Goal: Task Accomplishment & Management: Complete application form

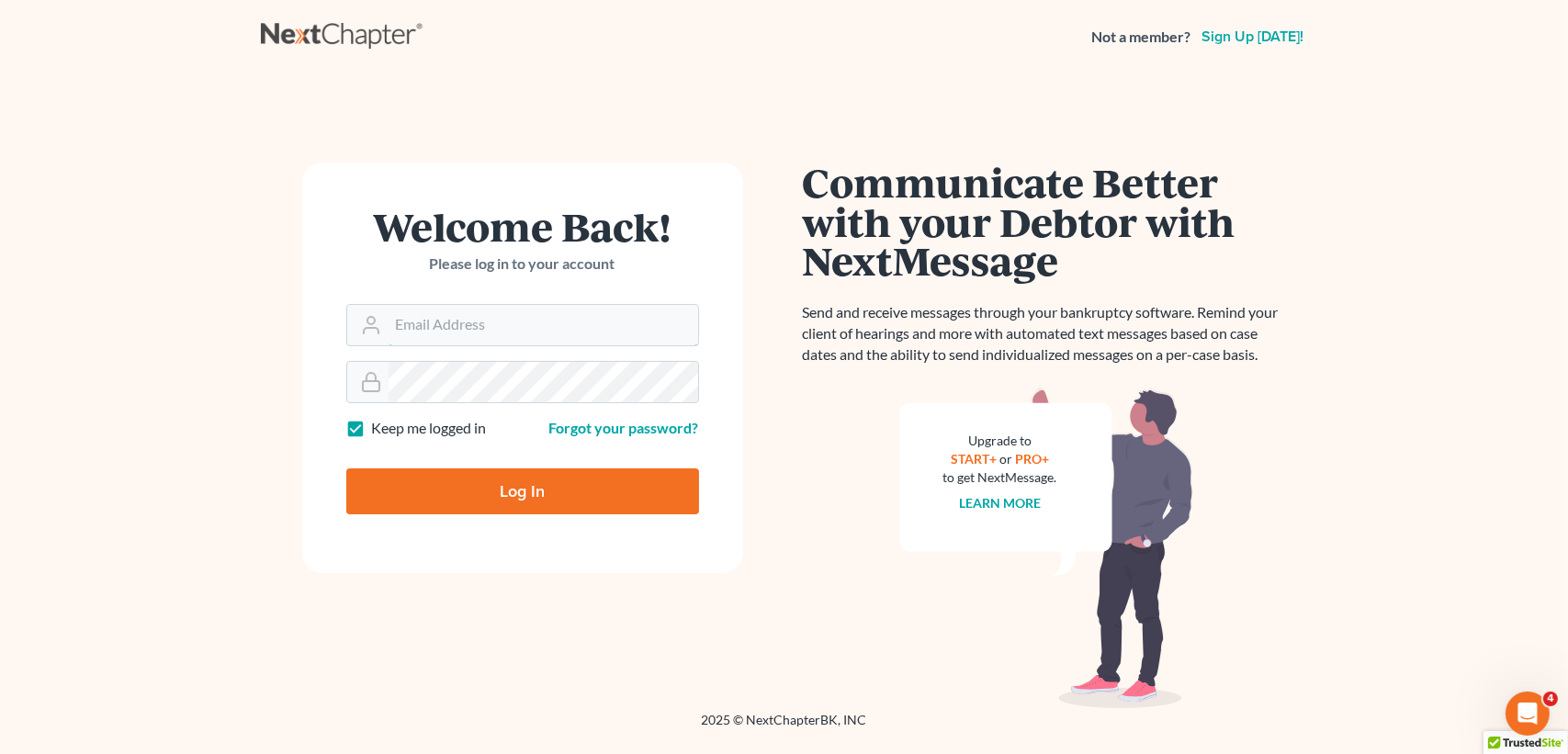
type input "[PERSON_NAME][EMAIL_ADDRESS][DOMAIN_NAME]"
click at [512, 477] on input "Log In" at bounding box center [522, 492] width 353 height 46
type input "Thinking..."
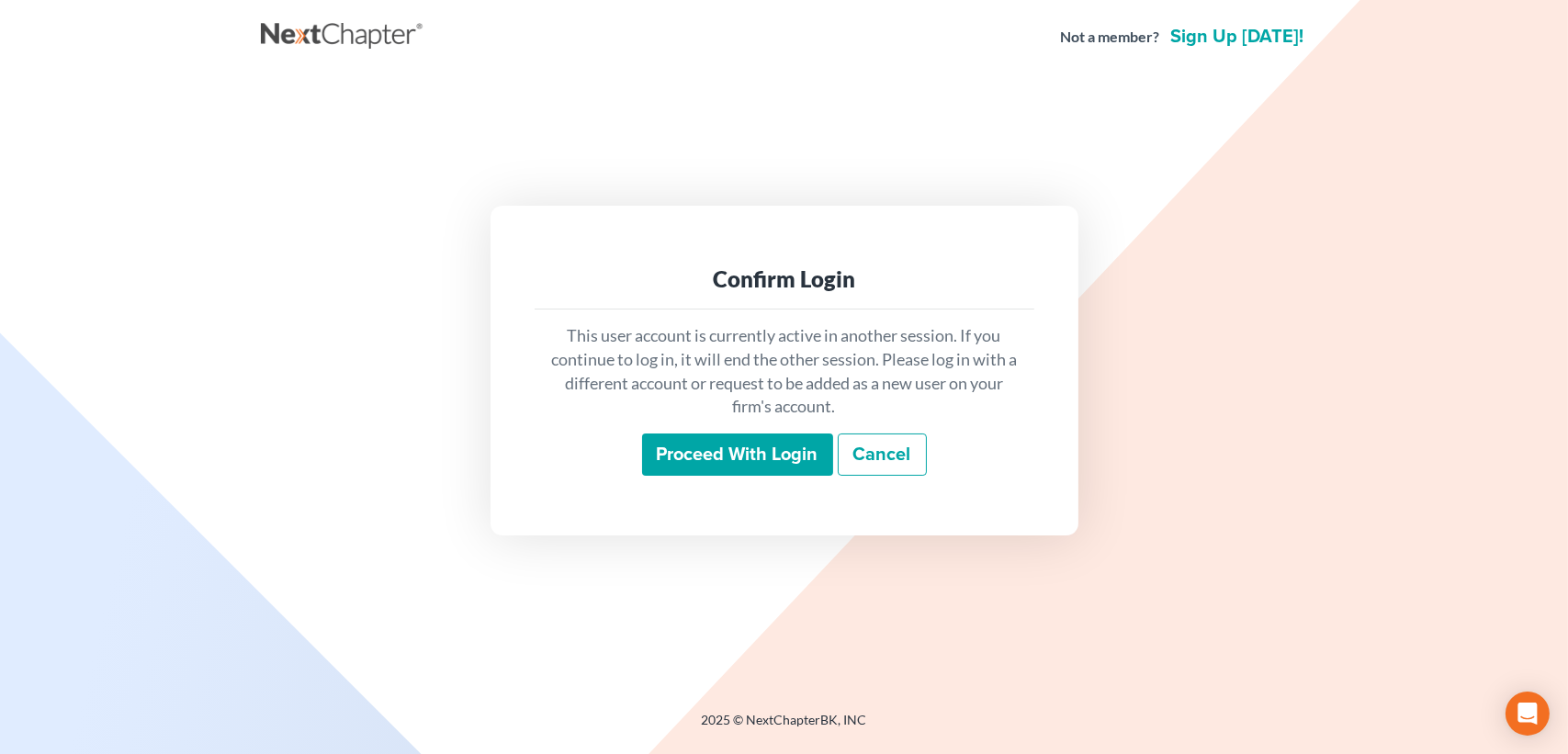
click at [634, 457] on div "Proceed with login Cancel" at bounding box center [784, 455] width 470 height 43
click at [680, 448] on input "Proceed with login" at bounding box center [737, 454] width 191 height 42
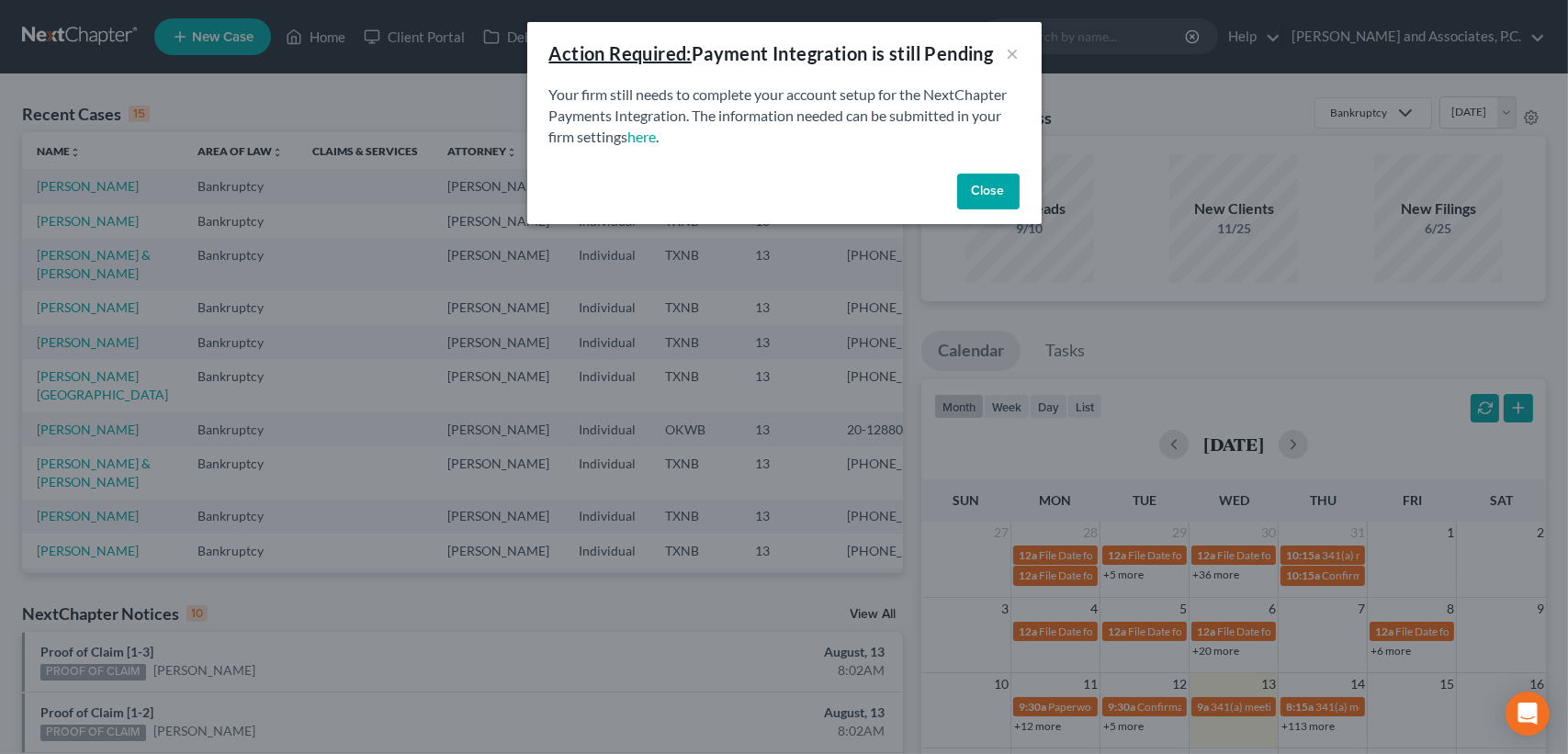
click at [993, 199] on button "Close" at bounding box center [989, 192] width 63 height 36
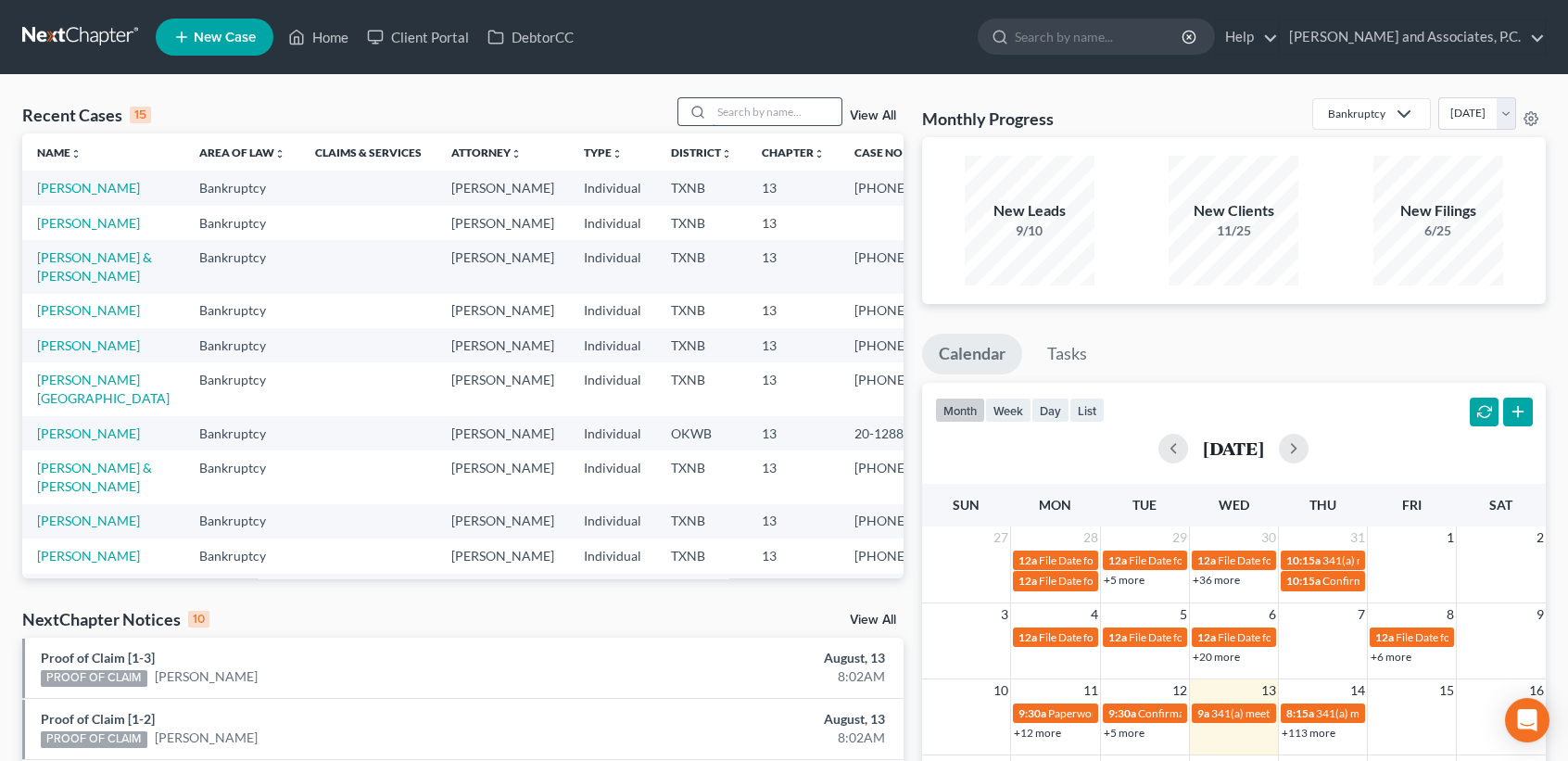
drag, startPoint x: 753, startPoint y: 120, endPoint x: 742, endPoint y: 106, distance: 17.8
click at [753, 117] on input "search" at bounding box center [777, 111] width 130 height 27
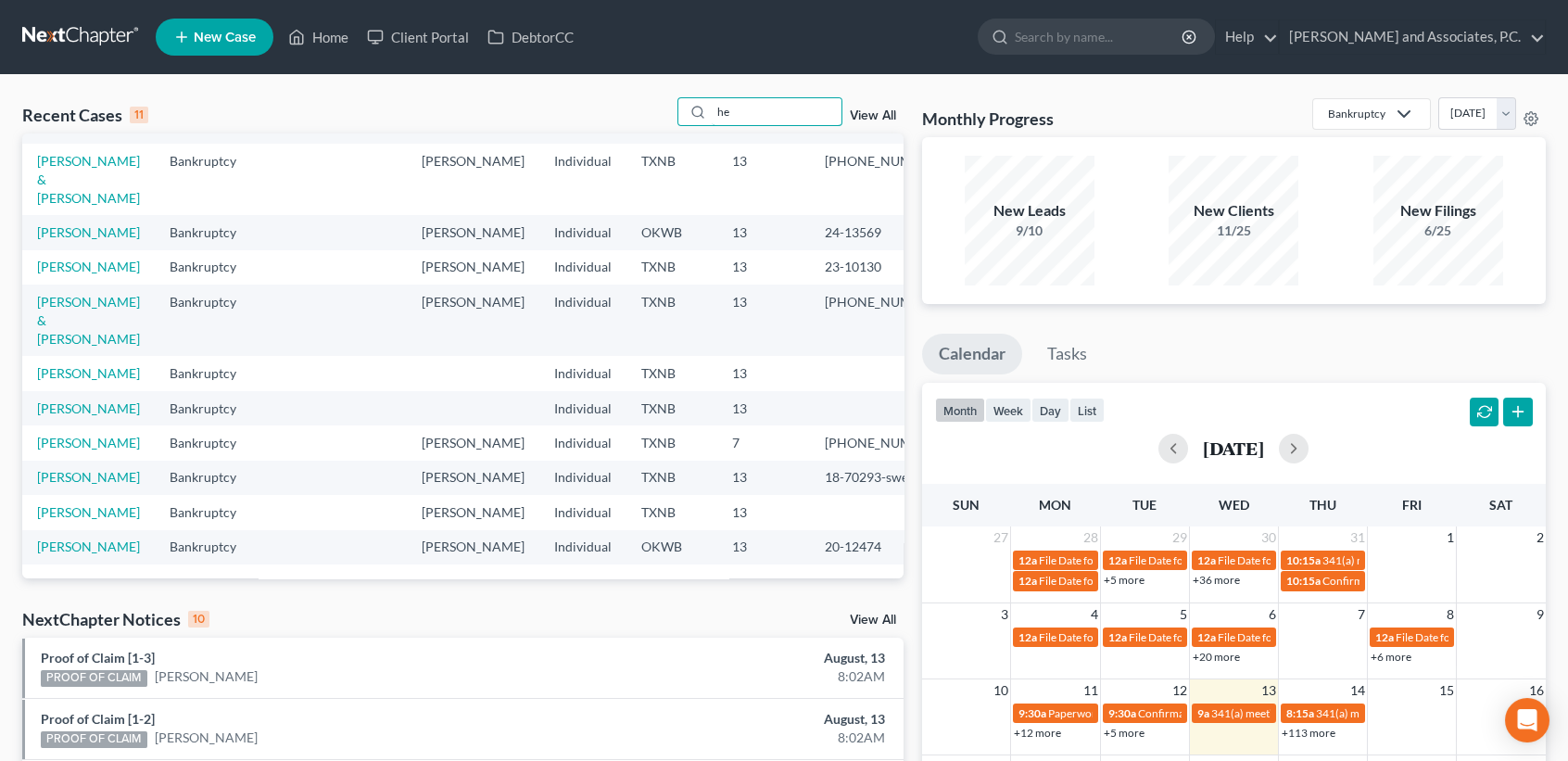
type input "h"
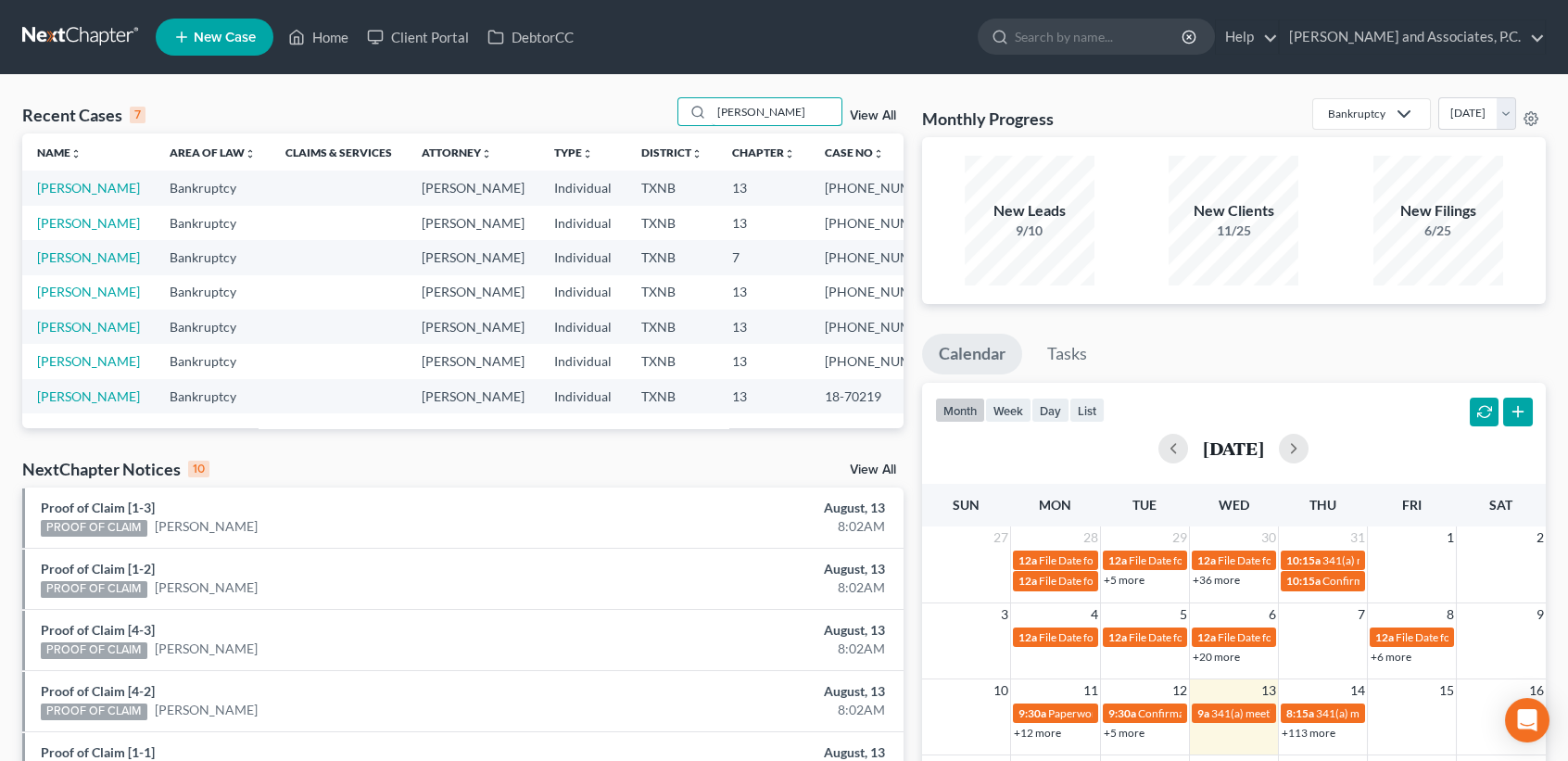
drag, startPoint x: 785, startPoint y: 112, endPoint x: 565, endPoint y: 130, distance: 220.7
click at [574, 132] on div "Recent Cases 7 [PERSON_NAME] View All" at bounding box center [462, 115] width 882 height 36
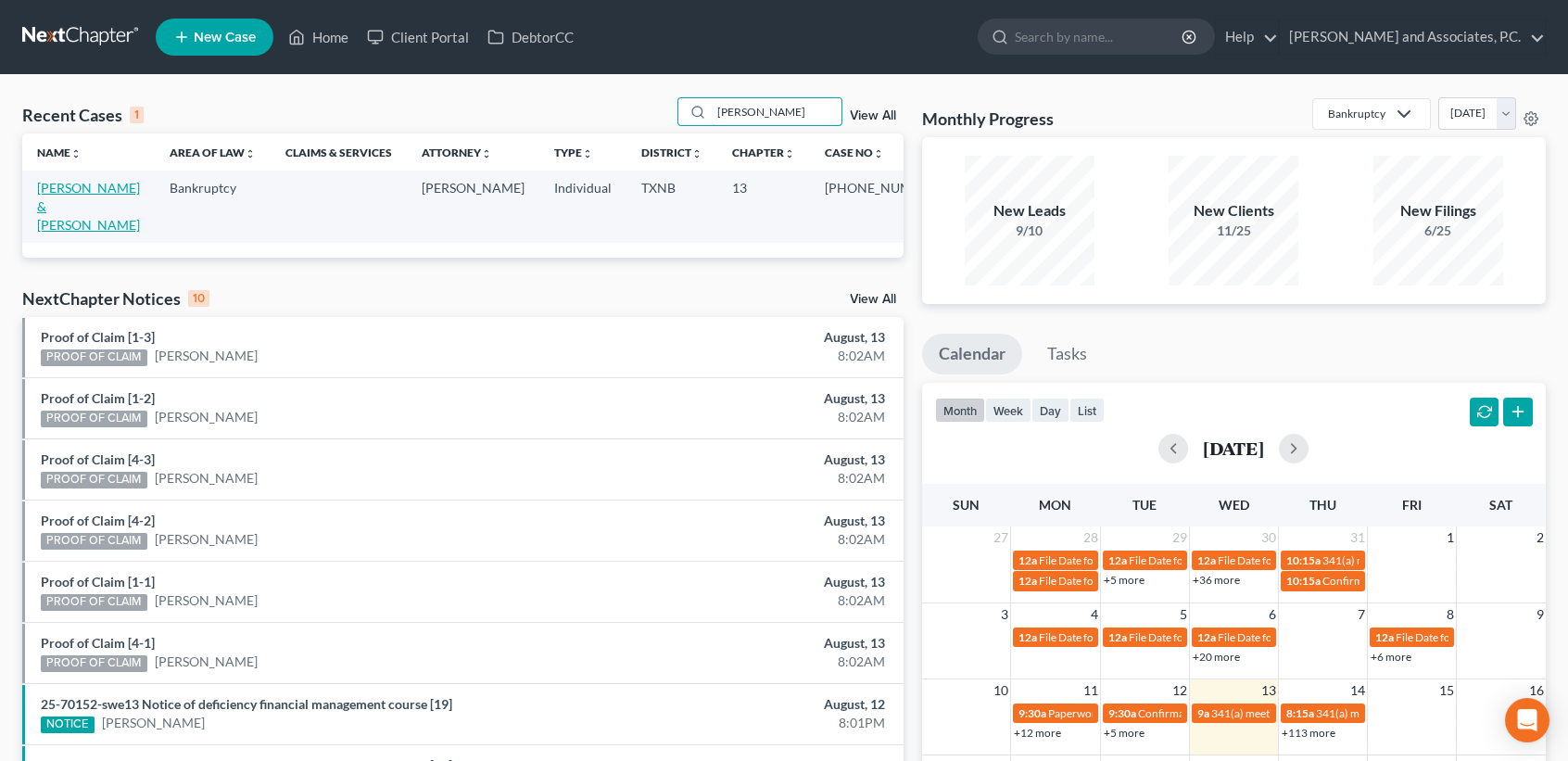
type input "[PERSON_NAME]"
click at [79, 190] on link "[PERSON_NAME] & [PERSON_NAME]" at bounding box center [88, 205] width 103 height 53
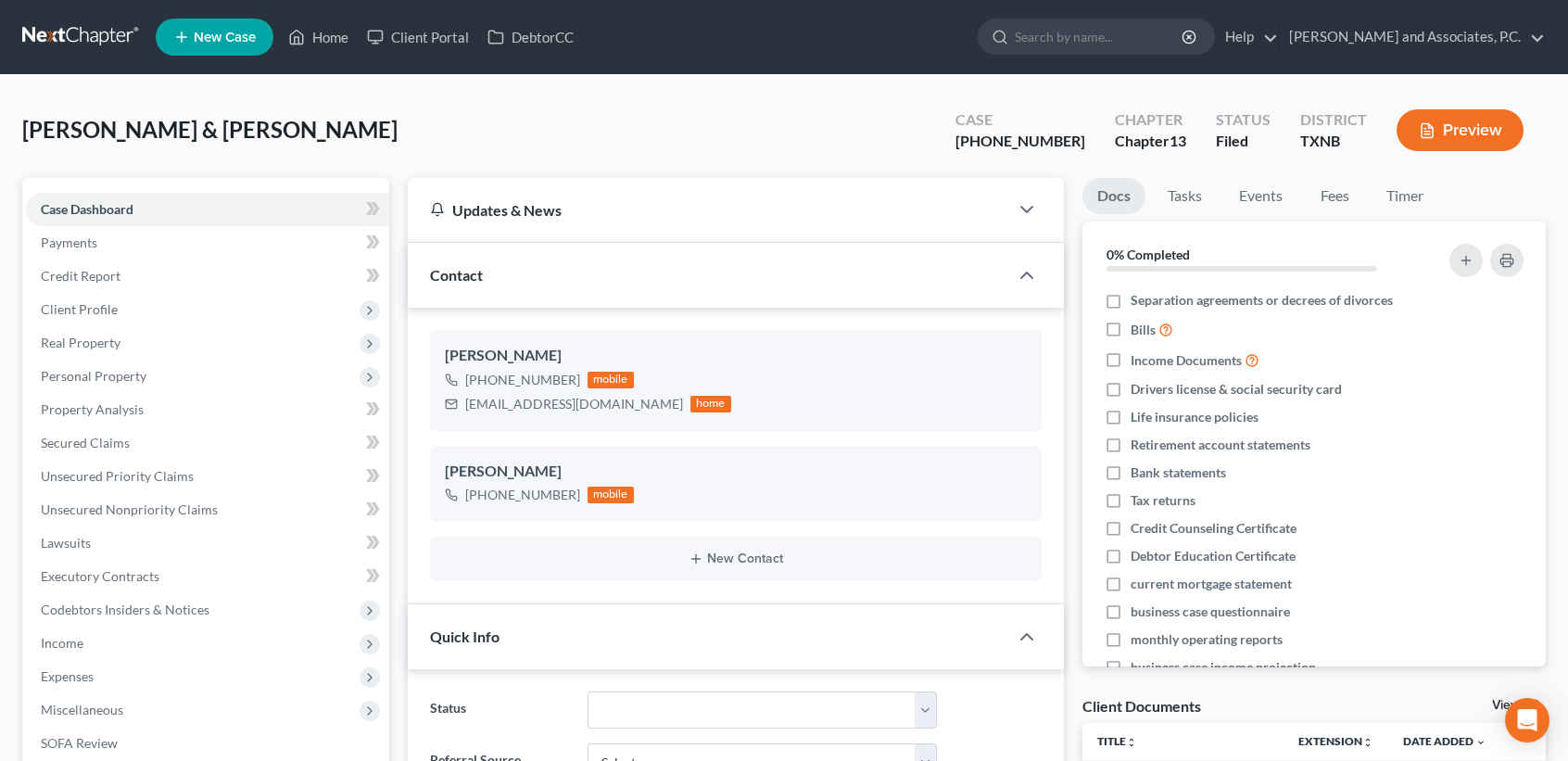
scroll to position [7153, 0]
click at [344, 40] on link "Home" at bounding box center [317, 38] width 78 height 34
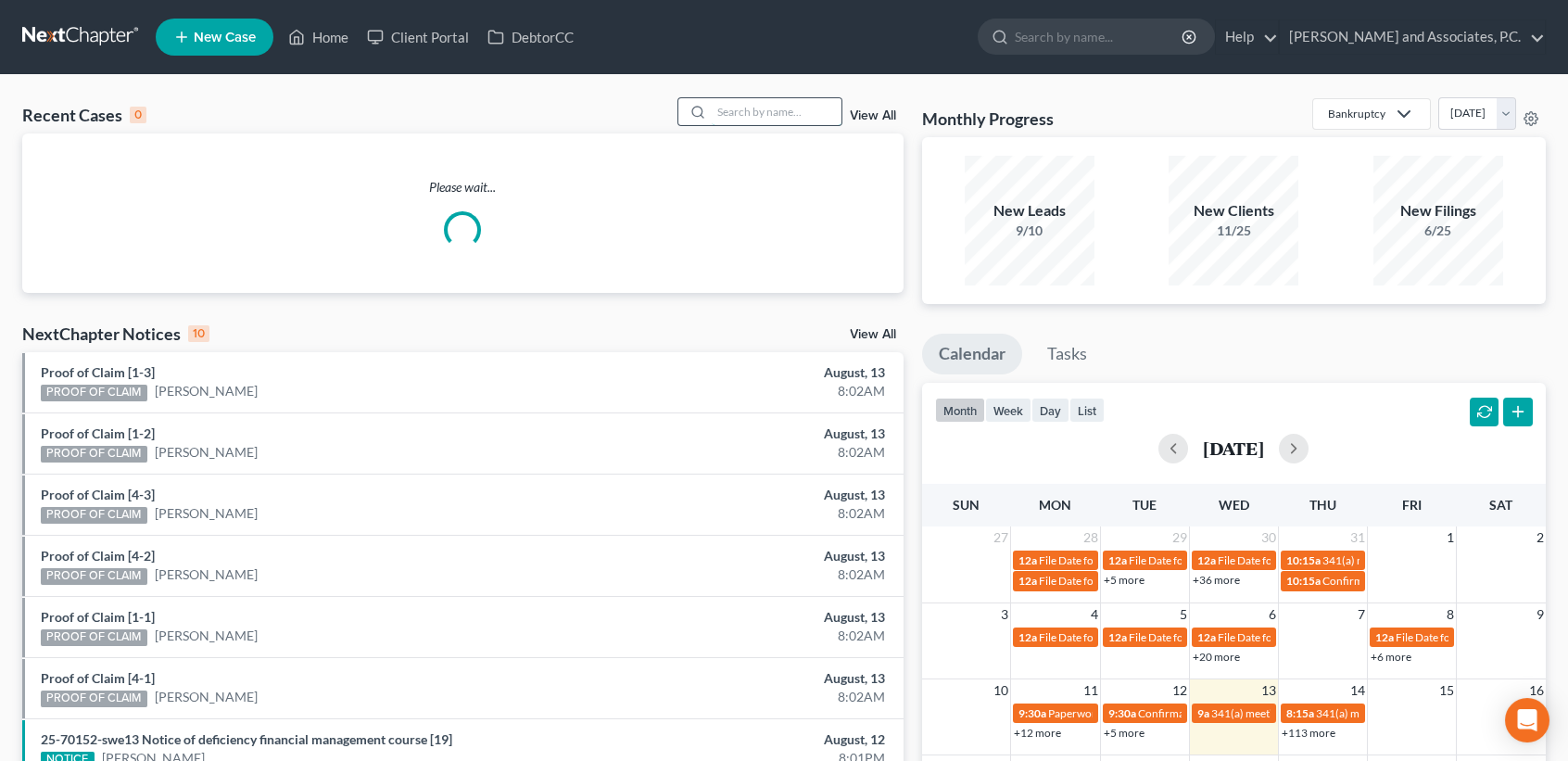
click at [813, 115] on input "search" at bounding box center [777, 111] width 130 height 27
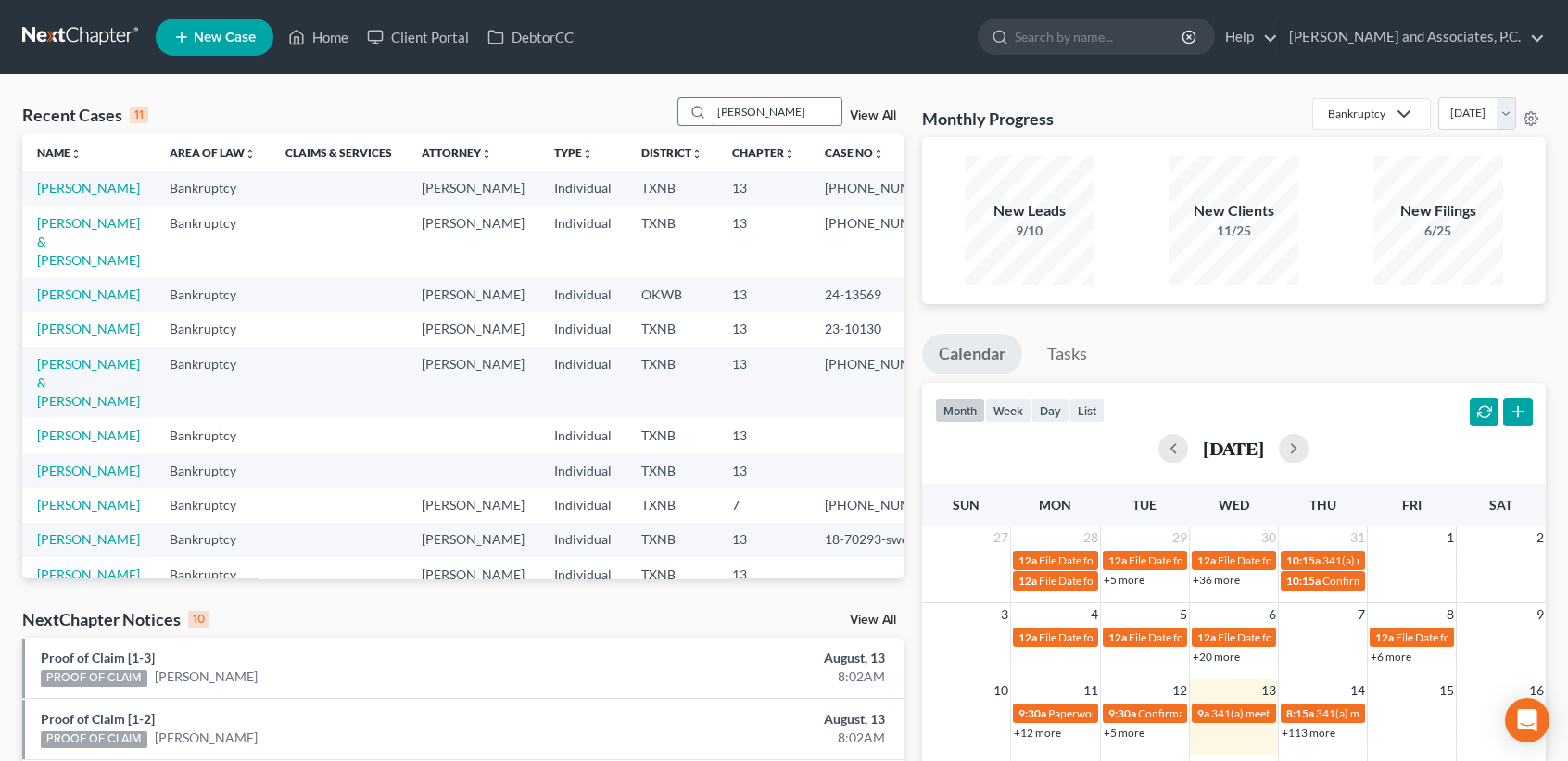
type input "[PERSON_NAME]"
click at [194, 22] on link "New Case" at bounding box center [214, 37] width 118 height 37
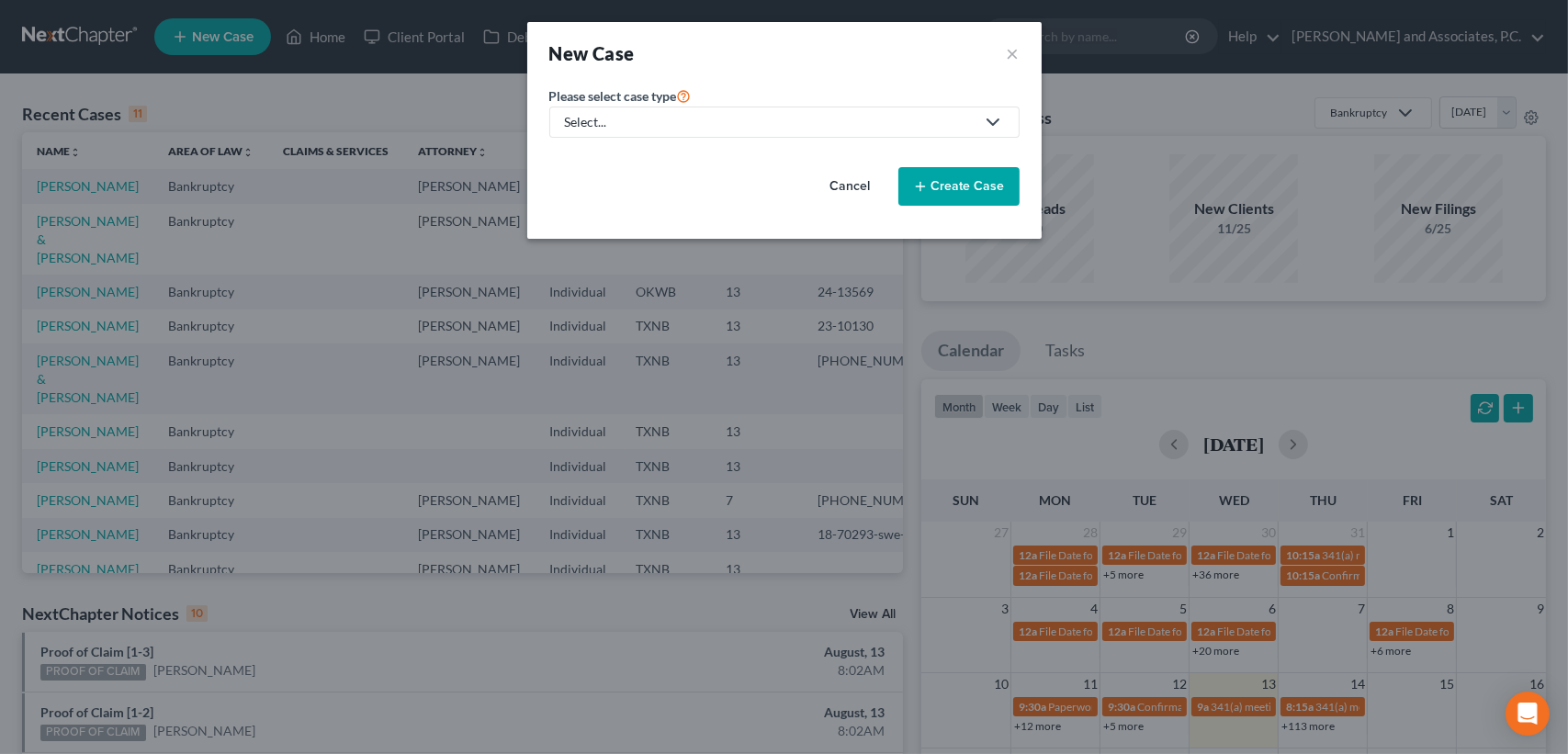
click at [615, 122] on div "Select..." at bounding box center [770, 122] width 410 height 19
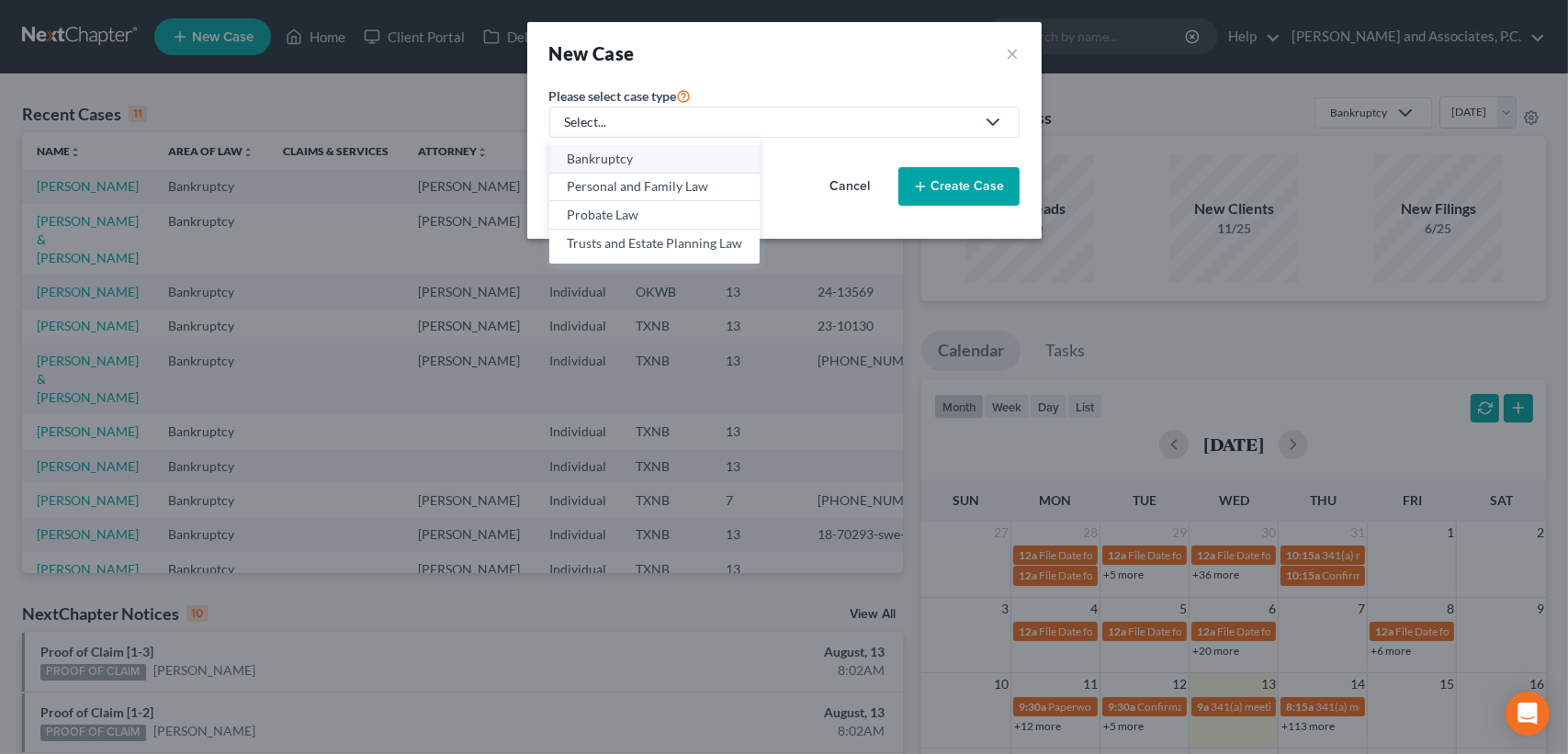
click at [610, 163] on div "Bankruptcy" at bounding box center [655, 158] width 175 height 19
select select "78"
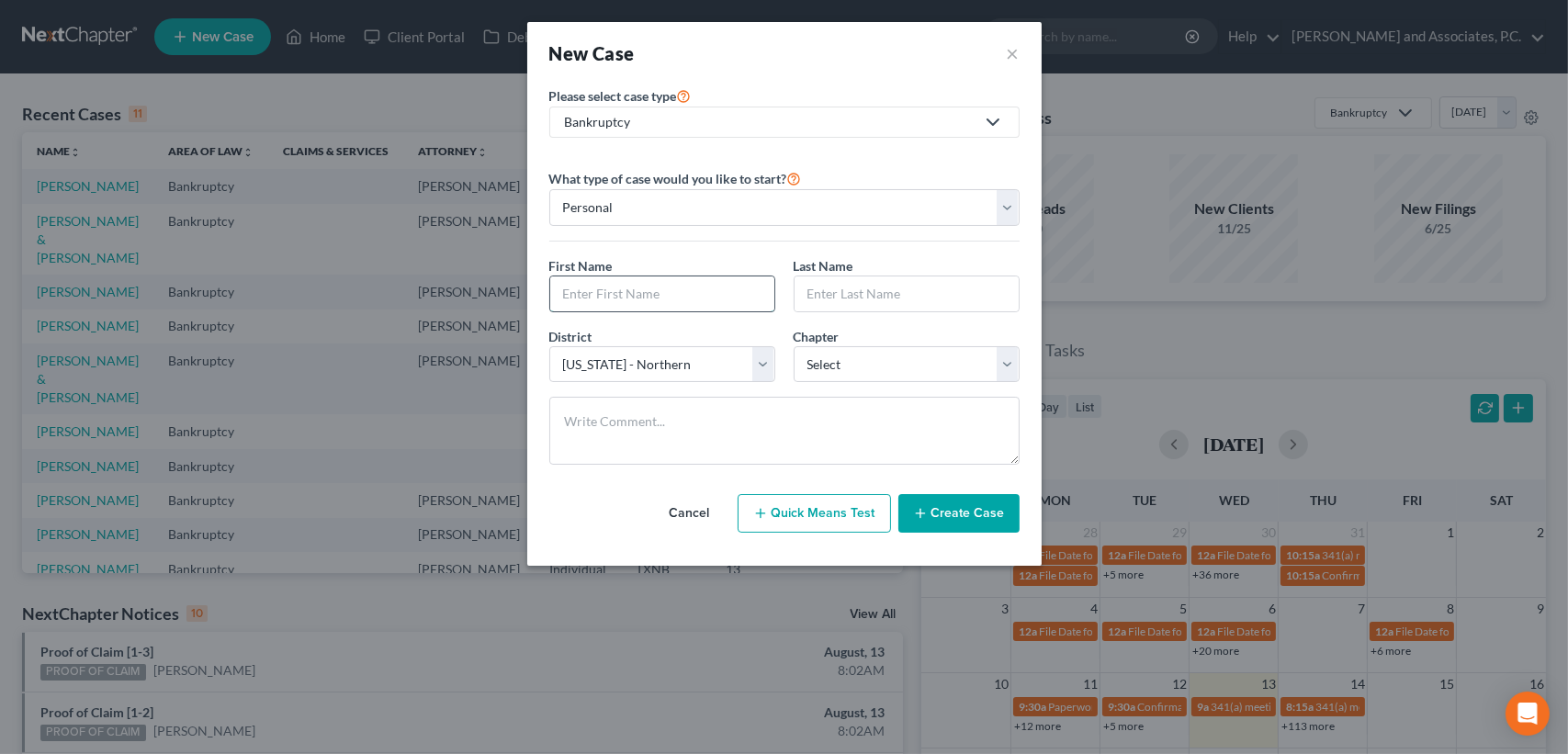
click at [602, 286] on input "text" at bounding box center [663, 294] width 224 height 35
type input "[PERSON_NAME]"
select select "3"
click at [992, 543] on div "Cancel Quick Means Test Create Case" at bounding box center [784, 513] width 470 height 68
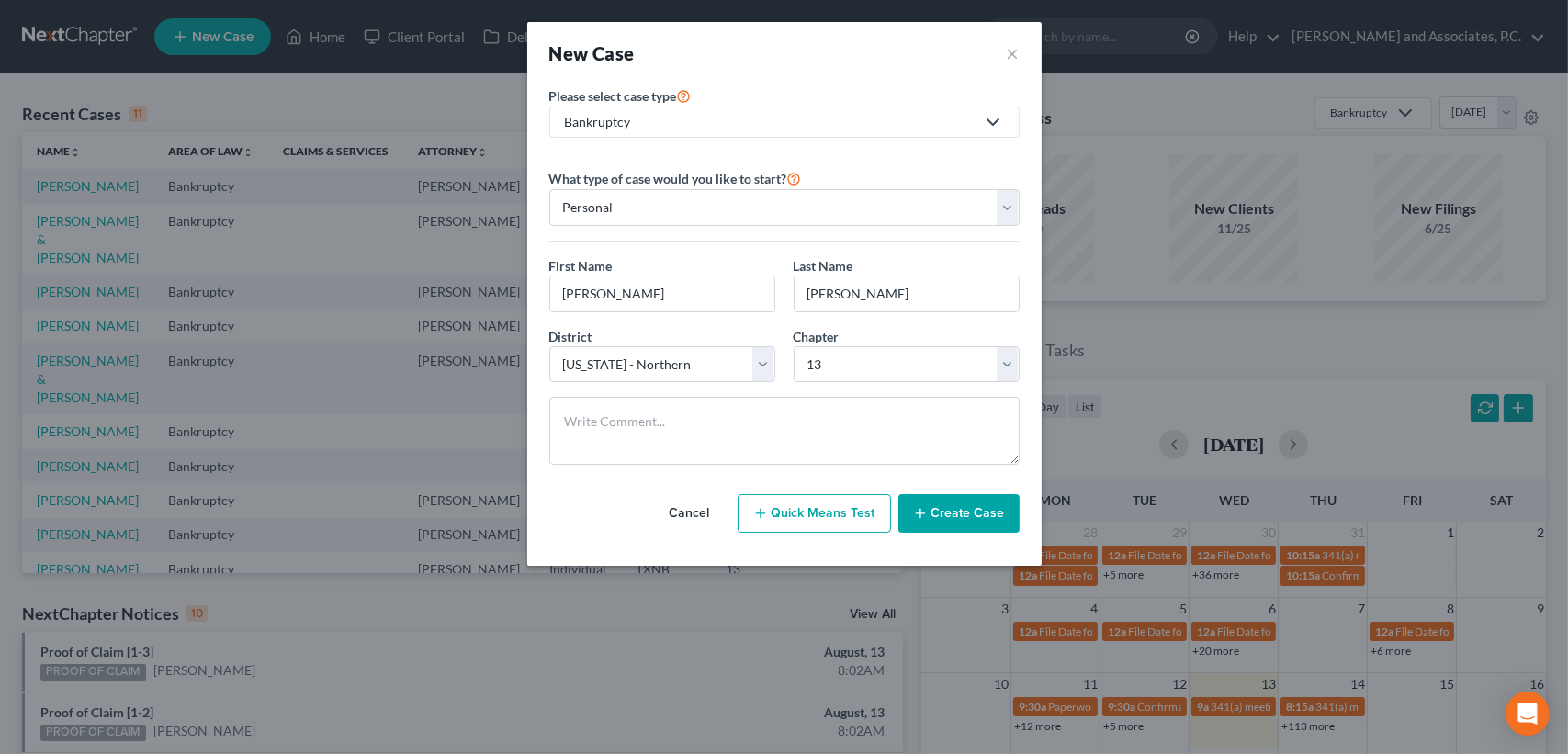
click at [991, 518] on button "Create Case" at bounding box center [958, 513] width 121 height 38
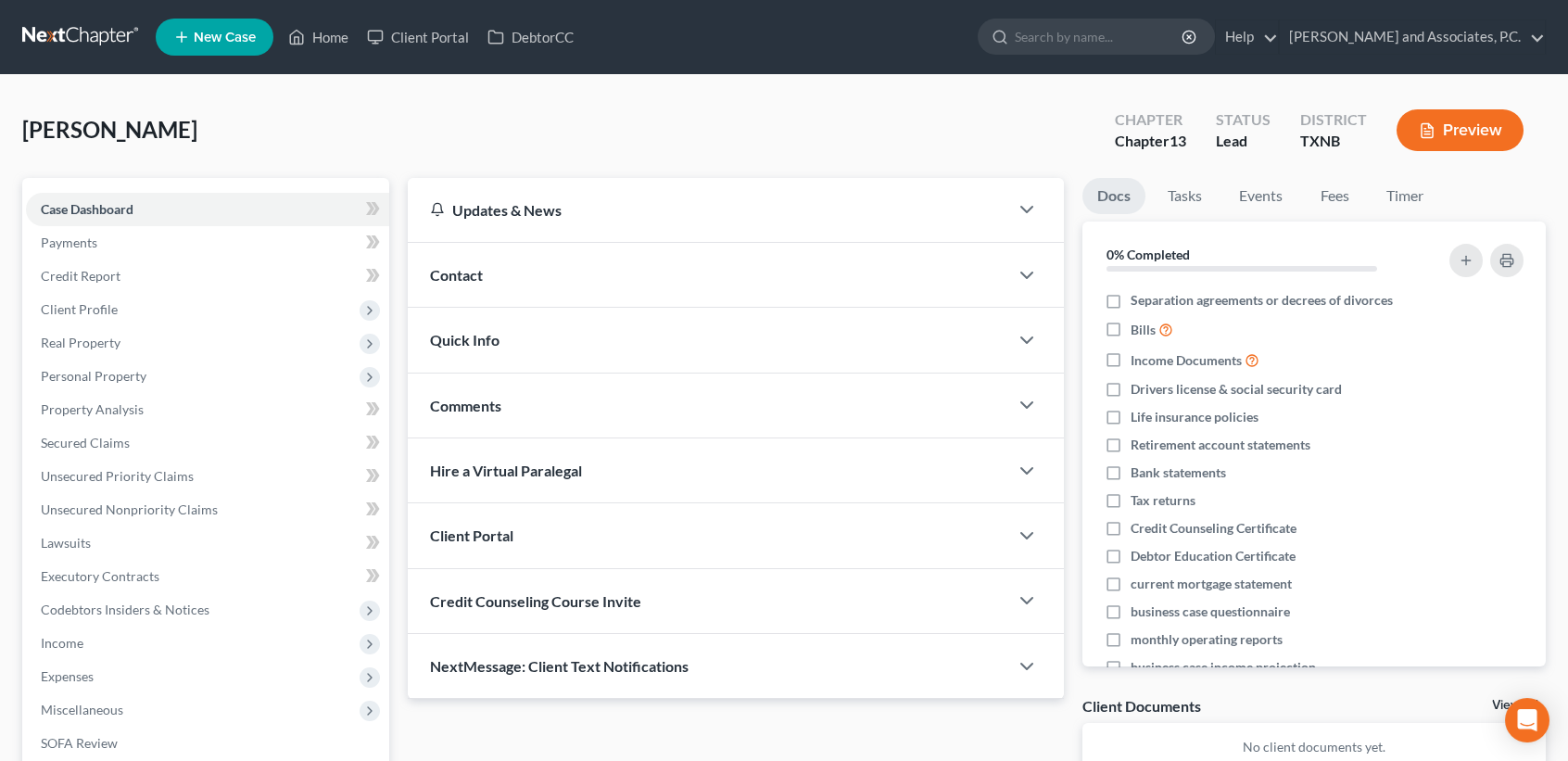
click at [446, 272] on span "Contact" at bounding box center [456, 275] width 53 height 18
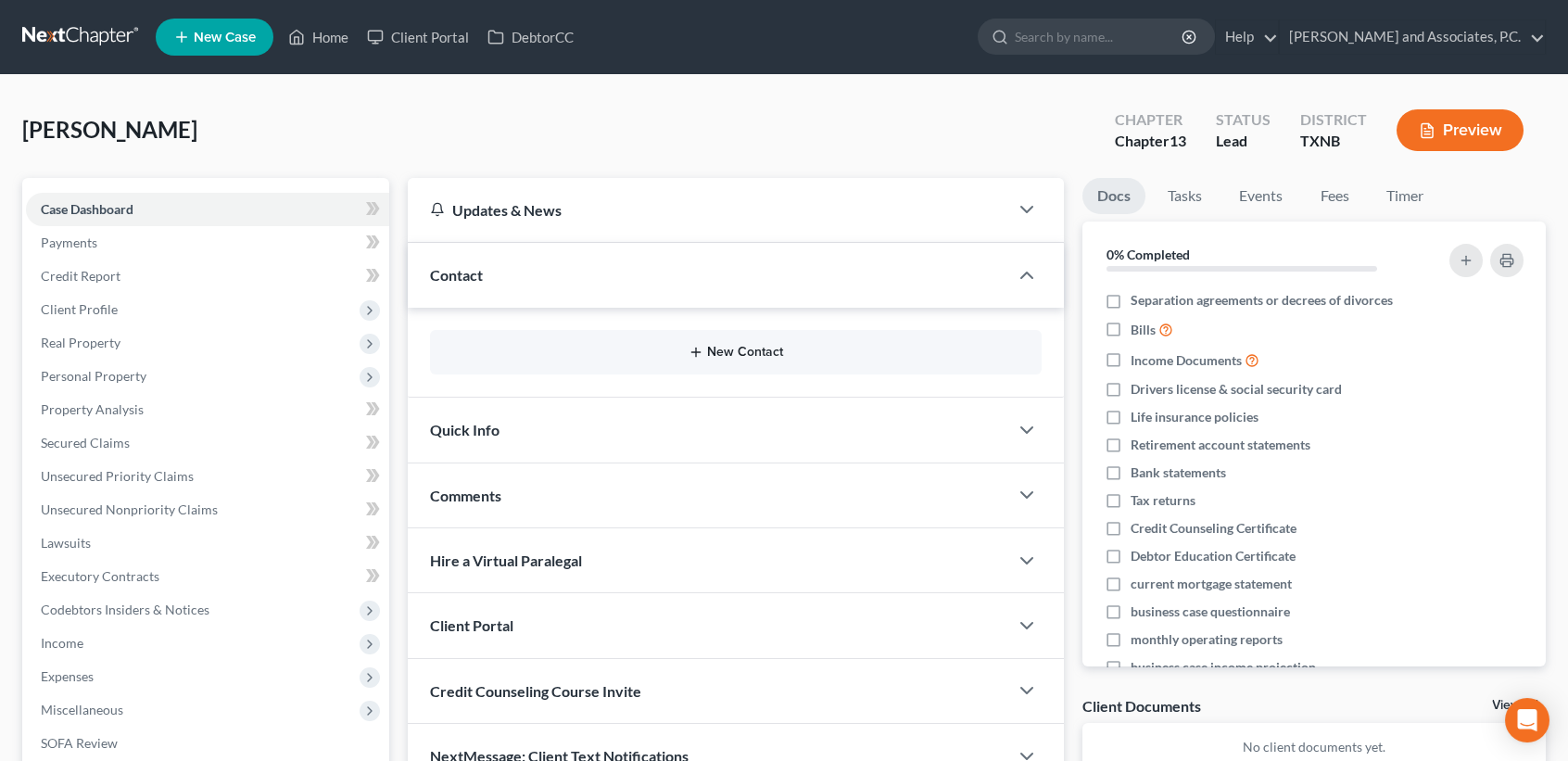
click at [707, 345] on button "New Contact" at bounding box center [736, 352] width 582 height 15
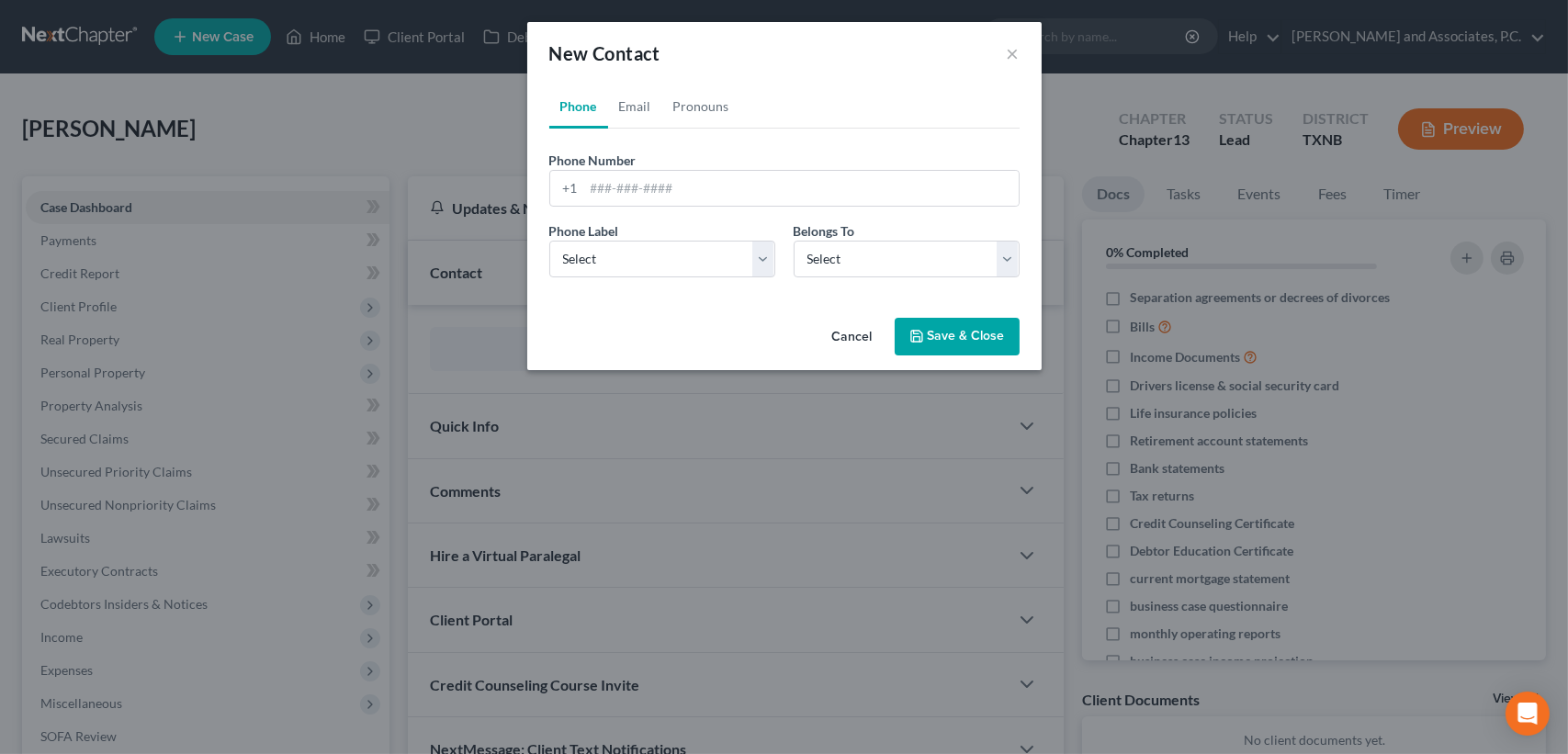
click at [655, 167] on div "Phone Number * +1" at bounding box center [784, 178] width 489 height 56
click at [627, 201] on input "tel" at bounding box center [801, 189] width 435 height 35
type input "[PHONE_NUMBER]"
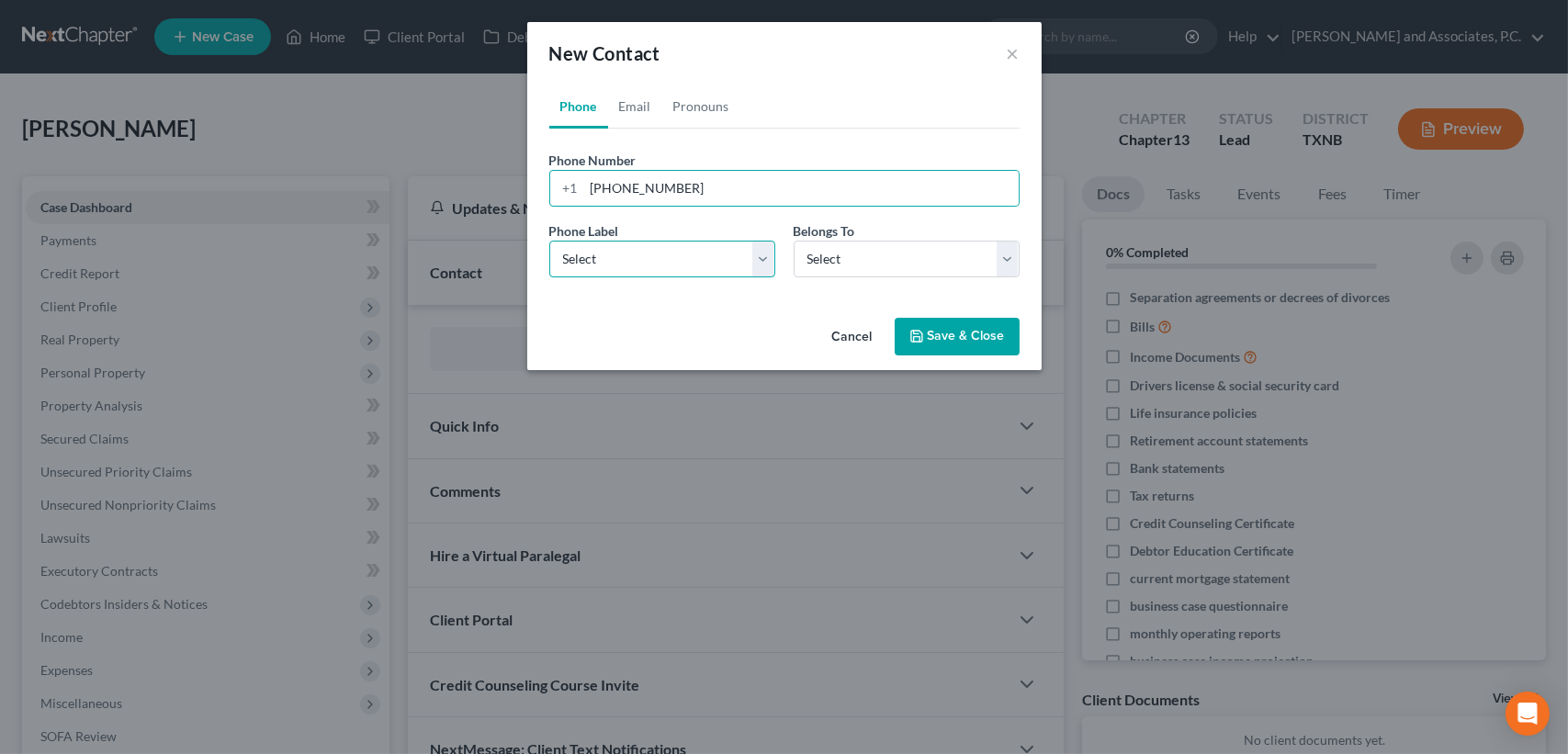
click at [609, 272] on select "Select Mobile Home Work Other" at bounding box center [663, 259] width 226 height 36
select select "0"
click at [550, 241] on select "Select Mobile Home Work Other" at bounding box center [663, 259] width 226 height 36
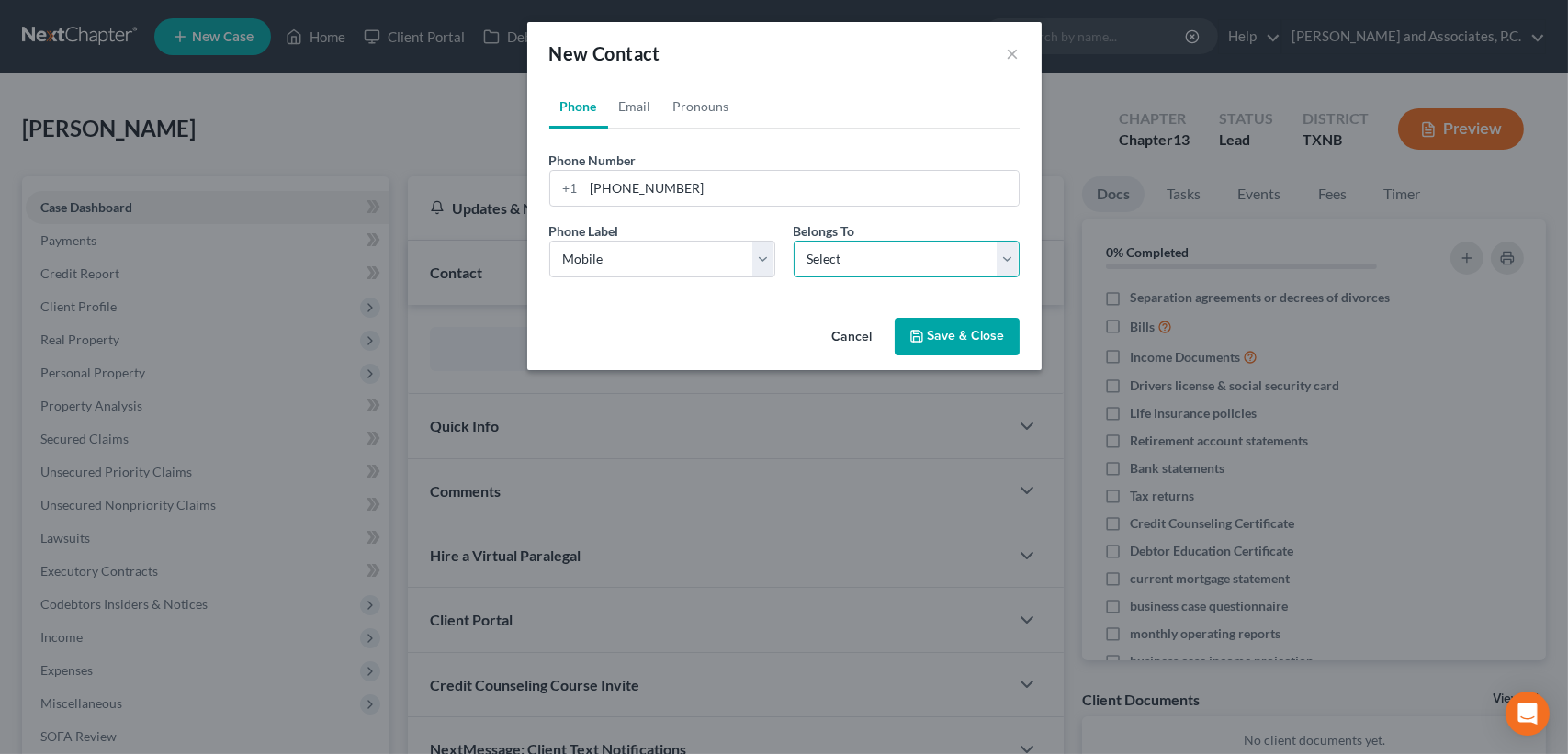
click at [868, 270] on select "Select Client Other" at bounding box center [906, 259] width 226 height 36
select select "0"
click at [793, 241] on select "Select Client Other" at bounding box center [906, 259] width 226 height 36
select select "0"
click at [643, 111] on link "Email" at bounding box center [635, 106] width 54 height 44
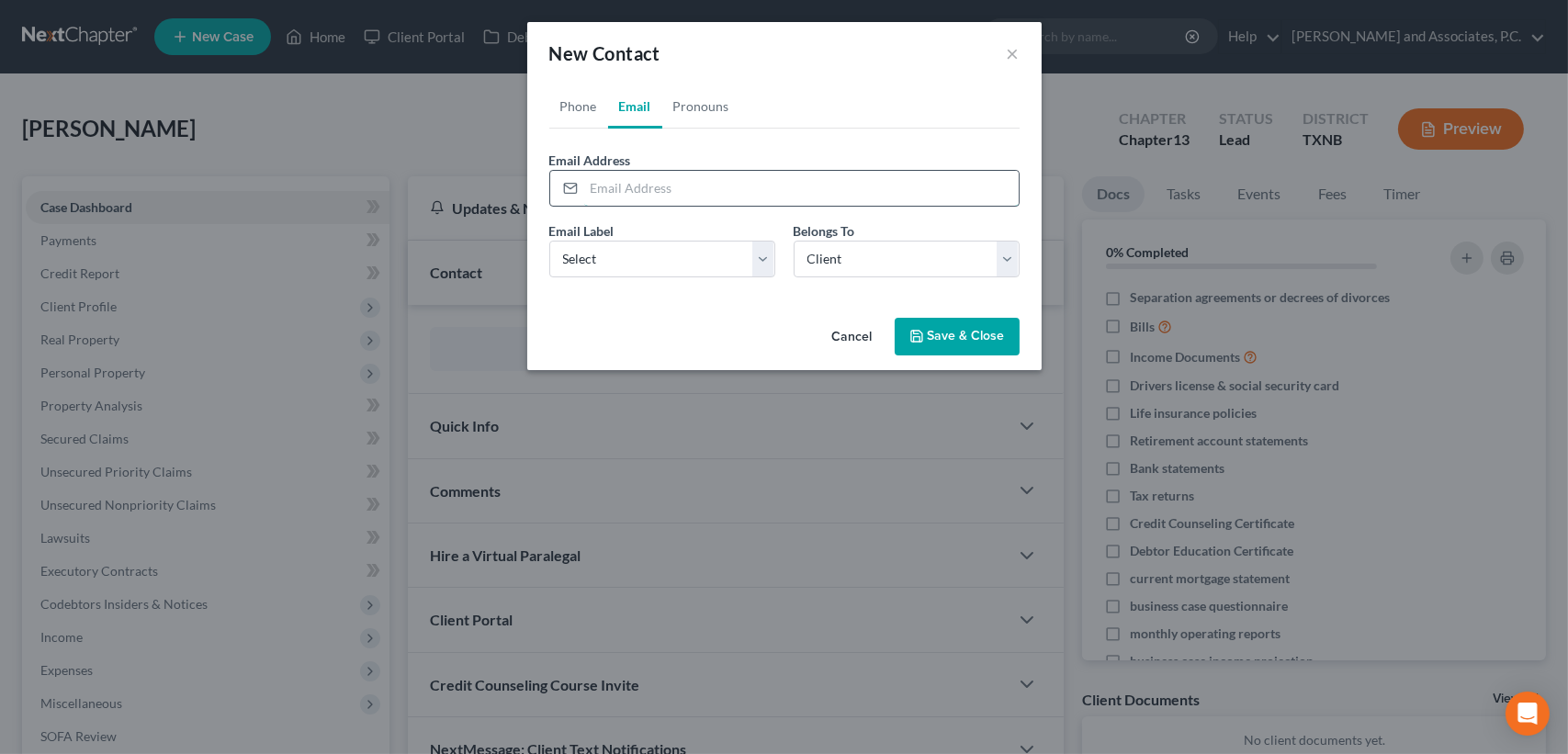
click at [614, 186] on input "email" at bounding box center [801, 189] width 435 height 35
type input "[EMAIL_ADDRESS][DOMAIN_NAME]"
click at [609, 261] on select "Select Home Work Other" at bounding box center [663, 259] width 226 height 36
select select "0"
click at [550, 241] on select "Select Home Work Other" at bounding box center [663, 259] width 226 height 36
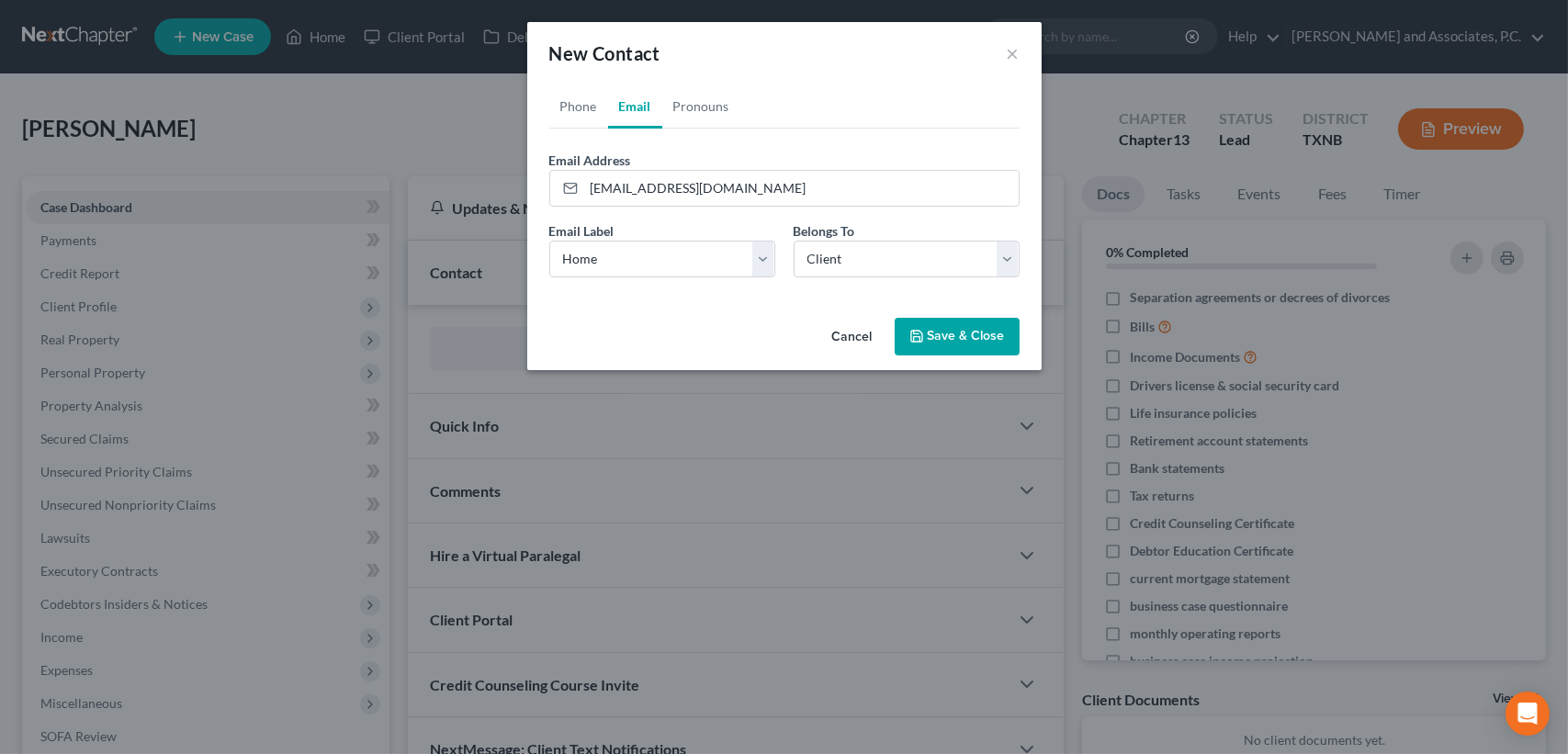
click at [940, 344] on button "Save & Close" at bounding box center [957, 336] width 125 height 38
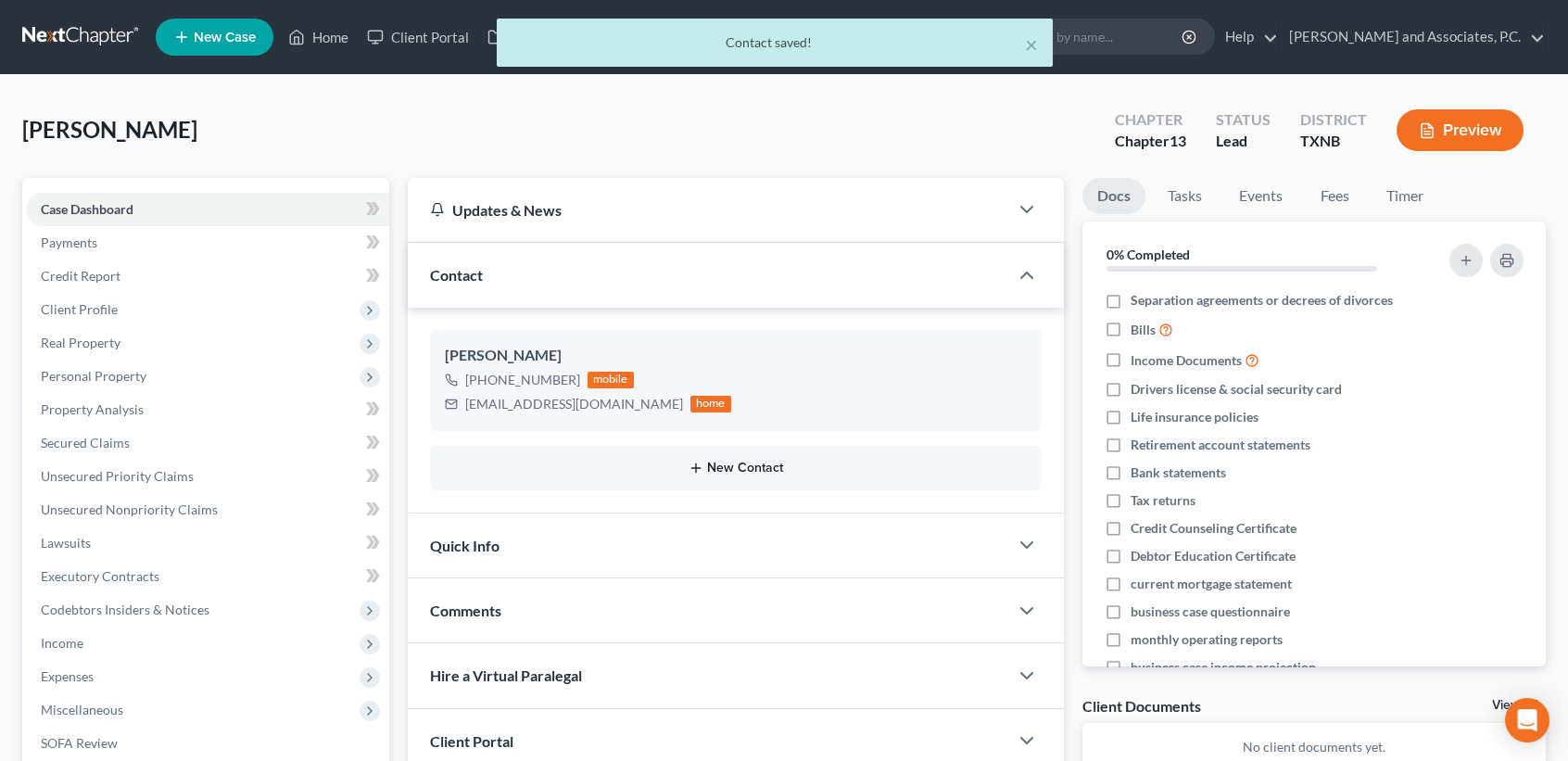
click at [745, 468] on button "New Contact" at bounding box center [736, 467] width 582 height 15
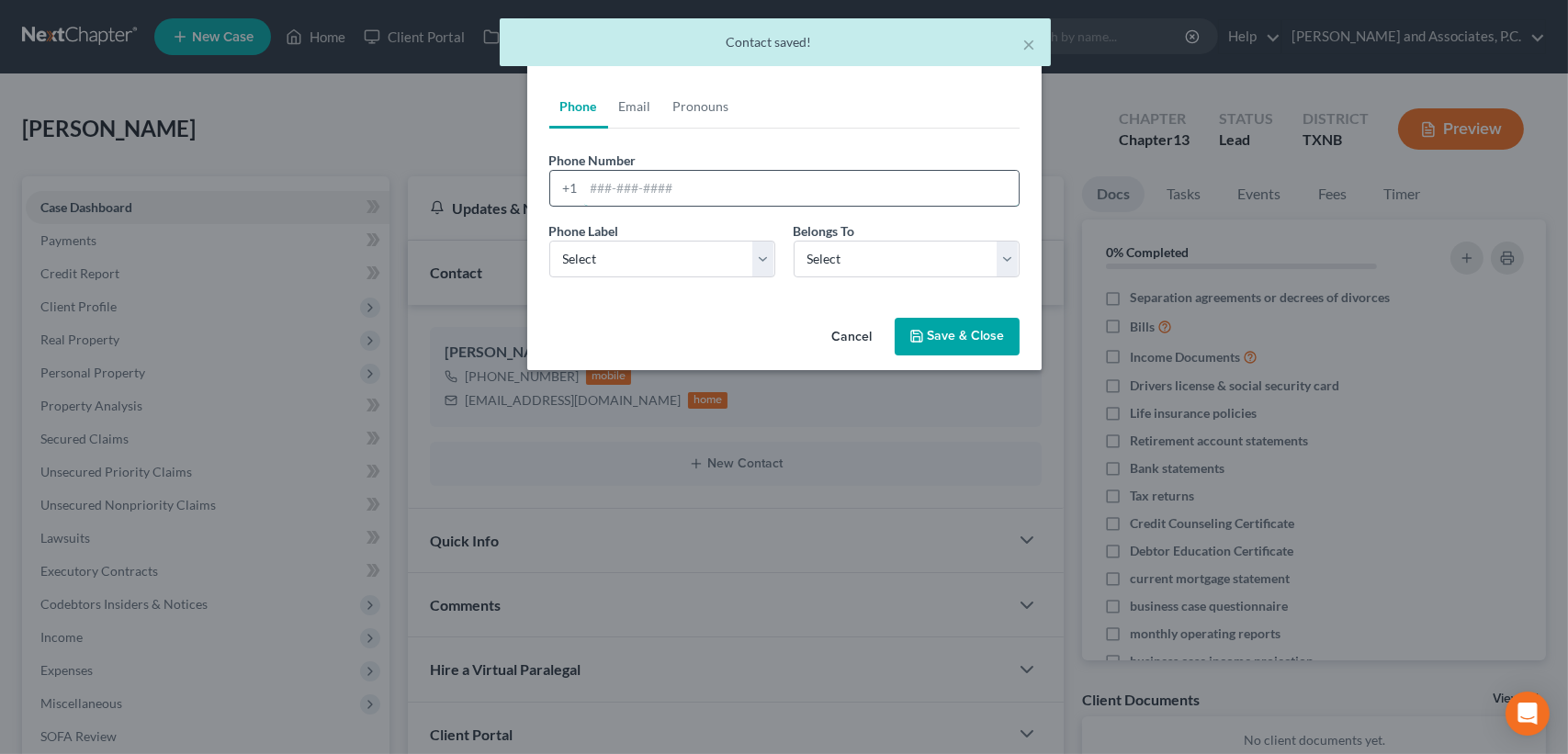
click at [636, 181] on input "tel" at bounding box center [801, 189] width 435 height 35
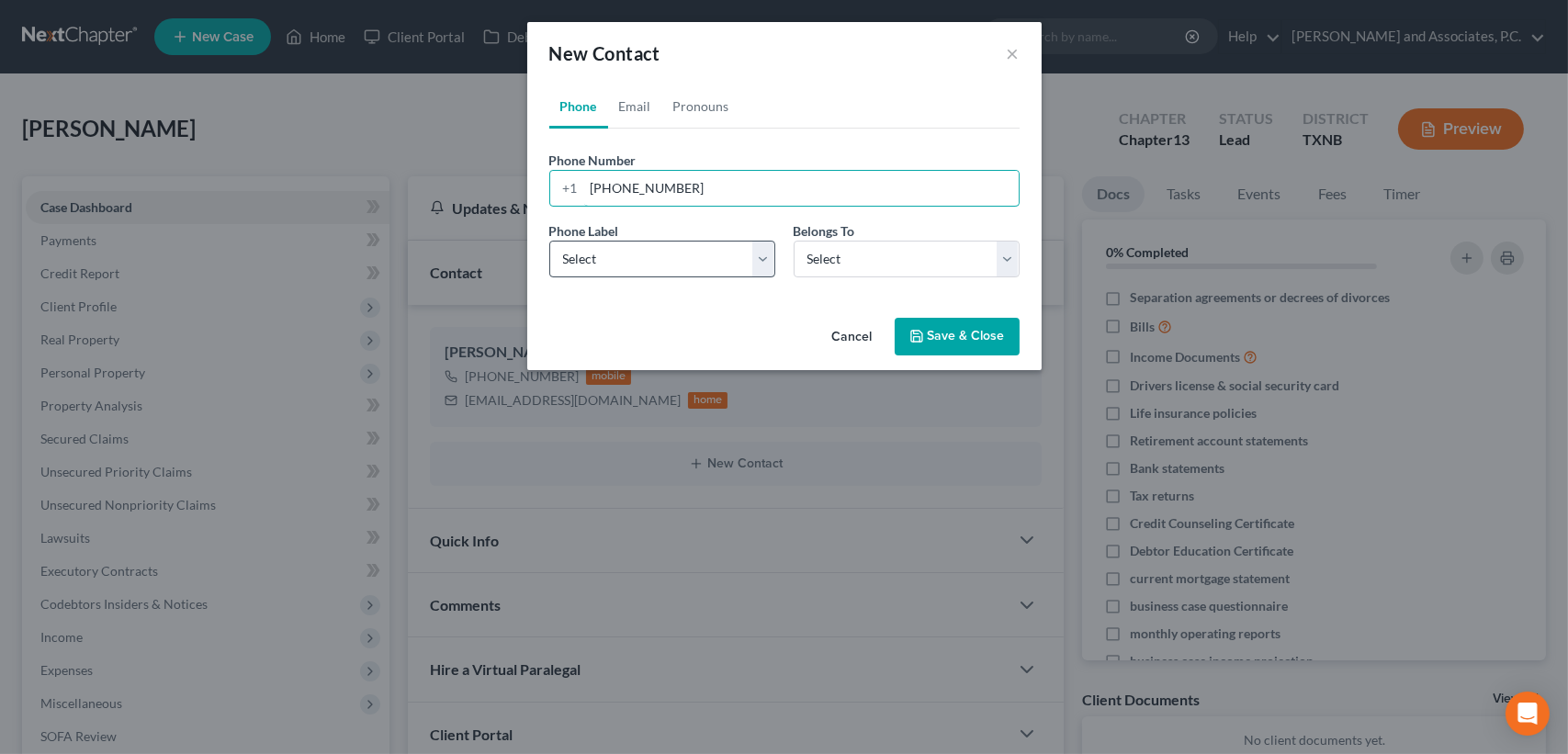
type input "[PHONE_NUMBER]"
click at [683, 267] on select "Select Mobile Home Work Other" at bounding box center [663, 259] width 226 height 36
select select "0"
click at [550, 241] on select "Select Mobile Home Work Other" at bounding box center [663, 259] width 226 height 36
drag, startPoint x: 845, startPoint y: 242, endPoint x: 831, endPoint y: 277, distance: 37.7
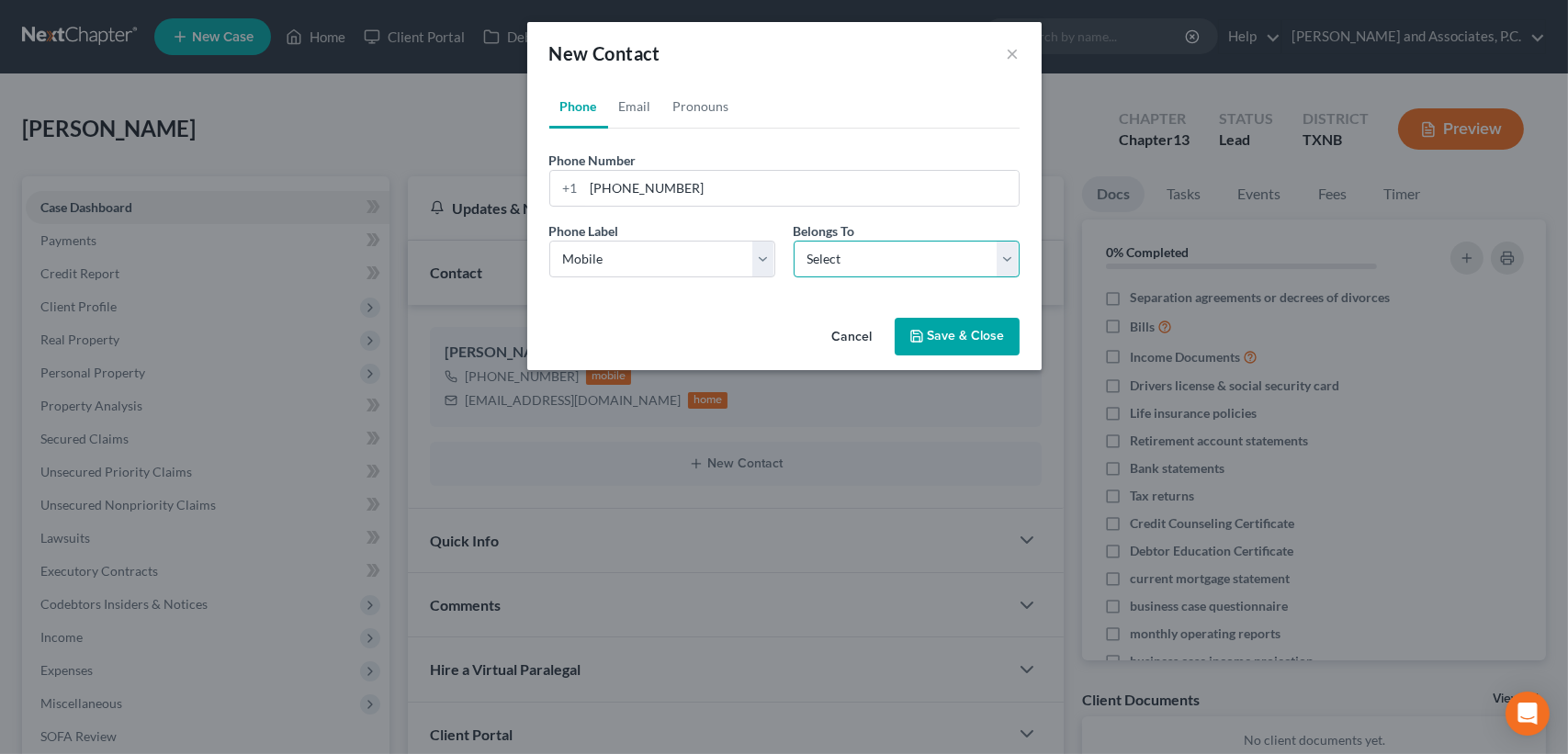
click at [845, 242] on select "Select Client Other" at bounding box center [906, 259] width 226 height 36
select select "0"
click at [793, 241] on select "Select Client Other" at bounding box center [906, 259] width 226 height 36
click at [633, 105] on link "Email" at bounding box center [635, 106] width 54 height 44
click at [624, 172] on input "email" at bounding box center [801, 189] width 435 height 35
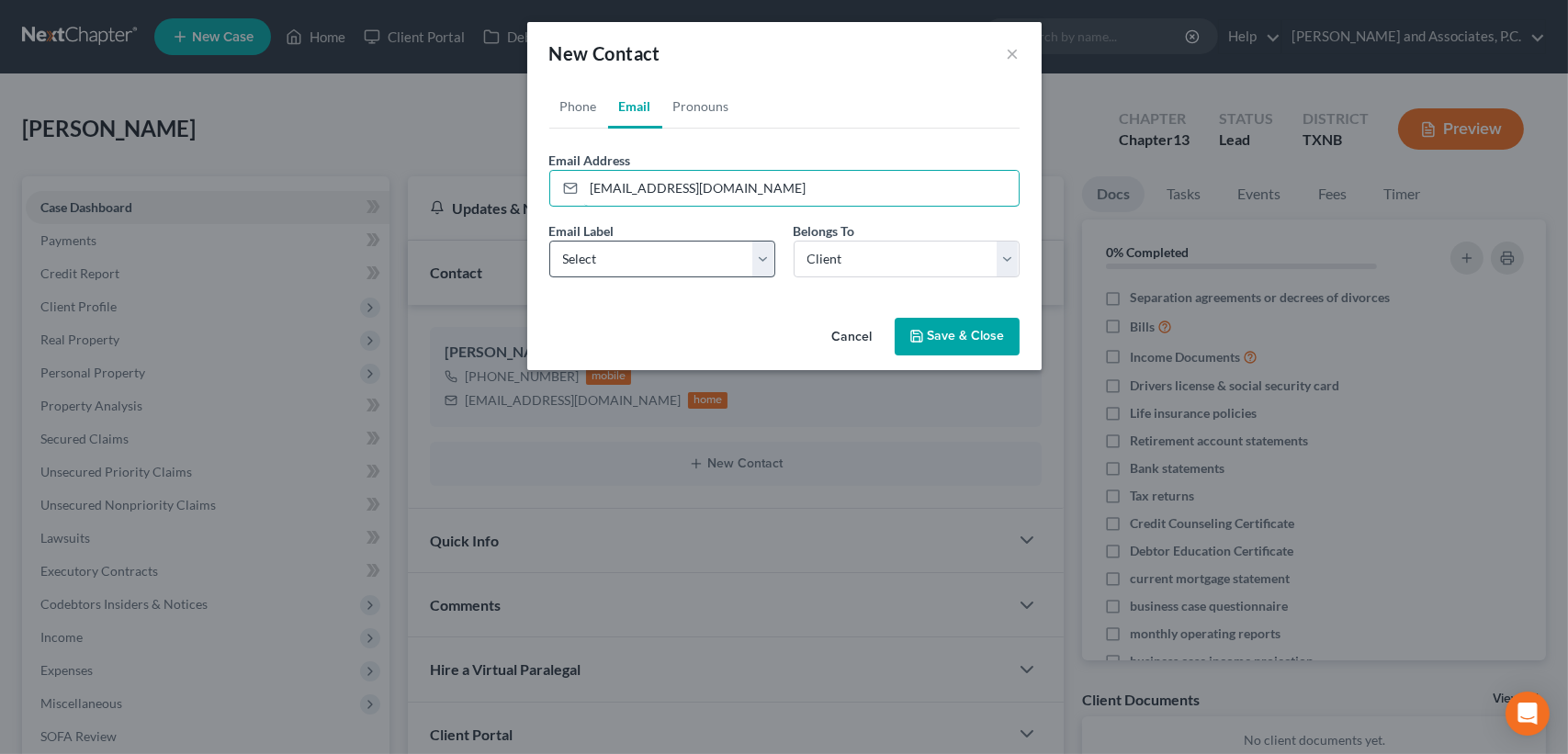
type input "[EMAIL_ADDRESS][DOMAIN_NAME]"
drag, startPoint x: 632, startPoint y: 264, endPoint x: 626, endPoint y: 276, distance: 13.4
click at [632, 263] on select "Select Home Work Other" at bounding box center [663, 259] width 226 height 36
select select "0"
click at [550, 241] on select "Select Home Work Other" at bounding box center [663, 259] width 226 height 36
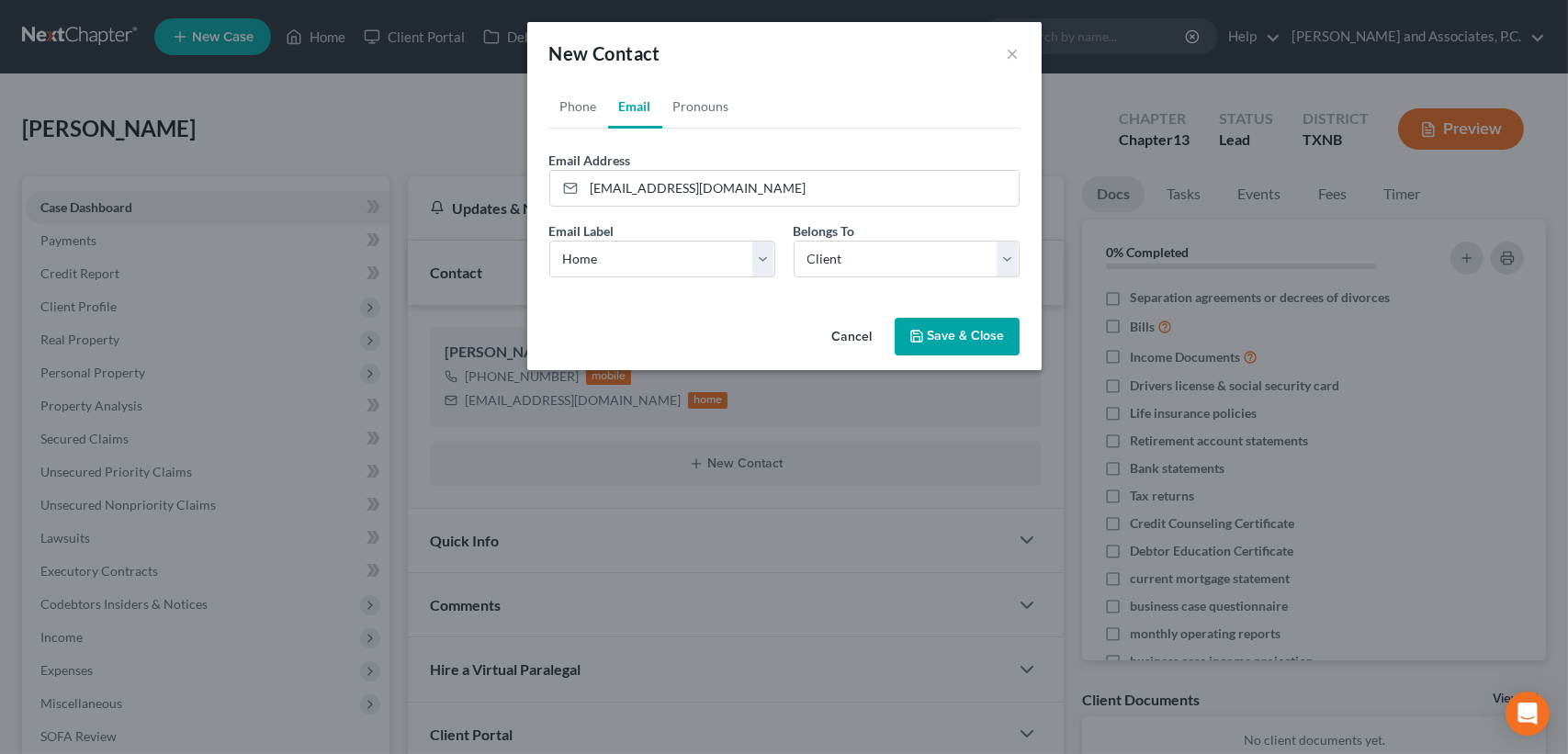
click at [976, 356] on div "Cancel Save & Close" at bounding box center [784, 341] width 514 height 61
drag, startPoint x: 1036, startPoint y: 309, endPoint x: 960, endPoint y: 344, distance: 83.7
click at [1029, 316] on div "New Contact × Phone Email Pronouns Phone Number * [PHONE_NUMBER] Ext. Phone Lab…" at bounding box center [784, 196] width 514 height 348
click at [960, 344] on button "Save & Close" at bounding box center [957, 336] width 125 height 38
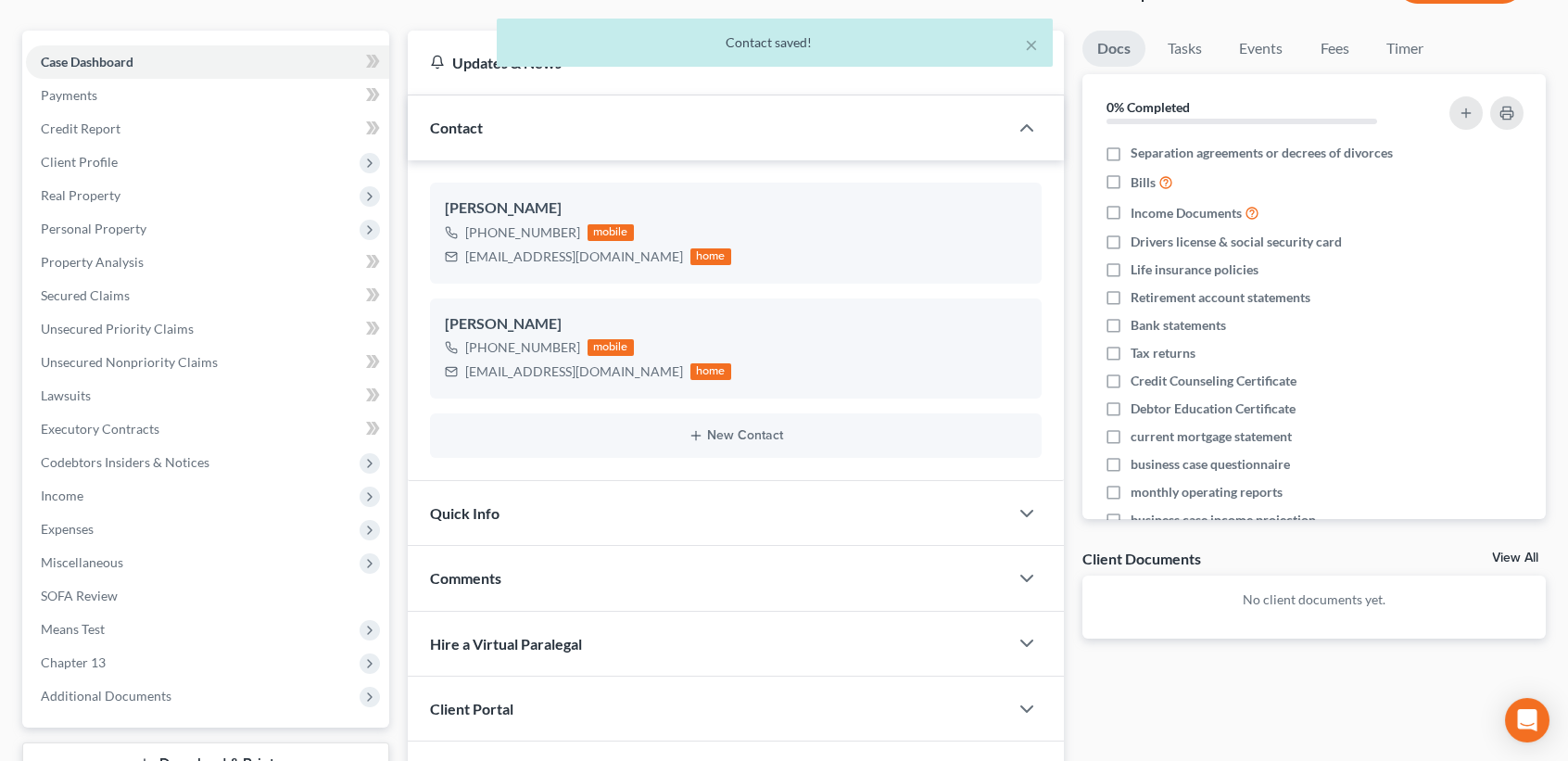
scroll to position [326, 0]
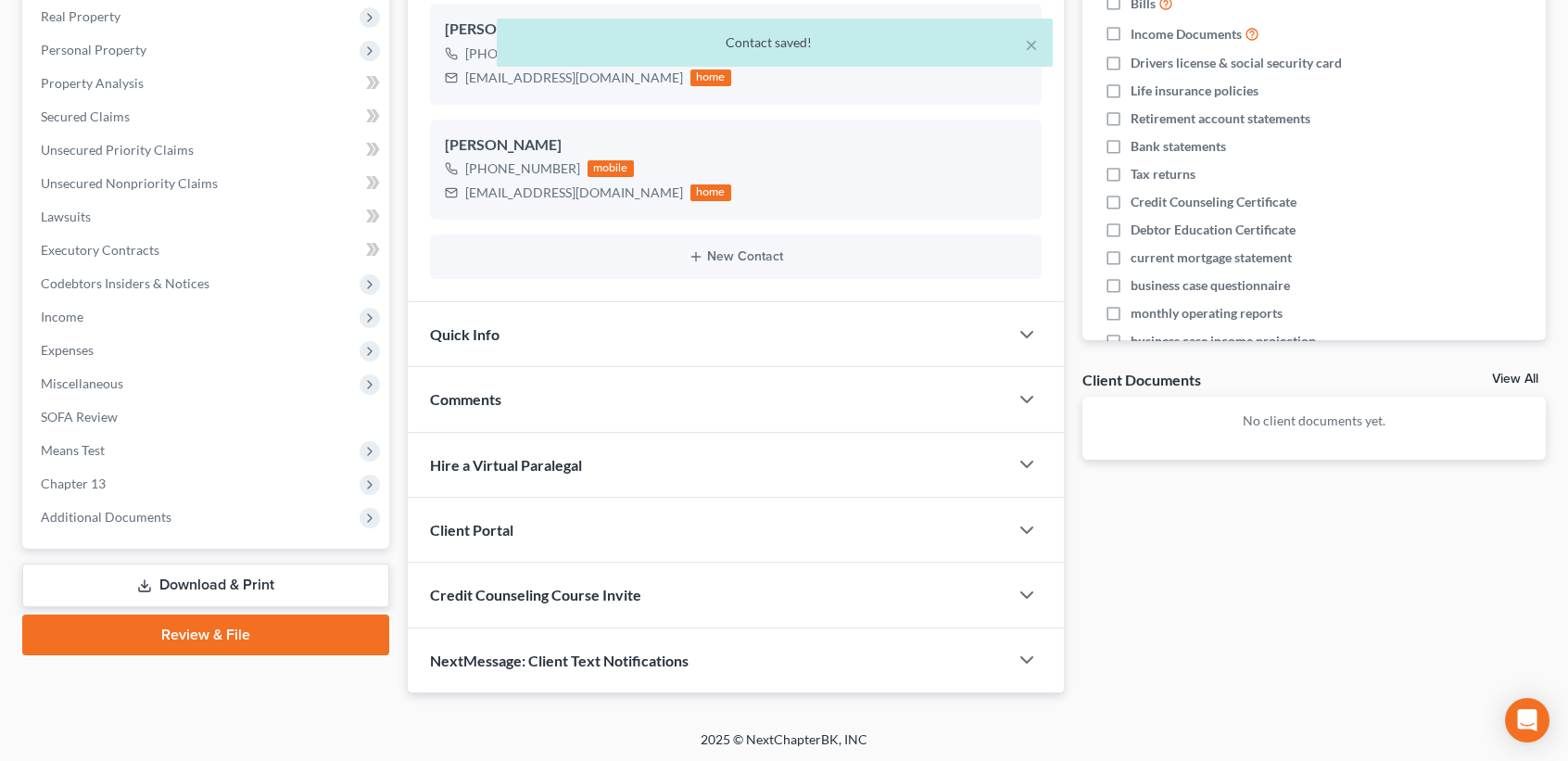
click at [473, 358] on div "Quick Info" at bounding box center [708, 334] width 601 height 63
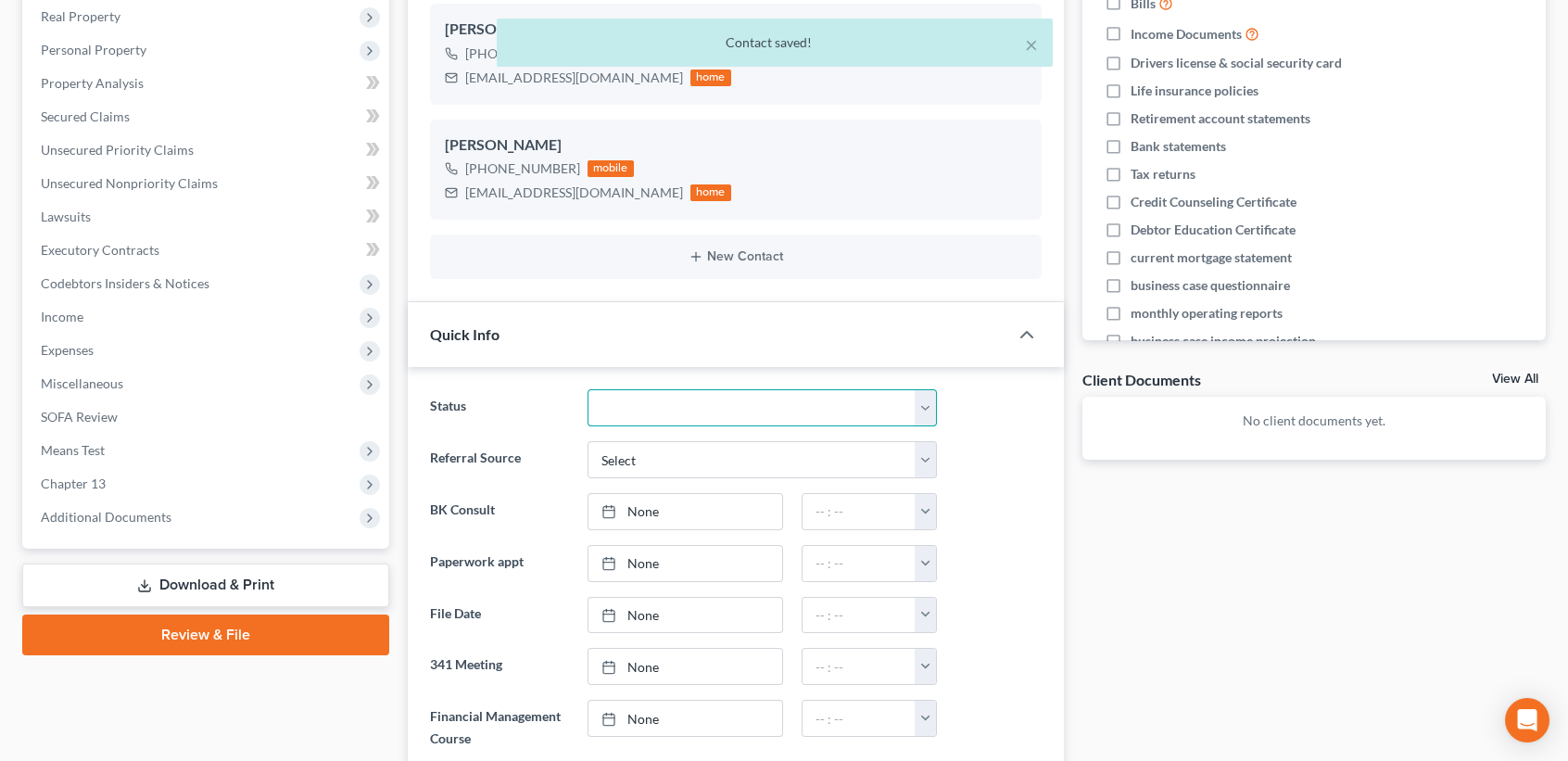
drag, startPoint x: 645, startPoint y: 407, endPoint x: 654, endPoint y: 412, distance: 10.3
click at [645, 407] on select "Closed without Discharge Complete Converted to 7 Discharged Dismissed Filed Fin…" at bounding box center [762, 407] width 349 height 37
select select "7"
click at [587, 389] on select "Closed without Discharge Complete Converted to 7 Discharged Dismissed Filed Fin…" at bounding box center [762, 407] width 349 height 37
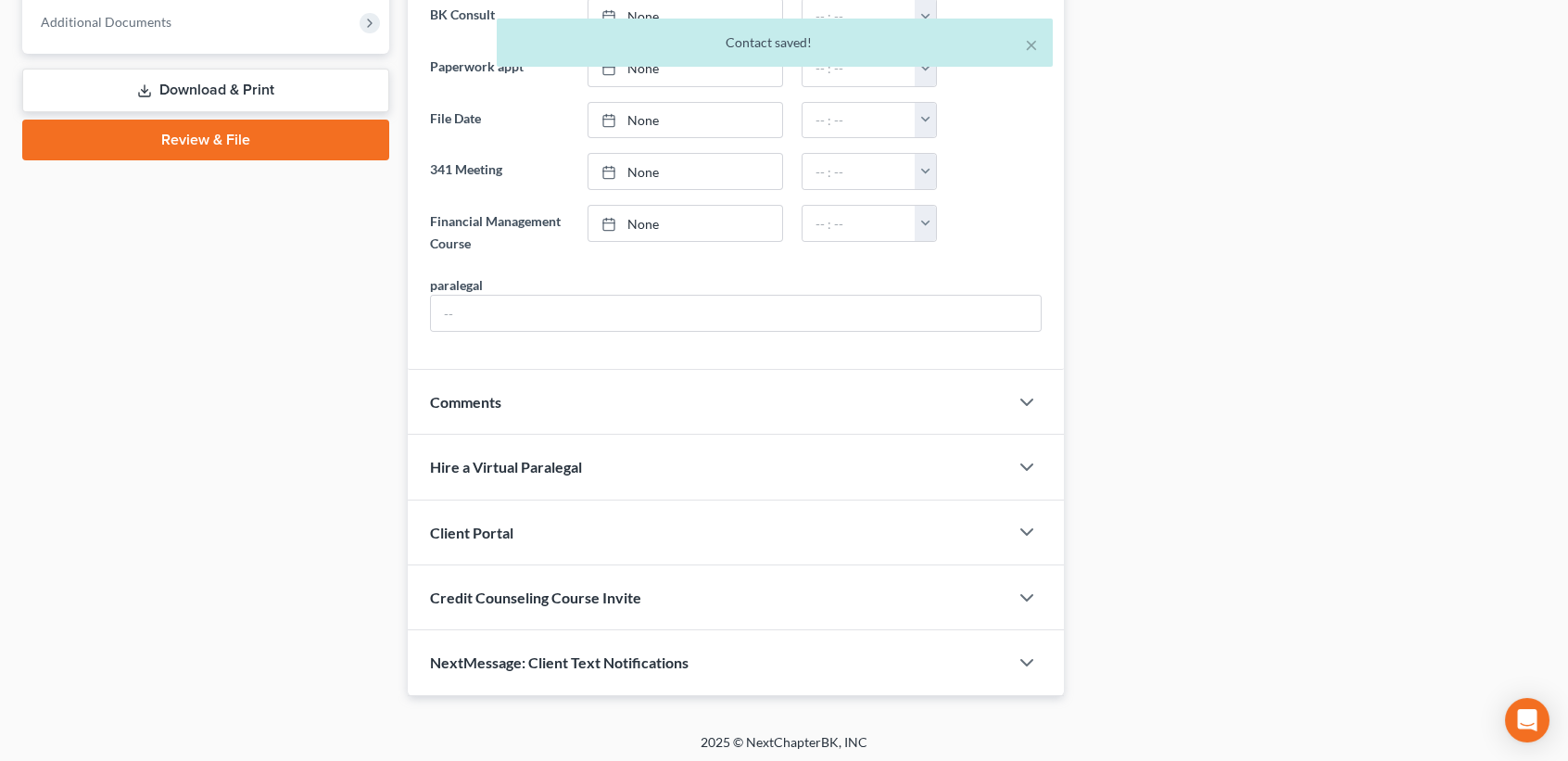
scroll to position [823, 0]
click at [549, 305] on input "text" at bounding box center [736, 313] width 610 height 36
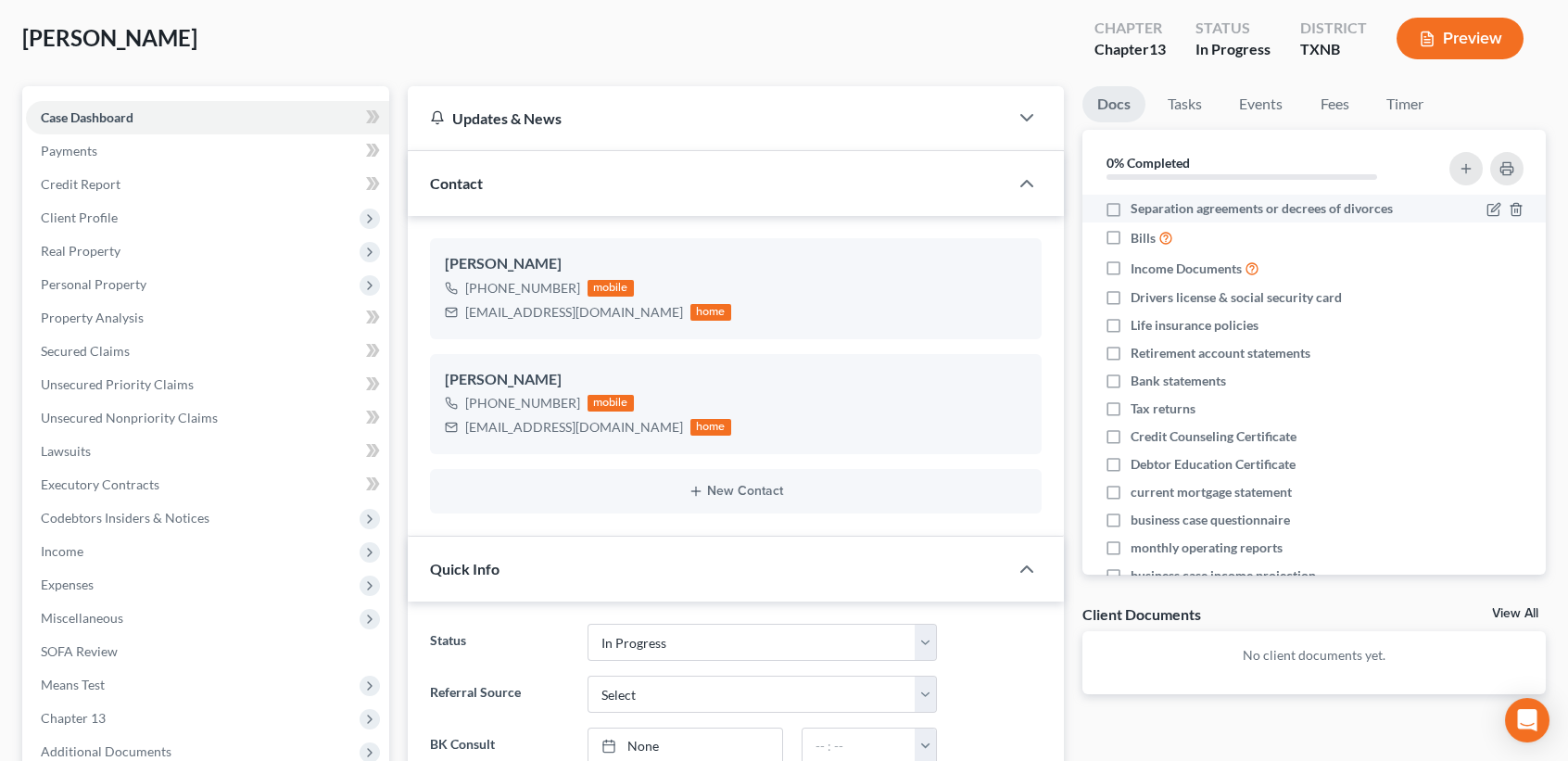
scroll to position [0, 0]
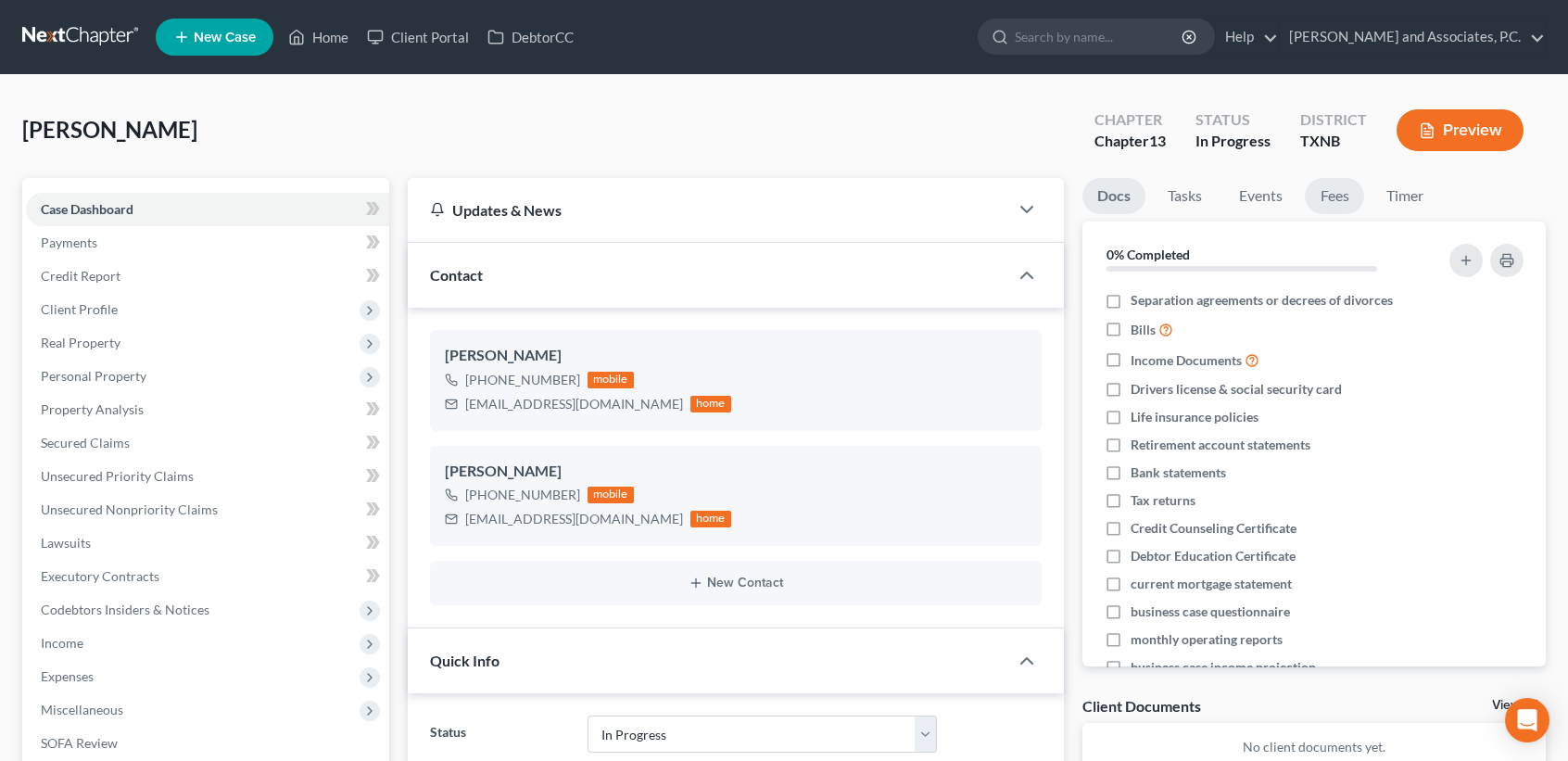
type input "[PERSON_NAME]"
click at [1339, 205] on link "Fees" at bounding box center [1335, 195] width 60 height 36
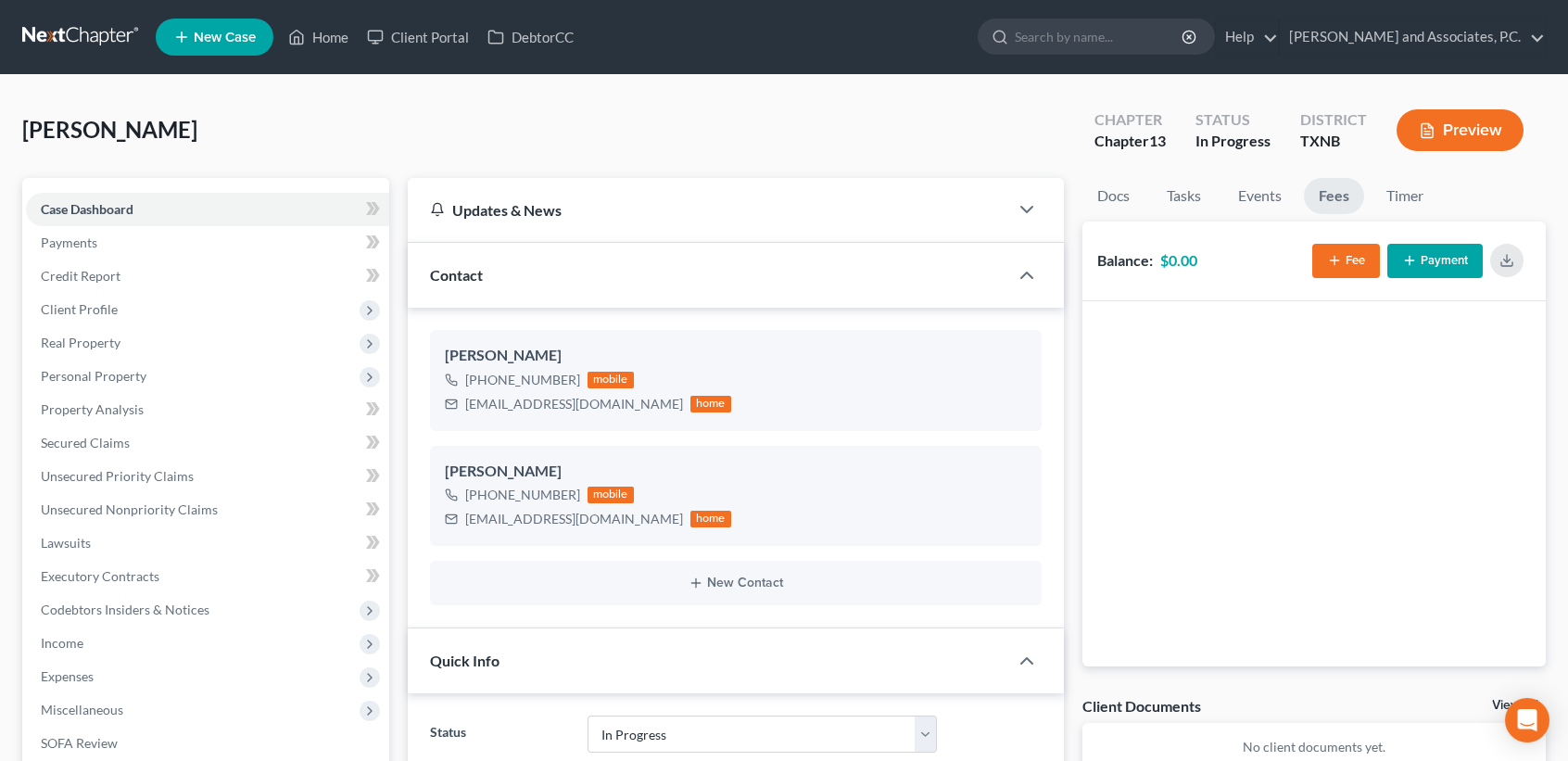
click at [1356, 263] on button "Fee" at bounding box center [1346, 261] width 67 height 35
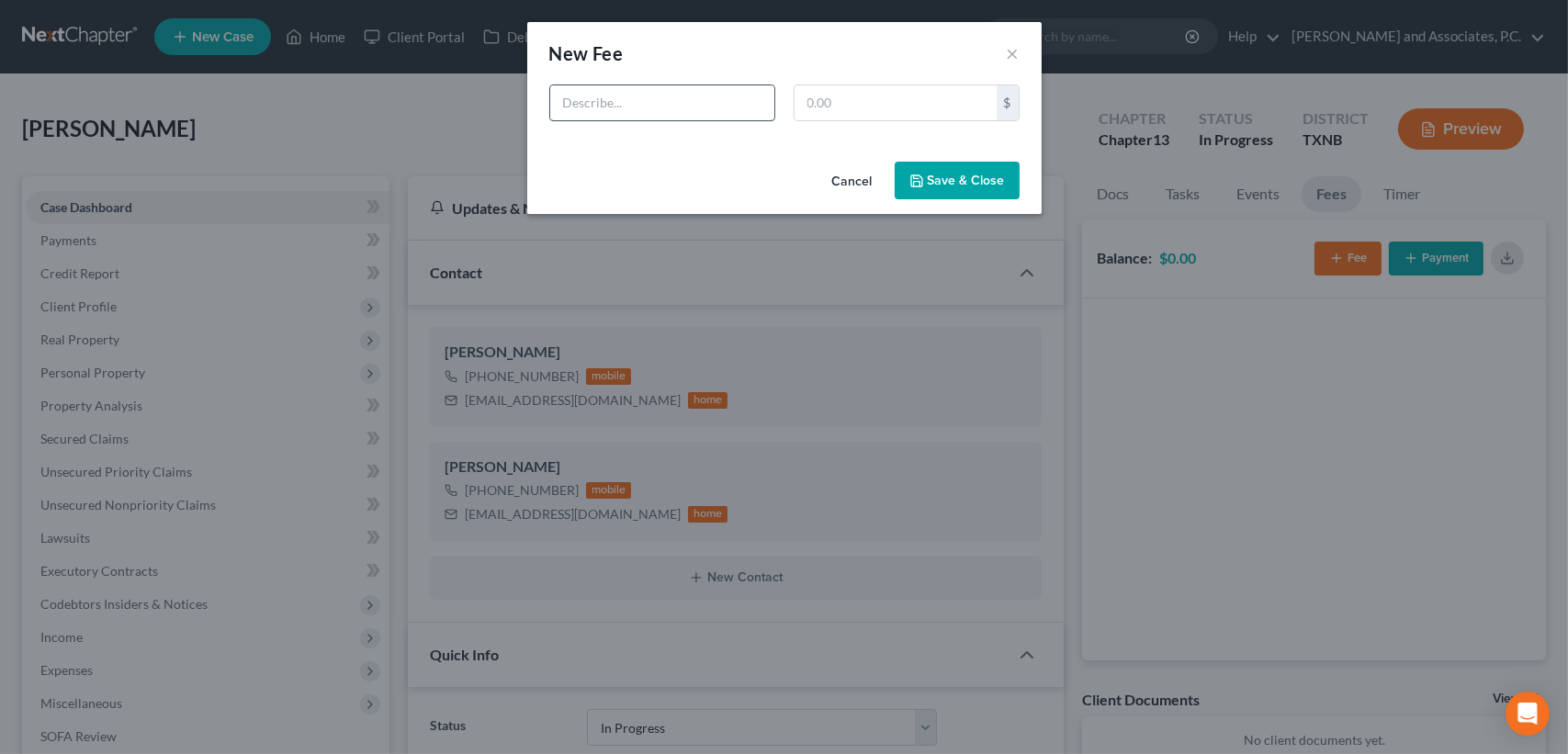
click at [645, 110] on input "text" at bounding box center [663, 103] width 224 height 35
type input "Chapter 13 Bankruptcy"
type input "688.00"
click at [971, 192] on button "Save & Close" at bounding box center [957, 180] width 125 height 38
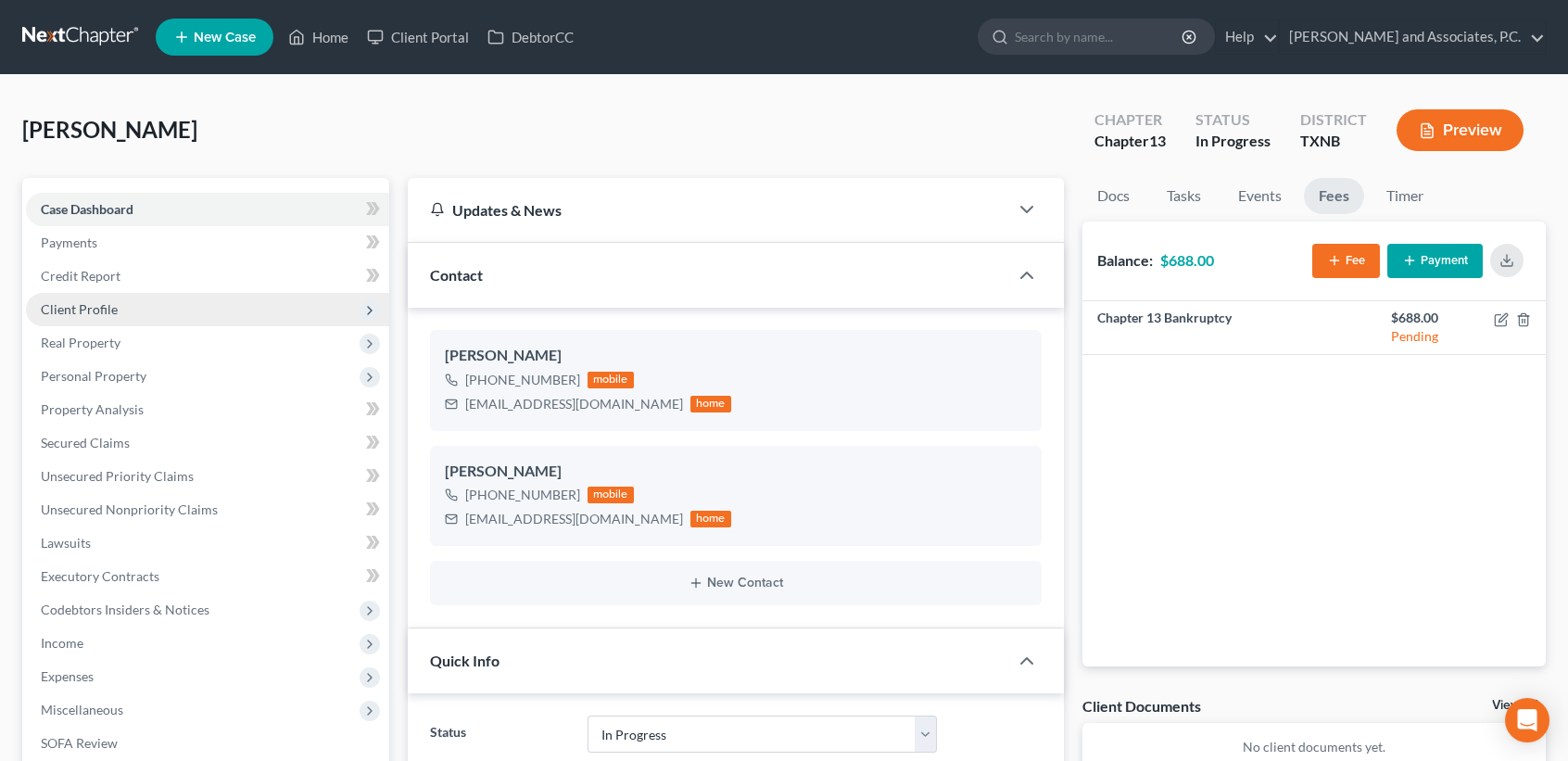
click at [115, 305] on span "Client Profile" at bounding box center [79, 310] width 77 height 16
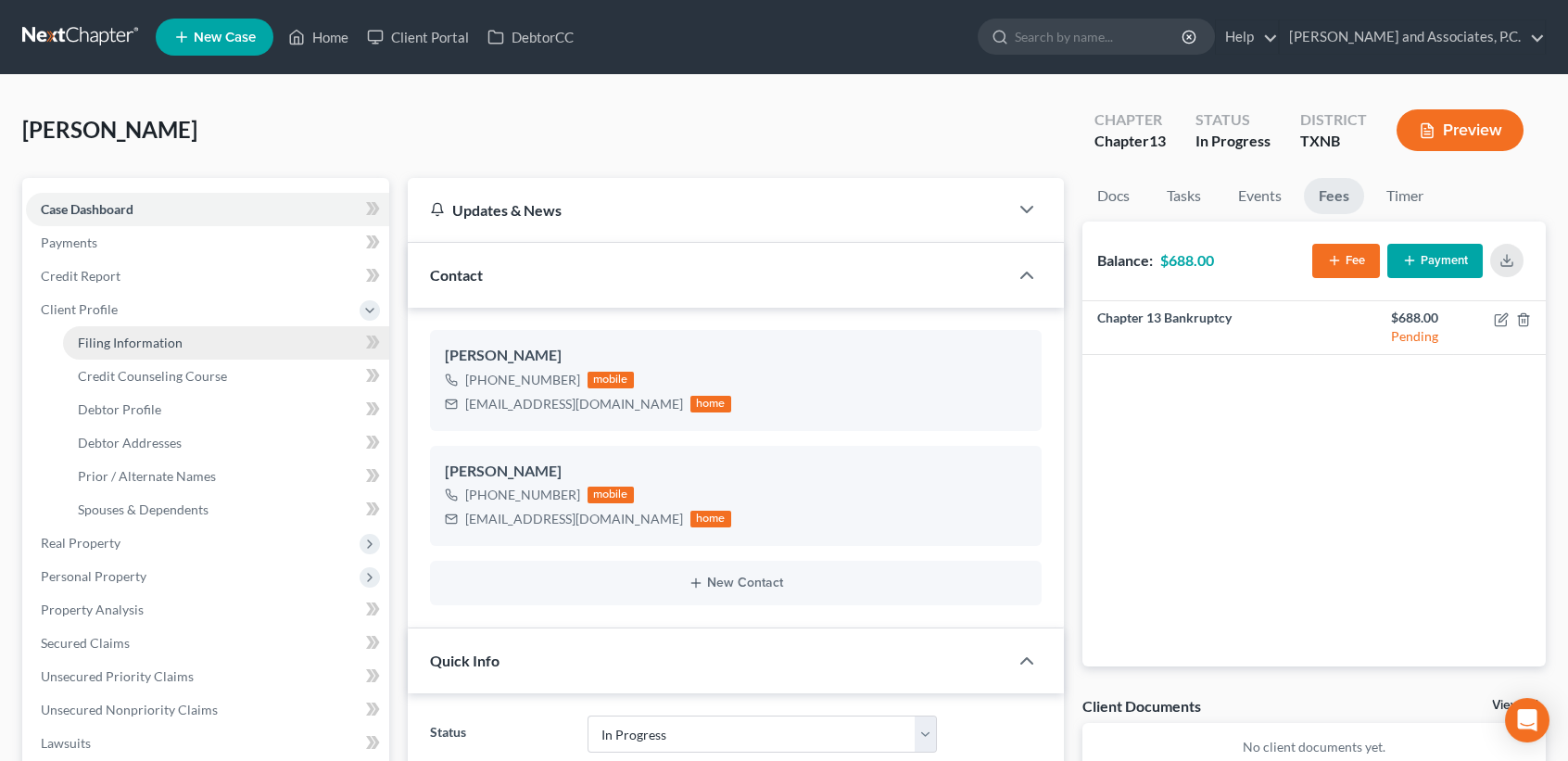
click at [120, 334] on span "Filing Information" at bounding box center [130, 342] width 105 height 16
select select "1"
select select "0"
select select "3"
select select "78"
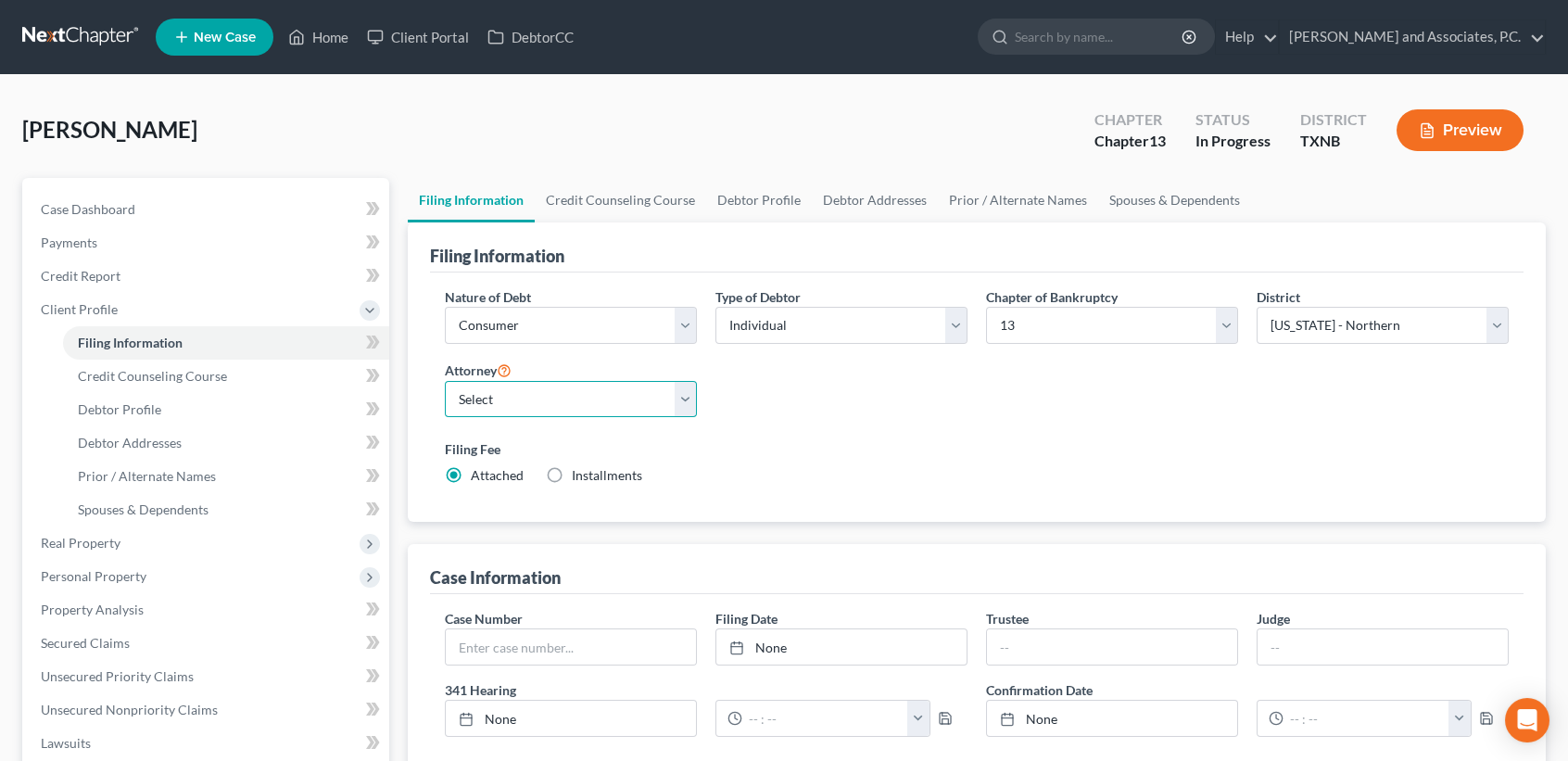
click at [504, 408] on select "Select [PERSON_NAME] - [GEOGRAPHIC_DATA] [PERSON_NAME] - OKWB [PERSON_NAME] - O…" at bounding box center [571, 399] width 252 height 37
select select "0"
click at [445, 381] on select "Select [PERSON_NAME] - [GEOGRAPHIC_DATA] [PERSON_NAME] - OKWB [PERSON_NAME] - O…" at bounding box center [571, 399] width 252 height 37
click at [836, 294] on div "Type of Debtor Select Individual Joint" at bounding box center [841, 316] width 252 height 57
click at [799, 334] on select "Select Individual Joint" at bounding box center [841, 324] width 252 height 37
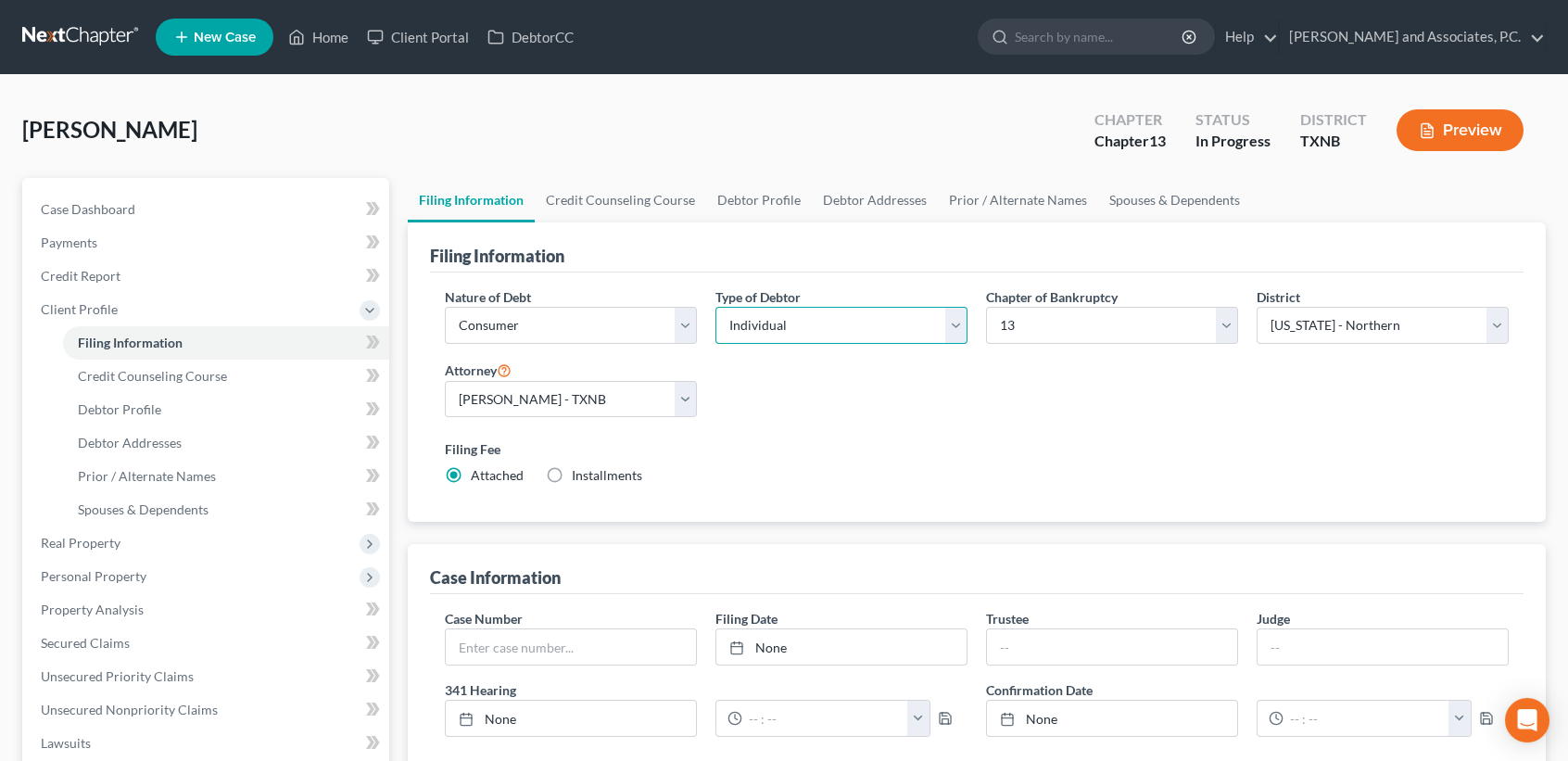
select select "1"
click at [715, 307] on select "Select Individual Joint" at bounding box center [841, 324] width 252 height 37
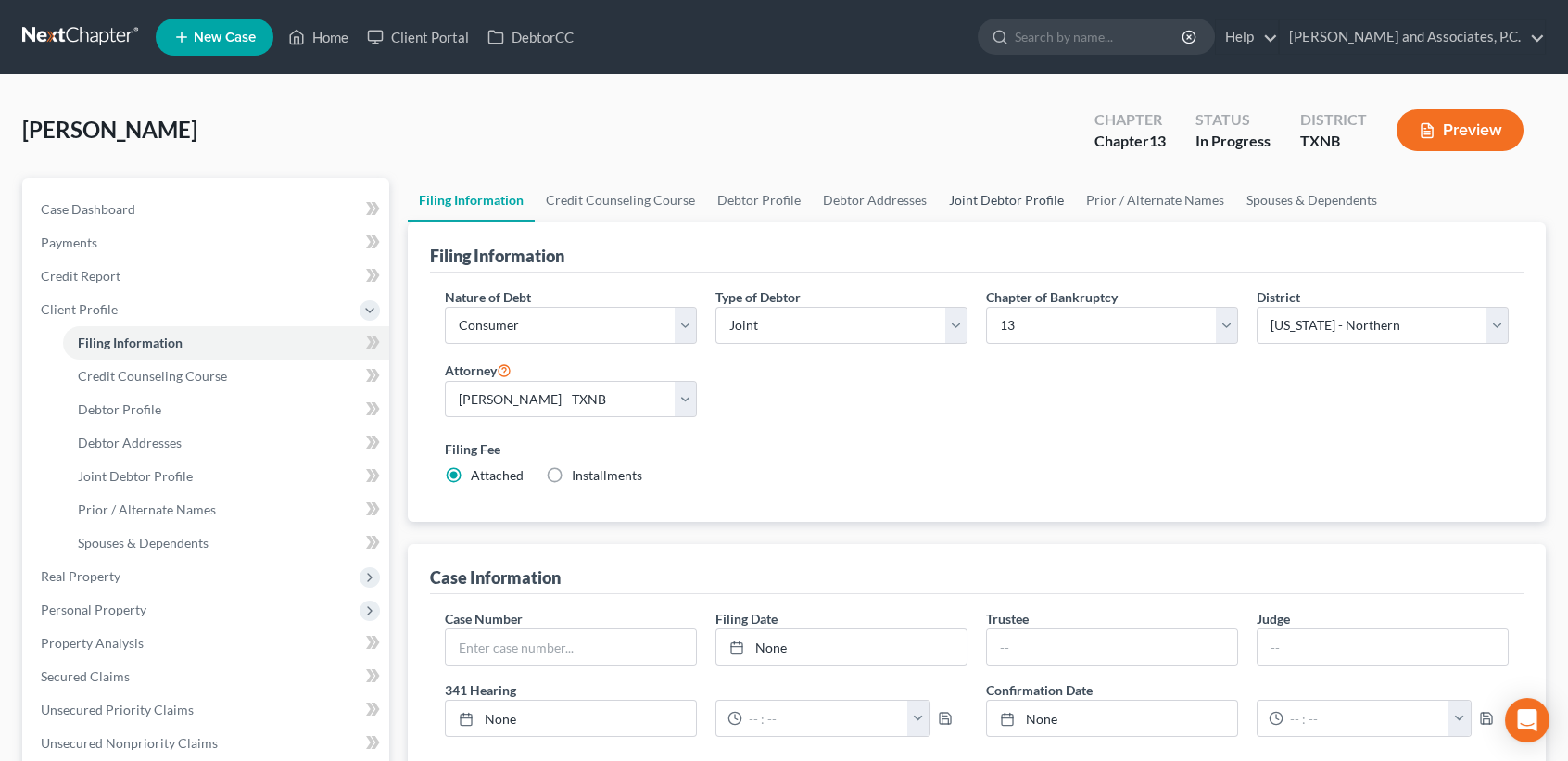
click at [981, 195] on link "Joint Debtor Profile" at bounding box center [1007, 199] width 137 height 45
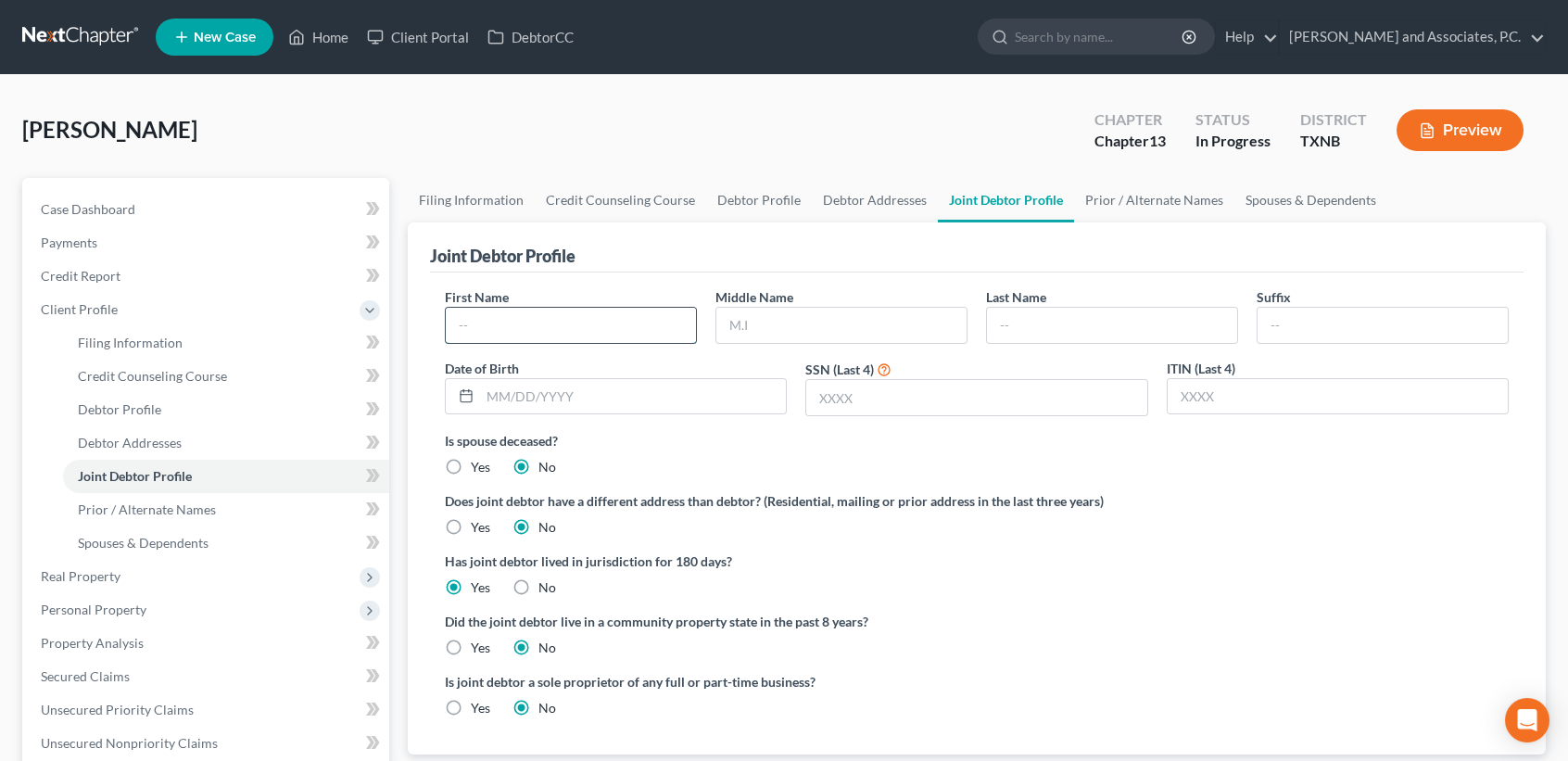
click at [617, 314] on input "text" at bounding box center [570, 325] width 250 height 36
type input "[PERSON_NAME]"
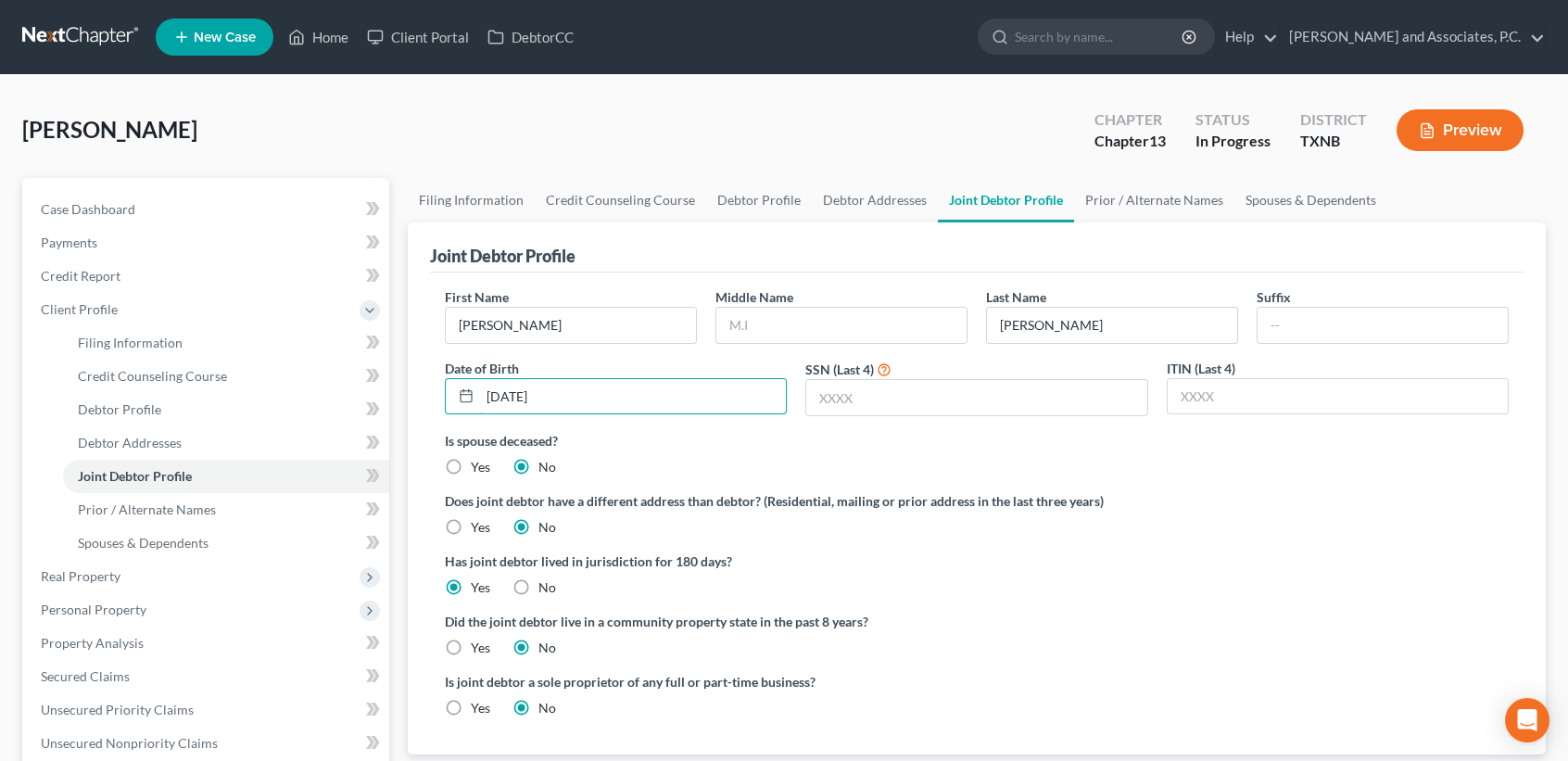
type input "[DATE]"
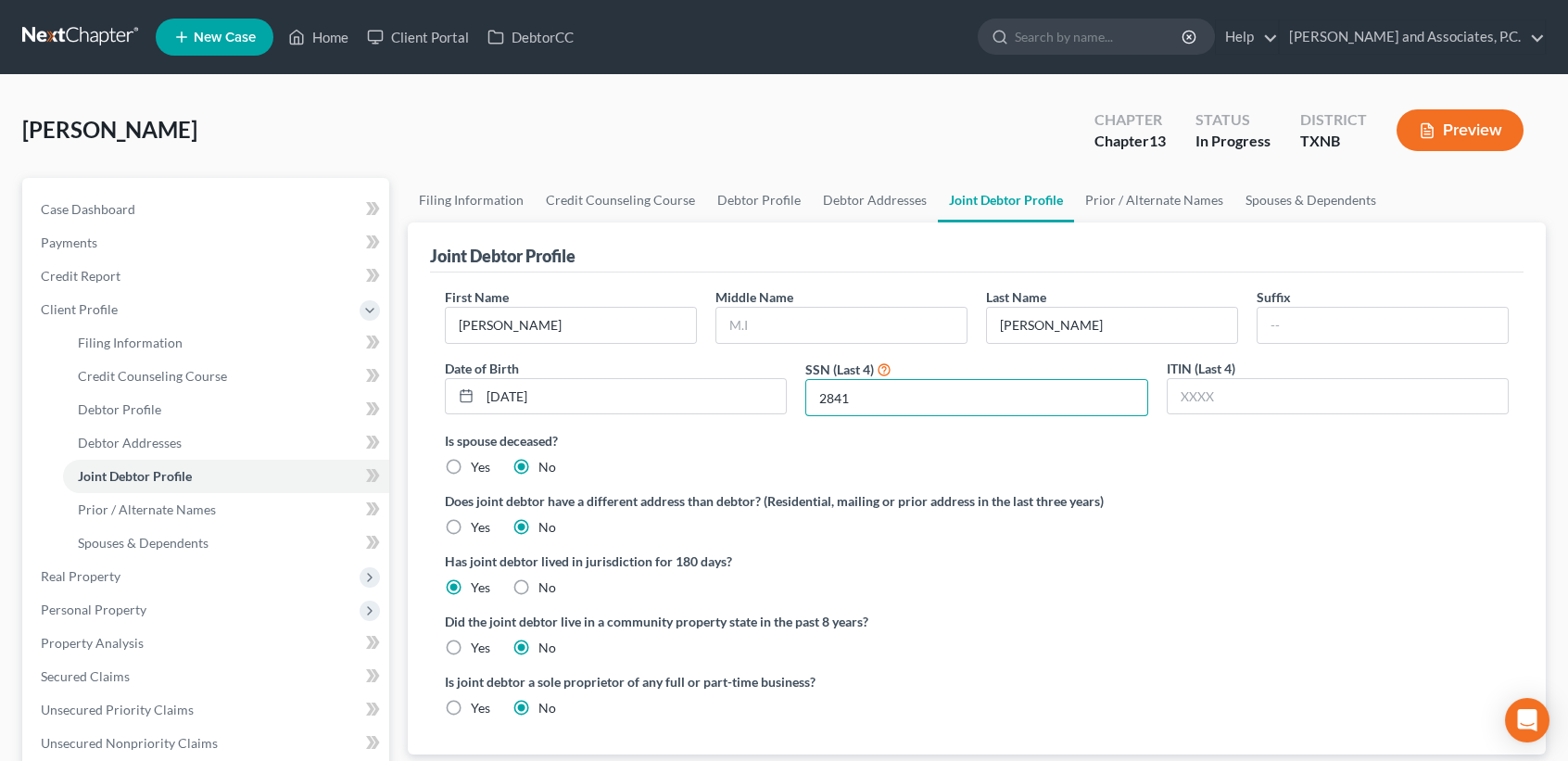
type input "2841"
click at [471, 653] on label "Yes" at bounding box center [481, 648] width 20 height 19
click at [478, 651] on input "Yes" at bounding box center [484, 645] width 12 height 12
radio input "true"
radio input "false"
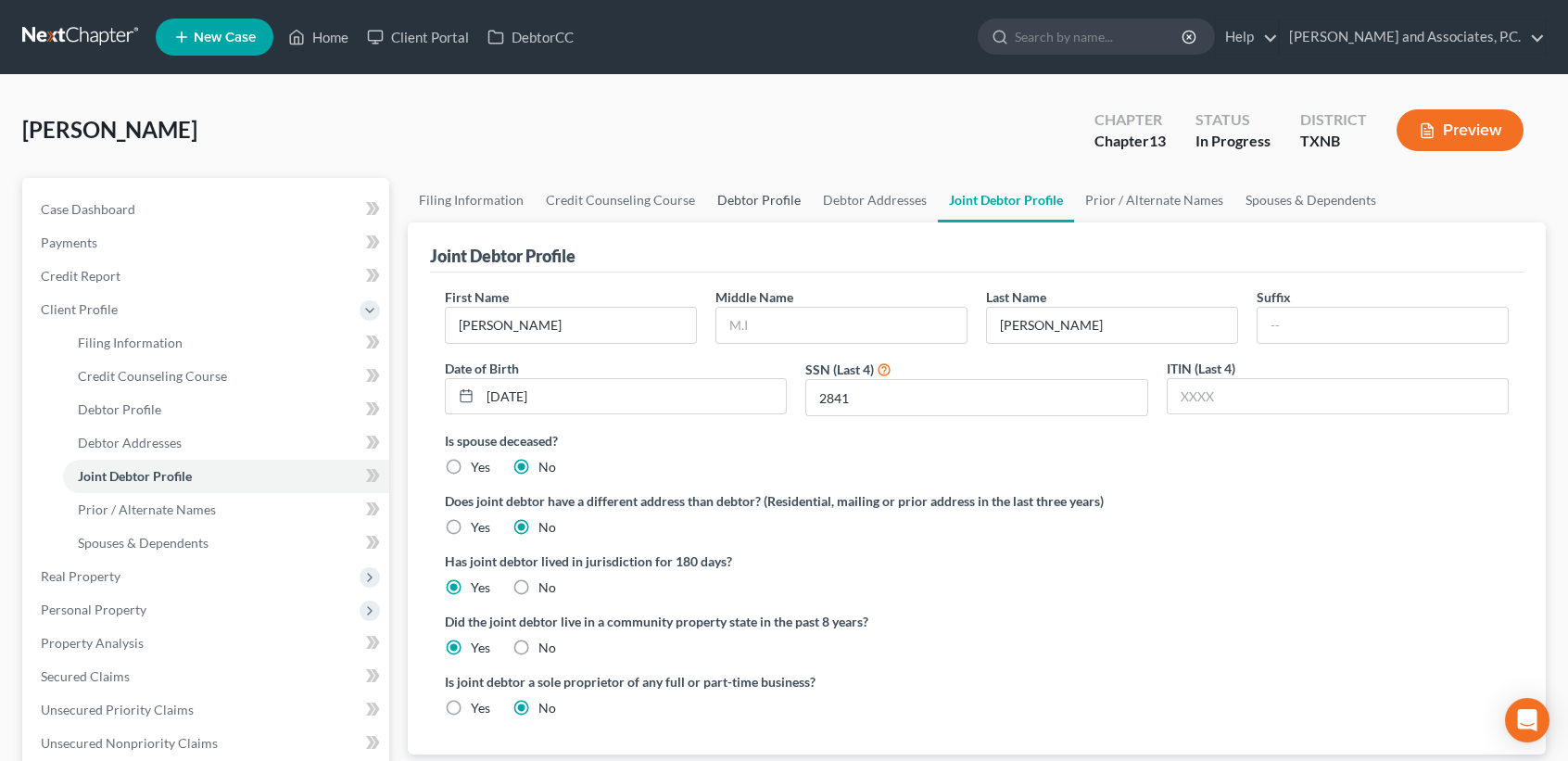
click at [745, 193] on link "Debtor Profile" at bounding box center [759, 199] width 106 height 45
select select "1"
select select "0"
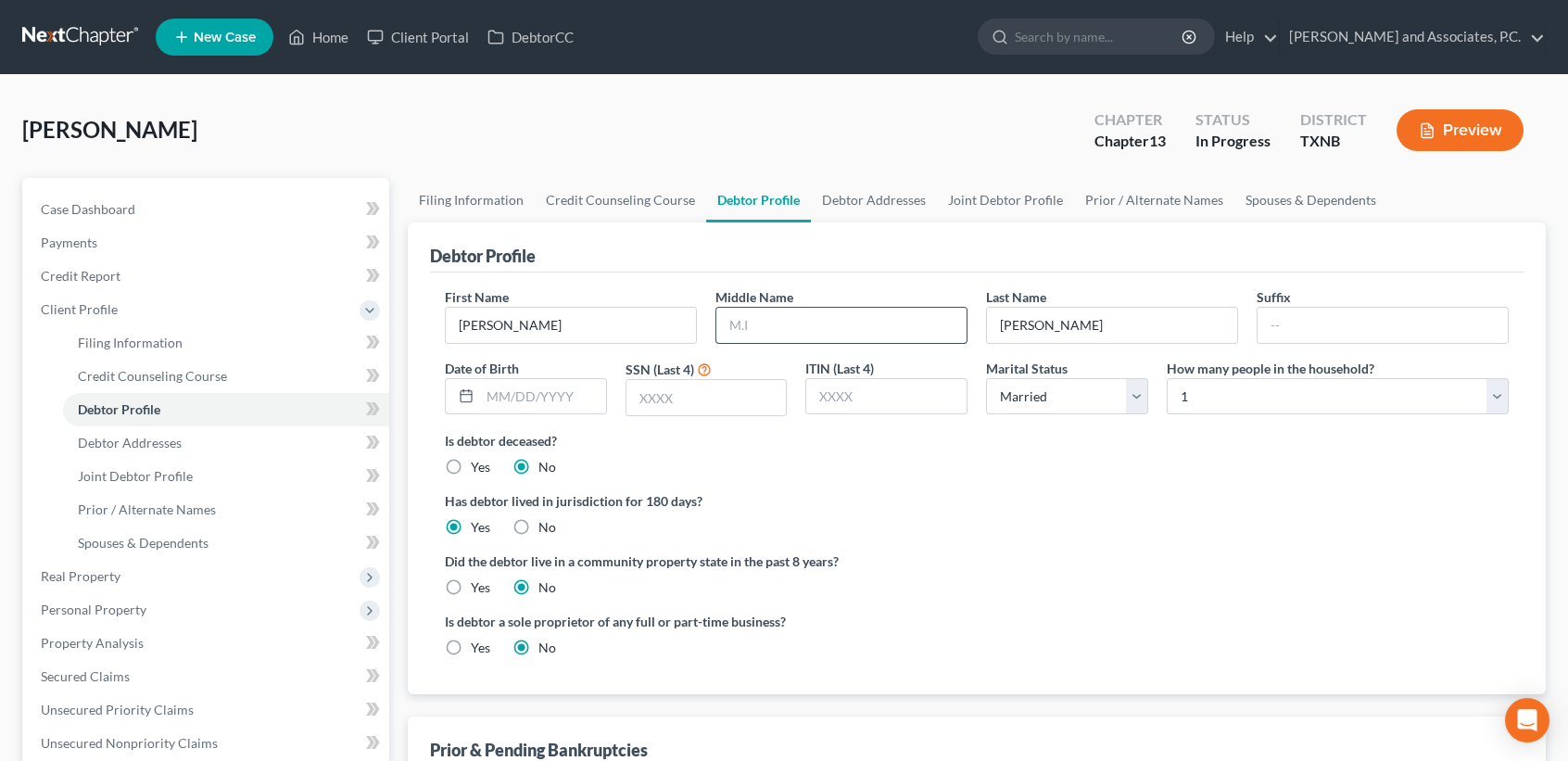
click at [890, 320] on input "text" at bounding box center [841, 325] width 250 height 36
click at [471, 594] on label "Yes" at bounding box center [481, 587] width 20 height 19
click at [478, 590] on input "Yes" at bounding box center [484, 584] width 12 height 12
radio input "true"
radio input "false"
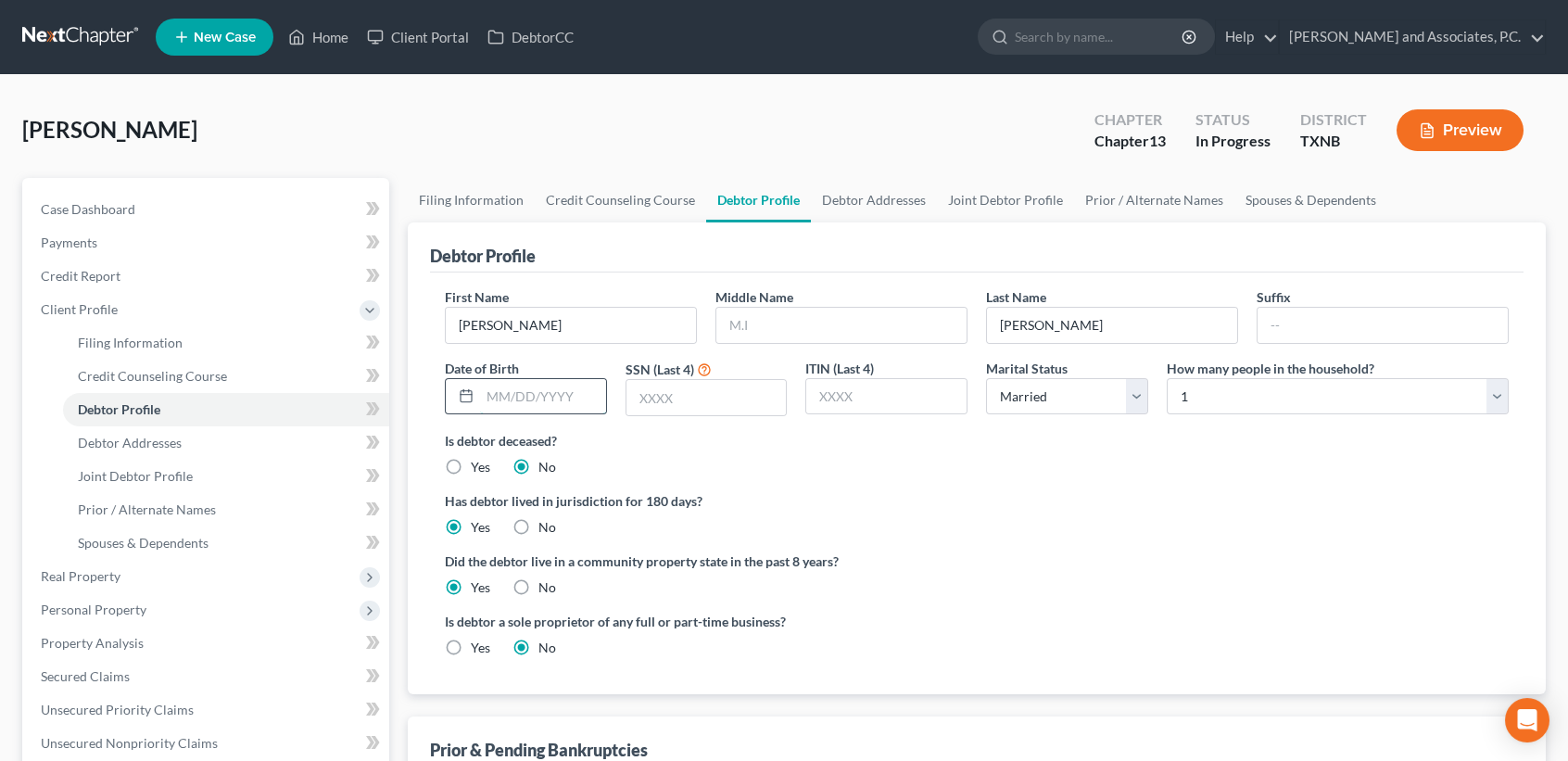
click at [569, 391] on input "text" at bounding box center [543, 397] width 126 height 36
type input "[DATE]"
click at [751, 390] on input "text" at bounding box center [707, 398] width 161 height 36
type input "4164"
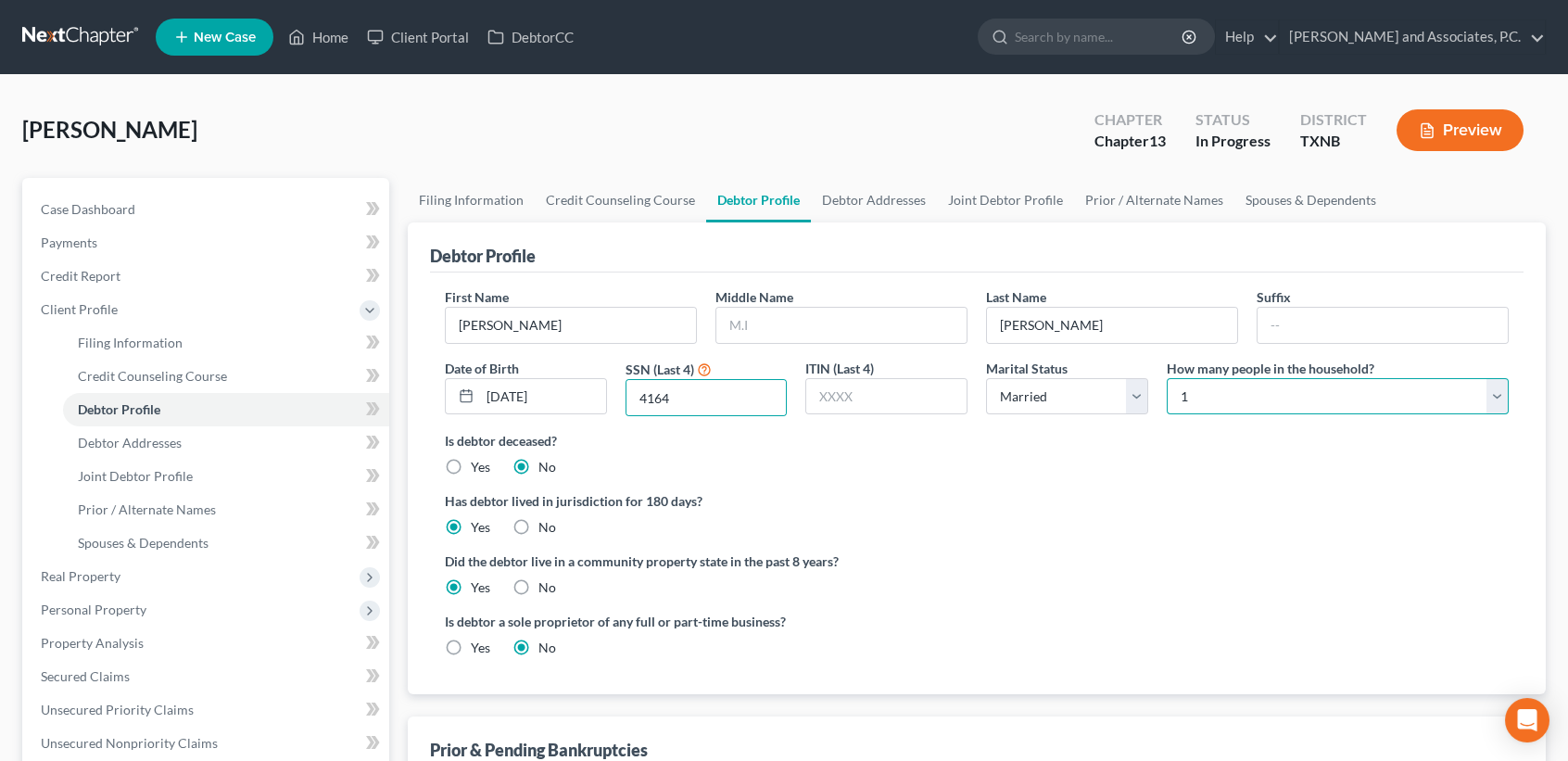
click at [1266, 398] on select "Select 1 2 3 4 5 6 7 8 9 10 11 12 13 14 15 16 17 18 19 20" at bounding box center [1338, 396] width 342 height 37
select select "1"
click at [1167, 378] on select "Select 1 2 3 4 5 6 7 8 9 10 11 12 13 14 15 16 17 18 19 20" at bounding box center [1338, 396] width 342 height 37
click at [1162, 501] on label "Has debtor lived in jurisdiction for 180 days?" at bounding box center [977, 501] width 1064 height 20
click at [864, 192] on link "Debtor Addresses" at bounding box center [874, 199] width 126 height 45
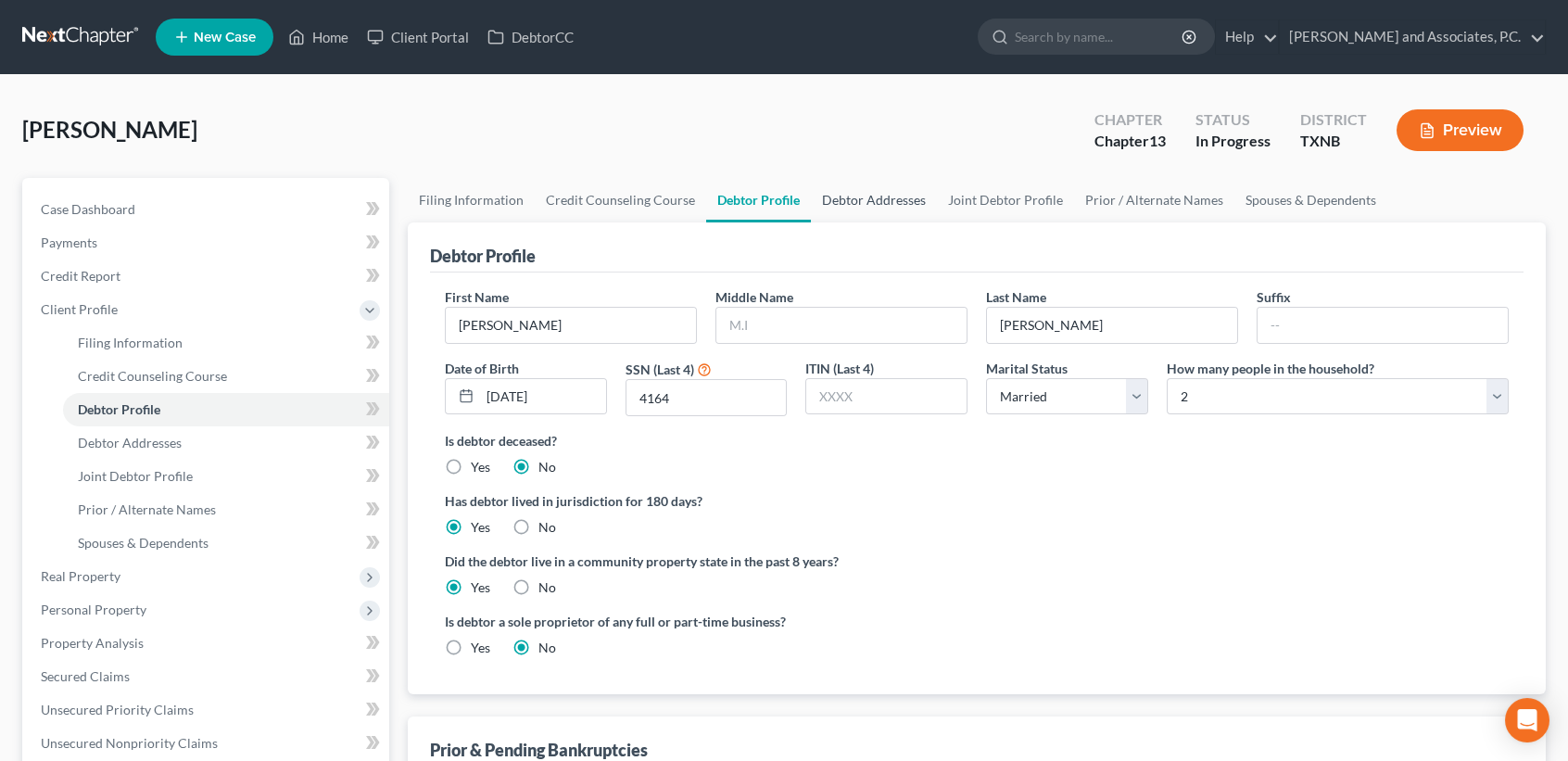
select select "0"
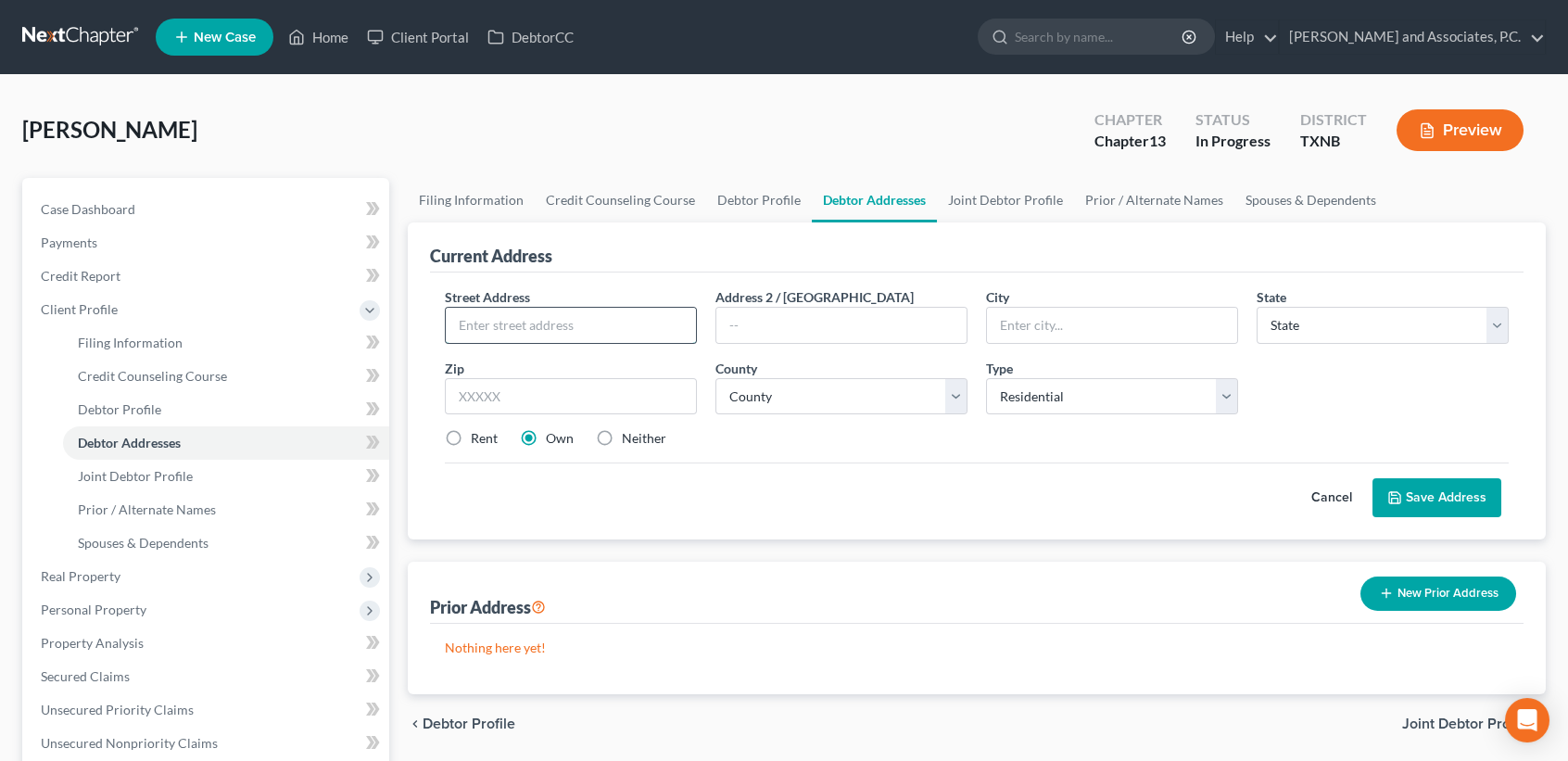
click at [498, 328] on input "text" at bounding box center [570, 325] width 250 height 36
type input "[STREET_ADDRESS]"
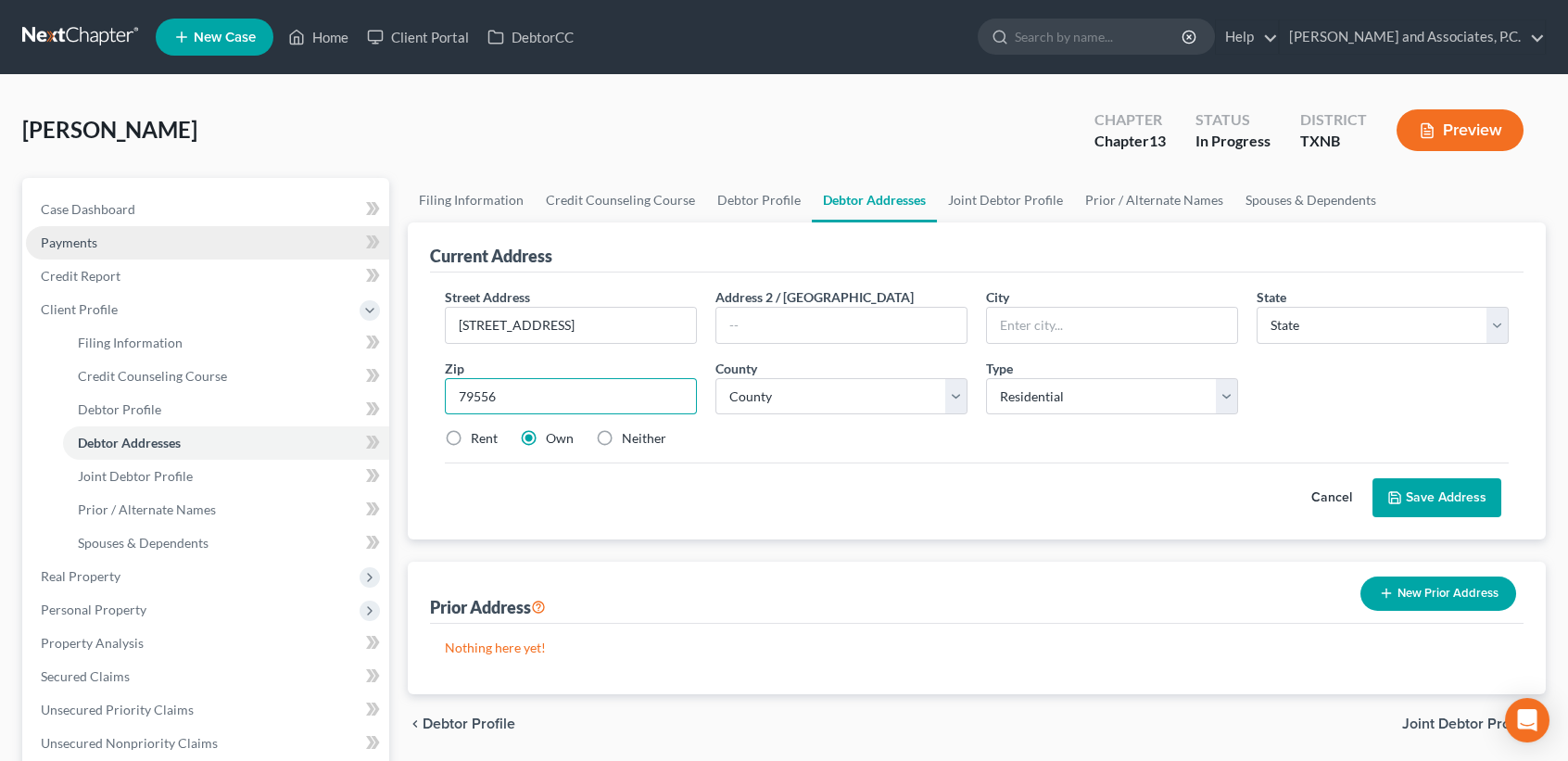
type input "79556"
type input "Sweetwater"
select select "45"
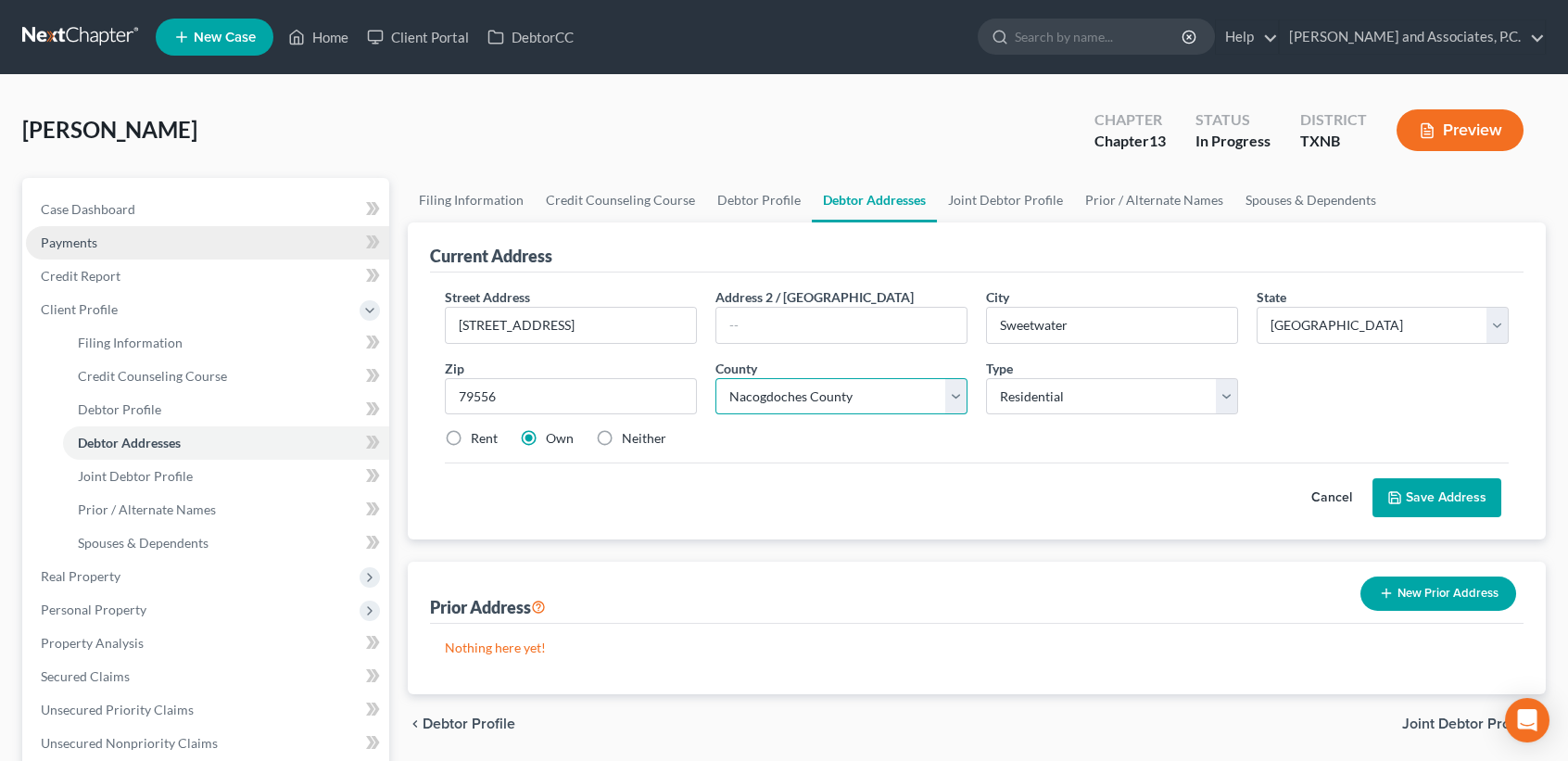
select select "176"
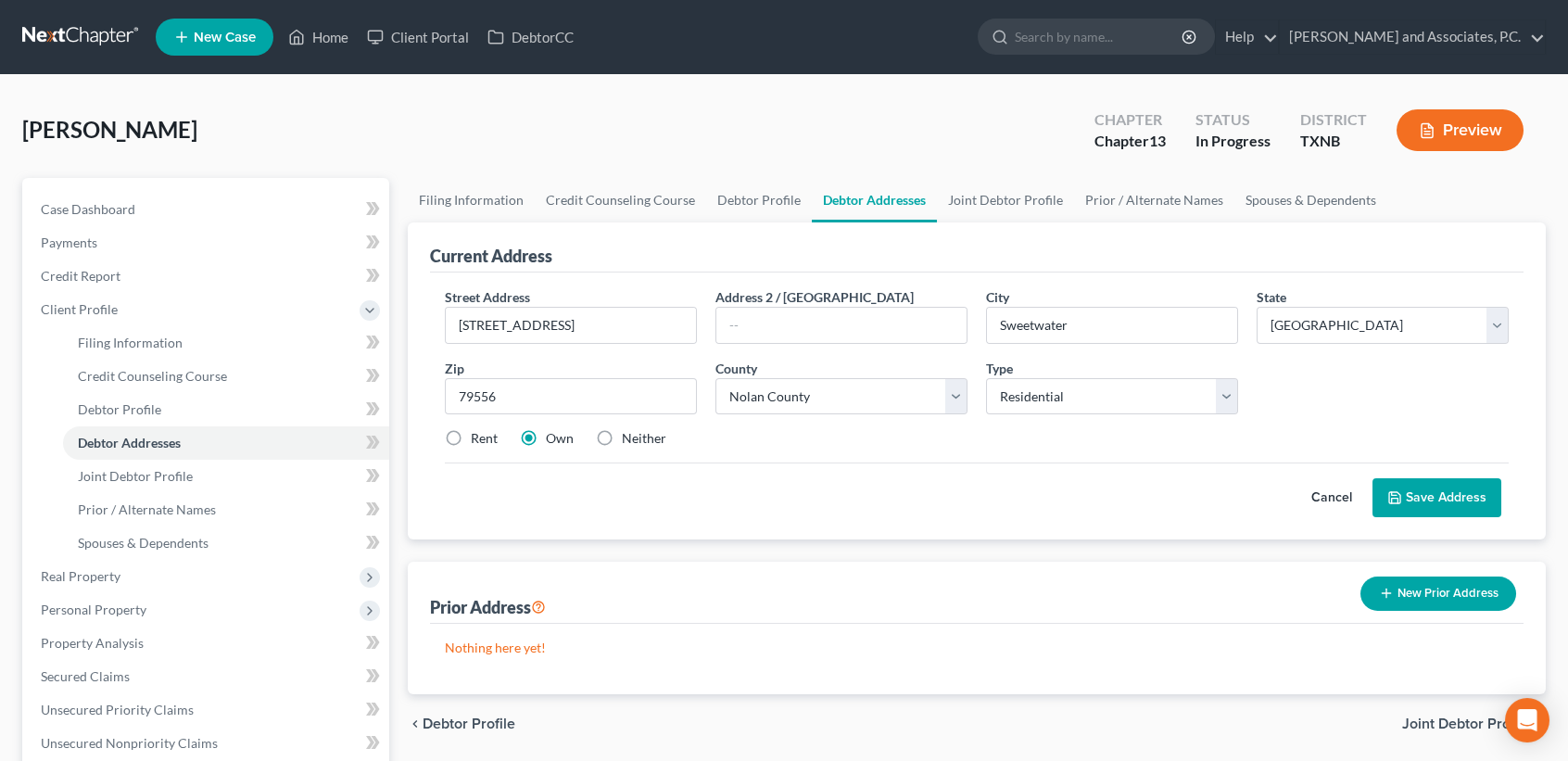
click at [1399, 499] on icon at bounding box center [1394, 497] width 15 height 15
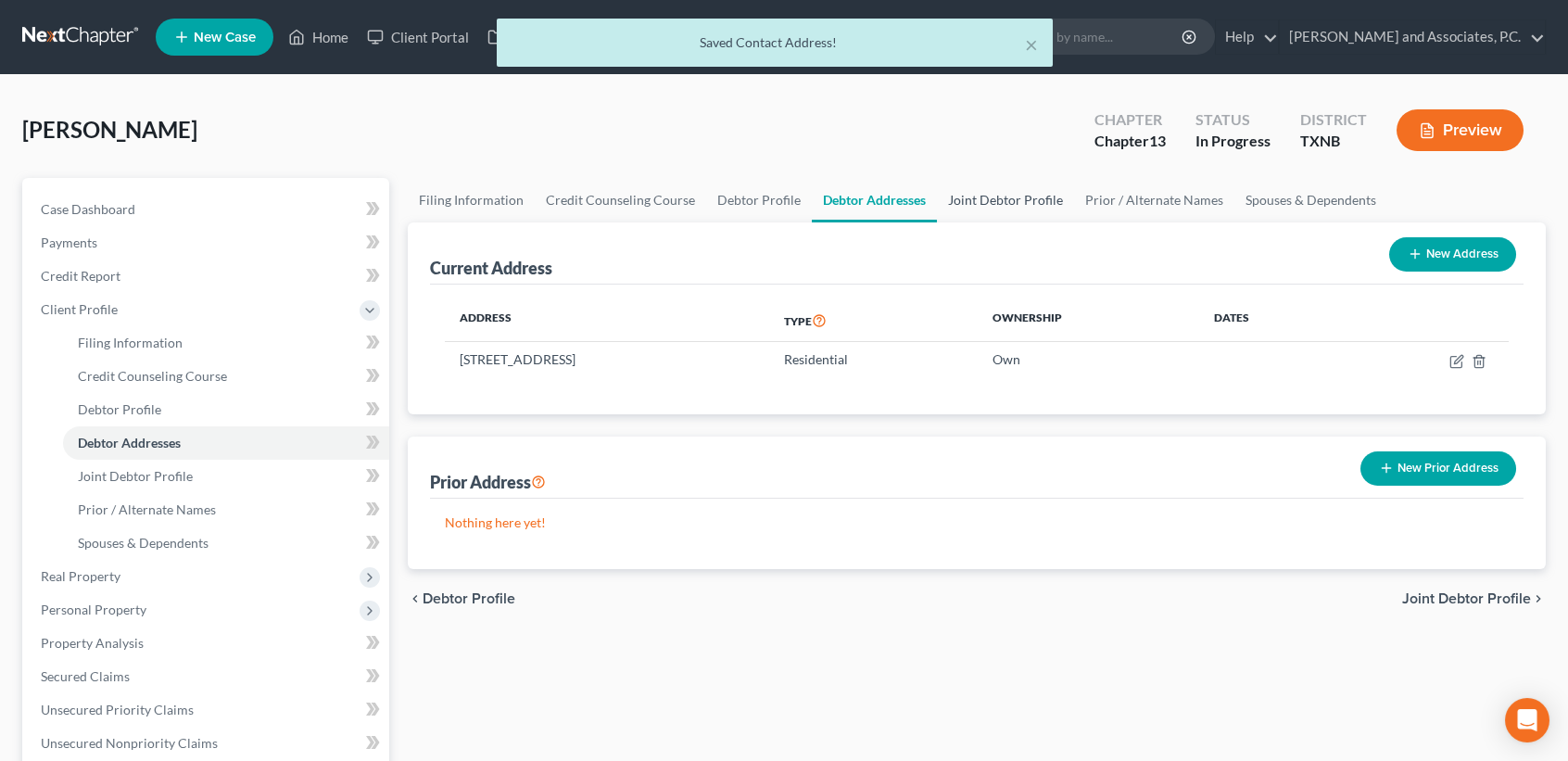
click at [1054, 192] on link "Joint Debtor Profile" at bounding box center [1006, 199] width 137 height 45
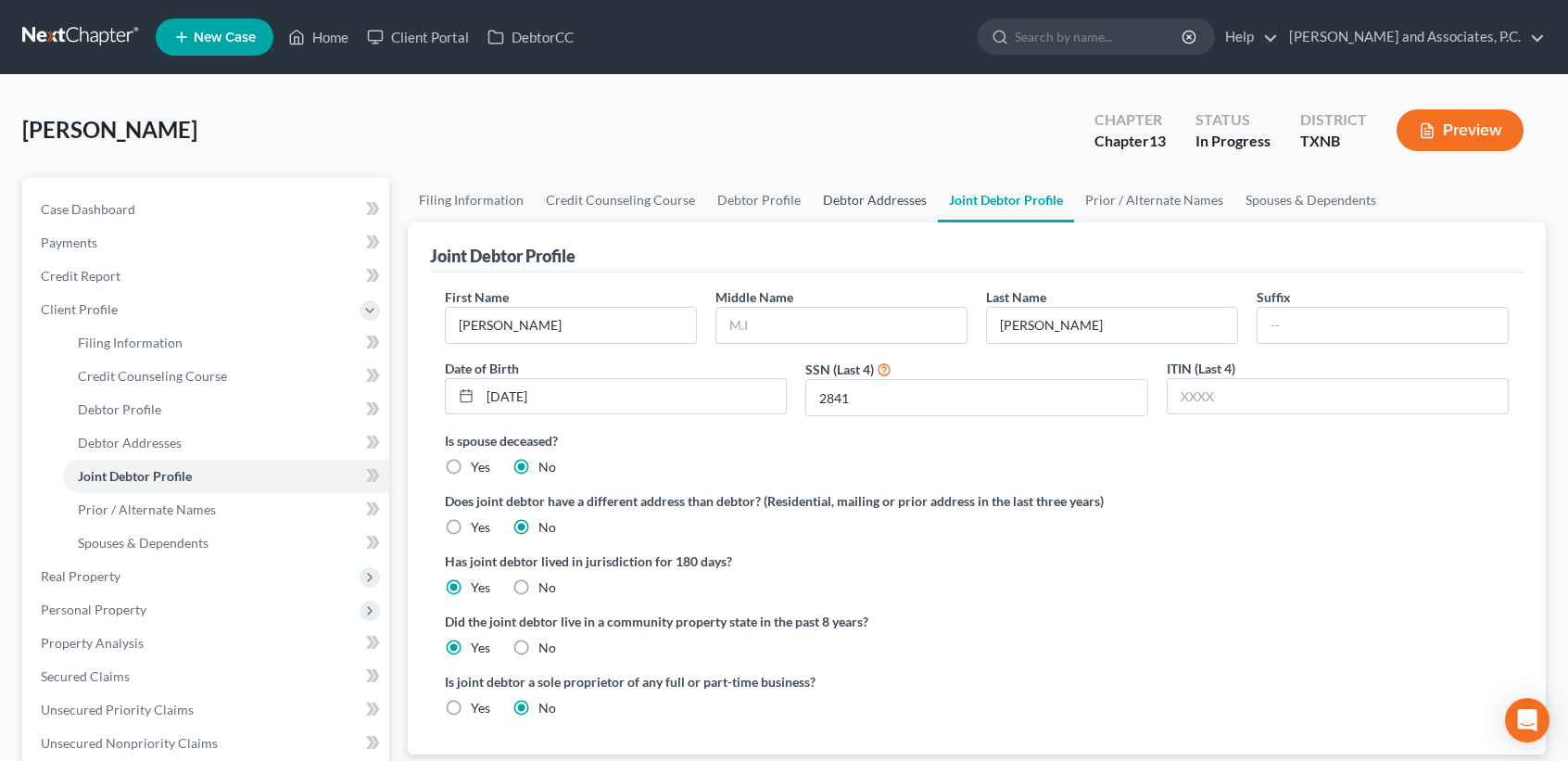
click at [884, 213] on link "Debtor Addresses" at bounding box center [875, 199] width 126 height 45
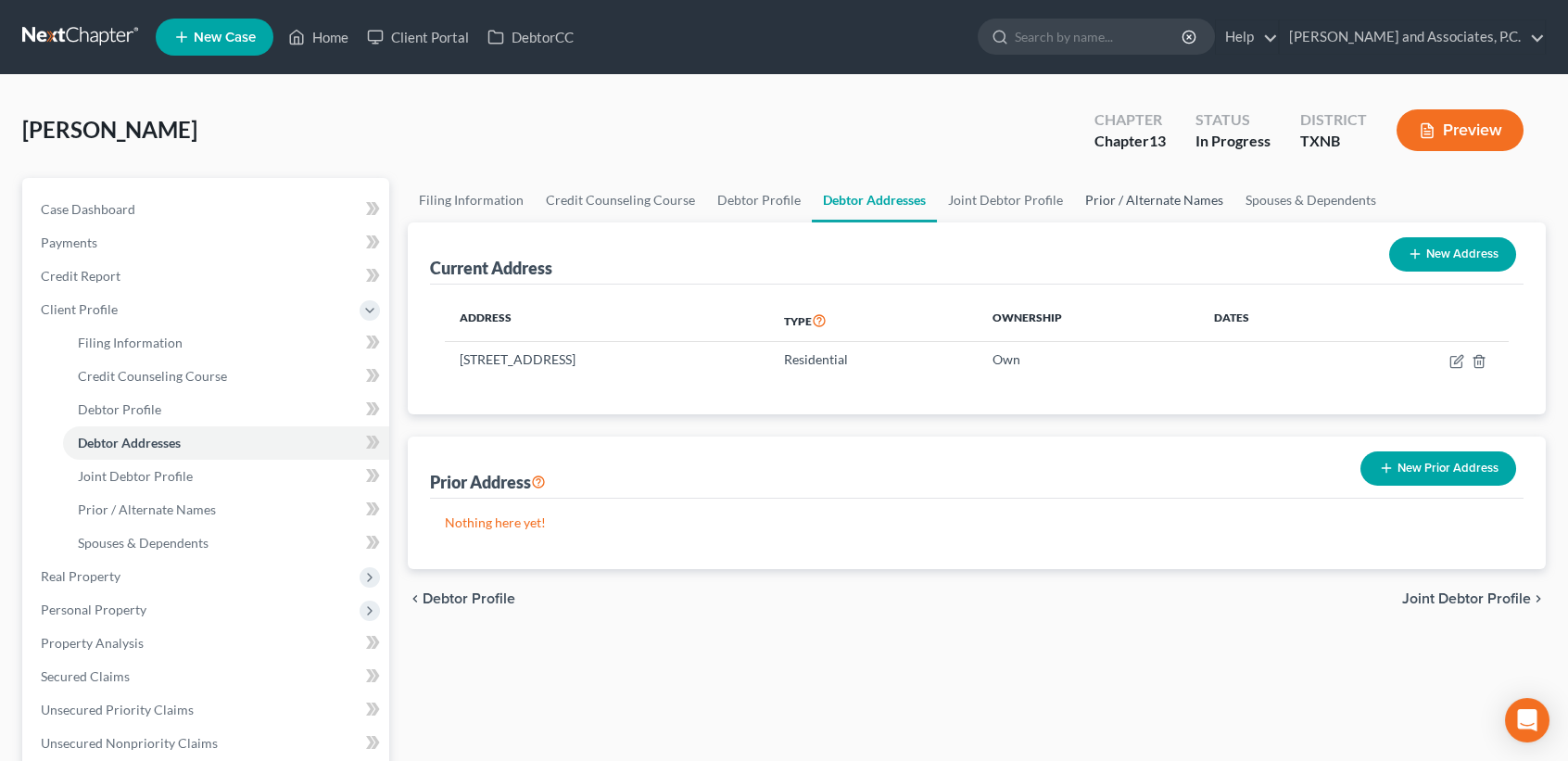
click at [1153, 204] on link "Prior / Alternate Names" at bounding box center [1154, 199] width 161 height 45
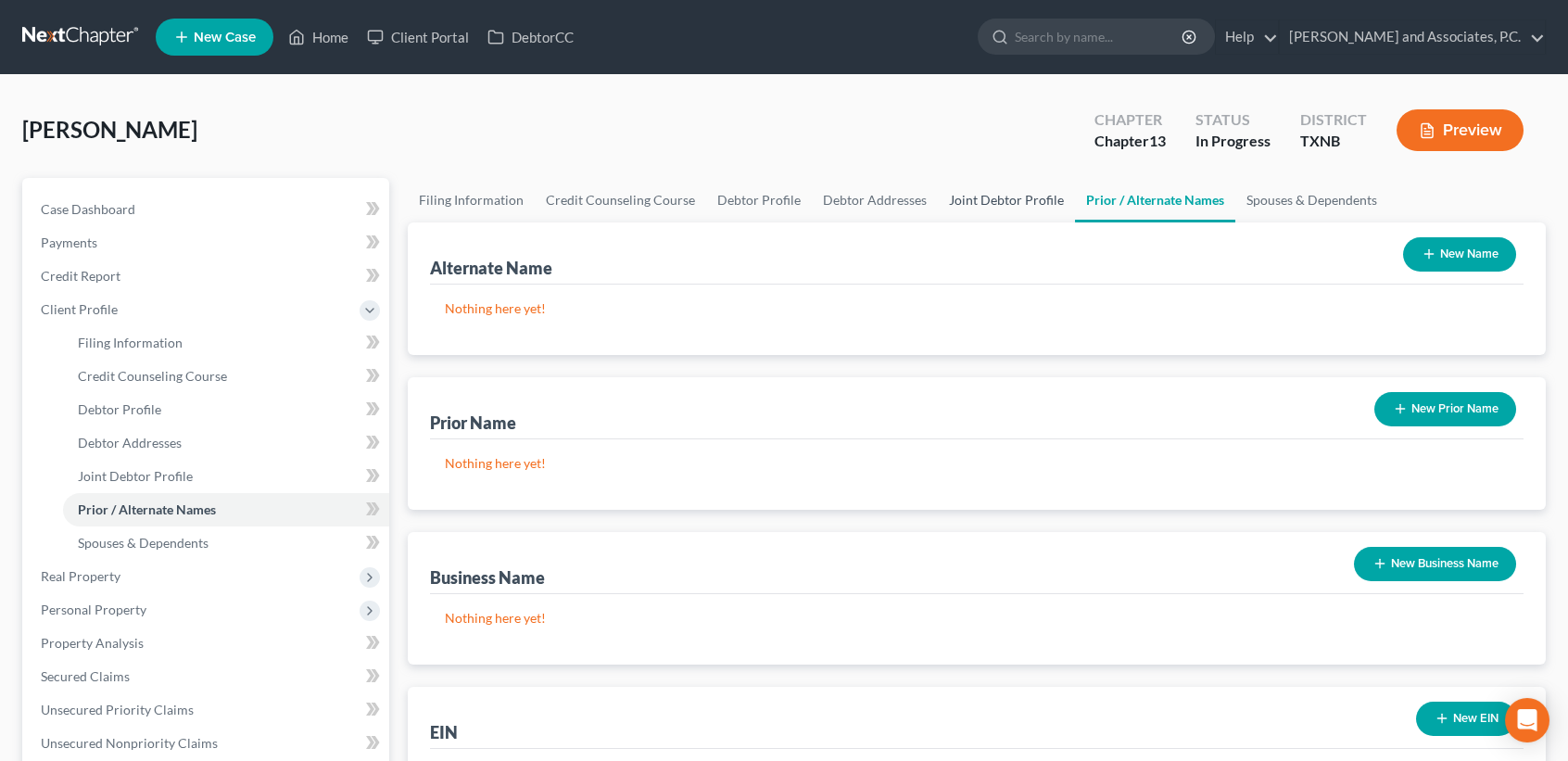
click at [1008, 186] on link "Joint Debtor Profile" at bounding box center [1007, 199] width 137 height 45
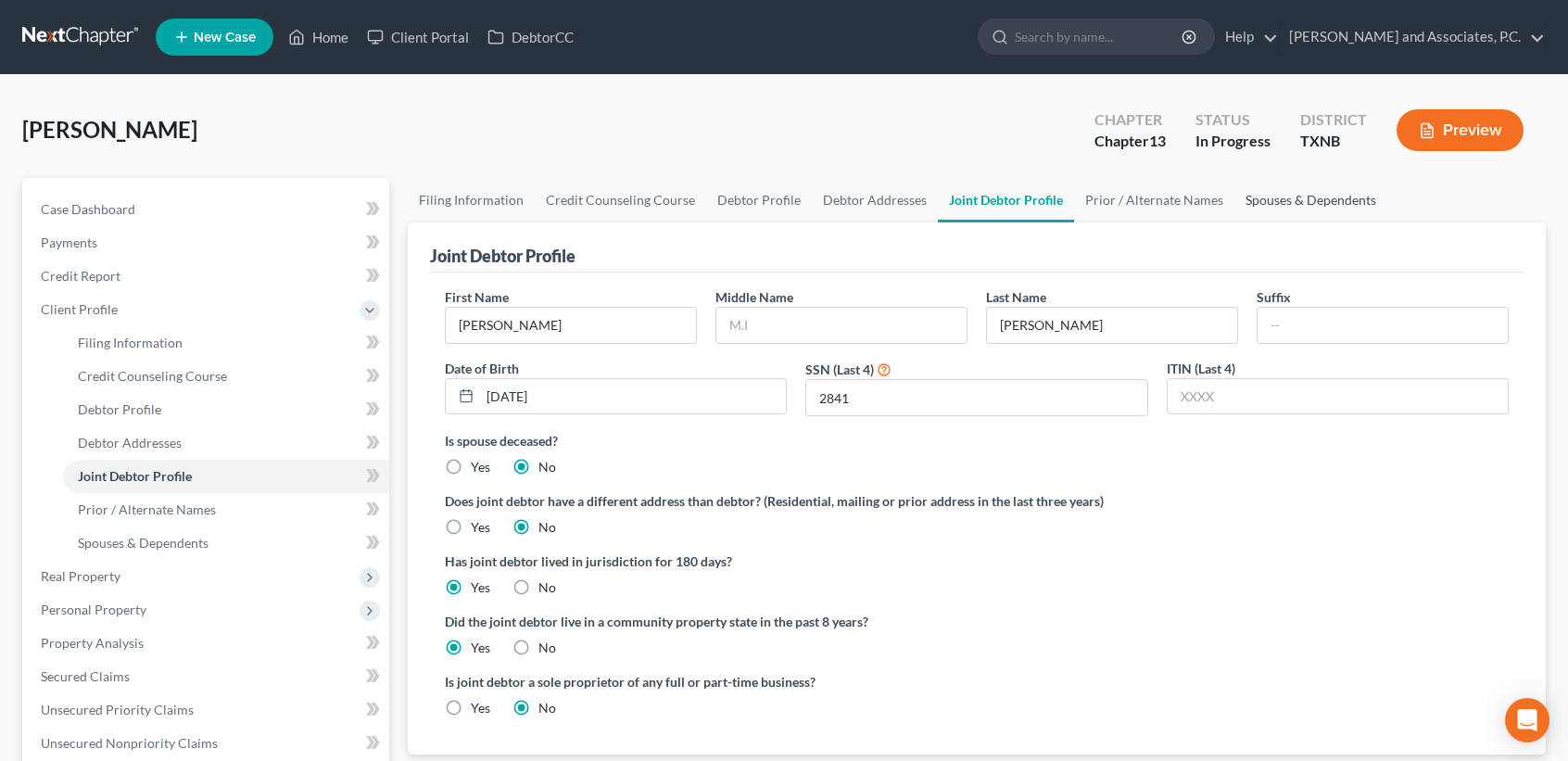
click at [1349, 193] on link "Spouses & Dependents" at bounding box center [1311, 199] width 153 height 45
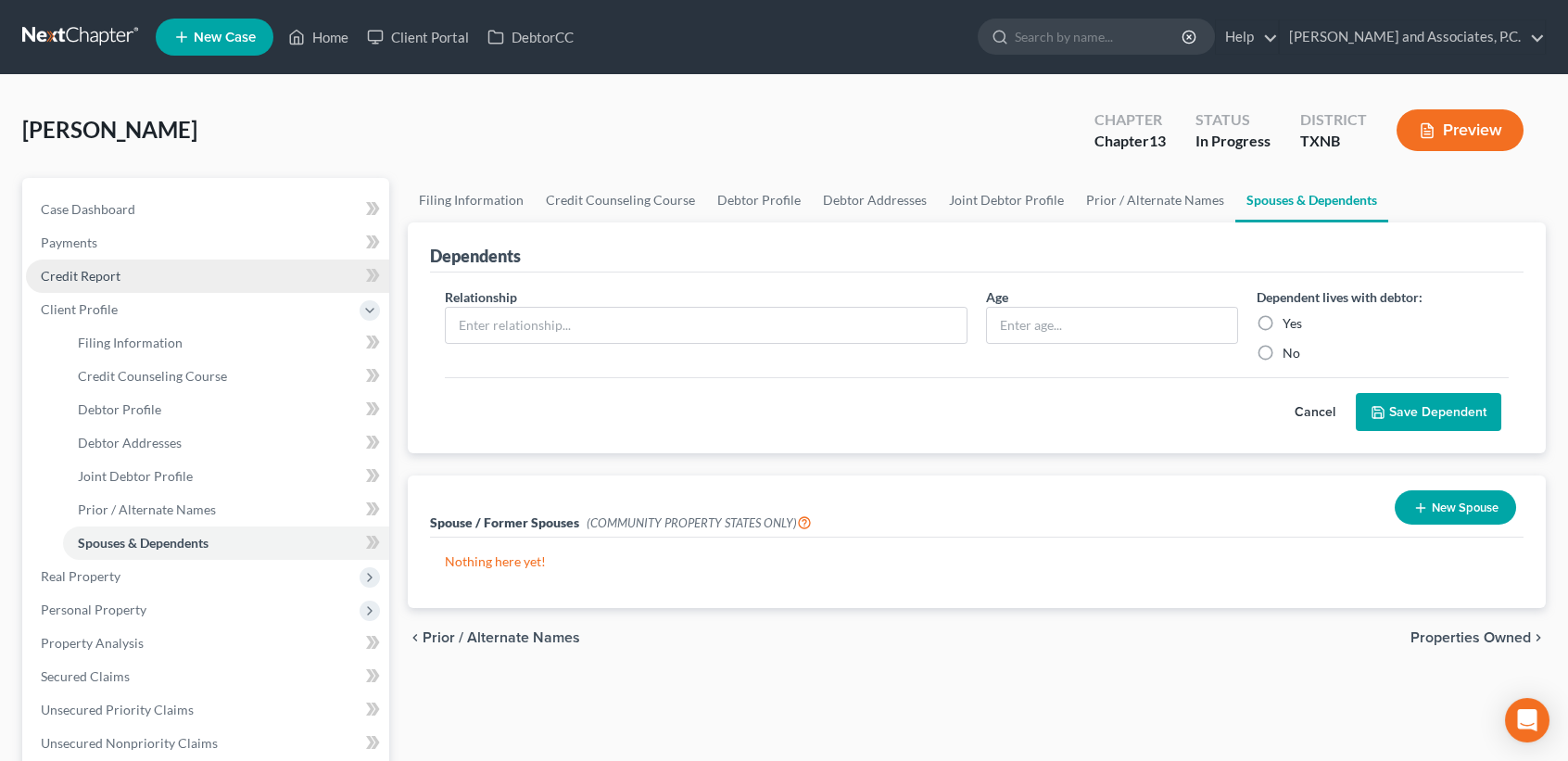
click at [41, 272] on span "Credit Report" at bounding box center [80, 276] width 79 height 16
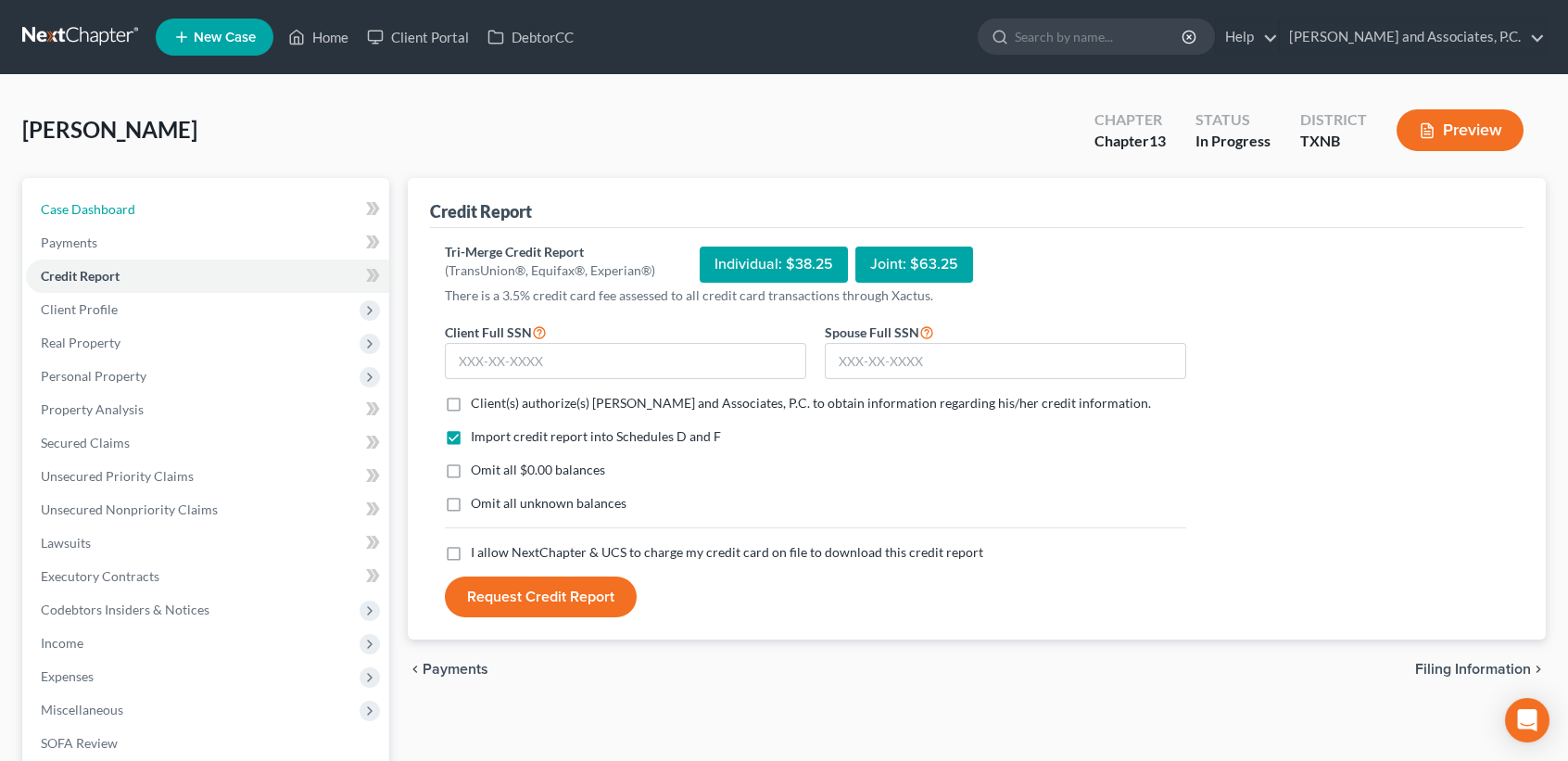
click at [151, 198] on link "Case Dashboard" at bounding box center [207, 209] width 363 height 34
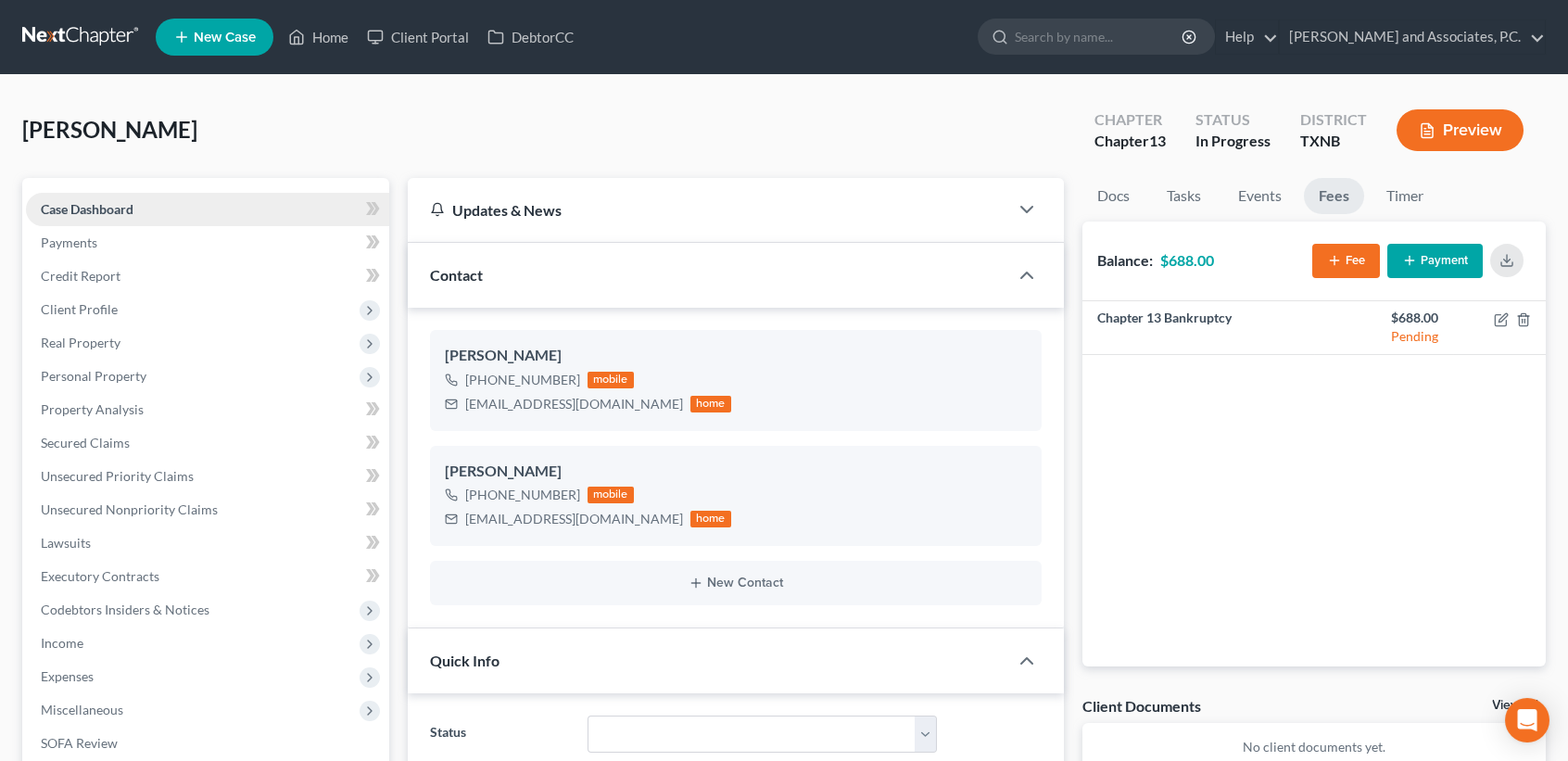
click at [176, 205] on link "Case Dashboard" at bounding box center [207, 209] width 363 height 34
click at [79, 318] on span "Client Profile" at bounding box center [207, 310] width 363 height 34
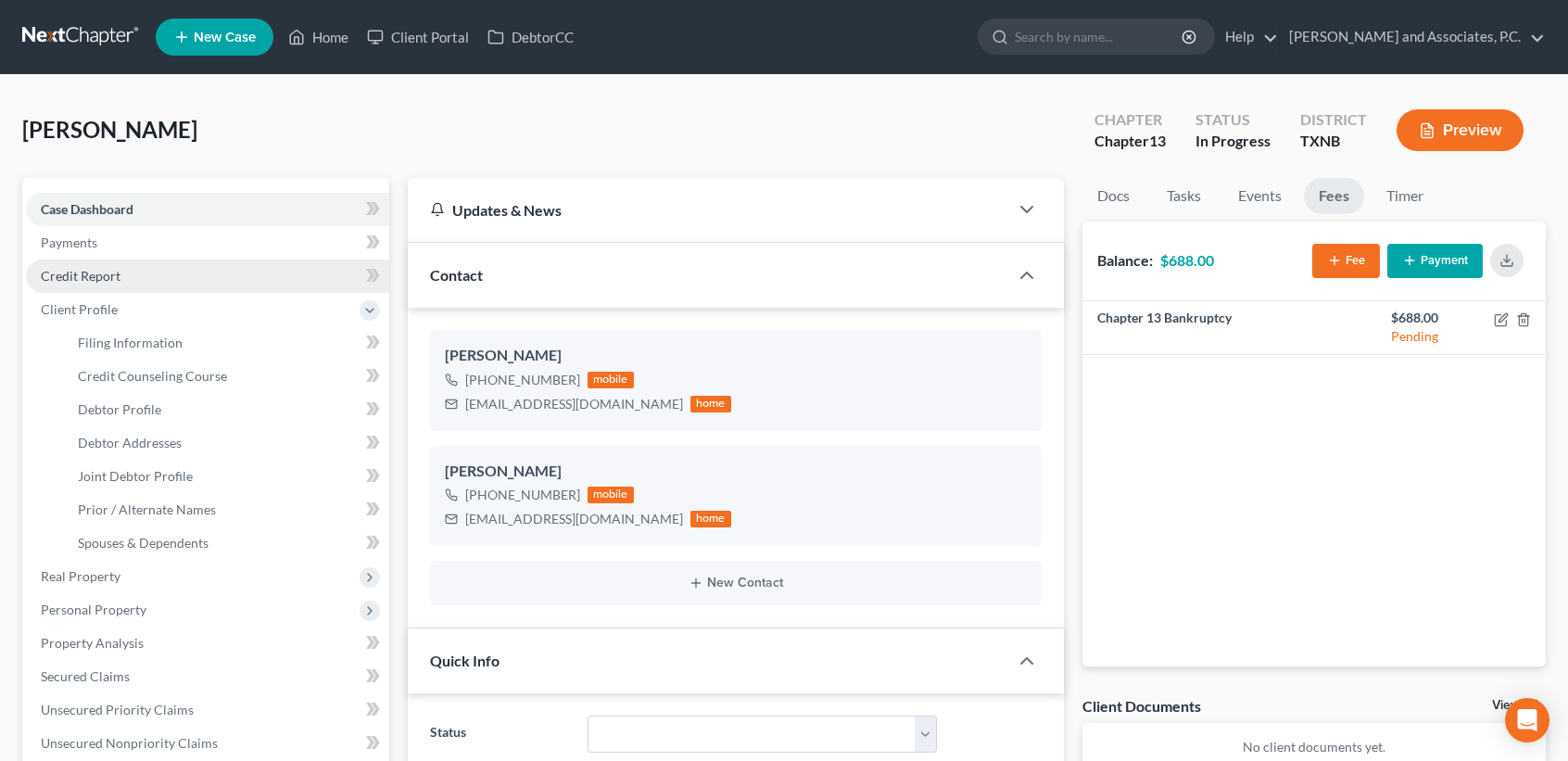
click at [143, 285] on link "Credit Report" at bounding box center [207, 277] width 363 height 34
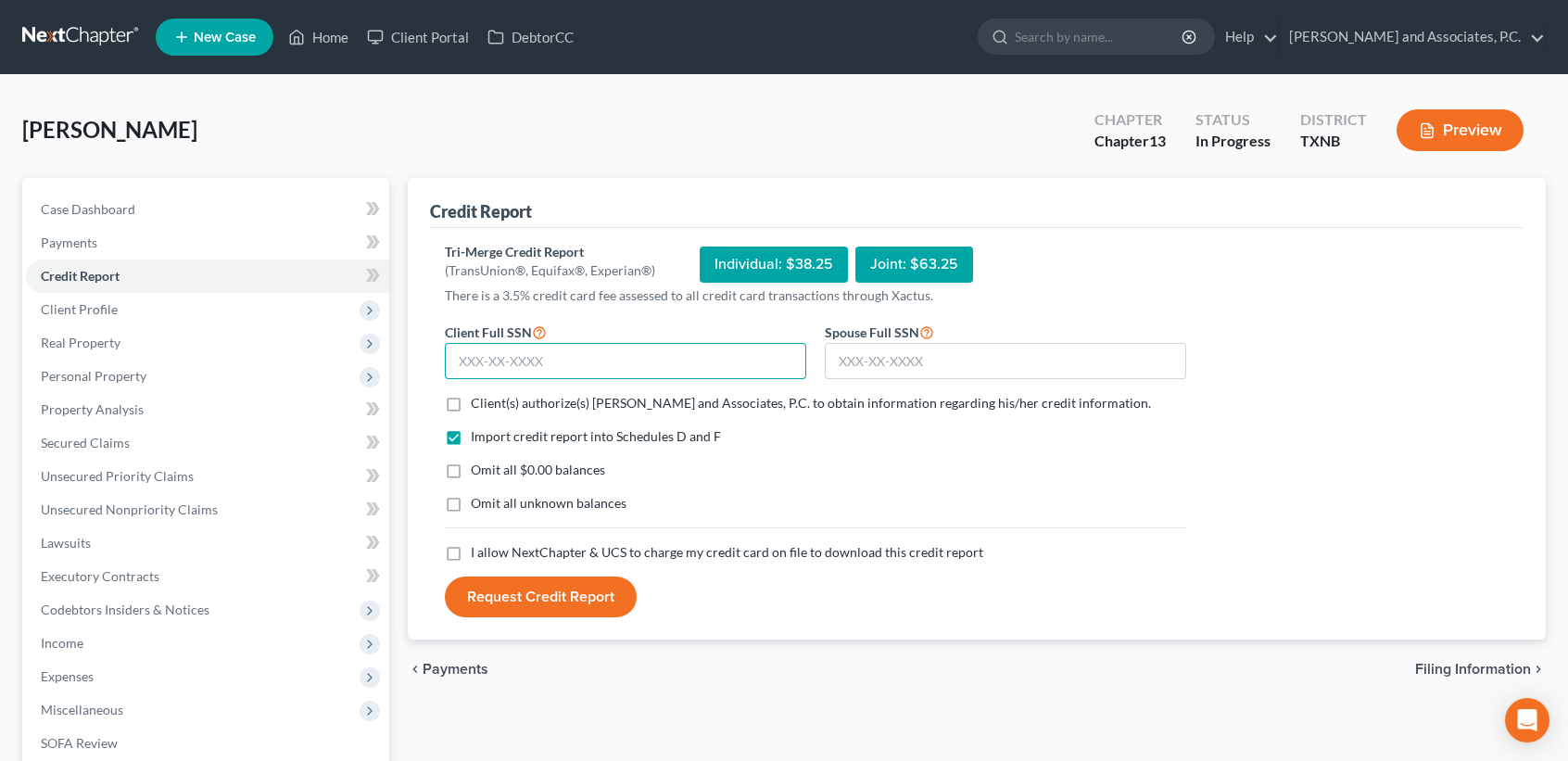
click at [548, 359] on input "text" at bounding box center [626, 361] width 361 height 37
type input "451-97-4164"
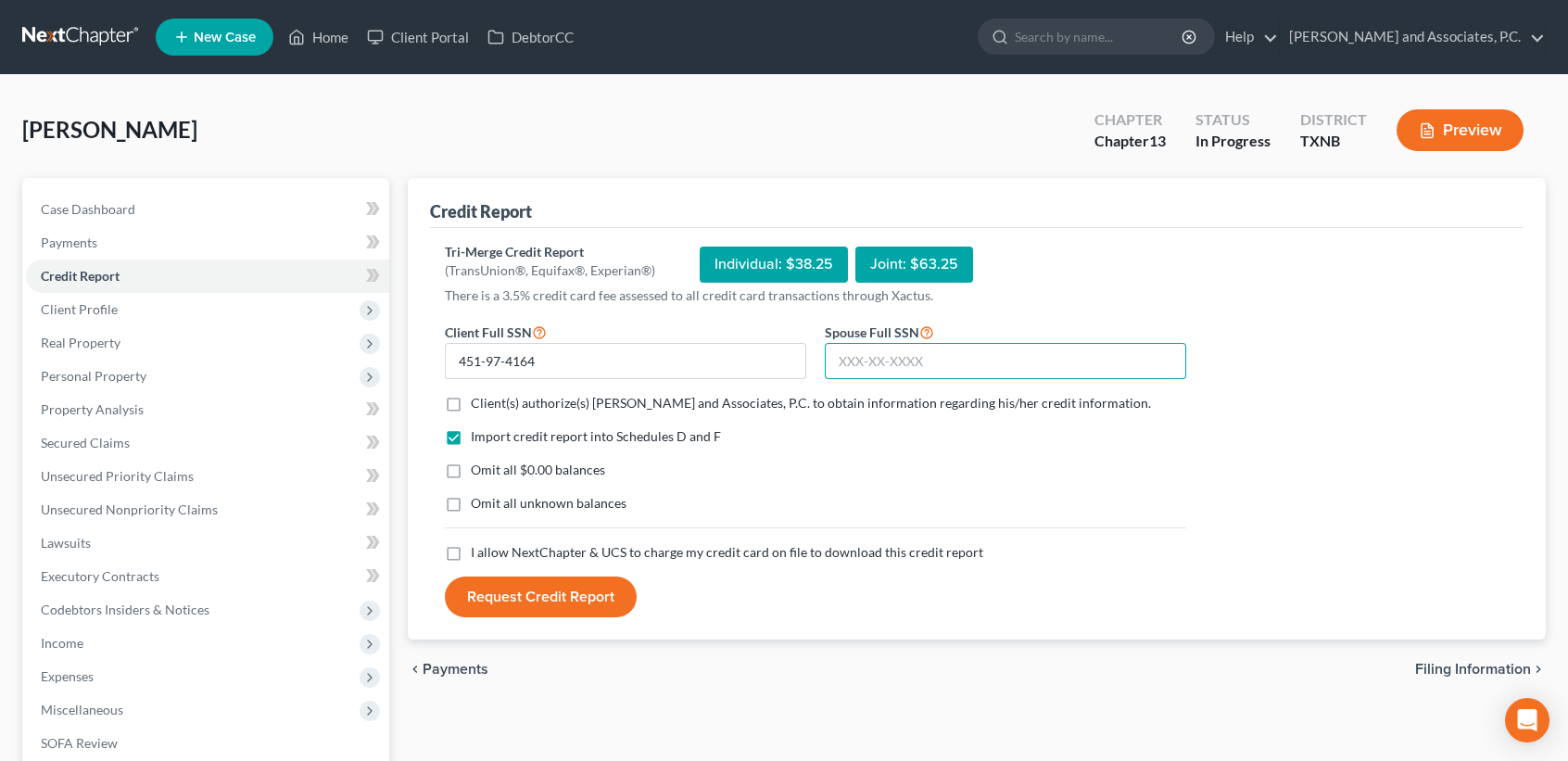
click at [914, 353] on input "text" at bounding box center [1006, 361] width 361 height 37
type input "464-59-2841"
click at [971, 486] on div "Import credit report into Schedules D and F Omit all $0.00 balances Omit all un…" at bounding box center [815, 485] width 760 height 116
click at [471, 394] on label "Client(s) authorize(s) [PERSON_NAME] and Associates, P.C. to obtain information…" at bounding box center [811, 403] width 680 height 19
click at [478, 394] on input "Client(s) authorize(s) [PERSON_NAME] and Associates, P.C. to obtain information…" at bounding box center [484, 400] width 12 height 12
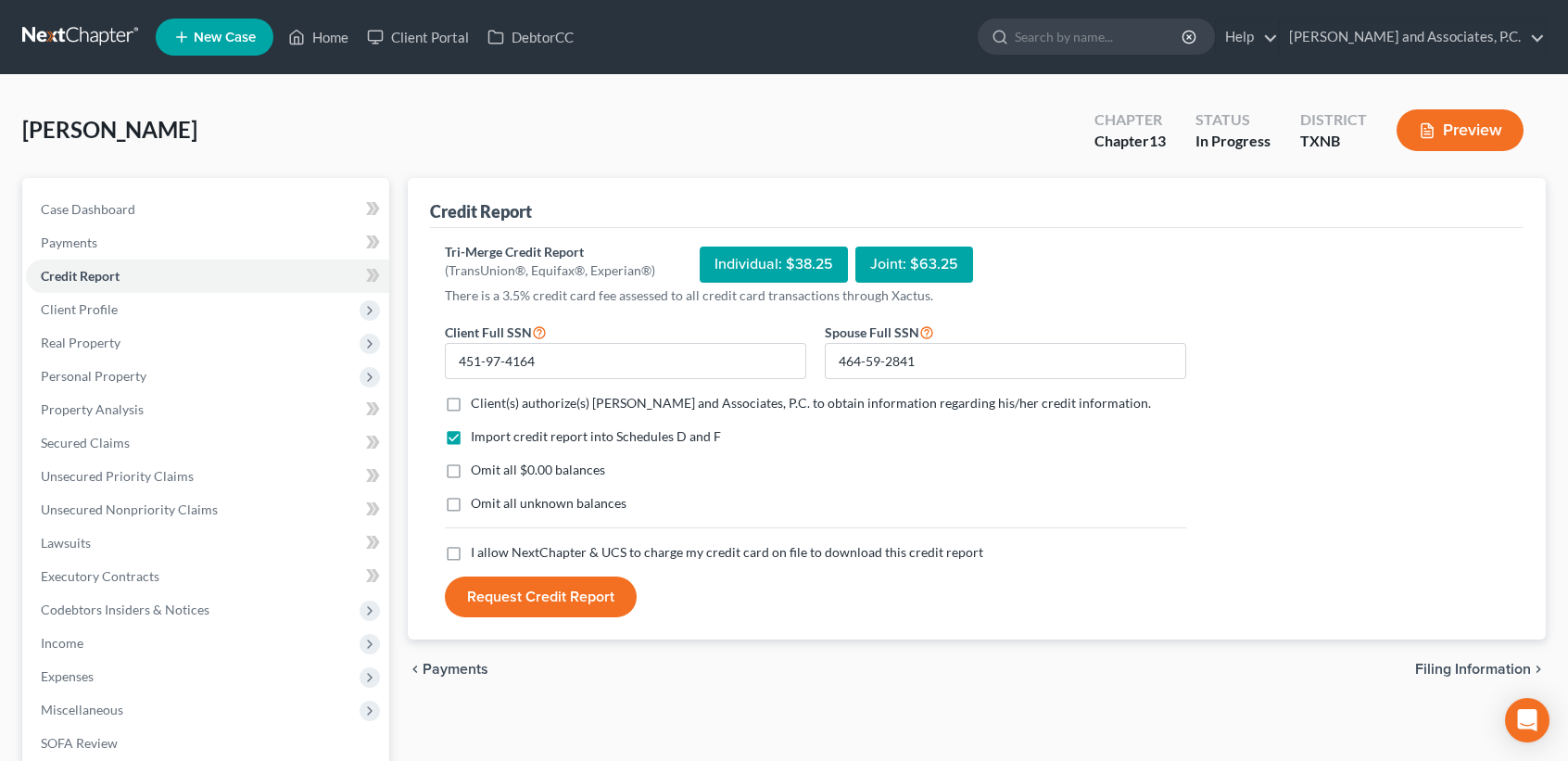
checkbox input "true"
click at [471, 460] on label "Omit all $0.00 balances" at bounding box center [539, 469] width 135 height 19
click at [478, 460] on input "Omit all $0.00 balances" at bounding box center [484, 466] width 12 height 12
checkbox input "true"
click at [471, 553] on label "I allow NextChapter & UCS to charge my credit card on file to download this cre…" at bounding box center [727, 553] width 513 height 19
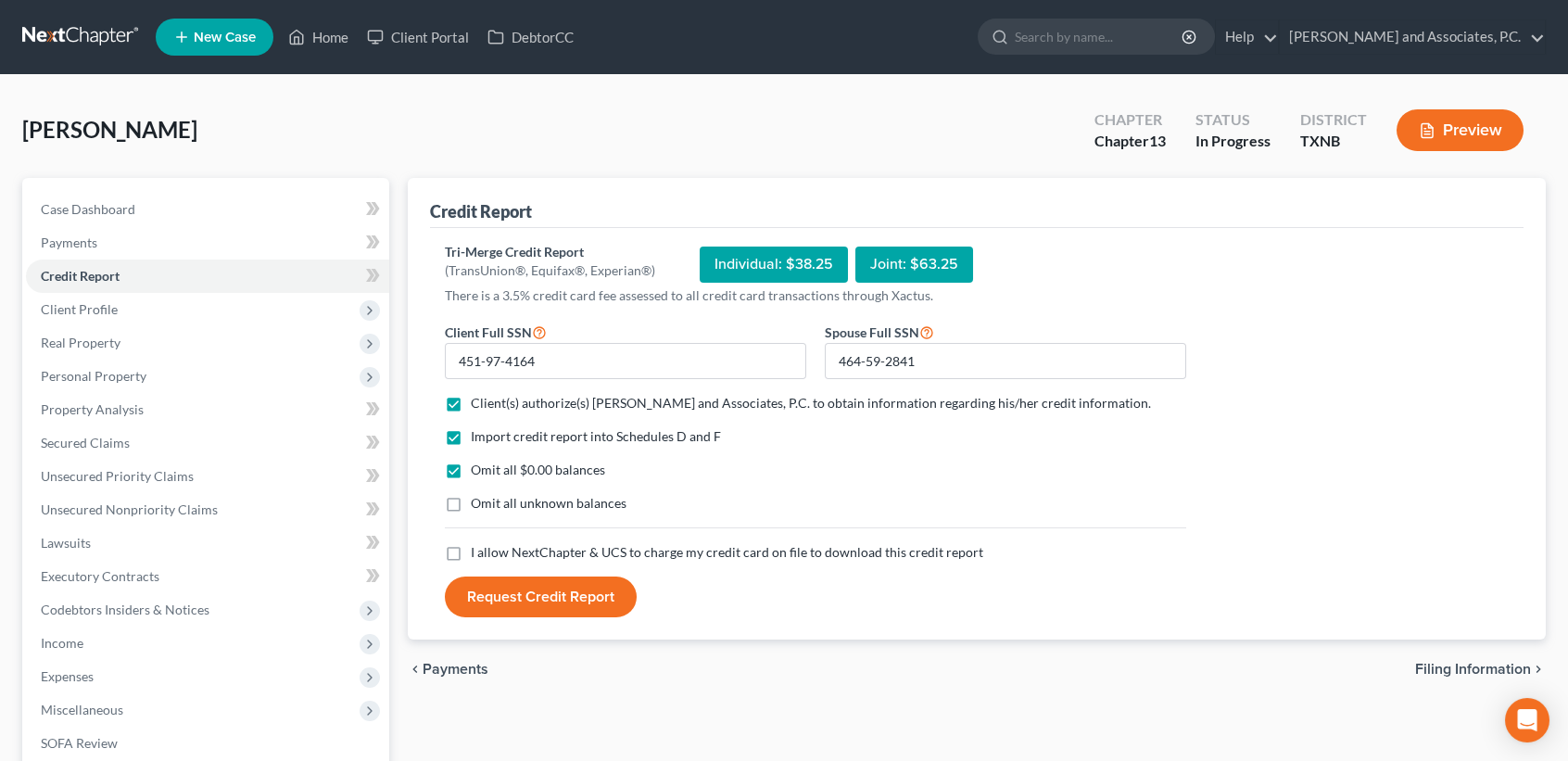
click at [478, 553] on input "I allow NextChapter & UCS to charge my credit card on file to download this cre…" at bounding box center [484, 550] width 12 height 12
checkbox input "true"
click at [791, 678] on div "chevron_left Payments Filing Information chevron_right" at bounding box center [977, 670] width 1139 height 60
click at [559, 596] on button "Request Credit Report" at bounding box center [541, 596] width 191 height 41
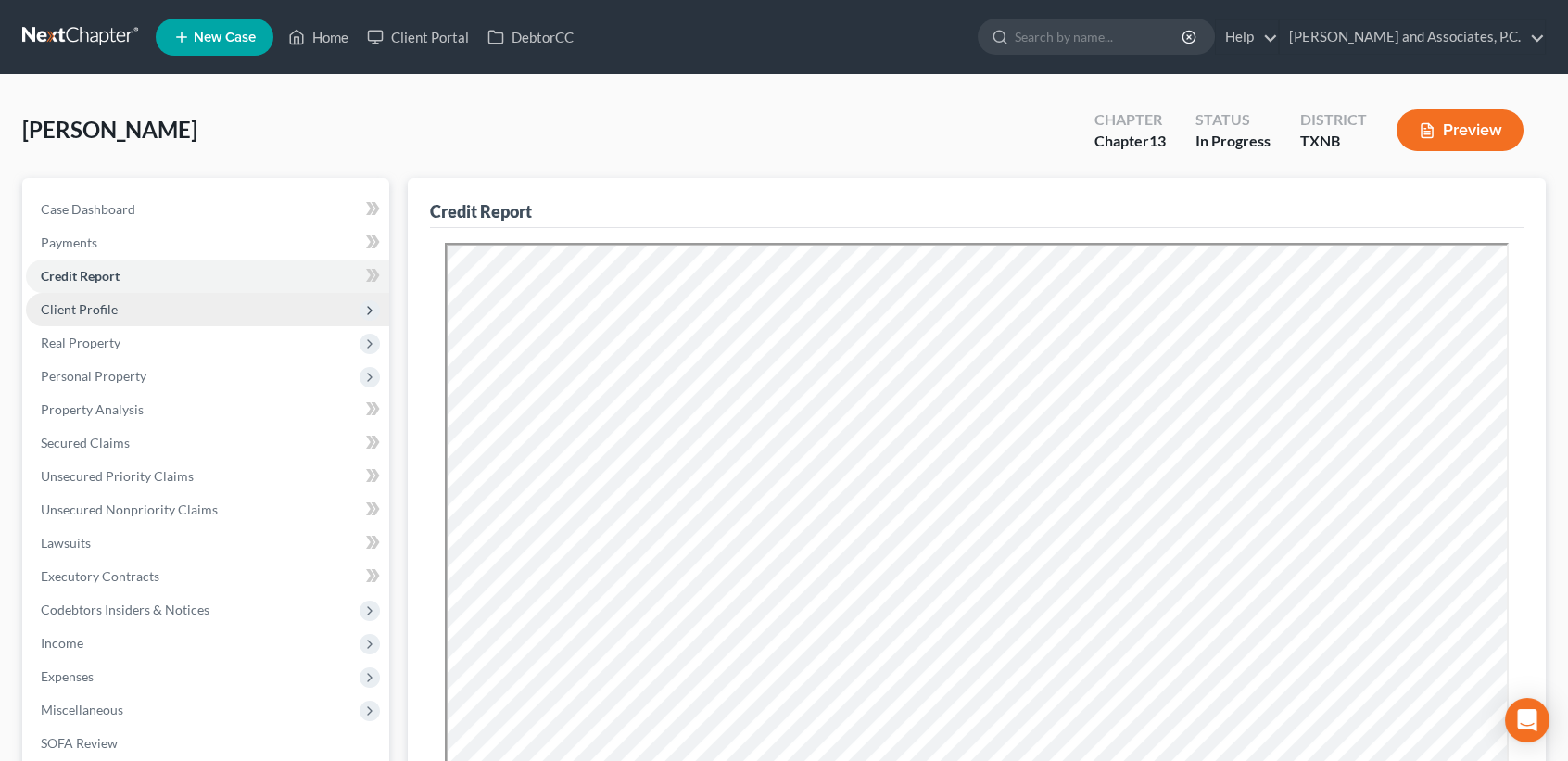
click at [108, 304] on span "Client Profile" at bounding box center [79, 310] width 77 height 16
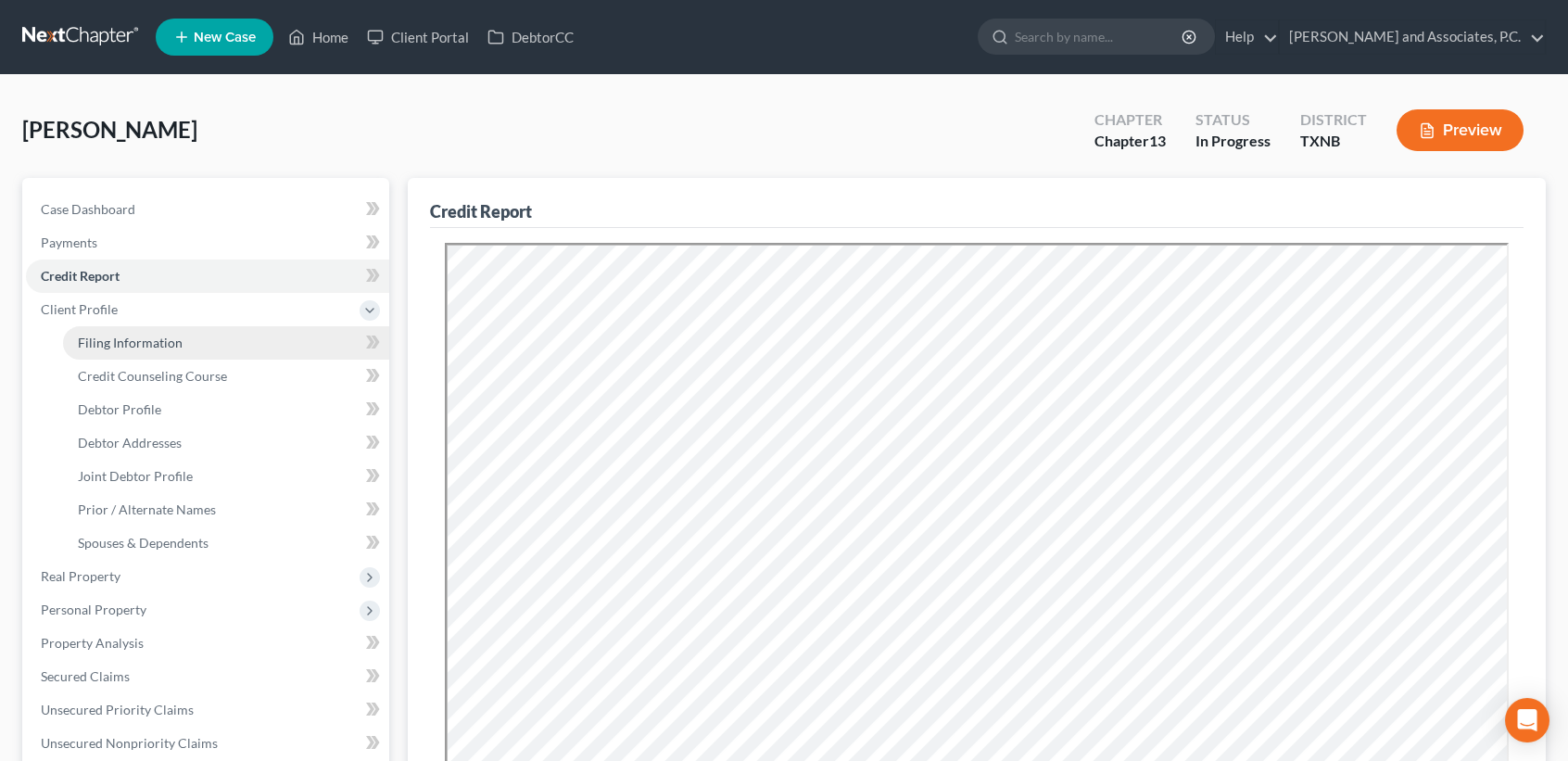
click at [112, 334] on span "Filing Information" at bounding box center [130, 342] width 105 height 16
select select "1"
select select "3"
select select "78"
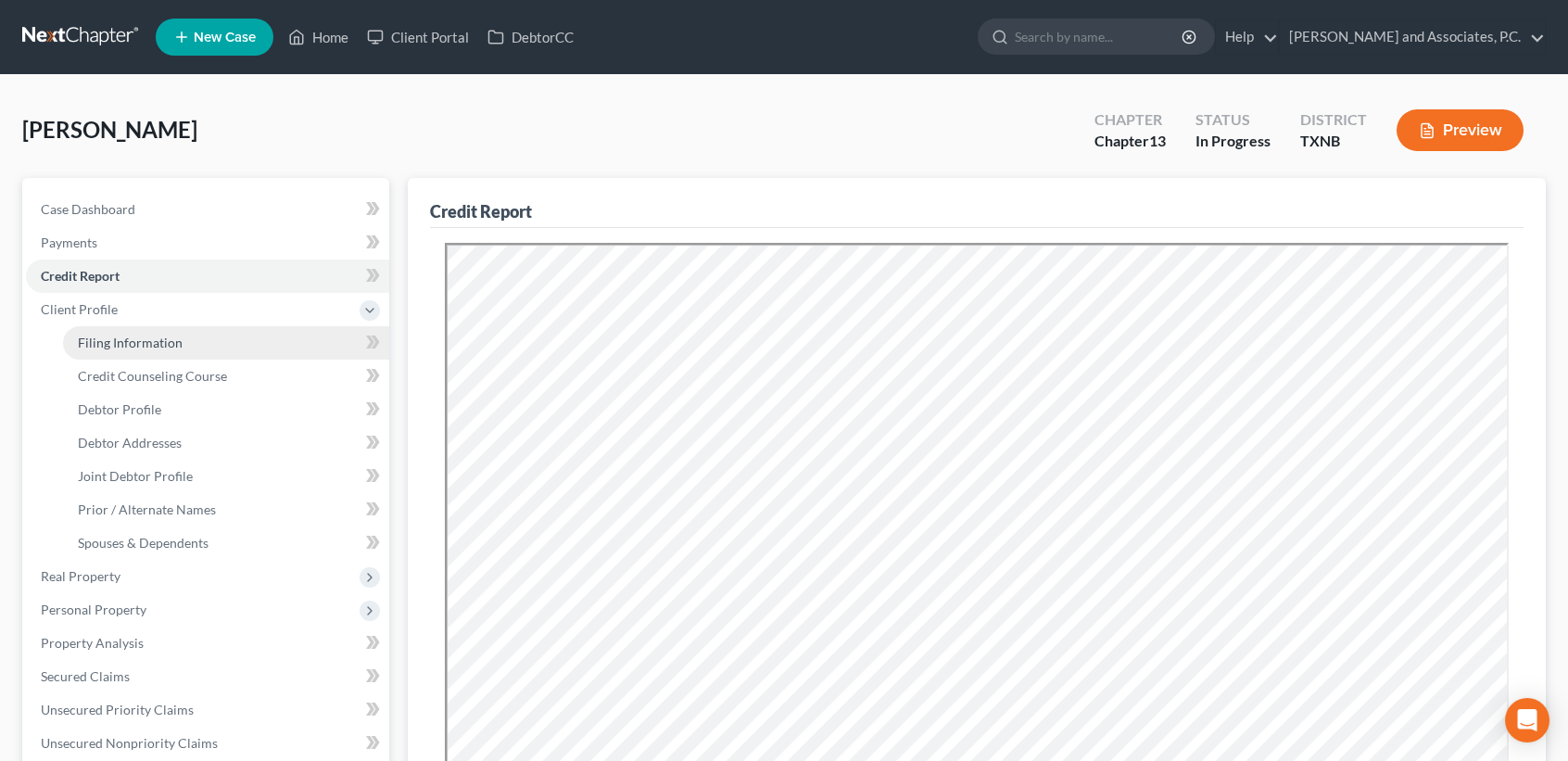
select select "0"
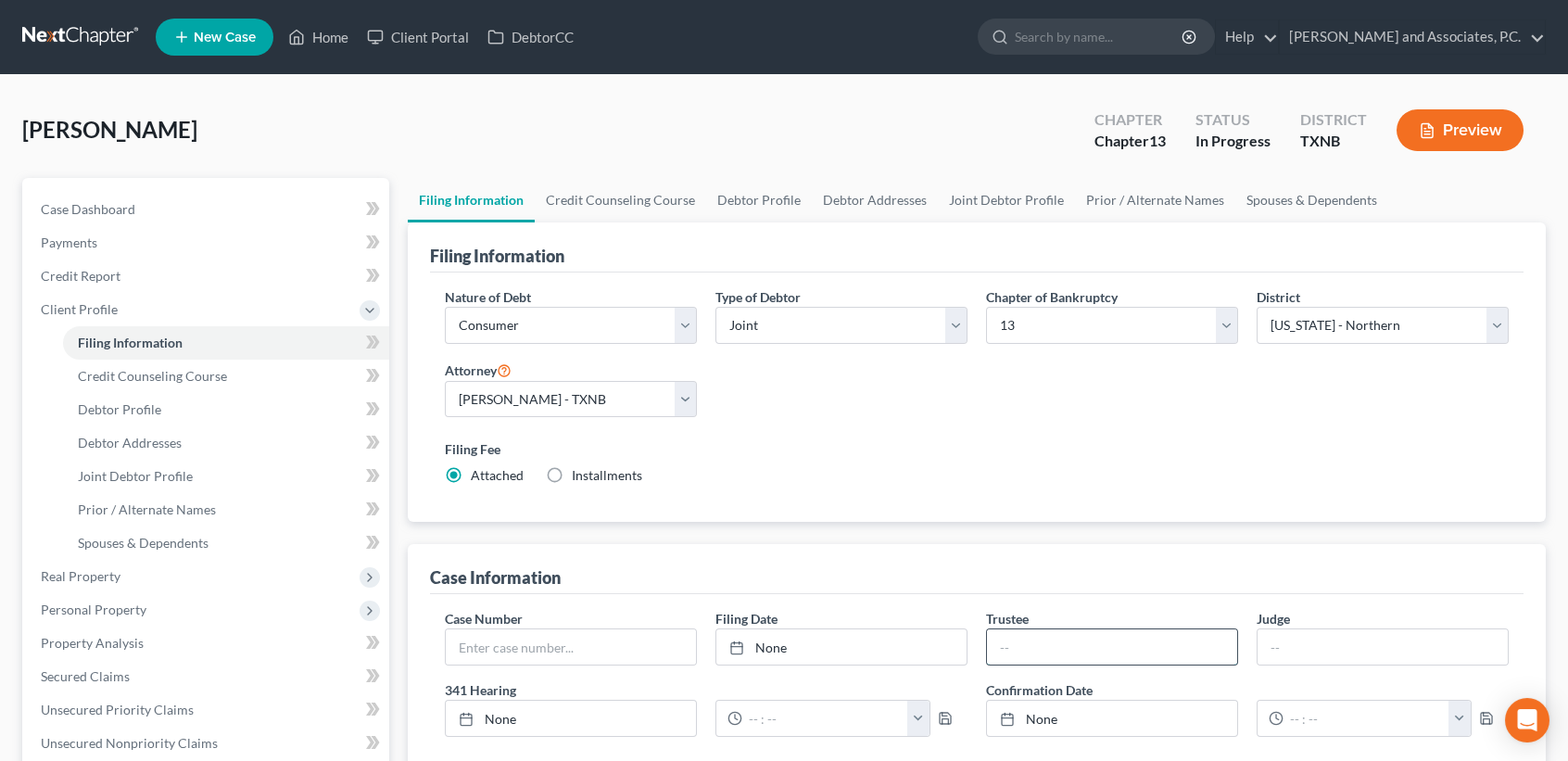
click at [1046, 641] on input "text" at bounding box center [1112, 648] width 250 height 36
type input "[PERSON_NAME]"
click at [611, 194] on link "Credit Counseling Course" at bounding box center [620, 199] width 172 height 45
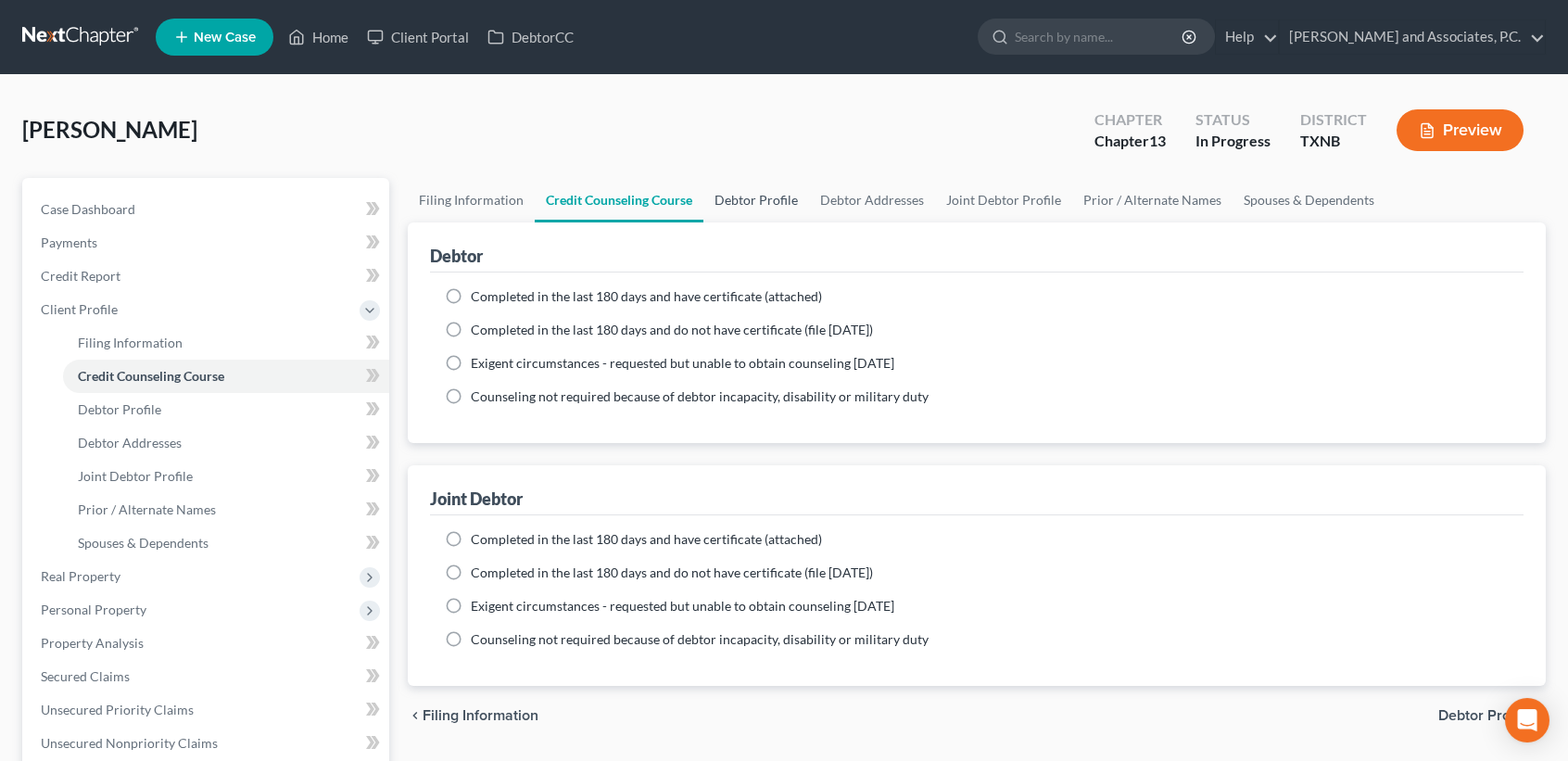
click at [738, 216] on link "Debtor Profile" at bounding box center [756, 199] width 106 height 45
select select "1"
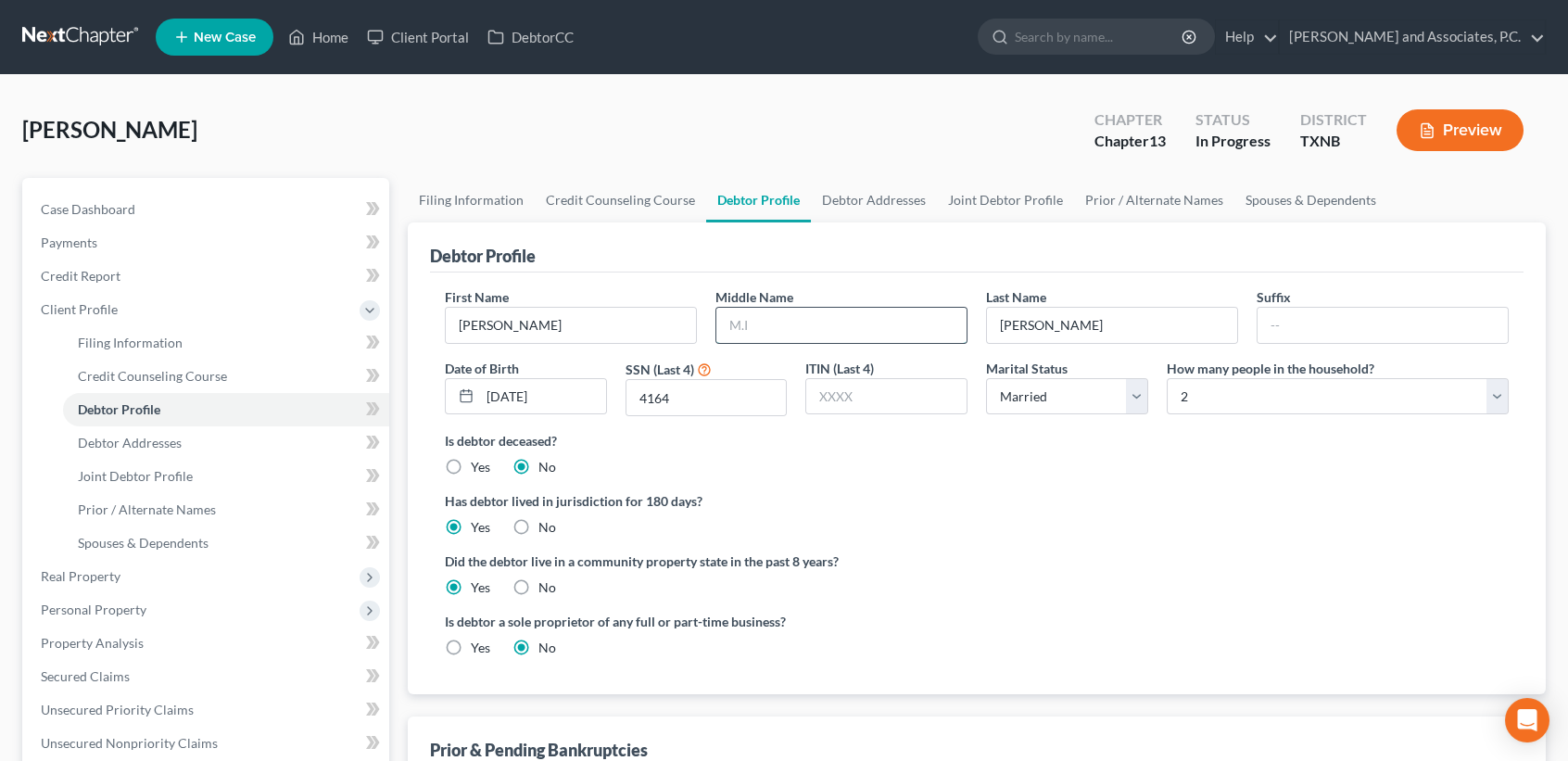
click at [786, 327] on input "text" at bounding box center [841, 325] width 250 height 36
click at [507, 382] on input "[DATE]" at bounding box center [543, 397] width 126 height 36
type input "[DATE]"
click at [713, 393] on input "4164" at bounding box center [707, 398] width 161 height 36
click at [695, 401] on input "4164" at bounding box center [707, 398] width 161 height 36
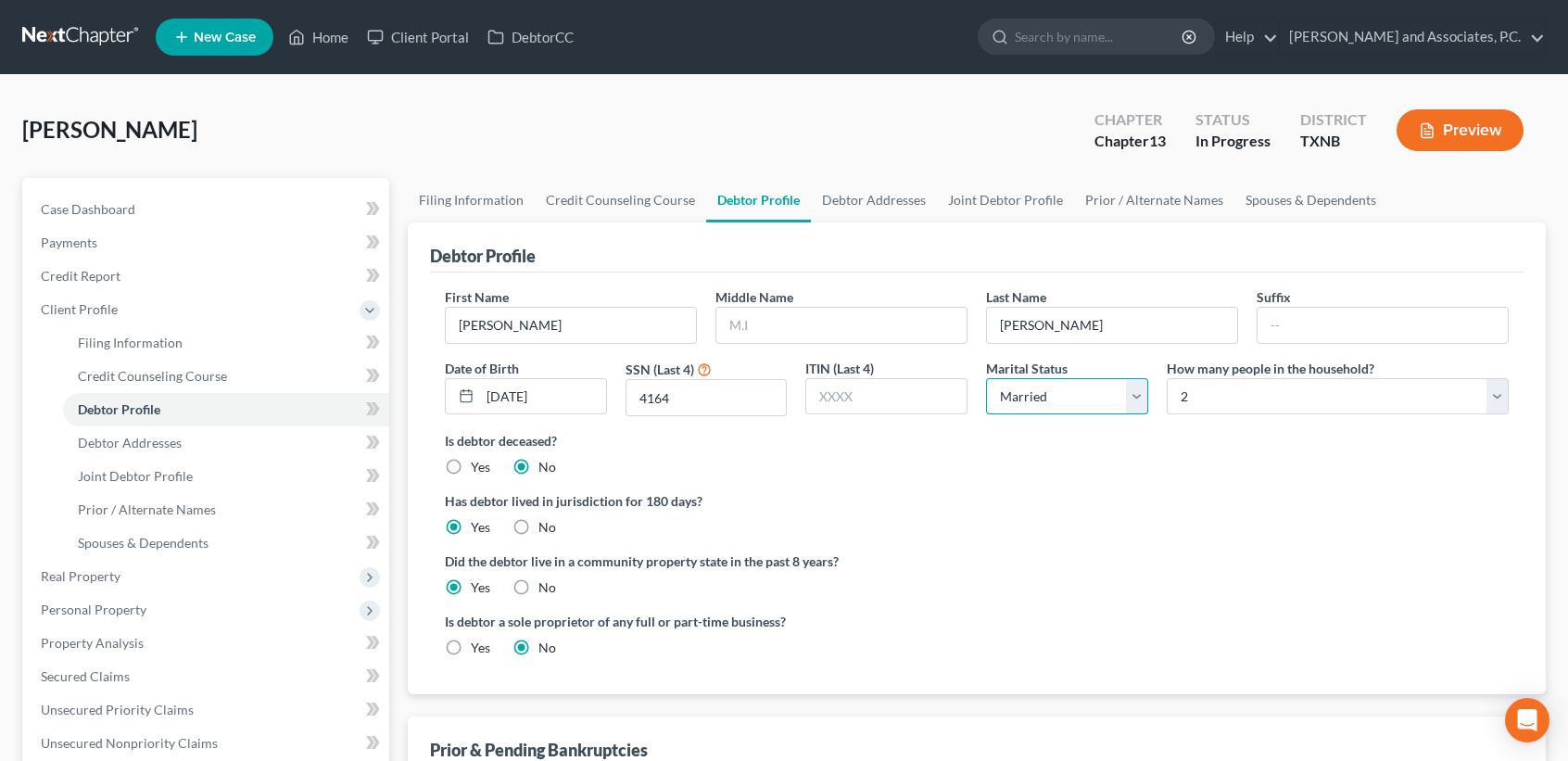
click at [1011, 390] on select "Select Single Married Separated Divorced Widowed" at bounding box center [1067, 396] width 163 height 37
click at [986, 378] on select "Select Single Married Separated Divorced Widowed" at bounding box center [1067, 396] width 163 height 37
click at [1215, 408] on select "Select 1 2 3 4 5 6 7 8 9 10 11 12 13 14 15 16 17 18 19 20" at bounding box center [1338, 396] width 342 height 37
click at [1167, 378] on select "Select 1 2 3 4 5 6 7 8 9 10 11 12 13 14 15 16 17 18 19 20" at bounding box center [1338, 396] width 342 height 37
click at [1128, 588] on div "Did the debtor live in a community property state in the past 8 years? Yes No" at bounding box center [977, 574] width 1064 height 46
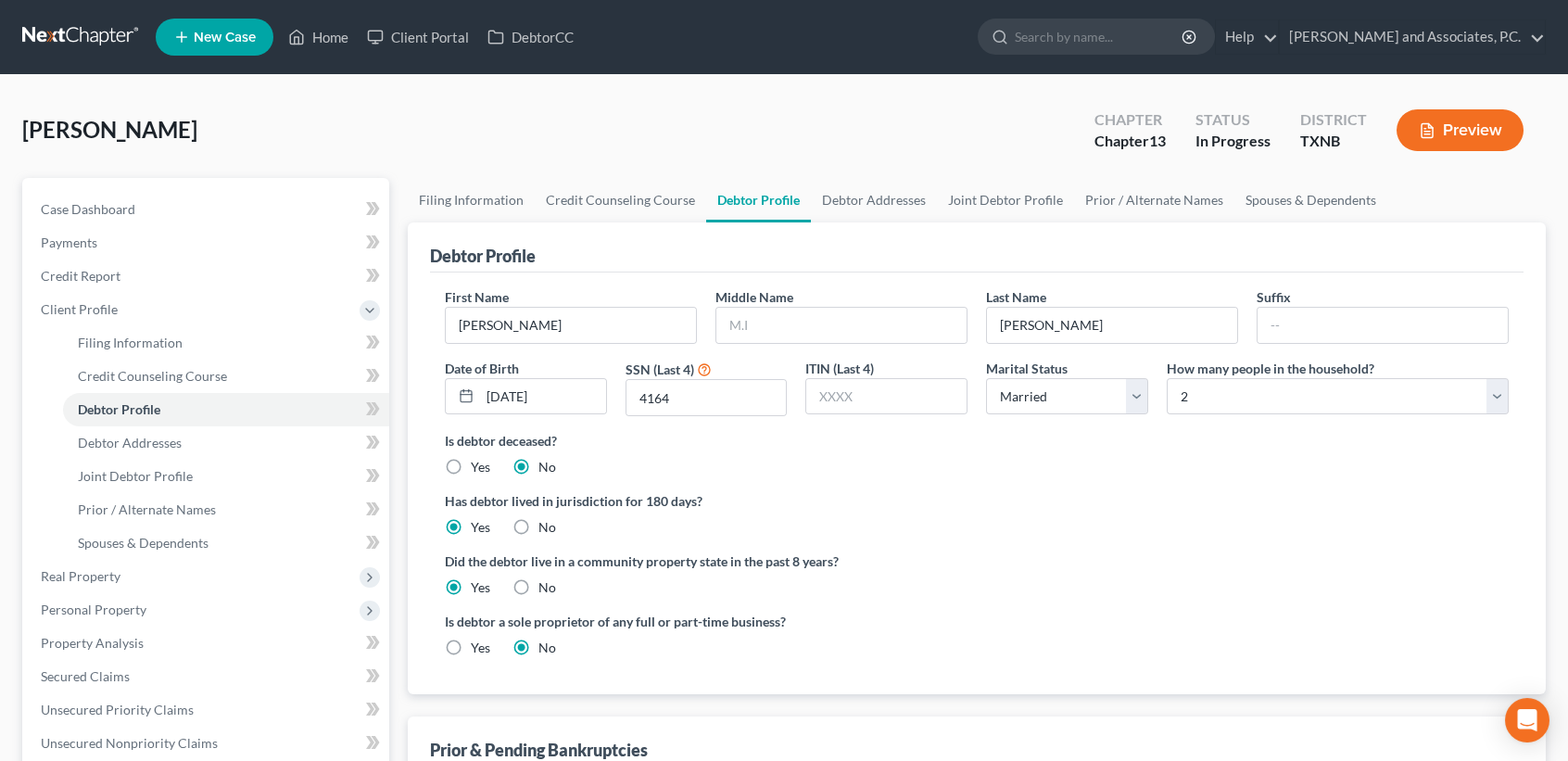
click at [799, 208] on link "Debtor Profile" at bounding box center [759, 199] width 105 height 45
click at [885, 208] on link "Debtor Addresses" at bounding box center [874, 199] width 126 height 45
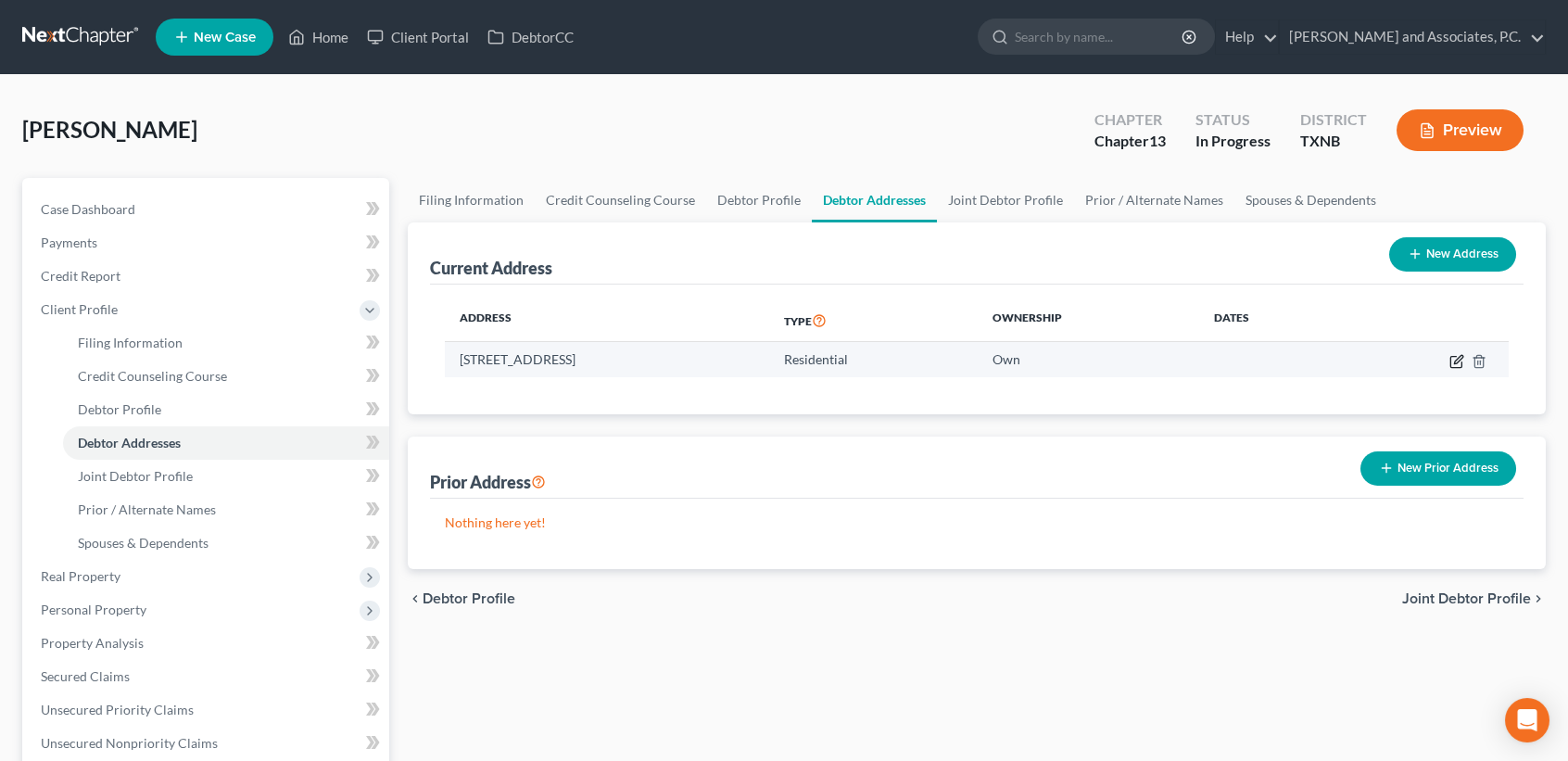
click at [1453, 357] on icon "button" at bounding box center [1457, 361] width 15 height 15
select select "45"
select select "176"
select select "0"
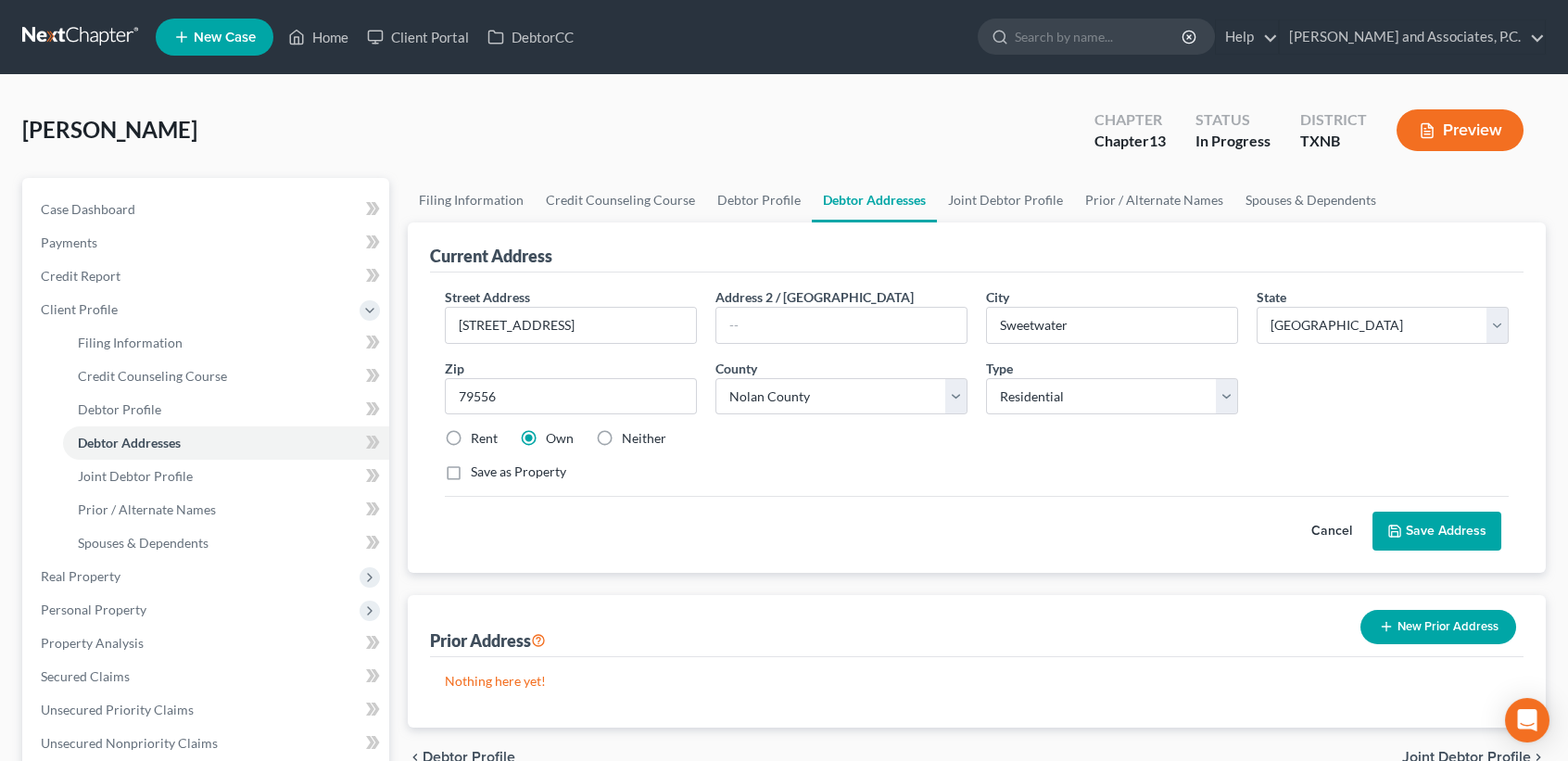
click at [479, 291] on label "Street Address *" at bounding box center [488, 298] width 85 height 20
drag, startPoint x: 484, startPoint y: 328, endPoint x: 562, endPoint y: 299, distance: 83.2
click at [488, 326] on input "[STREET_ADDRESS]" at bounding box center [570, 325] width 250 height 36
type input "[STREET_ADDRESS]"
click at [612, 382] on input "79556" at bounding box center [571, 396] width 252 height 37
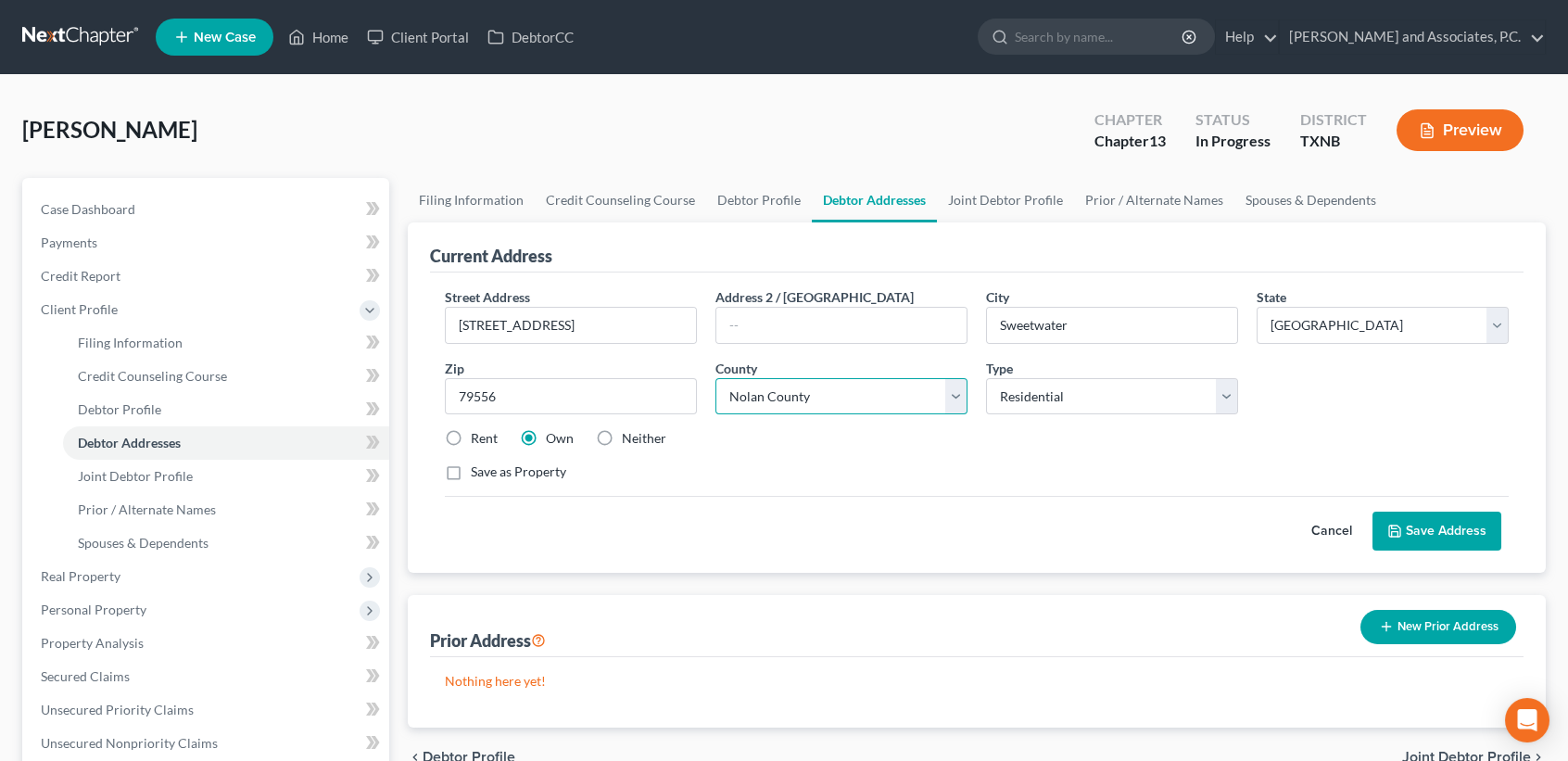
click at [791, 396] on select "County [GEOGRAPHIC_DATA] [GEOGRAPHIC_DATA] [GEOGRAPHIC_DATA] [GEOGRAPHIC_DATA] …" at bounding box center [841, 396] width 252 height 37
click at [715, 378] on select "County [GEOGRAPHIC_DATA] [GEOGRAPHIC_DATA] [GEOGRAPHIC_DATA] [GEOGRAPHIC_DATA] …" at bounding box center [841, 396] width 252 height 37
drag, startPoint x: 802, startPoint y: 490, endPoint x: 801, endPoint y: 481, distance: 9.1
click at [802, 486] on div "Street Address * [STREET_ADDRESS] * Sweetwater State * State [US_STATE] AK AR A…" at bounding box center [976, 392] width 1082 height 209
click at [1476, 530] on button "Save Address" at bounding box center [1437, 531] width 129 height 39
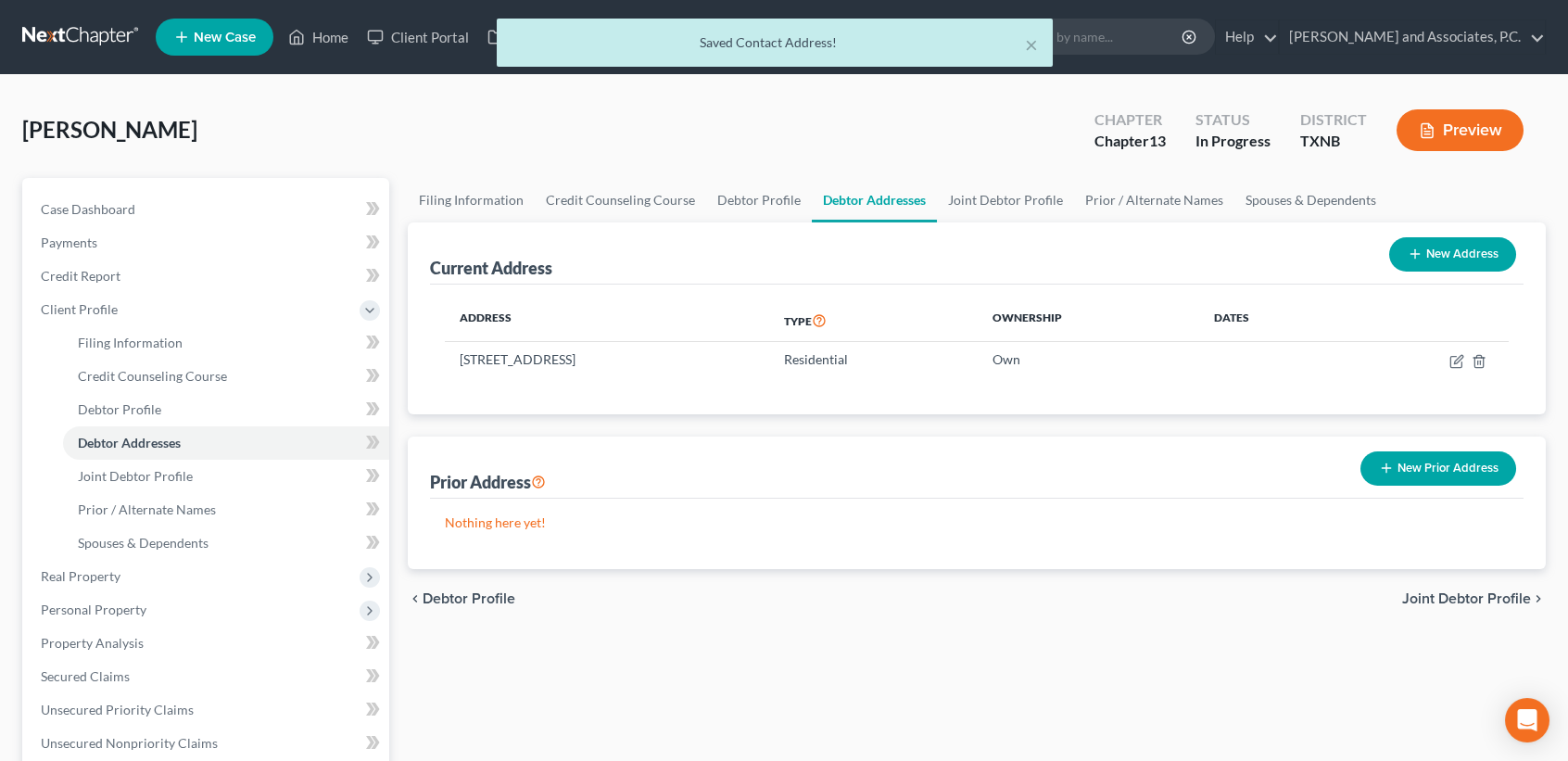
drag, startPoint x: 999, startPoint y: 612, endPoint x: 976, endPoint y: 452, distance: 161.6
click at [999, 573] on div "chevron_left Debtor Profile Joint Debtor Profile chevron_right" at bounding box center [977, 599] width 1139 height 60
drag, startPoint x: 1034, startPoint y: 44, endPoint x: 1029, endPoint y: 85, distance: 41.3
click at [1034, 44] on button "×" at bounding box center [1031, 45] width 13 height 22
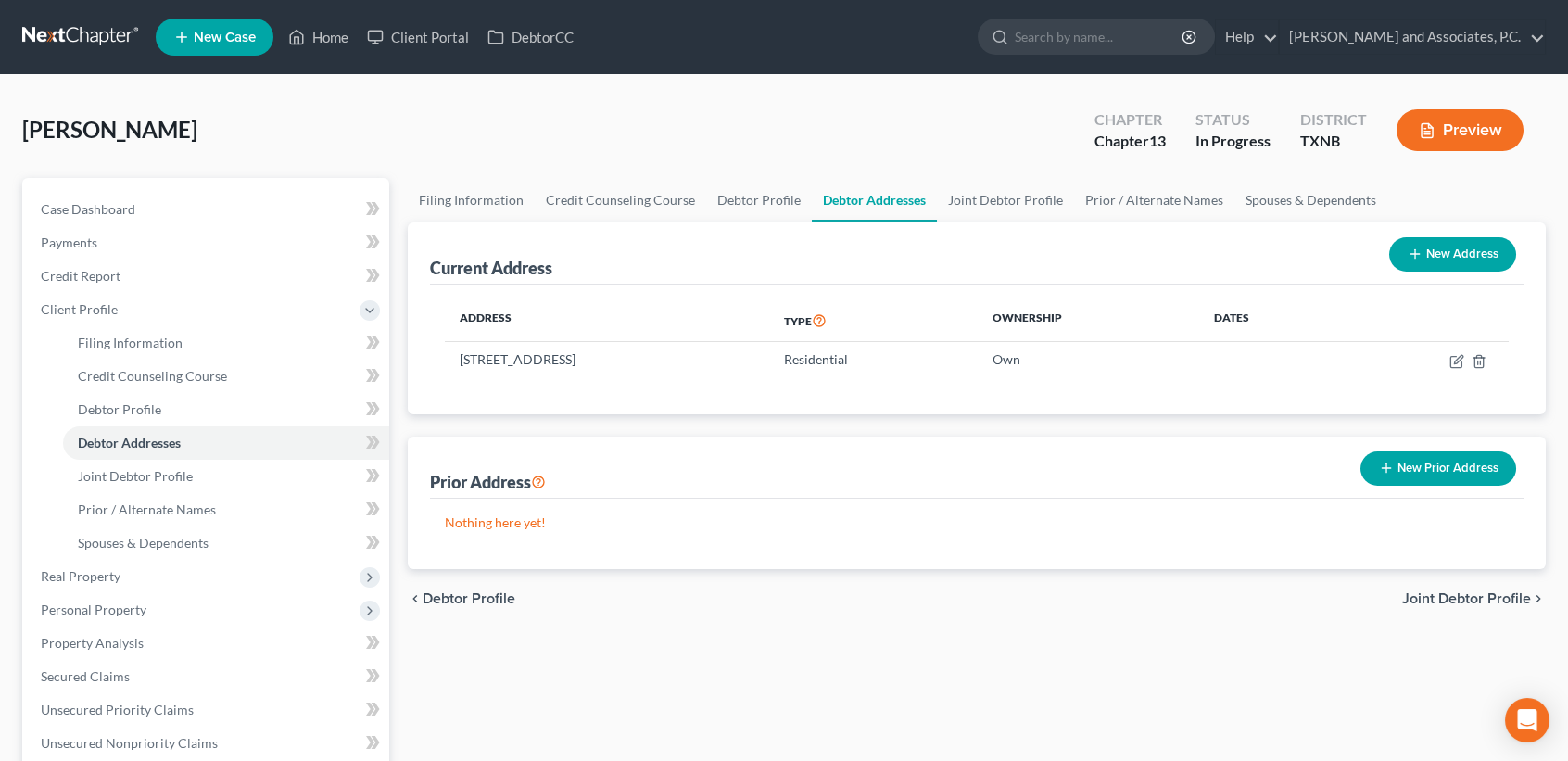
drag, startPoint x: 1472, startPoint y: 483, endPoint x: 1471, endPoint y: 469, distance: 14.0
click at [1471, 480] on button "New Prior Address" at bounding box center [1438, 468] width 156 height 35
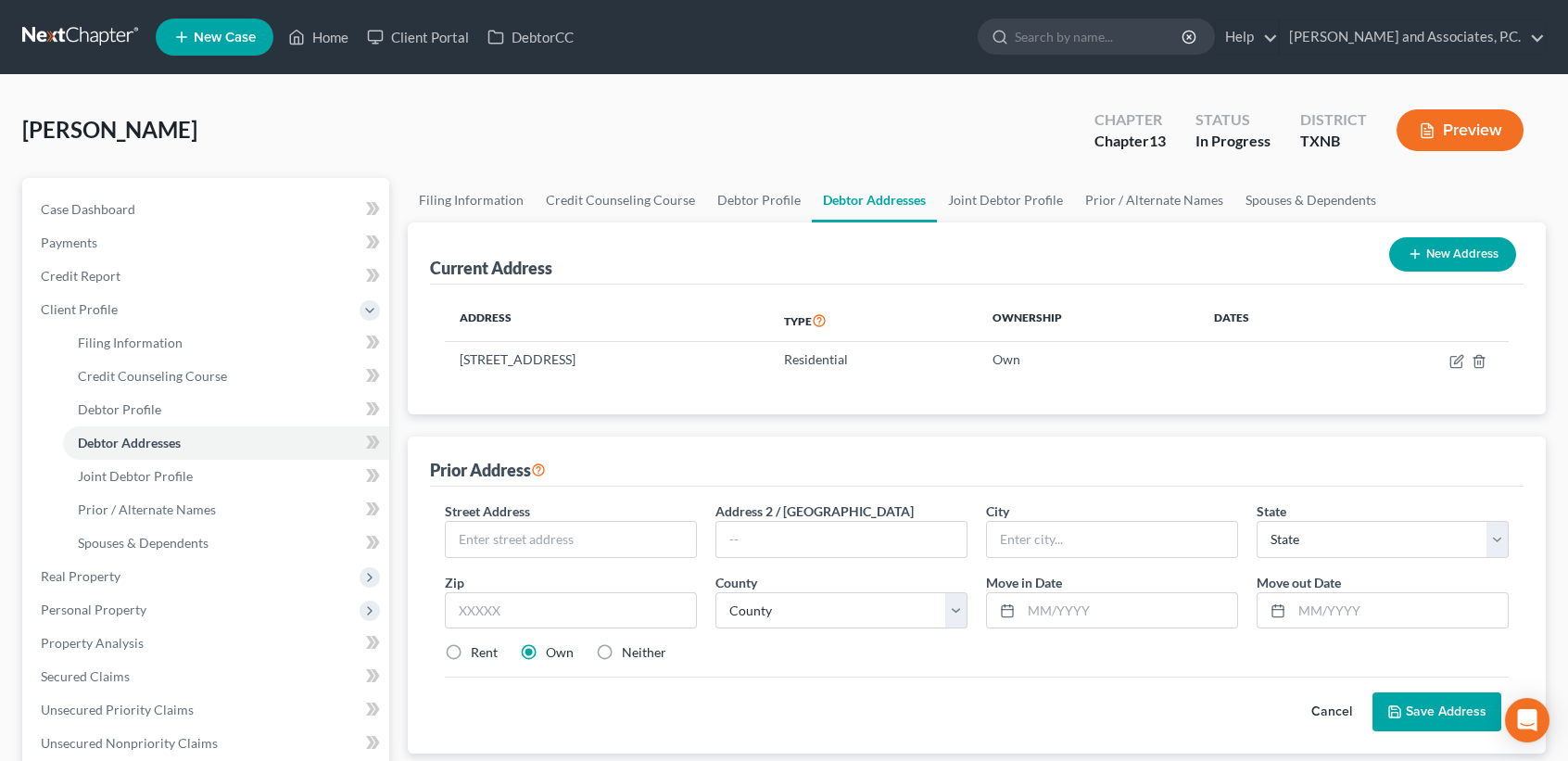
click at [511, 517] on label "Street Address *" at bounding box center [488, 512] width 85 height 20
click at [521, 541] on input "text" at bounding box center [570, 540] width 250 height 36
type input "[STREET_ADDRESS]"
type input "79556"
type input "Sweetwater"
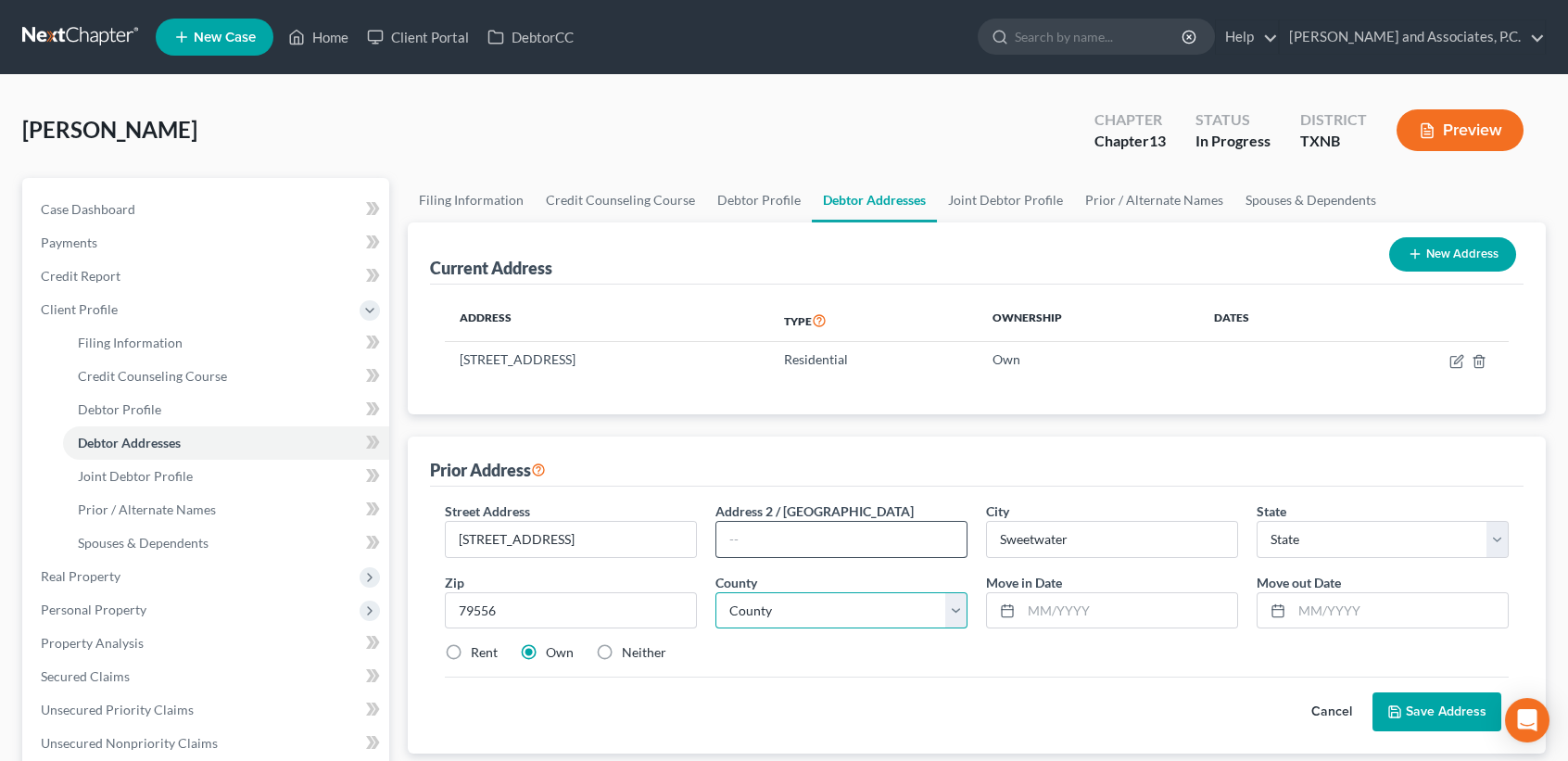
select select "45"
select select "176"
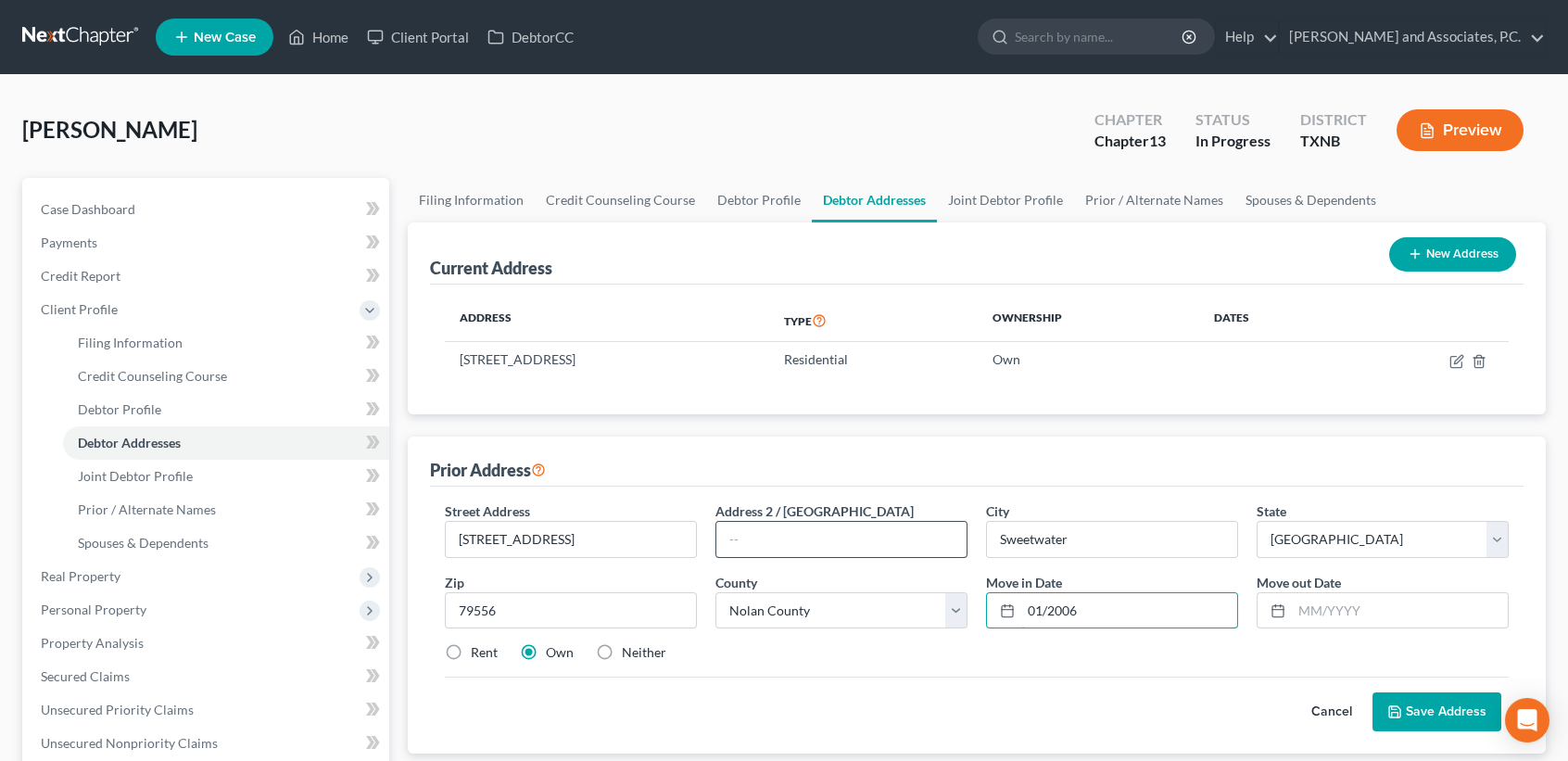
type input "01/2006"
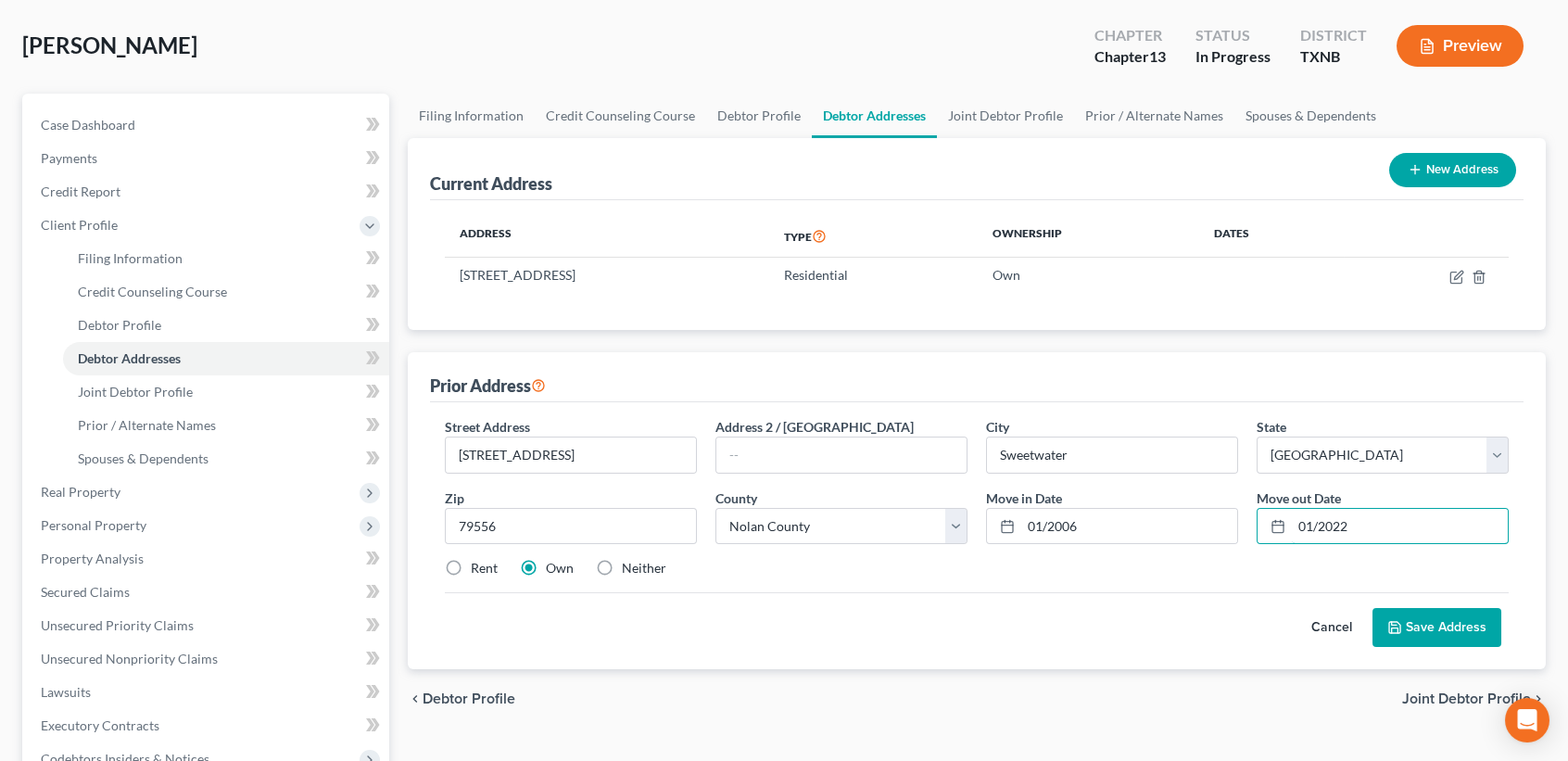
scroll to position [123, 0]
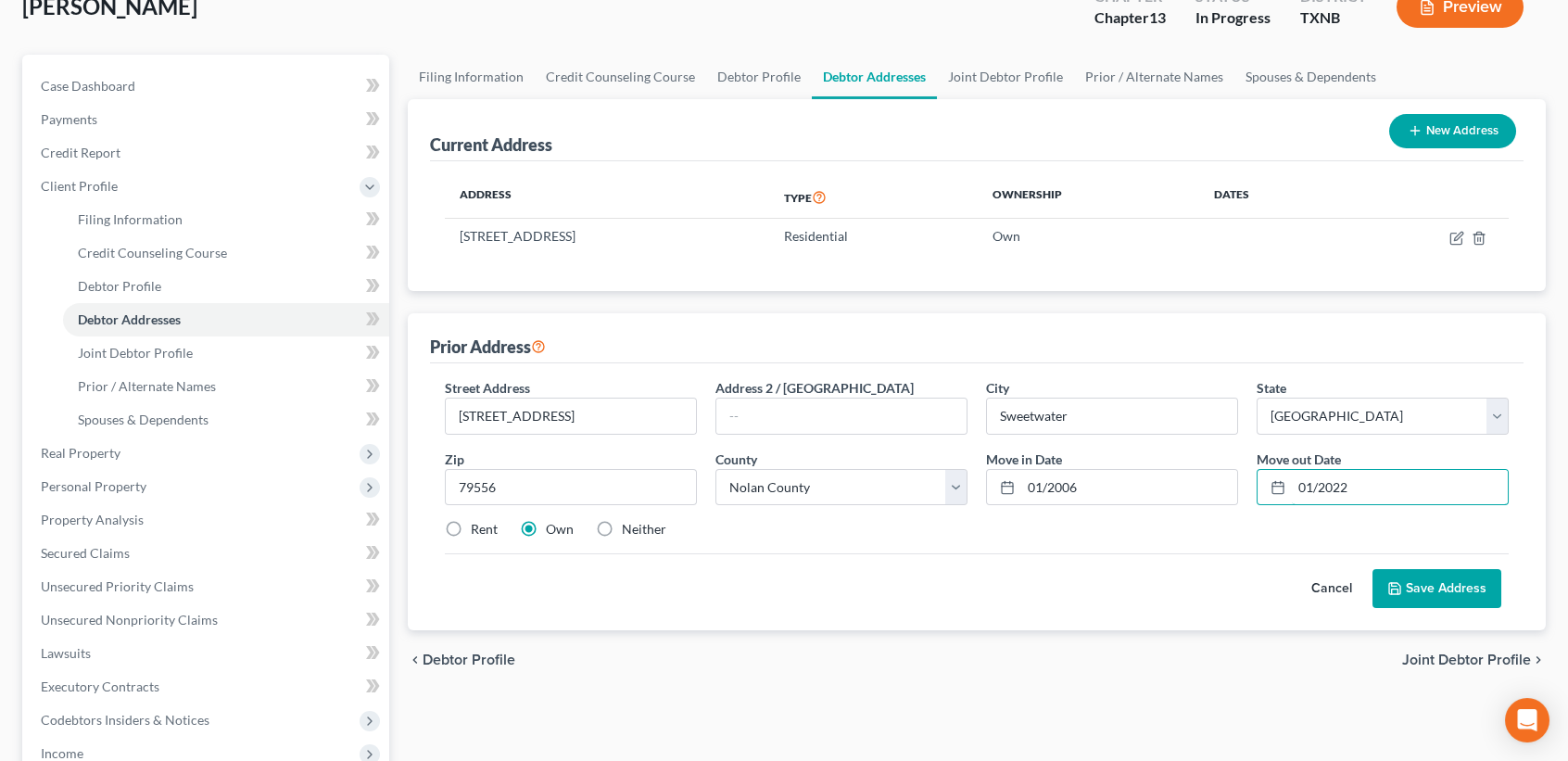
type input "01/2022"
click at [468, 521] on div "Rent" at bounding box center [471, 529] width 53 height 19
click at [471, 528] on label "Rent" at bounding box center [484, 529] width 27 height 19
click at [478, 528] on input "Rent" at bounding box center [484, 526] width 12 height 12
radio input "true"
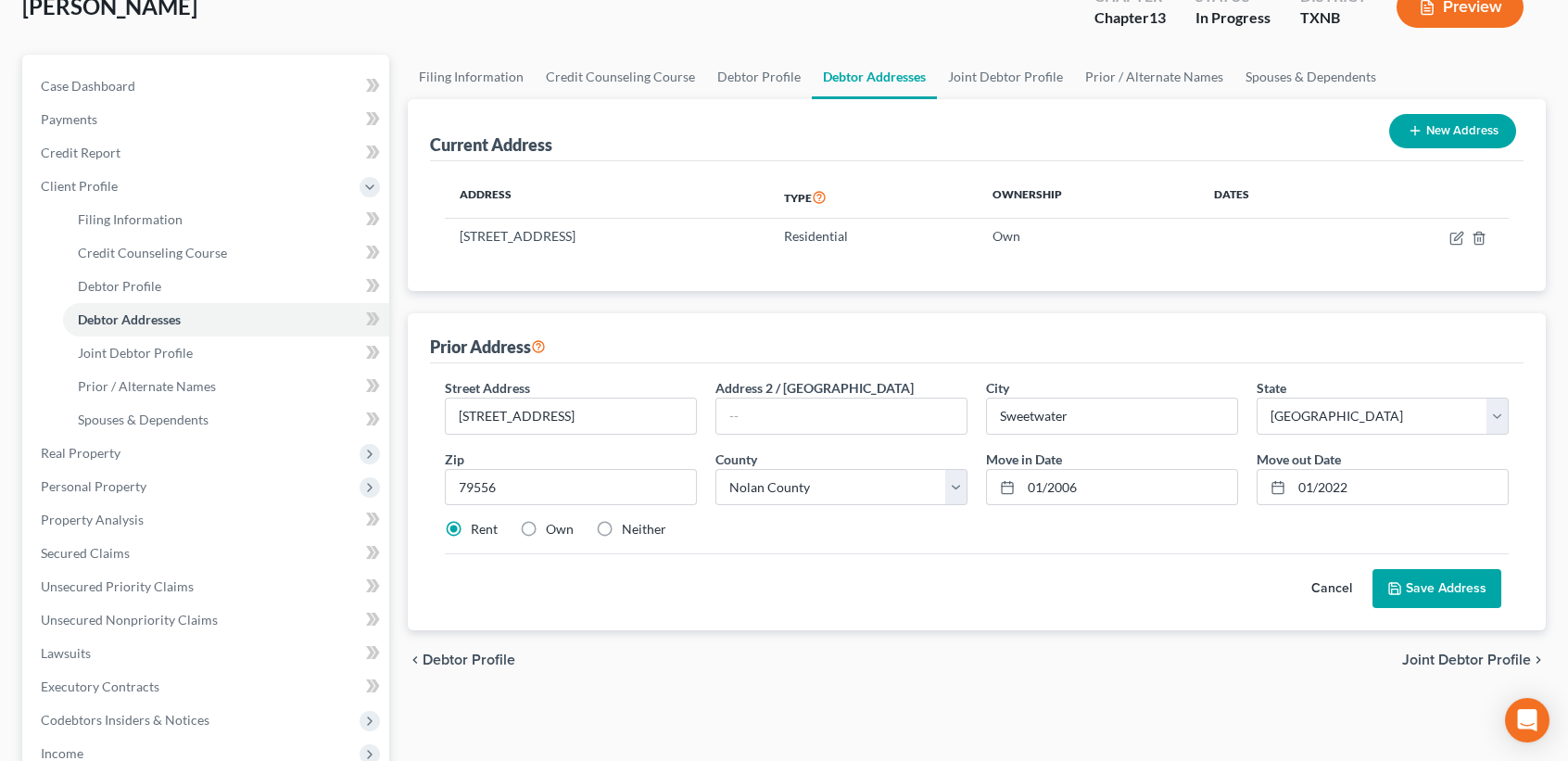
click at [1423, 594] on button "Save Address" at bounding box center [1437, 588] width 129 height 39
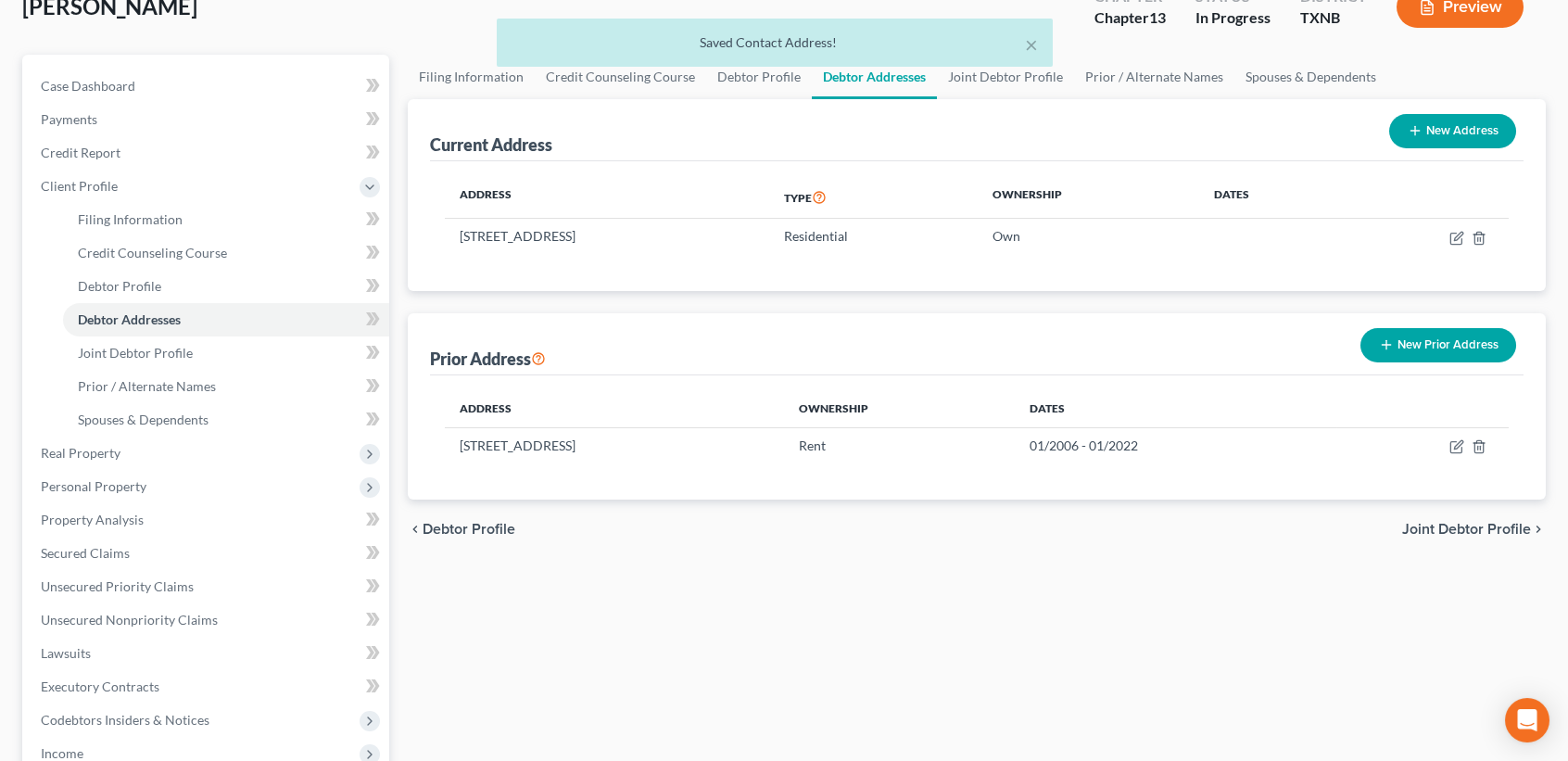
click at [1433, 594] on div "Filing Information Credit Counseling Course Debtor Profile Debtor Addresses Joi…" at bounding box center [977, 573] width 1156 height 1038
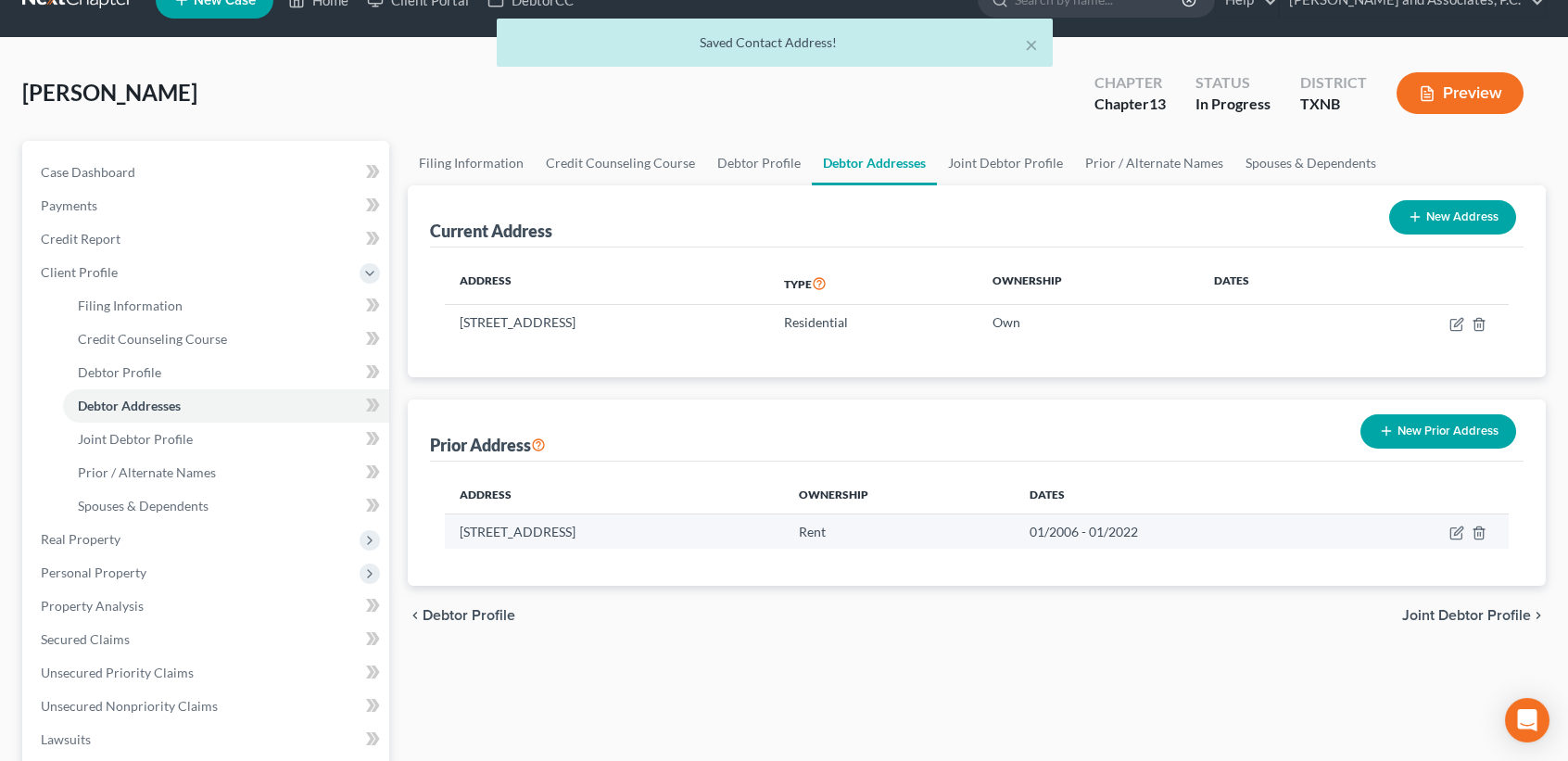
scroll to position [0, 0]
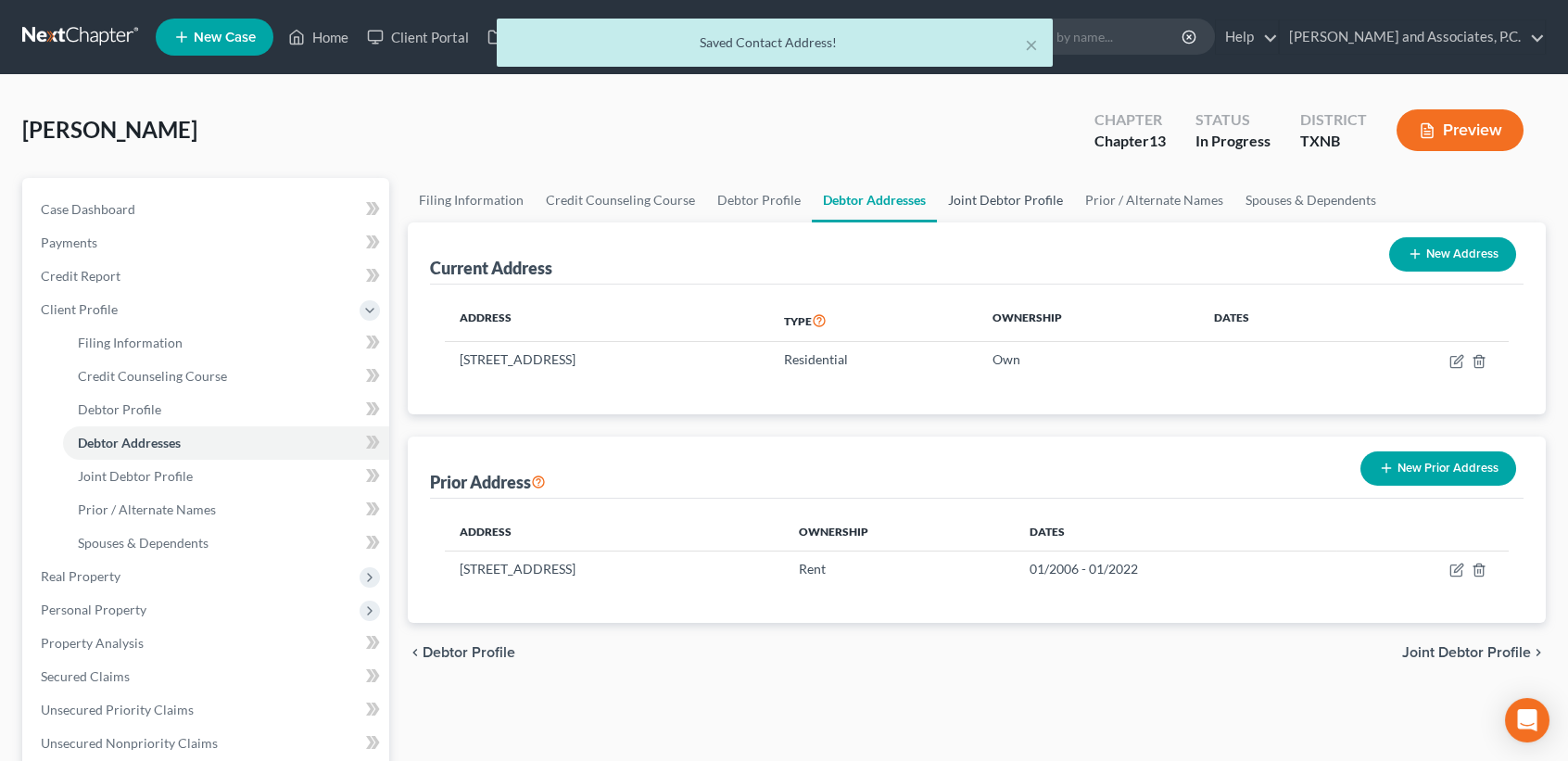
click at [1001, 201] on link "Joint Debtor Profile" at bounding box center [1006, 199] width 137 height 45
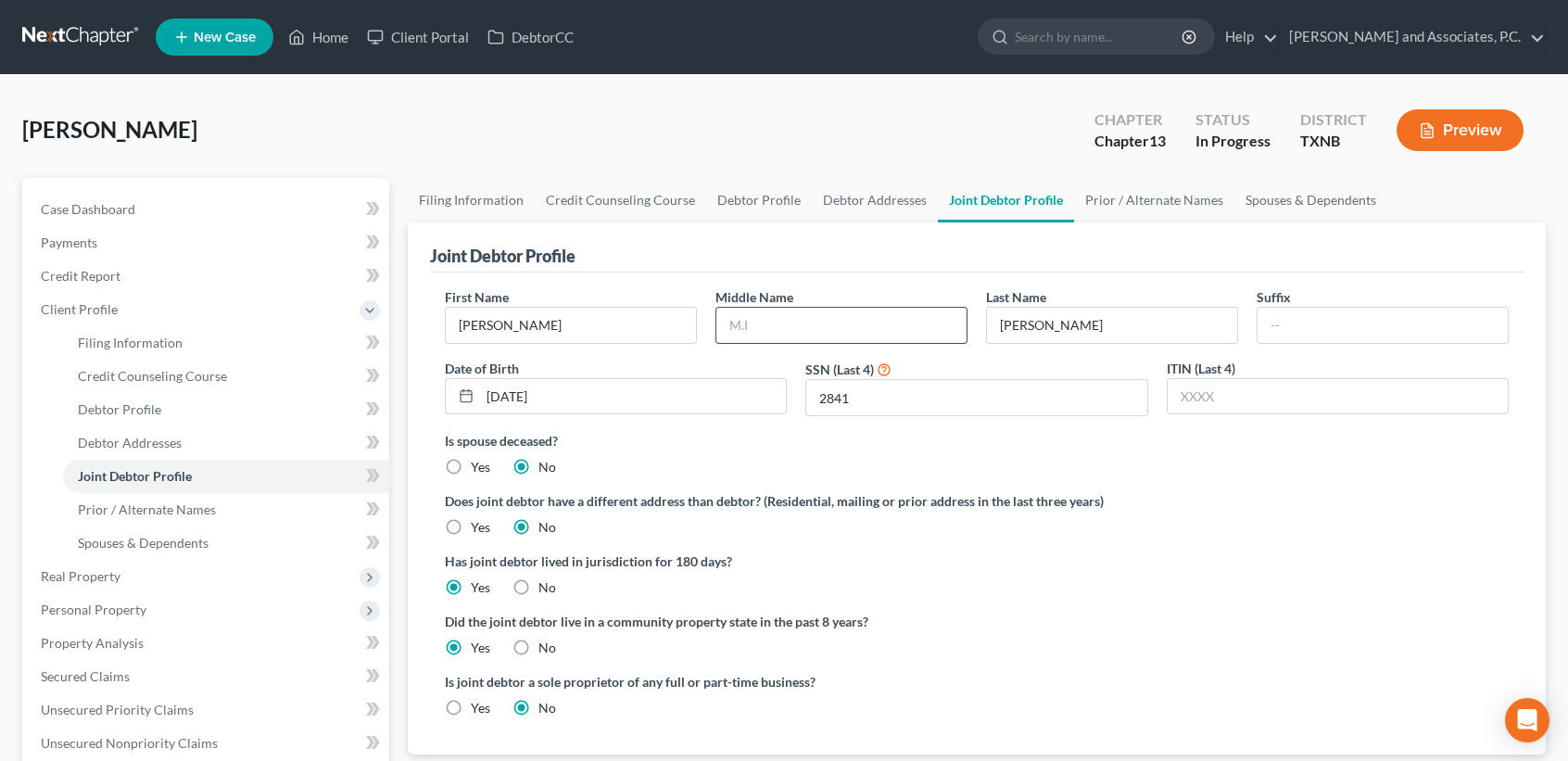
click at [847, 330] on input "text" at bounding box center [841, 325] width 250 height 36
click at [845, 318] on input "text" at bounding box center [841, 325] width 250 height 36
type input "G"
click at [1116, 315] on input "[PERSON_NAME]" at bounding box center [1112, 325] width 250 height 36
click at [606, 398] on input "[DATE]" at bounding box center [633, 397] width 305 height 36
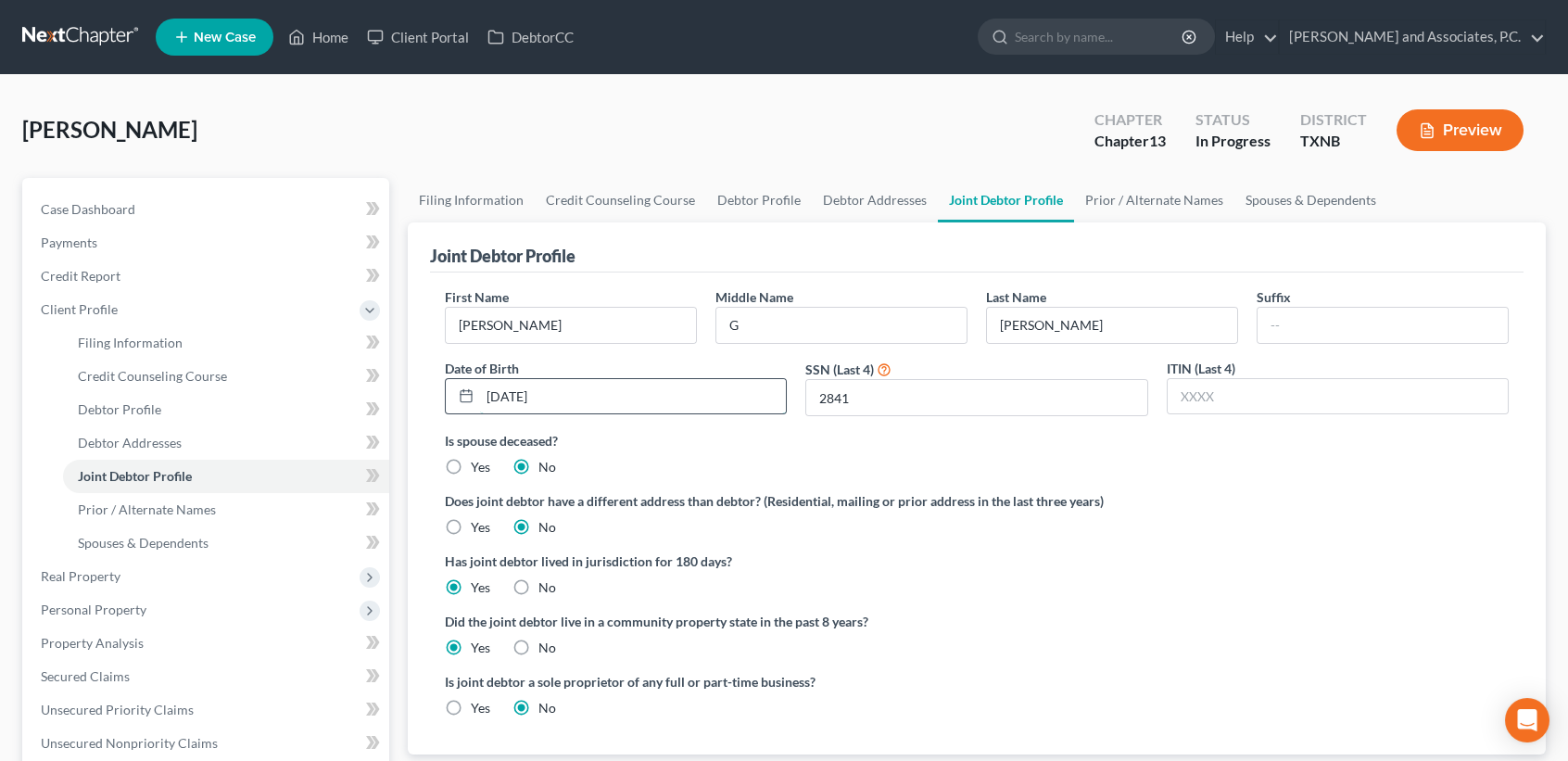
click at [607, 396] on input "[DATE]" at bounding box center [633, 397] width 305 height 36
click at [927, 404] on input "2841" at bounding box center [976, 398] width 340 height 36
click at [1237, 411] on input "text" at bounding box center [1337, 397] width 340 height 36
click at [1162, 198] on link "Prior / Alternate Names" at bounding box center [1154, 199] width 161 height 45
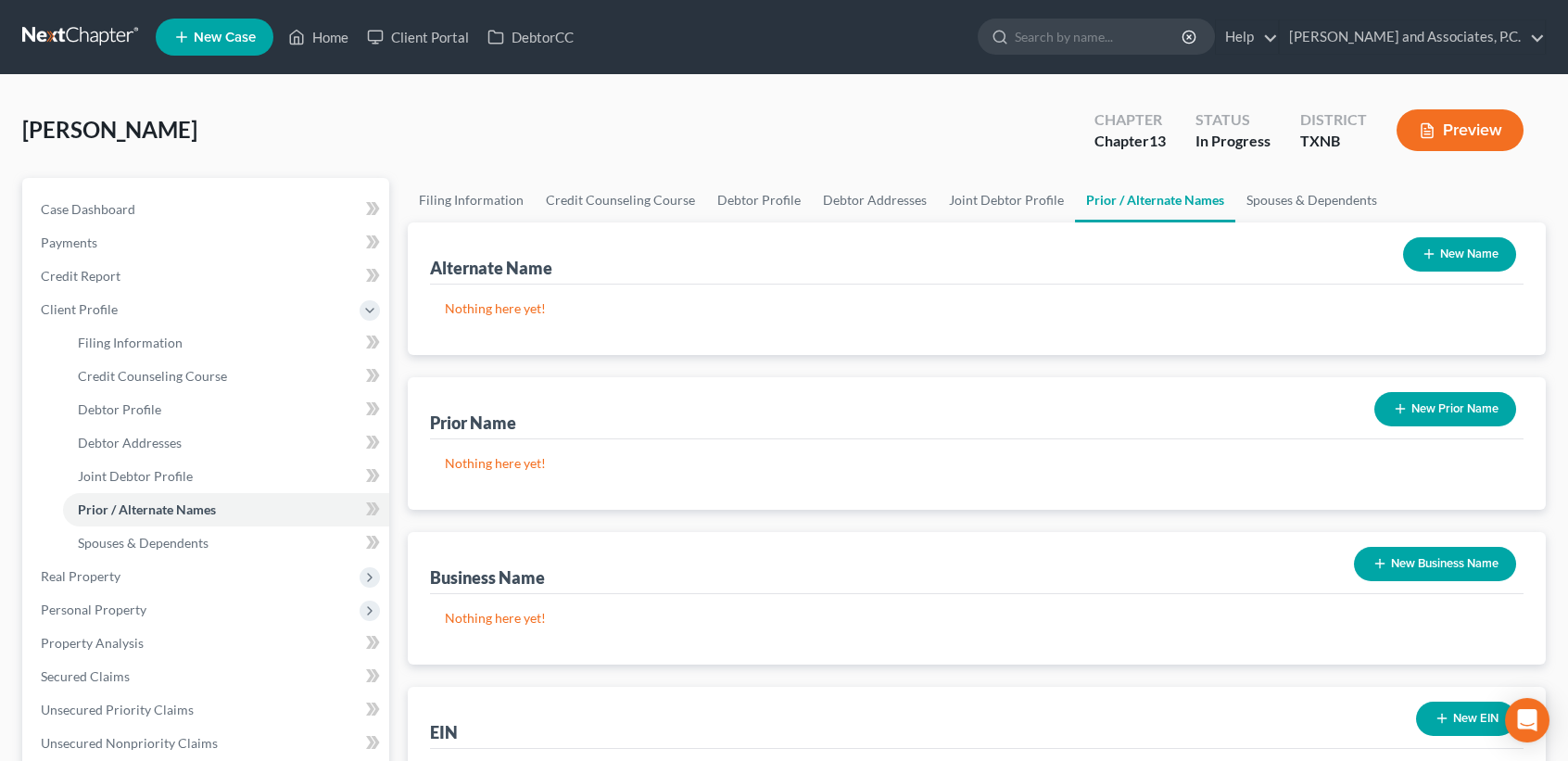
click at [1428, 407] on button "New Prior Name" at bounding box center [1445, 409] width 142 height 35
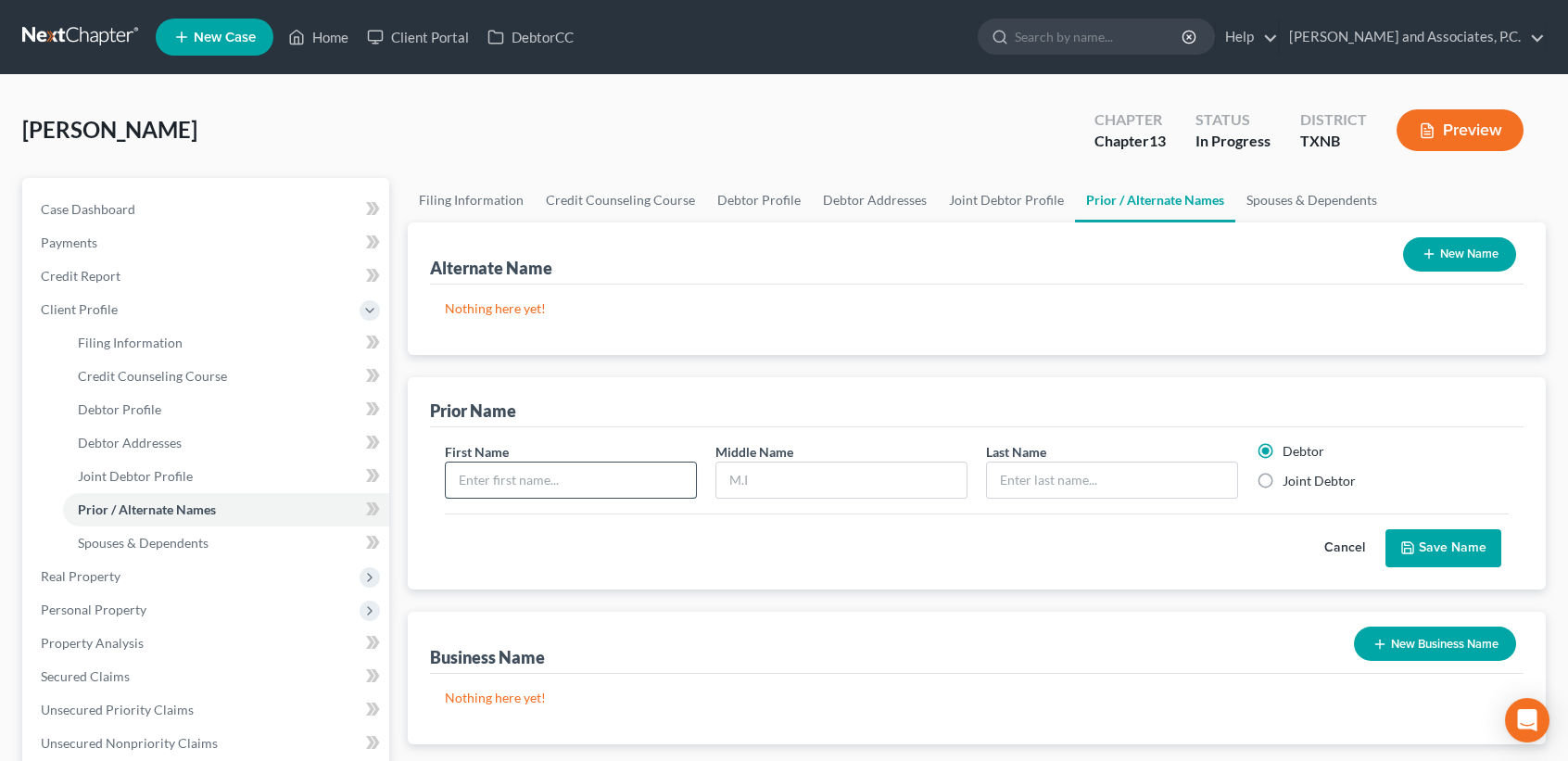
click at [546, 482] on input "text" at bounding box center [570, 480] width 250 height 36
type input "[PERSON_NAME]"
type input "A"
type input "[PERSON_NAME]"
click at [768, 472] on input "text" at bounding box center [841, 480] width 250 height 36
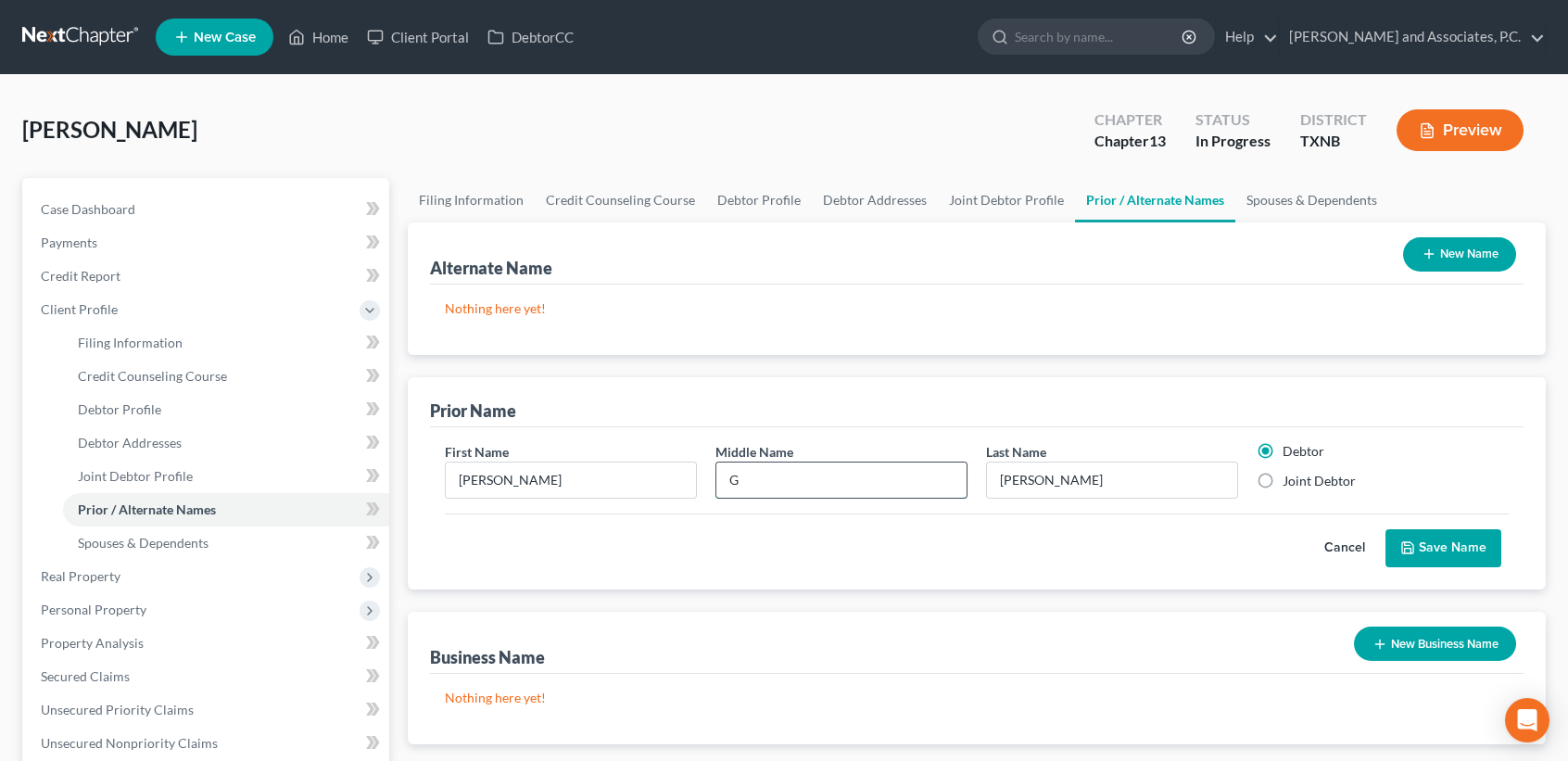
click at [856, 467] on input "G" at bounding box center [841, 480] width 250 height 36
type input "G"
click at [1296, 483] on label "Joint Debtor" at bounding box center [1319, 481] width 73 height 19
click at [1296, 483] on input "Joint Debtor" at bounding box center [1296, 478] width 12 height 12
radio input "true"
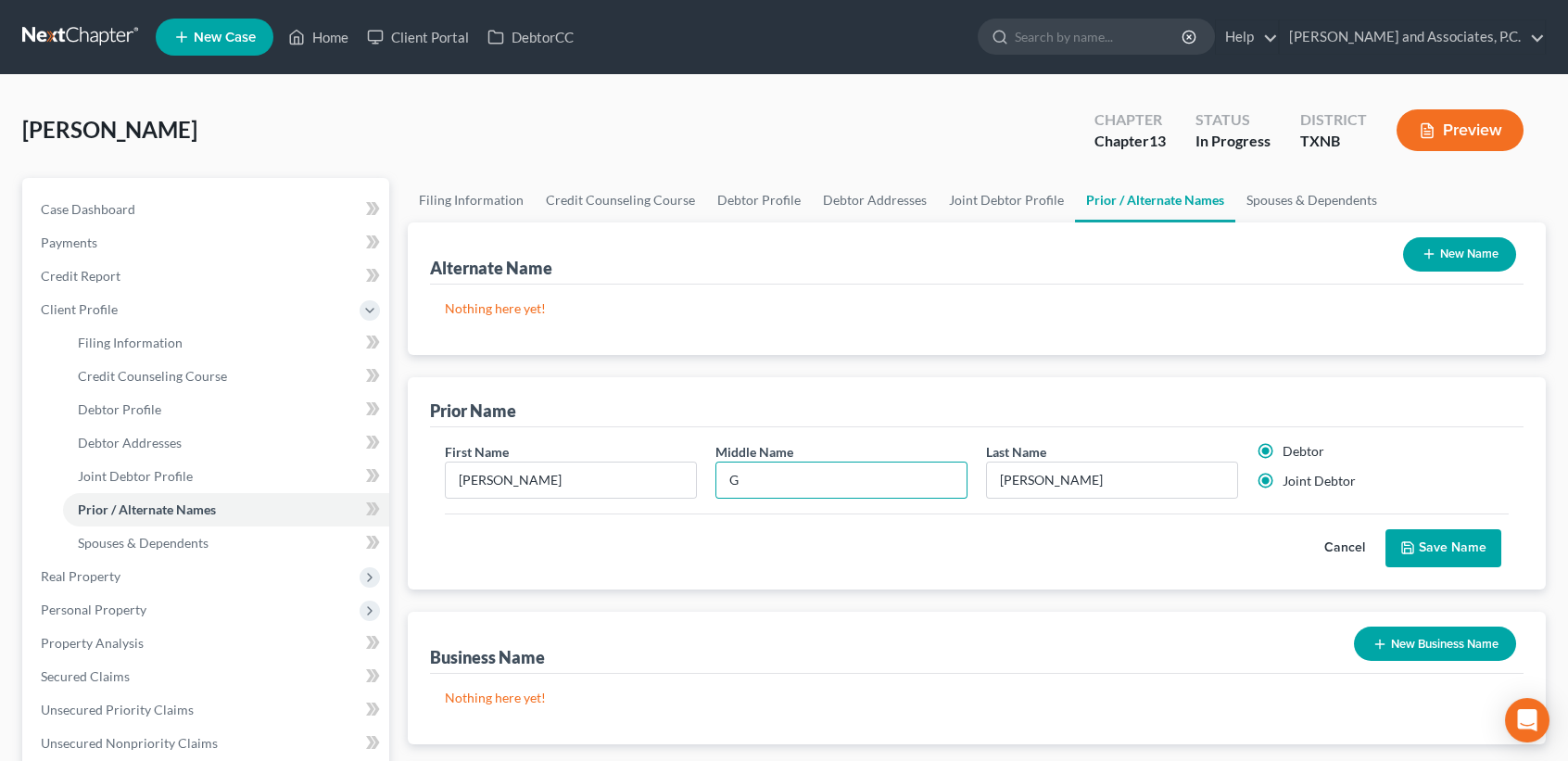
radio input "false"
click at [1429, 546] on button "Save Name" at bounding box center [1443, 549] width 116 height 39
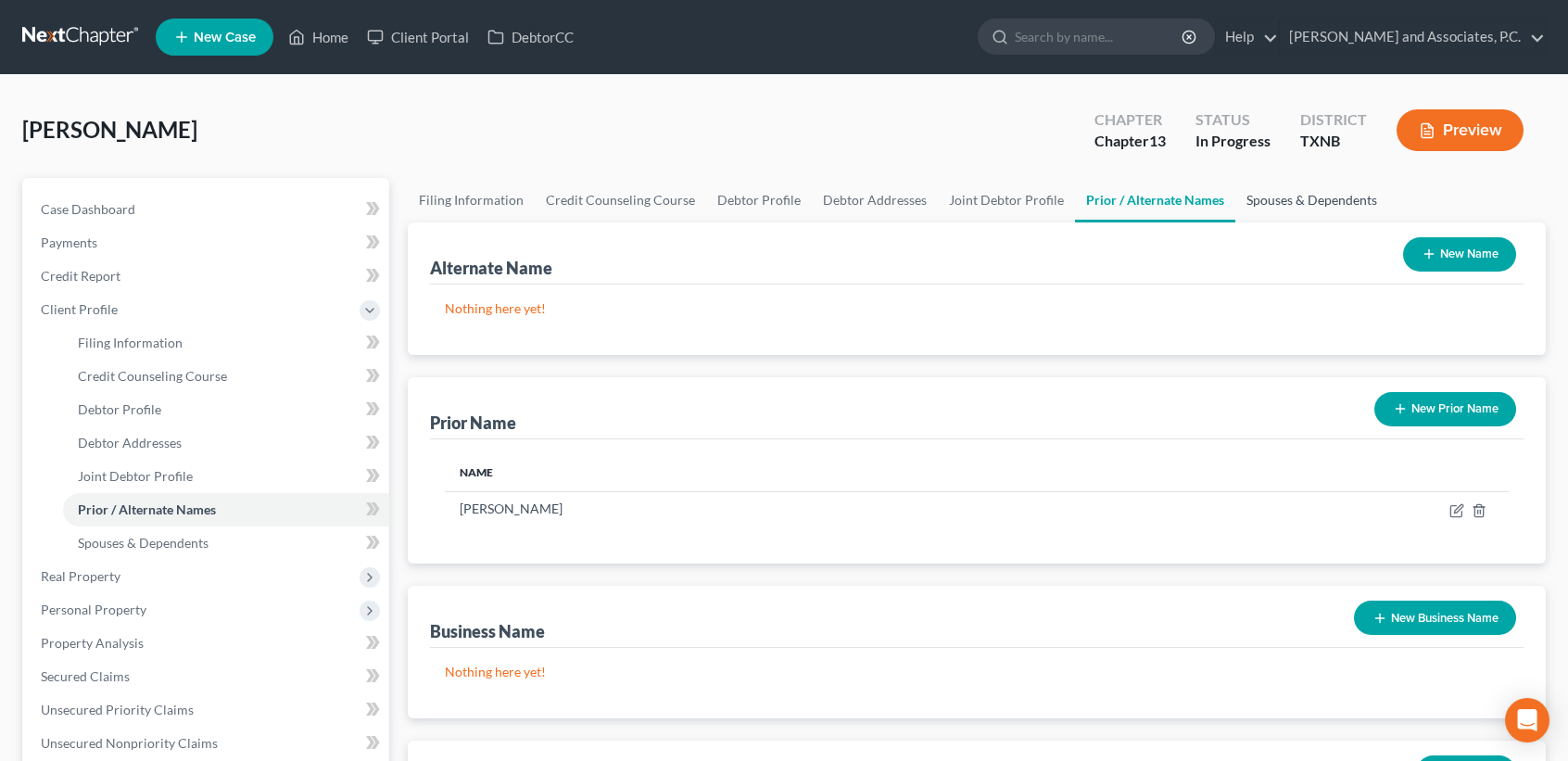
click at [1292, 209] on link "Spouses & Dependents" at bounding box center [1312, 199] width 153 height 45
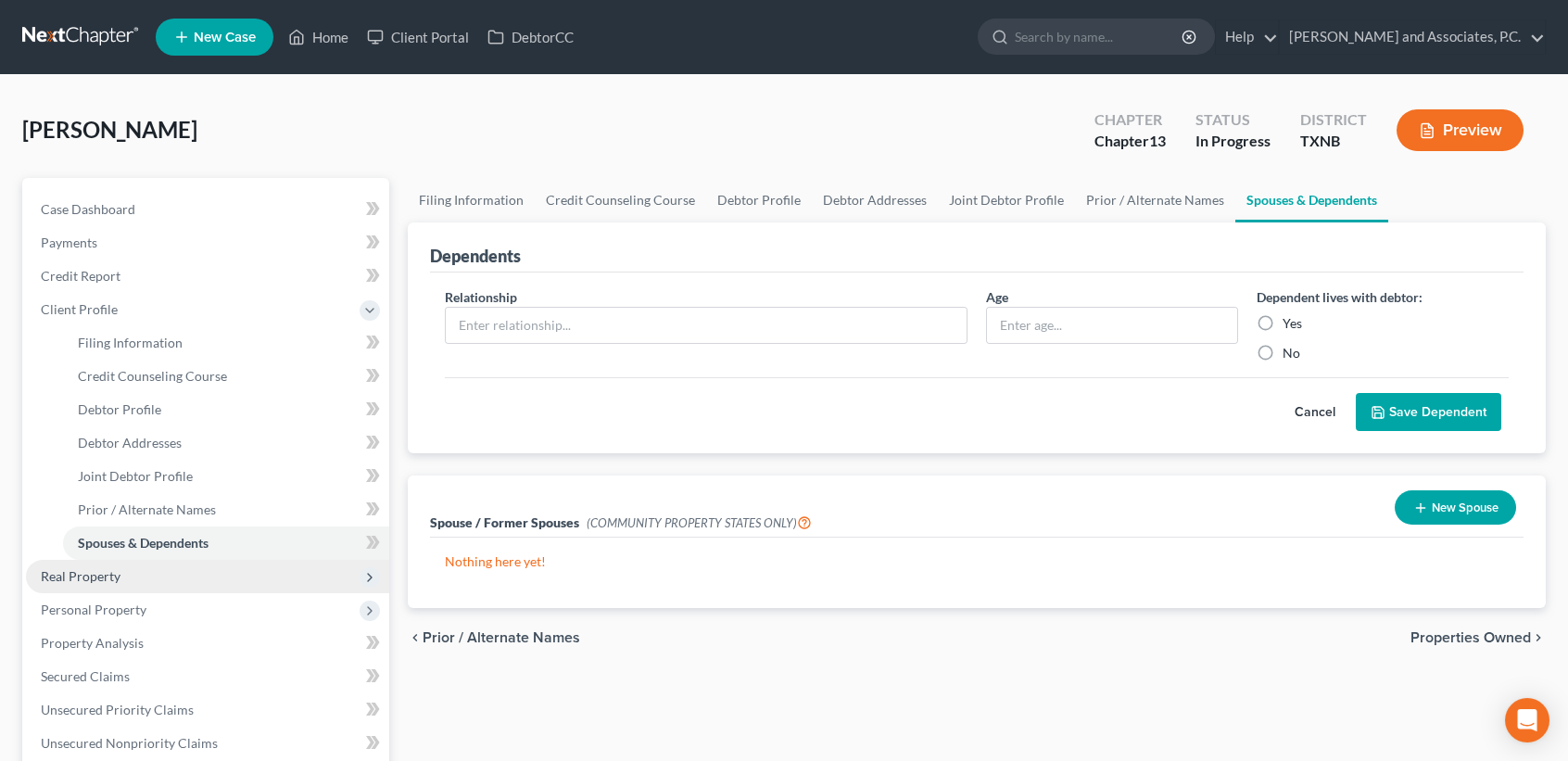
click at [73, 569] on span "Real Property" at bounding box center [80, 576] width 79 height 16
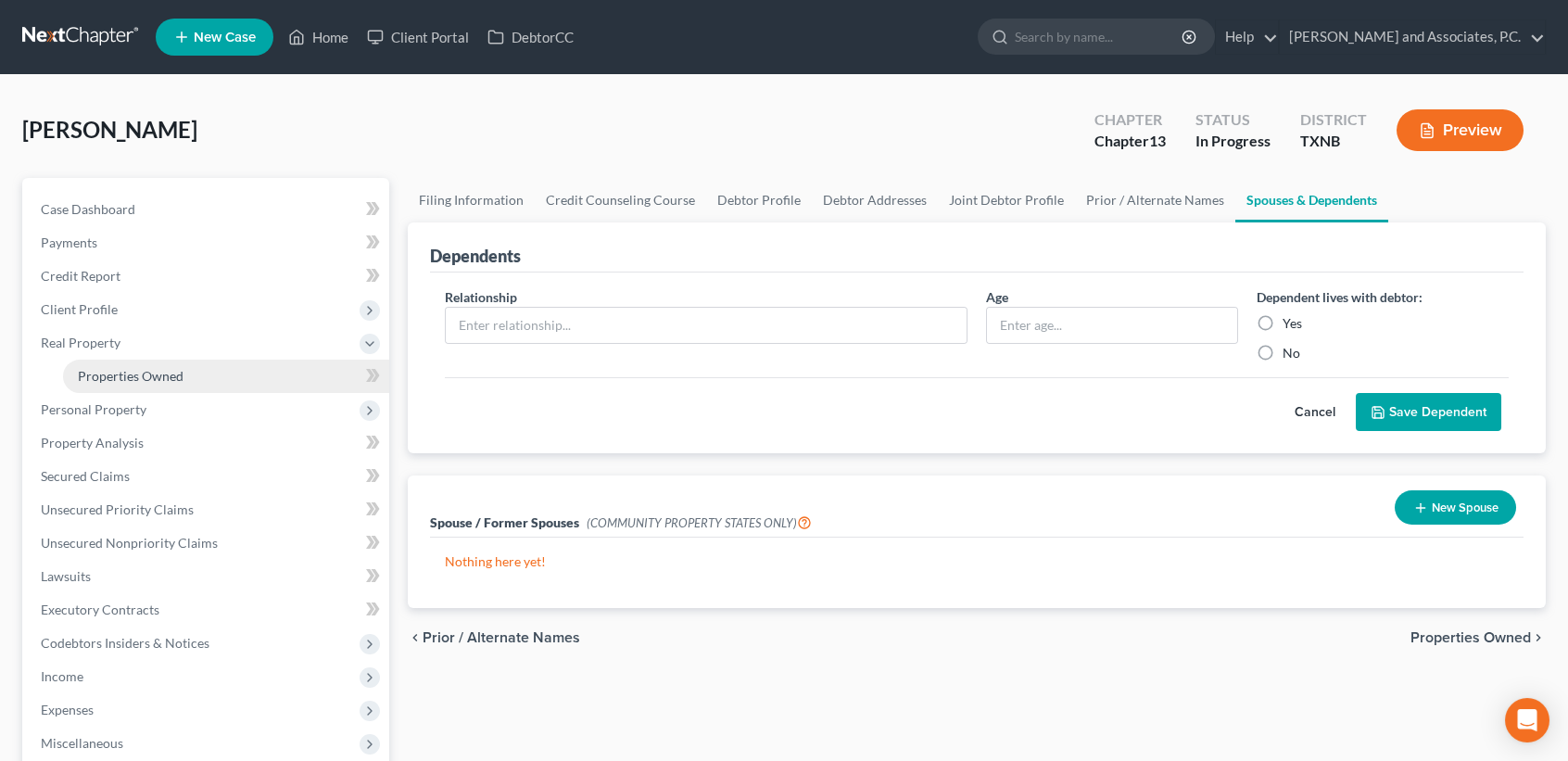
click at [108, 368] on span "Properties Owned" at bounding box center [130, 376] width 106 height 16
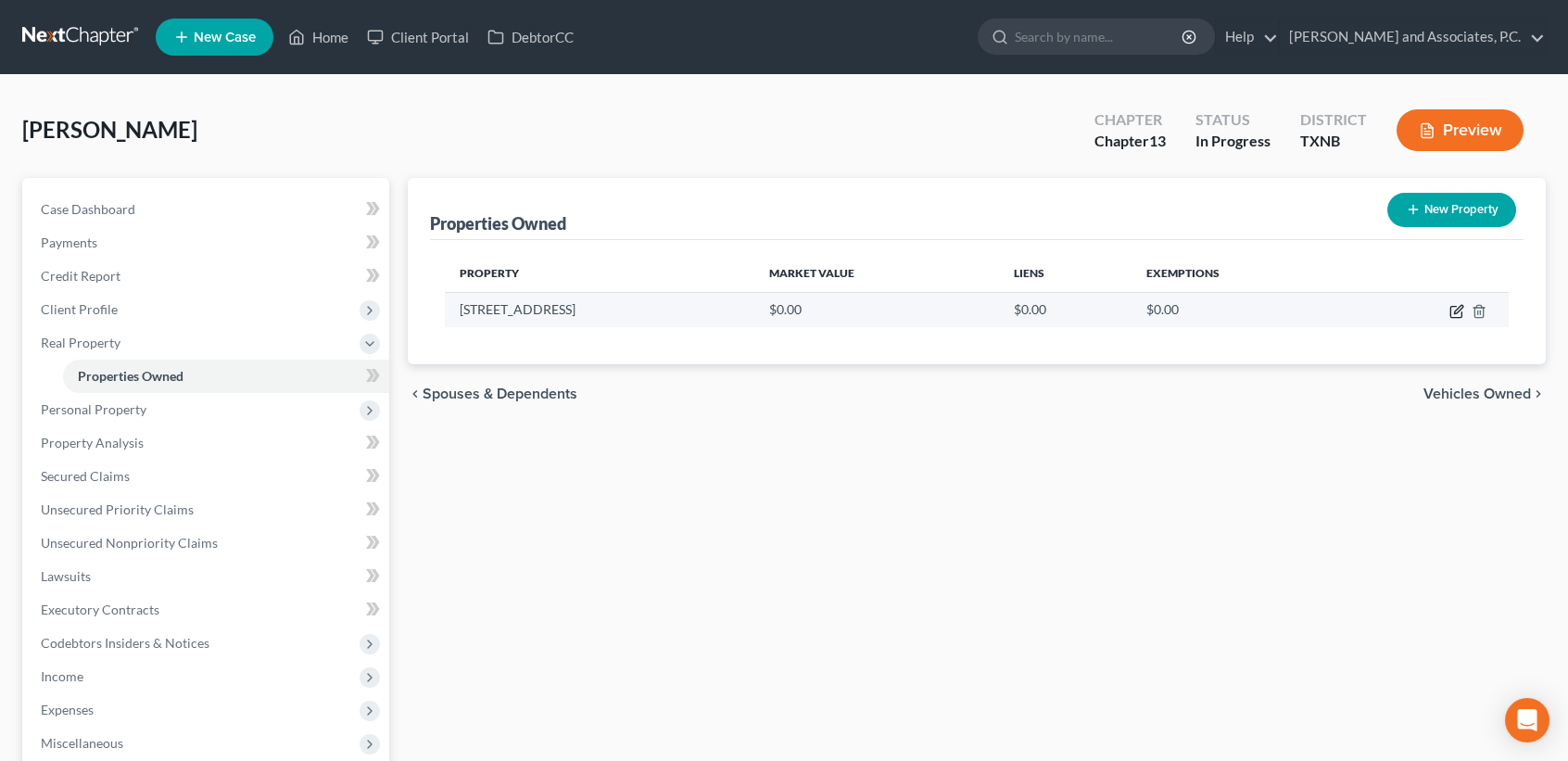
click at [1452, 310] on icon "button" at bounding box center [1457, 312] width 15 height 15
select select "45"
select select "176"
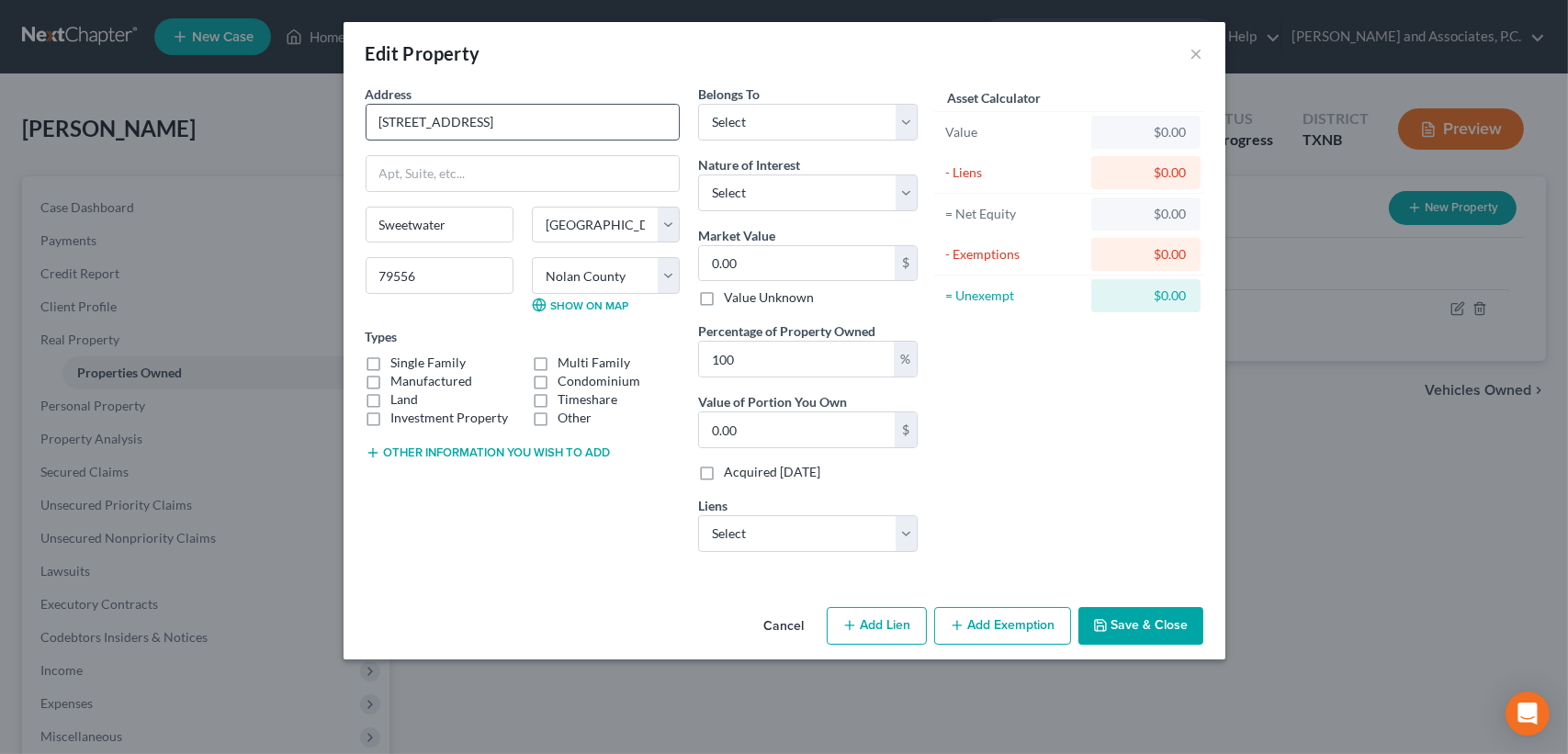
drag, startPoint x: 411, startPoint y: 120, endPoint x: 528, endPoint y: 106, distance: 117.8
click at [417, 119] on input "[STREET_ADDRESS]" at bounding box center [523, 123] width 313 height 35
type input "[STREET_ADDRESS]"
click at [778, 107] on select "Select Debtor 1 Only Debtor 2 Only Debtor 1 And Debtor 2 Only At Least One Of T…" at bounding box center [807, 122] width 219 height 36
select select "2"
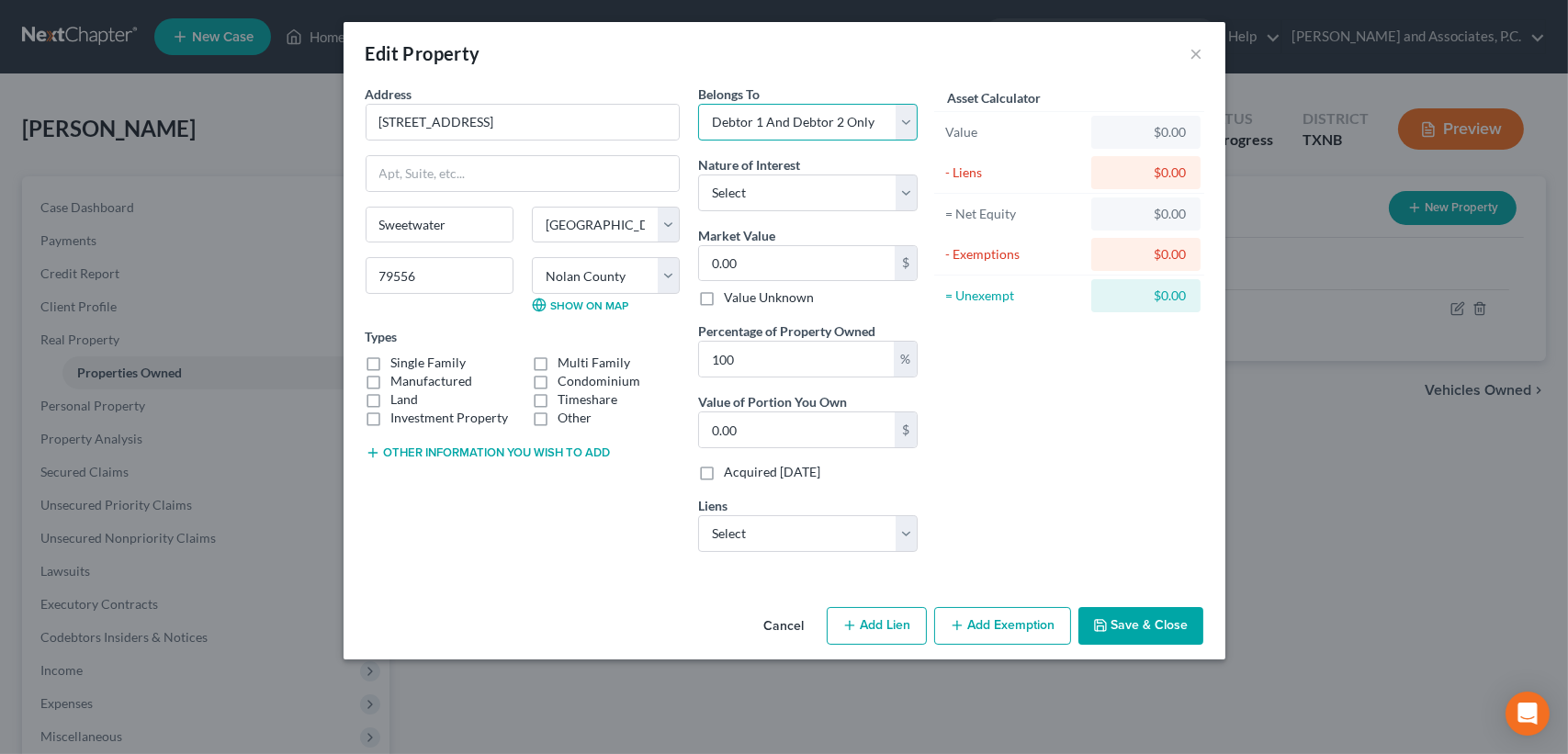
click at [698, 104] on select "Select Debtor 1 Only Debtor 2 Only Debtor 1 And Debtor 2 Only At Least One Of T…" at bounding box center [807, 122] width 219 height 36
click at [771, 268] on input "0.00" at bounding box center [796, 263] width 196 height 35
type input "2"
type input "2.00"
type input "21"
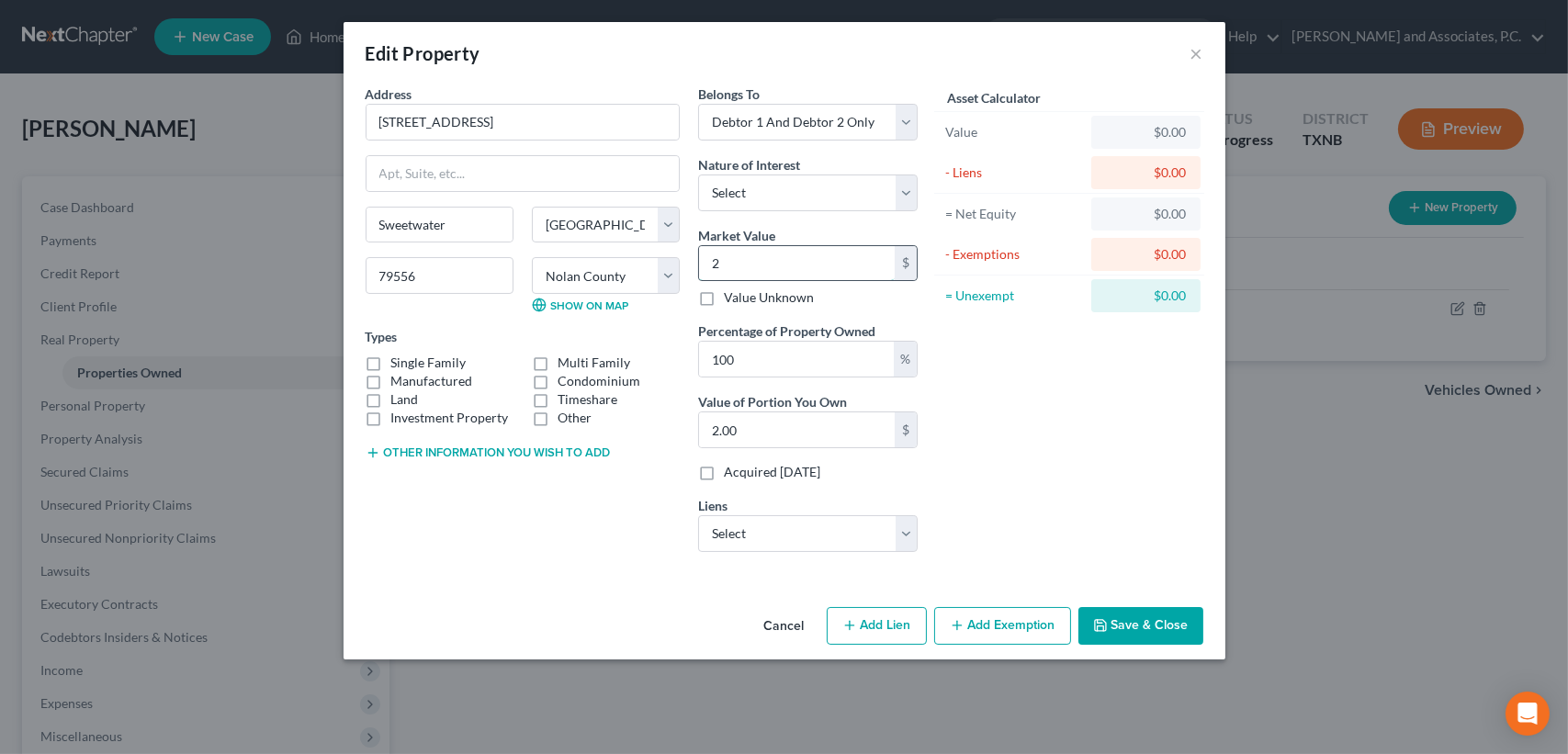
type input "21.00"
type input "219"
type input "219.00"
type input "2197"
type input "2,197.00"
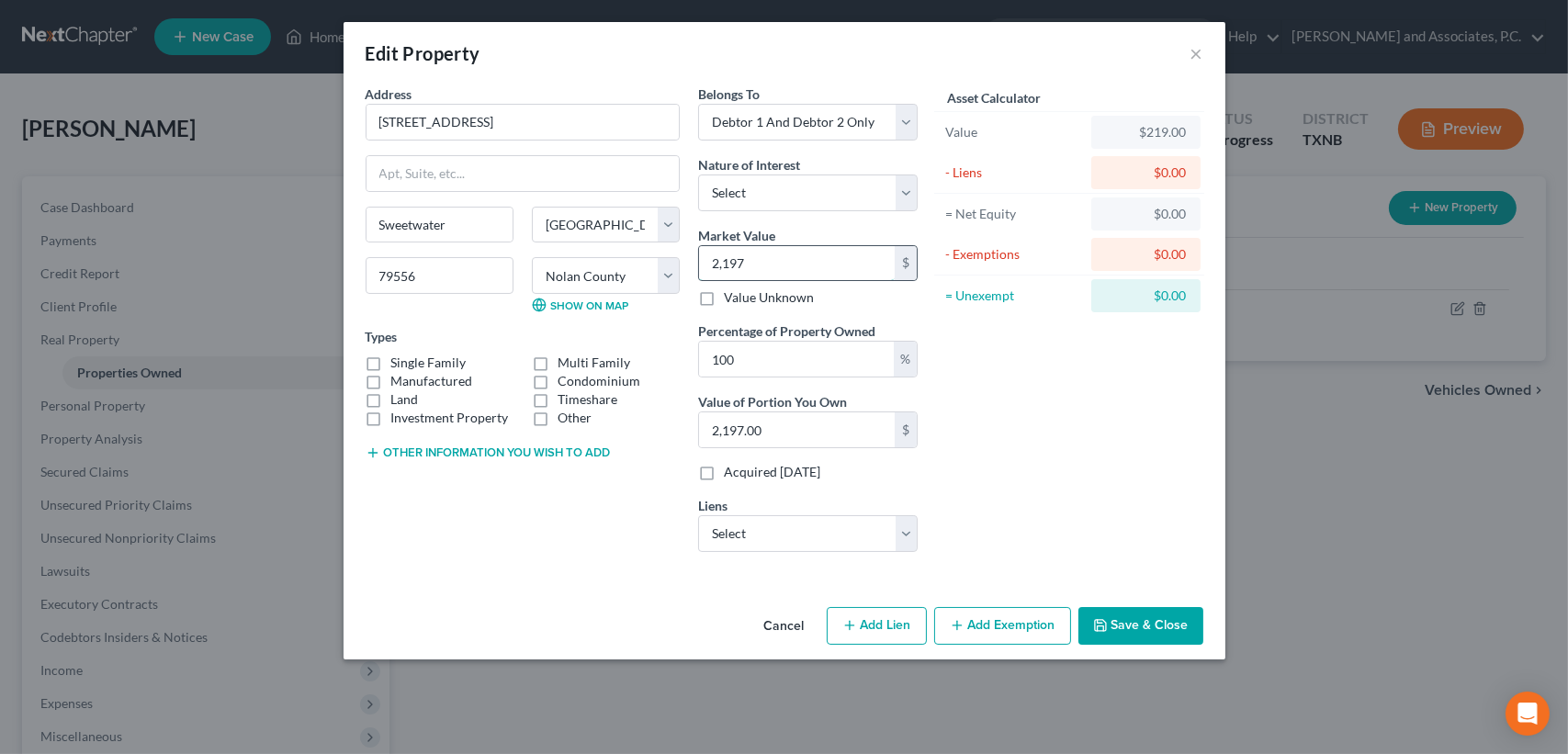
type input "2,1971"
type input "21,971.00"
type input "21,97"
type input "2,197.00"
type input "2,19"
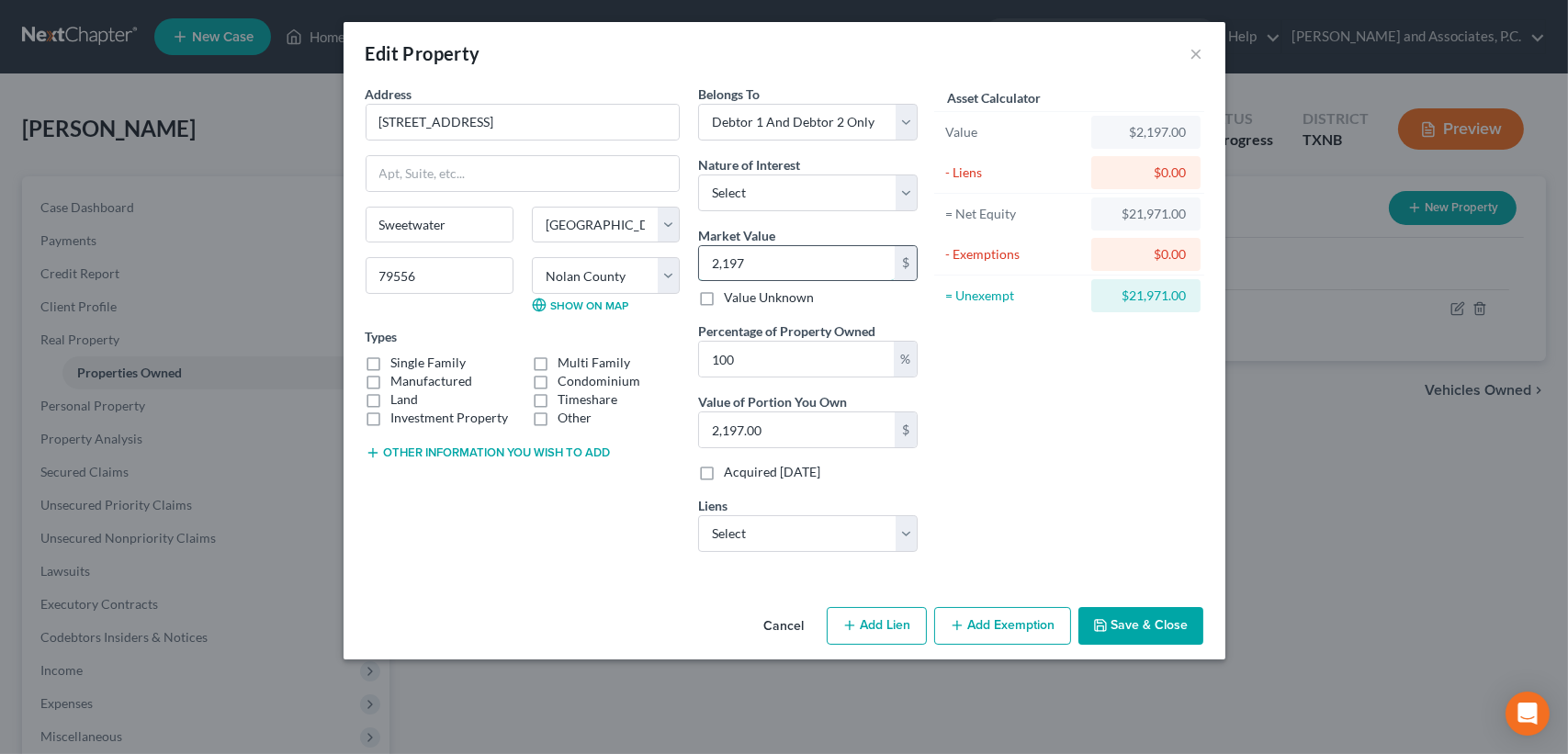
type input "219.00"
type input "2191"
type input "2,191.00"
type input "2,1917"
type input "21,917.00"
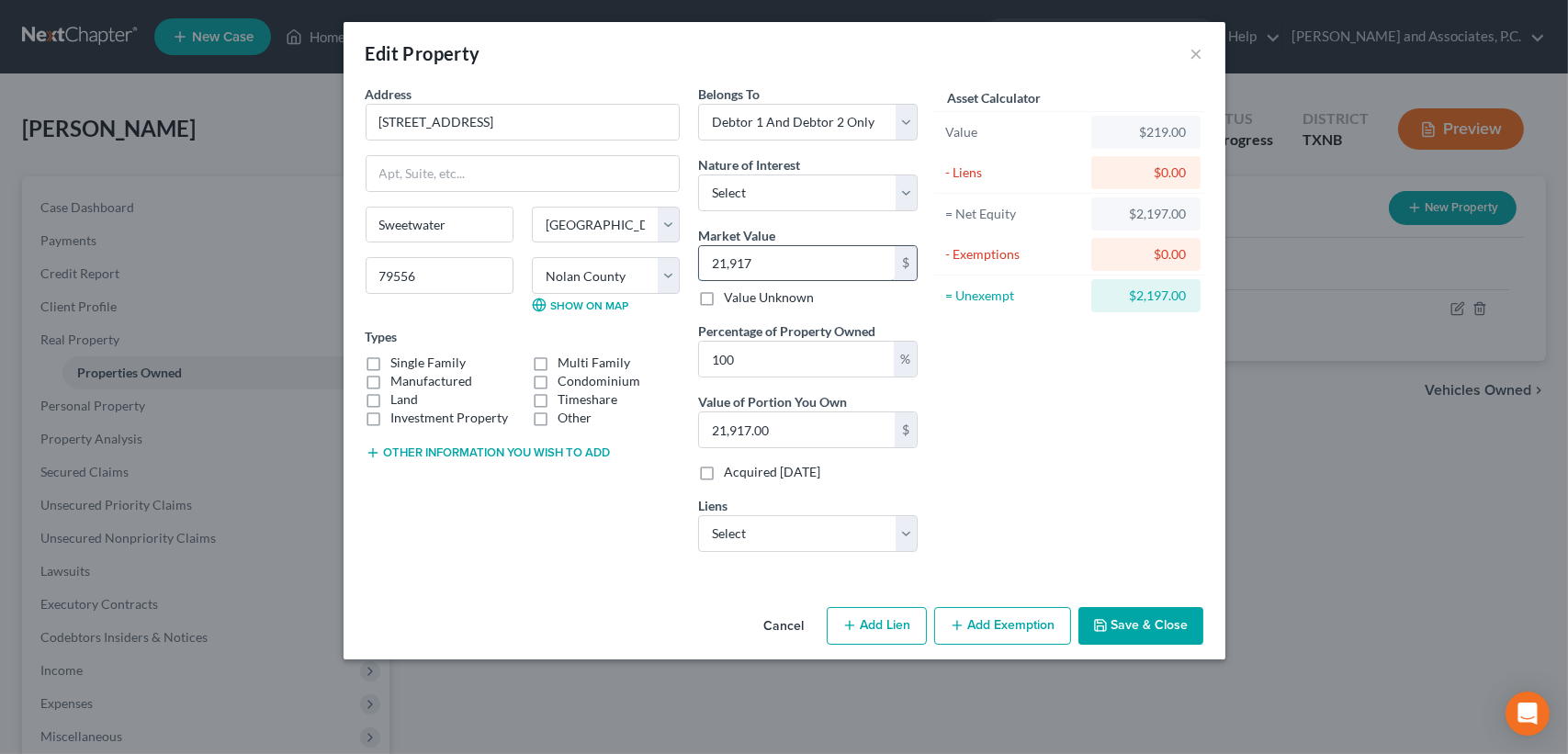
type input "21,9170"
type input "219,170.00"
click at [471, 577] on div "Address * 1603 E [GEOGRAPHIC_DATA] [GEOGRAPHIC_DATA] [US_STATE][GEOGRAPHIC_DATA…" at bounding box center [784, 342] width 882 height 515
click at [391, 360] on label "Single Family" at bounding box center [429, 363] width 76 height 19
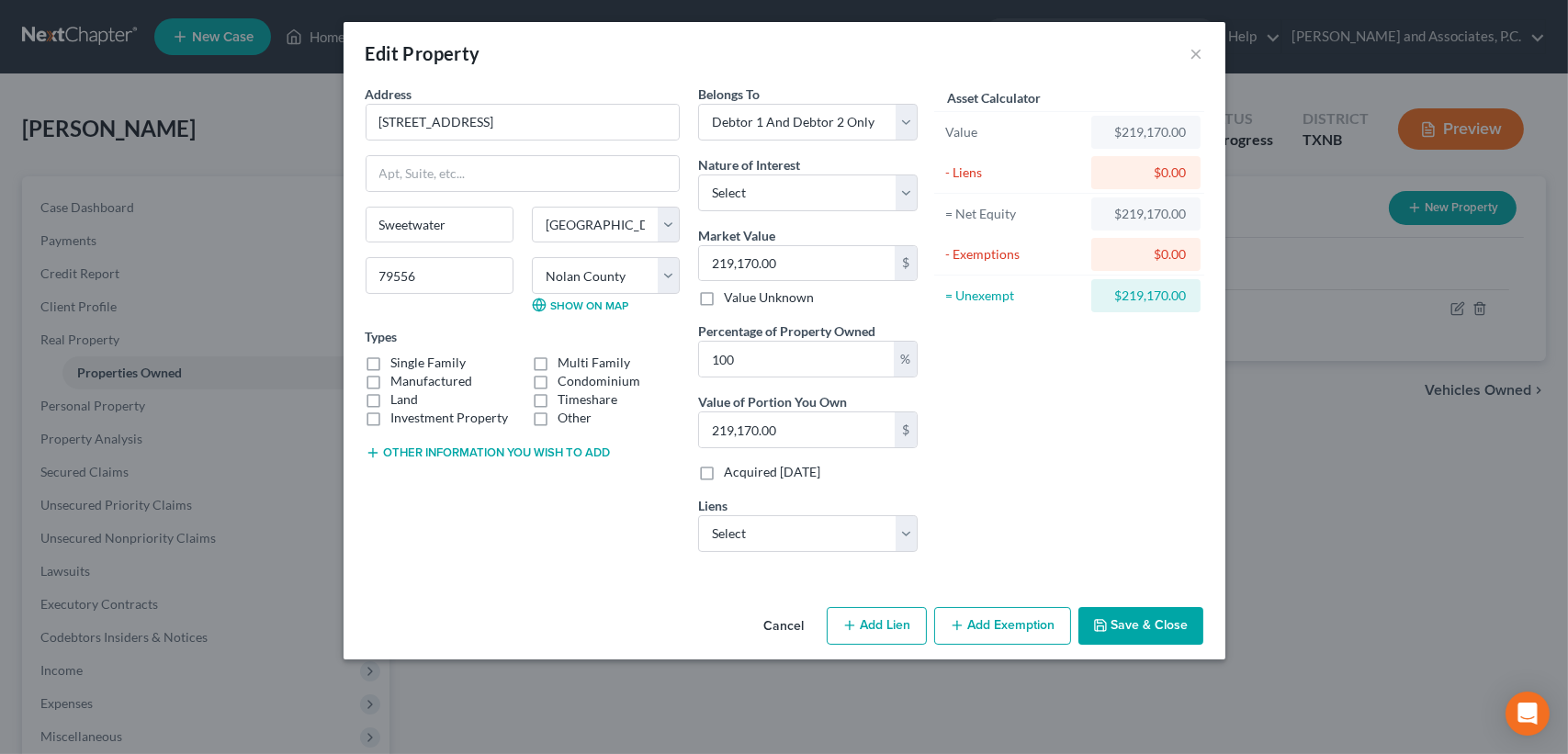
click at [399, 360] on input "Single Family" at bounding box center [405, 360] width 12 height 12
checkbox input "true"
click at [391, 400] on label "Land" at bounding box center [405, 399] width 28 height 19
click at [399, 400] on input "Land" at bounding box center [405, 396] width 12 height 12
checkbox input "true"
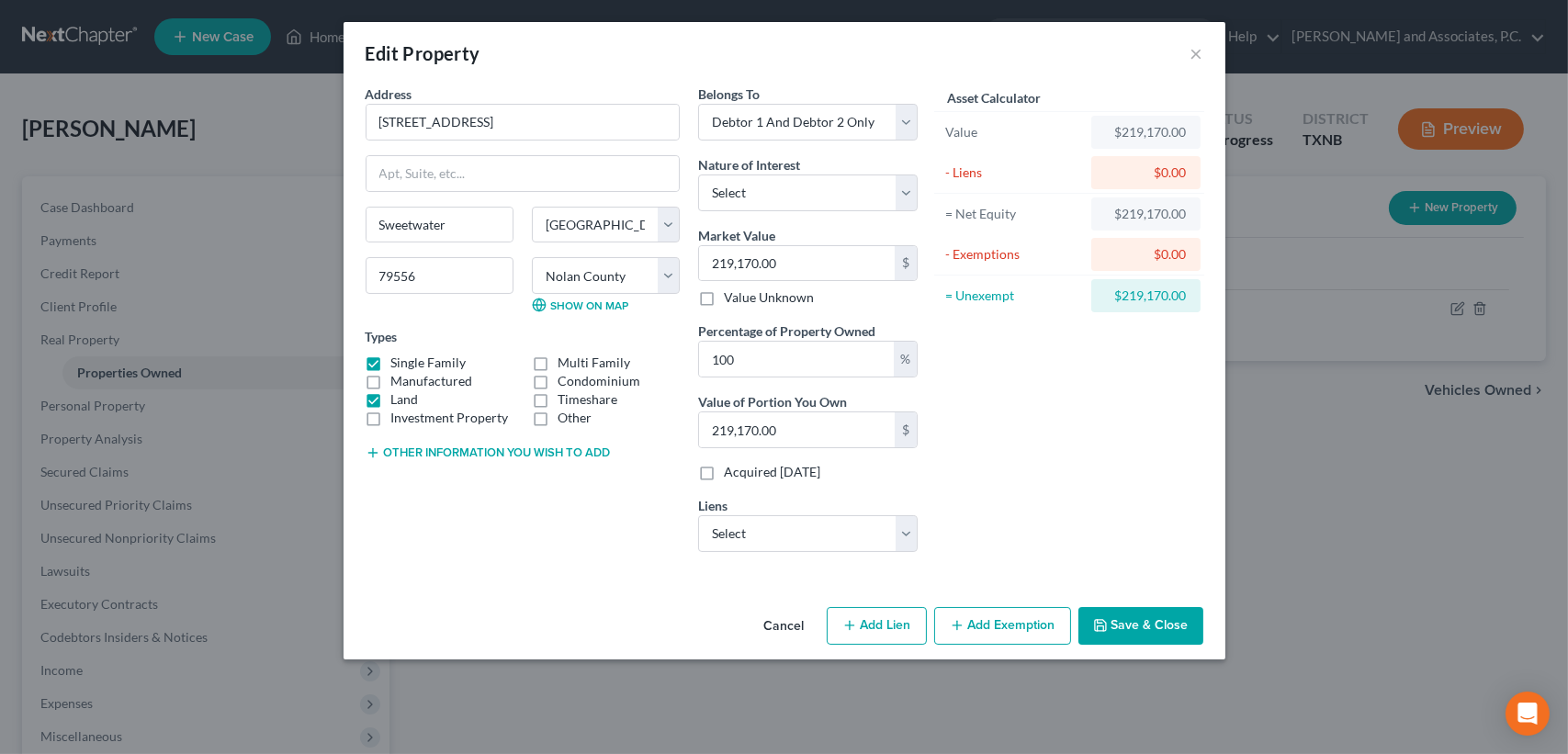
click at [530, 579] on div "Address * 1603 E [GEOGRAPHIC_DATA] [GEOGRAPHIC_DATA] [US_STATE][GEOGRAPHIC_DATA…" at bounding box center [784, 342] width 882 height 515
click at [1115, 617] on button "Save & Close" at bounding box center [1140, 626] width 125 height 38
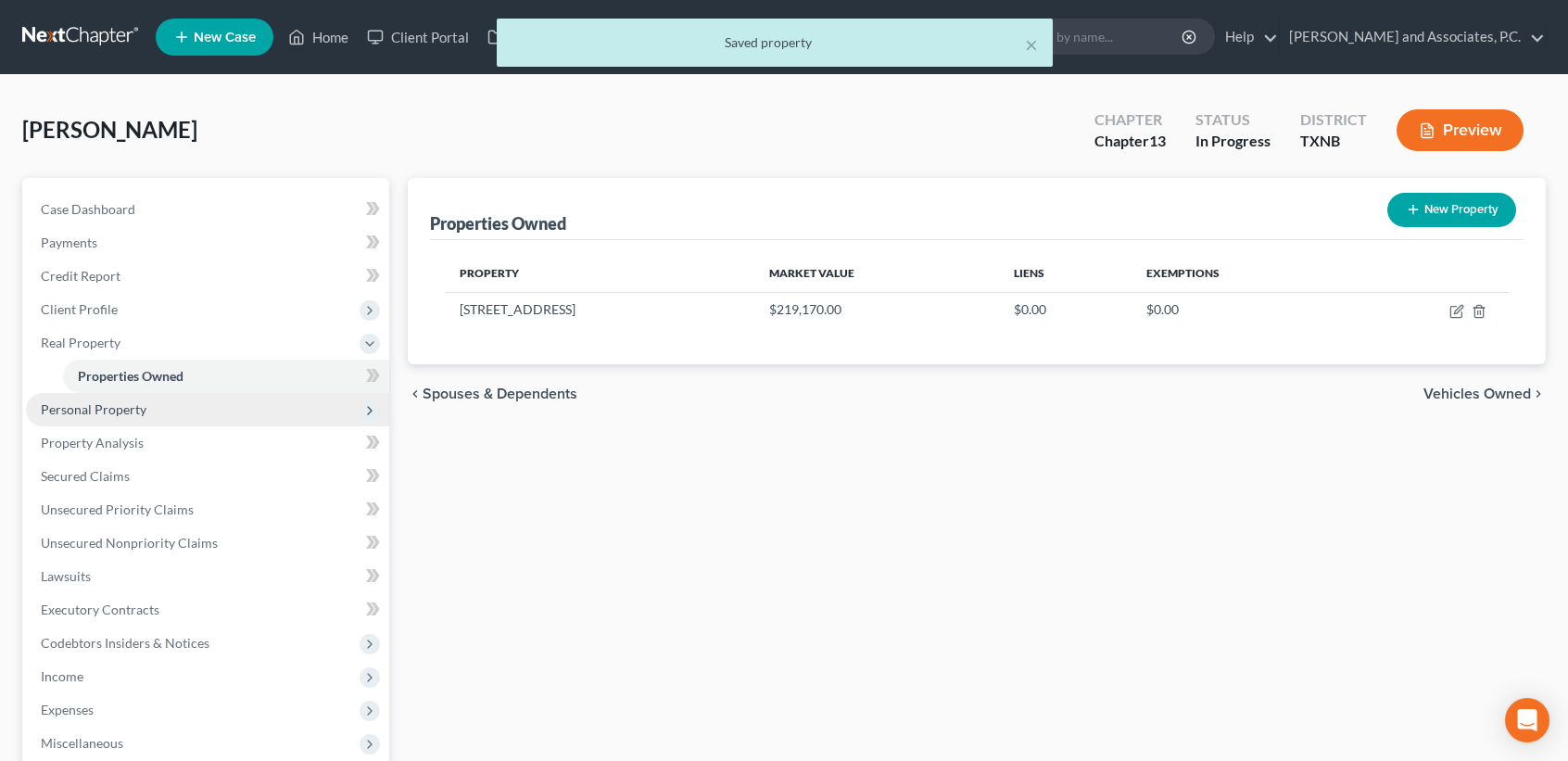
click at [95, 408] on span "Personal Property" at bounding box center [93, 410] width 106 height 16
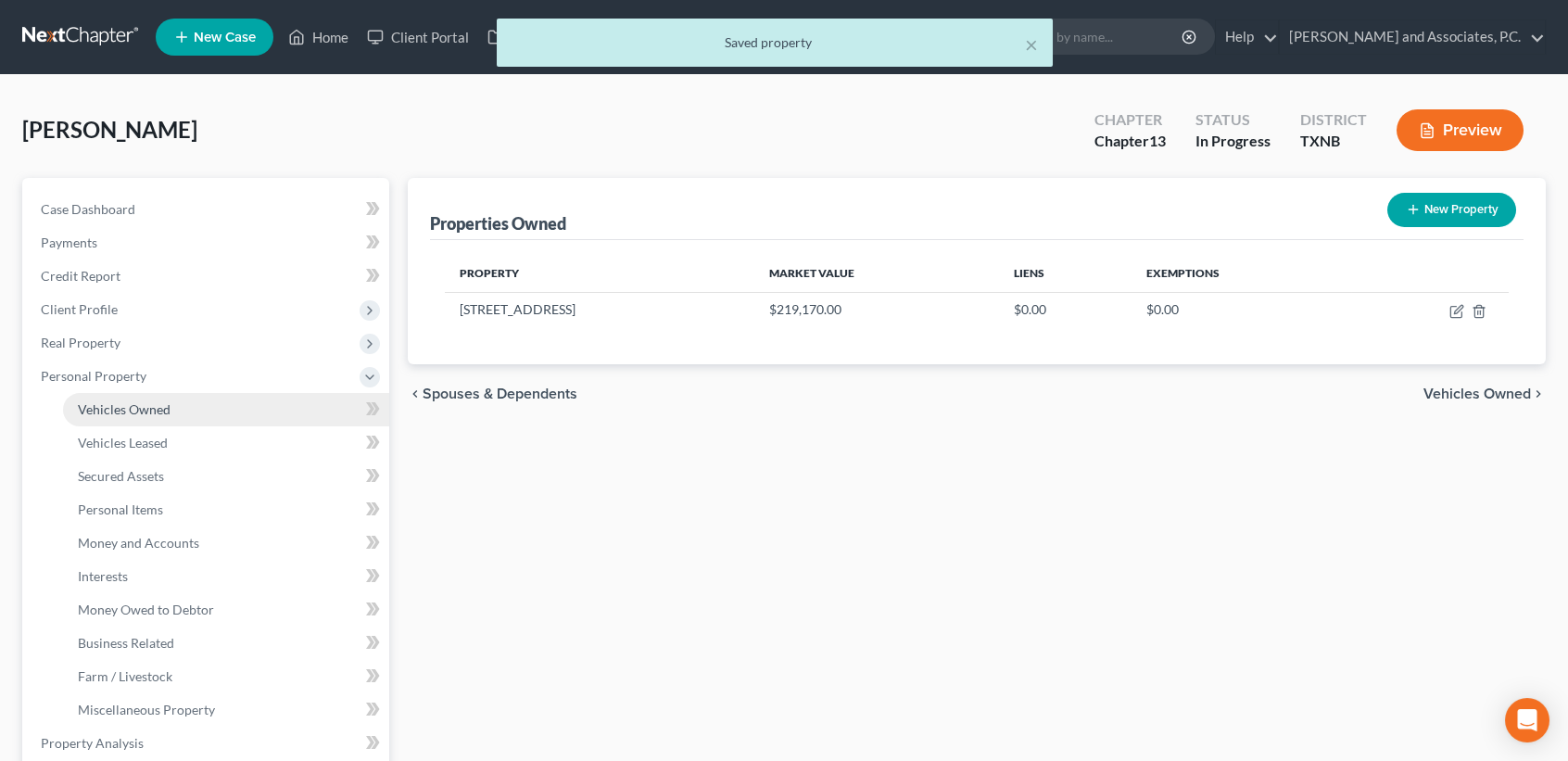
click at [96, 416] on link "Vehicles Owned" at bounding box center [226, 410] width 326 height 34
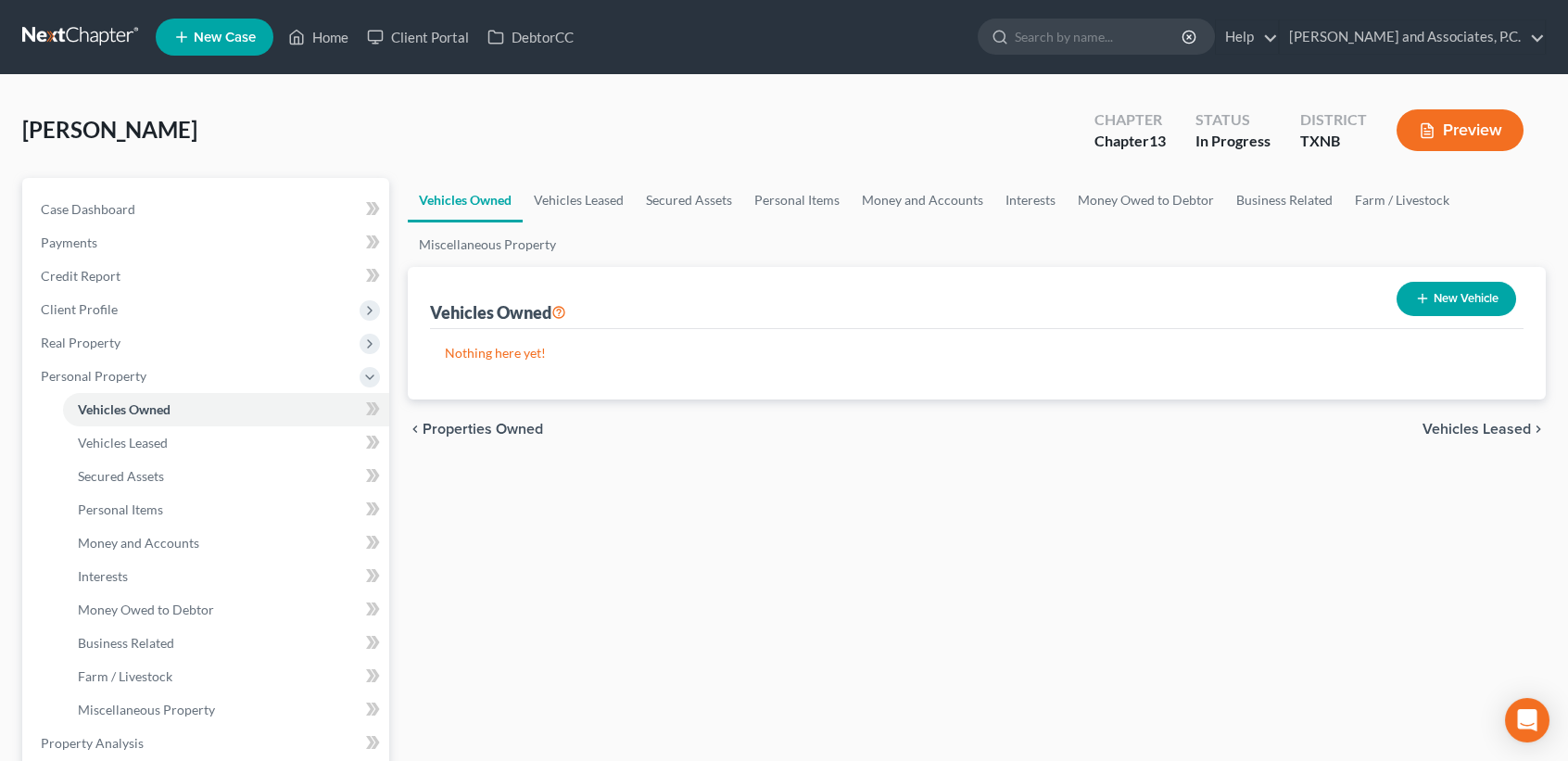
click at [1454, 298] on button "New Vehicle" at bounding box center [1456, 299] width 120 height 35
select select "0"
select select "2"
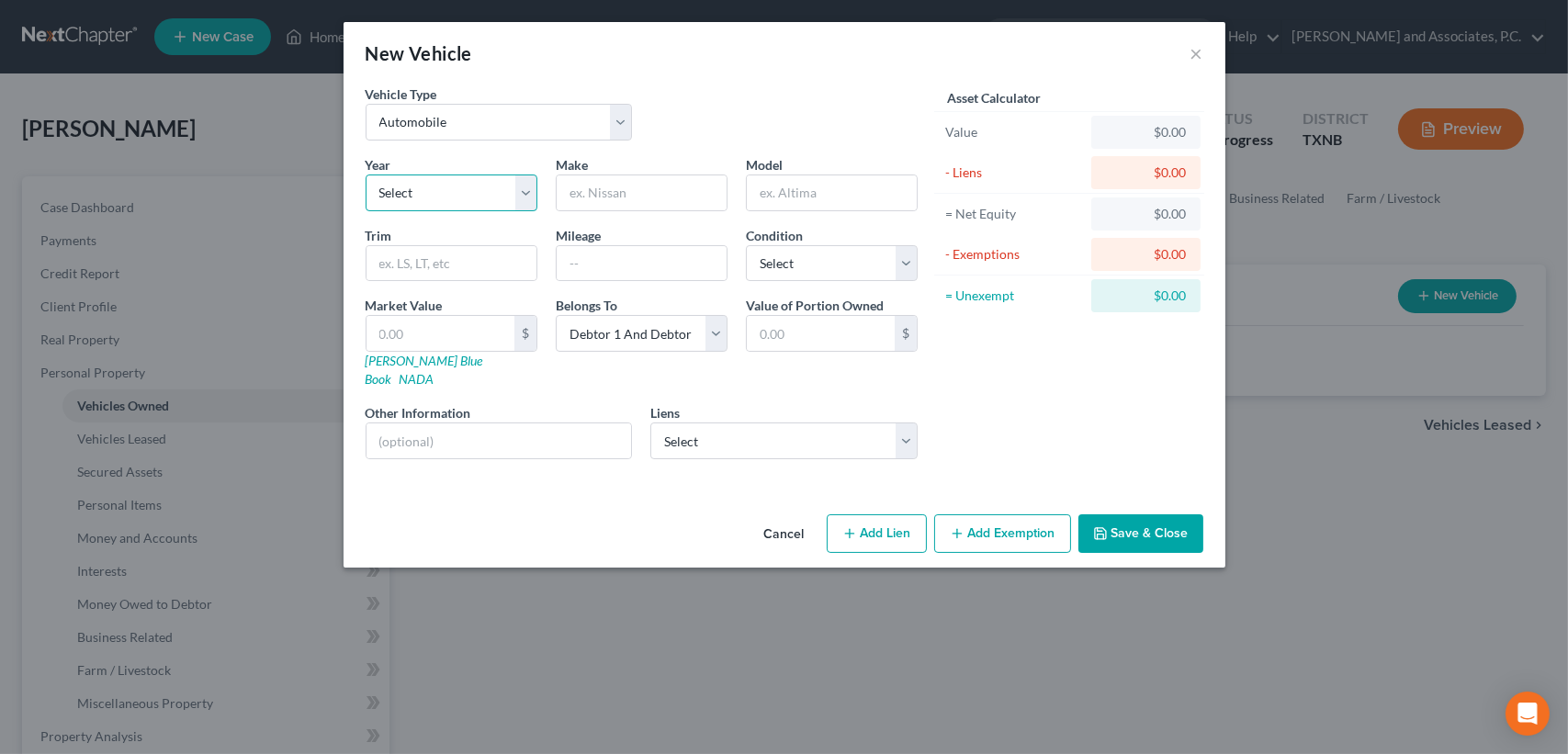
click at [419, 180] on select "Select 2026 2025 2024 2023 2022 2021 2020 2019 2018 2017 2016 2015 2014 2013 20…" at bounding box center [451, 193] width 172 height 36
select select "8"
click at [366, 175] on select "Select 2026 2025 2024 2023 2022 2021 2020 2019 2018 2017 2016 2015 2014 2013 20…" at bounding box center [451, 193] width 172 height 36
click at [615, 186] on input "text" at bounding box center [641, 193] width 170 height 35
type input "Nissan"
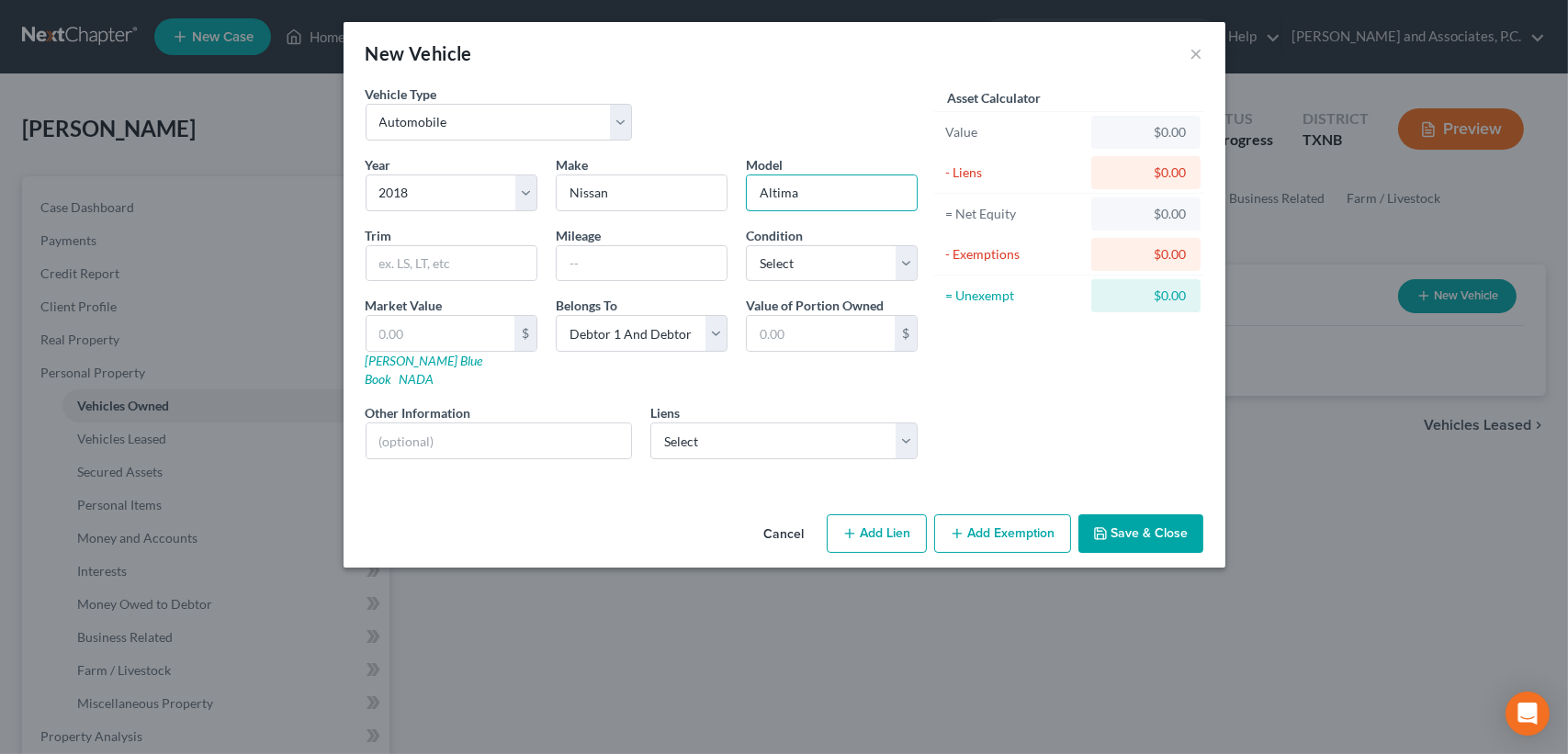
type input "Altima"
type input "95,000"
click at [779, 264] on select "Select Excellent Very Good Good Fair Poor" at bounding box center [832, 263] width 172 height 36
select select "3"
click at [746, 246] on select "Select Excellent Very Good Good Fair Poor" at bounding box center [832, 263] width 172 height 36
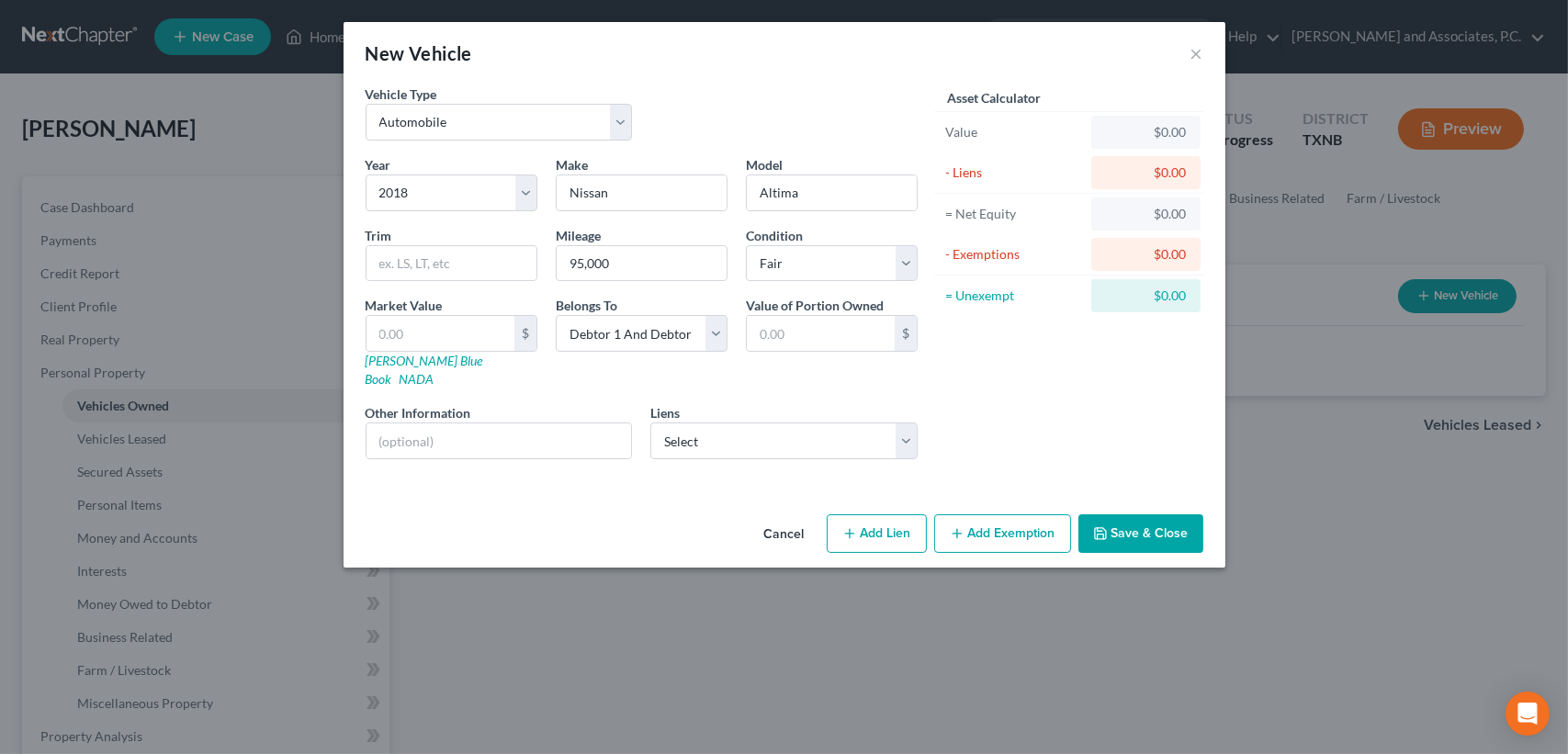
click at [1098, 405] on div "Asset Calculator Value $0.00 - Liens $0.00 = Net Equity $0.00 - Exemptions $0.0…" at bounding box center [1070, 279] width 286 height 389
click at [1138, 514] on button "Save & Close" at bounding box center [1140, 533] width 125 height 38
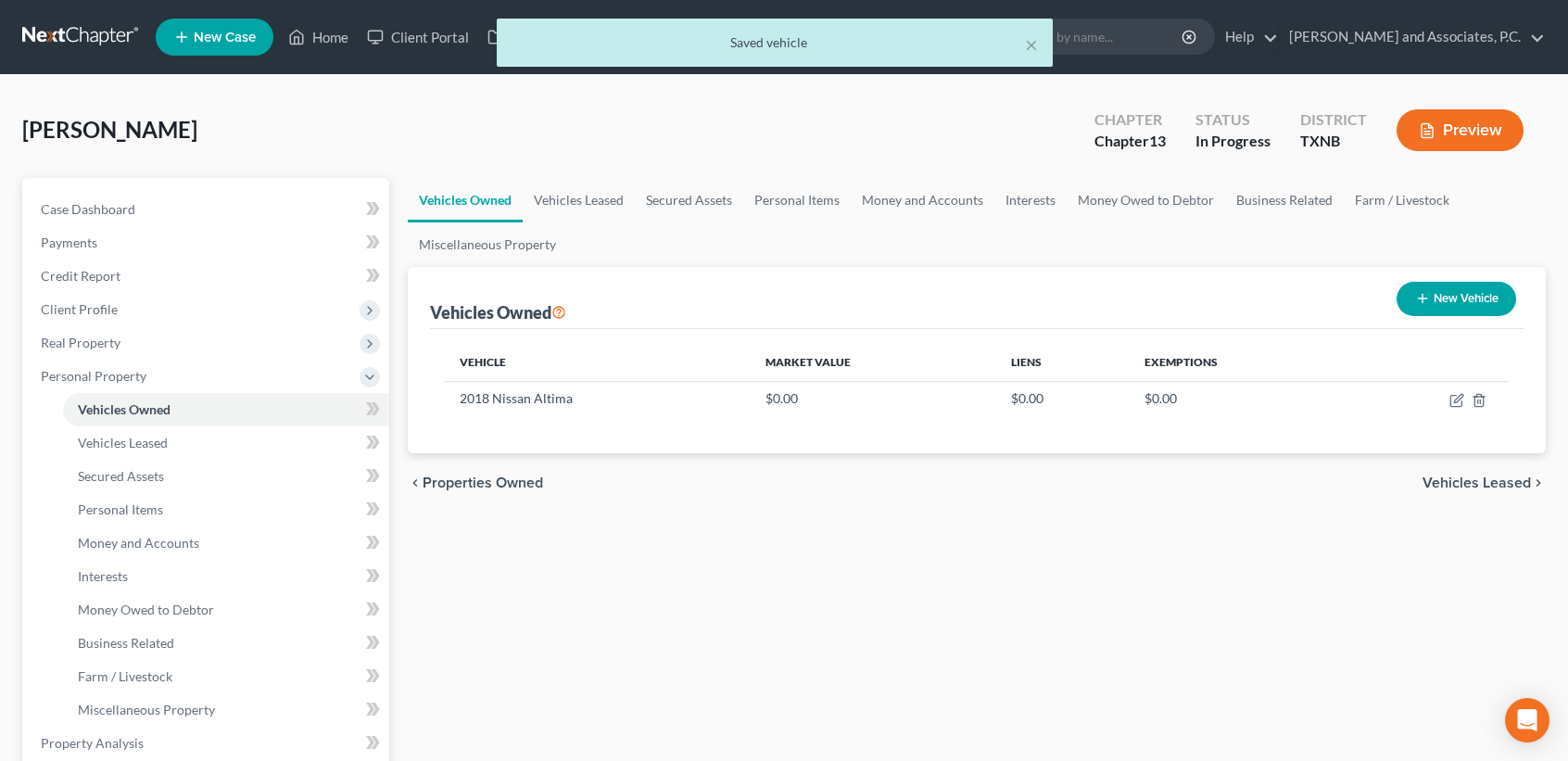
click at [1435, 292] on button "New Vehicle" at bounding box center [1456, 299] width 120 height 35
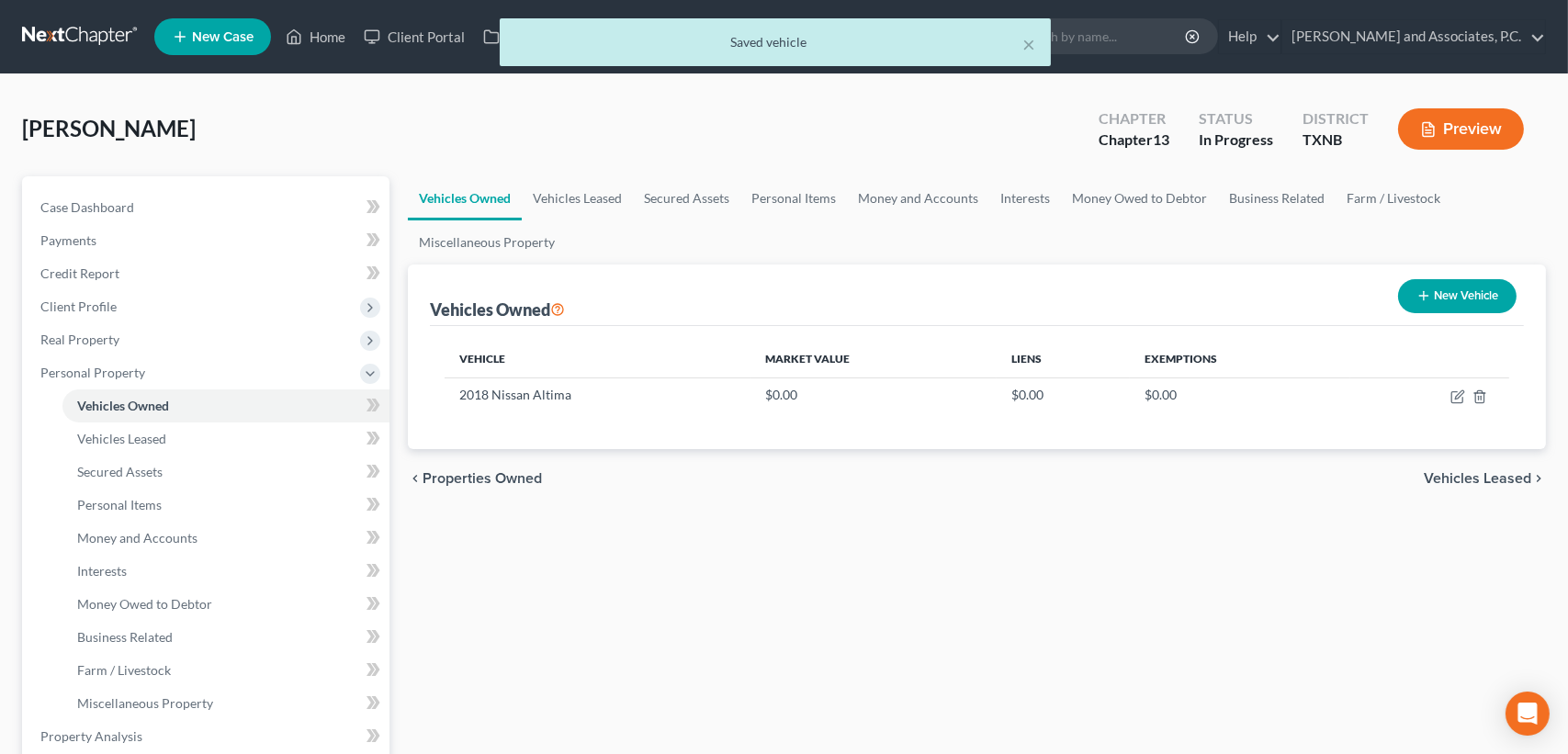
select select "0"
select select "2"
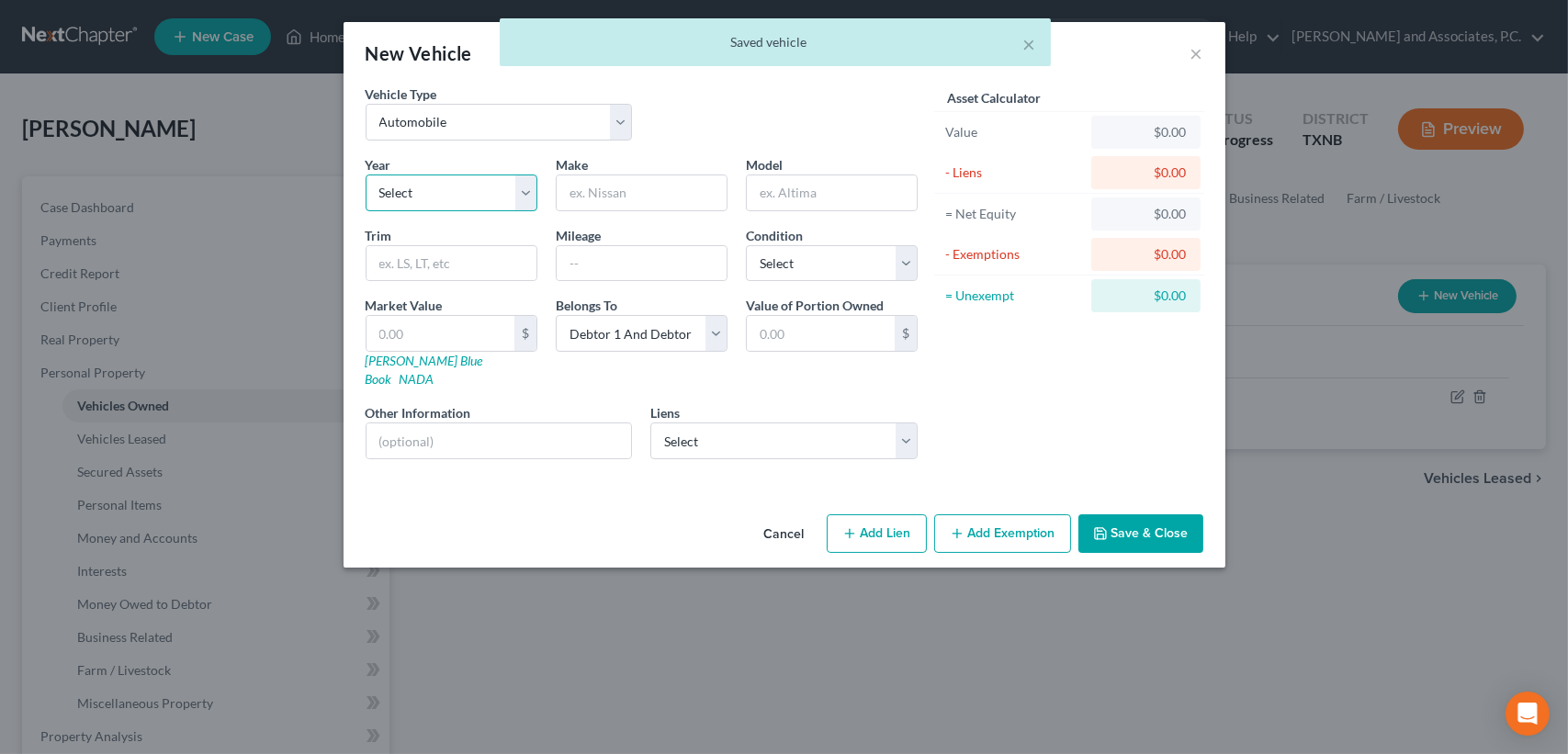
click at [501, 200] on select "Select 2026 2025 2024 2023 2022 2021 2020 2019 2018 2017 2016 2015 2014 2013 20…" at bounding box center [451, 193] width 172 height 36
select select "8"
click at [366, 175] on select "Select 2026 2025 2024 2023 2022 2021 2020 2019 2018 2017 2016 2015 2014 2013 20…" at bounding box center [451, 193] width 172 height 36
click at [642, 179] on input "text" at bounding box center [641, 193] width 170 height 35
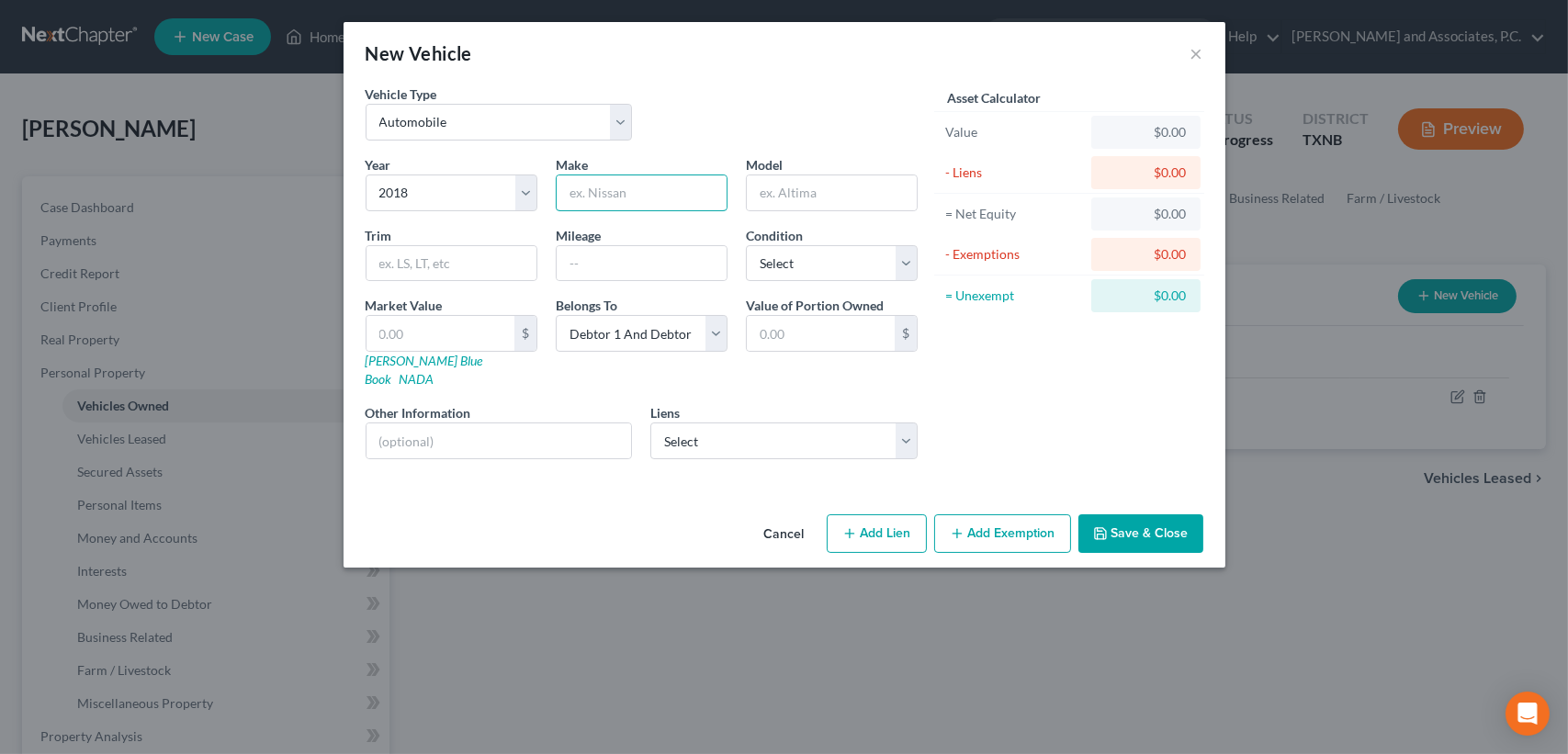
type input "D"
type input "Ford"
type input "F150 Lariat"
type input "105,000"
click at [839, 191] on input "F150 Lariat" at bounding box center [832, 193] width 170 height 35
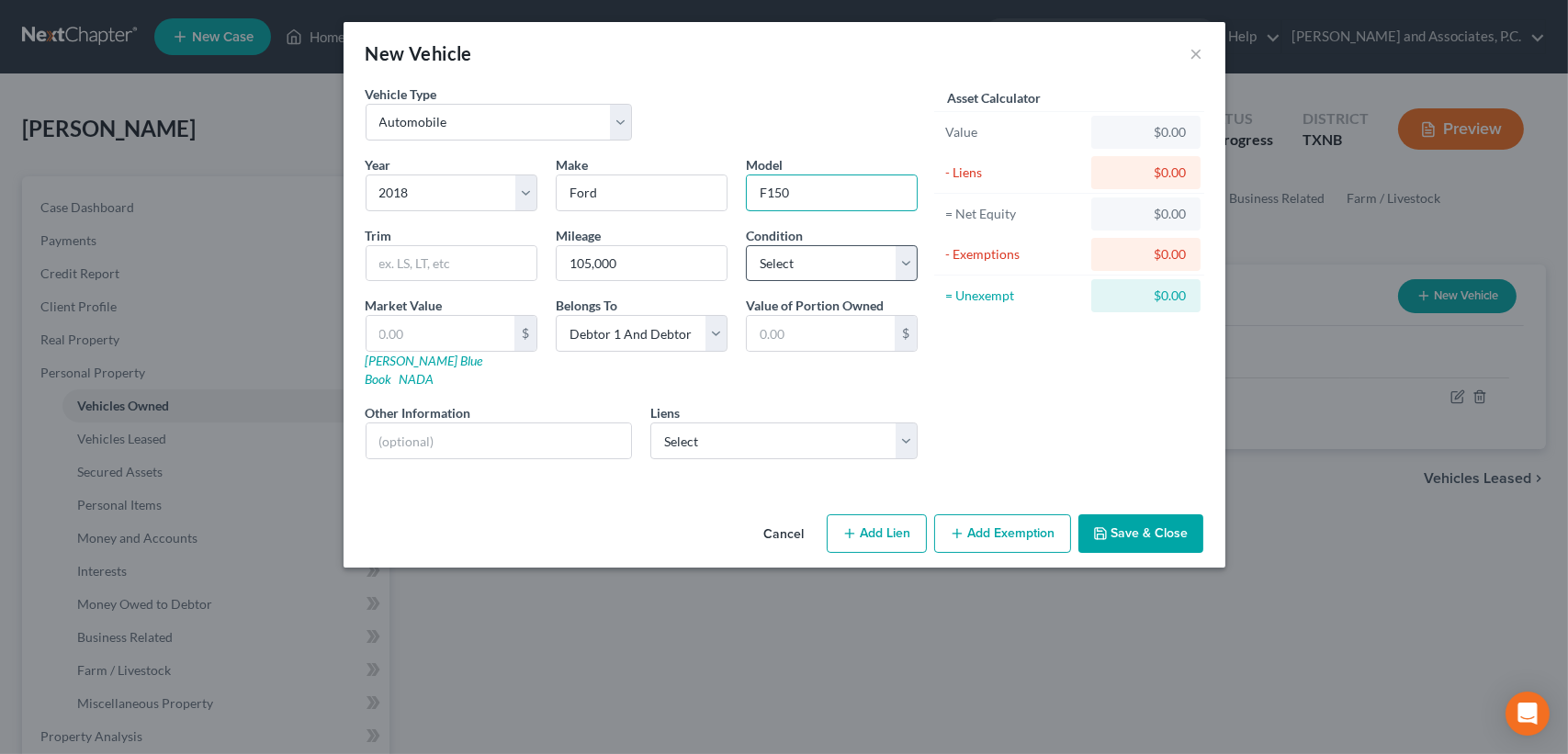
type input "F150"
click at [764, 257] on select "Select Excellent Very Good Good Fair Poor" at bounding box center [832, 263] width 172 height 36
select select "1"
click at [746, 246] on select "Select Excellent Very Good Good Fair Poor" at bounding box center [832, 263] width 172 height 36
click at [1000, 369] on div "Asset Calculator Value $0.00 - Liens $0.00 = Net Equity $0.00 - Exemptions $0.0…" at bounding box center [1070, 279] width 286 height 389
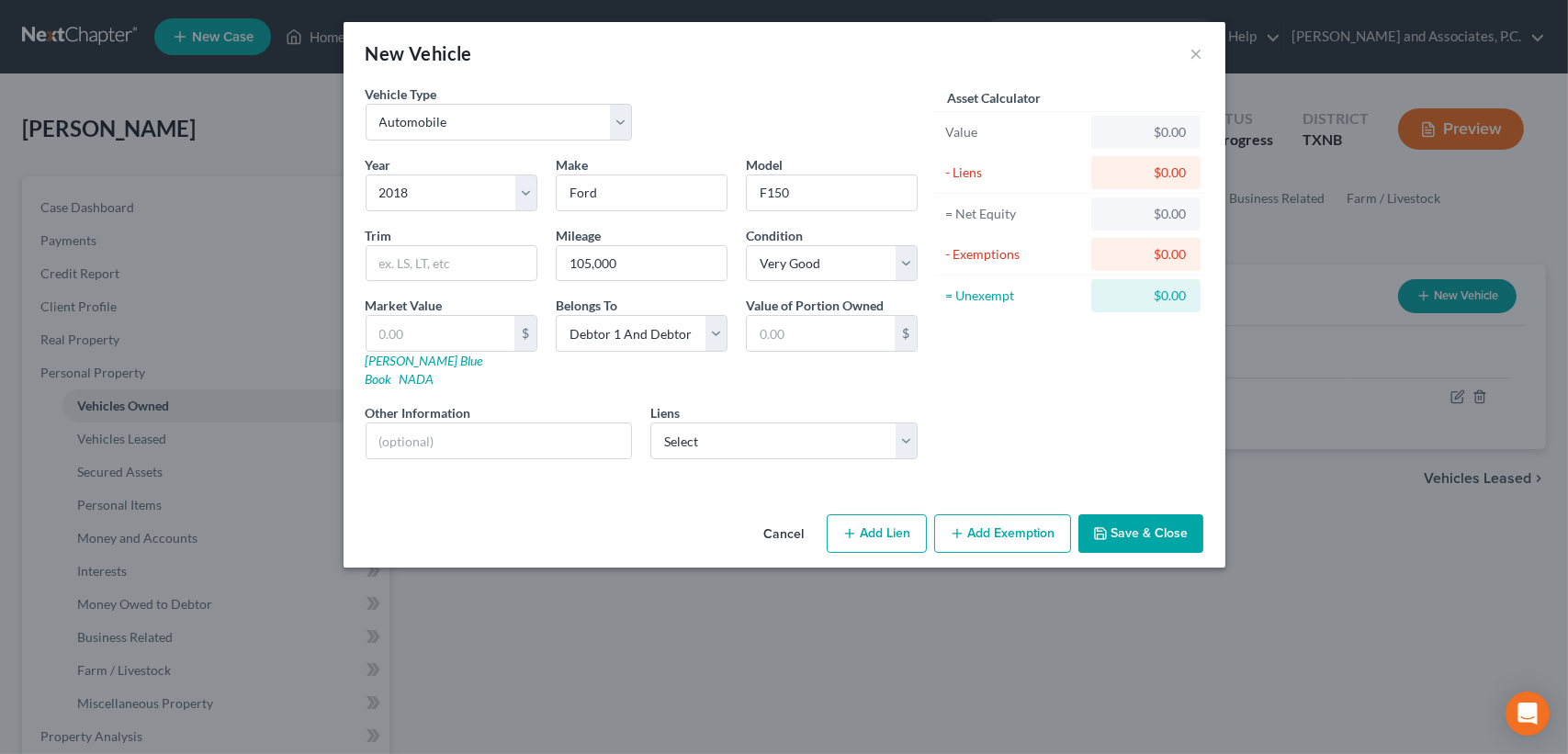
click at [1168, 514] on button "Save & Close" at bounding box center [1140, 533] width 125 height 38
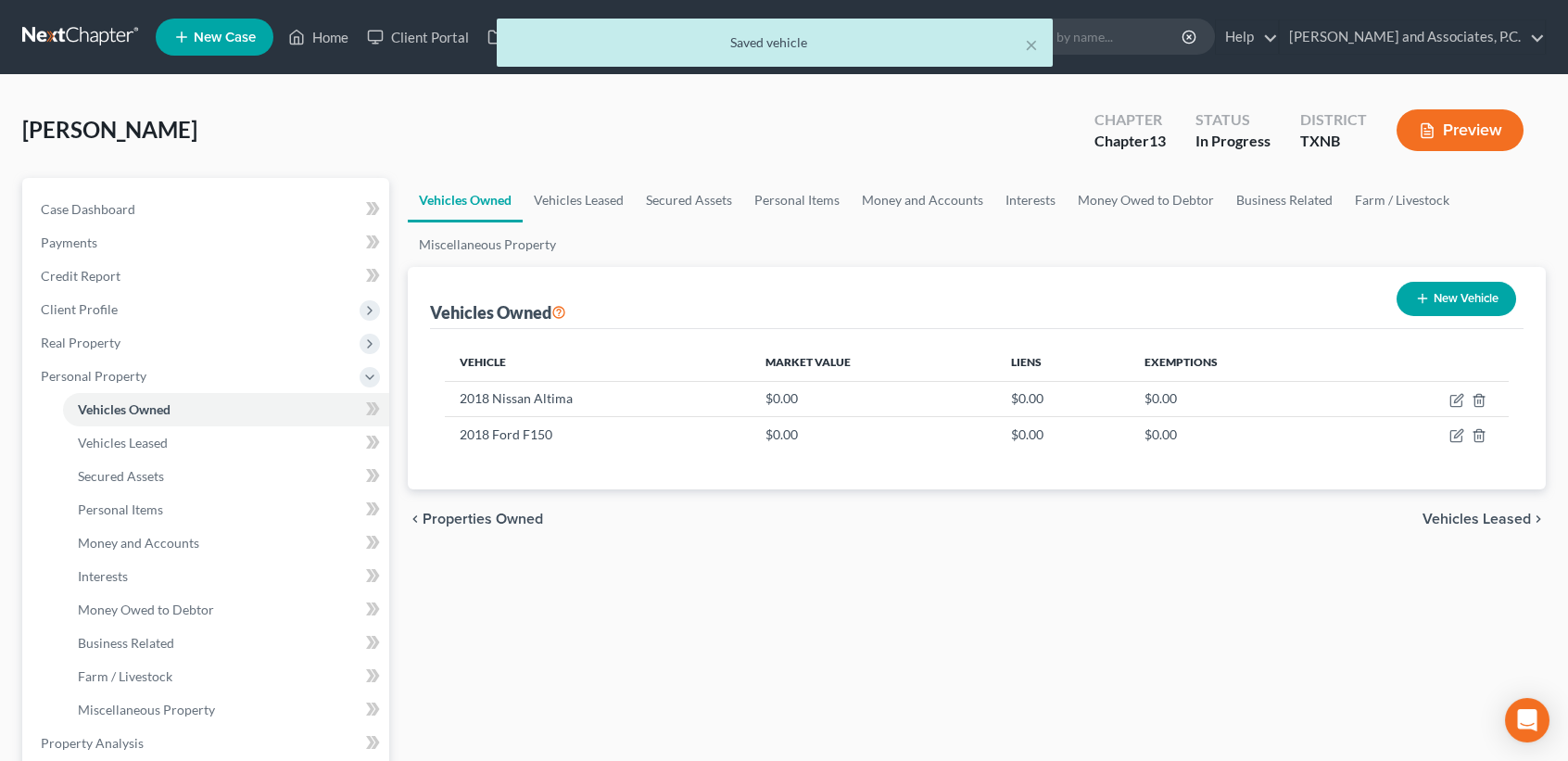
click at [1434, 304] on button "New Vehicle" at bounding box center [1456, 299] width 120 height 35
select select "0"
select select "2"
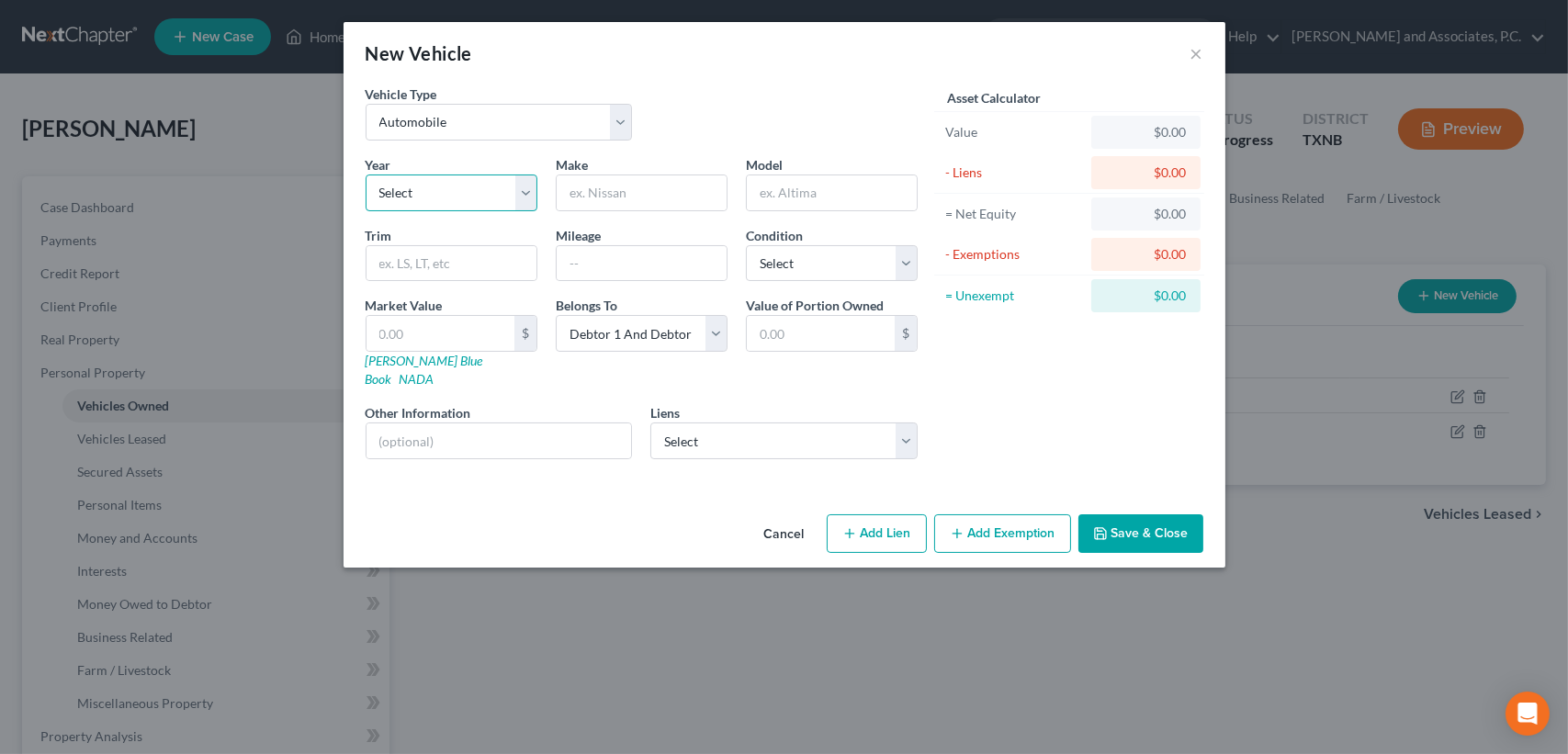
click at [486, 182] on select "Select 2026 2025 2024 2023 2022 2021 2020 2019 2018 2017 2016 2015 2014 2013 20…" at bounding box center [451, 193] width 172 height 36
select select "3"
click at [366, 175] on select "Select 2026 2025 2024 2023 2022 2021 2020 2019 2018 2017 2016 2015 2014 2013 20…" at bounding box center [451, 193] width 172 height 36
click at [622, 189] on input "text" at bounding box center [641, 193] width 170 height 35
type input "Nissan"
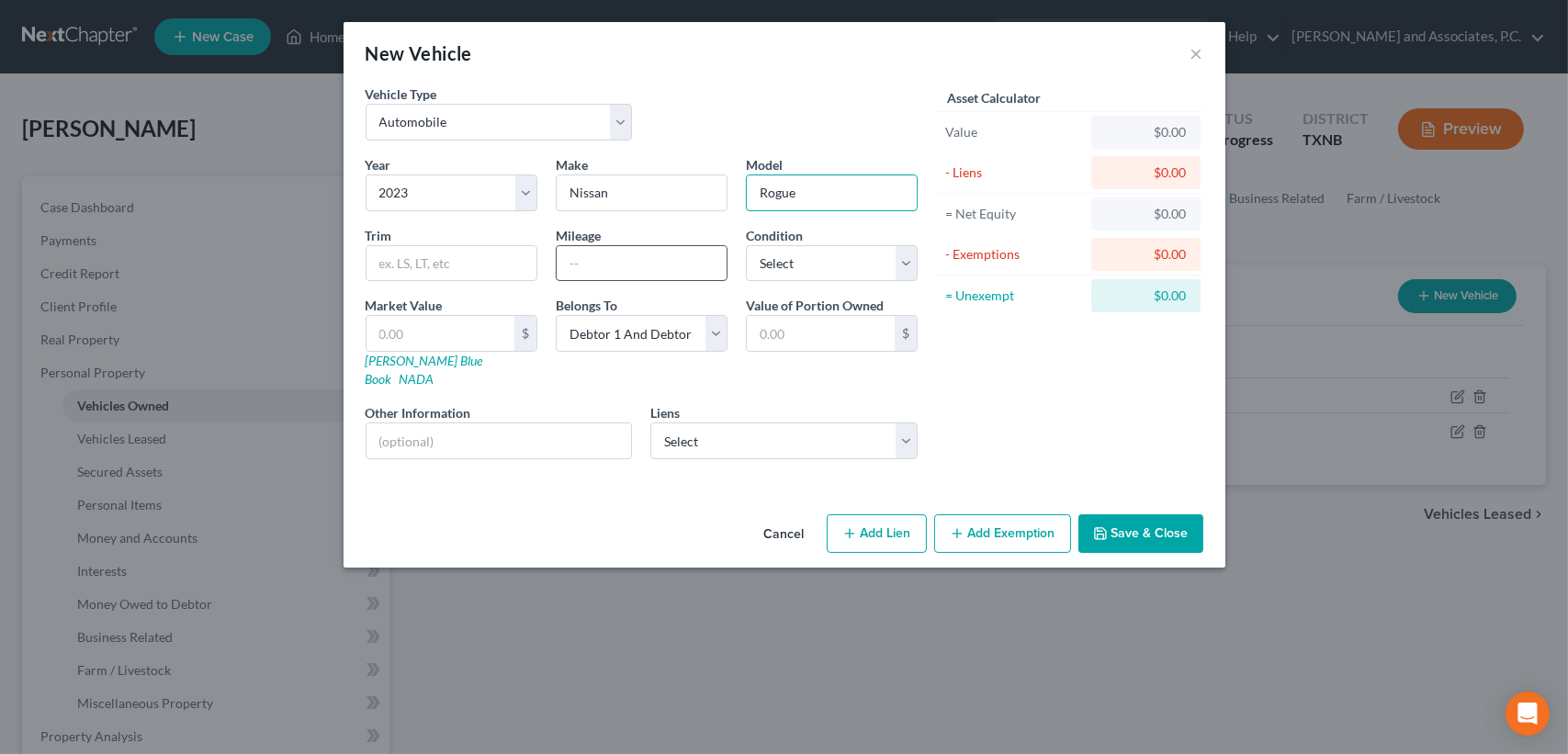
type input "Rogue"
click at [623, 252] on input "text" at bounding box center [641, 263] width 170 height 35
click at [1082, 426] on div "Asset Calculator Value $0.00 - Liens $0.00 = Net Equity $0.00 - Exemptions $0.0…" at bounding box center [1070, 279] width 286 height 389
click at [589, 263] on input "text" at bounding box center [641, 263] width 170 height 35
click at [1131, 394] on div "Asset Calculator Value $0.00 - Liens $0.00 = Net Equity $0.00 - Exemptions $0.0…" at bounding box center [1070, 279] width 286 height 389
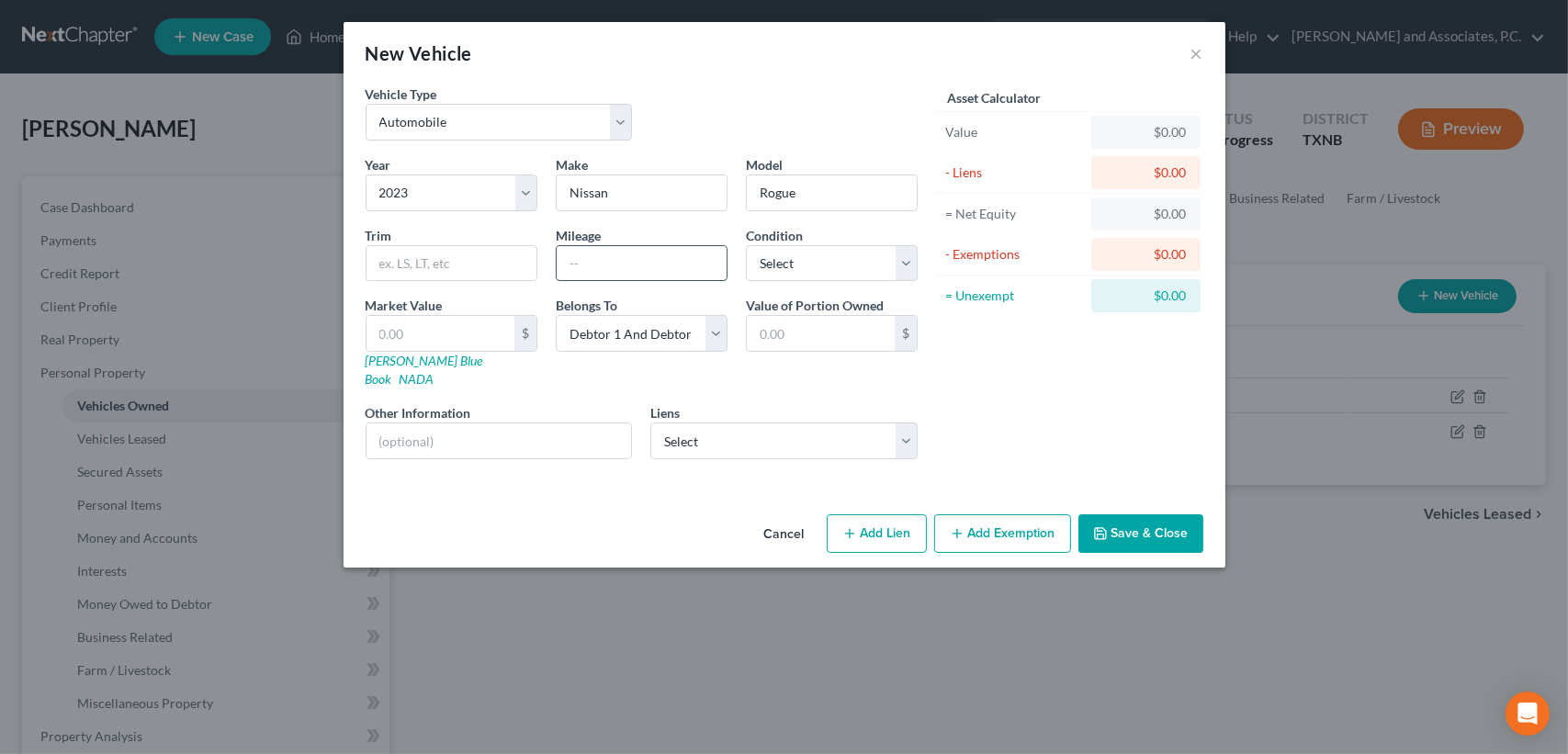
click at [617, 259] on input "text" at bounding box center [641, 263] width 170 height 35
drag, startPoint x: 1102, startPoint y: 418, endPoint x: 889, endPoint y: 382, distance: 216.0
click at [1102, 418] on div "Asset Calculator Value $0.00 - Liens $0.00 = Net Equity $0.00 - Exemptions $0.0…" at bounding box center [1070, 279] width 286 height 389
click at [644, 271] on input "text" at bounding box center [641, 263] width 170 height 35
click at [1050, 372] on div "Asset Calculator Value $0.00 - Liens $0.00 = Net Equity $0.00 - Exemptions $0.0…" at bounding box center [1070, 279] width 286 height 389
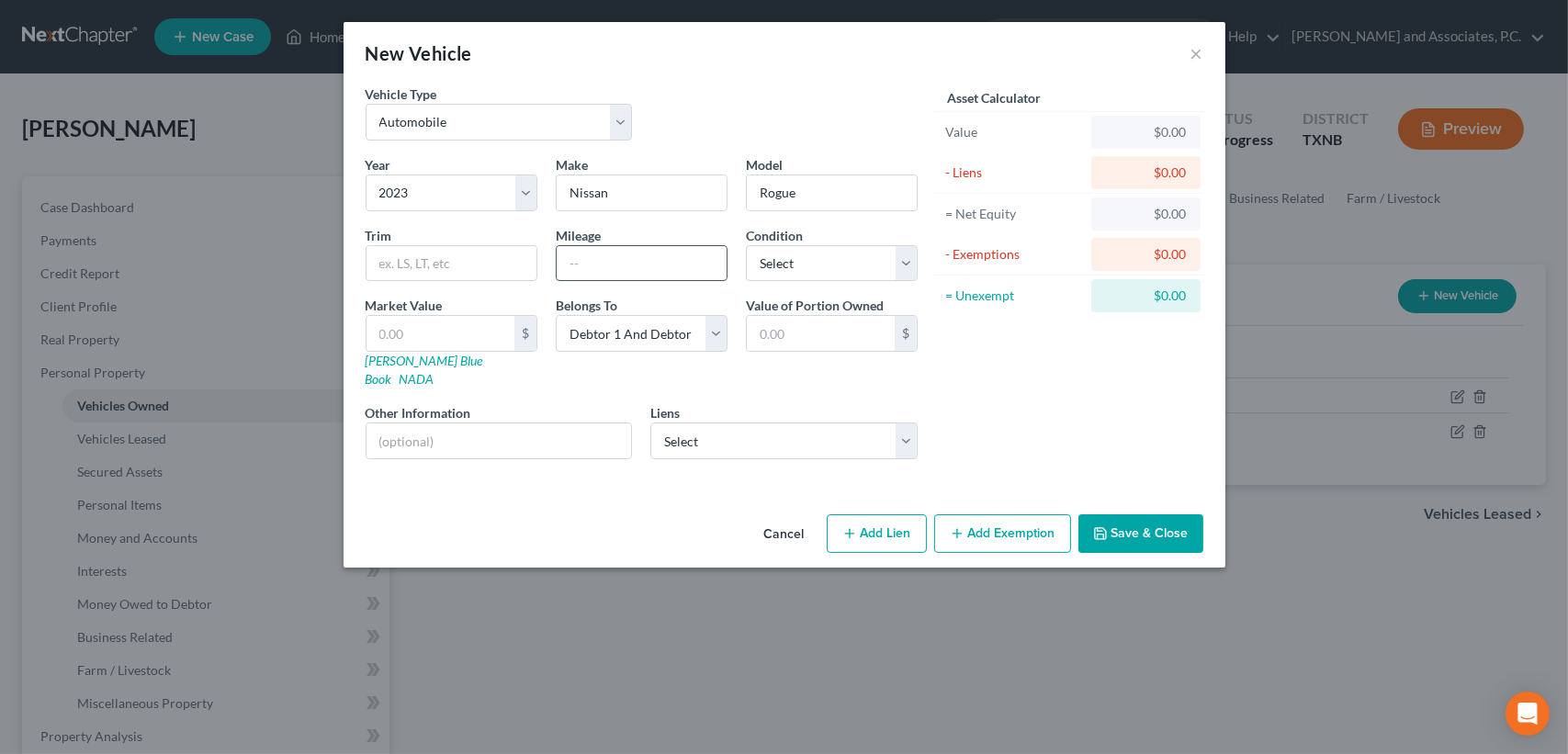
click at [624, 268] on input "text" at bounding box center [641, 263] width 170 height 35
type input "44,000"
click at [806, 267] on select "Select Excellent Very Good Good Fair Poor" at bounding box center [832, 263] width 172 height 36
select select "0"
click at [746, 246] on select "Select Excellent Very Good Good Fair Poor" at bounding box center [832, 263] width 172 height 36
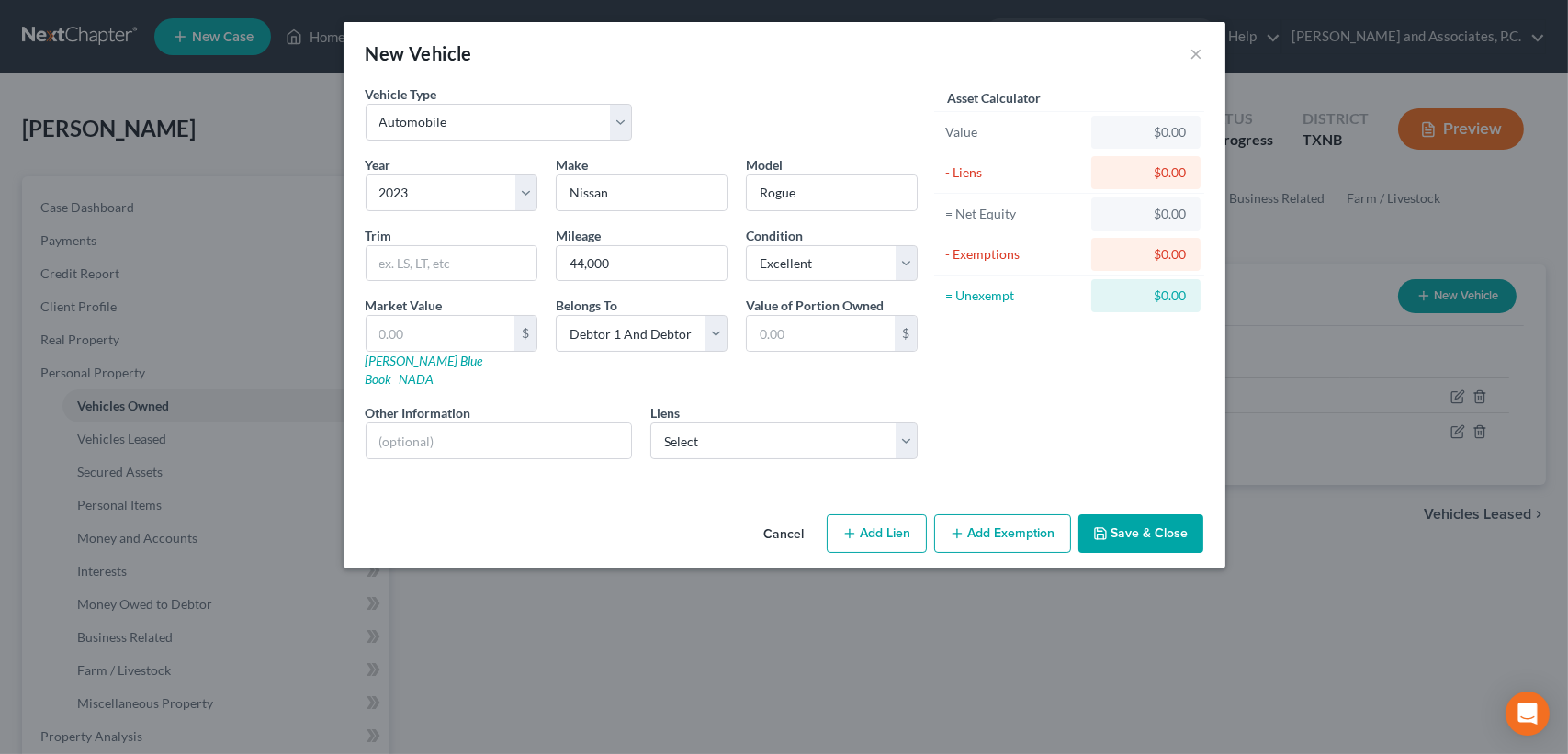
drag, startPoint x: 1086, startPoint y: 391, endPoint x: 1039, endPoint y: 399, distance: 47.7
click at [1083, 391] on div "Asset Calculator Value $0.00 - Liens $0.00 = Net Equity $0.00 - Exemptions $0.0…" at bounding box center [1070, 279] width 286 height 389
click at [1155, 515] on button "Save & Close" at bounding box center [1140, 533] width 125 height 38
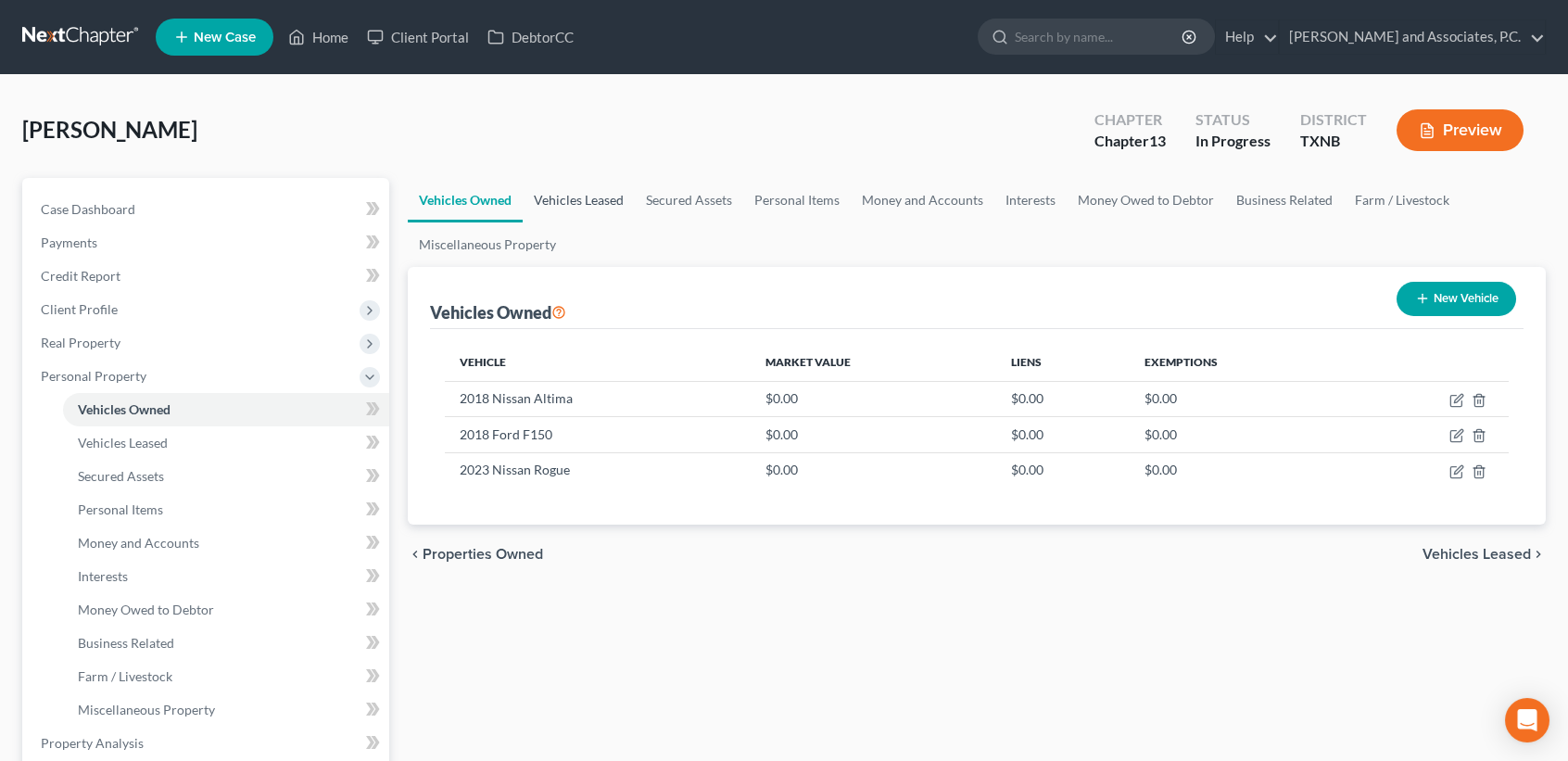
click at [564, 211] on link "Vehicles Leased" at bounding box center [578, 199] width 112 height 45
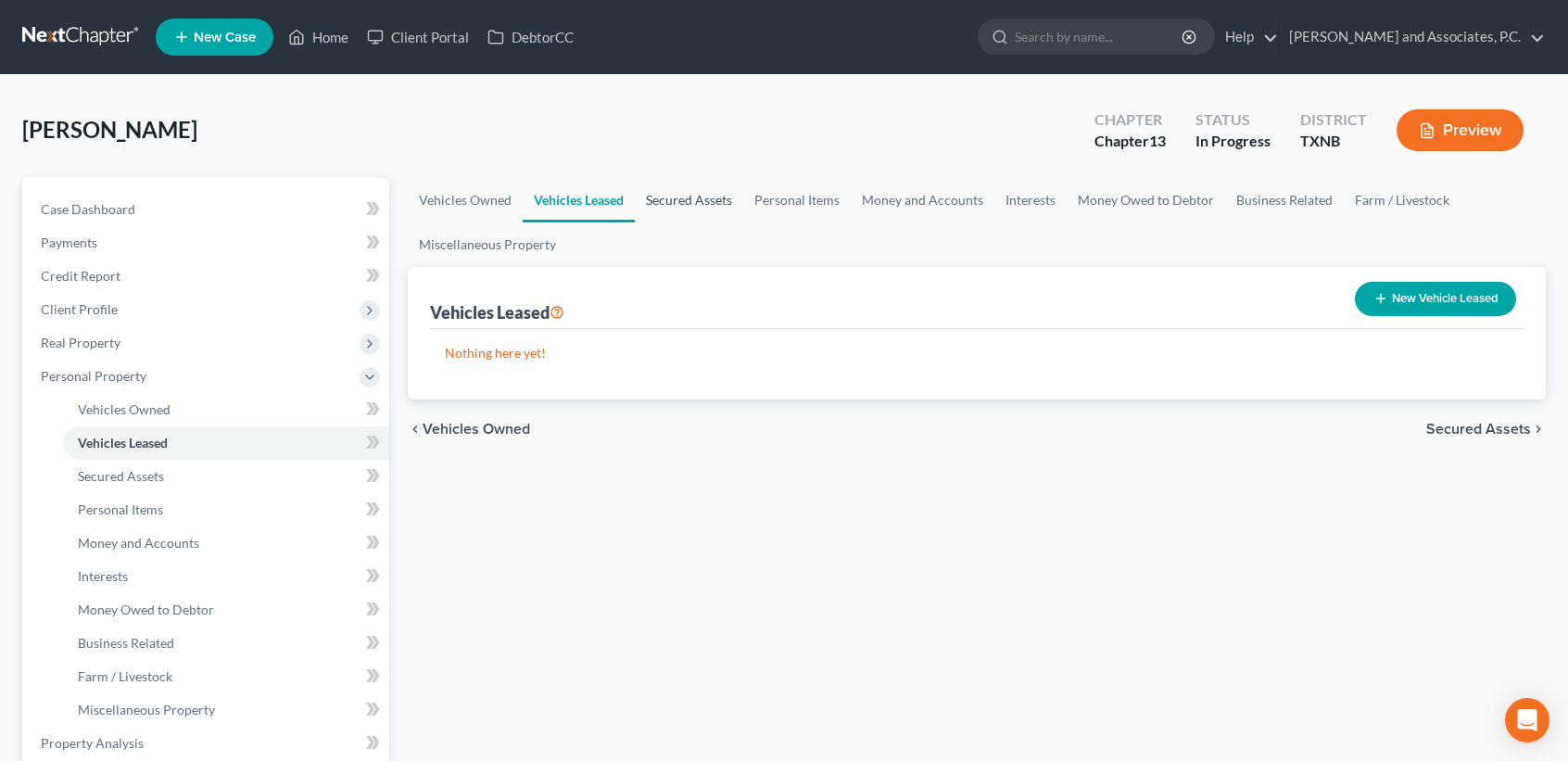
click at [706, 207] on link "Secured Assets" at bounding box center [688, 199] width 108 height 45
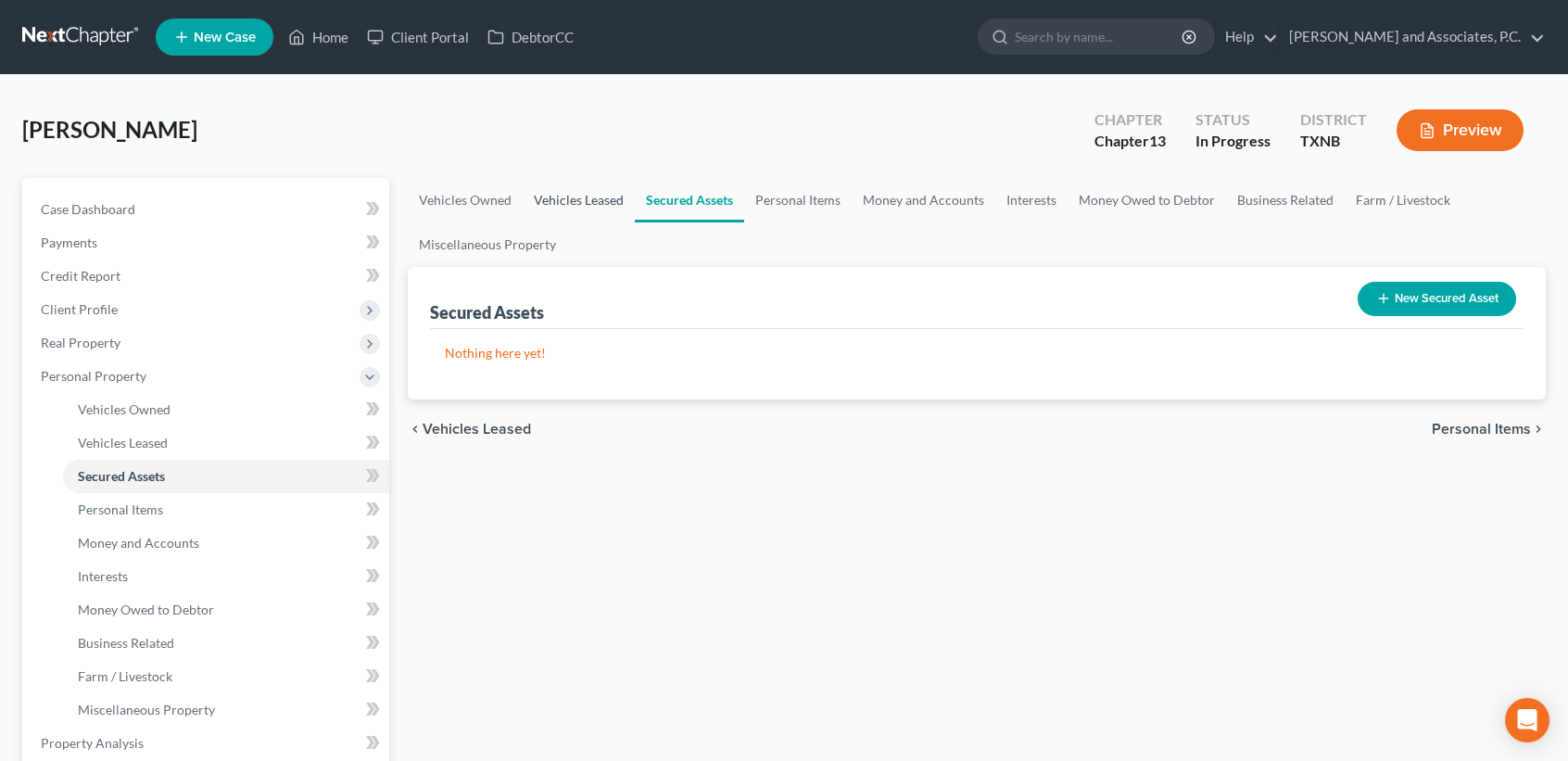
click at [575, 210] on link "Vehicles Leased" at bounding box center [578, 199] width 112 height 45
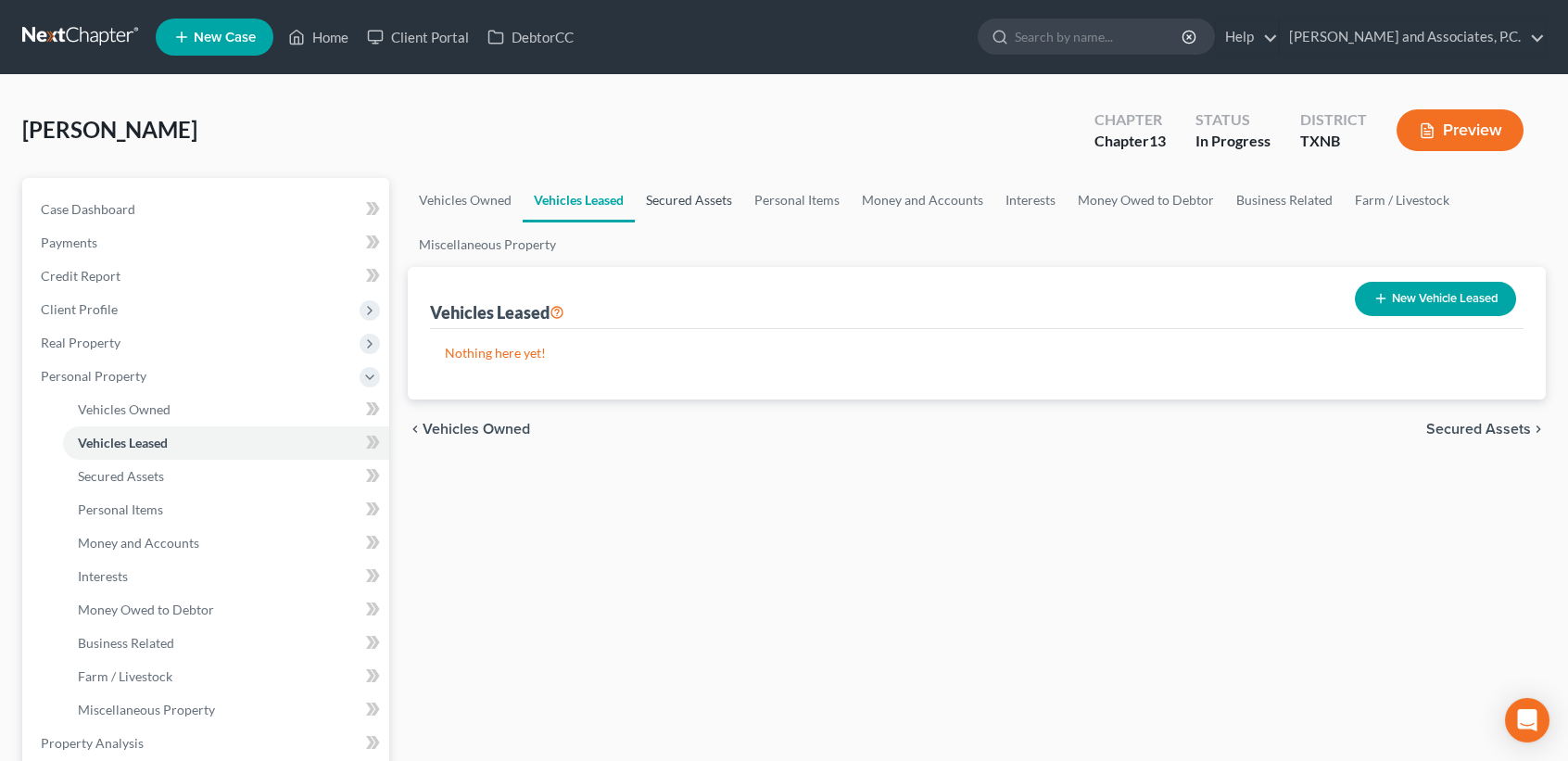
click at [667, 205] on link "Secured Assets" at bounding box center [688, 199] width 108 height 45
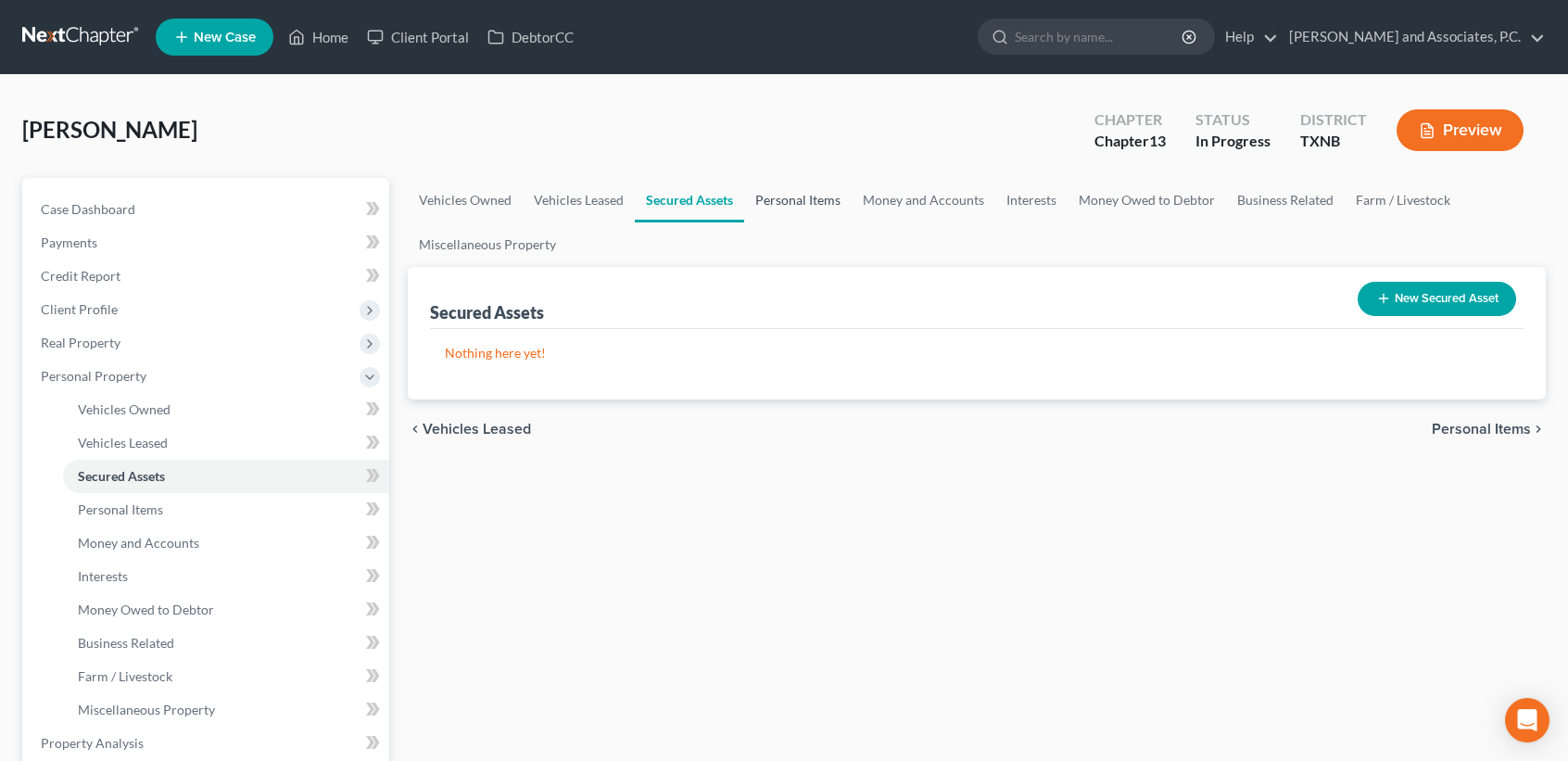
click at [784, 206] on link "Personal Items" at bounding box center [797, 199] width 107 height 45
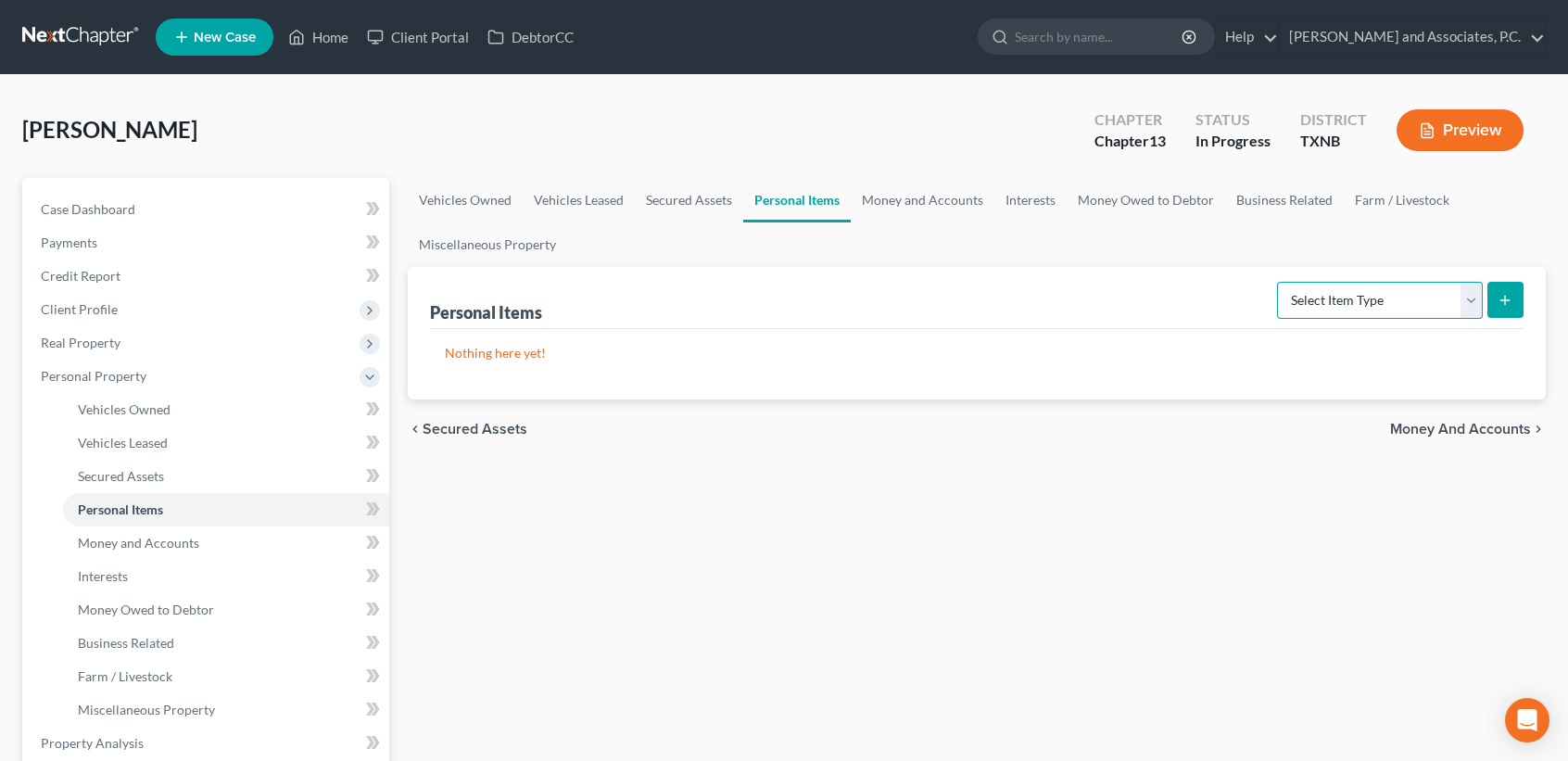
click at [1297, 293] on select "Select Item Type Clothing Collectibles Of Value Electronics Firearms Household …" at bounding box center [1380, 300] width 205 height 37
select select "clothing"
click at [1279, 282] on select "Select Item Type Clothing Collectibles Of Value Electronics Firearms Household …" at bounding box center [1380, 300] width 205 height 37
click at [1507, 303] on icon "submit" at bounding box center [1505, 300] width 15 height 15
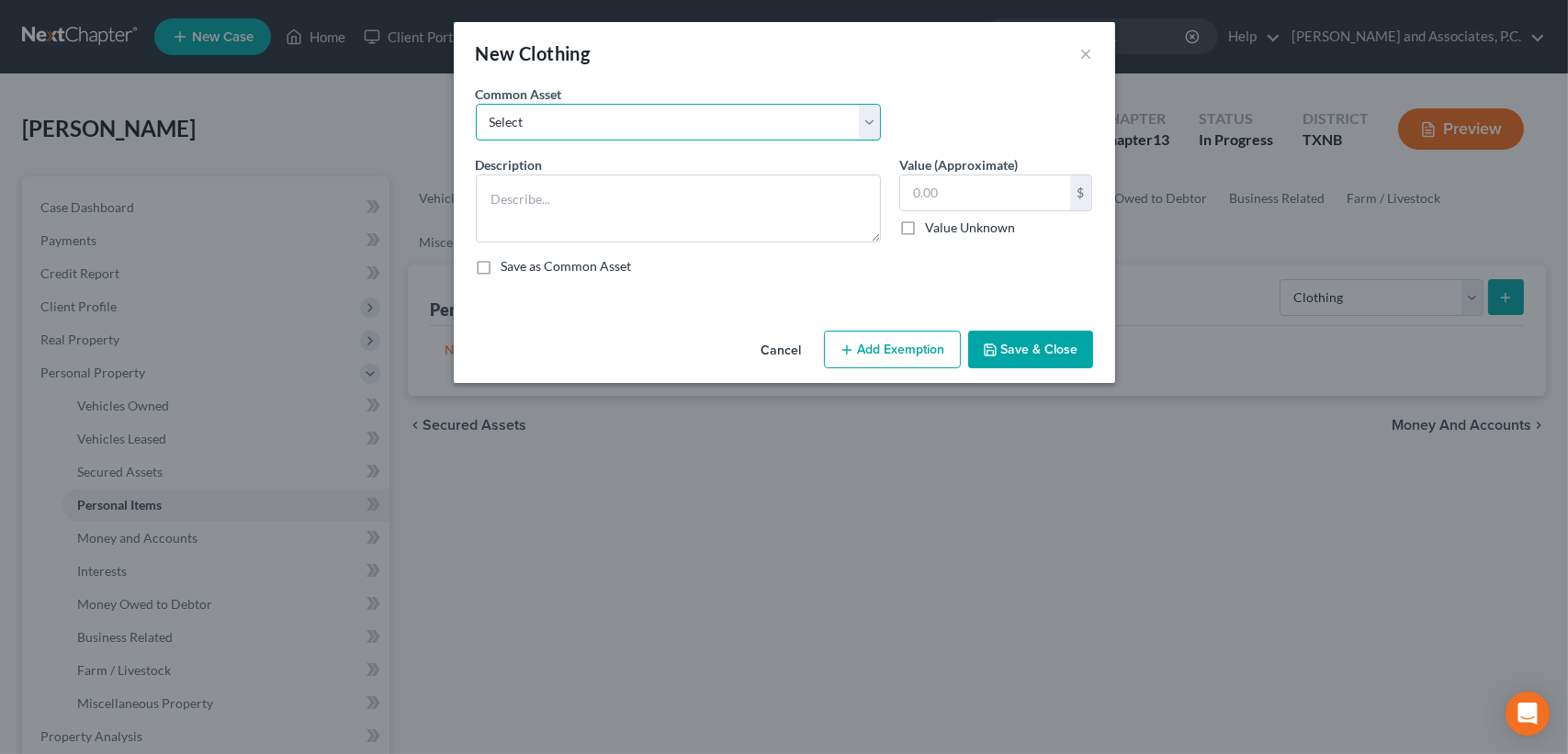
click at [597, 125] on select "Select personal clothing personal clothing personal clothing" at bounding box center [678, 122] width 405 height 36
select select "1"
click at [476, 104] on select "Select personal clothing personal clothing personal clothing" at bounding box center [678, 122] width 405 height 36
type textarea "personal clothing"
type input "500.00"
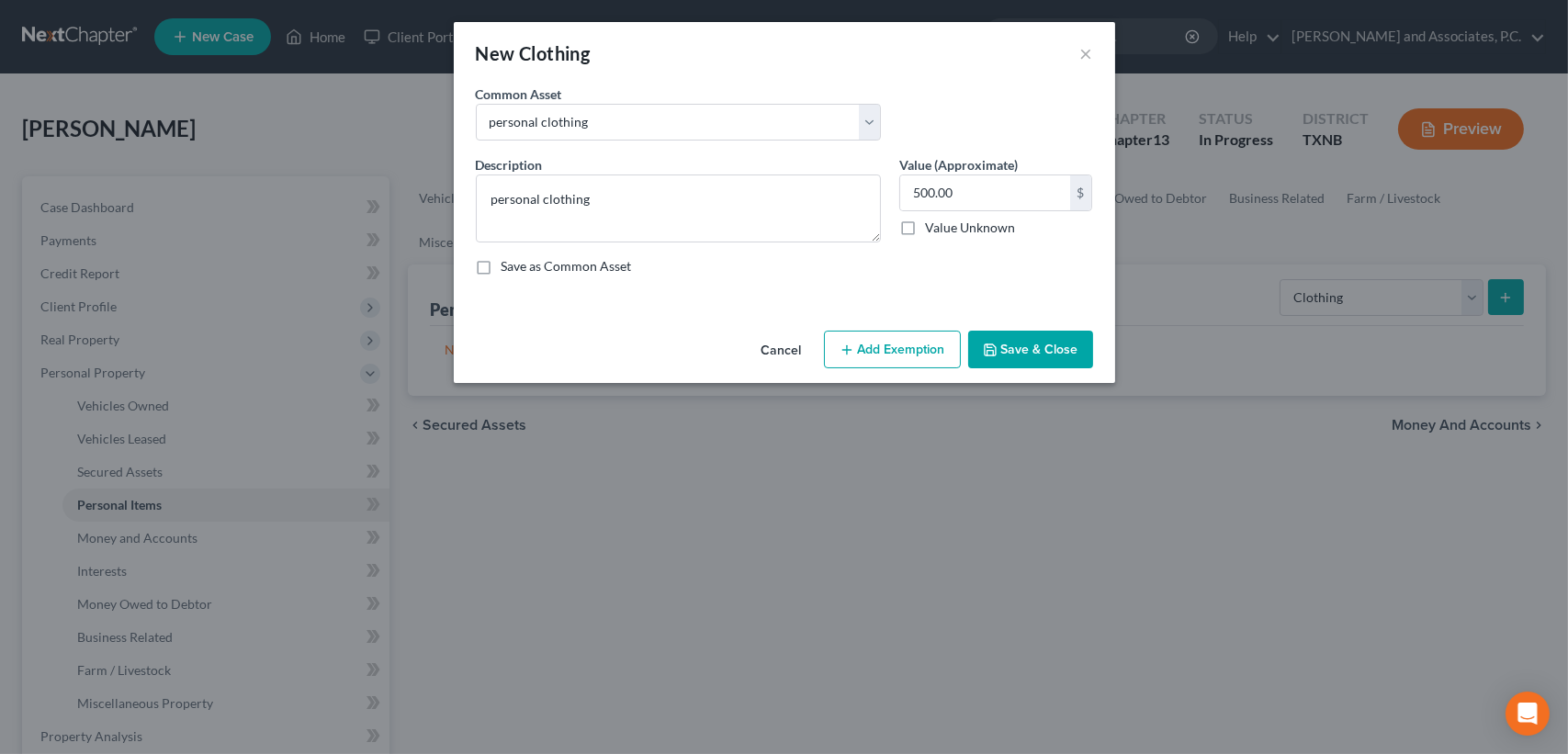
click at [1021, 355] on button "Save & Close" at bounding box center [1030, 349] width 125 height 38
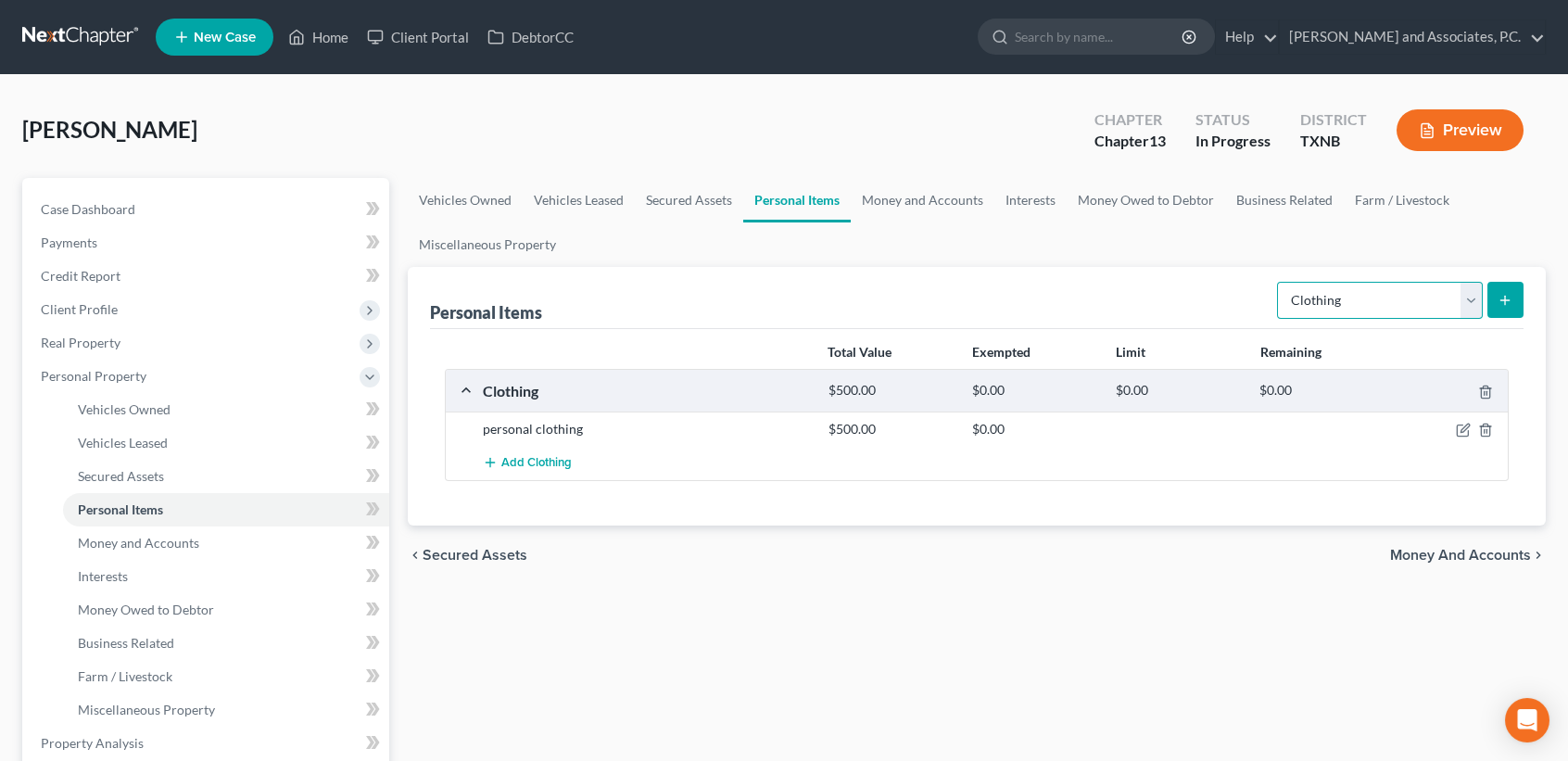
click at [1349, 314] on select "Select Item Type Clothing Collectibles Of Value Electronics Firearms Household …" at bounding box center [1380, 300] width 205 height 37
select select "household_goods"
click at [1279, 282] on select "Select Item Type Clothing Collectibles Of Value Electronics Firearms Household …" at bounding box center [1380, 300] width 205 height 37
click at [1496, 305] on button "submit" at bounding box center [1506, 300] width 36 height 36
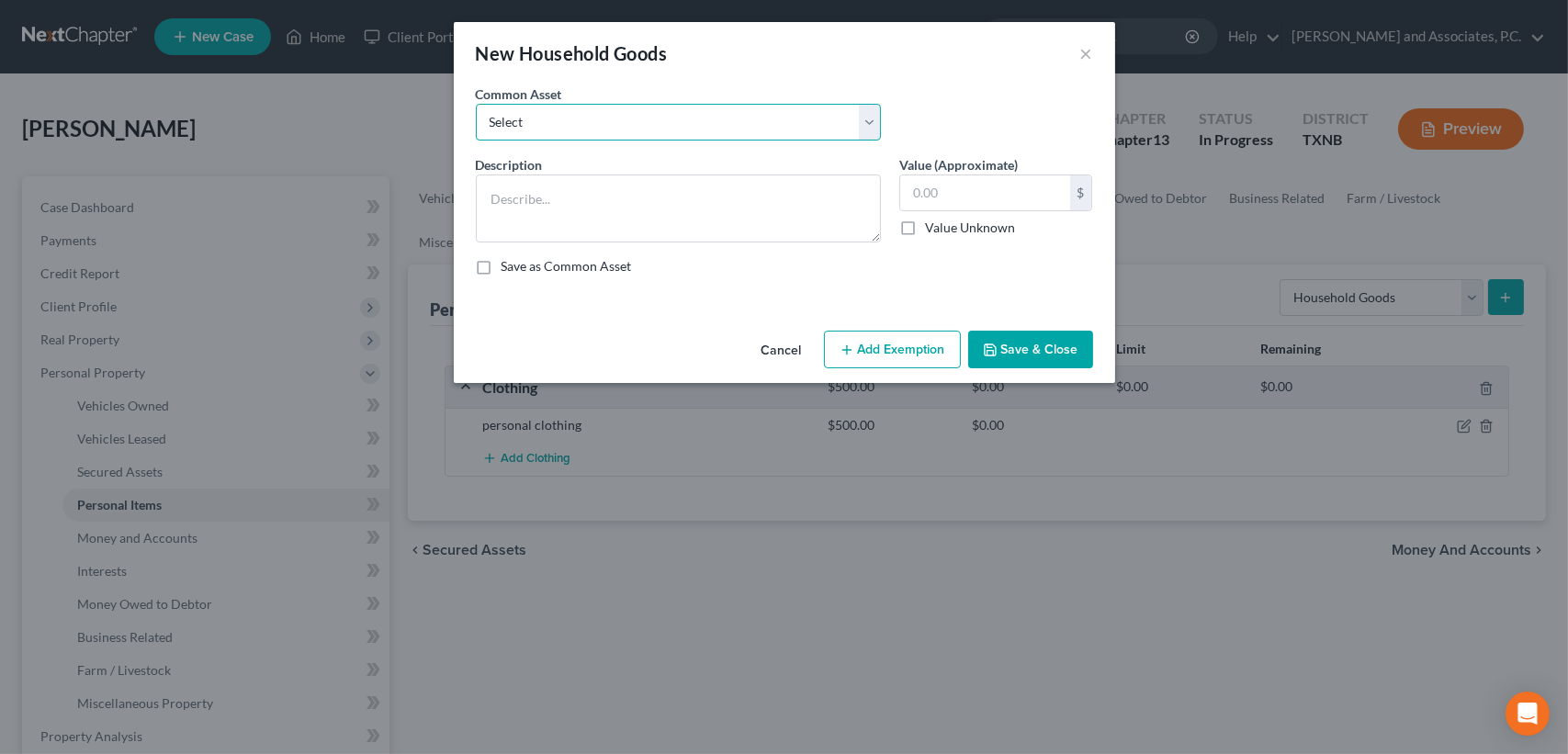
click at [587, 119] on select "Select household goods & furnishings household goods & furnishings" at bounding box center [678, 122] width 405 height 36
select select "0"
click at [476, 104] on select "Select household goods & furnishings household goods & furnishings" at bounding box center [678, 122] width 405 height 36
type textarea "household goods & furnishings"
type input "4,000.00"
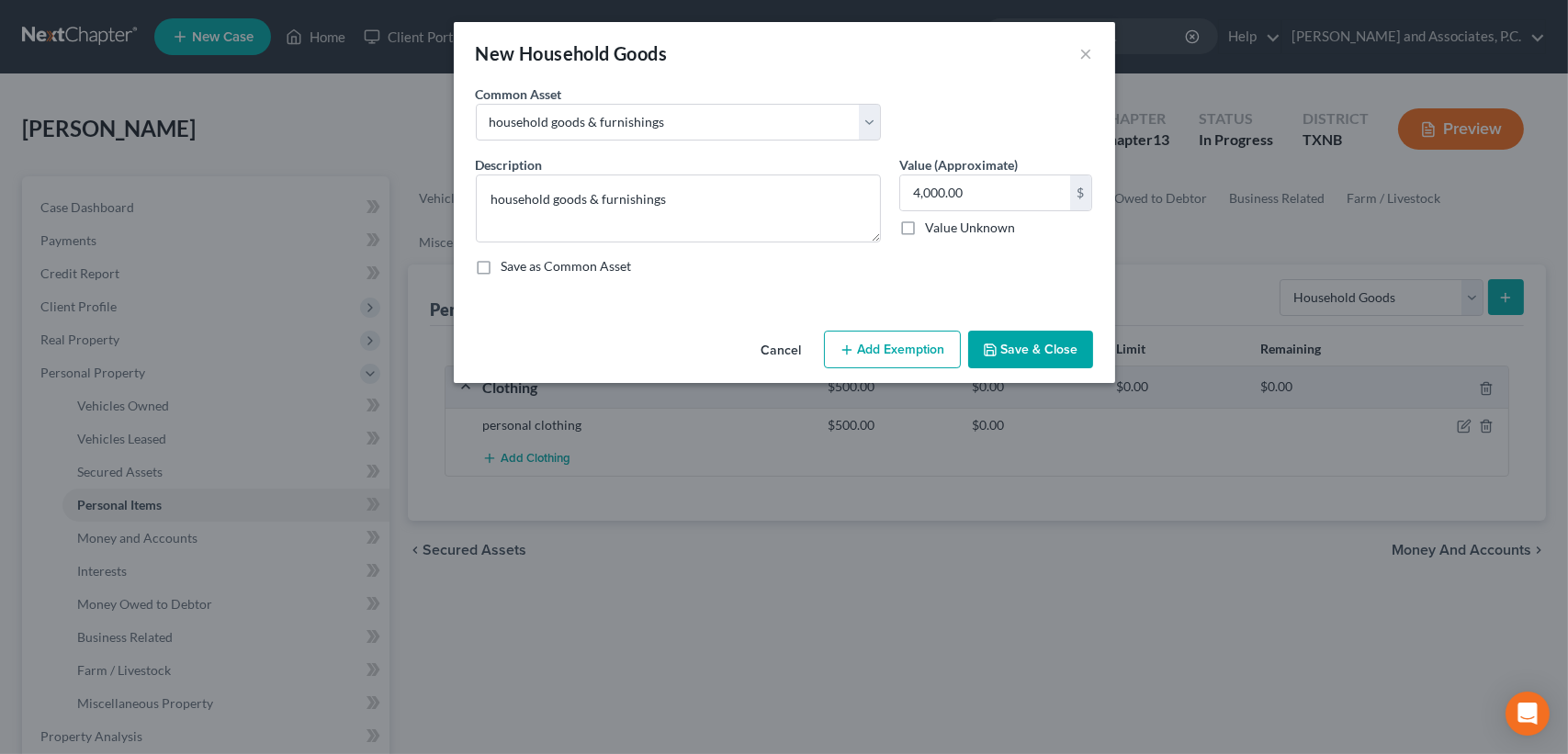
click at [1068, 356] on button "Save & Close" at bounding box center [1030, 349] width 125 height 38
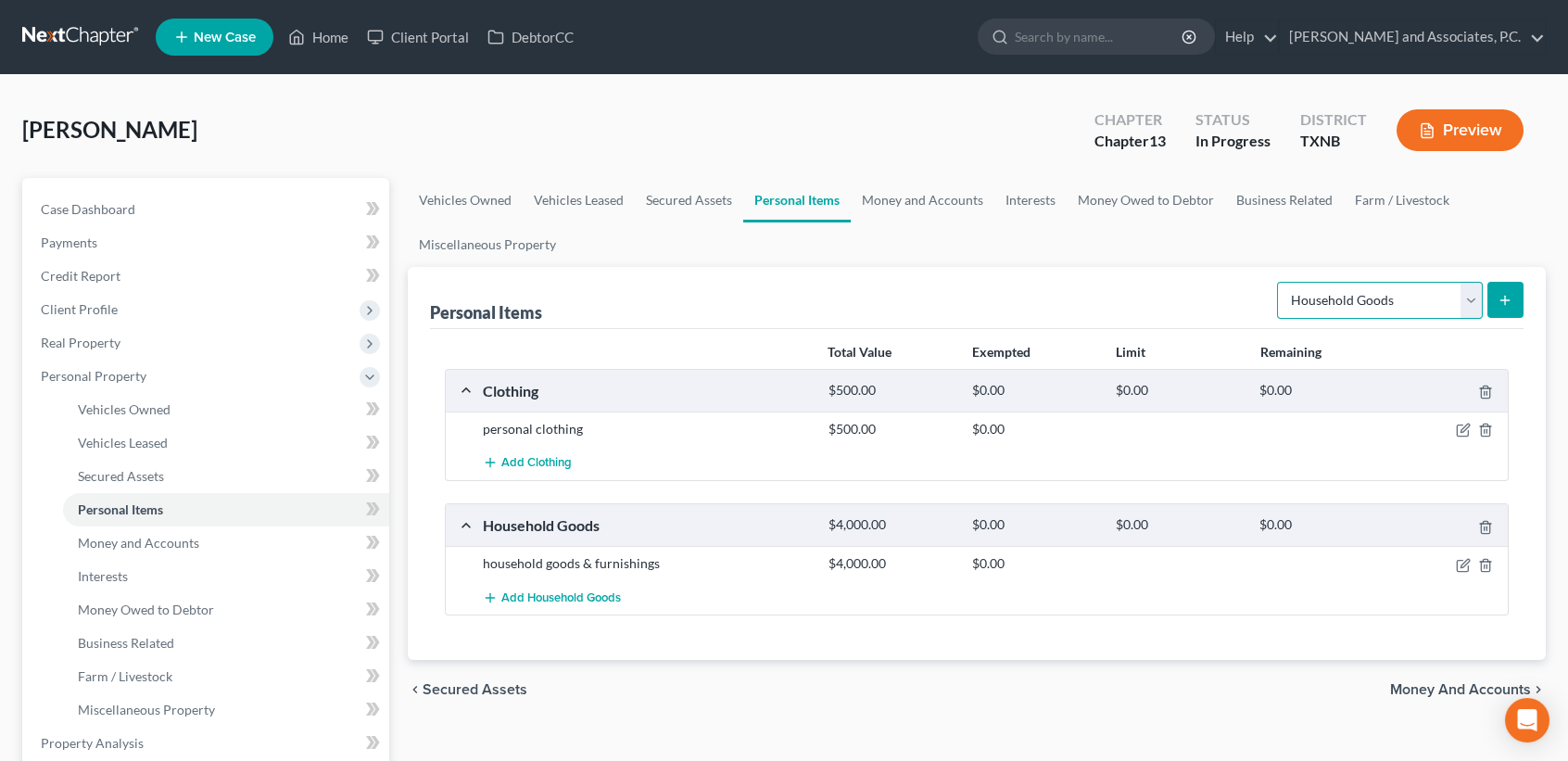
drag, startPoint x: 1384, startPoint y: 299, endPoint x: 1380, endPoint y: 309, distance: 10.8
click at [1384, 299] on select "Select Item Type Clothing Collectibles Of Value Electronics Firearms Household …" at bounding box center [1380, 300] width 205 height 37
select select "firearms"
click at [1279, 282] on select "Select Item Type Clothing Collectibles Of Value Electronics Firearms Household …" at bounding box center [1380, 300] width 205 height 37
click at [1493, 290] on button "submit" at bounding box center [1506, 300] width 36 height 36
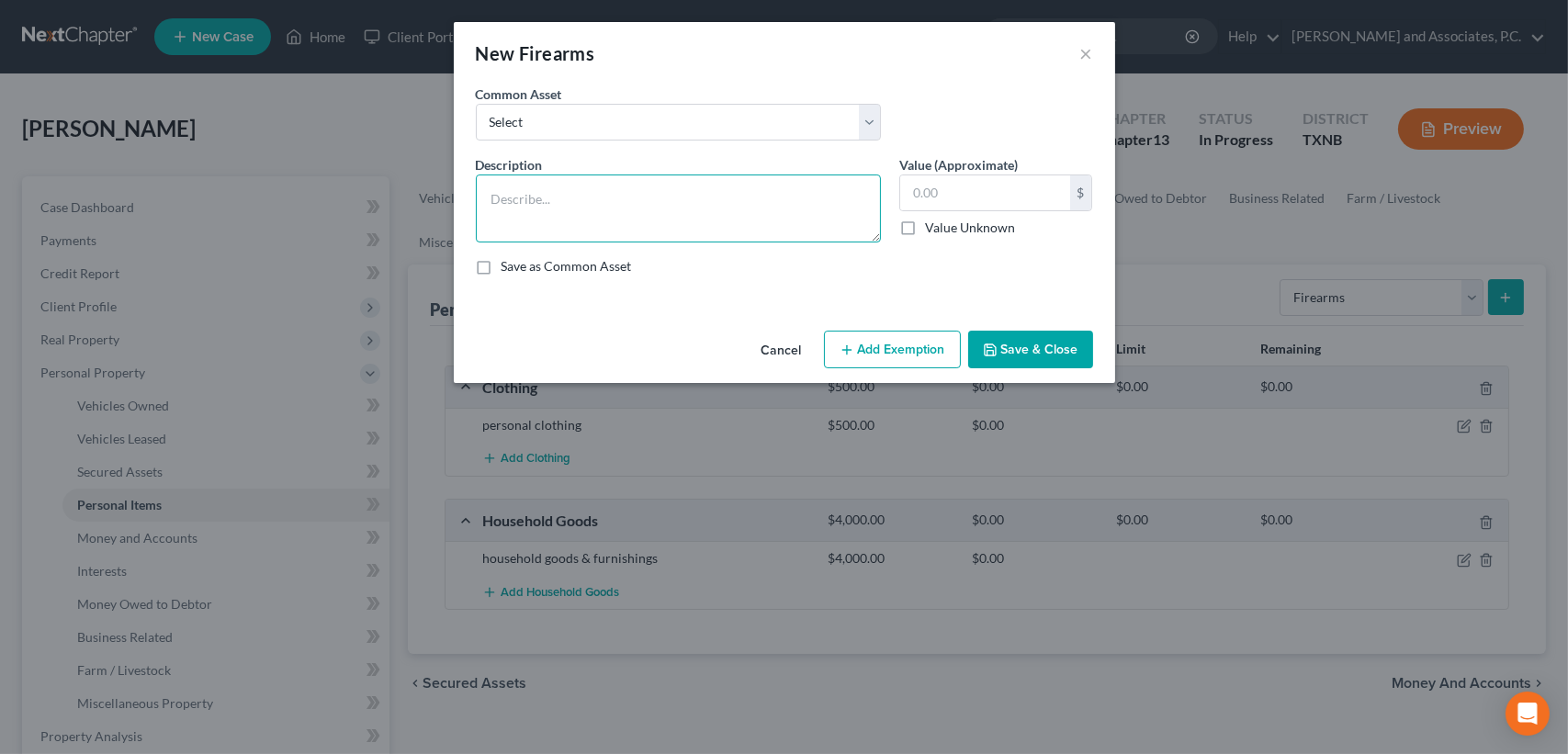
click at [497, 197] on textarea at bounding box center [678, 208] width 405 height 68
type textarea "9 mm pistol"
type input "200.00"
click at [601, 198] on textarea "9 mm pistol" at bounding box center [678, 208] width 405 height 68
type textarea "9 mm pistol"
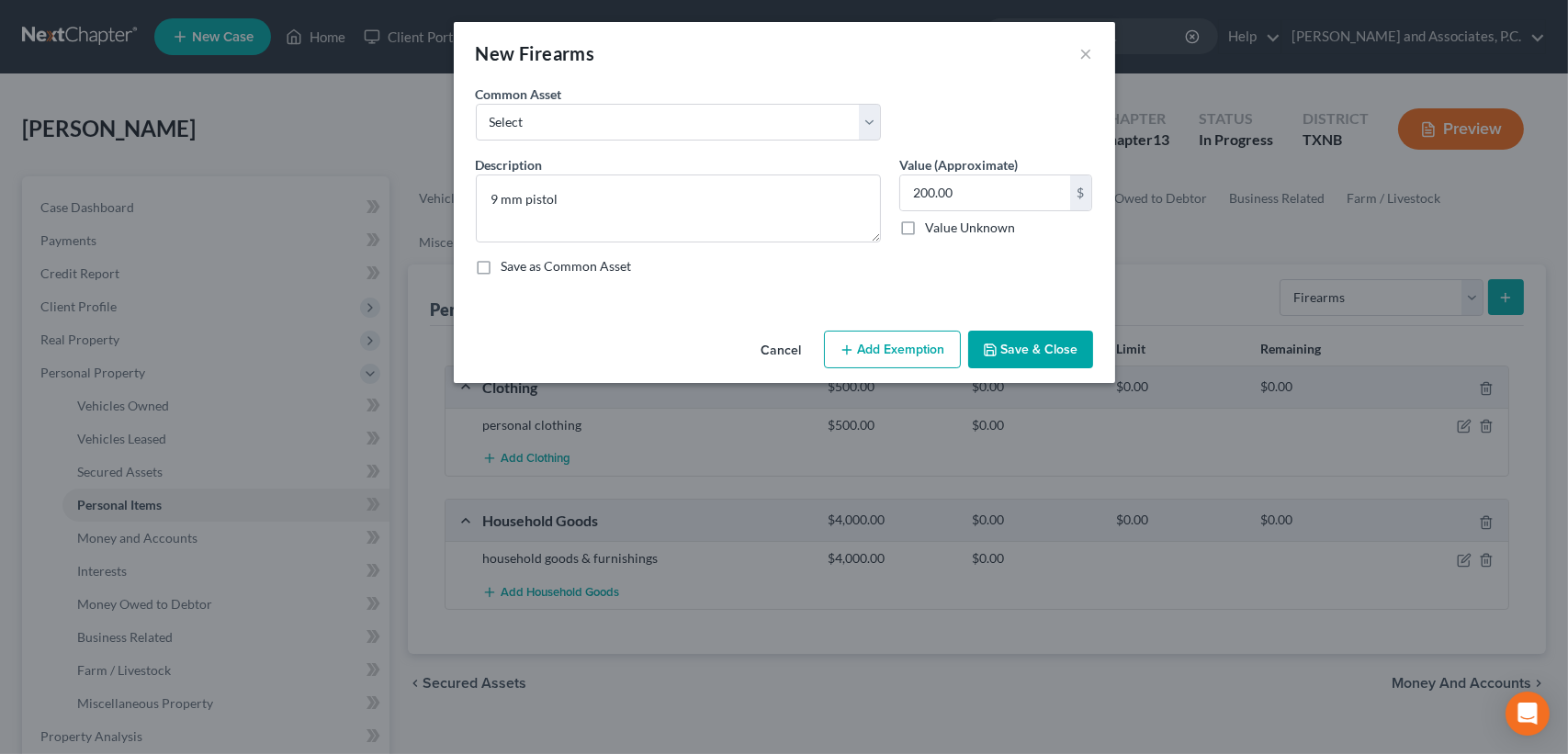
click at [1007, 351] on button "Save & Close" at bounding box center [1030, 349] width 125 height 38
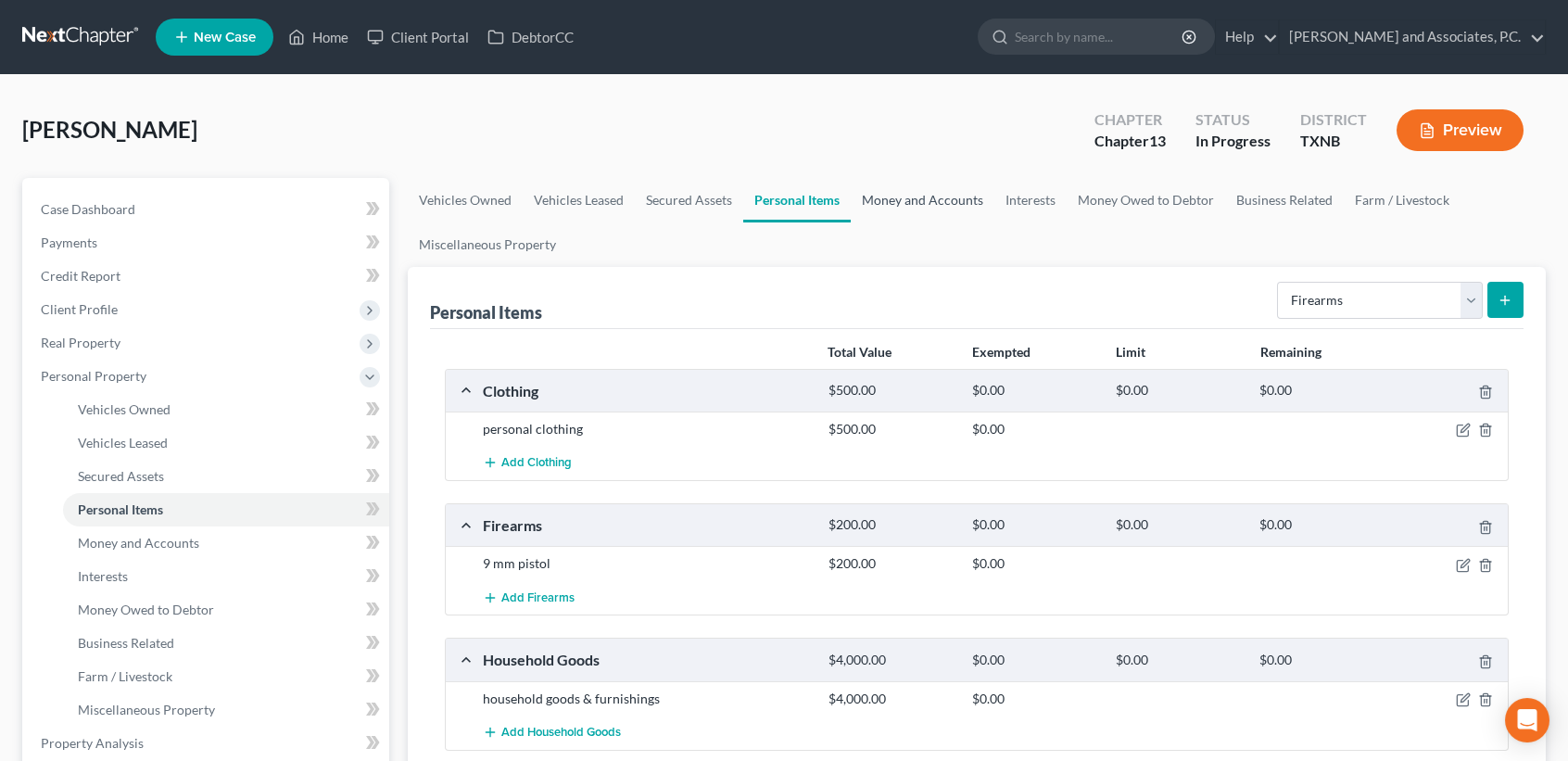
click at [893, 195] on link "Money and Accounts" at bounding box center [922, 199] width 144 height 45
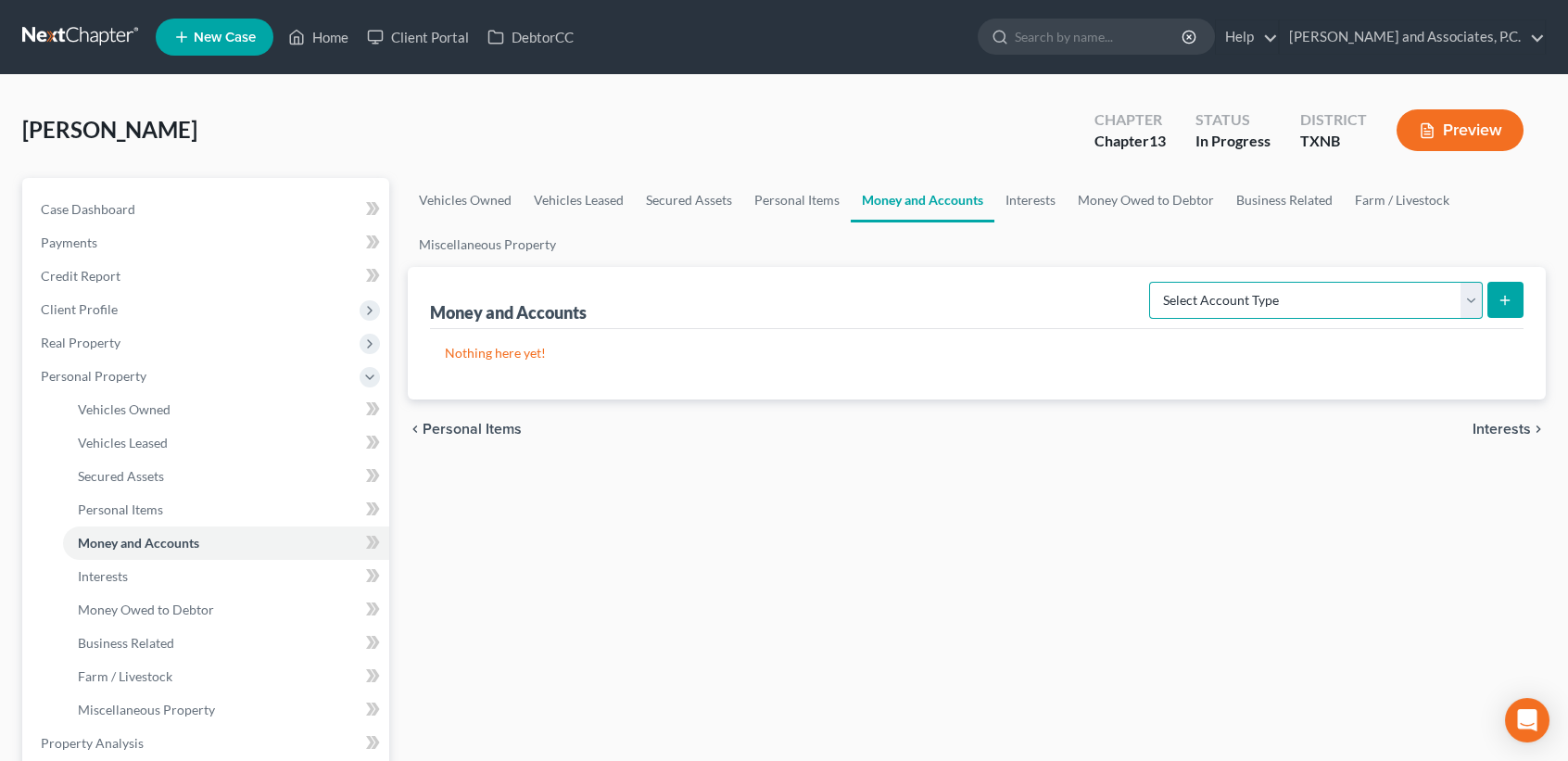
click at [1313, 304] on select "Select Account Type Brokerage Cash on Hand Certificates of Deposit Checking Acc…" at bounding box center [1316, 300] width 333 height 37
select select "checking"
click at [1153, 282] on select "Select Account Type Brokerage Cash on Hand Certificates of Deposit Checking Acc…" at bounding box center [1316, 300] width 333 height 37
click at [1509, 301] on icon "submit" at bounding box center [1505, 300] width 15 height 15
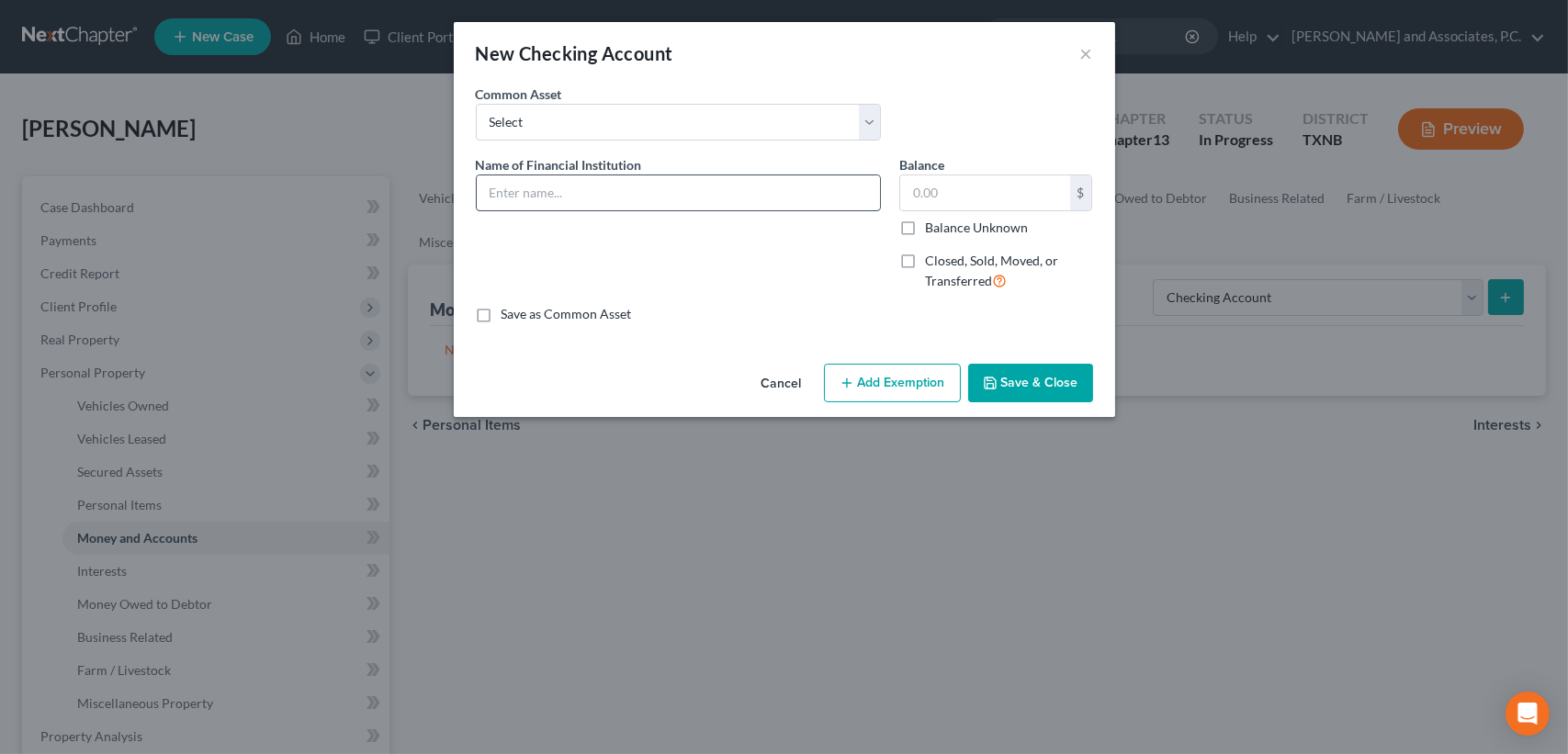
click at [551, 191] on input "text" at bounding box center [678, 193] width 403 height 35
type input "Abilene TFCU"
type input "400.00"
click at [1070, 386] on button "Save & Close" at bounding box center [1030, 382] width 125 height 38
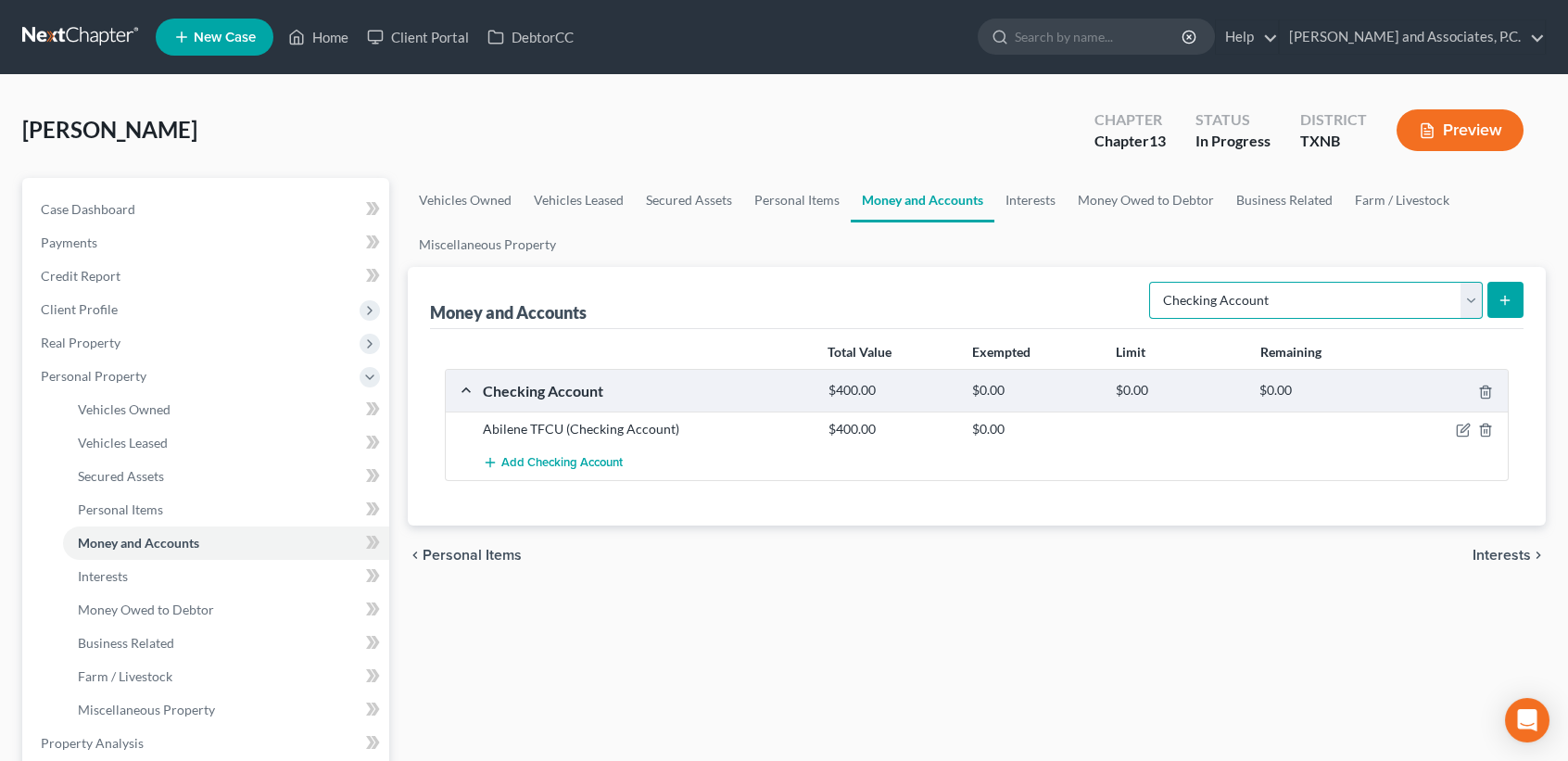
click at [1256, 306] on select "Select Account Type Brokerage Cash on Hand Certificates of Deposit Checking Acc…" at bounding box center [1316, 300] width 333 height 37
select select "savings"
click at [1153, 282] on select "Select Account Type Brokerage Cash on Hand Certificates of Deposit Checking Acc…" at bounding box center [1316, 300] width 333 height 37
click at [1517, 298] on button "submit" at bounding box center [1506, 300] width 36 height 36
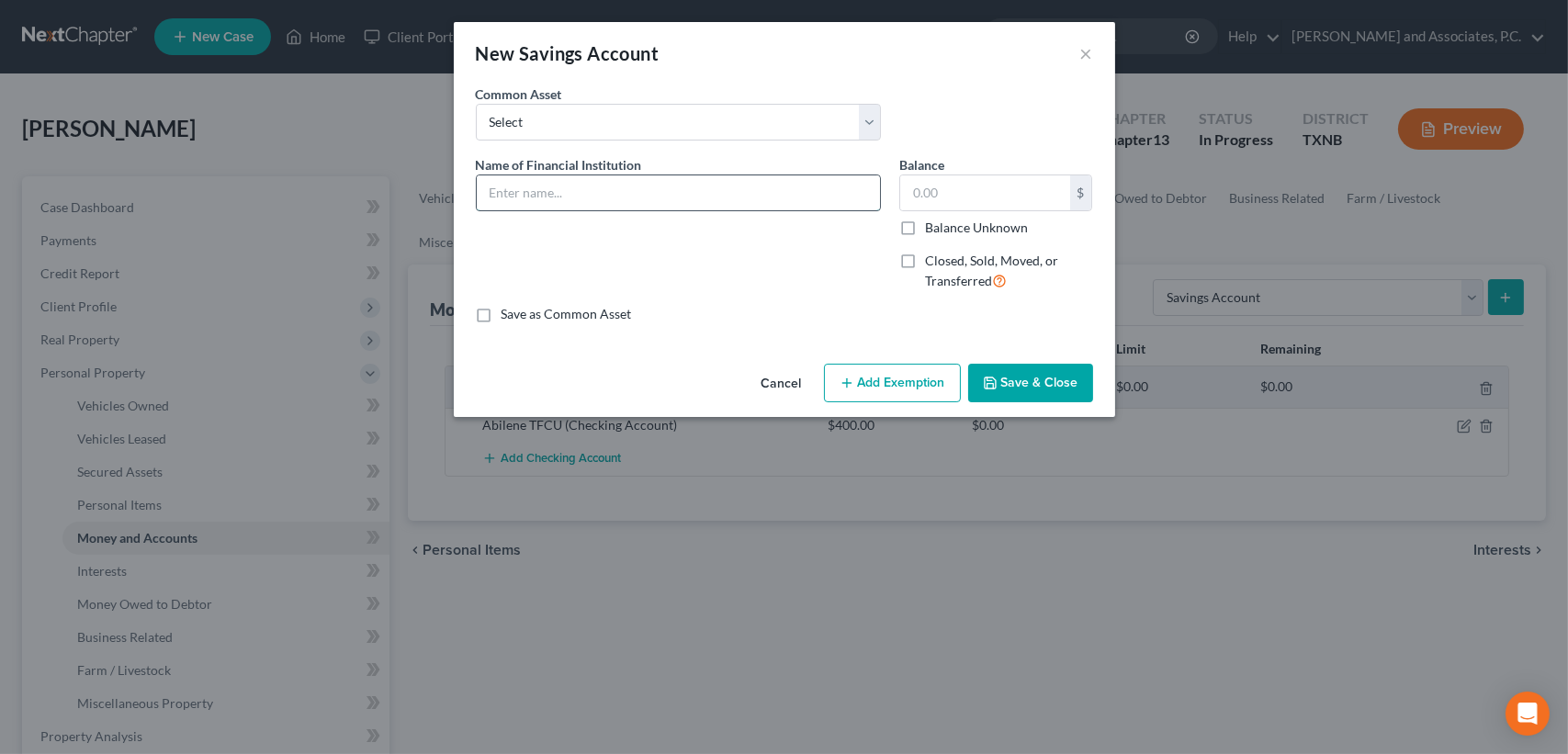
click at [653, 195] on input "text" at bounding box center [678, 193] width 403 height 35
type input "Abilene TFCU"
type input "1.00"
click at [1054, 394] on button "Save & Close" at bounding box center [1030, 382] width 125 height 38
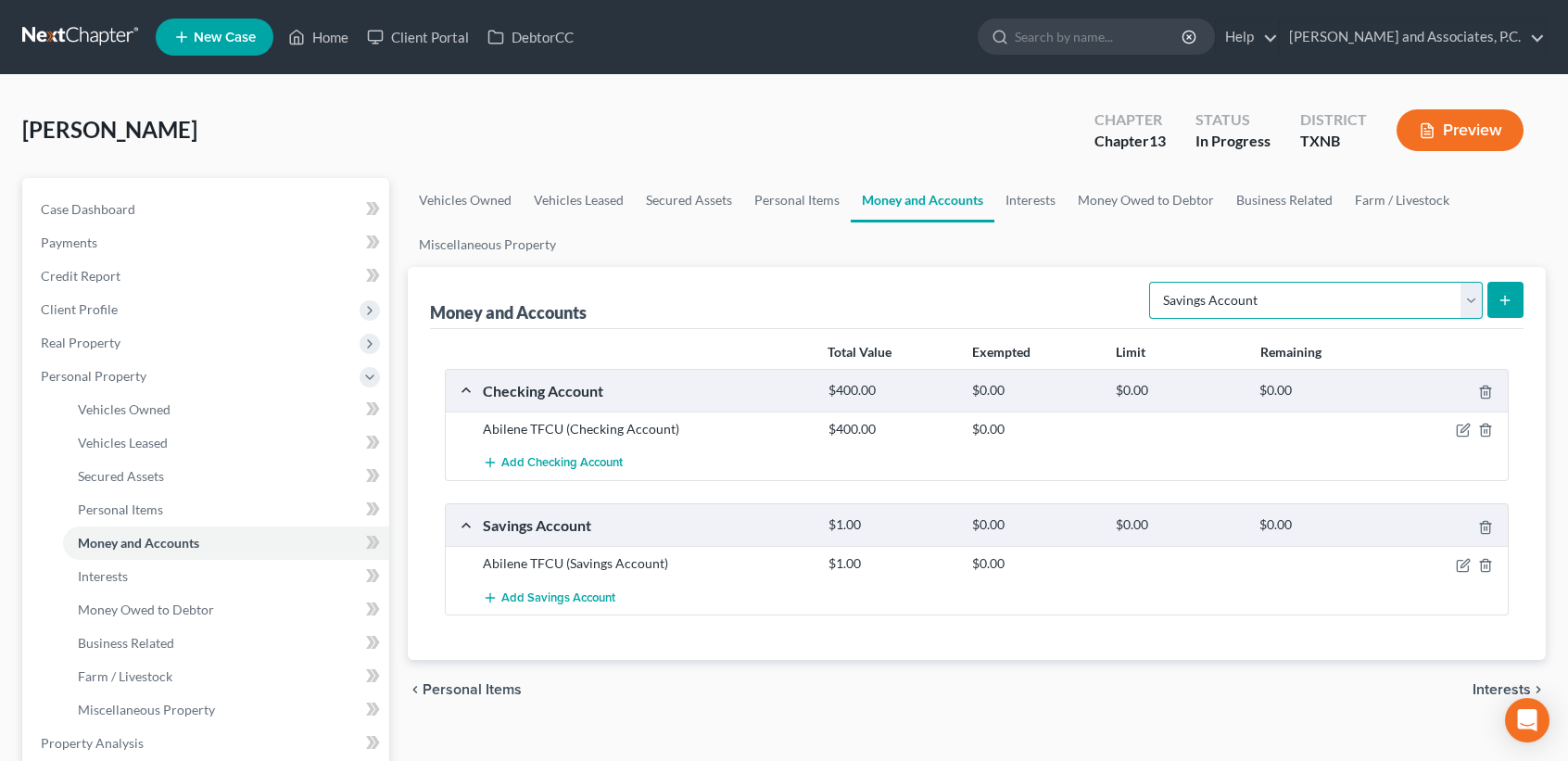
click at [1242, 300] on select "Select Account Type Brokerage Cash on Hand Certificates of Deposit Checking Acc…" at bounding box center [1316, 300] width 333 height 37
select select "checking"
click at [1153, 282] on select "Select Account Type Brokerage Cash on Hand Certificates of Deposit Checking Acc…" at bounding box center [1316, 300] width 333 height 37
click at [1508, 307] on button "submit" at bounding box center [1506, 300] width 36 height 36
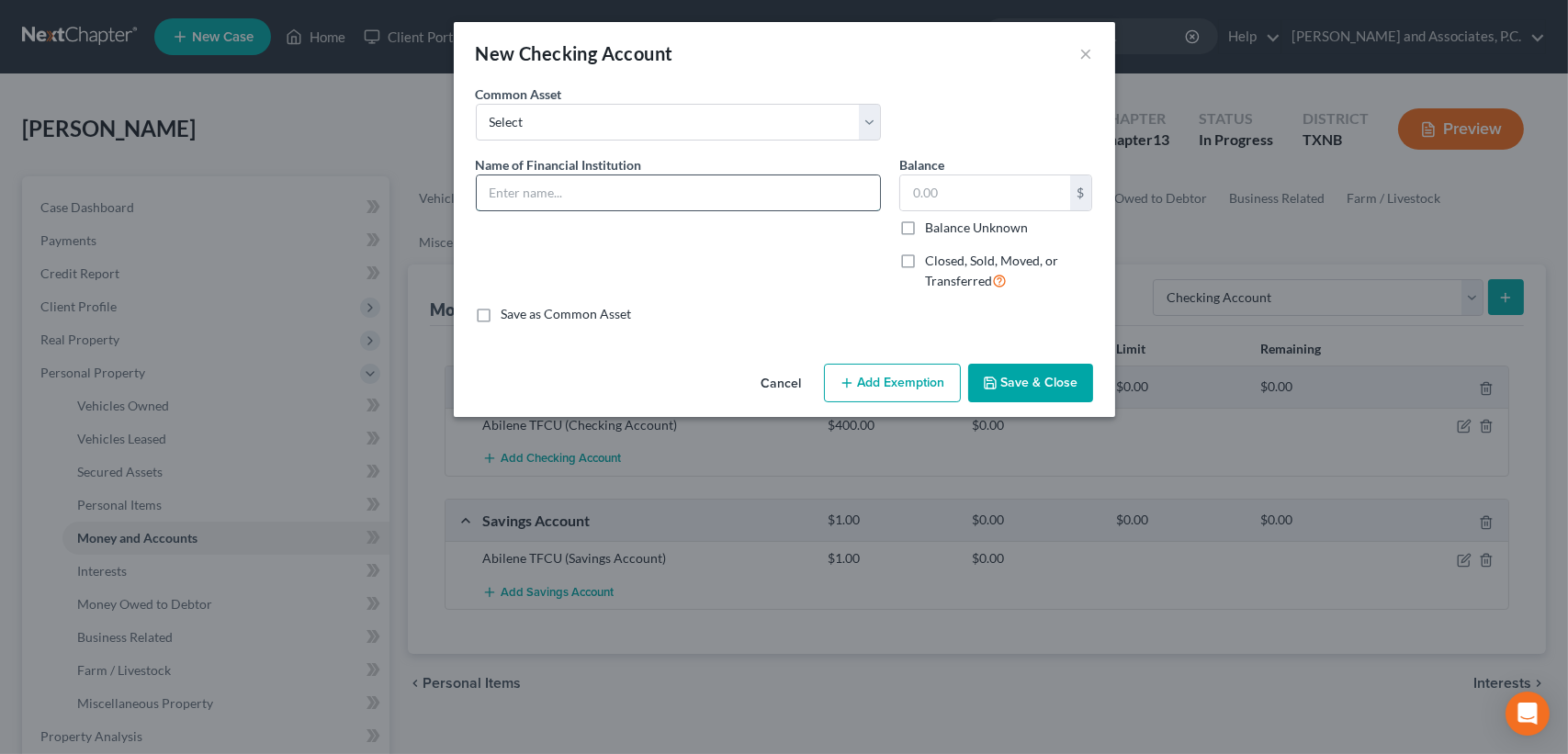
click at [649, 182] on input "text" at bounding box center [678, 193] width 403 height 35
type input "First Financial"
type input "4.00"
click at [1066, 380] on button "Save & Close" at bounding box center [1030, 382] width 125 height 38
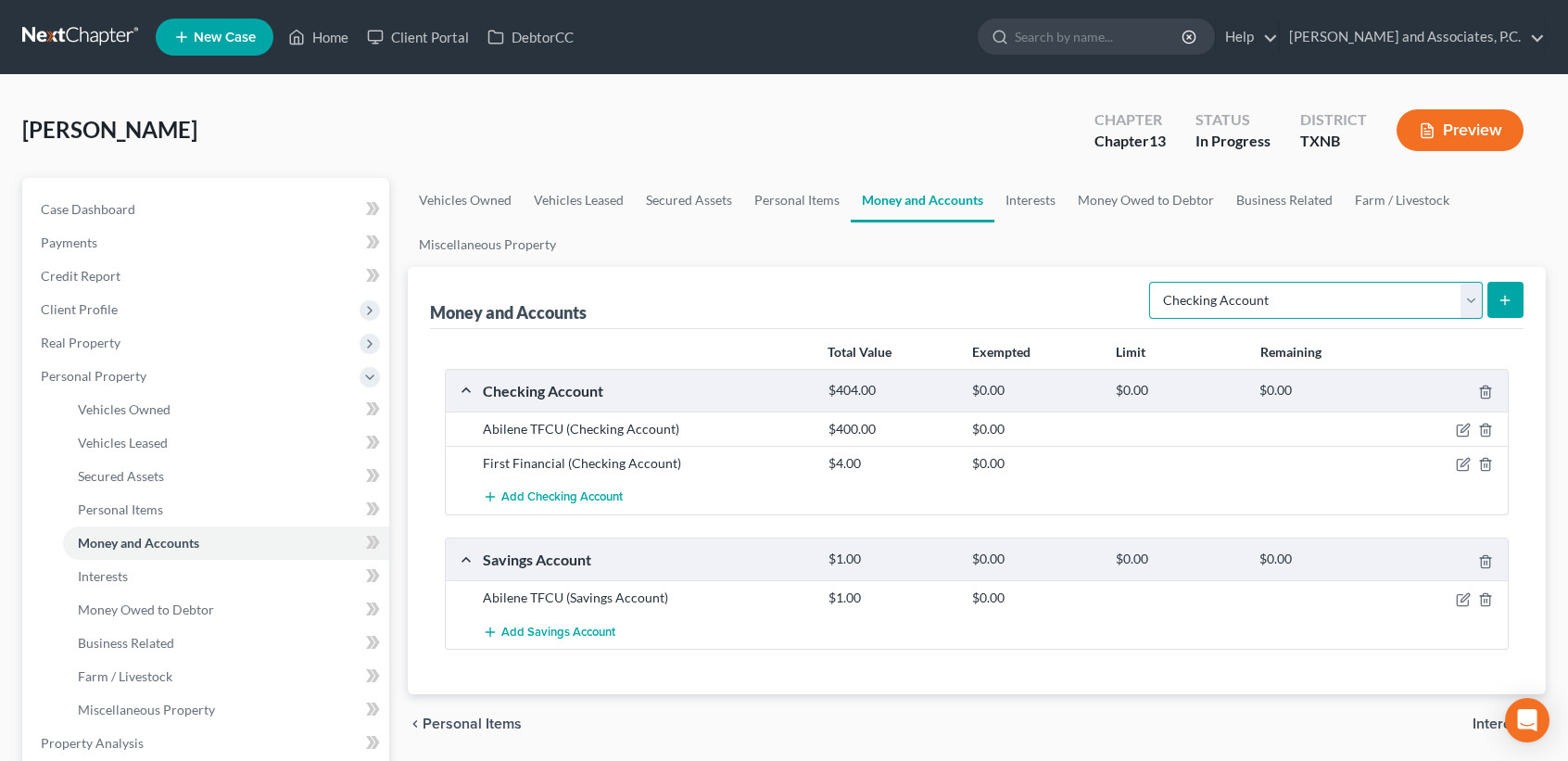
click at [1211, 313] on select "Select Account Type Brokerage Cash on Hand Certificates of Deposit Checking Acc…" at bounding box center [1316, 300] width 333 height 37
click at [909, 225] on ul "Vehicles Owned Vehicles Leased Secured Assets Personal Items Money and Accounts…" at bounding box center [977, 222] width 1139 height 89
click at [634, 245] on ul "Vehicles Owned Vehicles Leased Secured Assets Personal Items Money and Accounts…" at bounding box center [977, 222] width 1139 height 89
click at [1019, 205] on link "Interests" at bounding box center [1030, 199] width 72 height 45
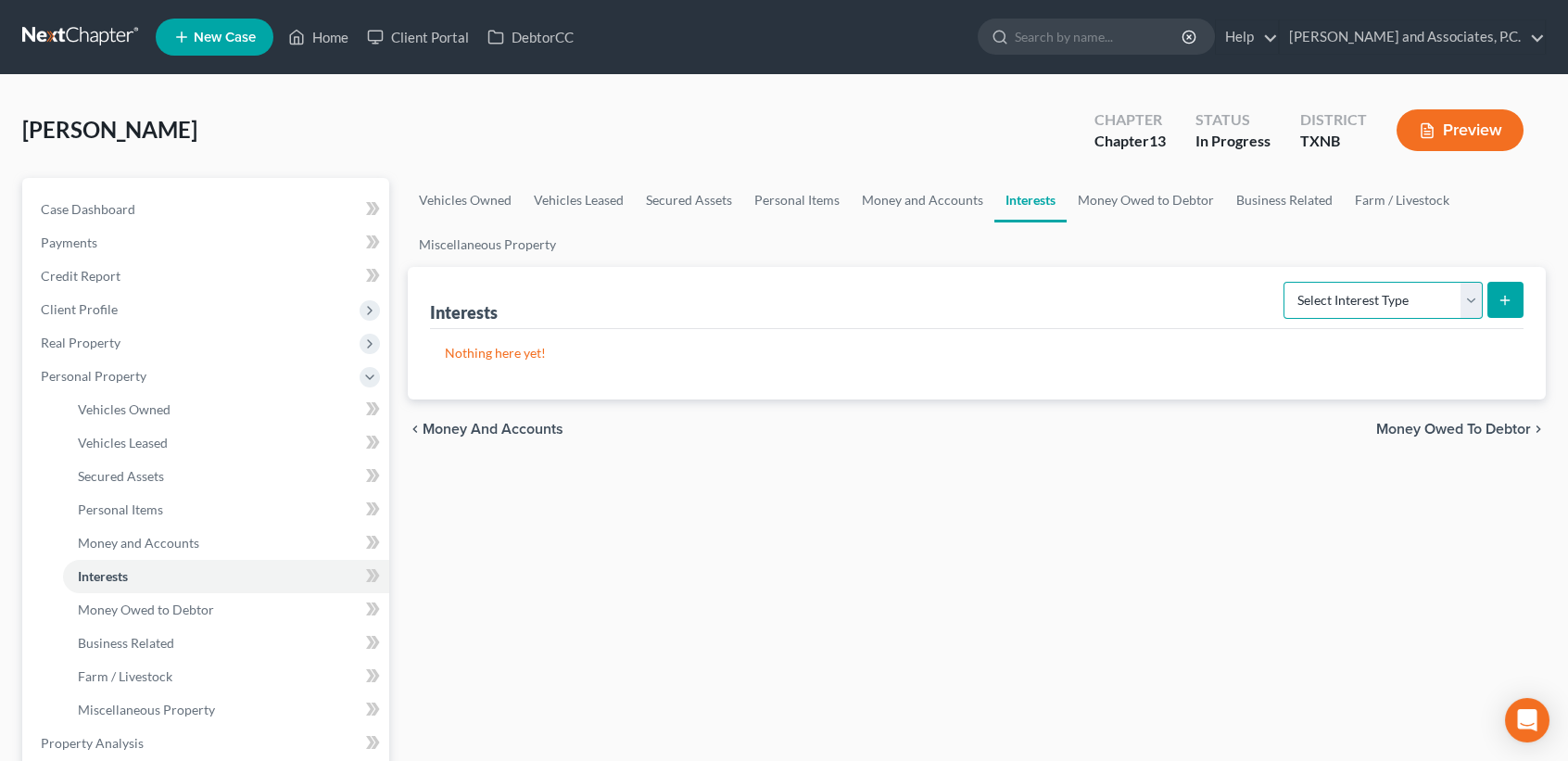
click at [1340, 300] on select "Select Interest Type 401K Annuity Bond Education IRA Government Bond Government…" at bounding box center [1383, 300] width 199 height 37
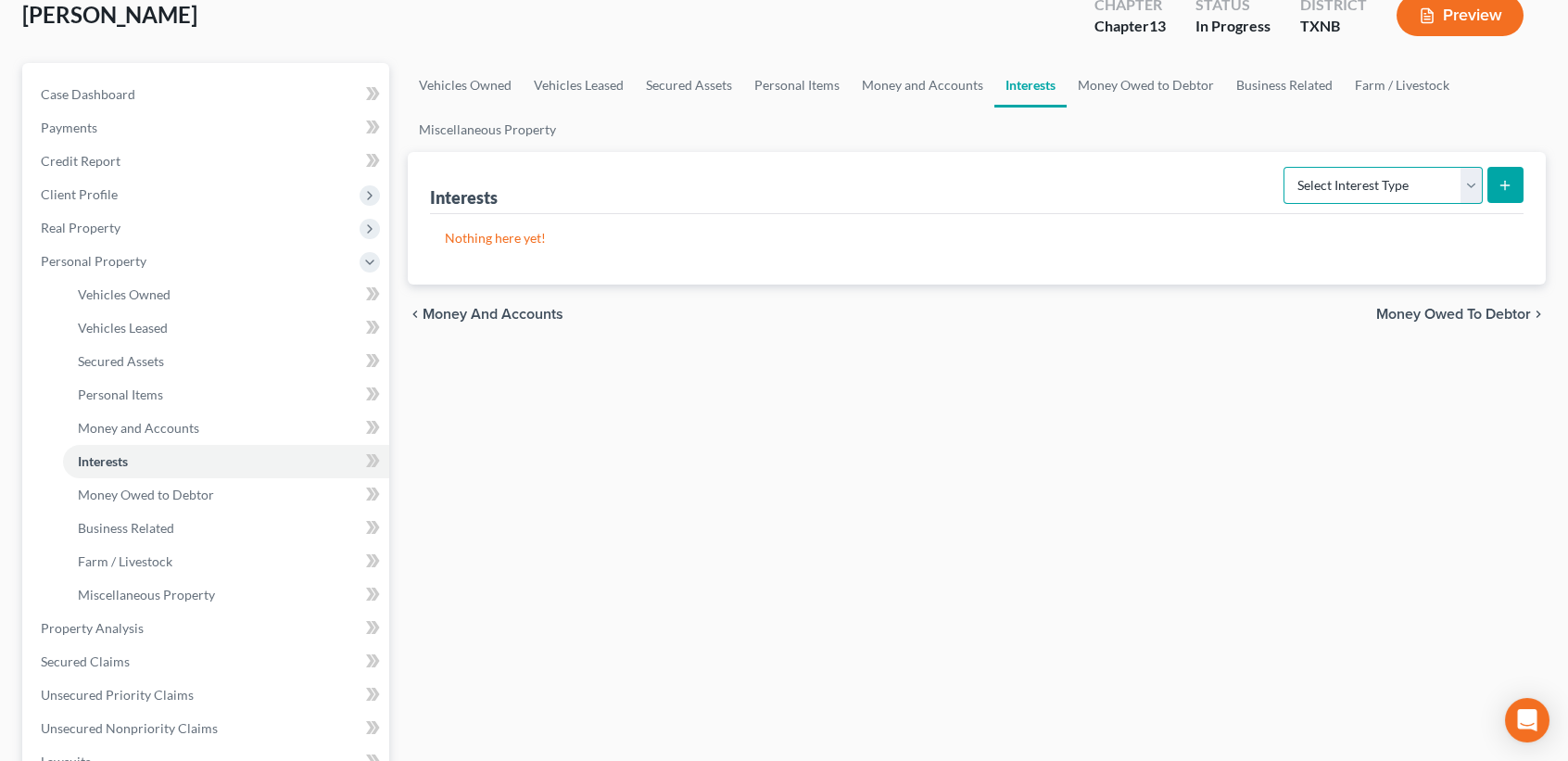
scroll to position [123, 0]
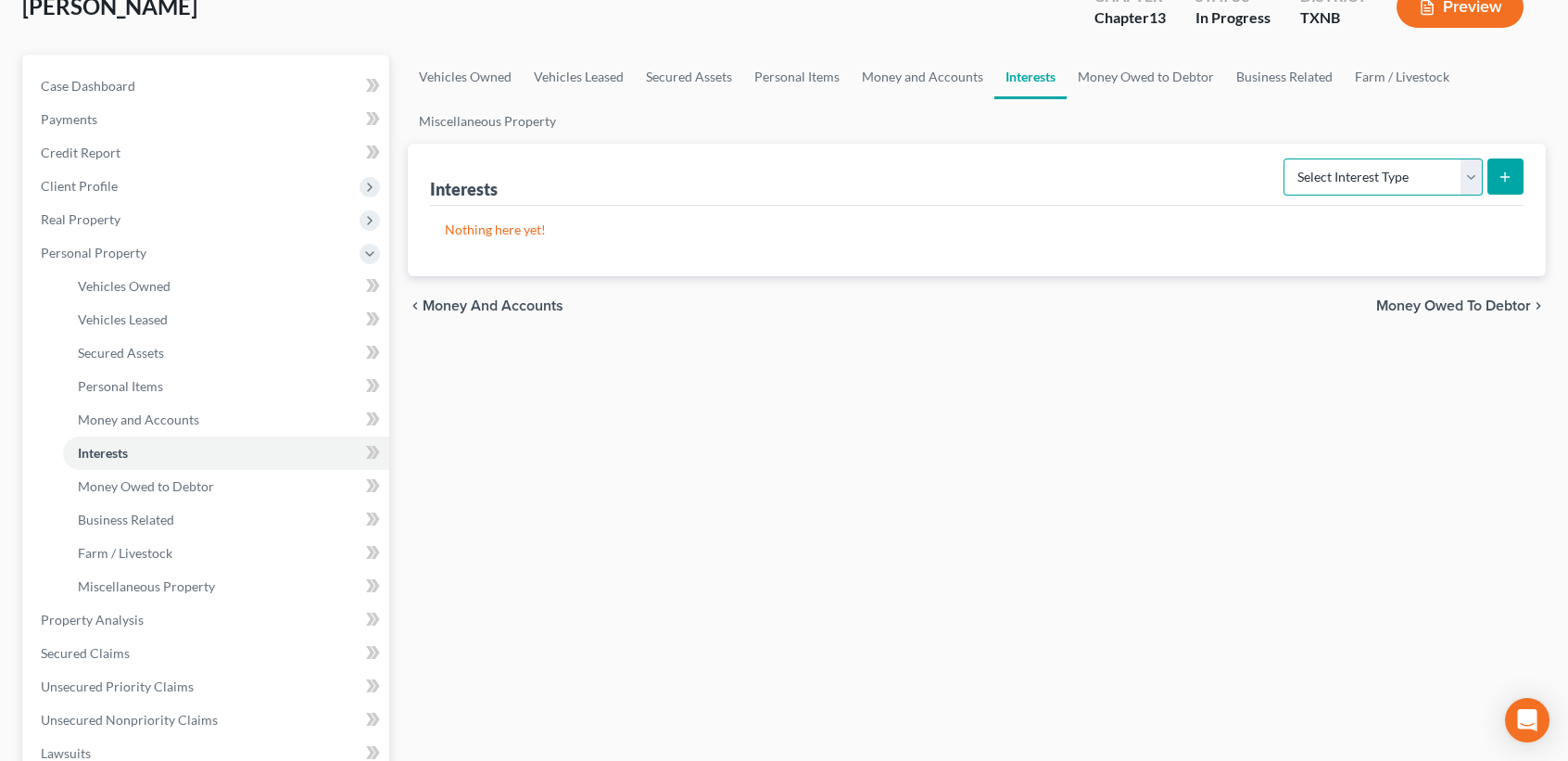
click at [1336, 173] on select "Select Interest Type 401K Annuity Bond Education IRA Government Bond Government…" at bounding box center [1383, 177] width 199 height 37
select select "term_life_insurance"
click at [1285, 159] on select "Select Interest Type 401K Annuity Bond Education IRA Government Bond Government…" at bounding box center [1383, 177] width 199 height 37
click at [1510, 175] on icon "submit" at bounding box center [1505, 177] width 15 height 15
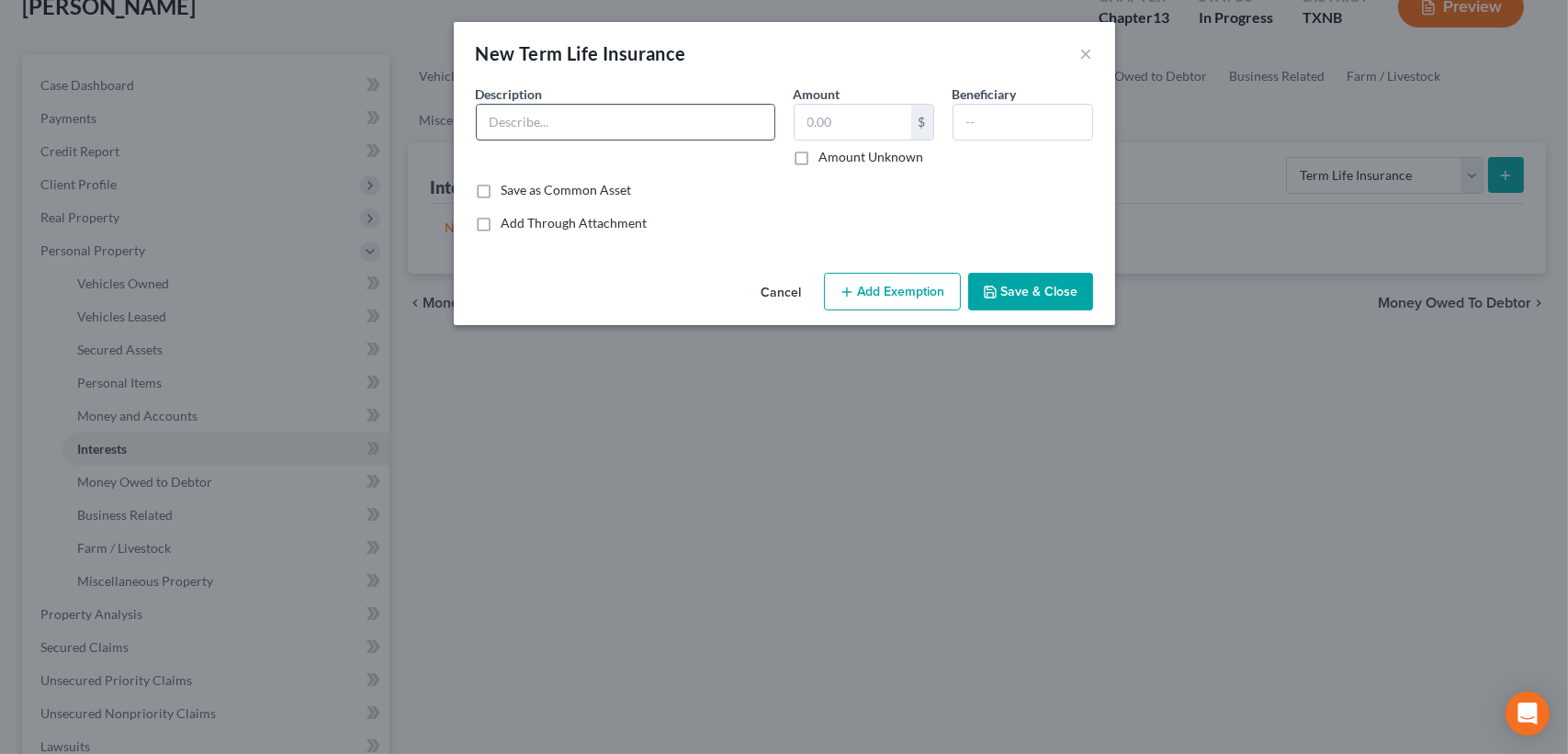
click at [624, 119] on input "text" at bounding box center [625, 123] width 298 height 35
type input "through employer ($100,000.00)"
click at [1017, 293] on button "Save & Close" at bounding box center [1030, 292] width 125 height 38
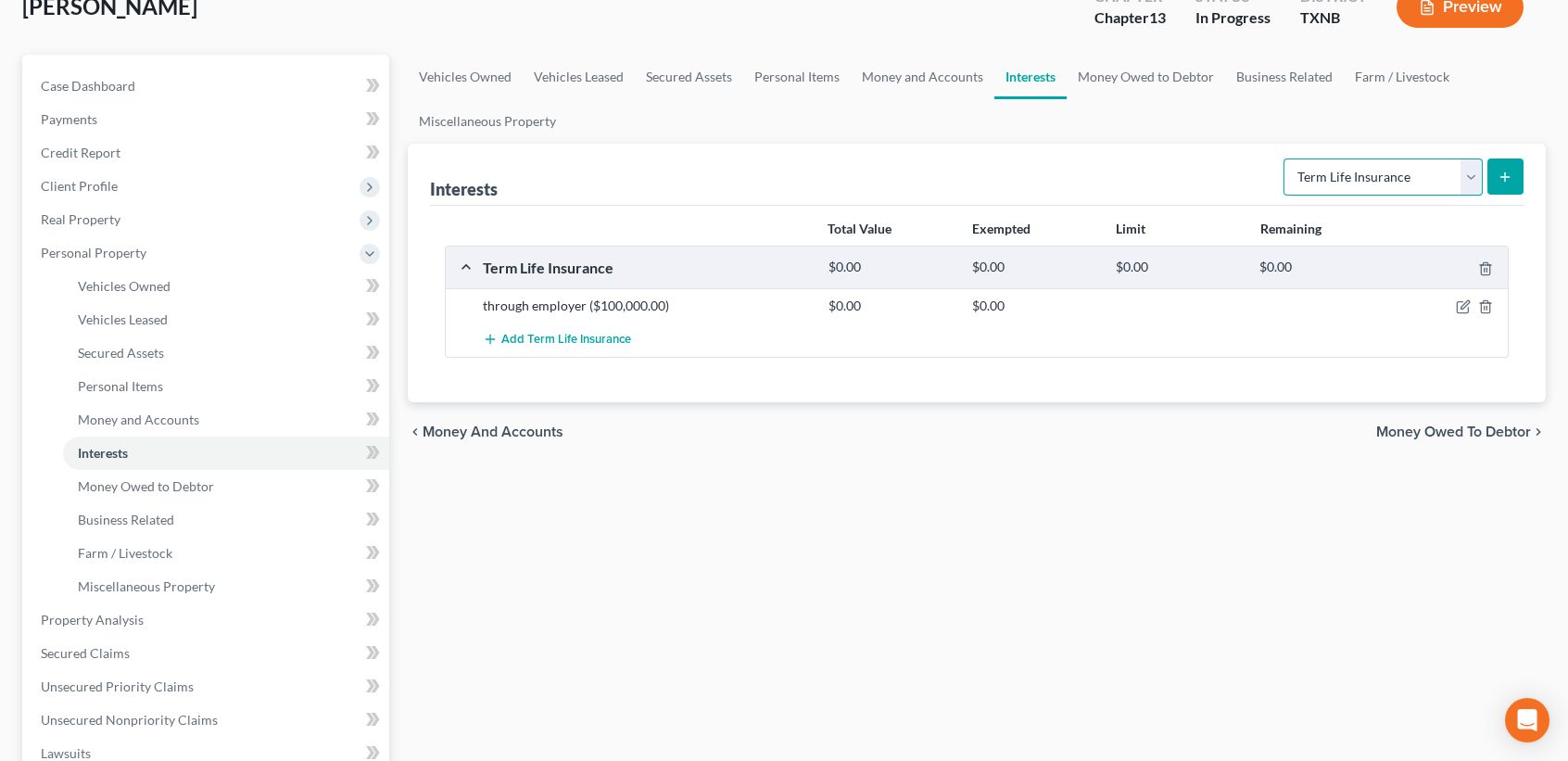
click at [1472, 178] on select "Select Interest Type 401K Annuity Bond Education IRA Government Bond Government…" at bounding box center [1383, 177] width 199 height 37
select select "whole_life_insurance"
click at [1285, 159] on select "Select Interest Type 401K Annuity Bond Education IRA Government Bond Government…" at bounding box center [1383, 177] width 199 height 37
click at [1505, 174] on icon "submit" at bounding box center [1505, 177] width 15 height 15
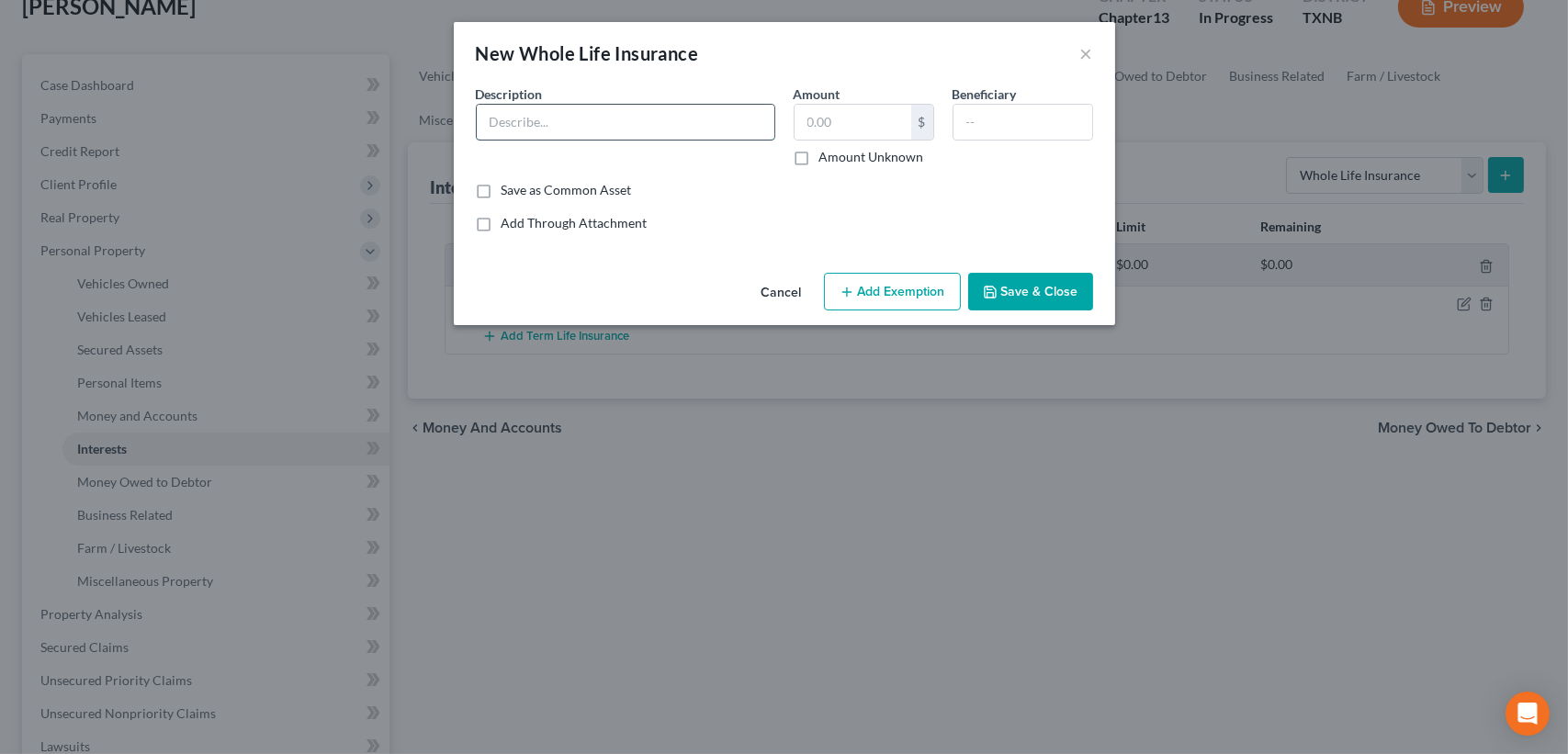
click at [657, 119] on input "text" at bounding box center [625, 123] width 298 height 35
type input "State Farm (debtor 2)"
type input "200,000.00"
click at [1013, 301] on button "Save & Close" at bounding box center [1030, 292] width 125 height 38
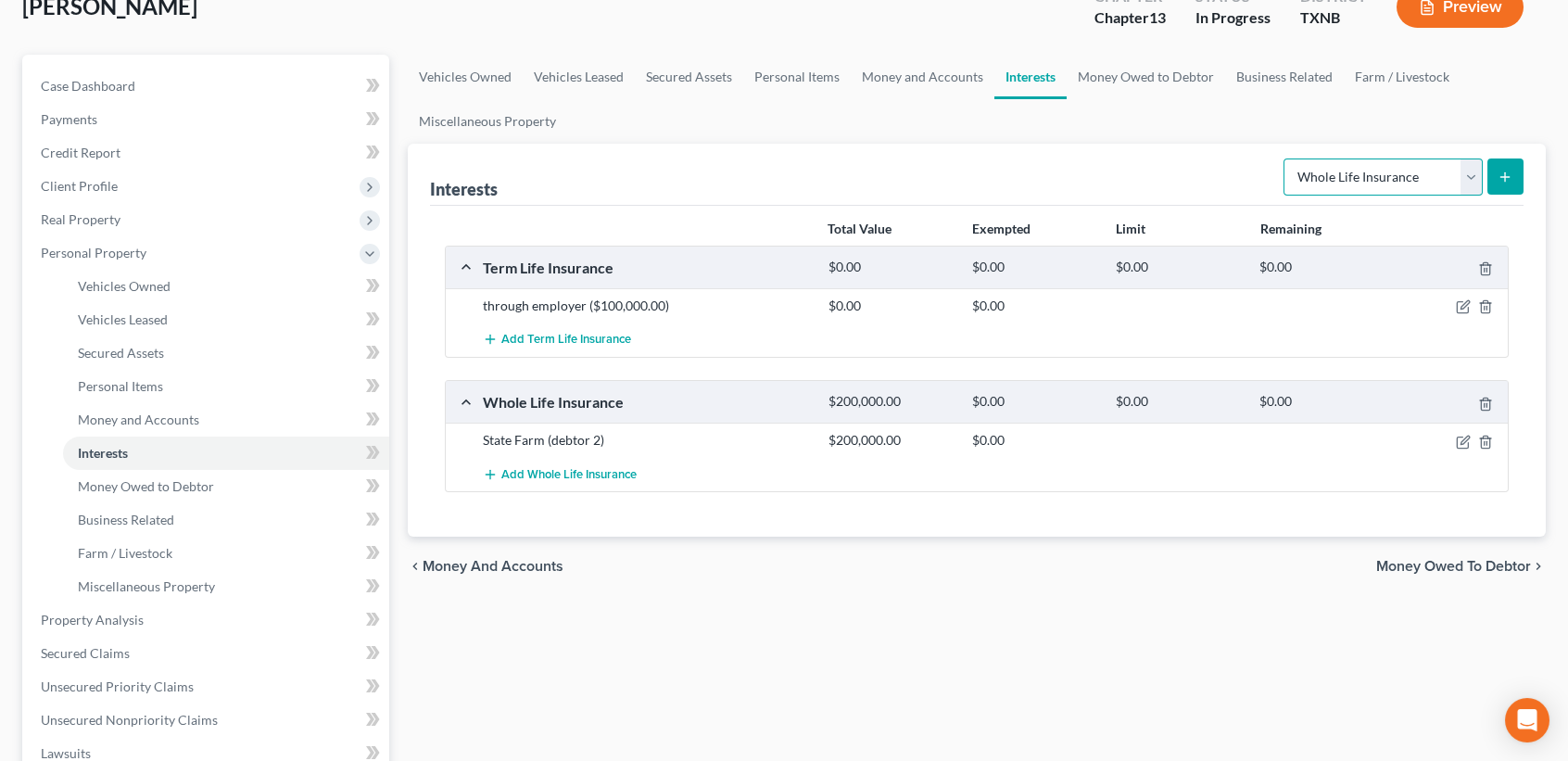
click at [1333, 189] on select "Select Interest Type 401K Annuity Bond Education IRA Government Bond Government…" at bounding box center [1383, 177] width 199 height 37
select select "term_life_insurance"
click at [1285, 159] on select "Select Interest Type 401K Annuity Bond Education IRA Government Bond Government…" at bounding box center [1383, 177] width 199 height 37
click at [1510, 178] on icon "submit" at bounding box center [1505, 177] width 15 height 15
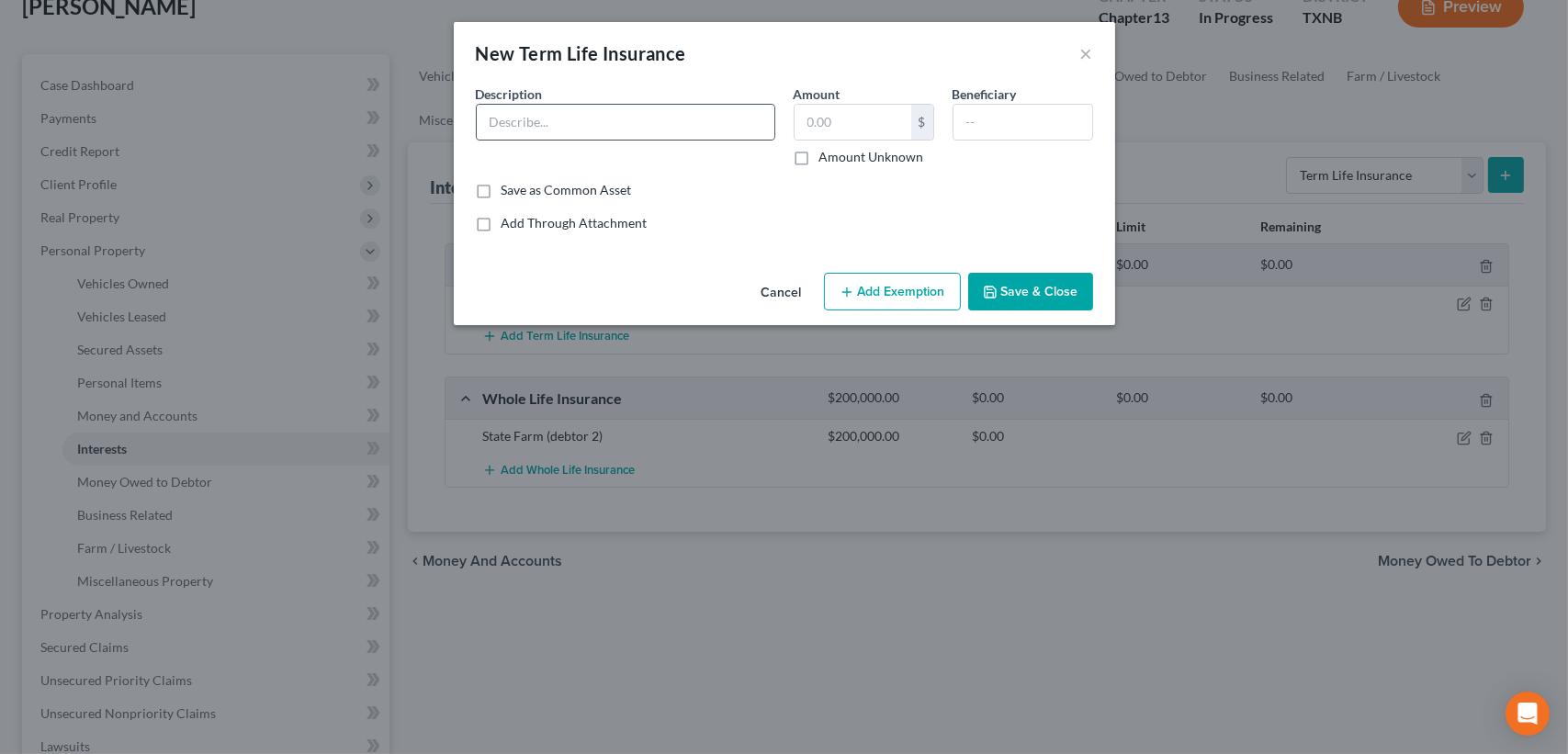
click at [669, 103] on div "Description *" at bounding box center [625, 125] width 318 height 82
click at [652, 127] on input "text" at bounding box center [625, 123] width 298 height 35
type input "through employer ($60,000.00)"
click at [1016, 316] on div "Cancel Add Exemption Save & Close" at bounding box center [784, 296] width 662 height 61
click at [1040, 284] on button "Save & Close" at bounding box center [1030, 292] width 125 height 38
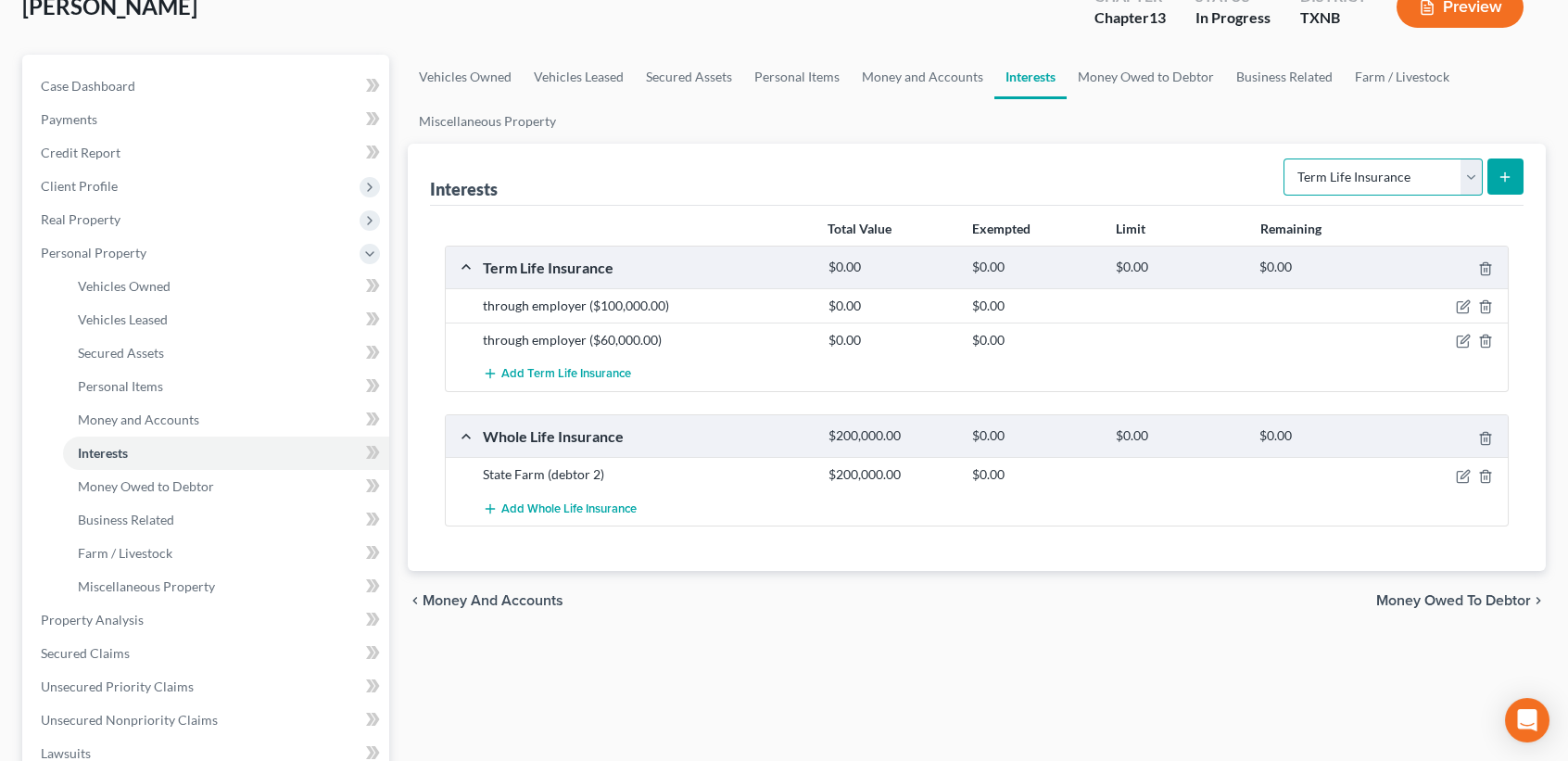
click at [1361, 180] on select "Select Interest Type 401K Annuity Bond Education IRA Government Bond Government…" at bounding box center [1383, 177] width 199 height 37
select select "401k"
click at [1285, 159] on select "Select Interest Type 401K Annuity Bond Education IRA Government Bond Government…" at bounding box center [1383, 177] width 199 height 37
click at [1424, 185] on select "Select Interest Type 401K Annuity Bond Education IRA Government Bond Government…" at bounding box center [1383, 177] width 199 height 37
click at [1285, 159] on select "Select Interest Type 401K Annuity Bond Education IRA Government Bond Government…" at bounding box center [1383, 177] width 199 height 37
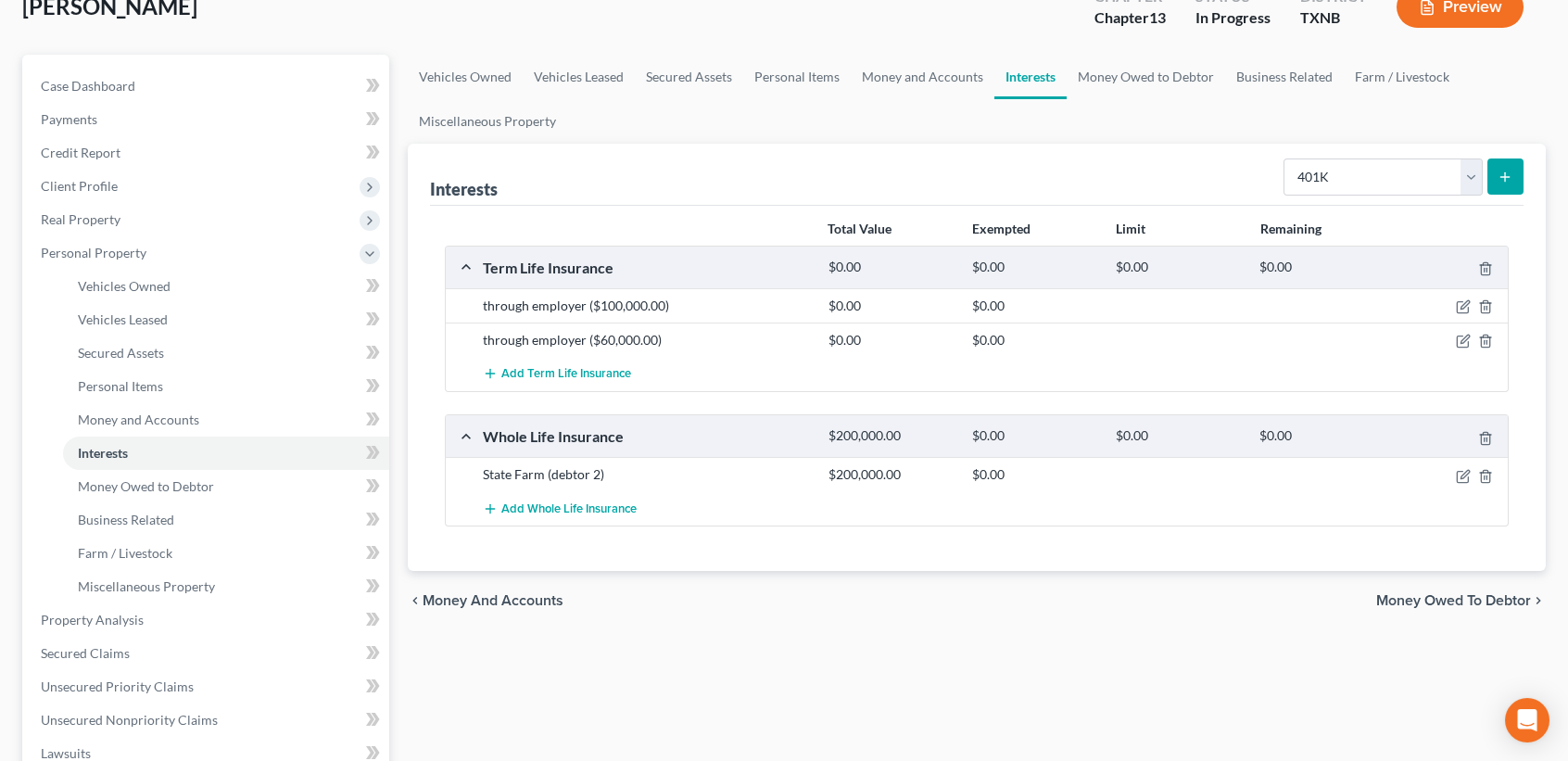
click at [1498, 175] on icon "submit" at bounding box center [1505, 177] width 15 height 15
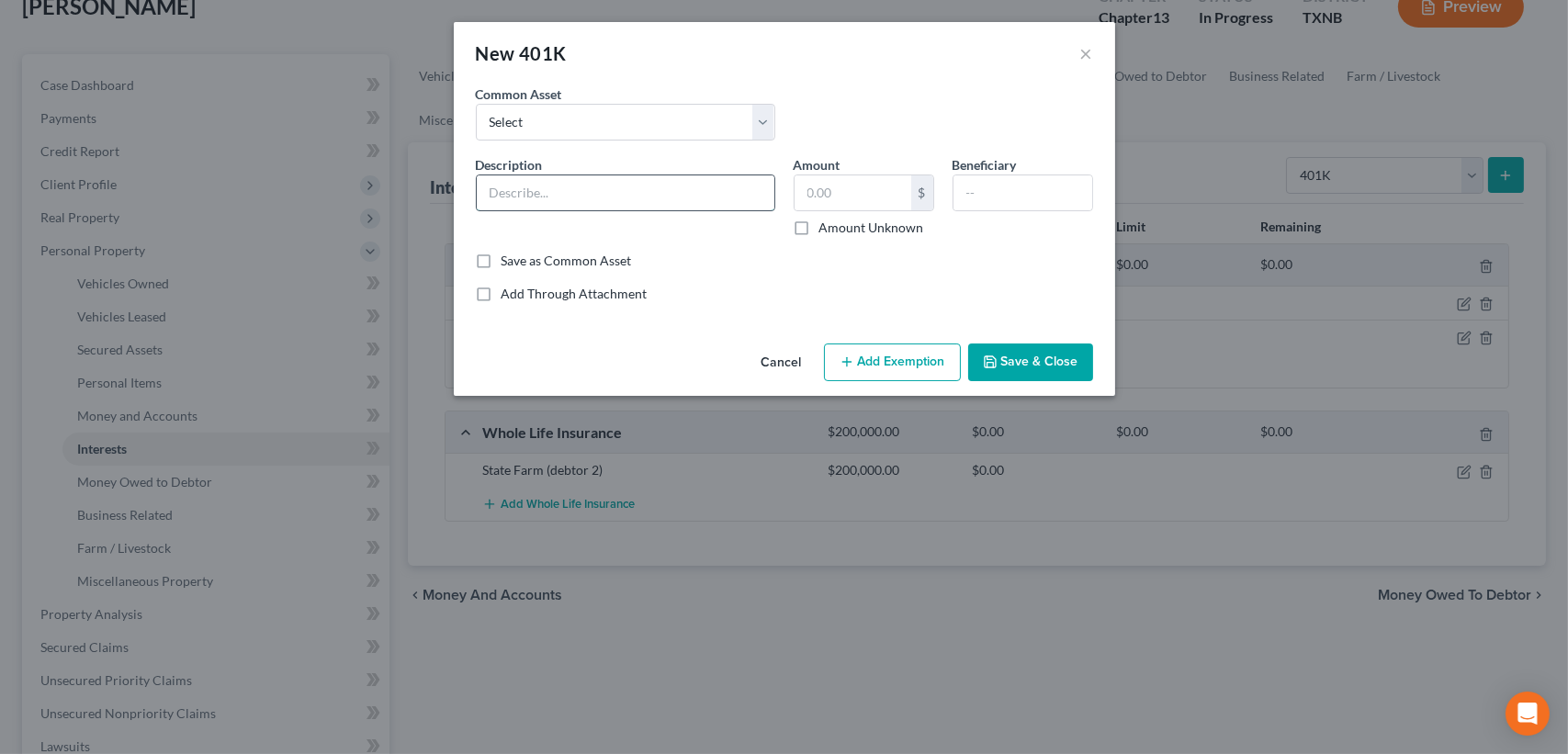
click at [577, 187] on input "text" at bounding box center [625, 193] width 298 height 35
click at [845, 182] on input "text" at bounding box center [852, 193] width 117 height 35
drag, startPoint x: 750, startPoint y: 164, endPoint x: 723, endPoint y: 190, distance: 37.5
click at [723, 196] on div "Description * through employer" at bounding box center [625, 196] width 318 height 82
click at [723, 195] on input "through employer" at bounding box center [625, 193] width 298 height 35
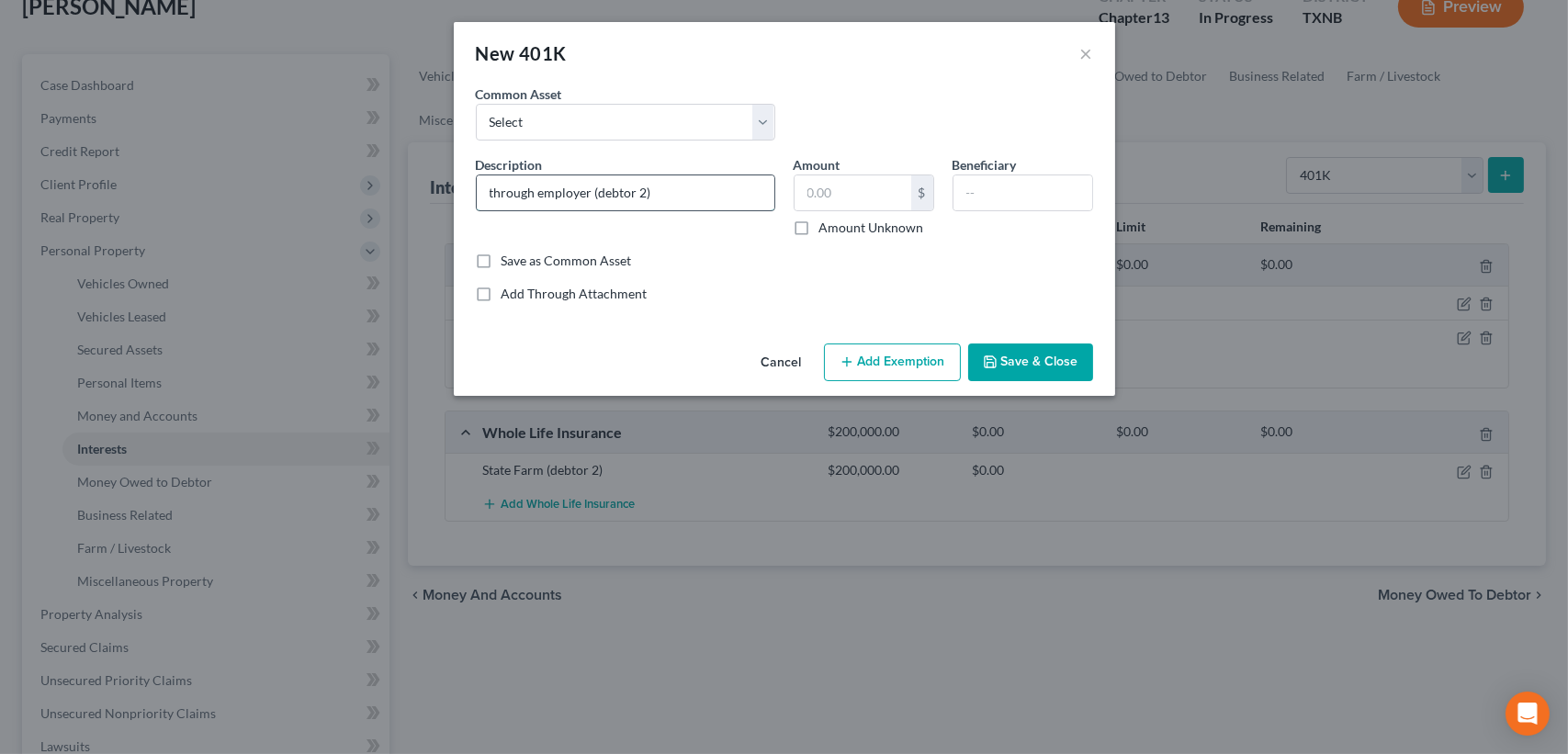
type input "through employer (debtor 2)"
type input "18,000.00"
click at [1031, 365] on button "Save & Close" at bounding box center [1030, 363] width 125 height 38
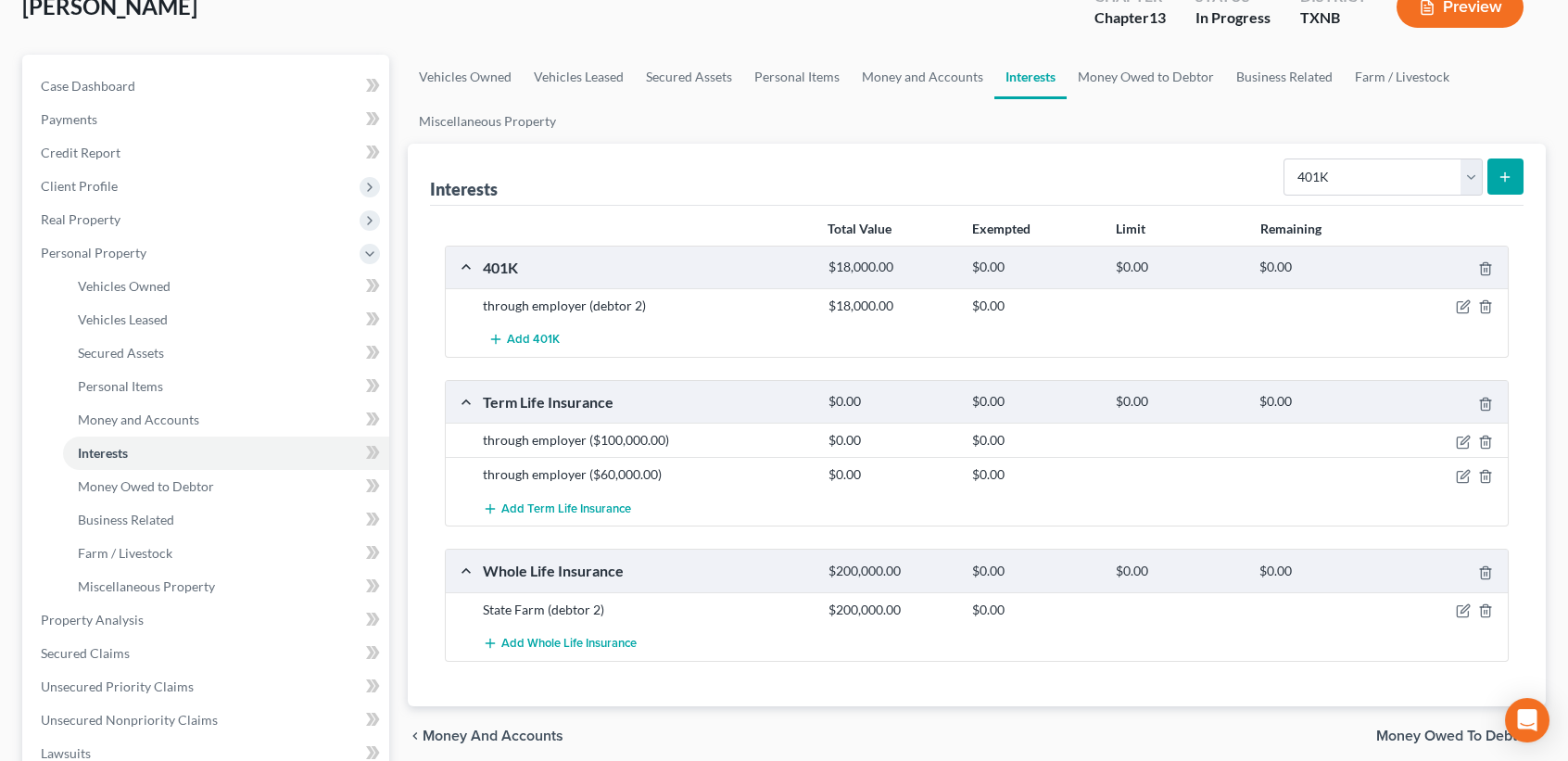
click at [1507, 156] on div "Select Interest Type 401K Annuity Bond Education IRA Government Bond Government…" at bounding box center [1400, 176] width 248 height 50
click at [1507, 174] on icon "submit" at bounding box center [1505, 177] width 15 height 15
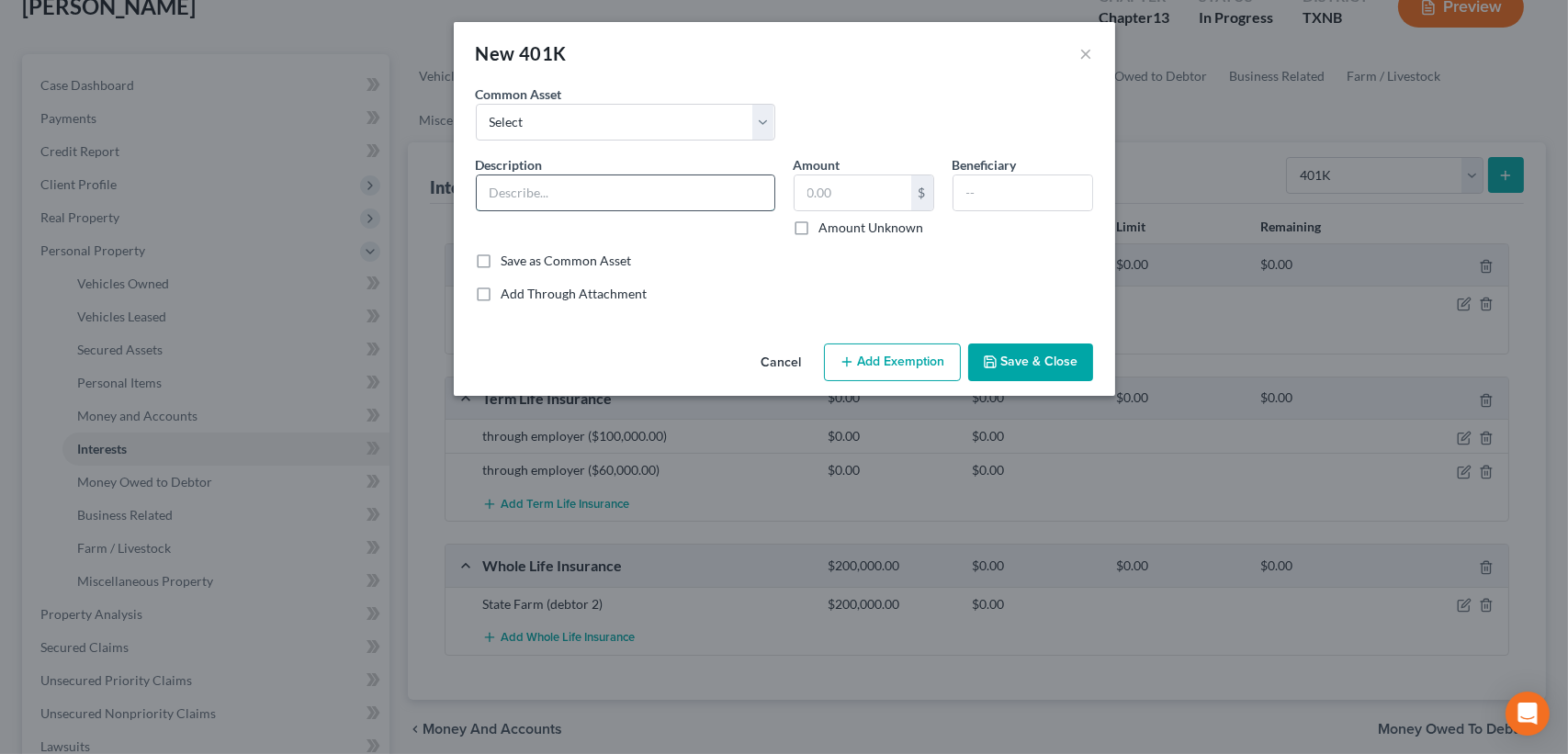
click at [540, 180] on input "text" at bounding box center [625, 193] width 298 height 35
type input "through employer"
click at [861, 203] on input "text" at bounding box center [852, 193] width 117 height 35
type input "50,000.00"
click at [1062, 364] on button "Save & Close" at bounding box center [1030, 363] width 125 height 38
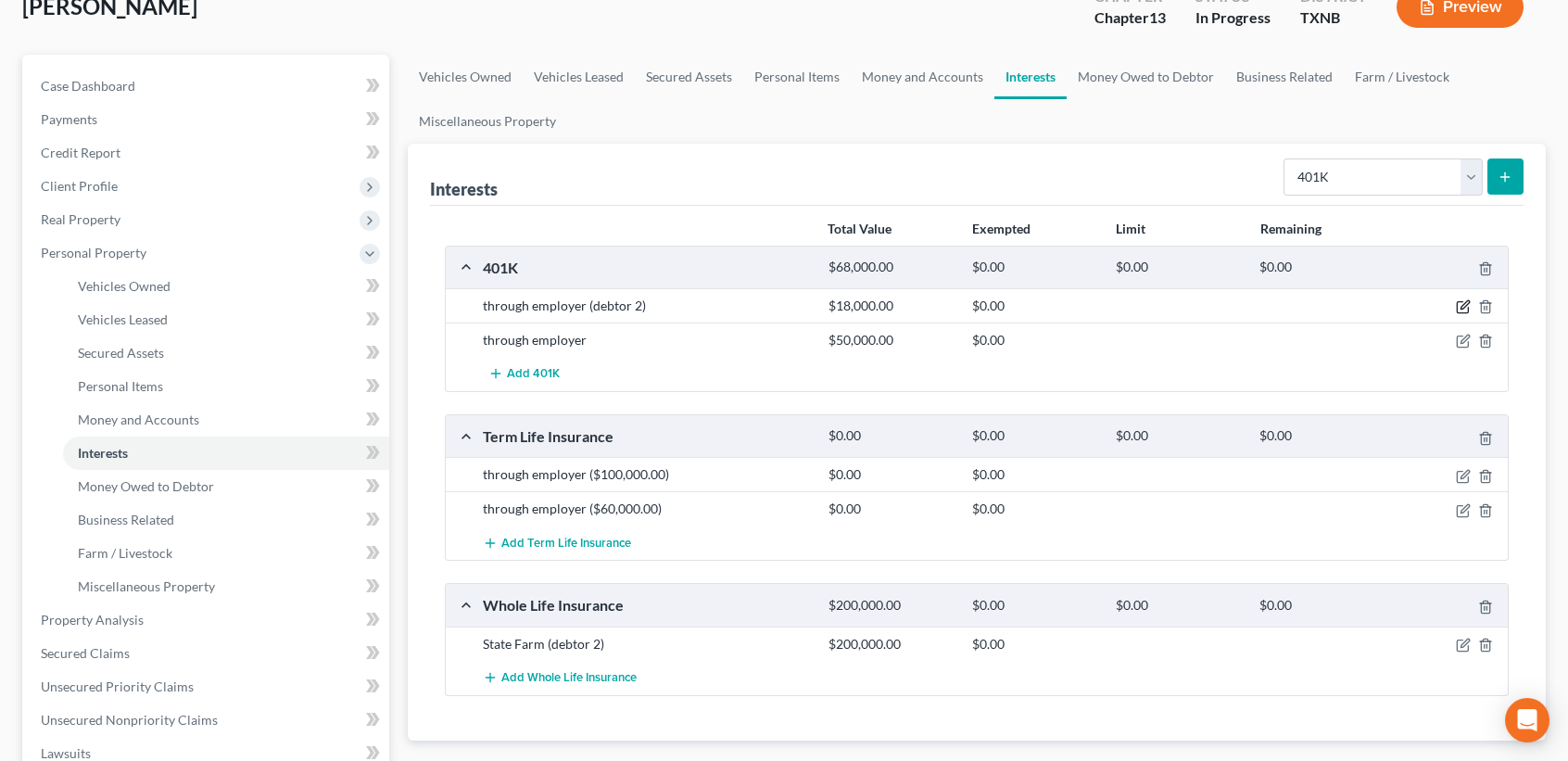
click at [1462, 307] on icon "button" at bounding box center [1465, 306] width 8 height 8
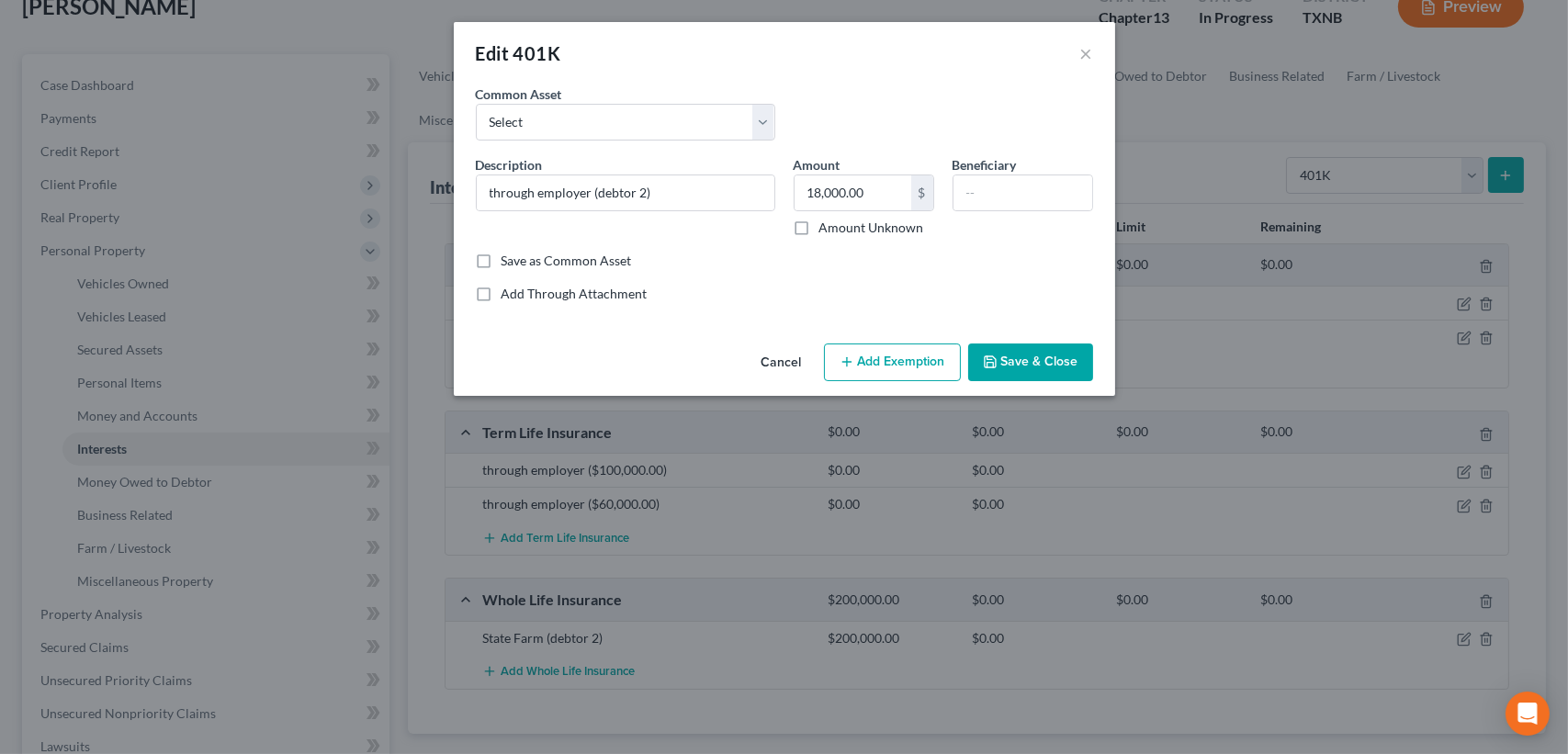
click at [792, 364] on button "Cancel" at bounding box center [782, 363] width 70 height 36
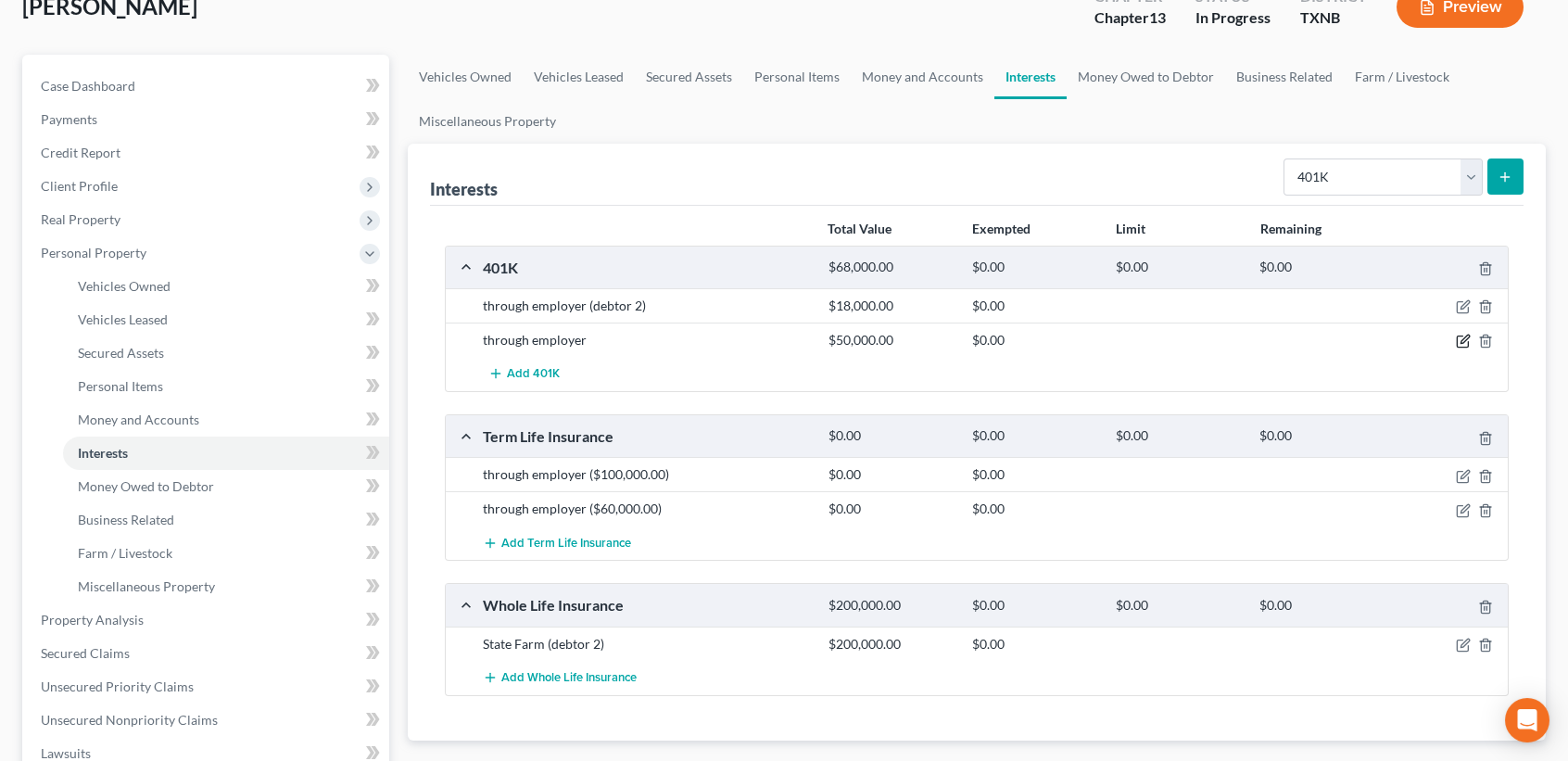
click at [1457, 338] on icon "button" at bounding box center [1462, 341] width 11 height 11
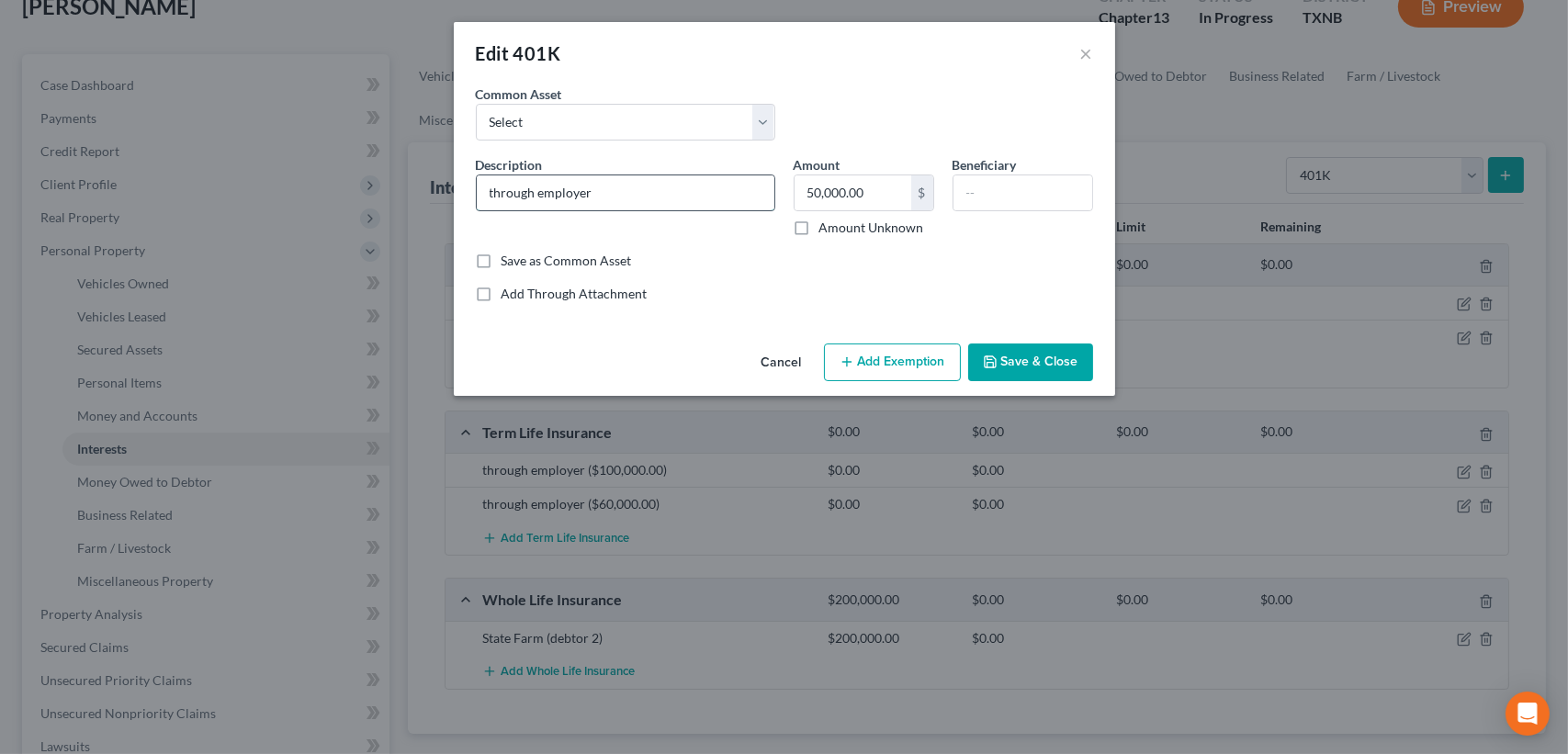
click at [624, 190] on input "through employer" at bounding box center [625, 193] width 298 height 35
type input "through employer (debtor 1)"
click at [1019, 363] on button "Save & Close" at bounding box center [1030, 363] width 125 height 38
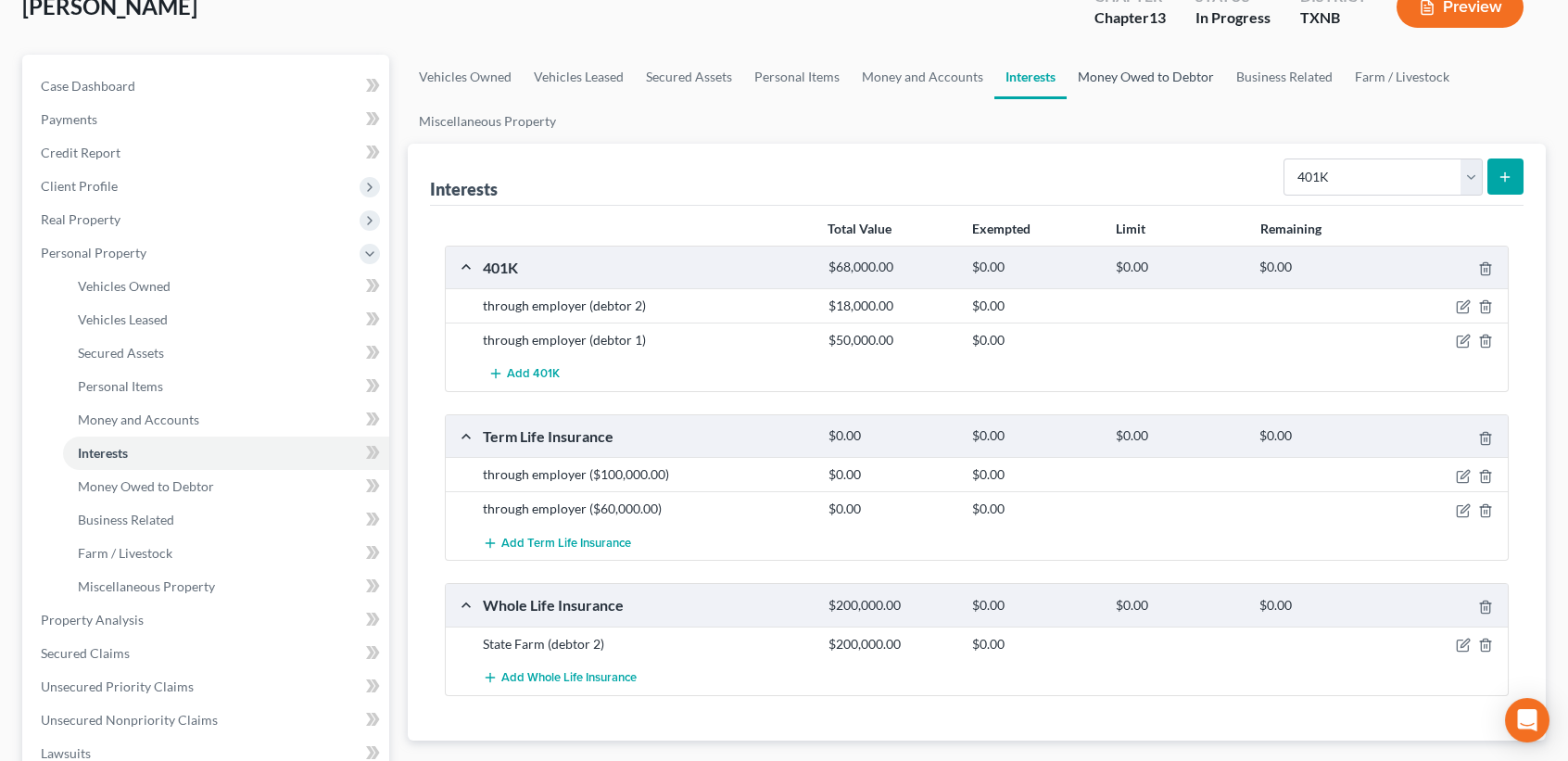
click at [1085, 78] on link "Money Owed to Debtor" at bounding box center [1146, 76] width 159 height 45
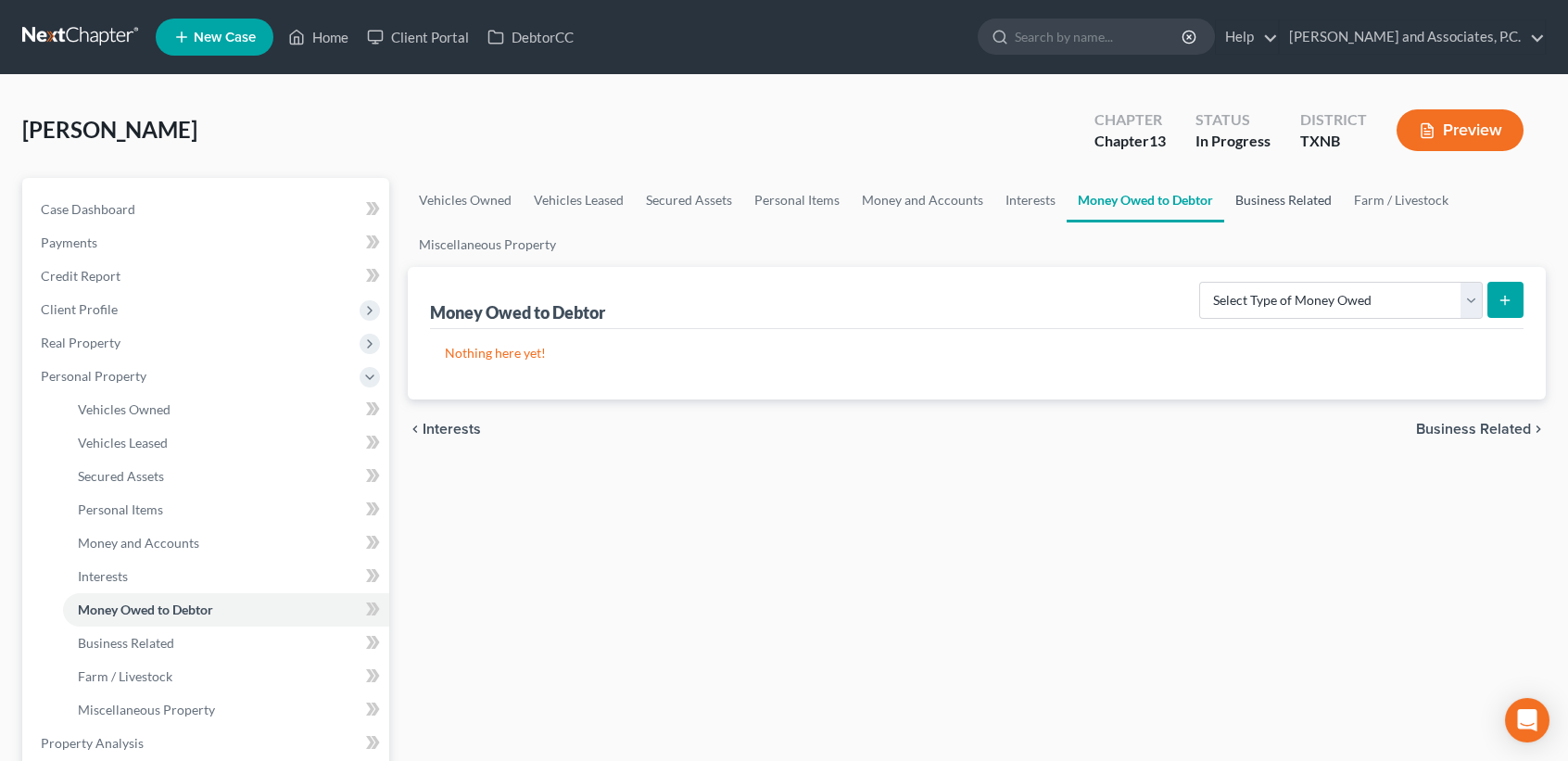
click at [1285, 215] on link "Business Related" at bounding box center [1283, 199] width 119 height 45
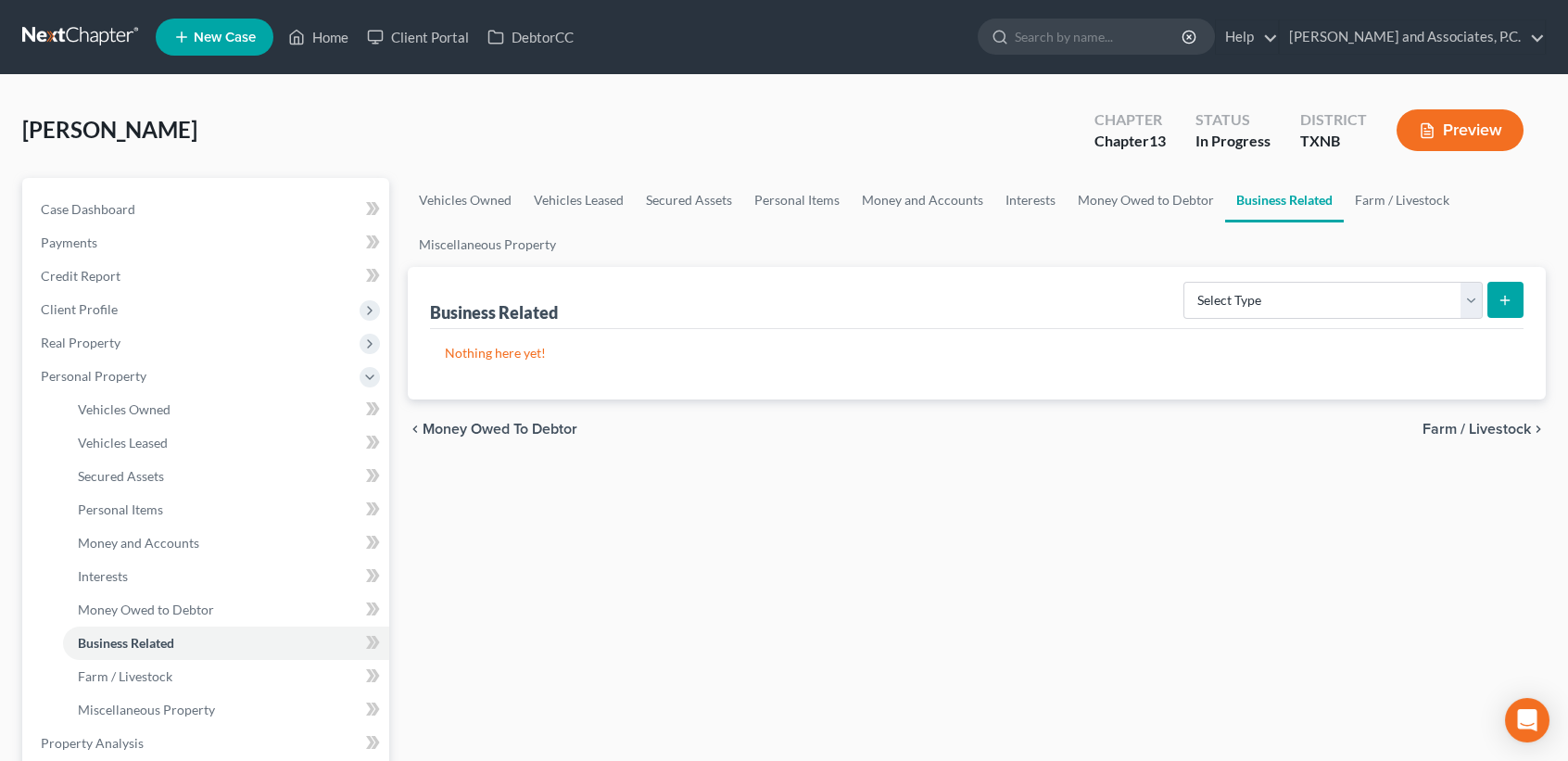
click at [1277, 210] on link "Business Related" at bounding box center [1284, 199] width 119 height 45
click at [1374, 194] on link "Farm / Livestock" at bounding box center [1402, 199] width 117 height 45
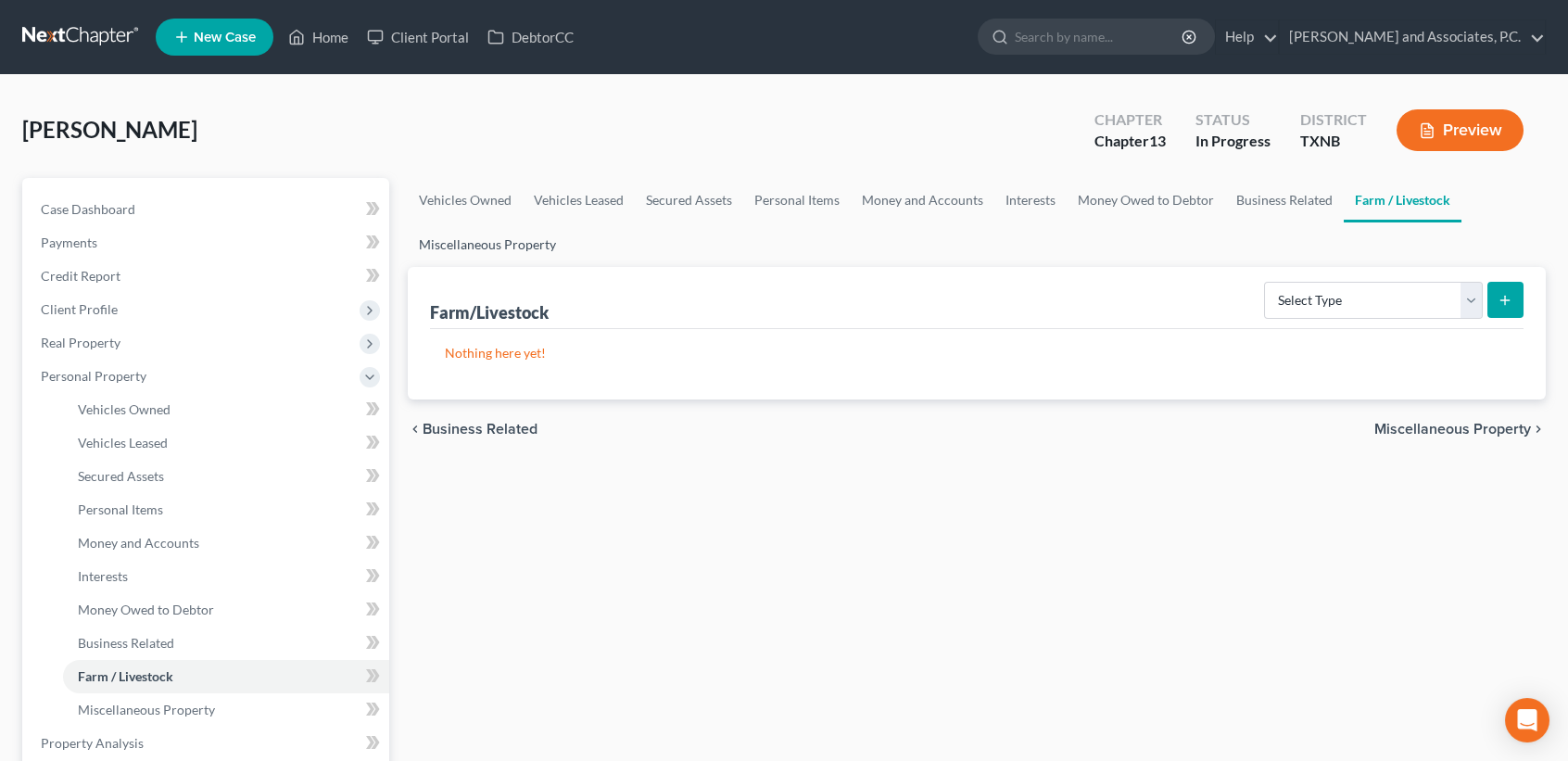
click at [464, 254] on link "Miscellaneous Property" at bounding box center [487, 244] width 160 height 45
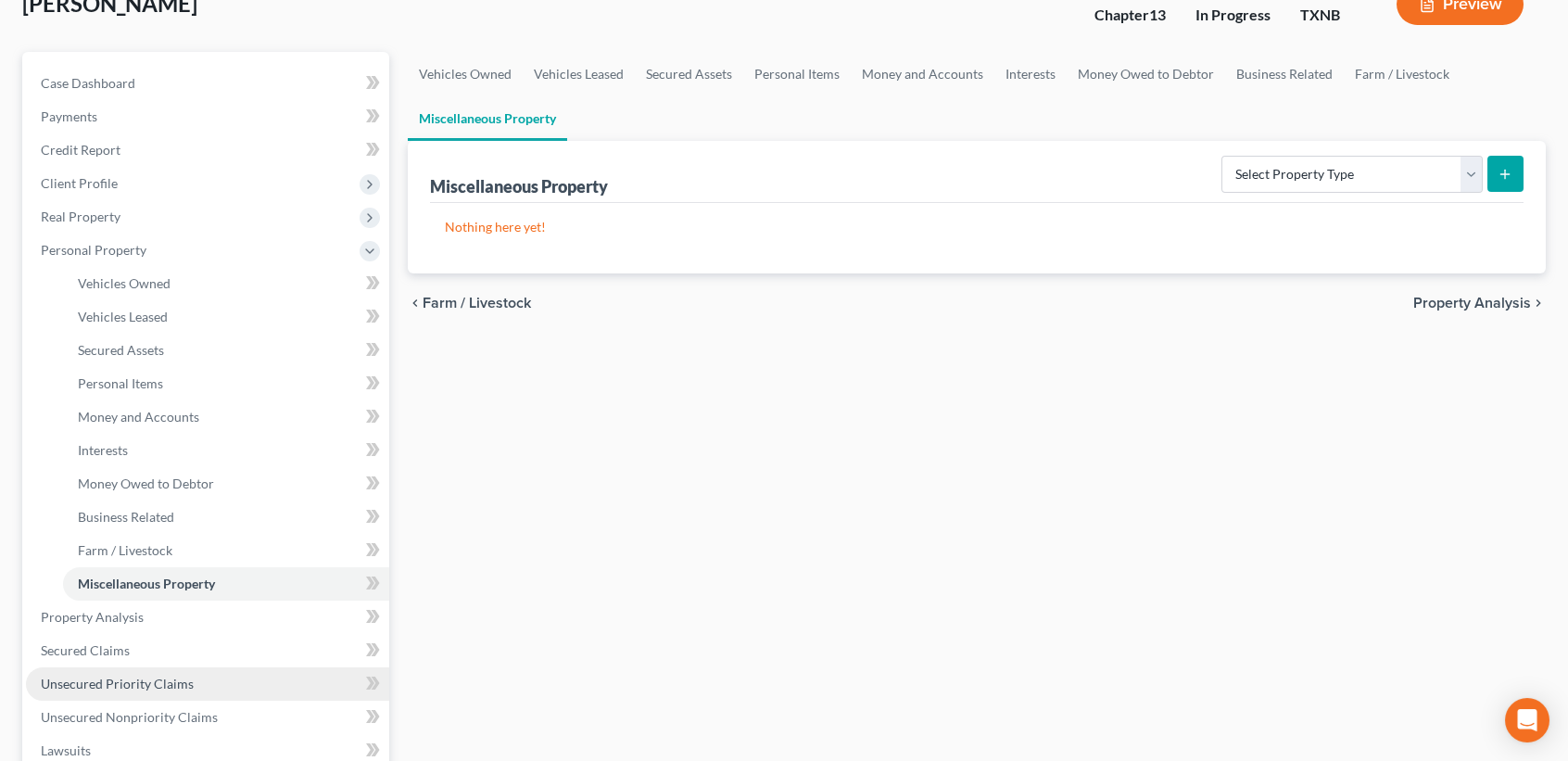
scroll to position [371, 0]
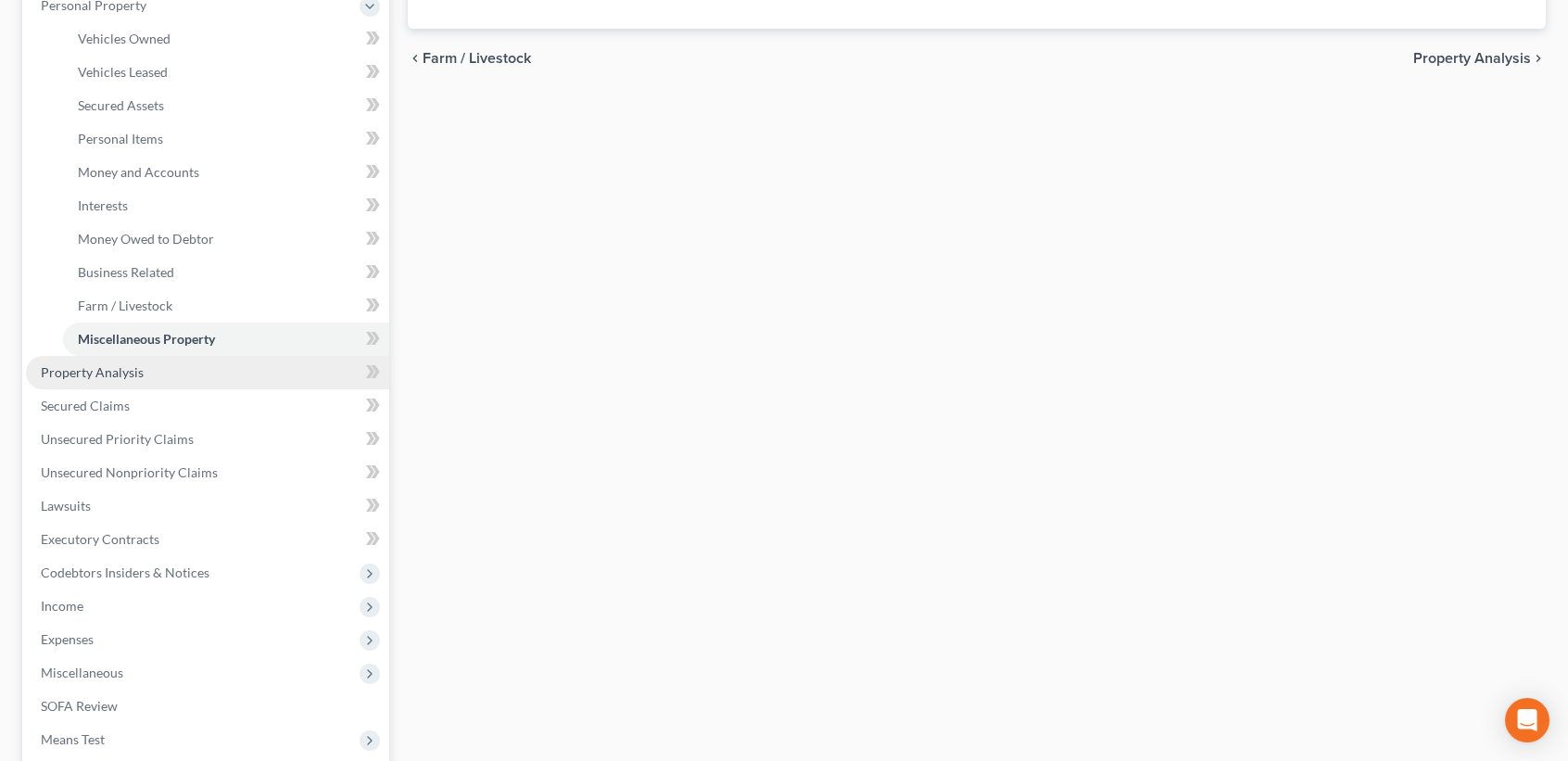
click at [159, 374] on link "Property Analysis" at bounding box center [207, 373] width 363 height 34
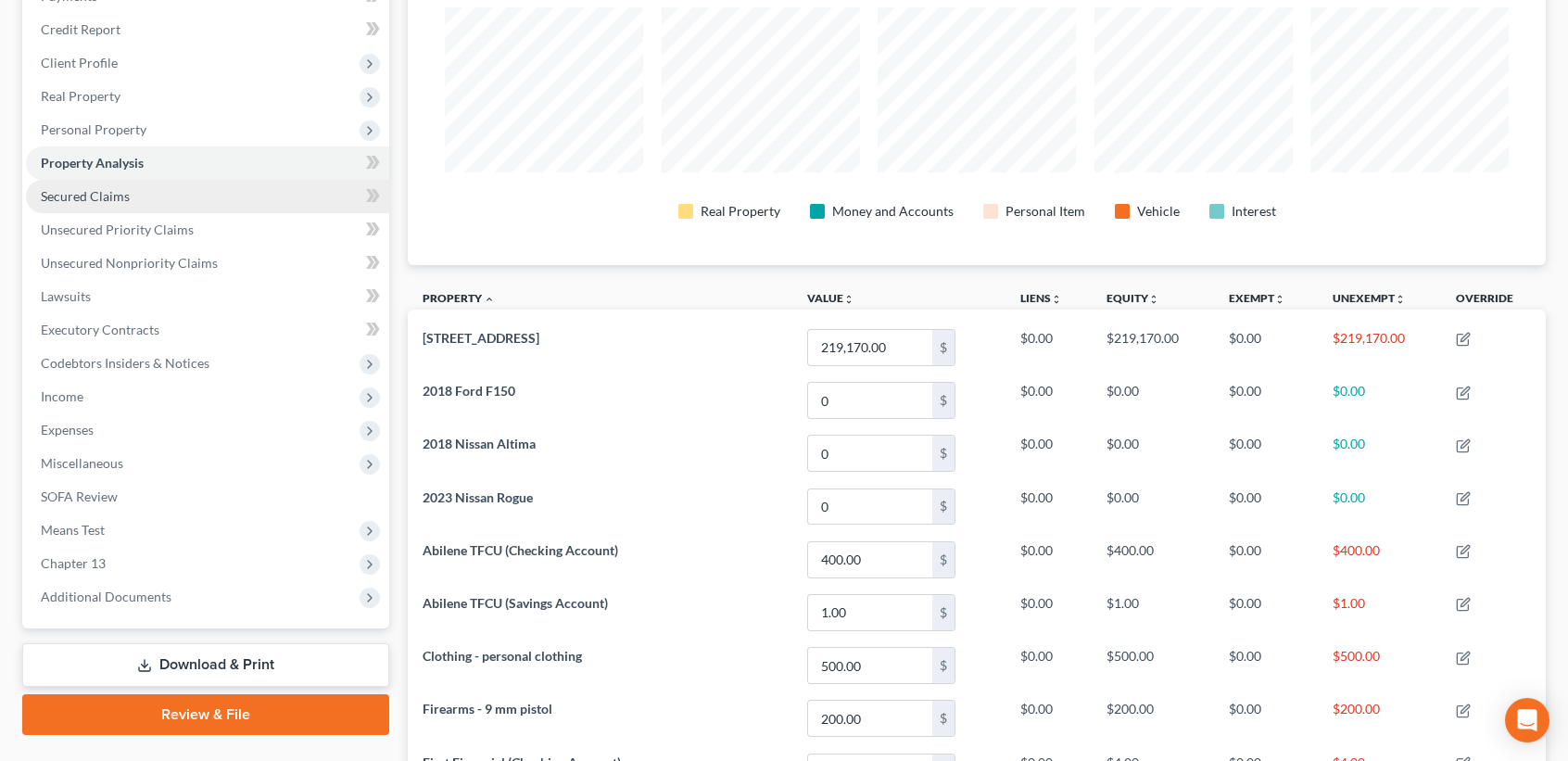
click at [96, 193] on span "Secured Claims" at bounding box center [85, 196] width 89 height 16
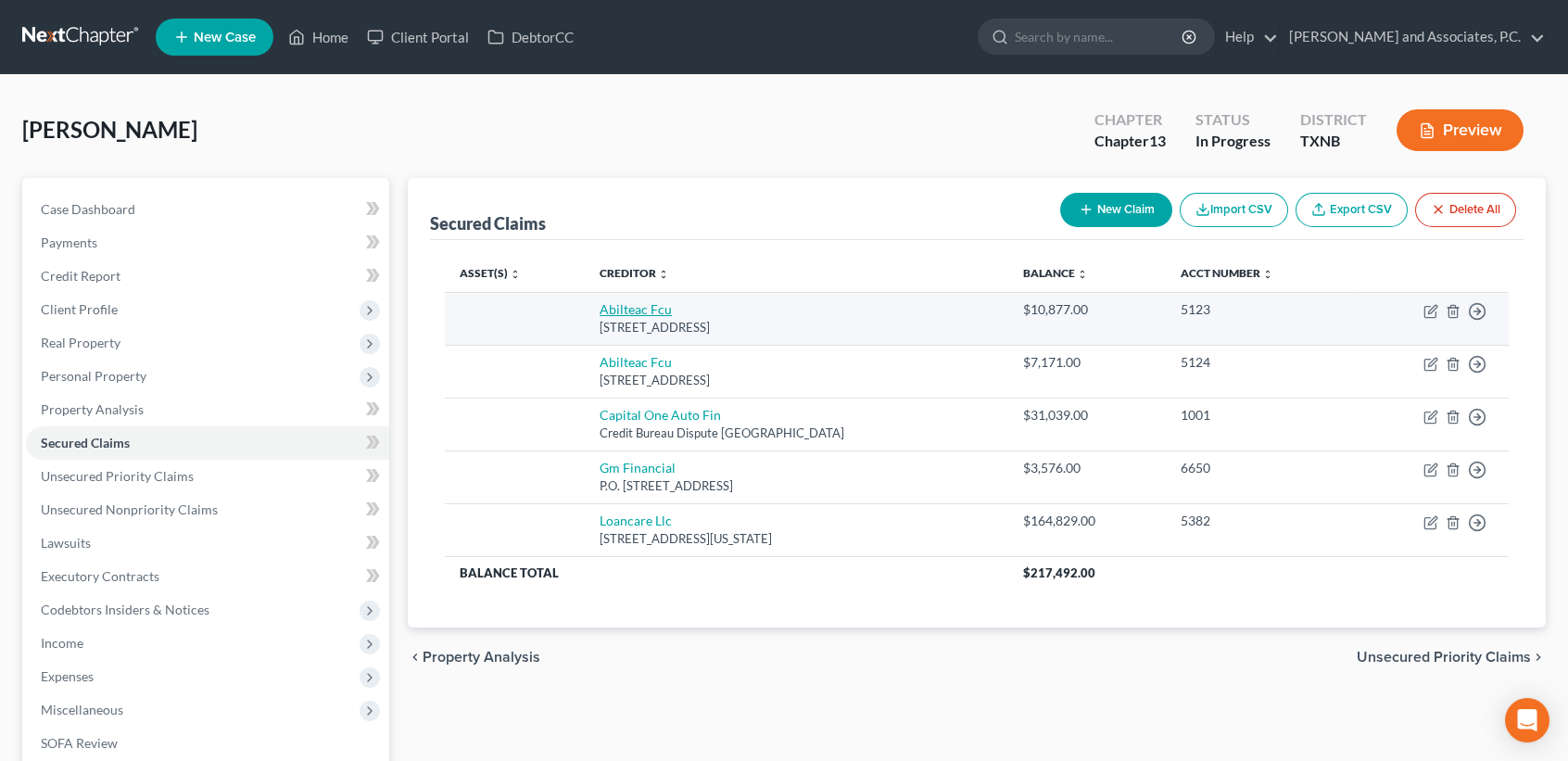
click at [633, 313] on link "Abilteac Fcu" at bounding box center [636, 310] width 72 height 16
select select "45"
select select "0"
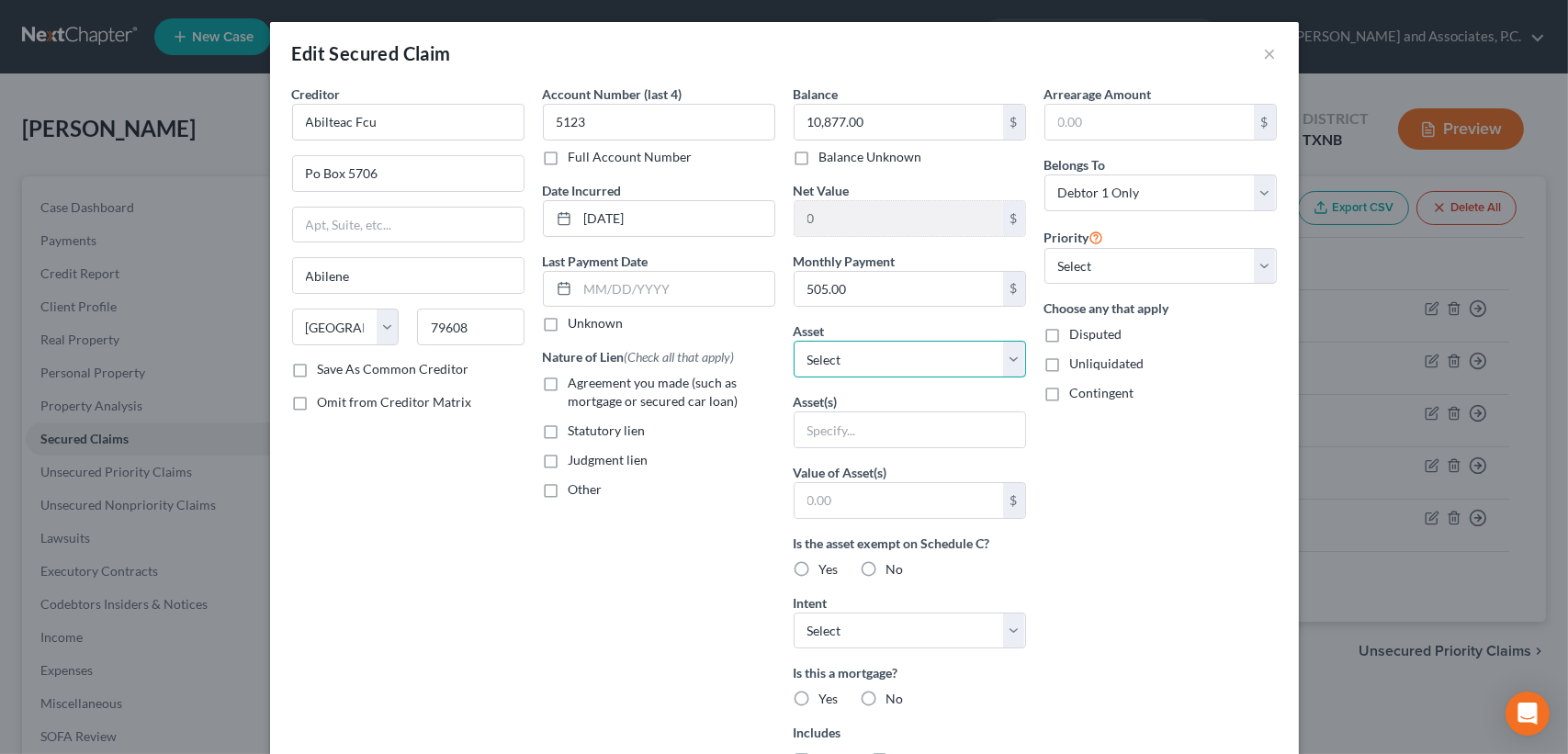
click at [822, 370] on select "Select Other Multiple Assets [STREET_ADDRESS] - $219170.0 Abilene TFCU (Checkin…" at bounding box center [909, 359] width 232 height 36
select select "11"
click at [793, 341] on select "Select Other Multiple Assets [STREET_ADDRESS] - $219170.0 Abilene TFCU (Checkin…" at bounding box center [909, 359] width 232 height 36
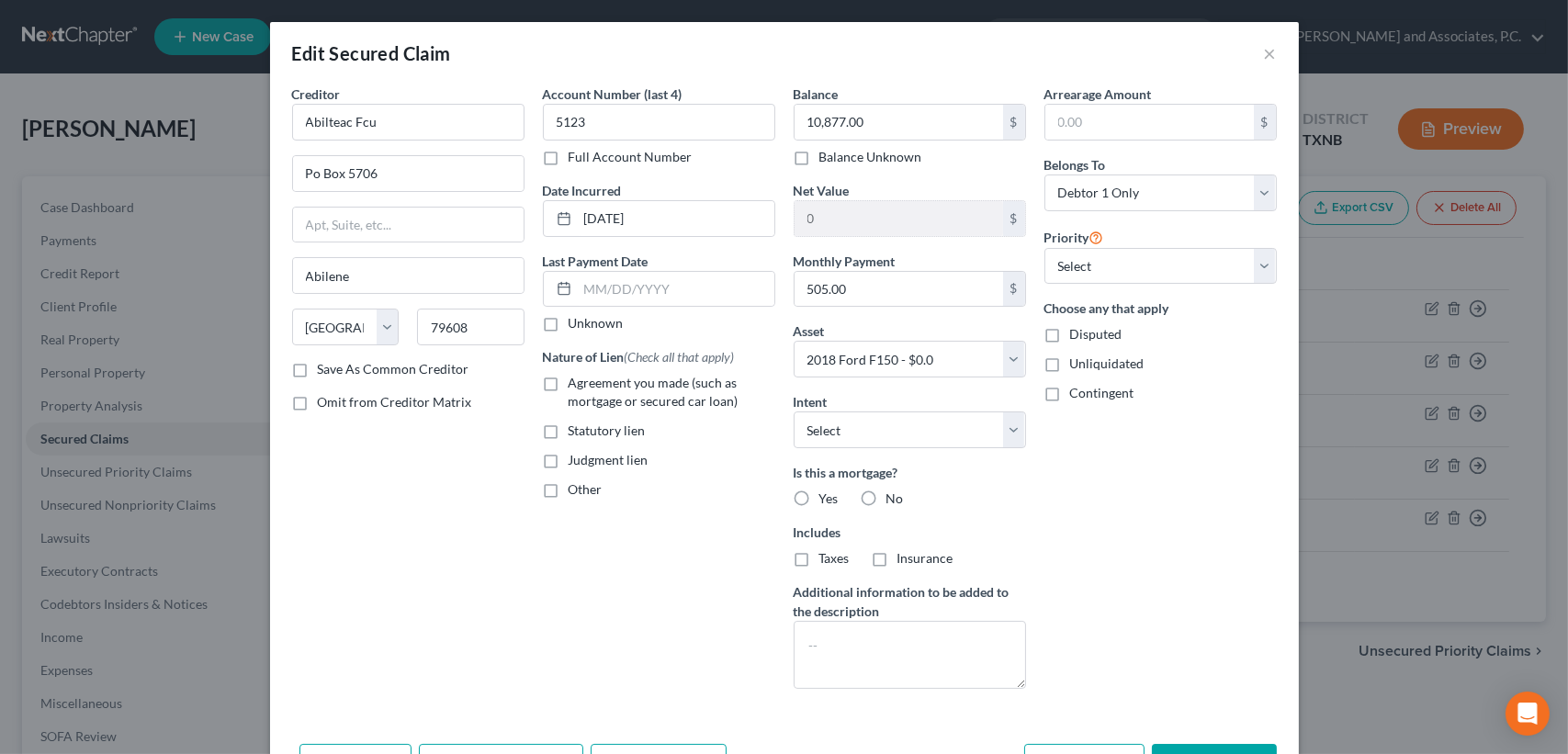
click at [1100, 586] on div "Arrearage Amount $ Belongs To * Select Debtor 1 Only Debtor 2 Only Debtor 1 And…" at bounding box center [1160, 394] width 251 height 619
click at [887, 498] on label "No" at bounding box center [896, 498] width 18 height 19
click at [894, 498] on input "No" at bounding box center [900, 495] width 12 height 12
radio input "true"
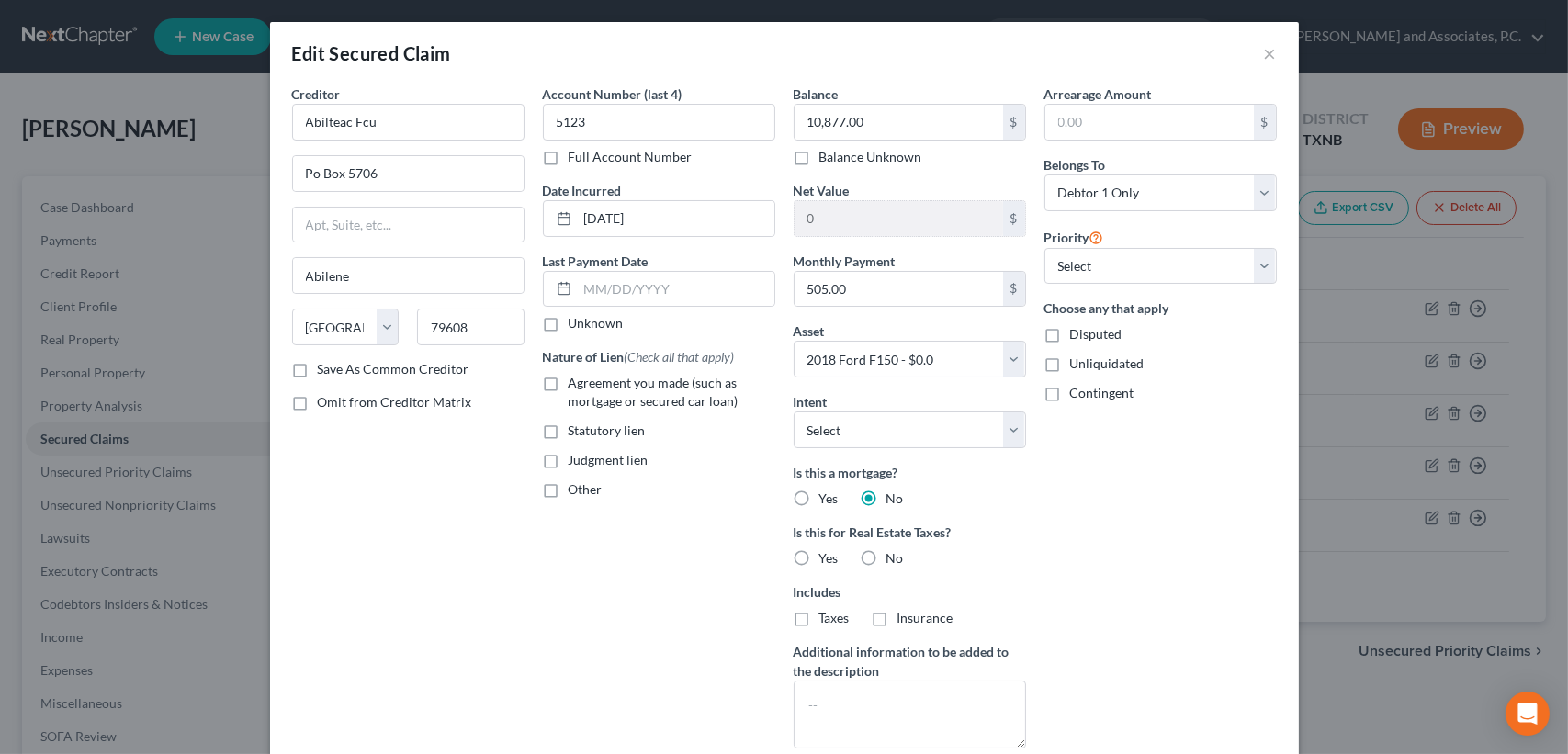
click at [887, 561] on label "No" at bounding box center [896, 558] width 18 height 19
click at [894, 561] on input "No" at bounding box center [900, 555] width 12 height 12
radio input "true"
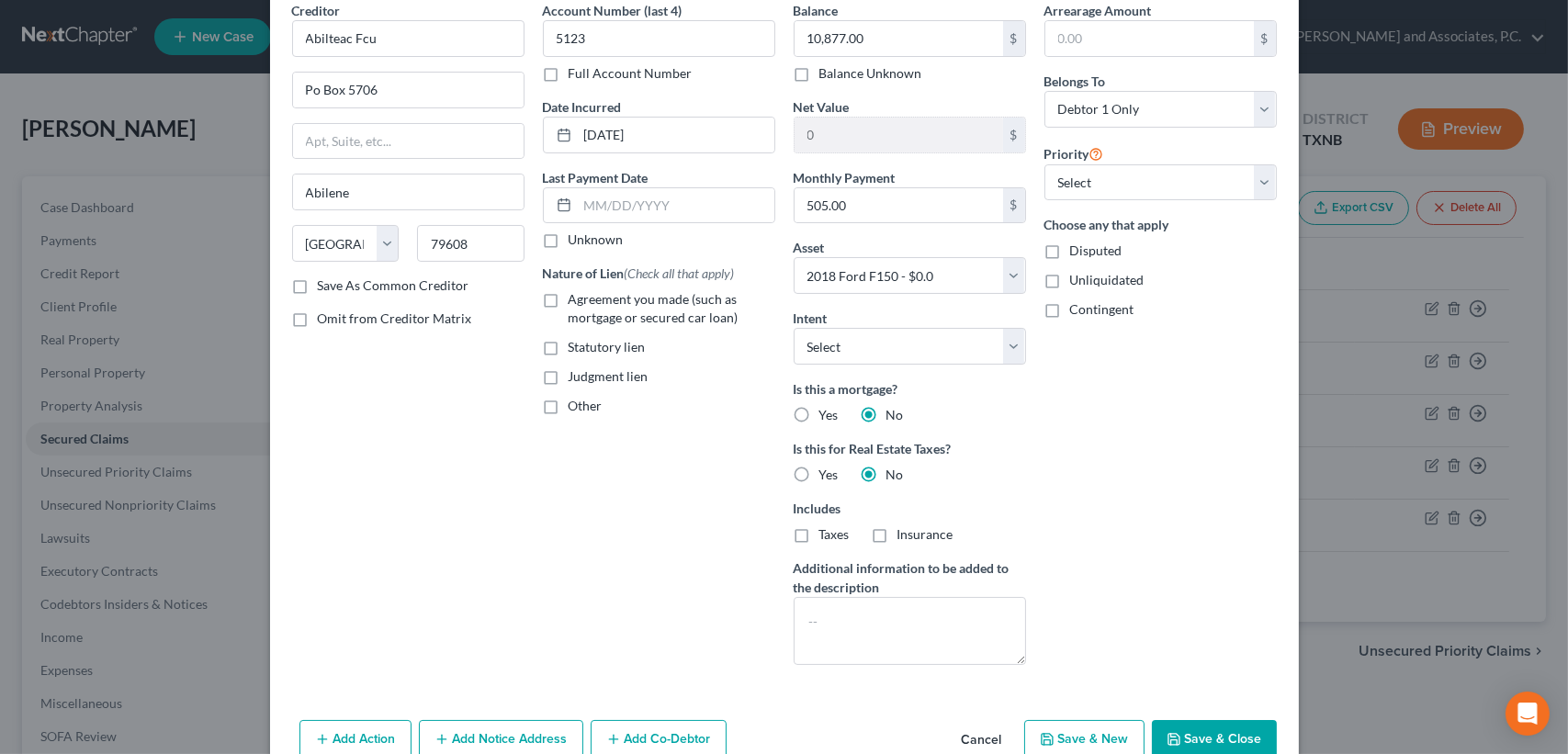
scroll to position [175, 0]
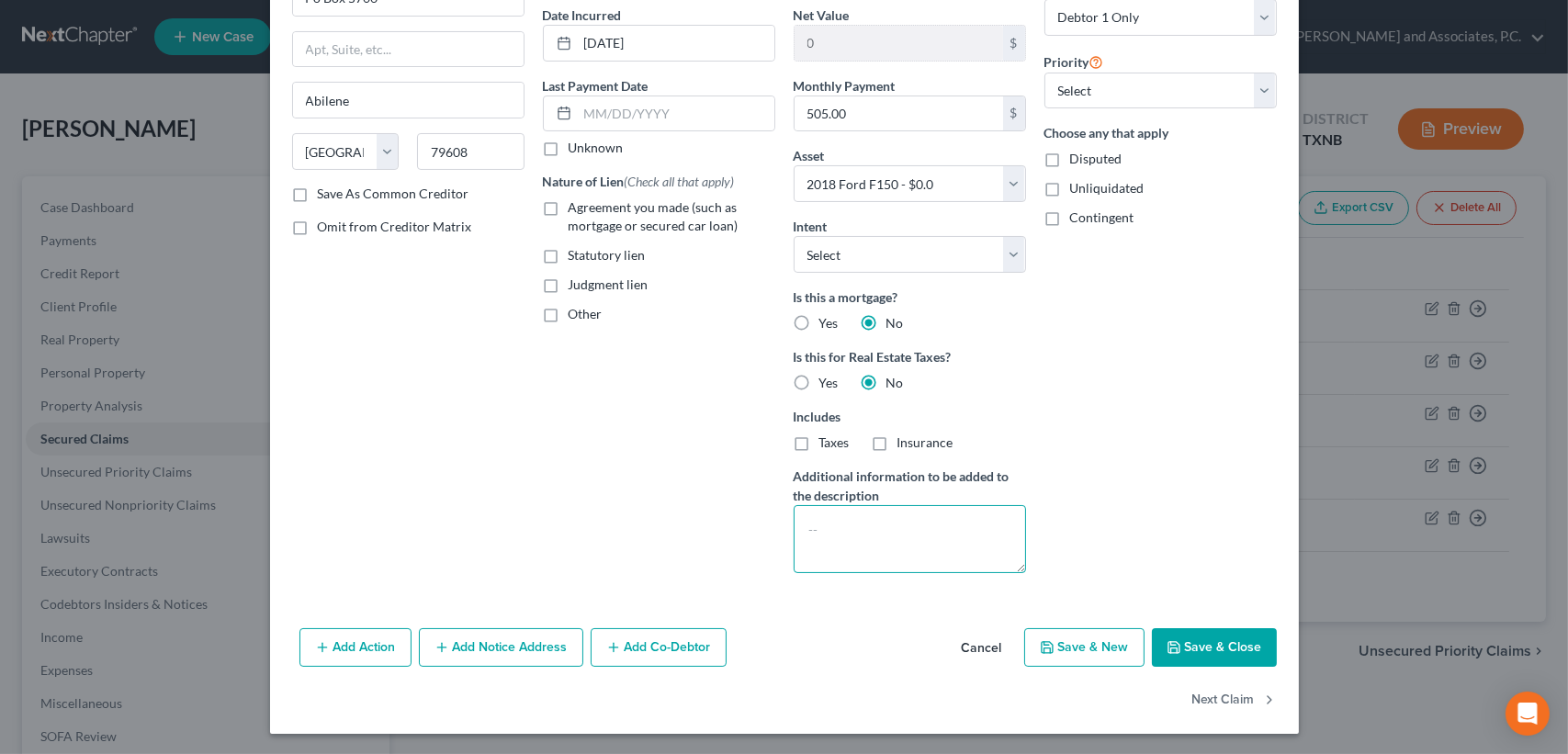
click at [938, 562] on textarea at bounding box center [909, 539] width 232 height 68
type textarea "plan"
click at [1236, 647] on button "Save & Close" at bounding box center [1214, 647] width 125 height 38
select select
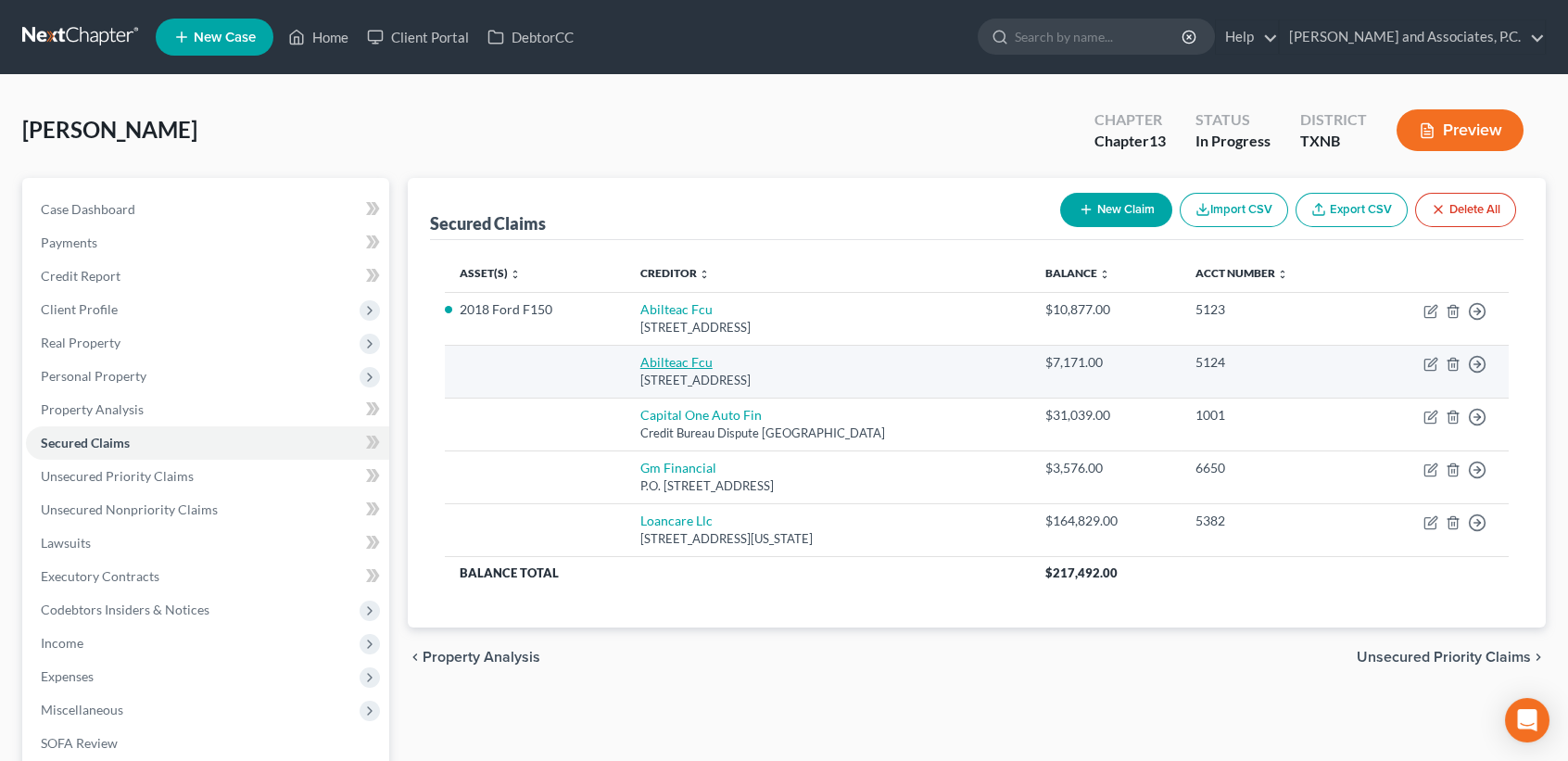
click at [686, 361] on link "Abilteac Fcu" at bounding box center [676, 362] width 72 height 16
select select "45"
select select "2"
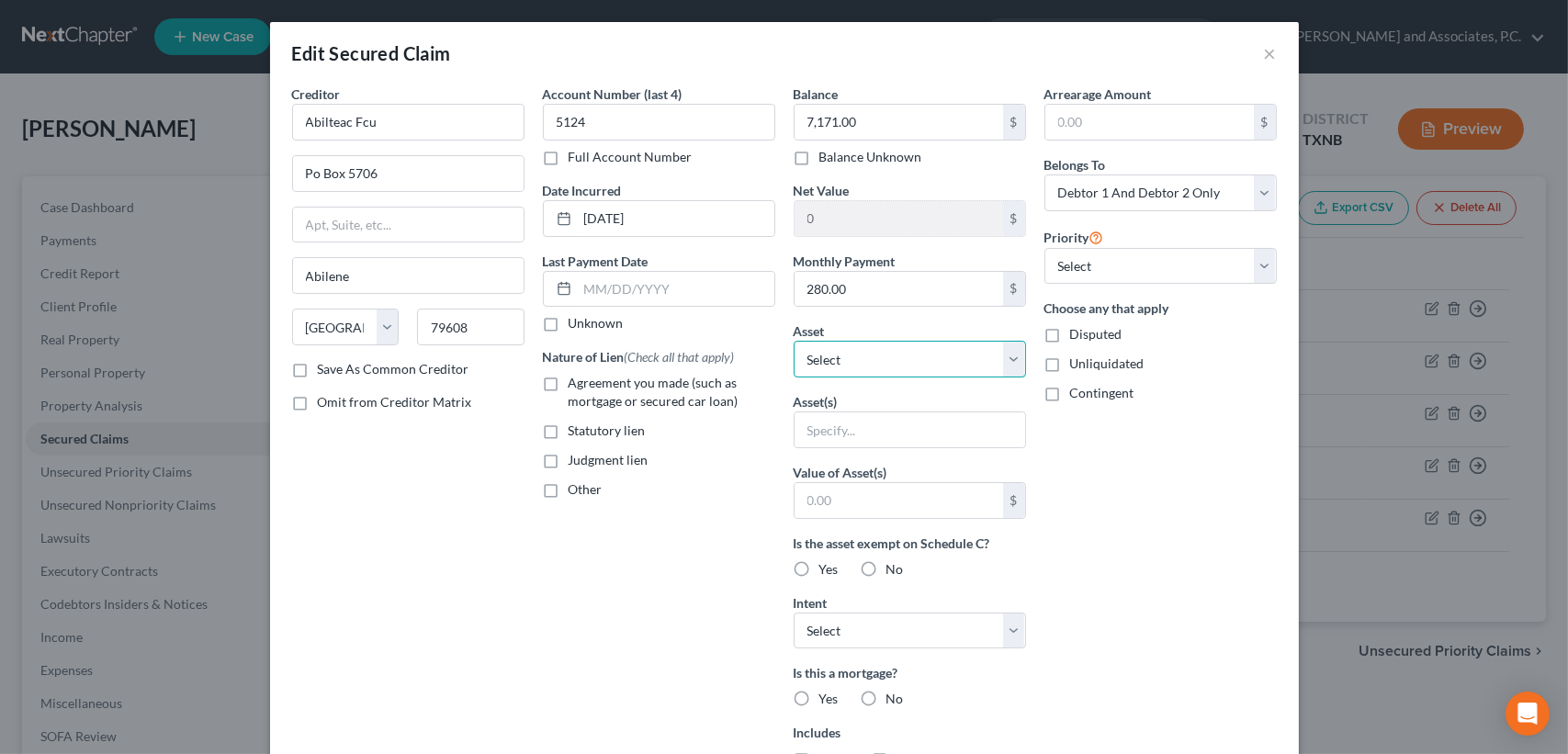
click at [839, 352] on select "Select Other Multiple Assets [STREET_ADDRESS] - $219170.0 Abilene TFCU (Checkin…" at bounding box center [909, 359] width 232 height 36
click at [793, 341] on select "Select Other Multiple Assets [STREET_ADDRESS] - $219170.0 Abilene TFCU (Checkin…" at bounding box center [909, 359] width 232 height 36
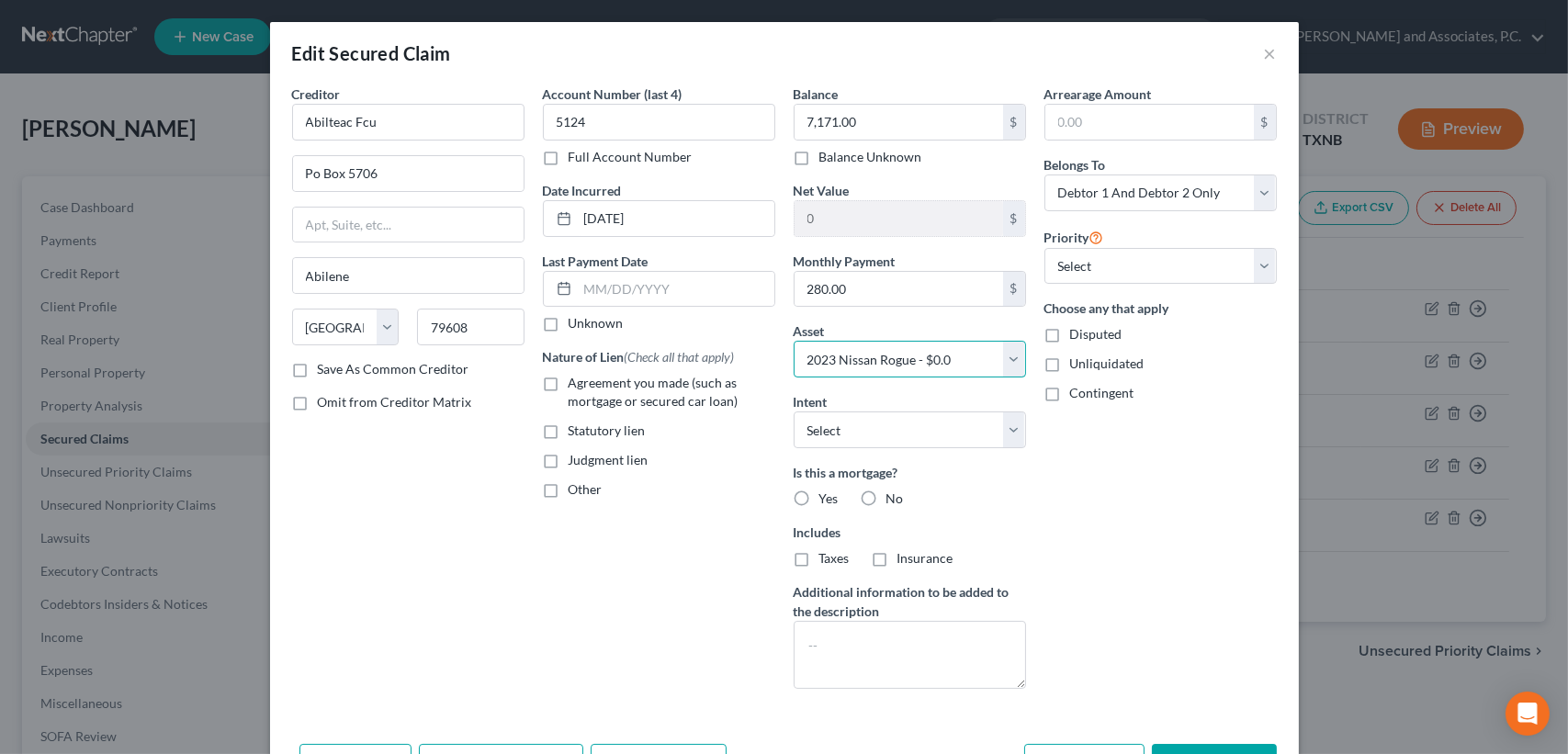
click at [850, 372] on select "Select Other Multiple Assets [STREET_ADDRESS] - $219170.0 Abilene TFCU (Checkin…" at bounding box center [909, 359] width 232 height 36
select select "6"
click at [793, 341] on select "Select Other Multiple Assets [STREET_ADDRESS] - $219170.0 Abilene TFCU (Checkin…" at bounding box center [909, 359] width 232 height 36
click at [1117, 515] on div "Arrearage Amount $ Belongs To * Select Debtor 1 Only Debtor 2 Only Debtor 1 And…" at bounding box center [1160, 394] width 251 height 619
click at [887, 494] on label "No" at bounding box center [896, 498] width 18 height 19
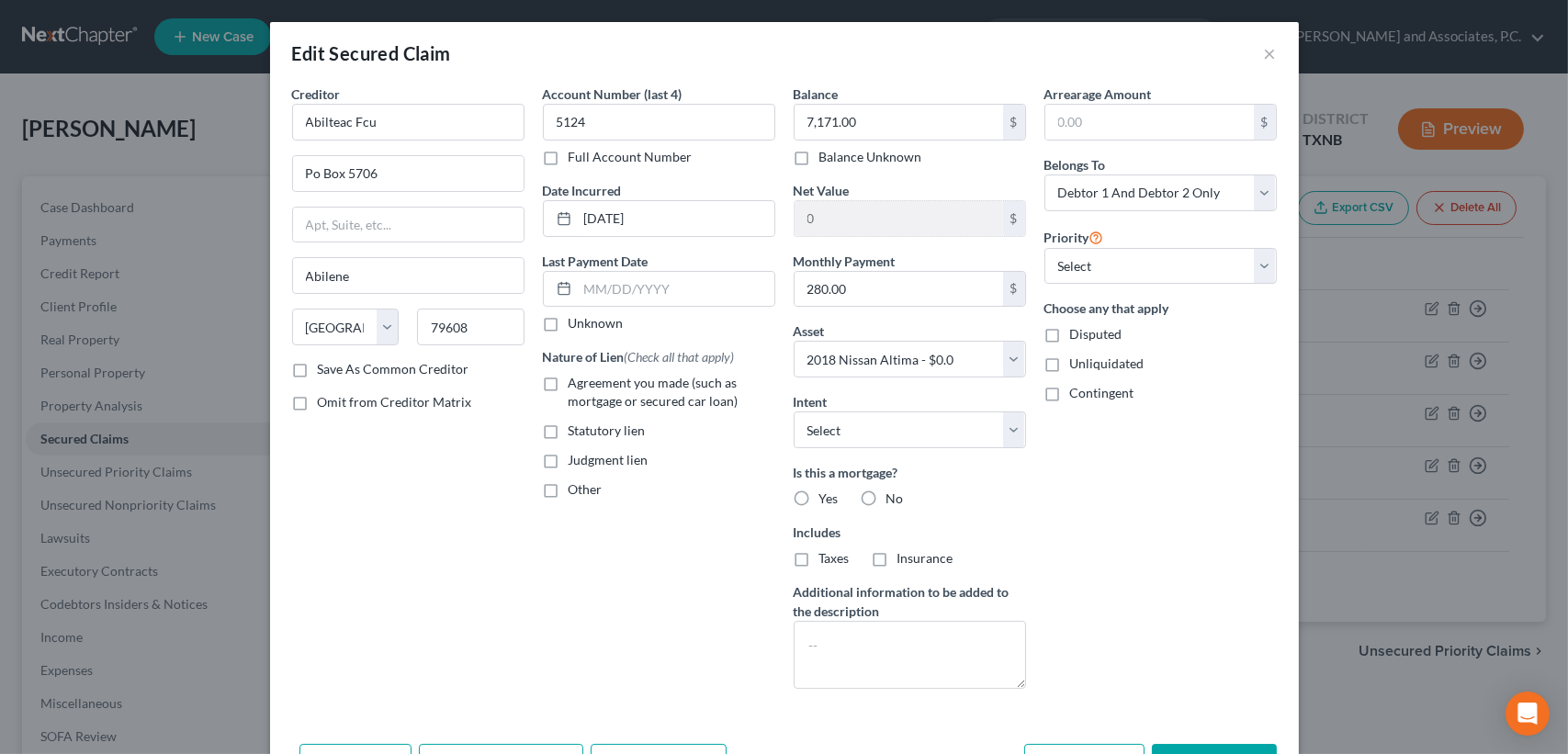
click at [894, 494] on input "No" at bounding box center [900, 495] width 12 height 12
radio input "true"
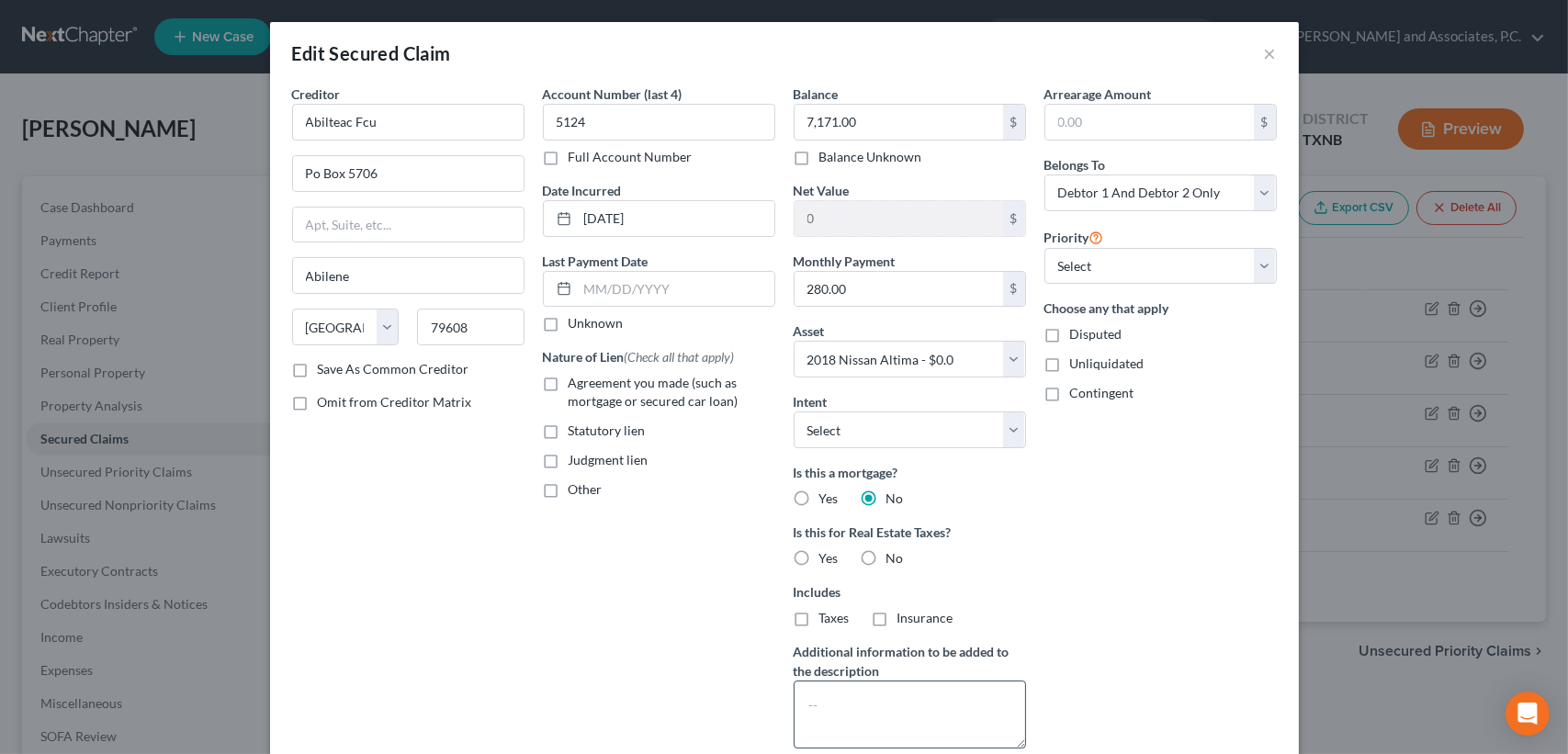
click at [887, 554] on label "No" at bounding box center [896, 558] width 18 height 19
click at [894, 554] on input "No" at bounding box center [900, 555] width 12 height 12
radio input "true"
click at [862, 700] on textarea at bounding box center [909, 714] width 232 height 68
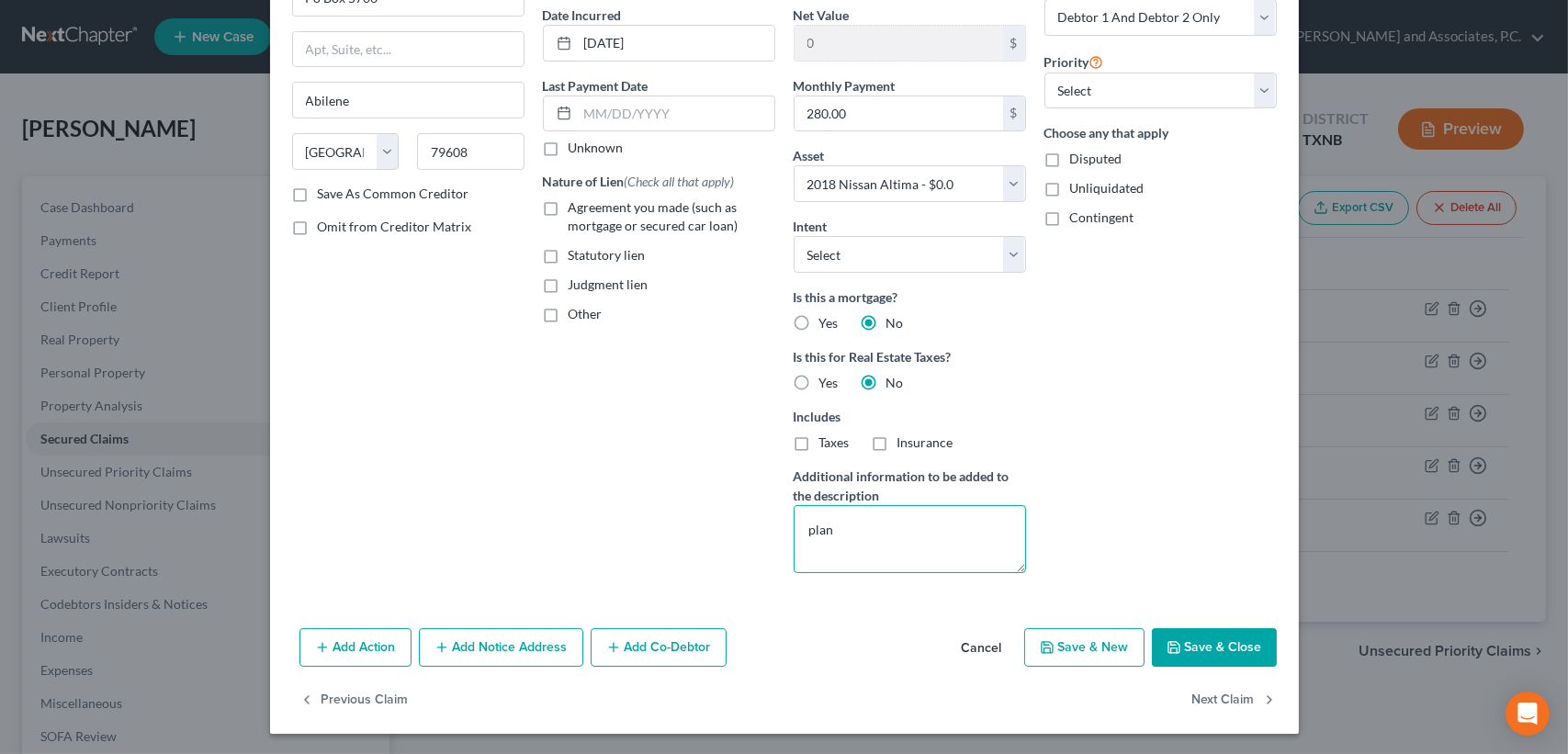
type textarea "plan"
click at [1202, 603] on div "Creditor * Abilteac Fcu Po Box [GEOGRAPHIC_DATA] [US_STATE] AK AR AZ CA CO CT D…" at bounding box center [784, 264] width 1029 height 712
click at [1205, 631] on button "Save & Close" at bounding box center [1214, 647] width 125 height 38
select select
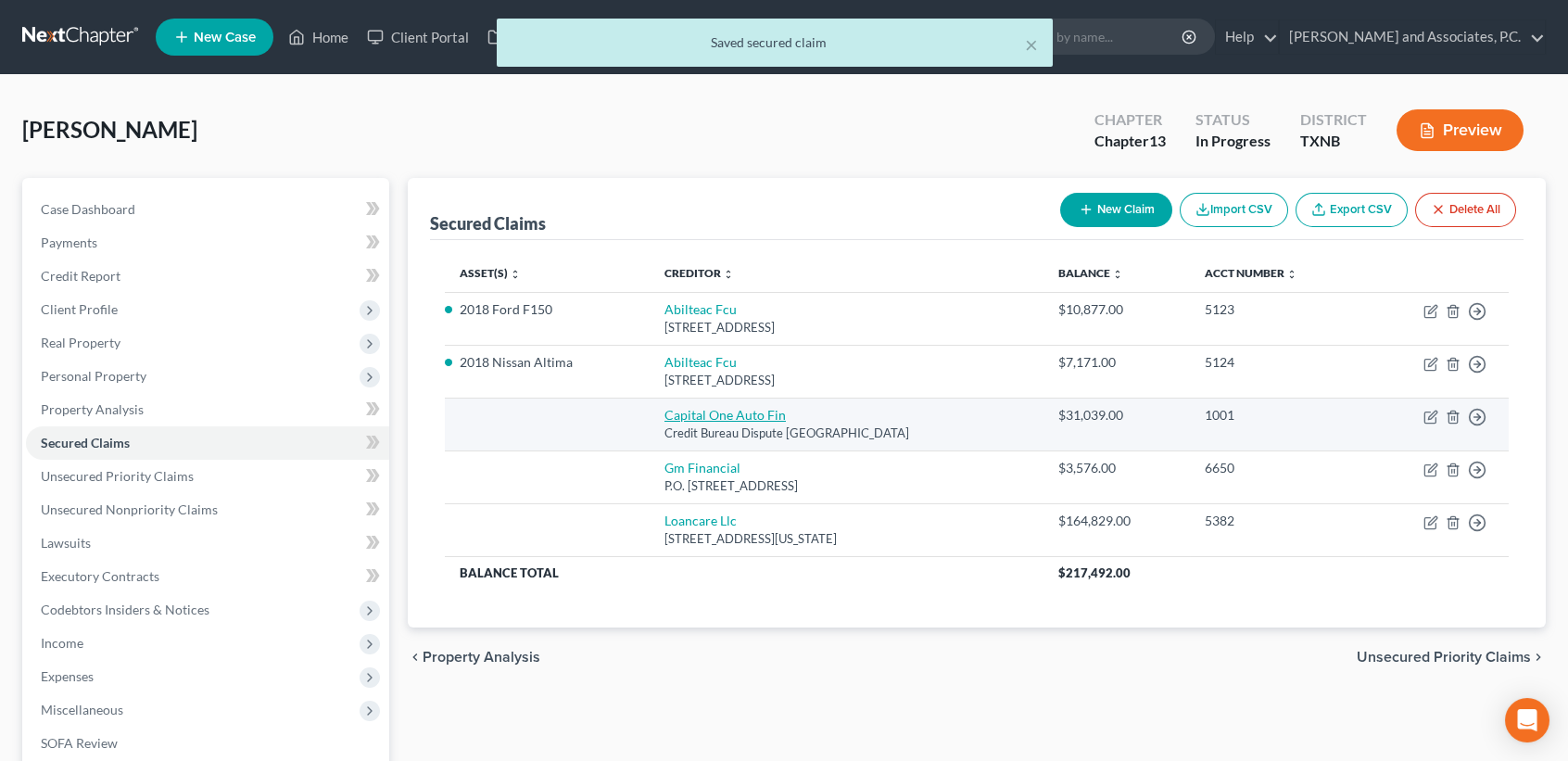
click at [706, 414] on link "Capital One Auto Fin" at bounding box center [725, 415] width 121 height 16
select select "45"
select select "2"
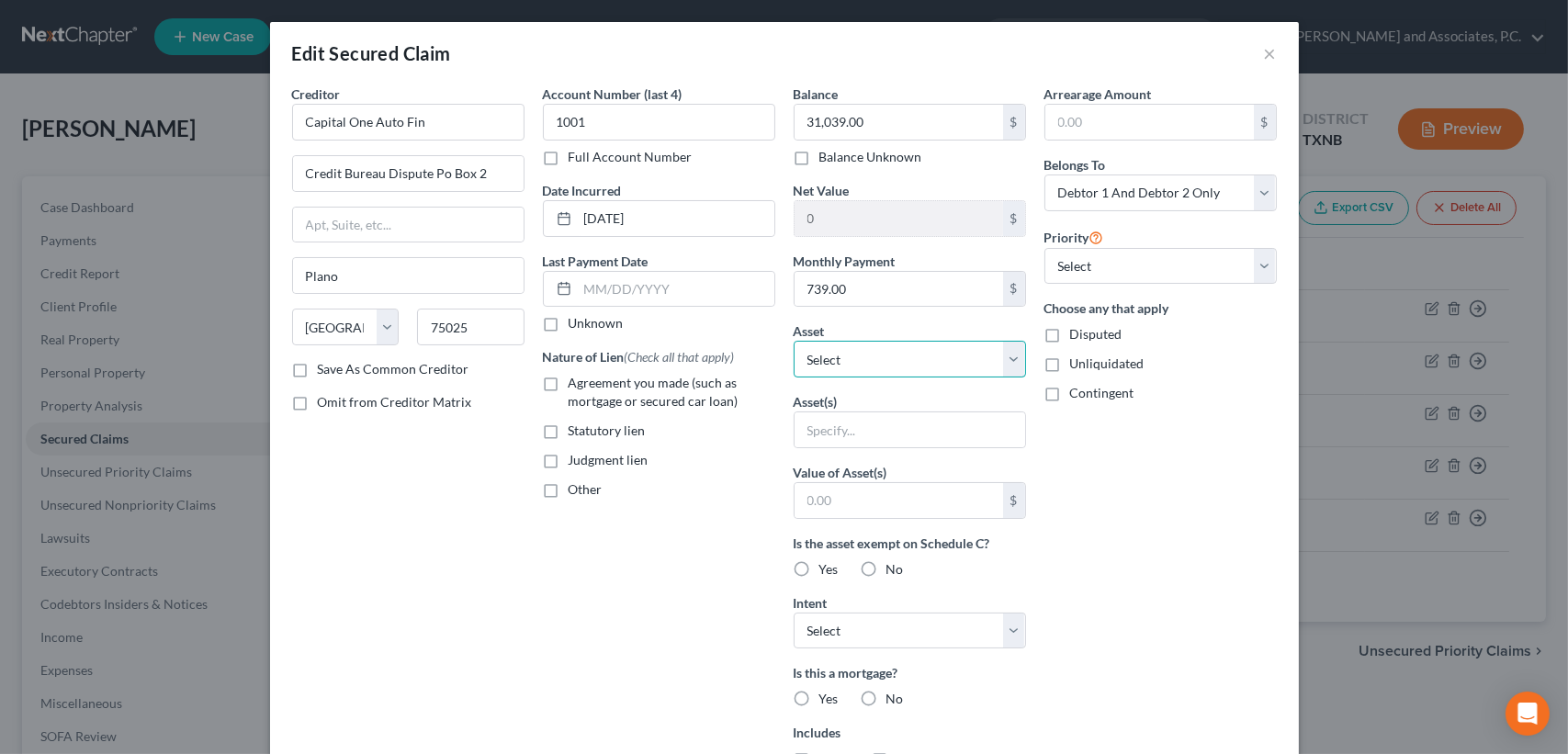
click at [834, 363] on select "Select Other Multiple Assets [STREET_ADDRESS] - $219170.0 Abilene TFCU (Checkin…" at bounding box center [909, 359] width 232 height 36
select select "12"
click at [793, 341] on select "Select Other Multiple Assets [STREET_ADDRESS] - $219170.0 Abilene TFCU (Checkin…" at bounding box center [909, 359] width 232 height 36
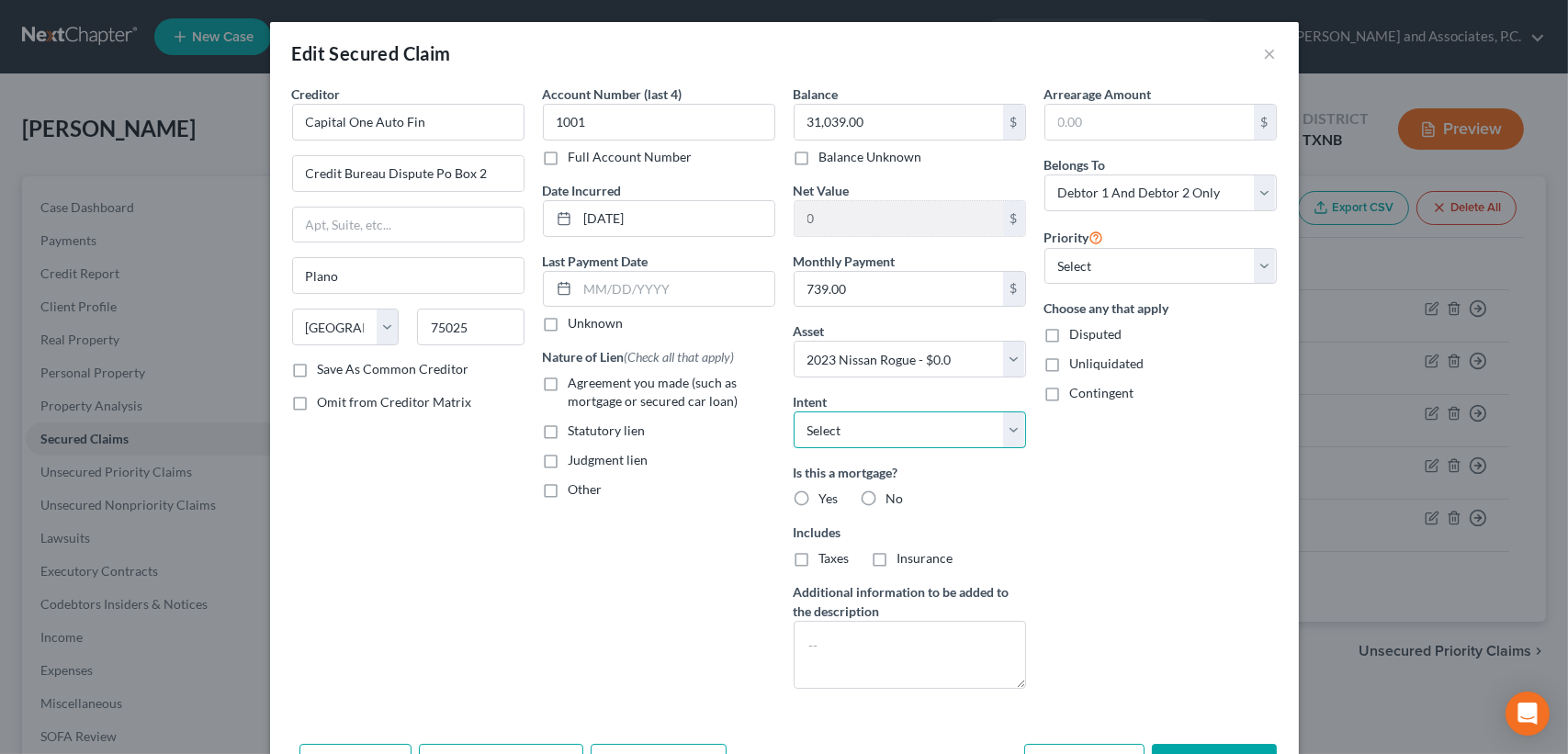
click at [873, 434] on select "Select Surrender Redeem Reaffirm Avoid Other" at bounding box center [909, 430] width 232 height 36
drag, startPoint x: 1170, startPoint y: 514, endPoint x: 974, endPoint y: 562, distance: 201.8
click at [1170, 515] on div "Arrearage Amount $ Belongs To * Select Debtor 1 Only Debtor 2 Only Debtor 1 And…" at bounding box center [1160, 394] width 251 height 619
click at [887, 497] on label "No" at bounding box center [896, 498] width 18 height 19
click at [894, 497] on input "No" at bounding box center [900, 495] width 12 height 12
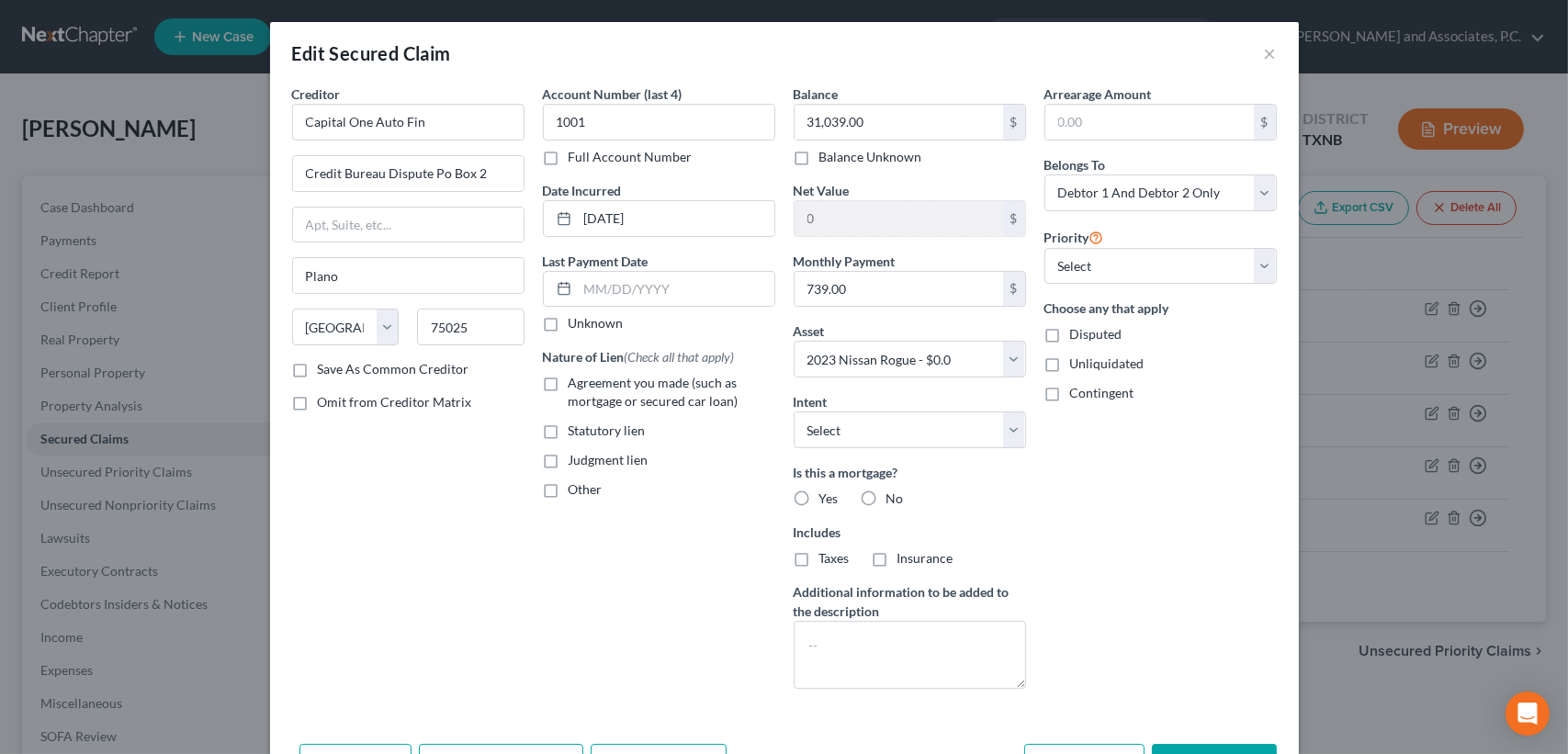
radio input "true"
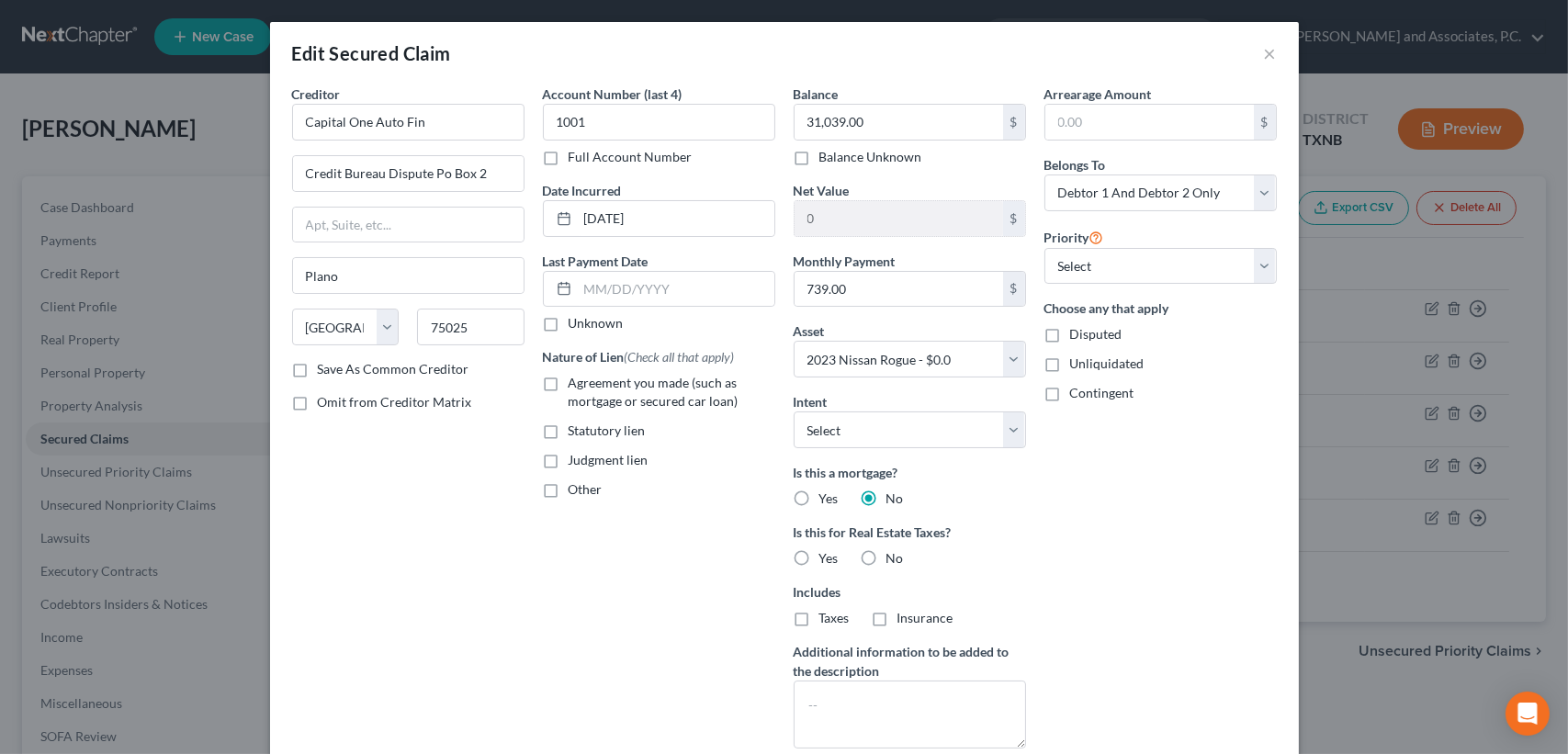
click at [887, 551] on label "No" at bounding box center [896, 558] width 18 height 19
click at [894, 551] on input "No" at bounding box center [900, 555] width 12 height 12
radio input "true"
click at [902, 723] on textarea at bounding box center [909, 714] width 232 height 68
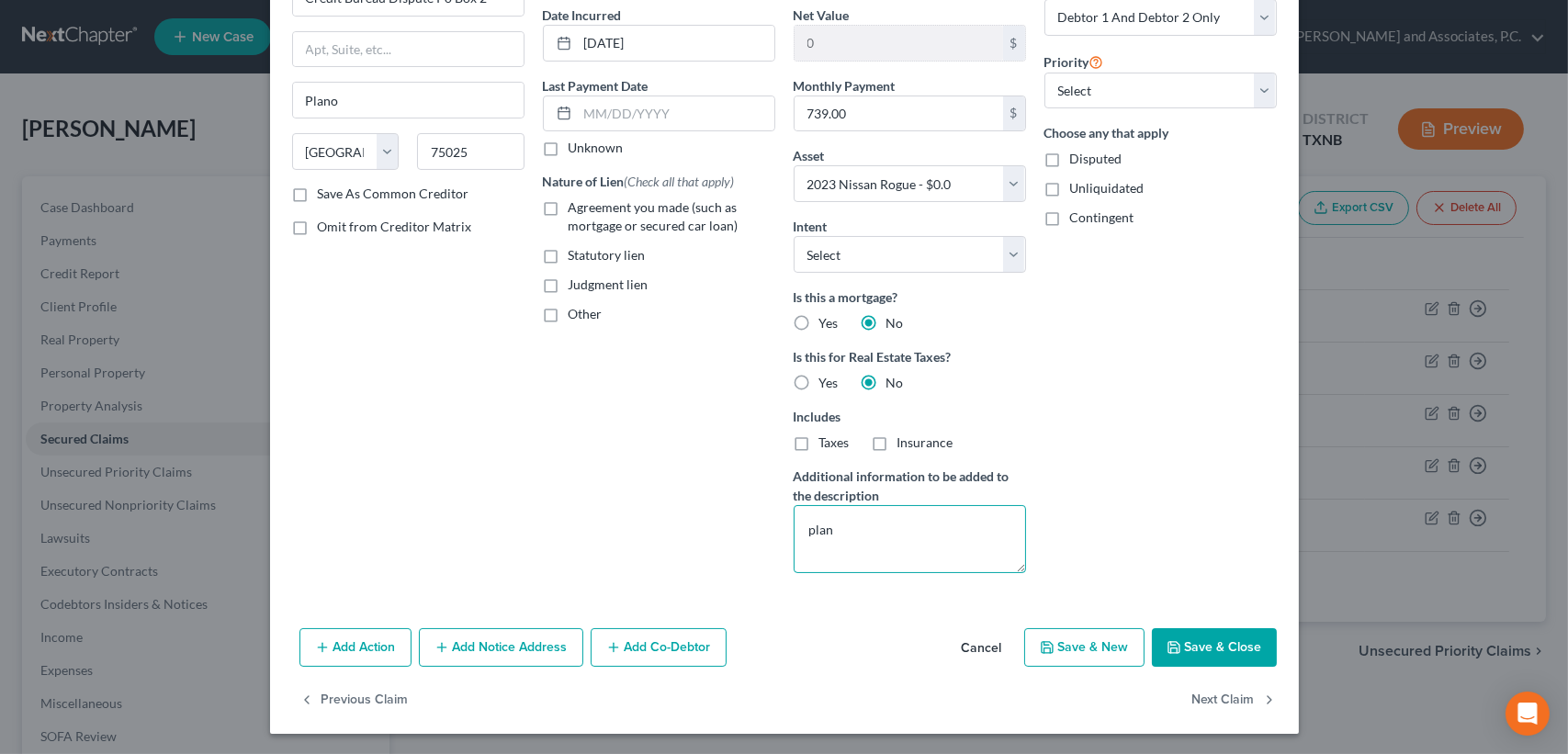
type textarea "plan"
click at [1152, 650] on button "Save & Close" at bounding box center [1214, 647] width 125 height 38
select select
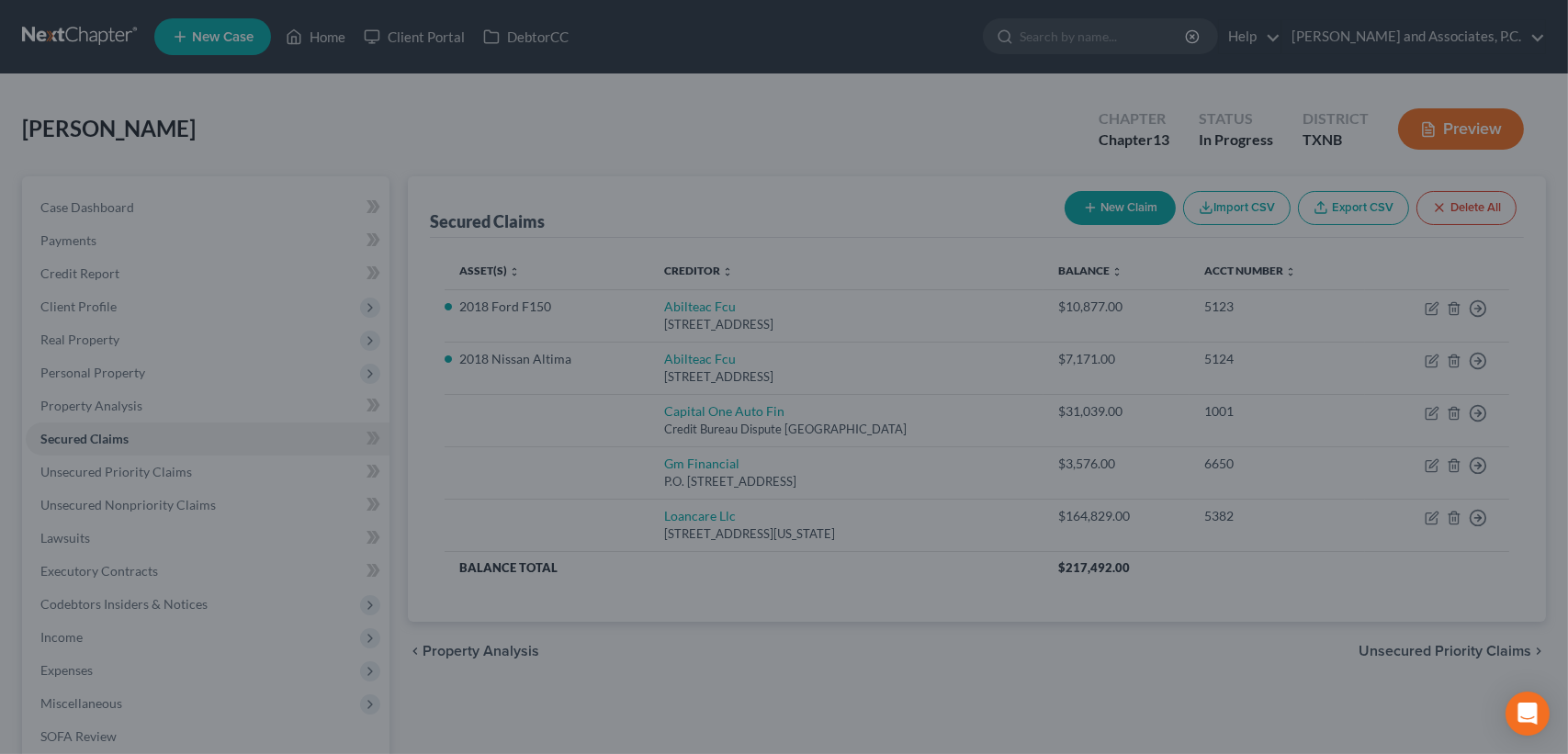
type input "-31,039.00"
select select "12"
type input "0"
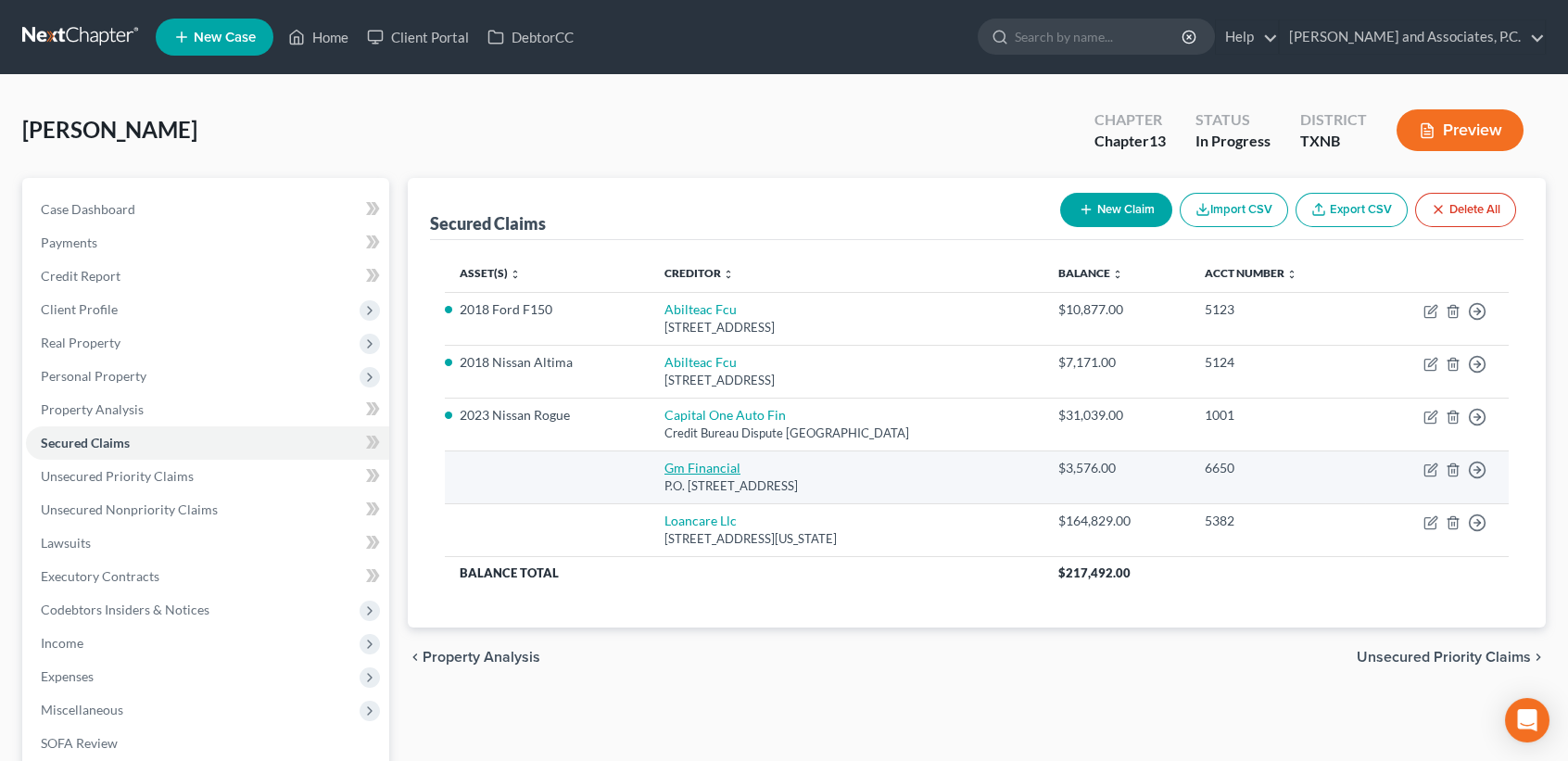
click at [692, 468] on link "Gm Financial" at bounding box center [702, 468] width 76 height 16
select select "45"
select select "0"
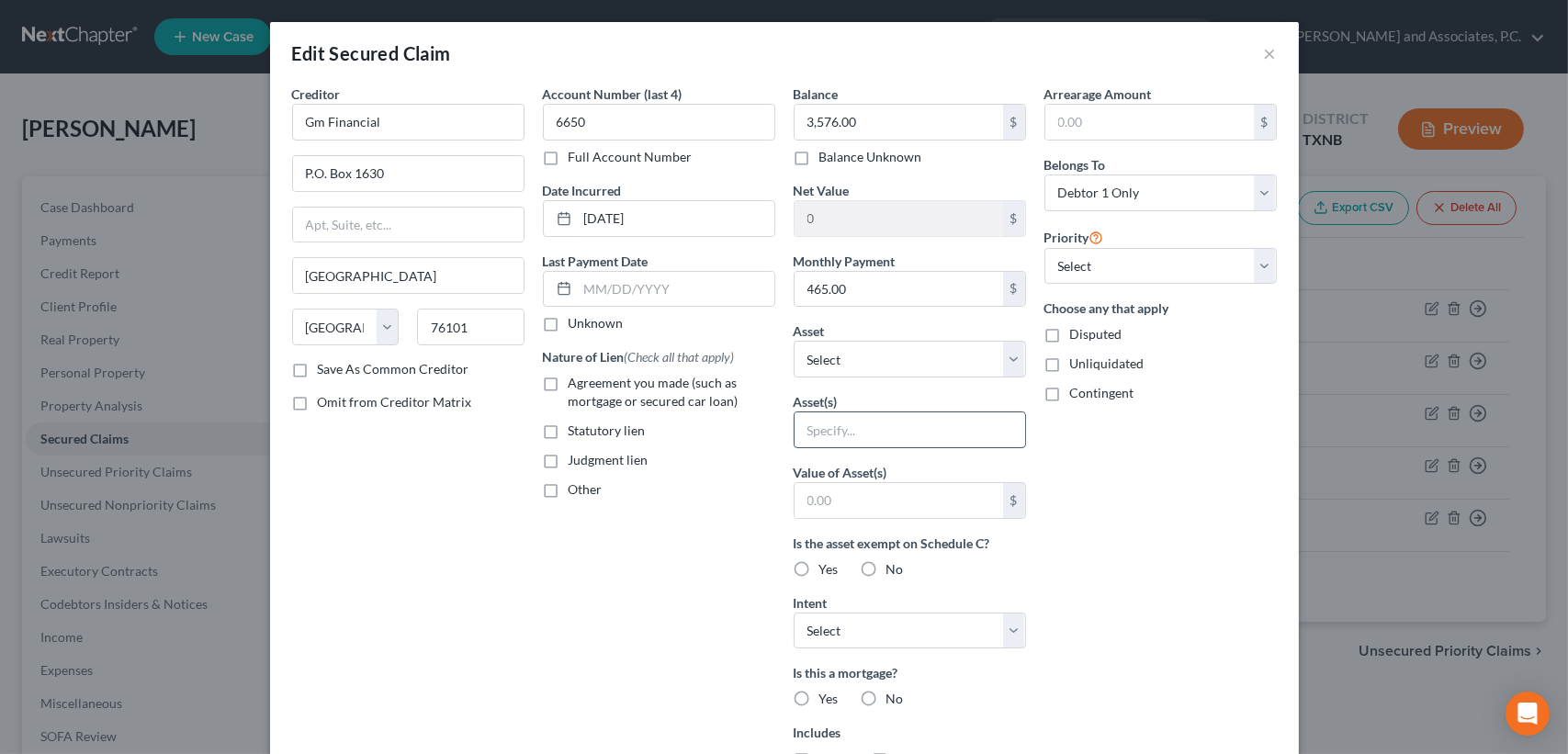
click at [897, 431] on input "text" at bounding box center [909, 431] width 231 height 35
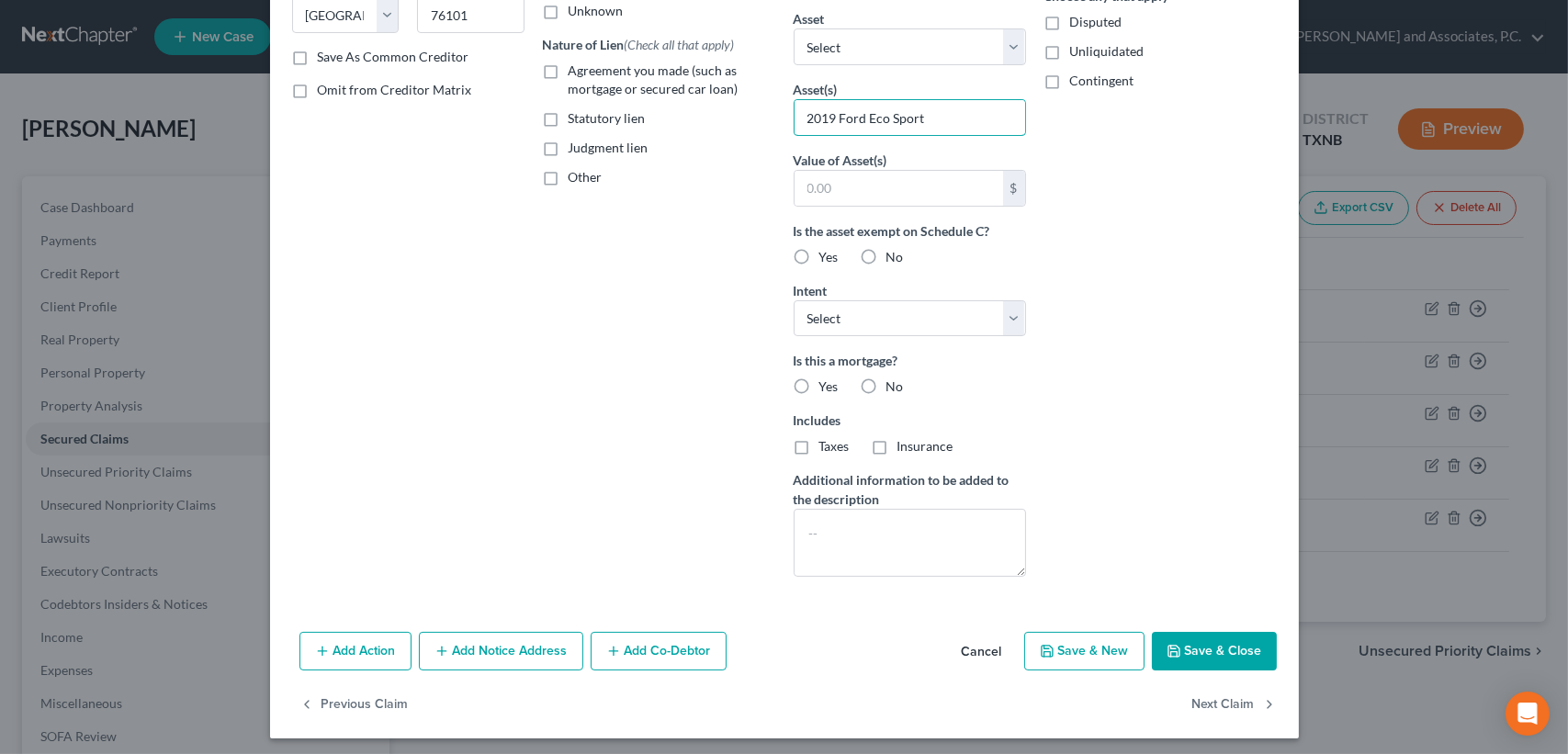
scroll to position [316, 0]
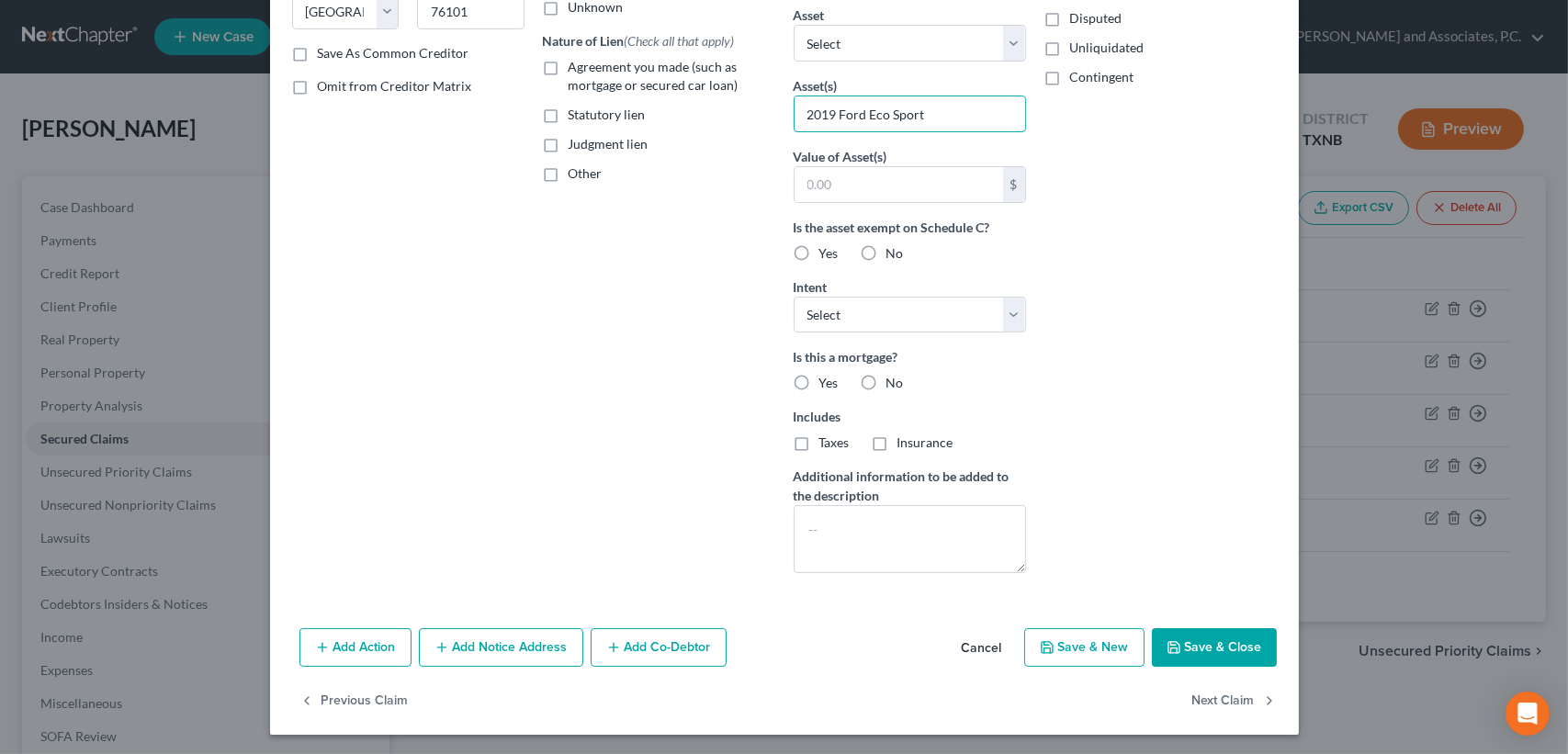
type input "2019 Ford Eco Sport"
click at [936, 467] on label "Additional information to be added to the description" at bounding box center [909, 486] width 232 height 38
click at [931, 553] on textarea at bounding box center [909, 539] width 232 height 68
type textarea "daughters car. she pays car note"
click at [1191, 638] on button "Save & Close" at bounding box center [1214, 647] width 125 height 38
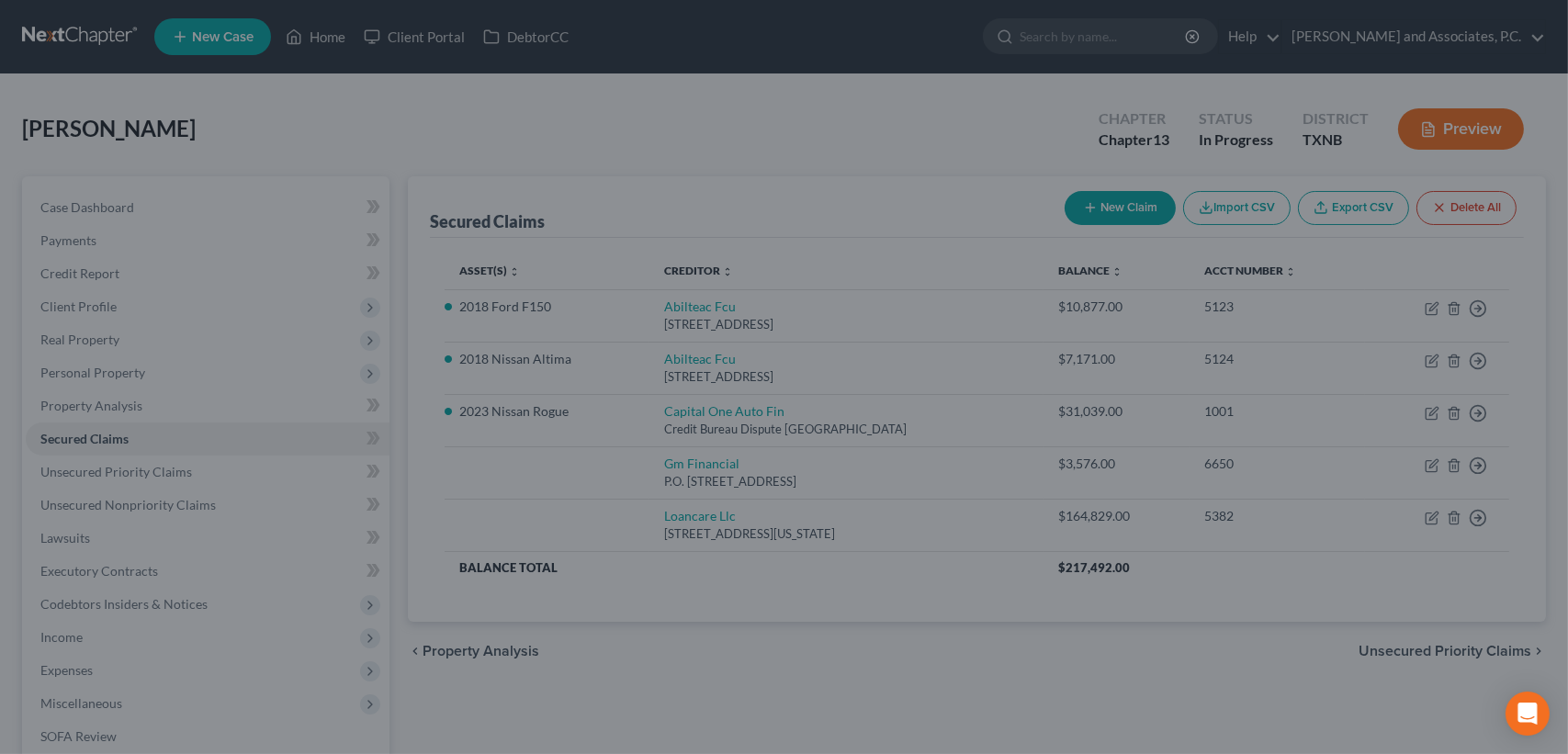
scroll to position [115, 0]
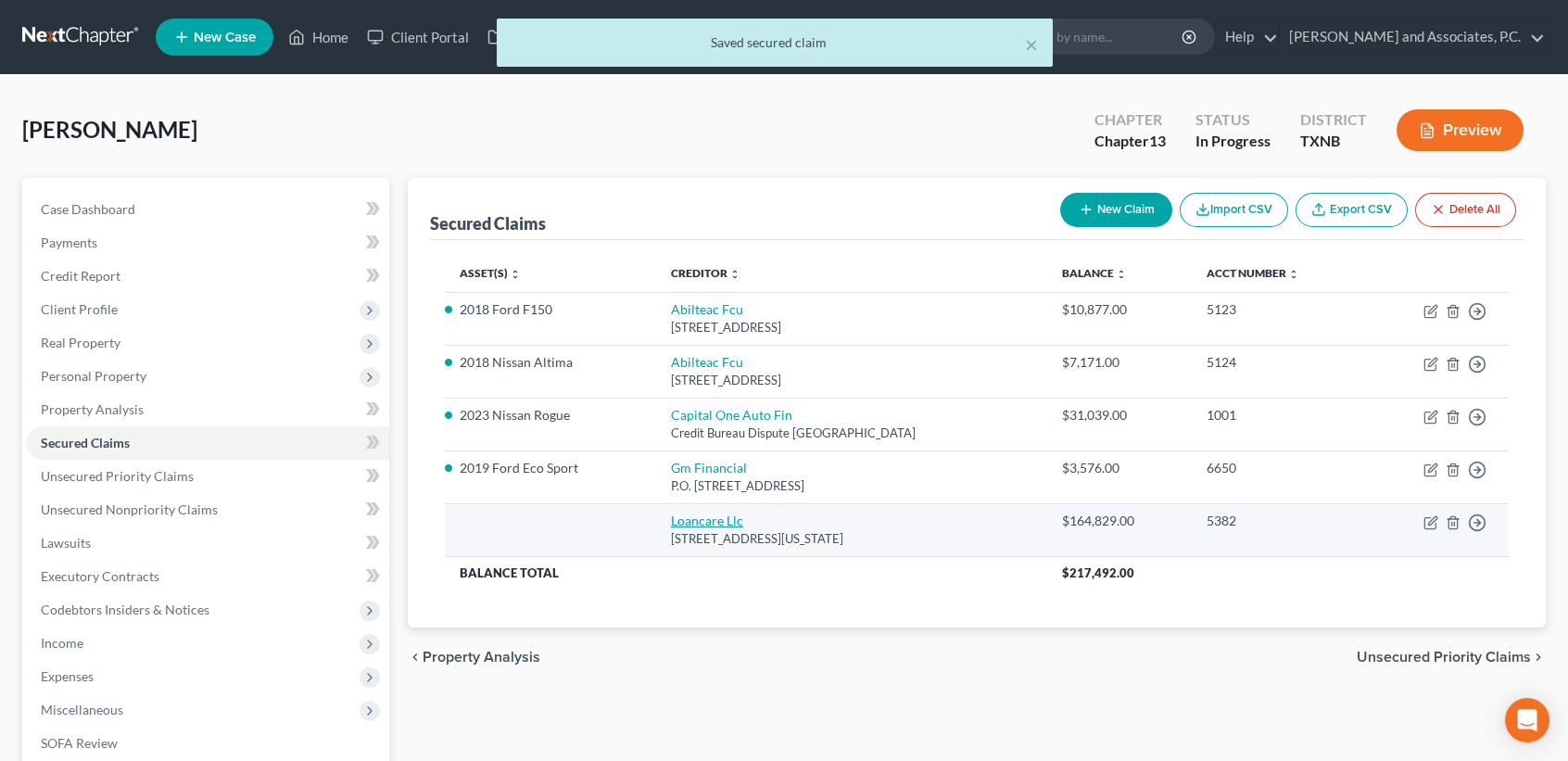
click at [700, 517] on link "Loancare Llc" at bounding box center [707, 521] width 72 height 16
select select "48"
select select "2"
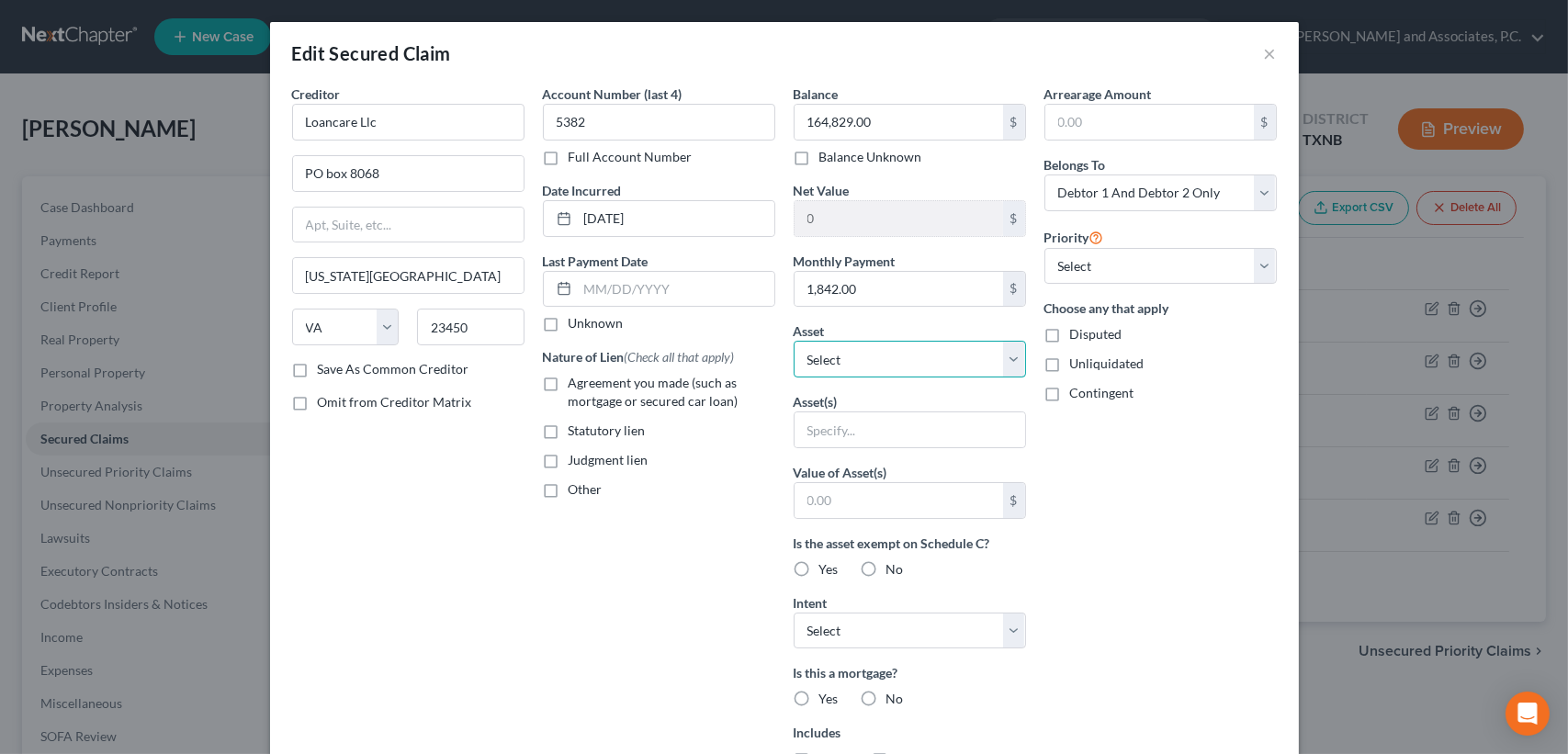
click at [838, 359] on select "Select Other Multiple Assets [STREET_ADDRESS] - $219170.0 Abilene TFCU (Checkin…" at bounding box center [909, 359] width 232 height 36
select select "2"
click at [793, 341] on select "Select Other Multiple Assets [STREET_ADDRESS] - $219170.0 Abilene TFCU (Checkin…" at bounding box center [909, 359] width 232 height 36
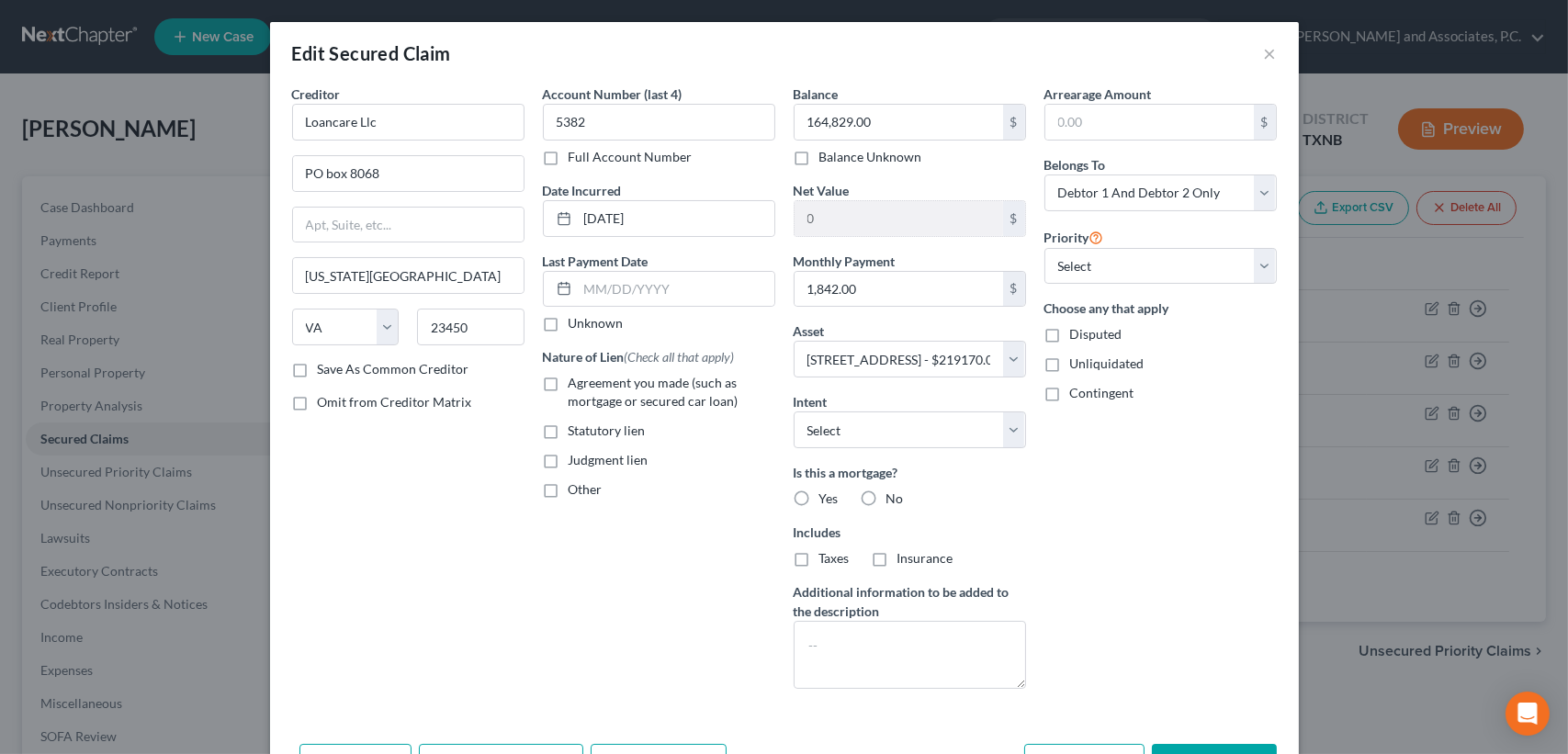
drag, startPoint x: 1118, startPoint y: 622, endPoint x: 1030, endPoint y: 526, distance: 130.2
click at [1120, 613] on div "Arrearage Amount $ Belongs To * Select Debtor 1 Only Debtor 2 Only Debtor 1 And…" at bounding box center [1160, 394] width 251 height 619
click at [935, 427] on select "Select Surrender Redeem Reaffirm Avoid Other" at bounding box center [909, 430] width 232 height 36
click at [1090, 463] on div "Arrearage Amount $ Belongs To * Select Debtor 1 Only Debtor 2 Only Debtor 1 And…" at bounding box center [1160, 394] width 251 height 619
click at [887, 493] on label "No" at bounding box center [896, 498] width 18 height 19
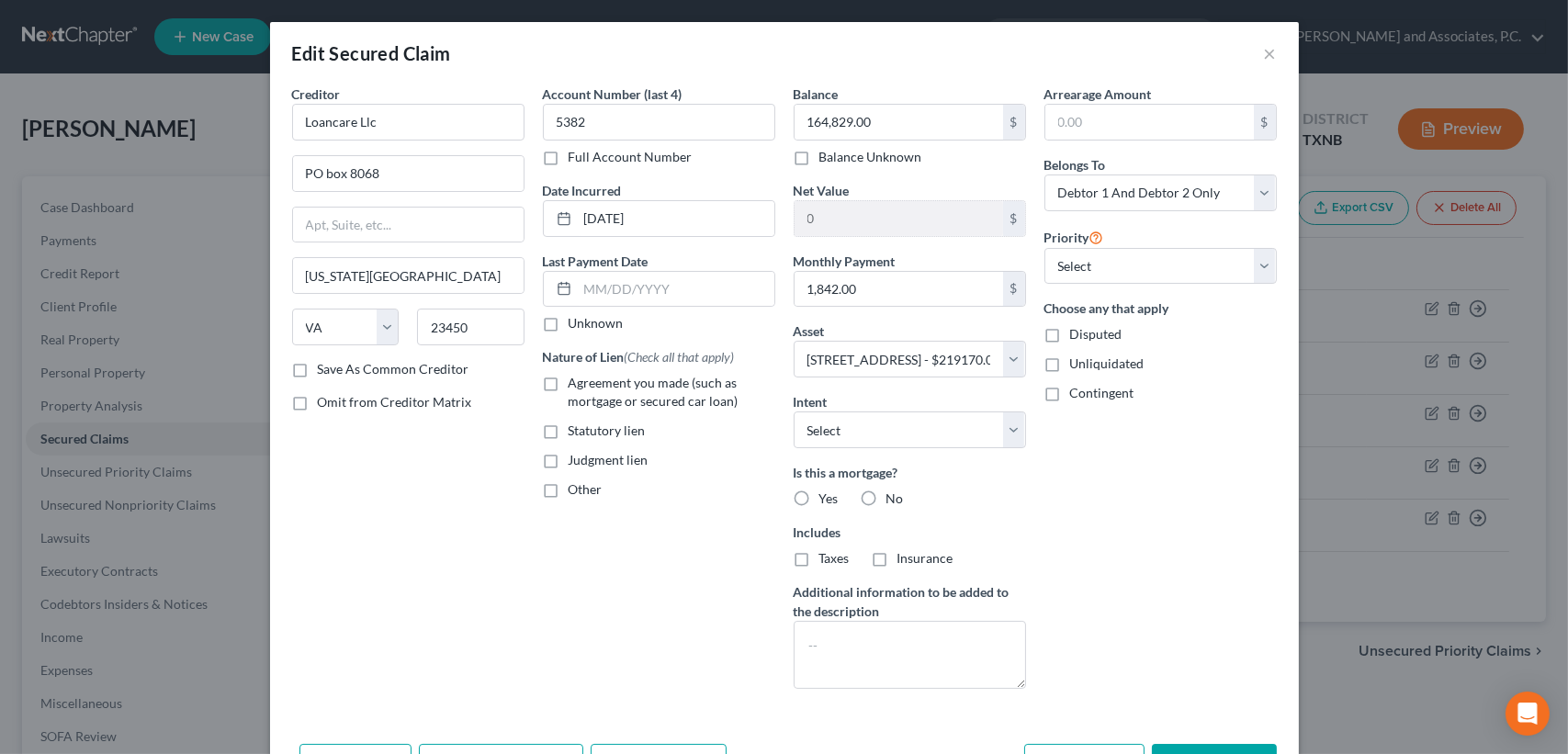
click at [894, 493] on input "No" at bounding box center [900, 495] width 12 height 12
radio input "true"
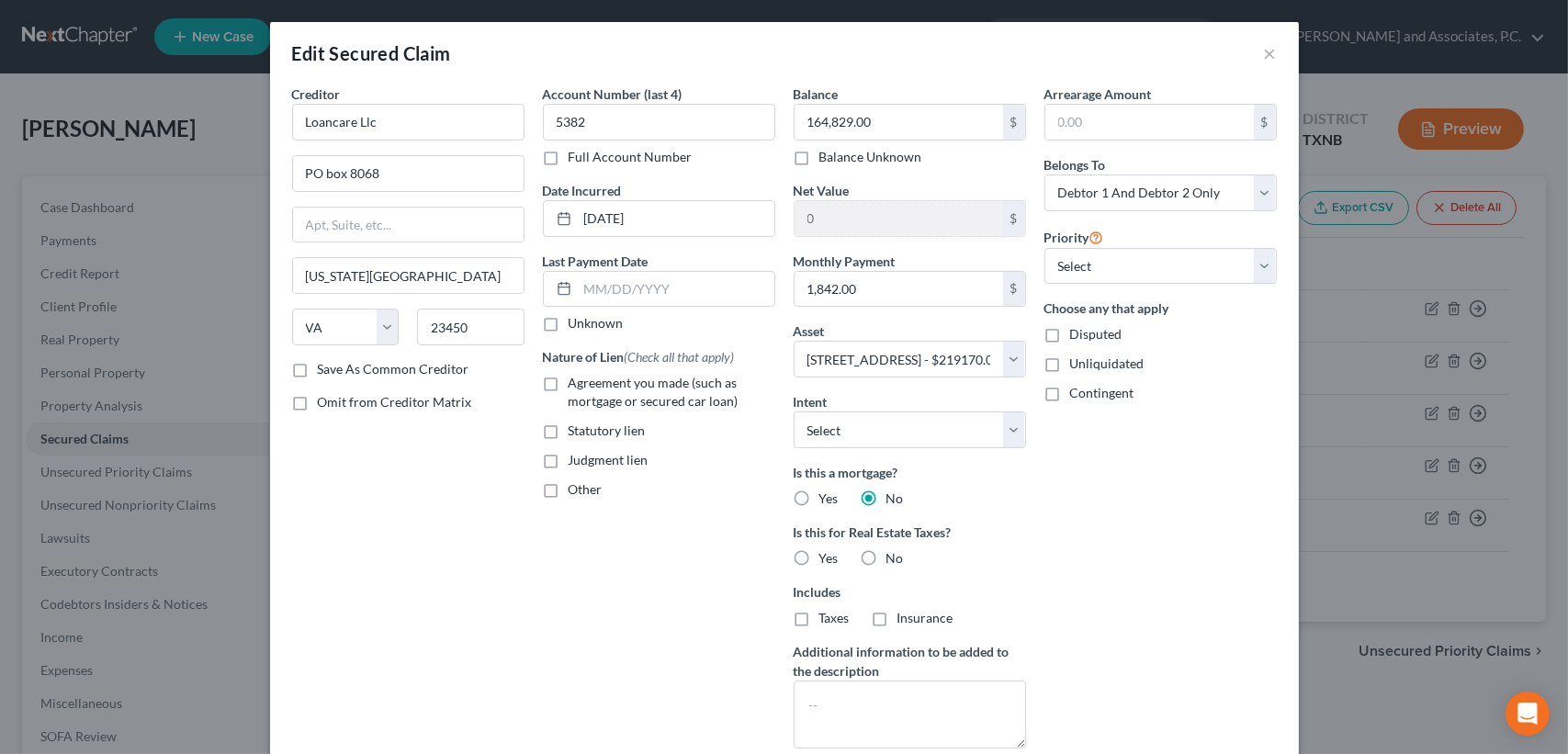
click at [820, 618] on label "Taxes" at bounding box center [835, 618] width 30 height 19
click at [827, 618] on input "Taxes" at bounding box center [833, 615] width 12 height 12
checkbox input "true"
click at [898, 617] on span "Insurance" at bounding box center [925, 618] width 56 height 16
click at [904, 617] on input "Insurance" at bounding box center [910, 615] width 12 height 12
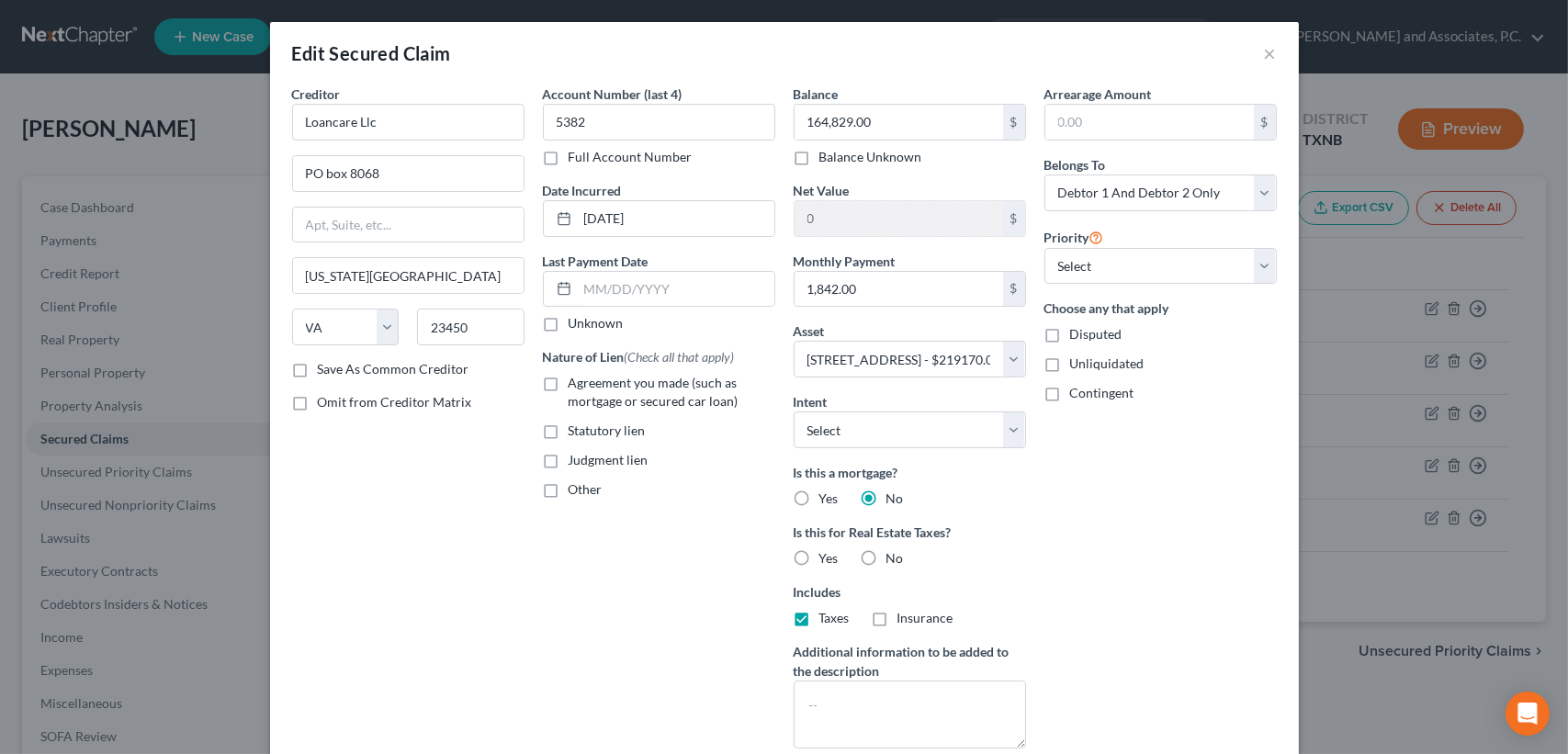
checkbox input "true"
click at [820, 554] on label "Yes" at bounding box center [830, 558] width 20 height 19
click at [827, 554] on input "Yes" at bounding box center [833, 555] width 12 height 12
radio input "true"
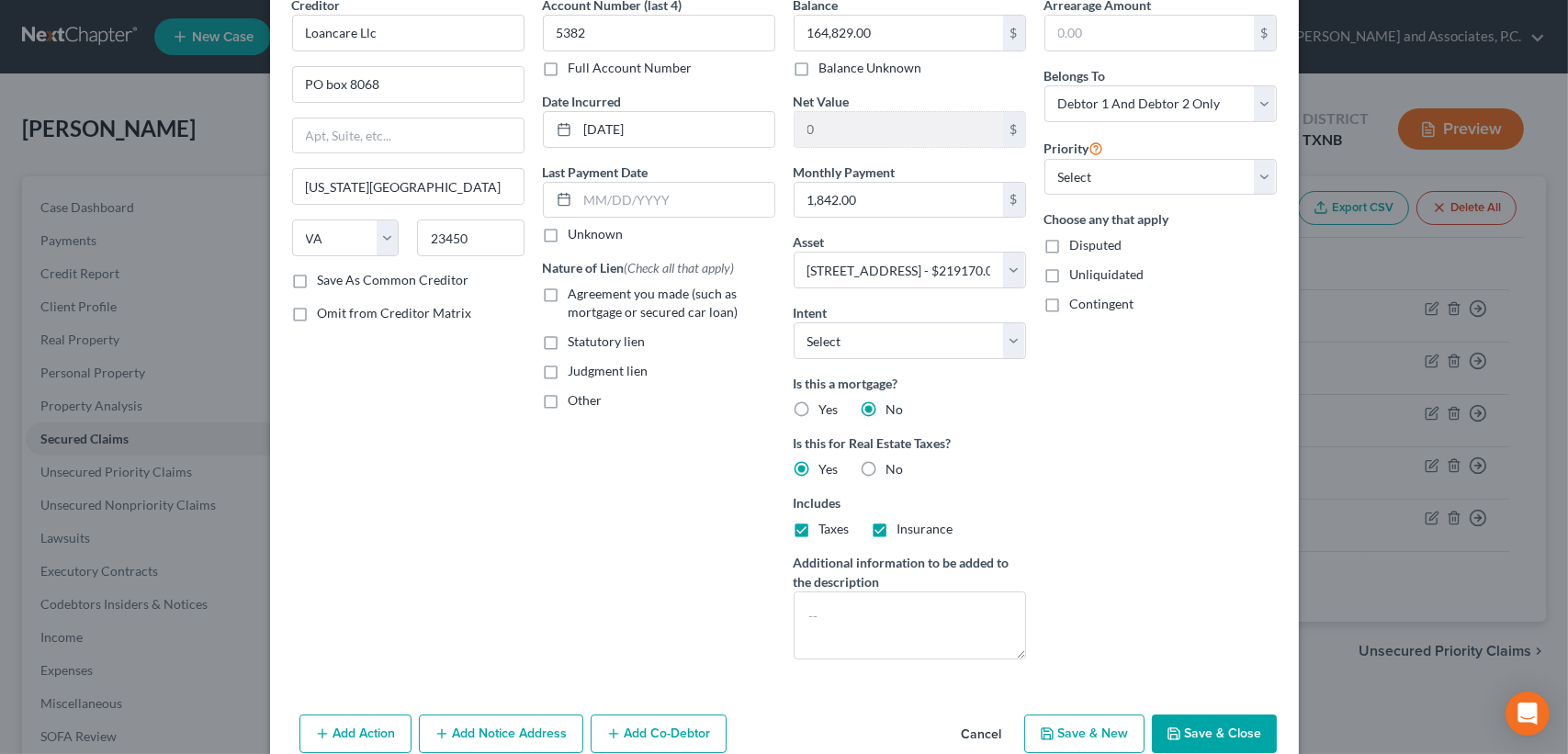
scroll to position [175, 0]
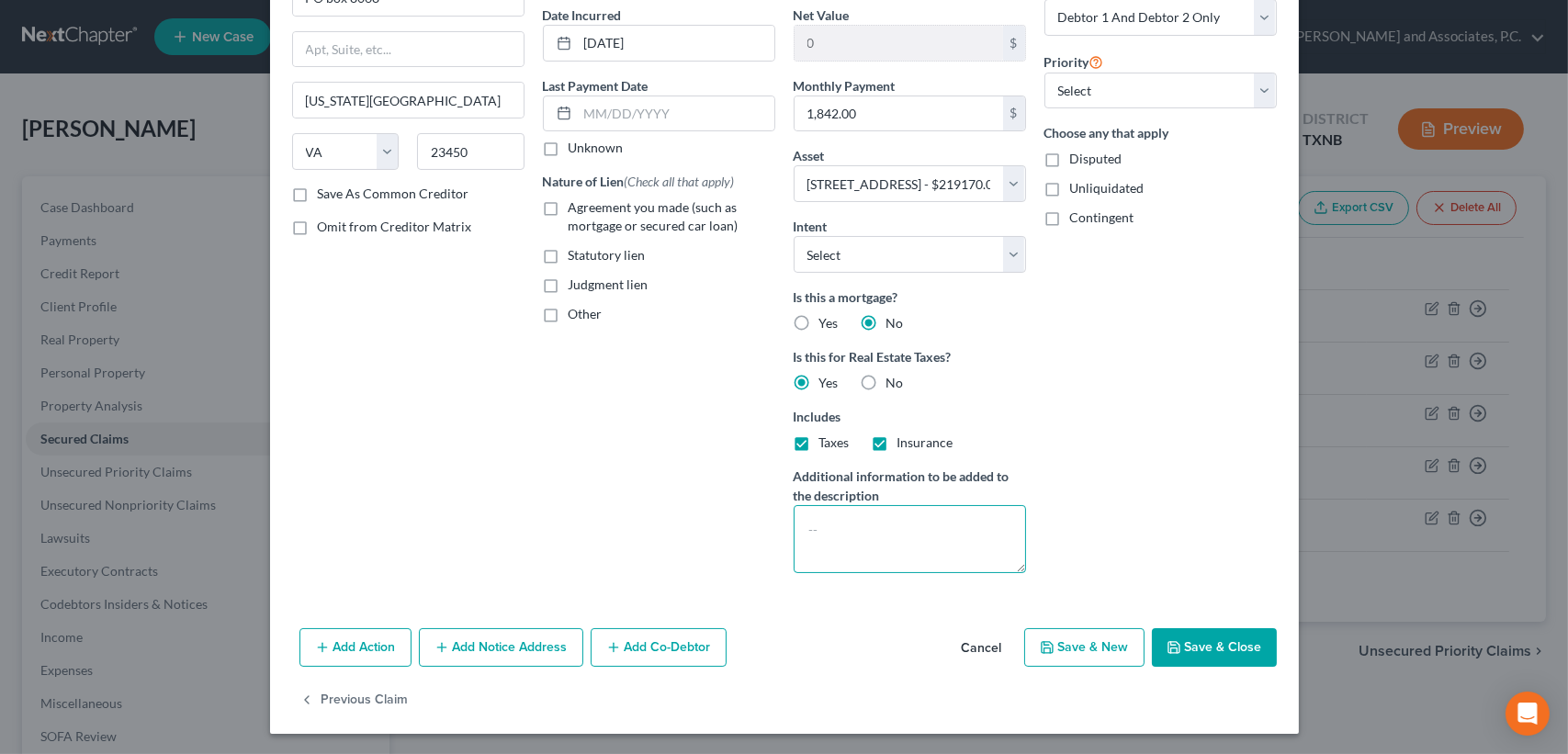
click at [960, 548] on textarea at bounding box center [909, 539] width 232 height 68
type textarea "include late 2 months"
click at [1201, 663] on button "Save & Close" at bounding box center [1214, 647] width 125 height 38
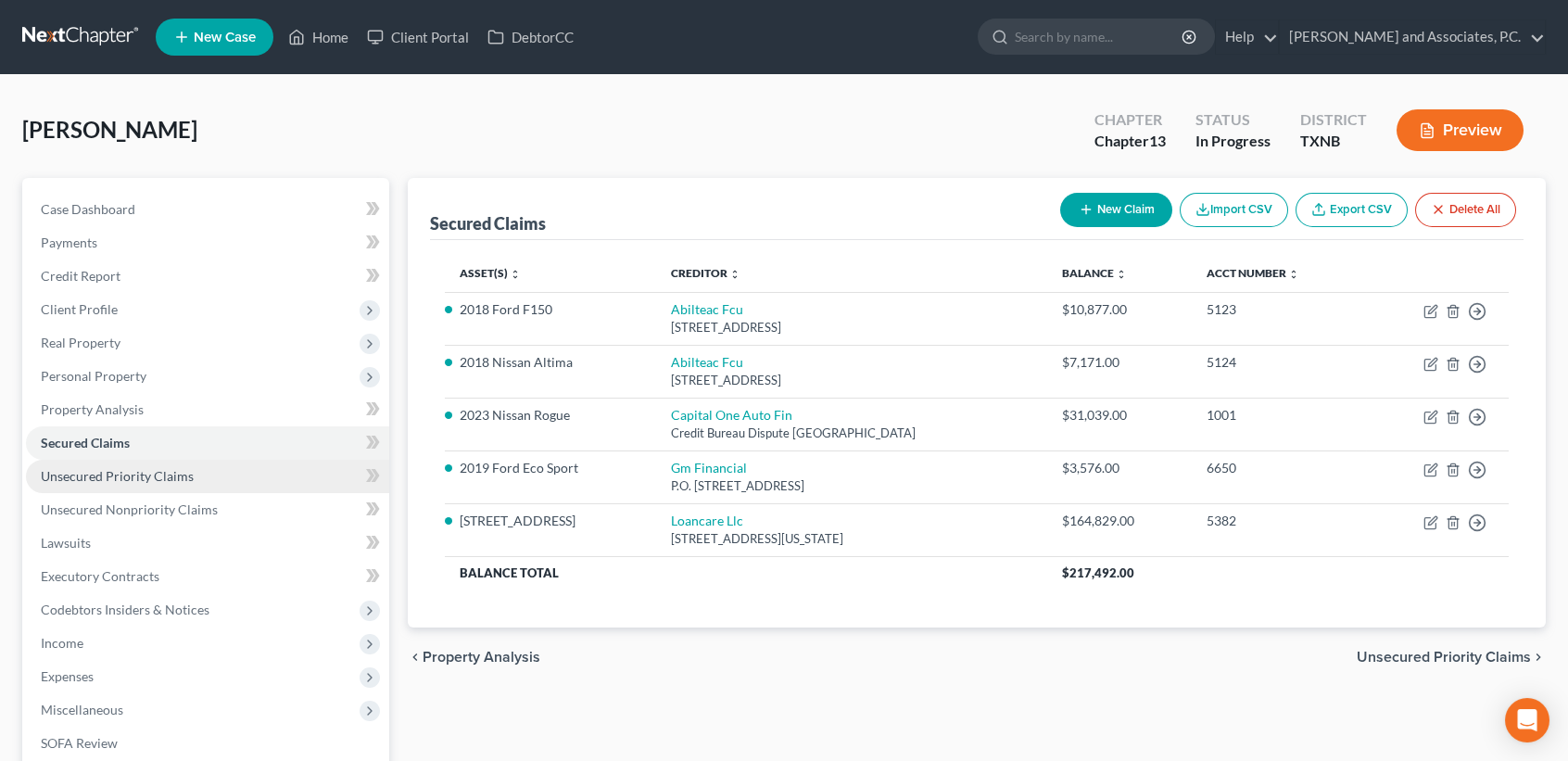
click at [210, 476] on link "Unsecured Priority Claims" at bounding box center [207, 477] width 363 height 34
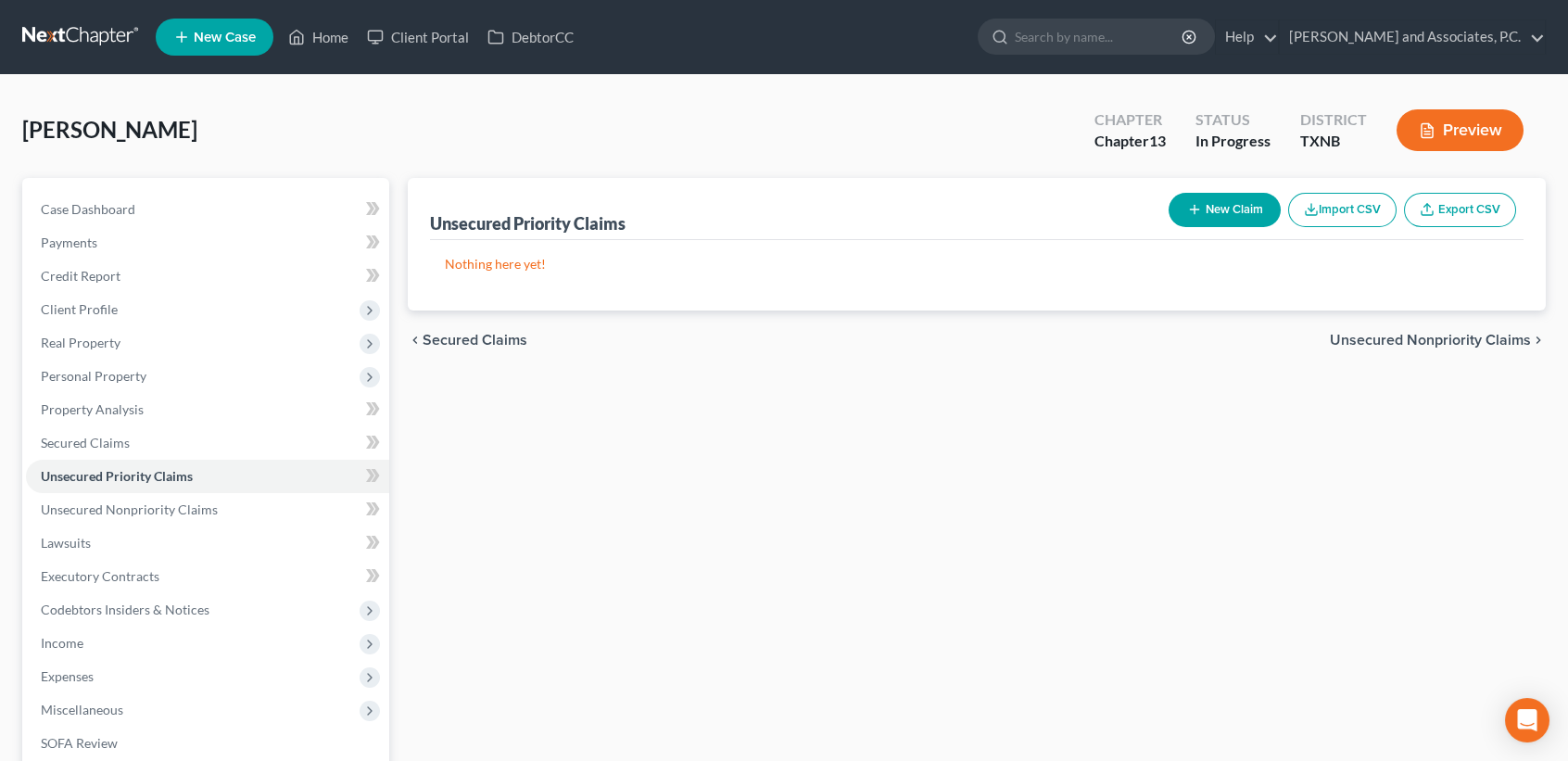
click at [1234, 210] on button "New Claim" at bounding box center [1224, 209] width 112 height 35
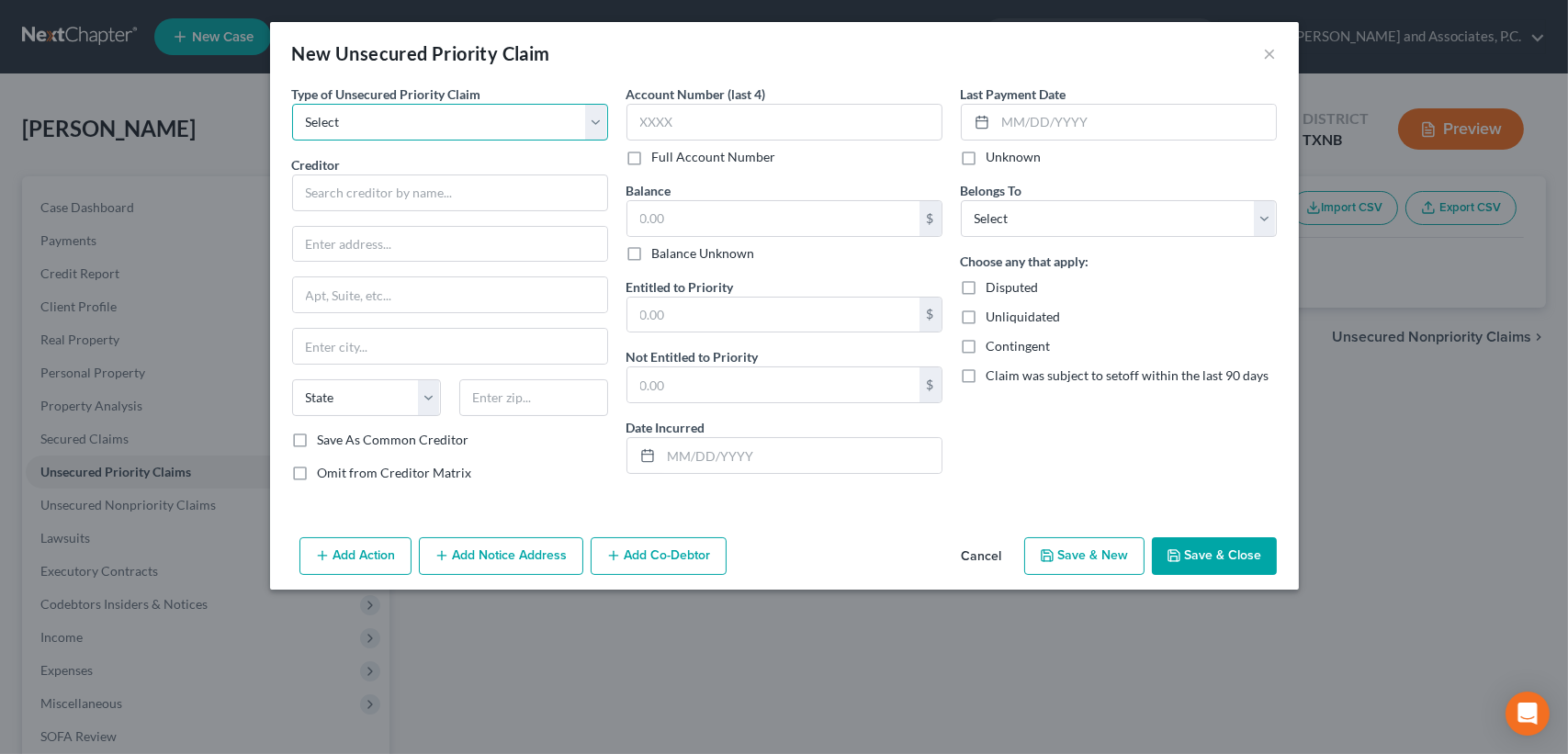
drag, startPoint x: 421, startPoint y: 125, endPoint x: 413, endPoint y: 142, distance: 18.8
click at [421, 123] on select "Select Taxes & Other Government Units Domestic Support Obligations Extensions o…" at bounding box center [449, 122] width 316 height 36
click at [292, 104] on select "Select Taxes & Other Government Units Domestic Support Obligations Extensions o…" at bounding box center [449, 122] width 316 height 36
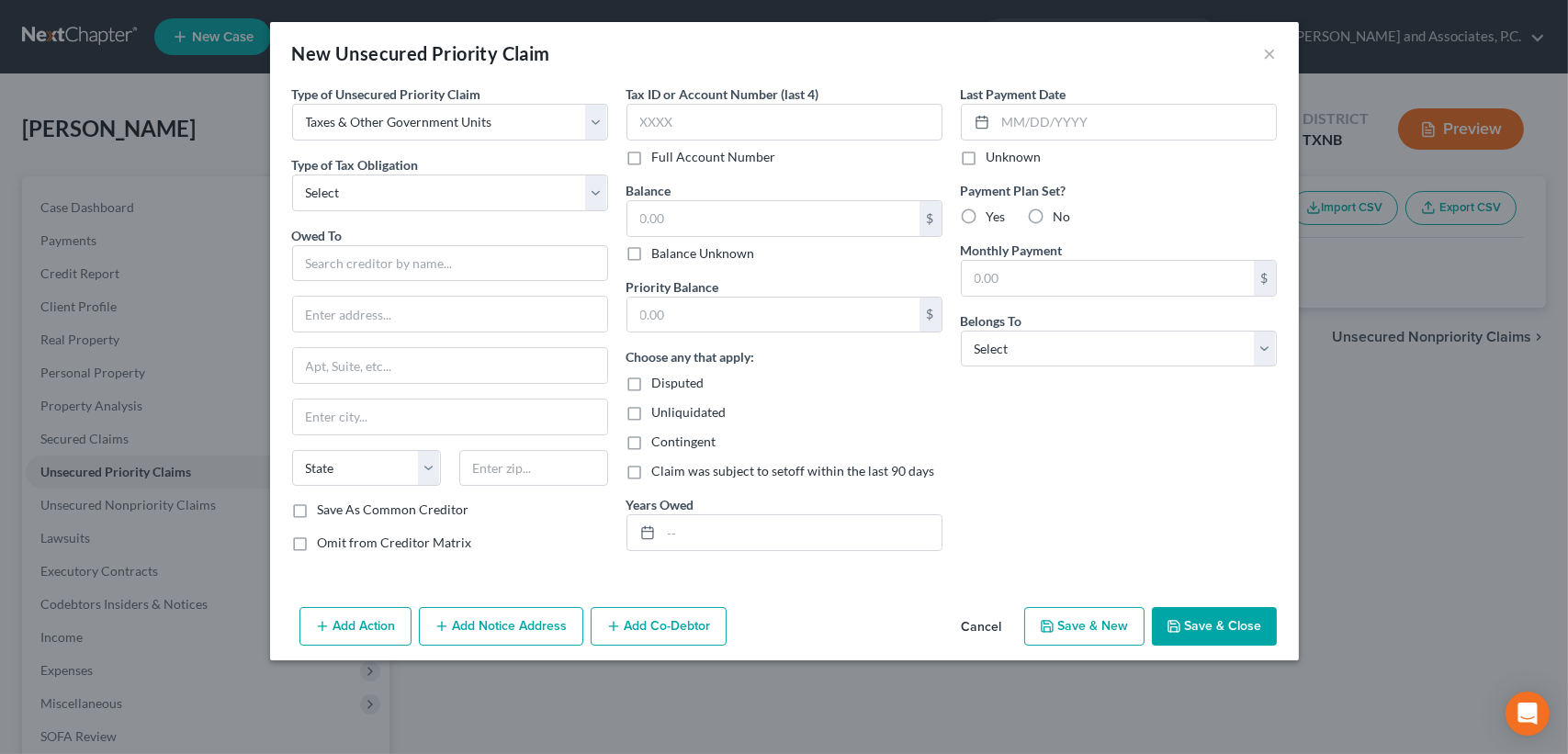
click at [379, 172] on label "Type of Tax Obligation *" at bounding box center [355, 165] width 127 height 20
drag, startPoint x: 377, startPoint y: 184, endPoint x: 375, endPoint y: 203, distance: 19.1
click at [377, 184] on select "Select Federal City State Franchise Tax Board Other" at bounding box center [449, 193] width 316 height 36
click at [292, 175] on select "Select Federal City State Franchise Tax Board Other" at bounding box center [449, 193] width 316 height 36
click at [348, 261] on input "text" at bounding box center [449, 263] width 316 height 36
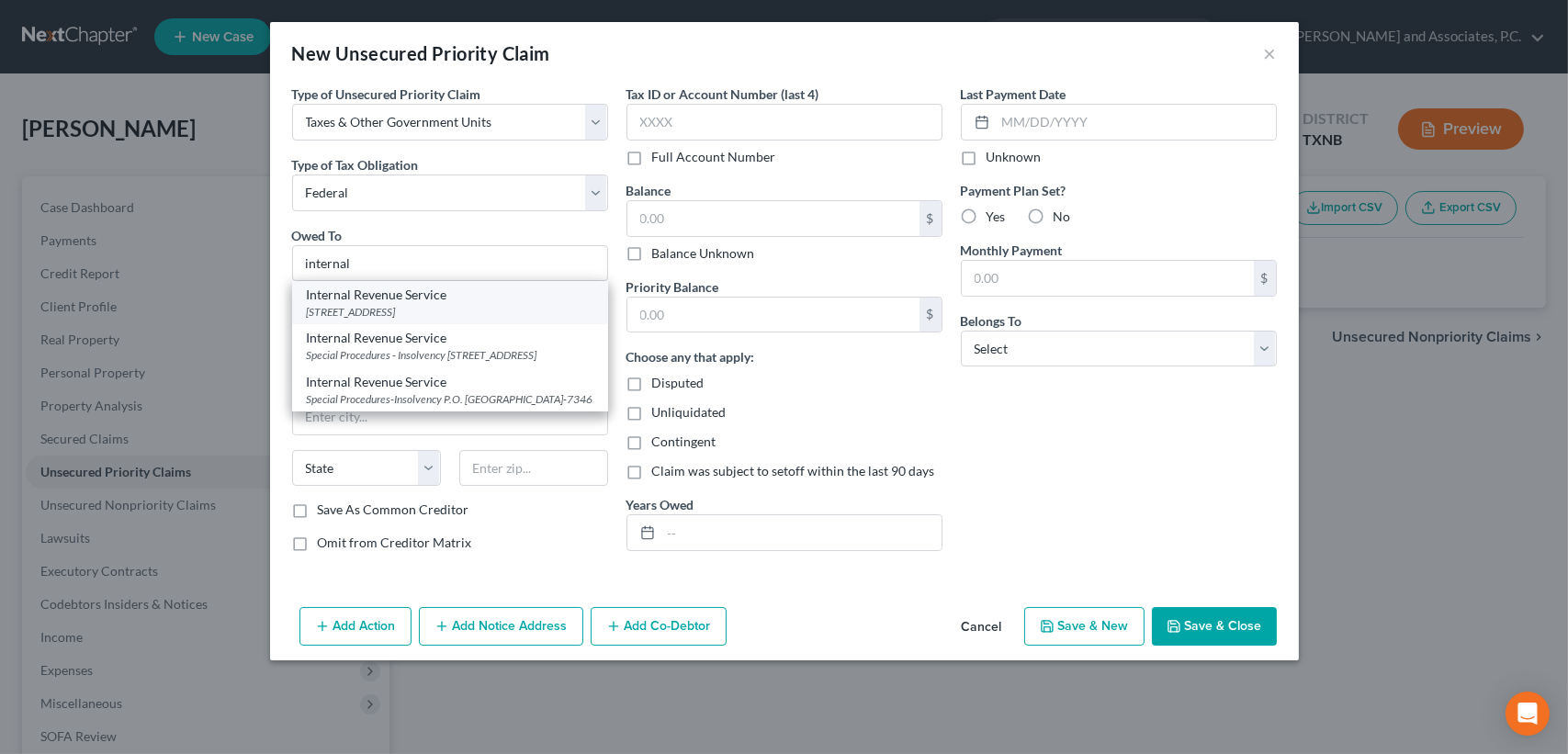
click at [354, 304] on div "[STREET_ADDRESS]" at bounding box center [450, 312] width 287 height 16
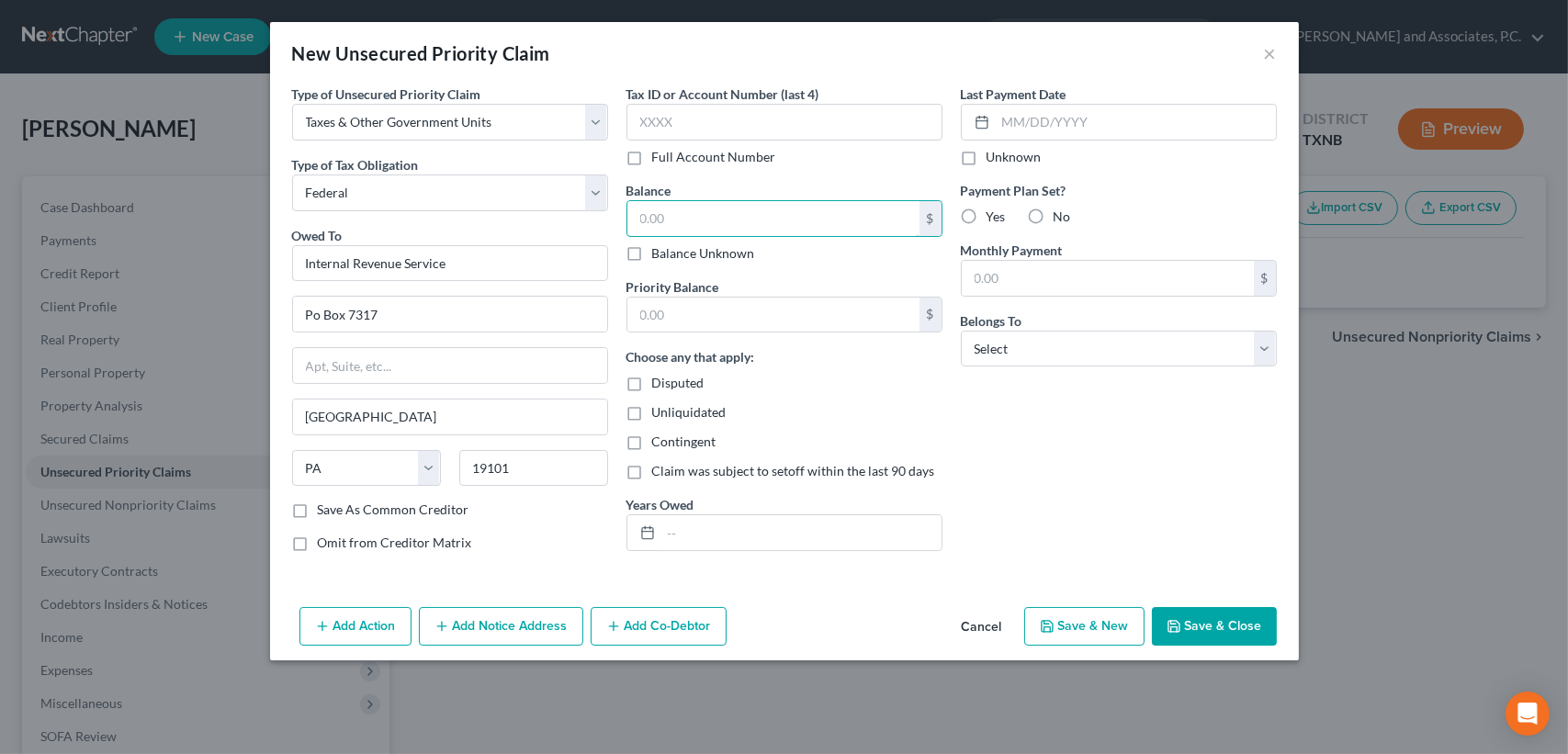
drag, startPoint x: 665, startPoint y: 223, endPoint x: 537, endPoint y: 222, distance: 128.0
click at [665, 222] on input "text" at bounding box center [773, 219] width 292 height 35
click at [731, 526] on input "text" at bounding box center [801, 533] width 280 height 35
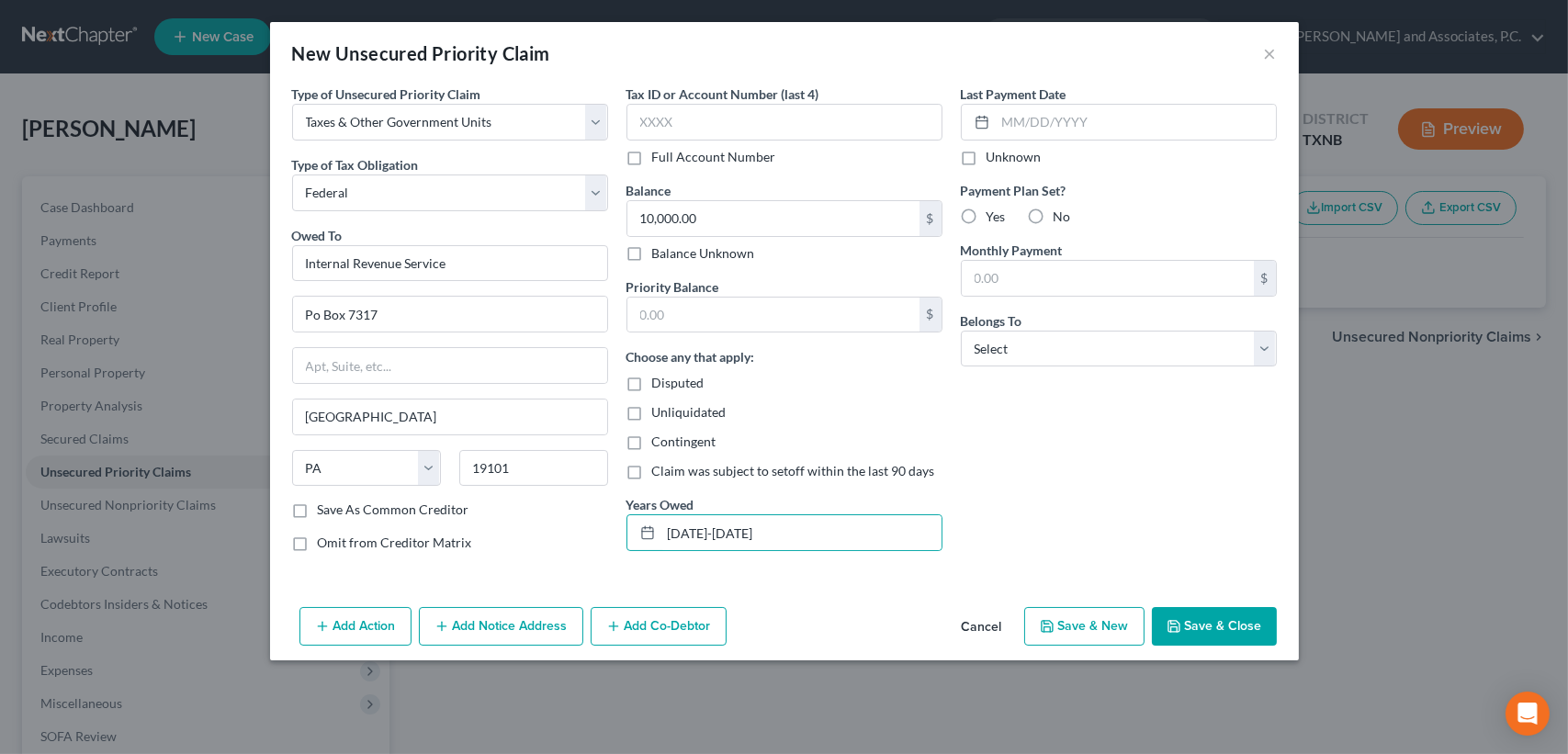
click at [1186, 605] on div "Add Action Add Notice Address Add Co-Debtor Cancel Save & New Save & Close" at bounding box center [784, 630] width 1029 height 61
click at [1192, 621] on button "Save & Close" at bounding box center [1214, 626] width 125 height 38
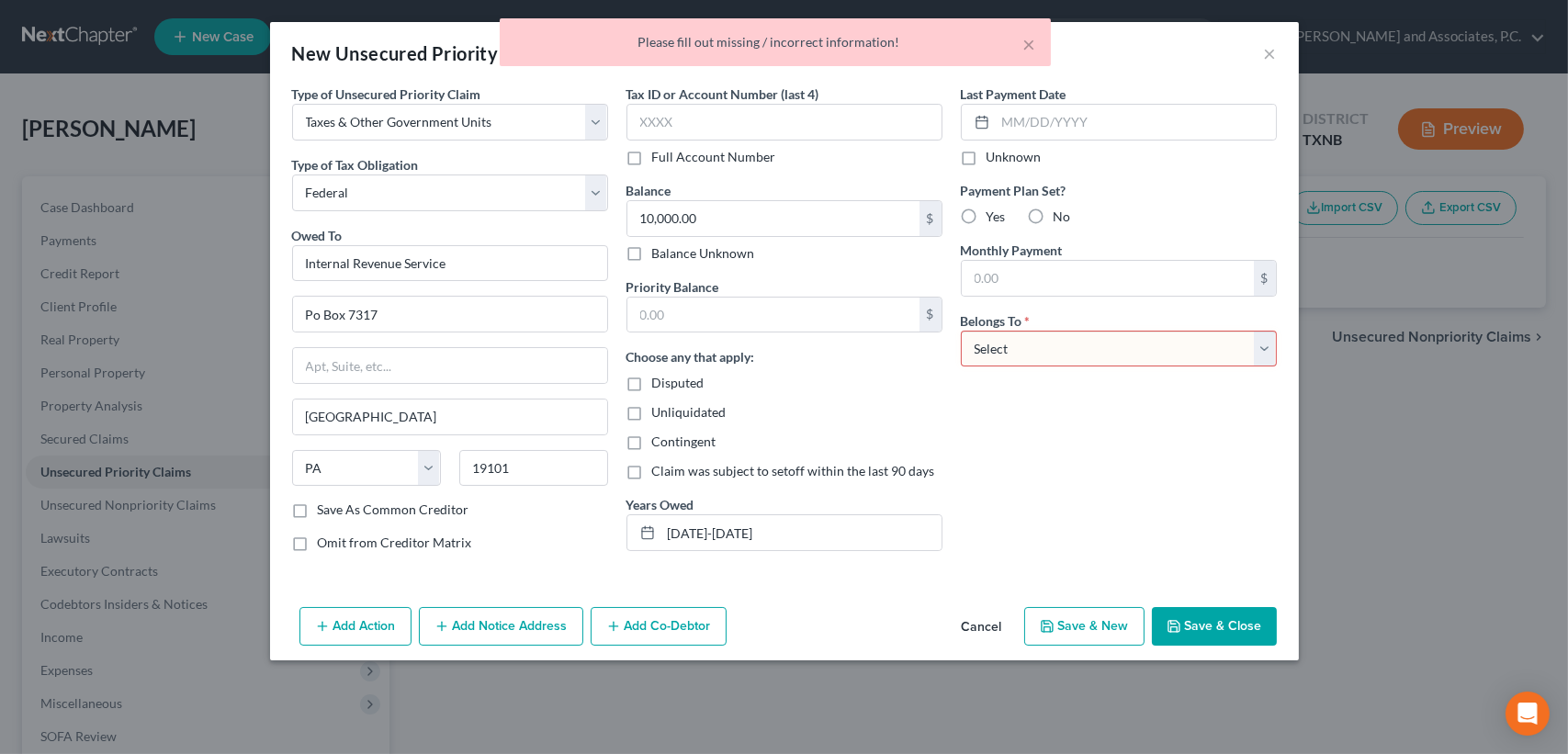
drag, startPoint x: 1135, startPoint y: 353, endPoint x: 1128, endPoint y: 367, distance: 15.7
click at [1135, 352] on select "Select Debtor 1 Only Debtor 2 Only Debtor 1 And Debtor 2 Only At Least One Of T…" at bounding box center [1118, 348] width 316 height 36
click at [960, 330] on select "Select Debtor 1 Only Debtor 2 Only Debtor 1 And Debtor 2 Only At Least One Of T…" at bounding box center [1118, 348] width 316 height 36
click at [1204, 626] on button "Save & Close" at bounding box center [1214, 626] width 125 height 38
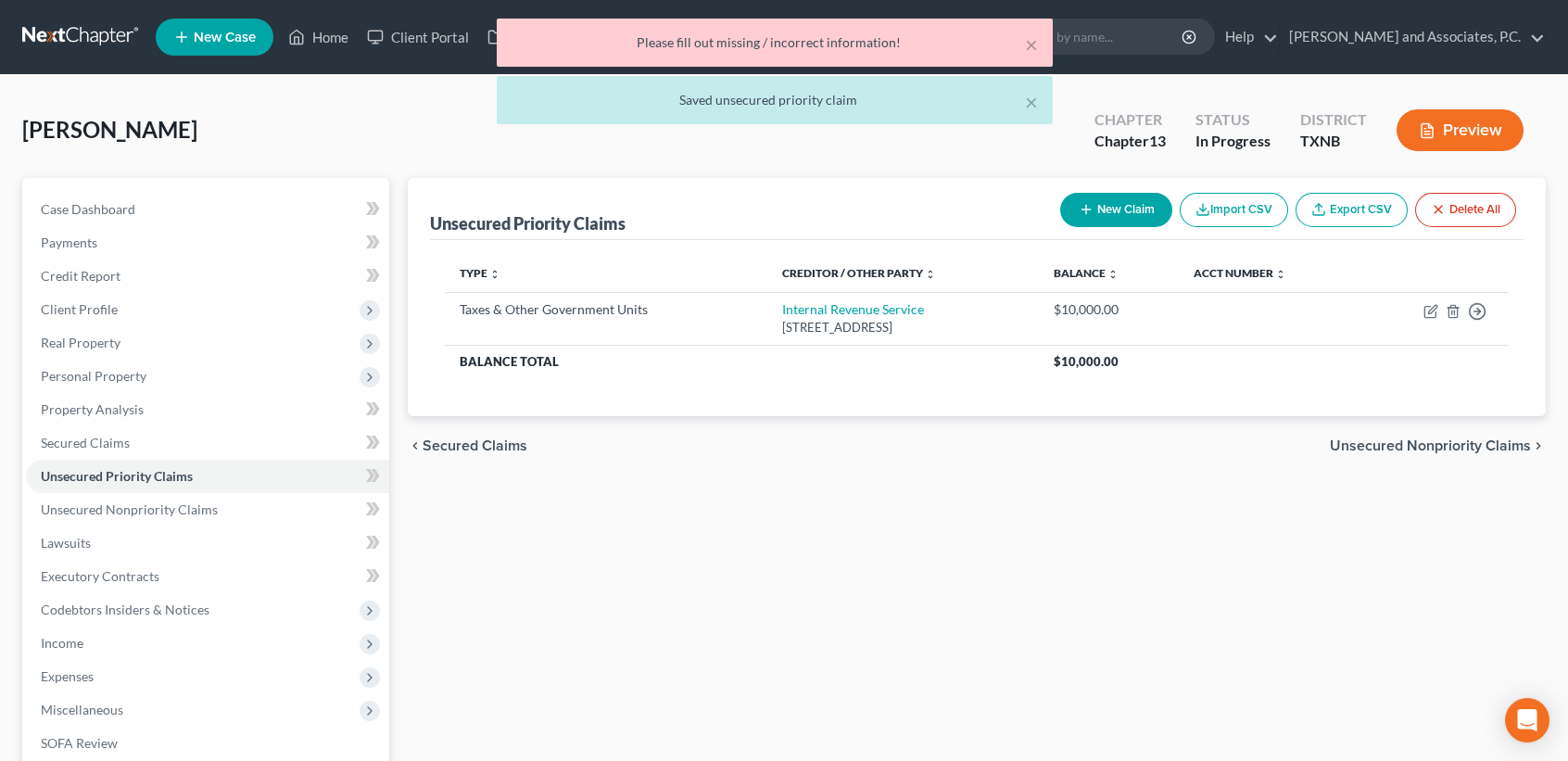
click at [1234, 641] on div "Unsecured Priority Claims New Claim Import CSV Export CSV Delete All Type expan…" at bounding box center [977, 579] width 1156 height 804
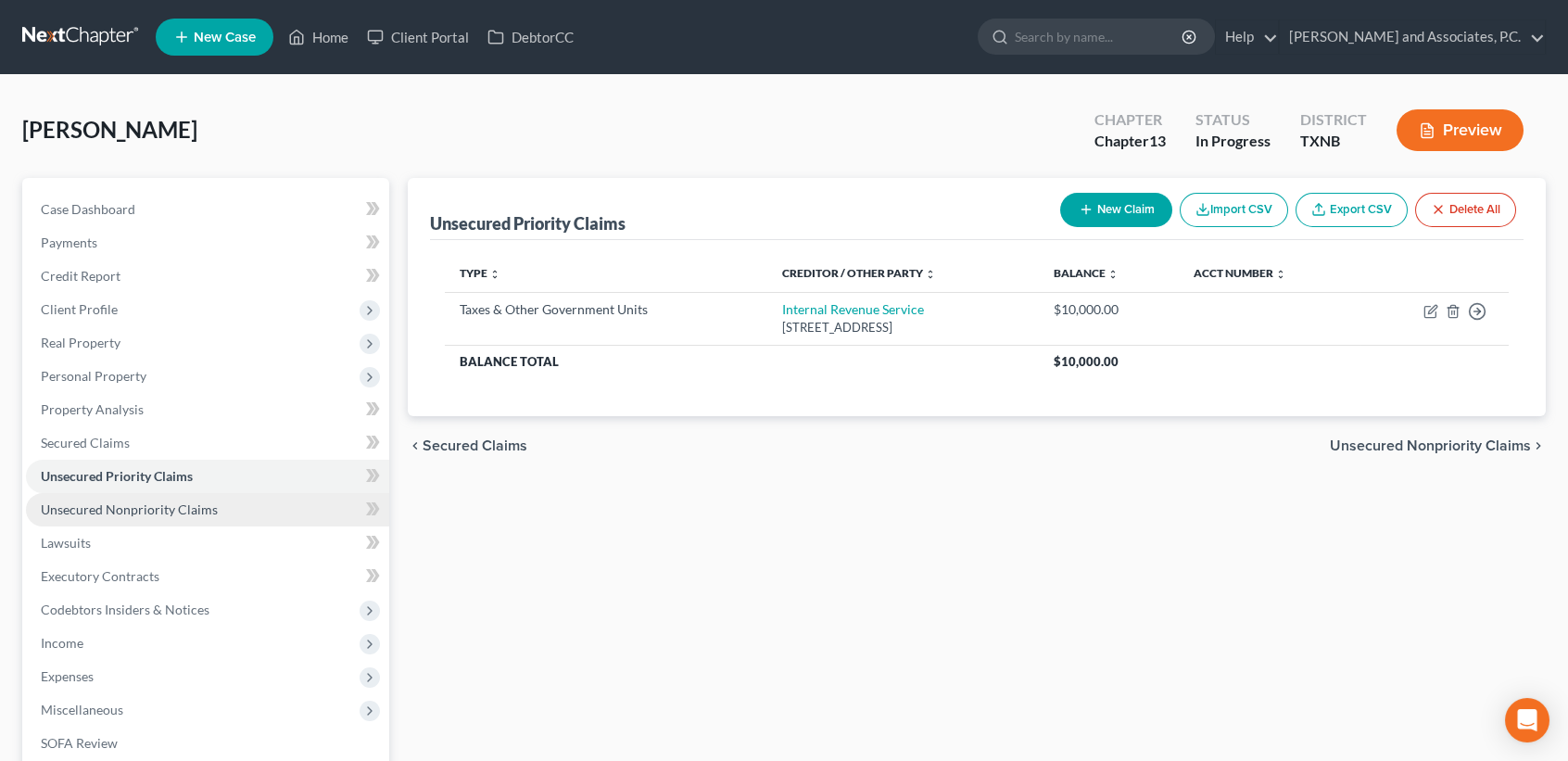
click at [92, 513] on span "Unsecured Nonpriority Claims" at bounding box center [129, 510] width 177 height 16
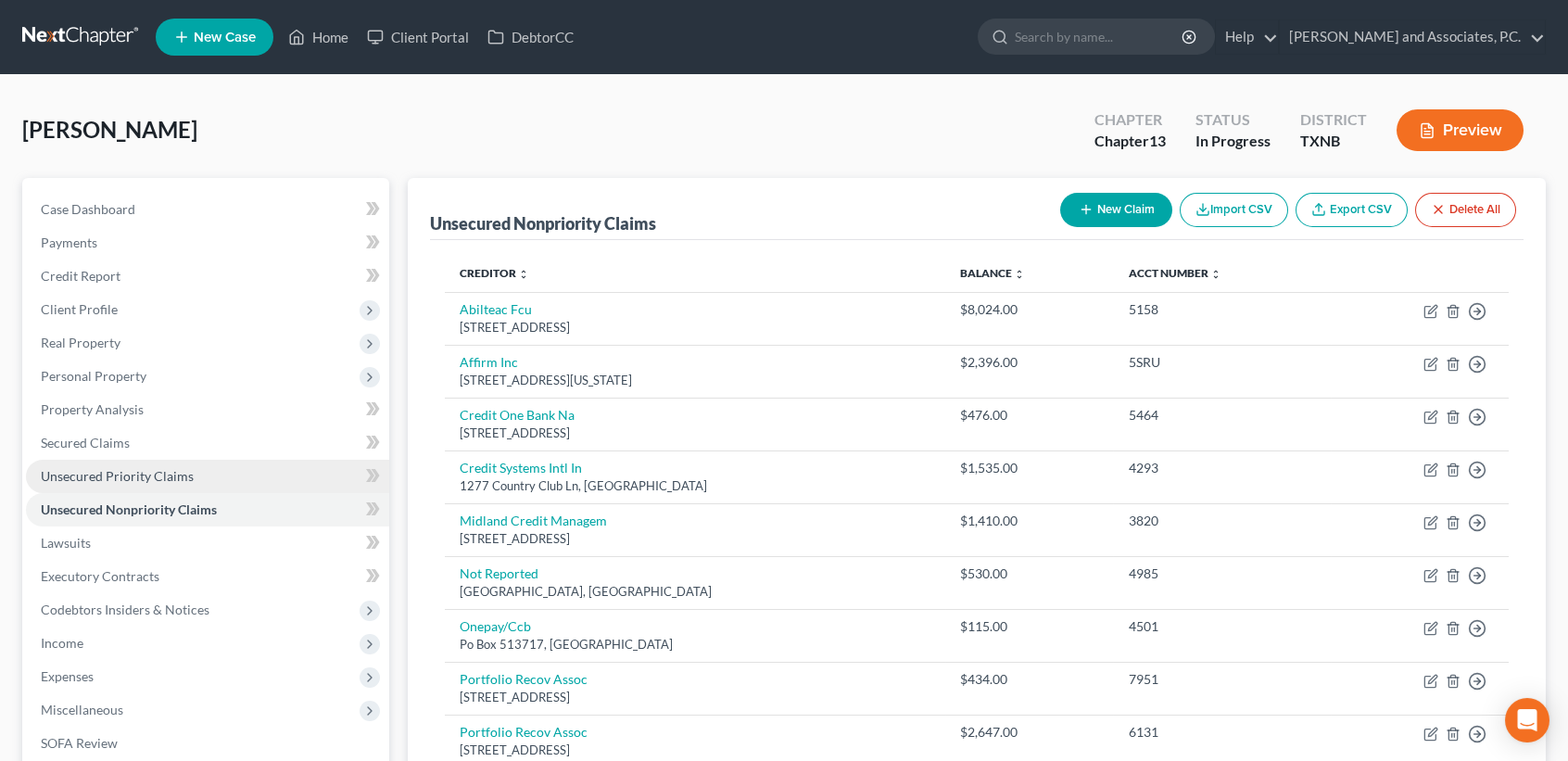
click at [111, 472] on span "Unsecured Priority Claims" at bounding box center [117, 476] width 153 height 16
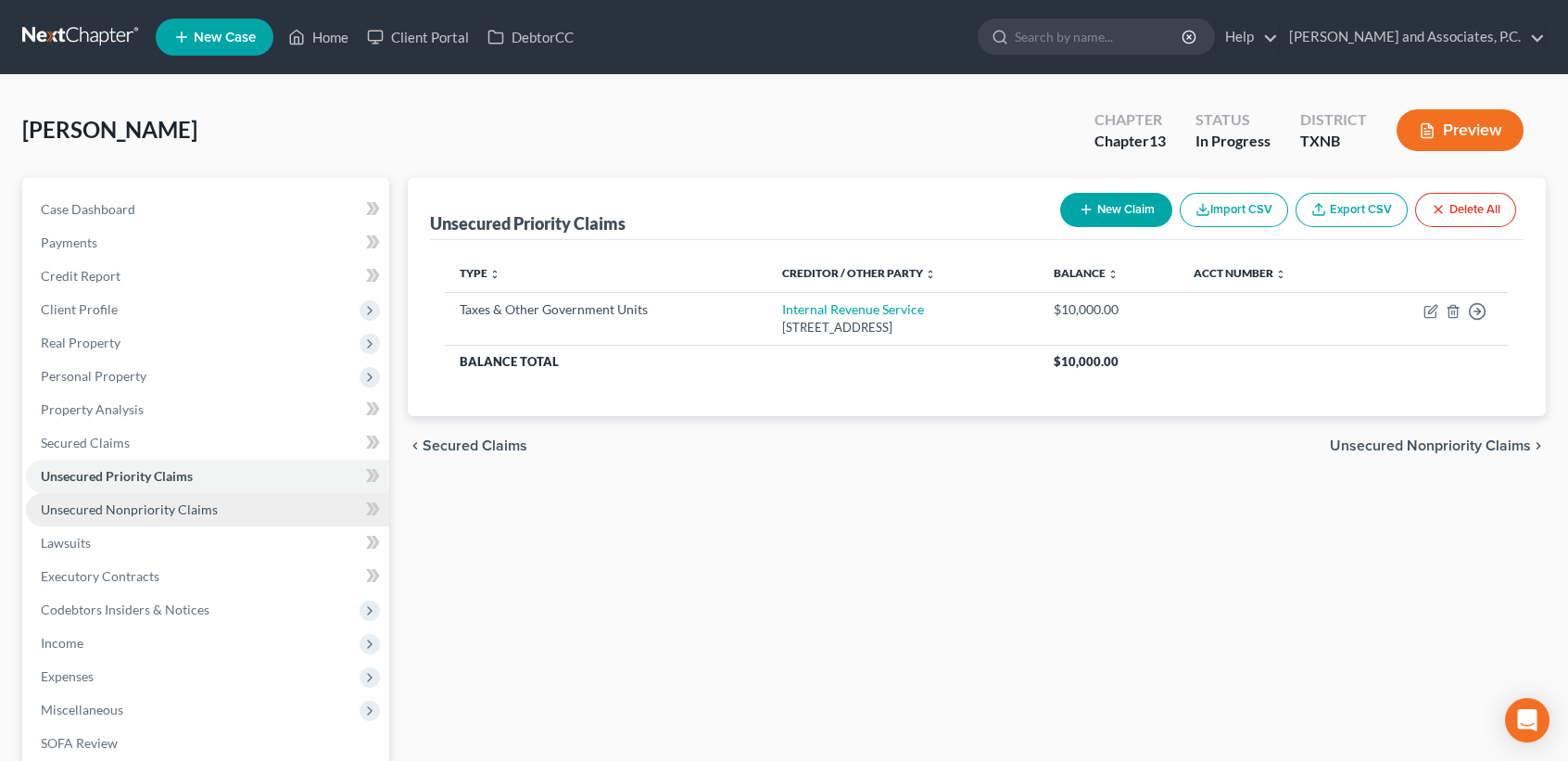
click at [83, 507] on span "Unsecured Nonpriority Claims" at bounding box center [129, 510] width 177 height 16
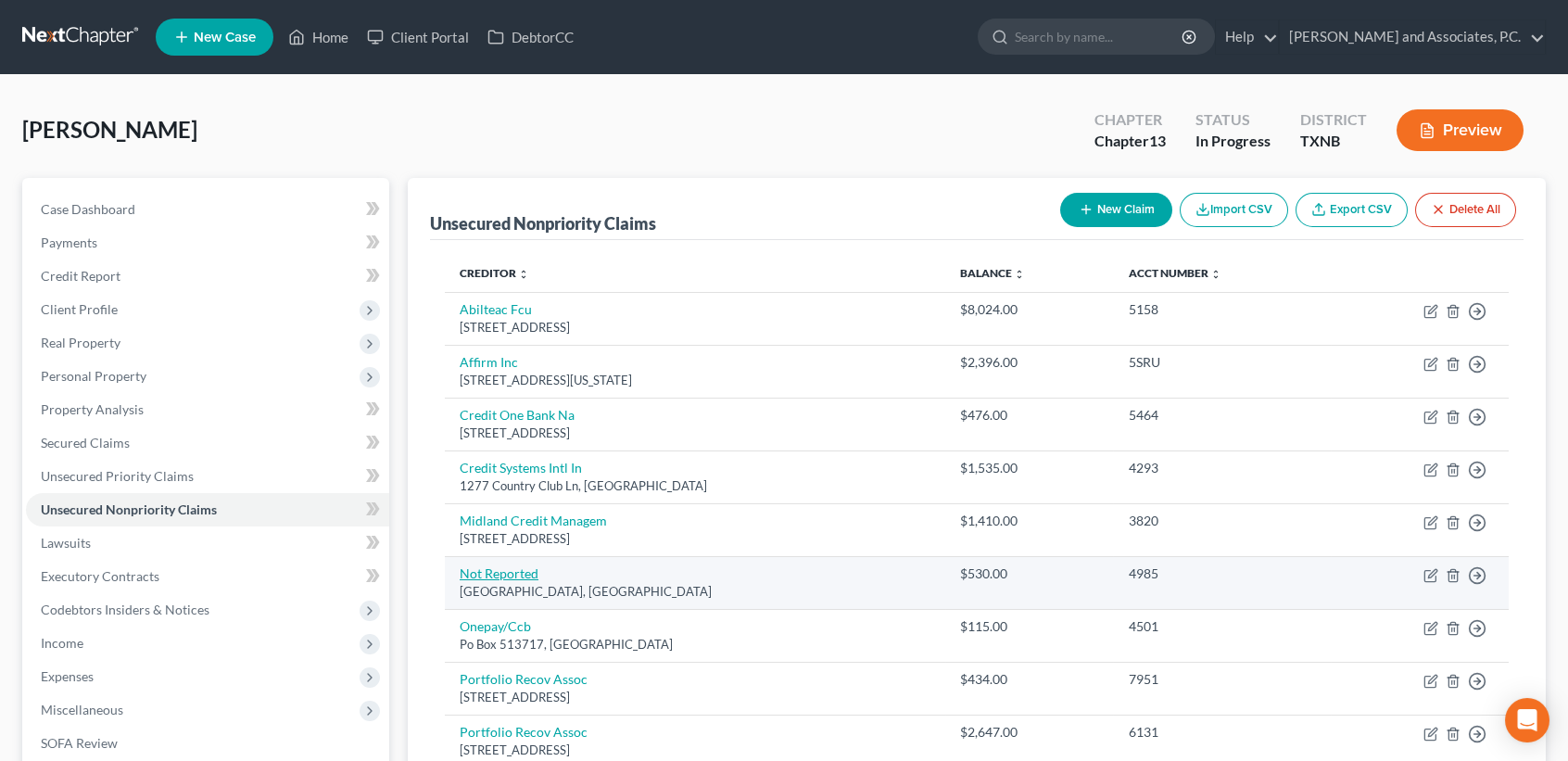
click at [515, 576] on link "Not Reported" at bounding box center [499, 573] width 78 height 16
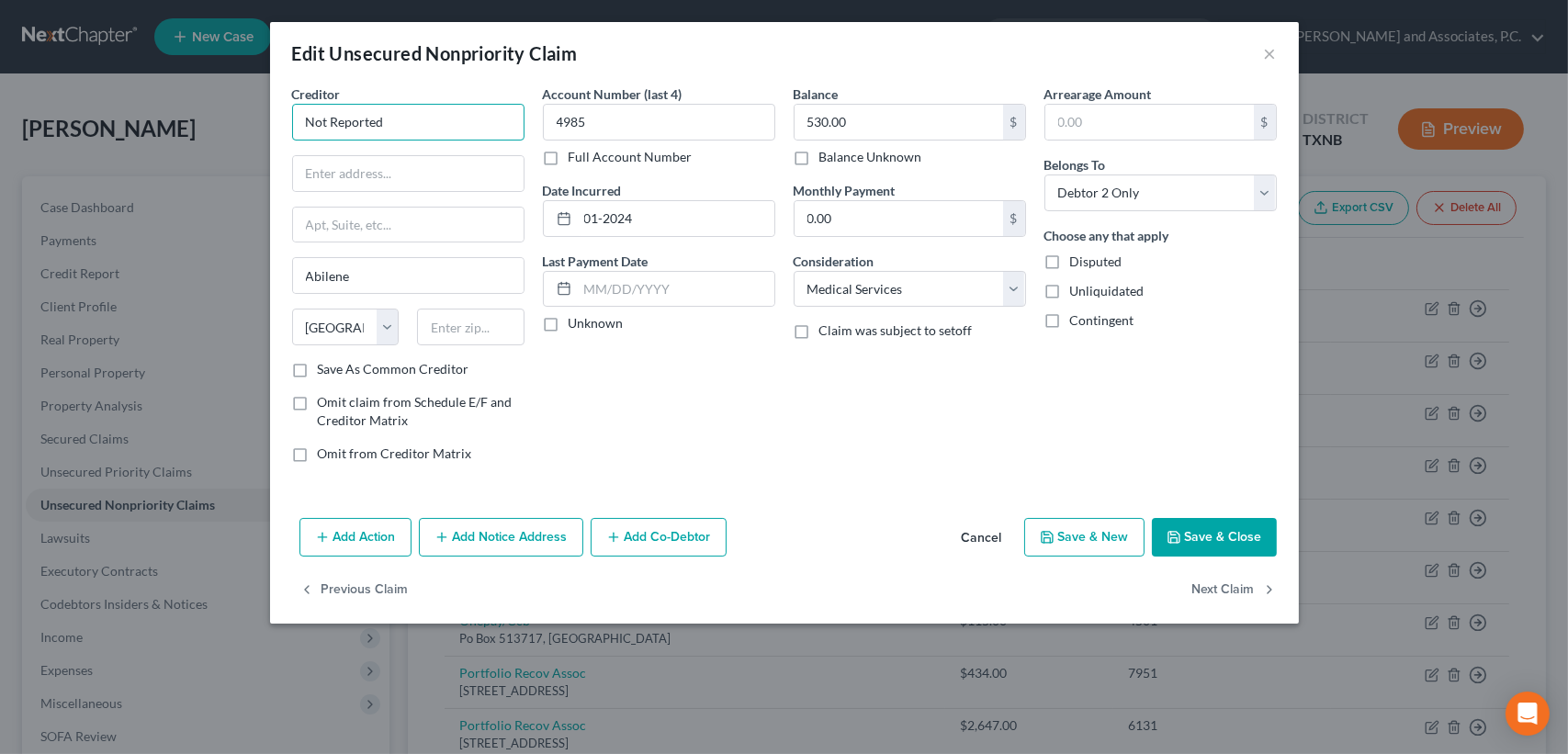
drag, startPoint x: 446, startPoint y: 127, endPoint x: 278, endPoint y: 129, distance: 168.0
click at [278, 129] on div "Creditor * Not Reported Abilene State [US_STATE] AK AR AZ CA CO [GEOGRAPHIC_DAT…" at bounding box center [784, 298] width 1029 height 427
click at [993, 533] on button "Cancel" at bounding box center [981, 538] width 70 height 36
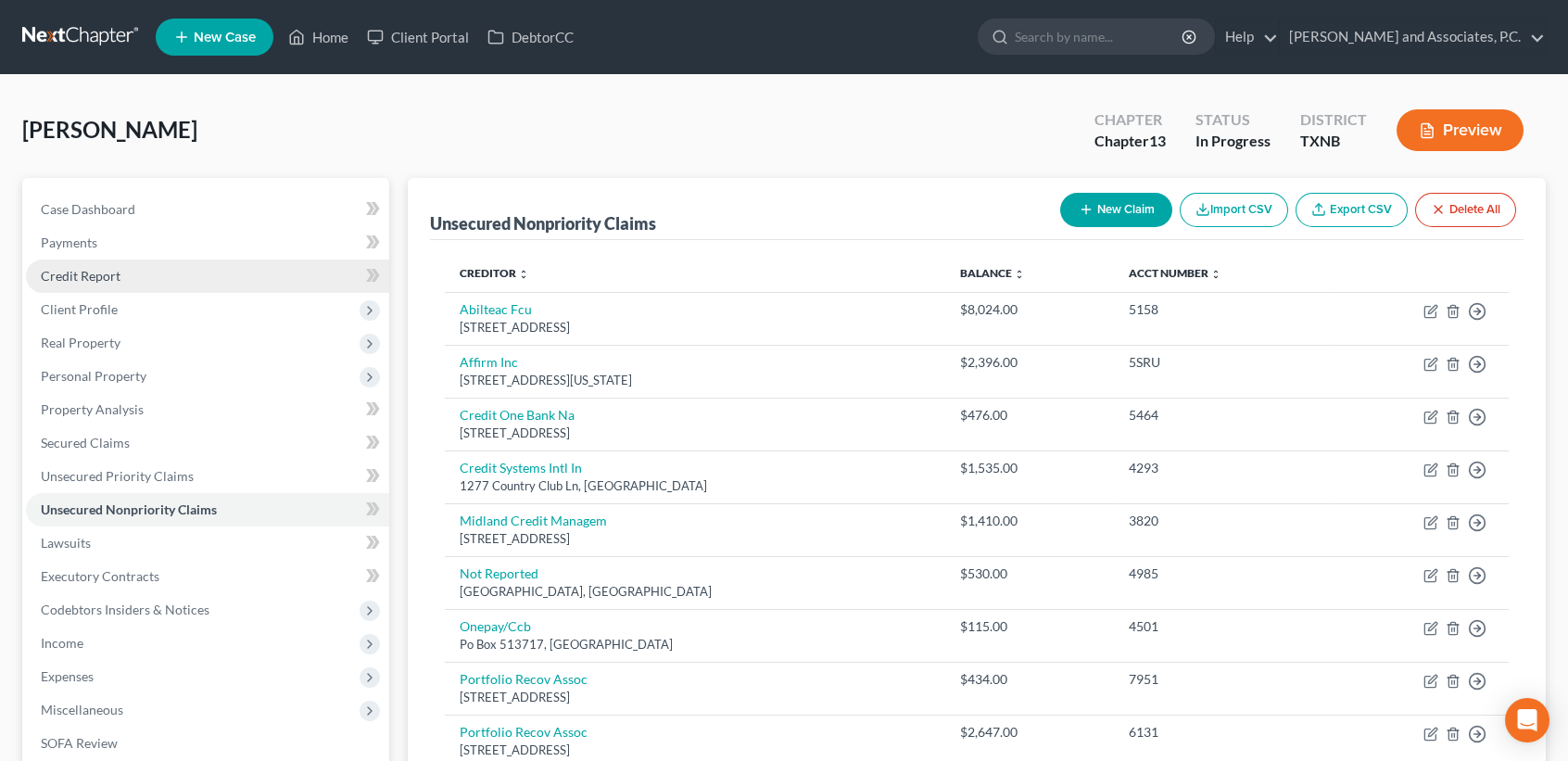
click at [115, 279] on span "Credit Report" at bounding box center [80, 276] width 79 height 16
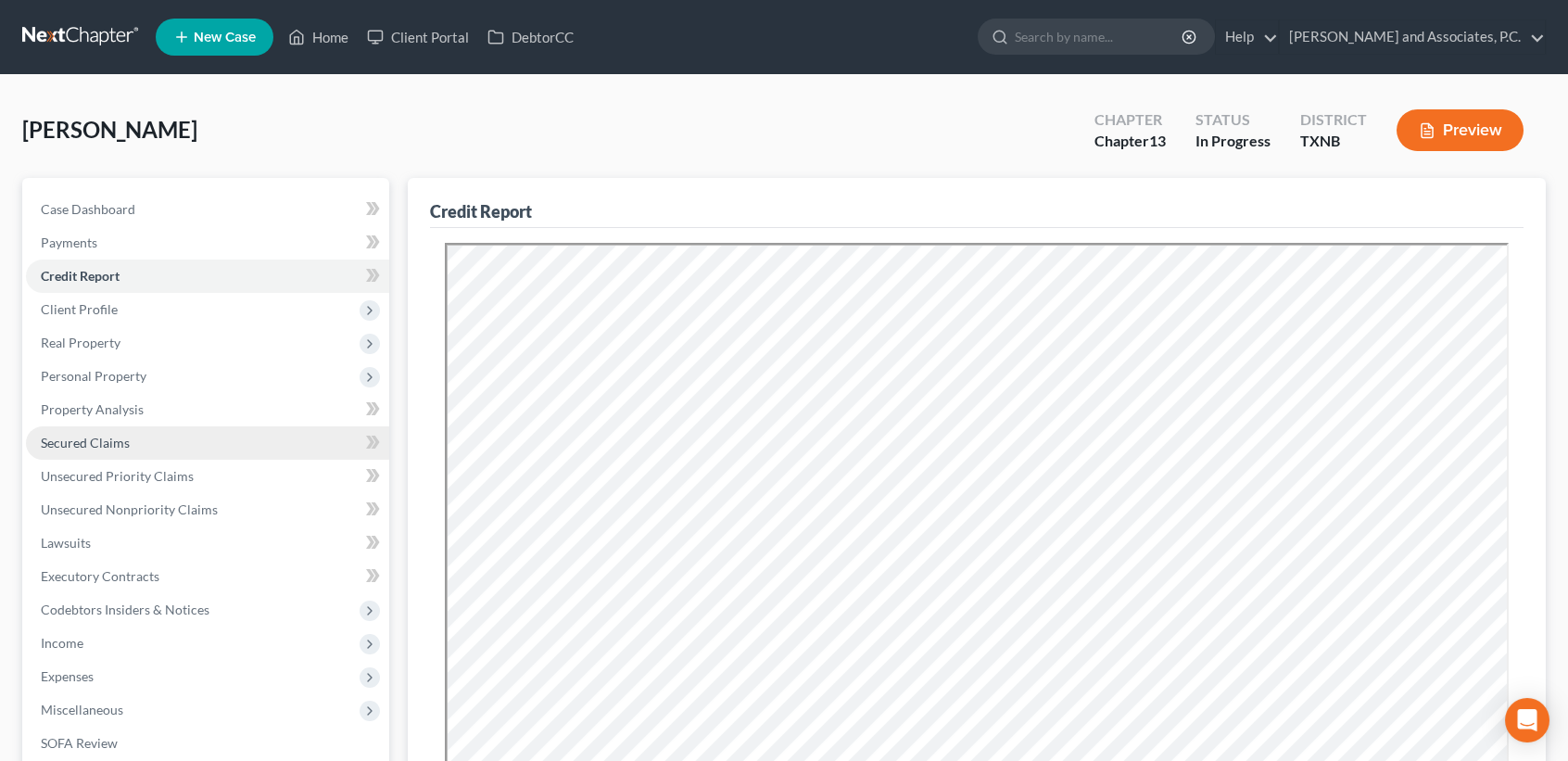
click at [120, 450] on link "Secured Claims" at bounding box center [207, 444] width 363 height 34
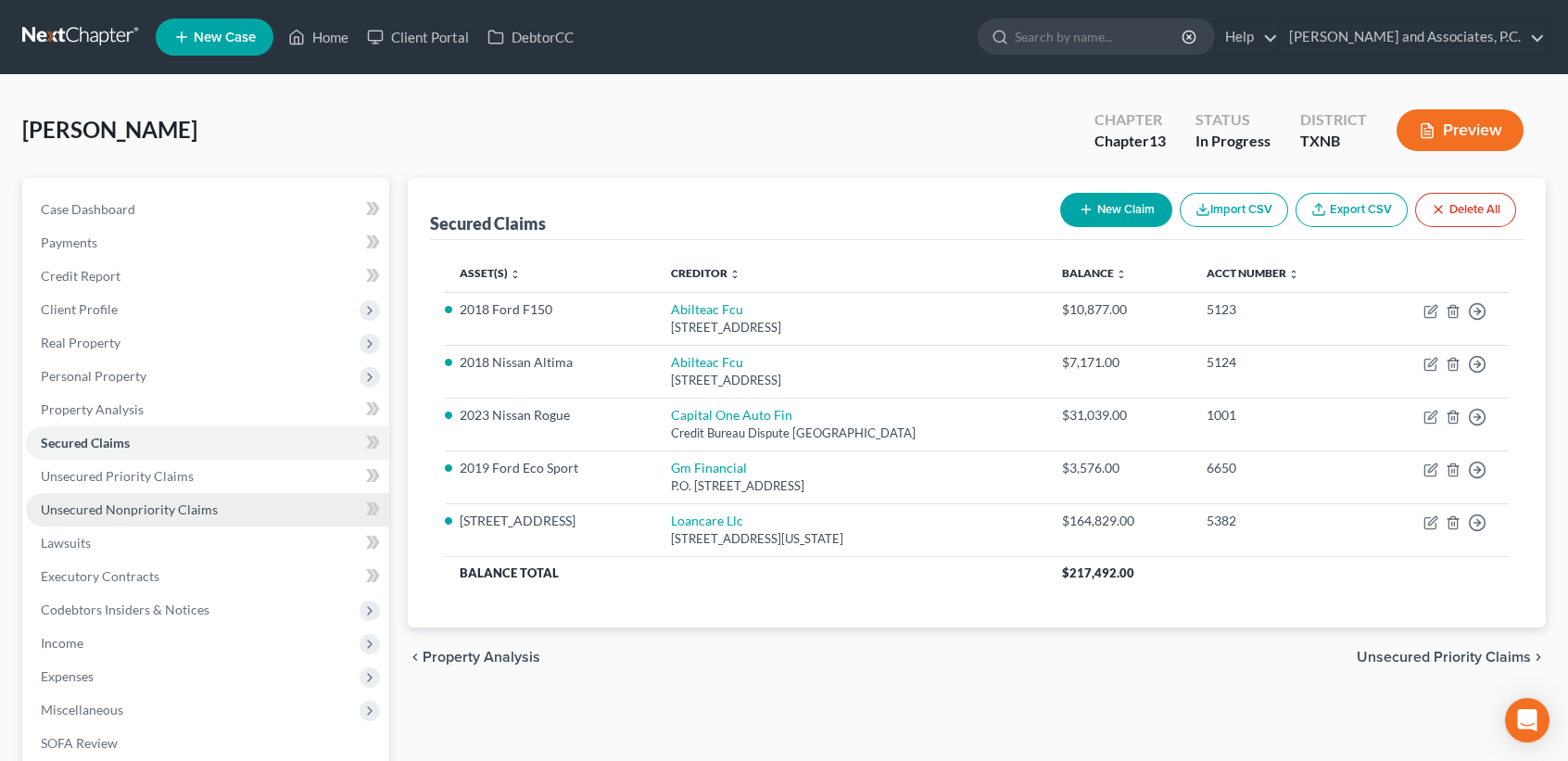
click at [133, 502] on span "Unsecured Nonpriority Claims" at bounding box center [129, 510] width 177 height 16
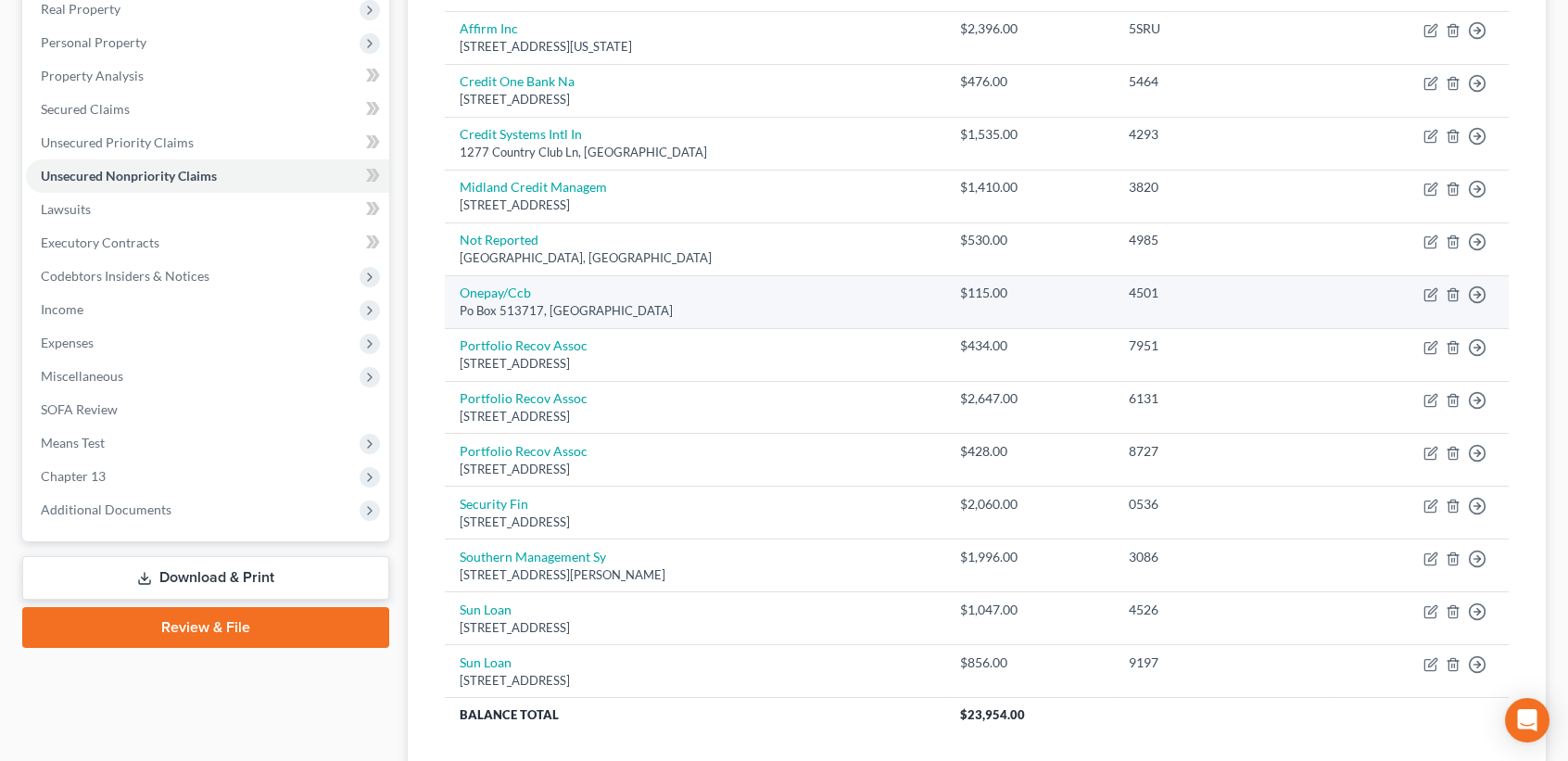
scroll to position [371, 0]
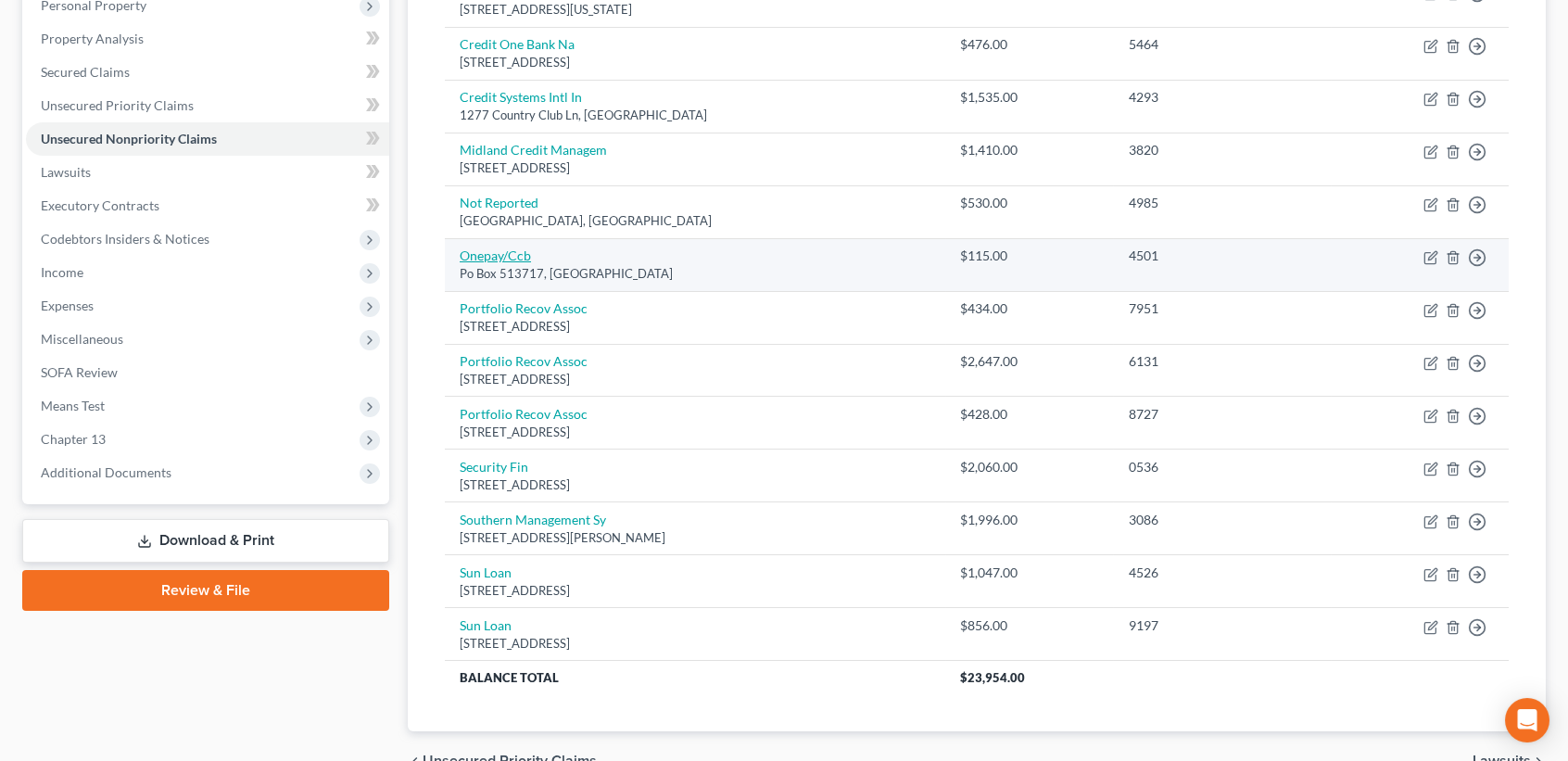
click at [509, 256] on link "Onepay/Ccb" at bounding box center [496, 256] width 71 height 16
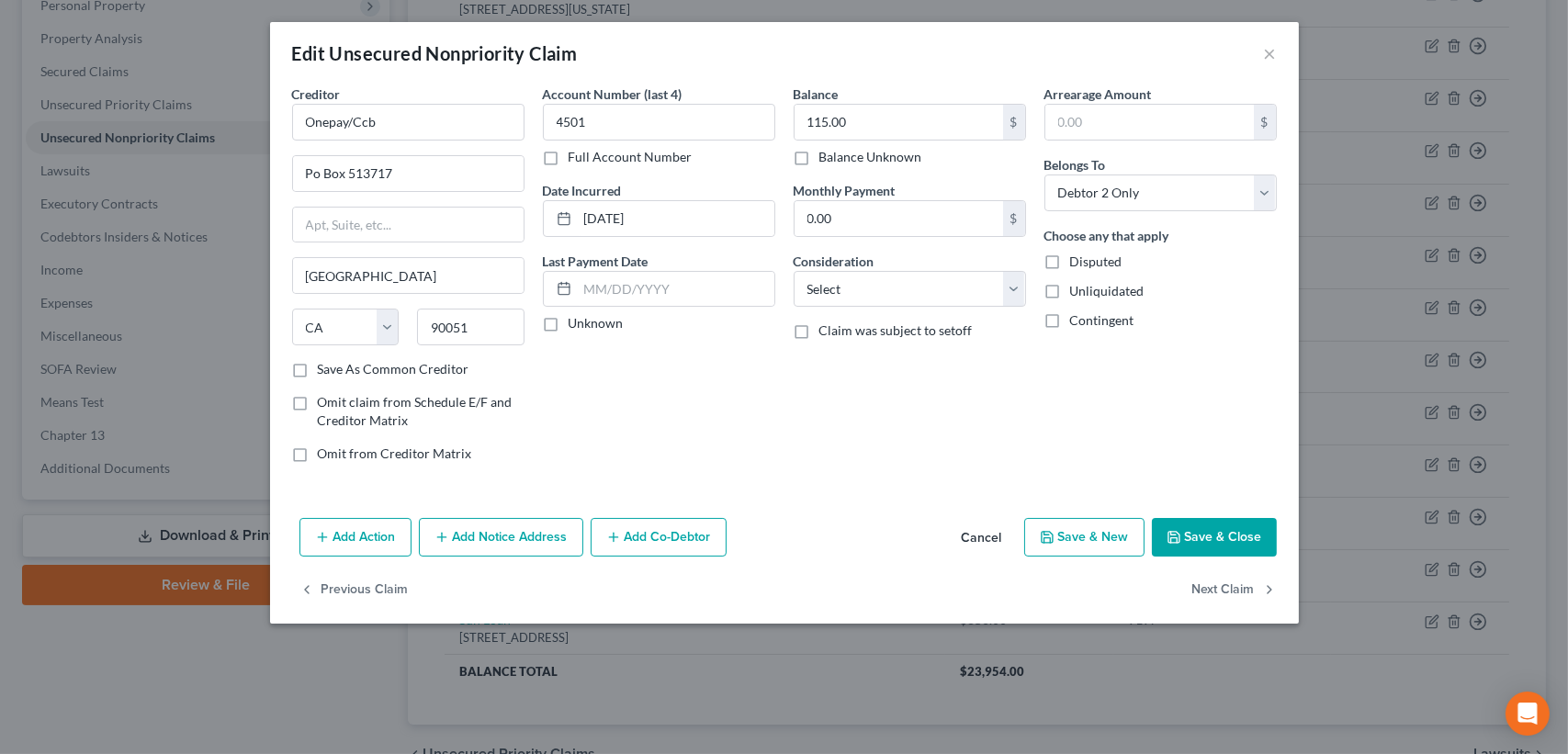
click at [1216, 552] on button "Save & Close" at bounding box center [1214, 537] width 125 height 38
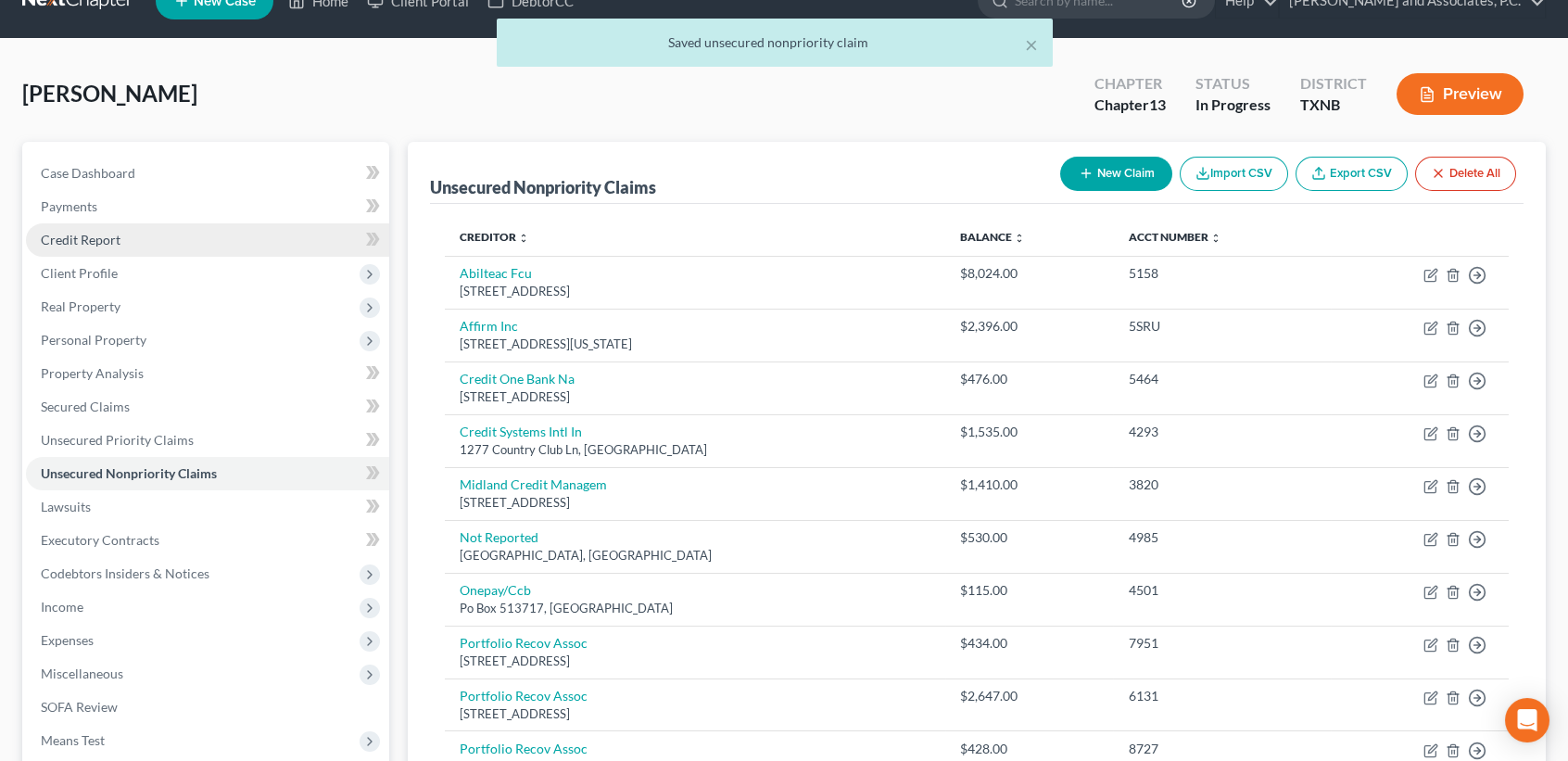
scroll to position [0, 0]
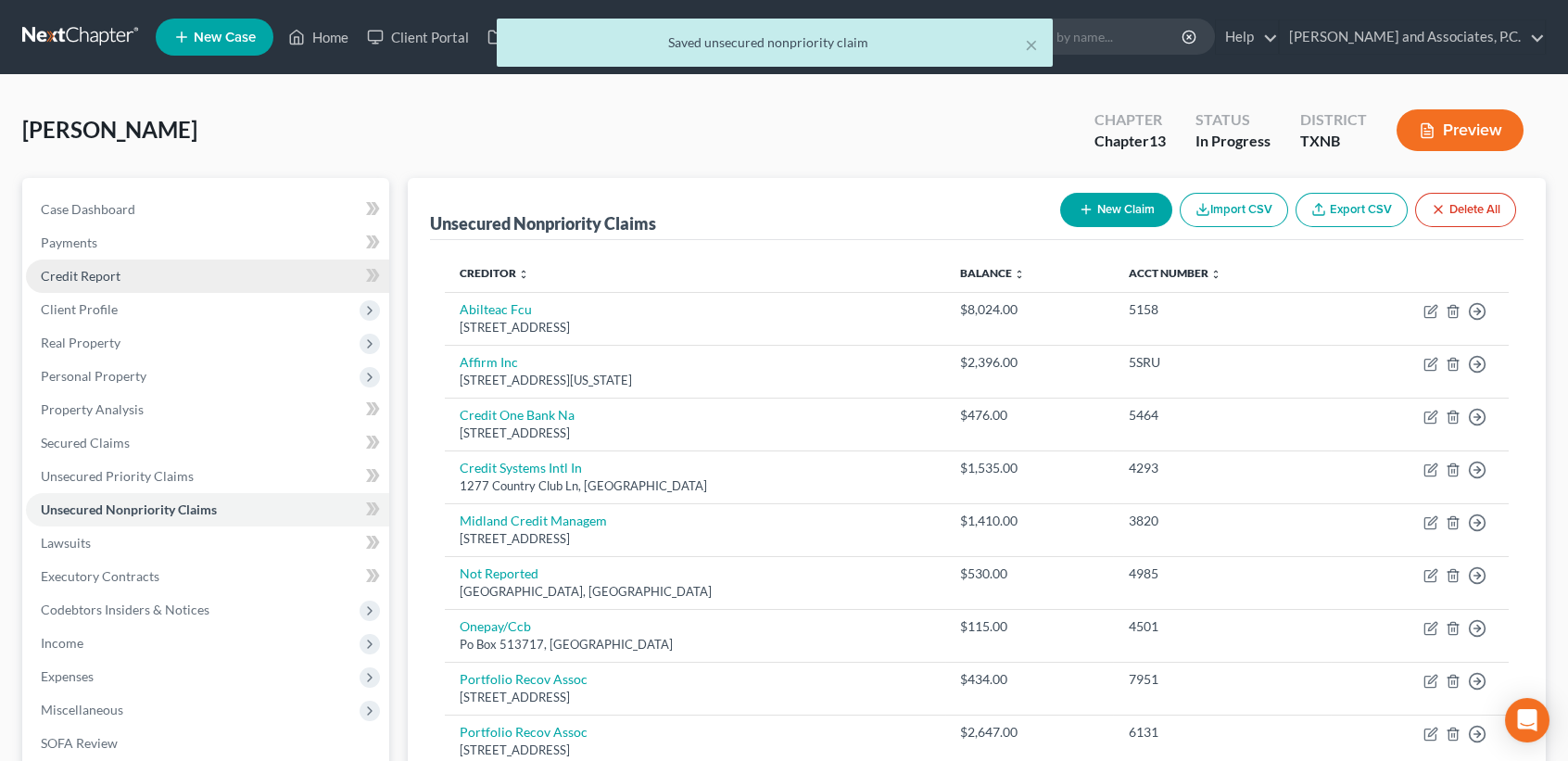
click at [91, 268] on span "Credit Report" at bounding box center [80, 276] width 79 height 16
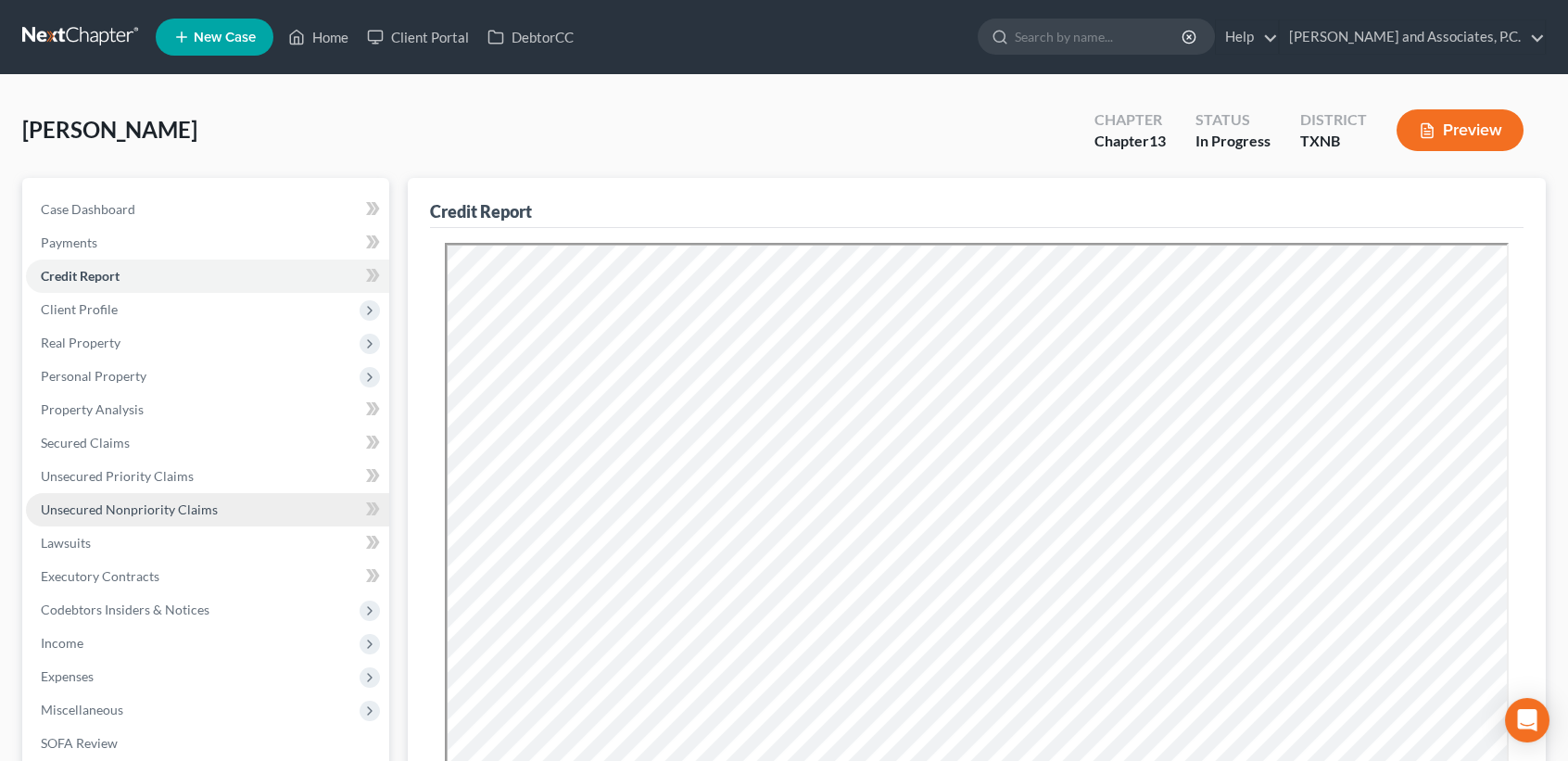
click at [152, 511] on span "Unsecured Nonpriority Claims" at bounding box center [129, 510] width 177 height 16
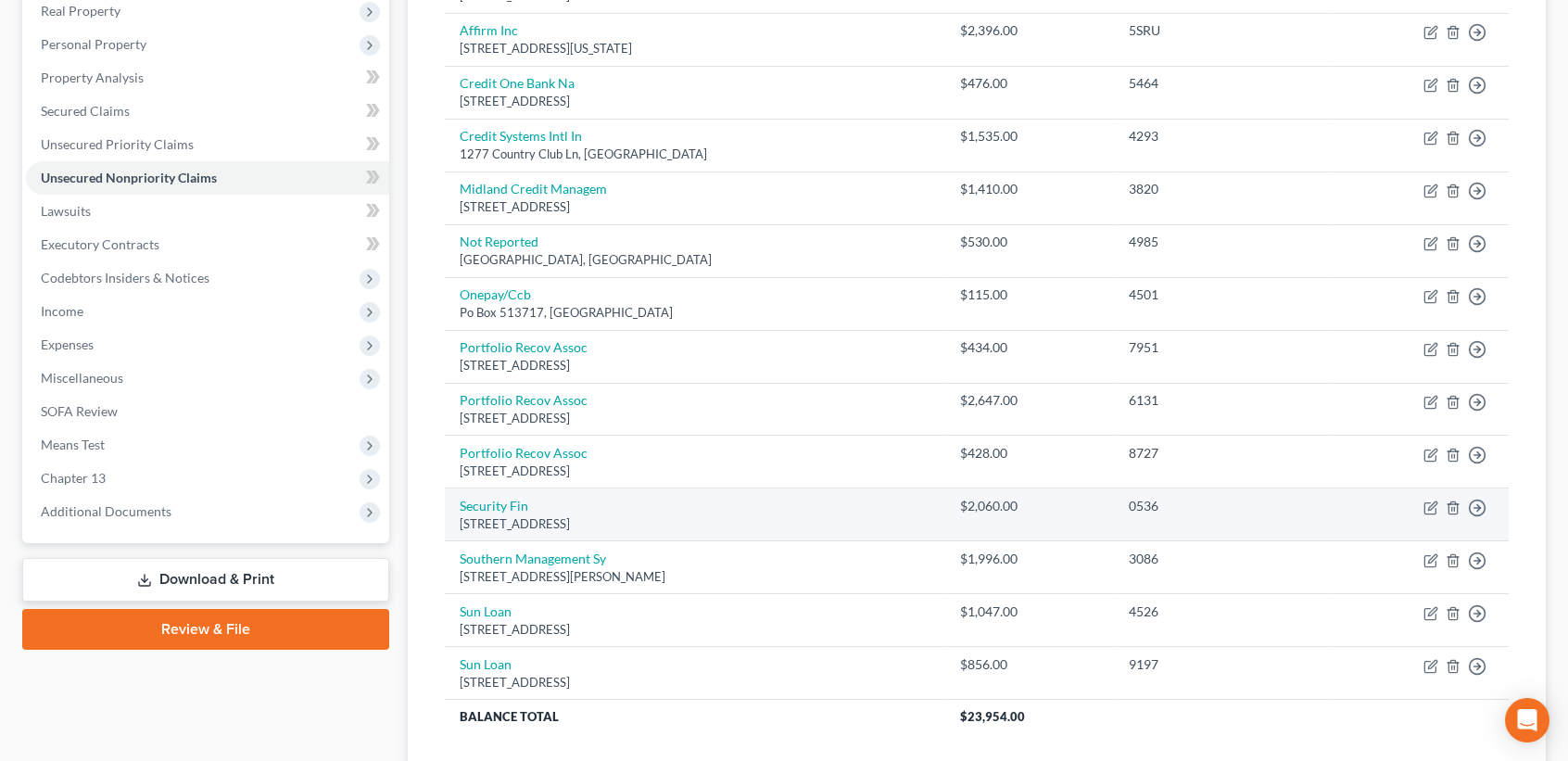
scroll to position [371, 0]
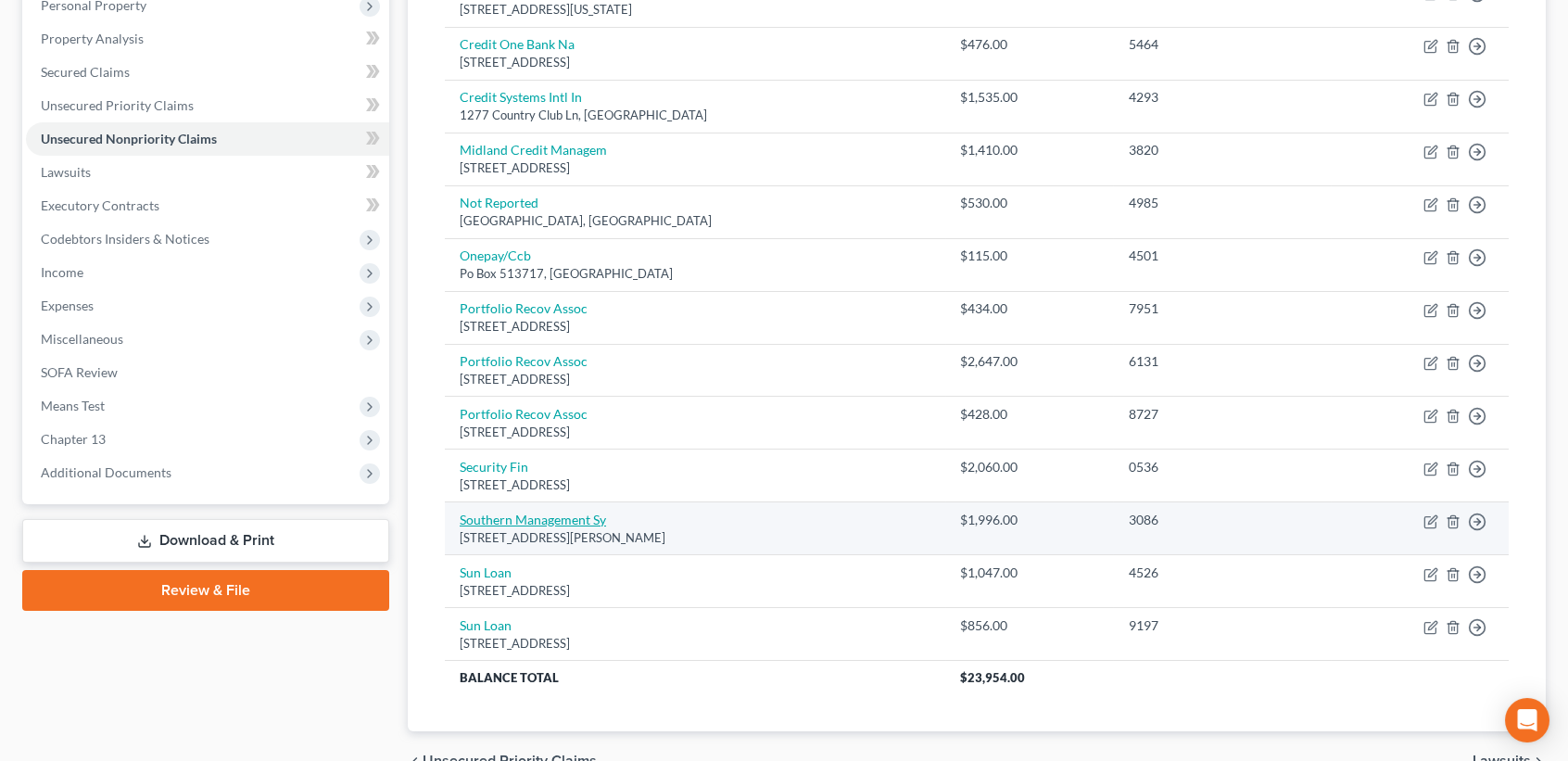
click at [546, 521] on link "Southern Management Sy" at bounding box center [534, 520] width 147 height 16
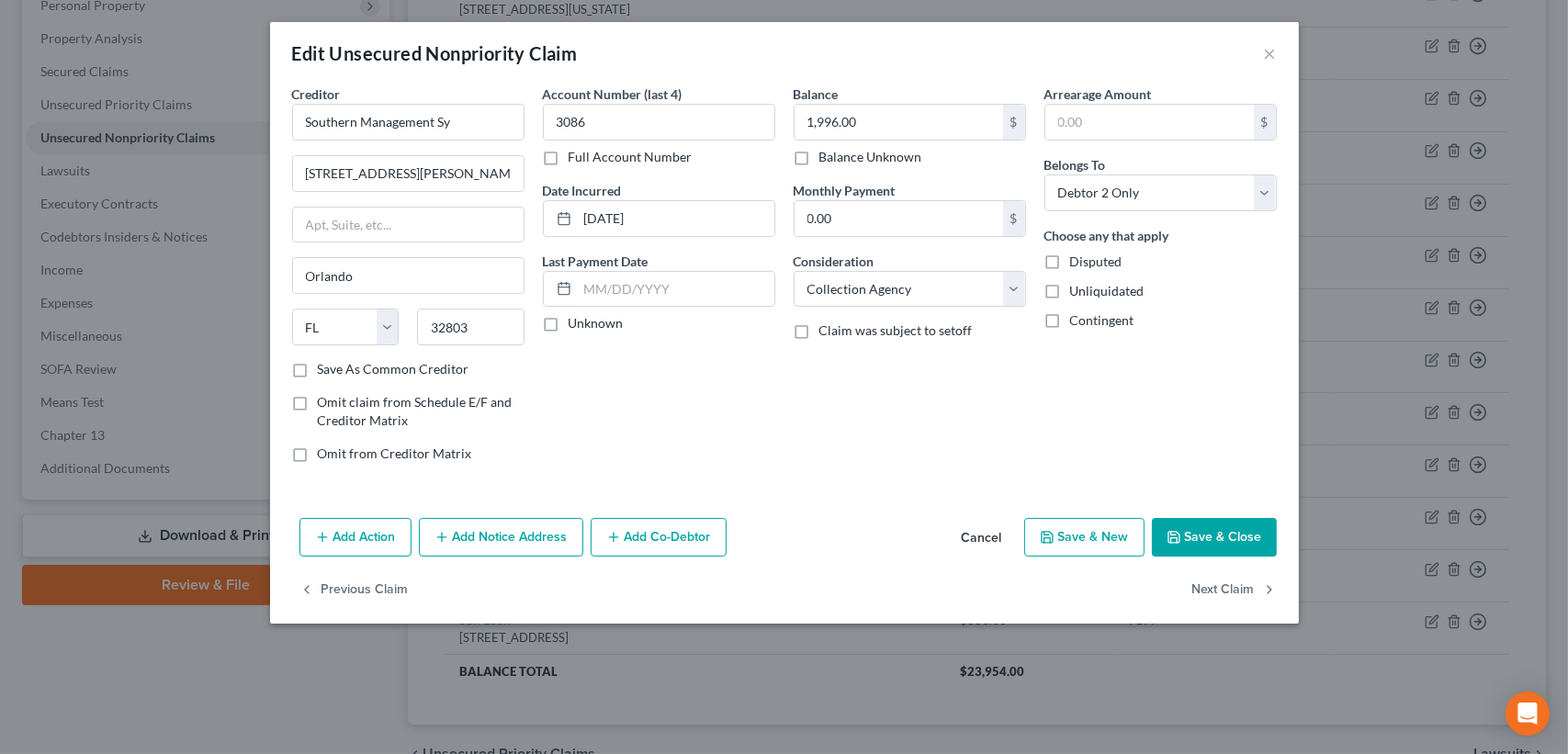
click at [989, 531] on button "Cancel" at bounding box center [981, 538] width 70 height 36
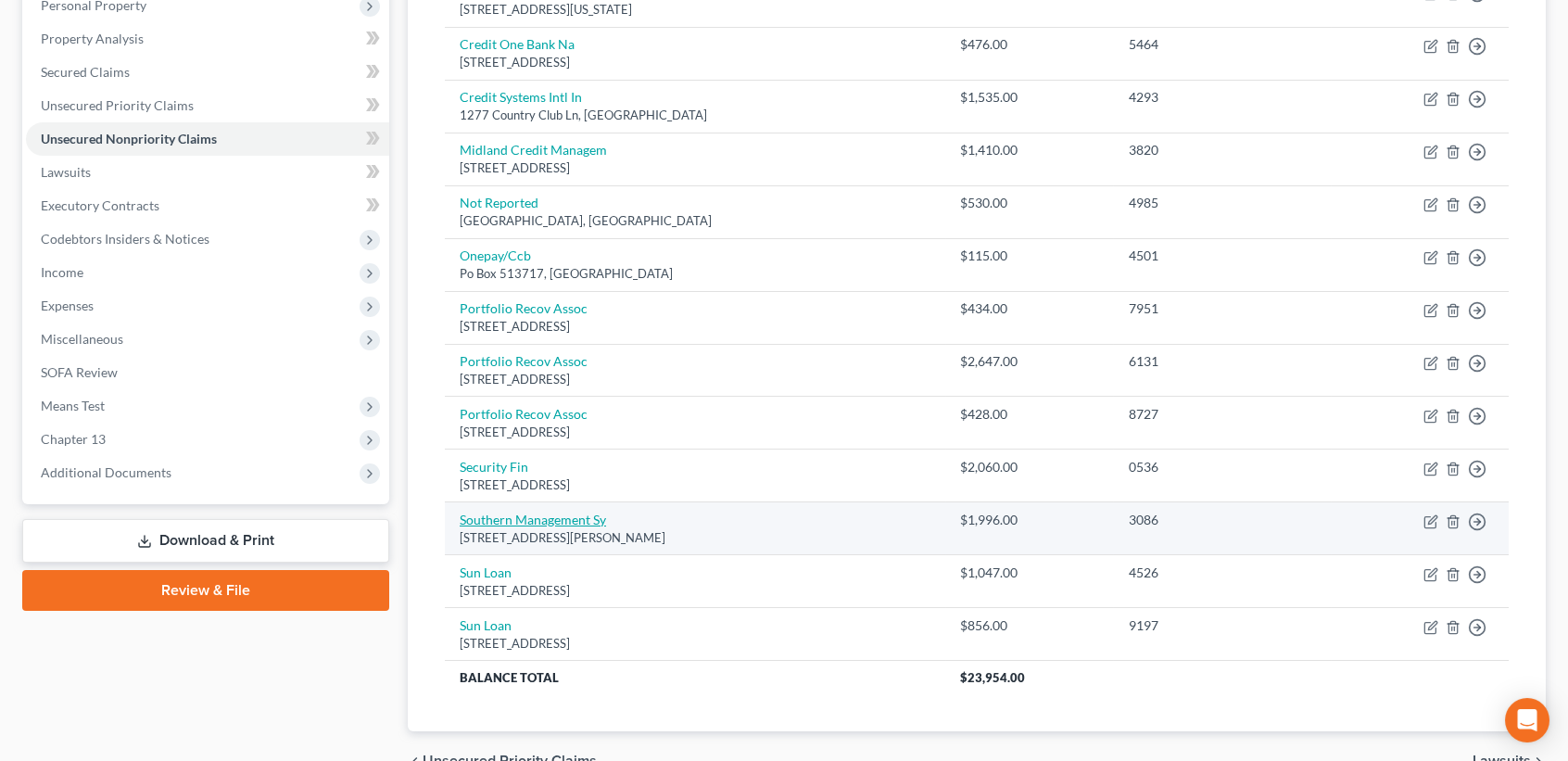
click at [553, 520] on link "Southern Management Sy" at bounding box center [534, 520] width 147 height 16
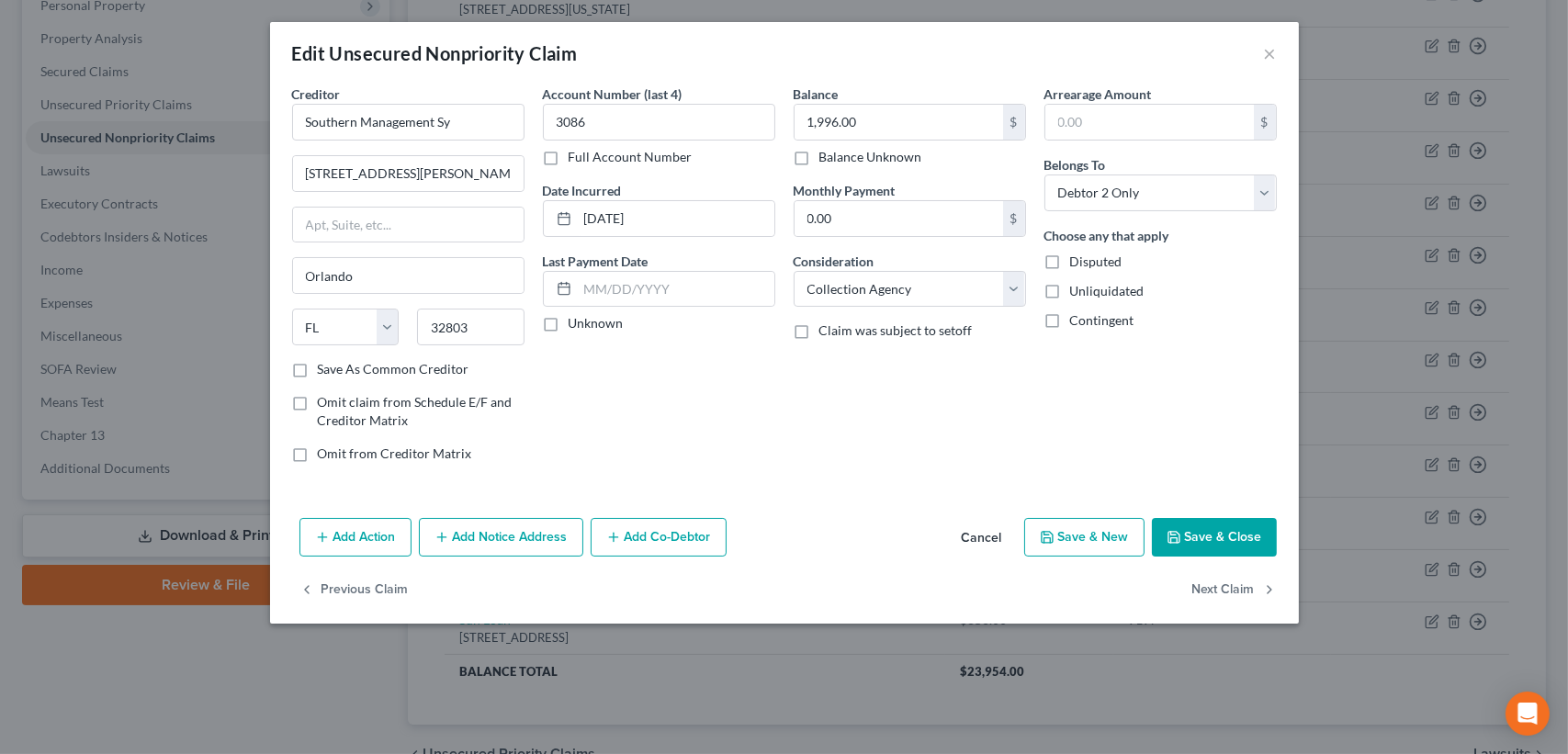
click at [991, 536] on button "Cancel" at bounding box center [981, 538] width 70 height 36
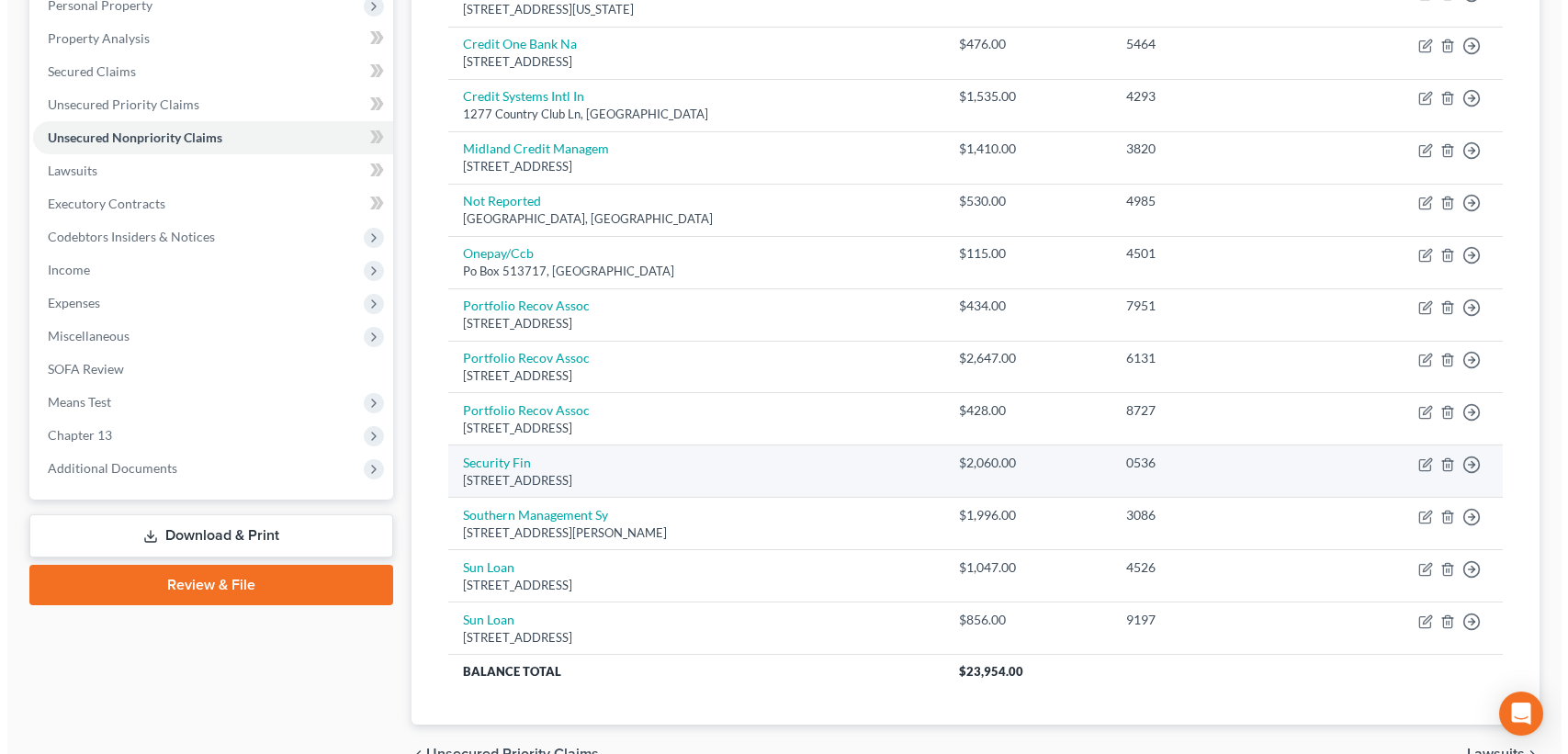
scroll to position [0, 0]
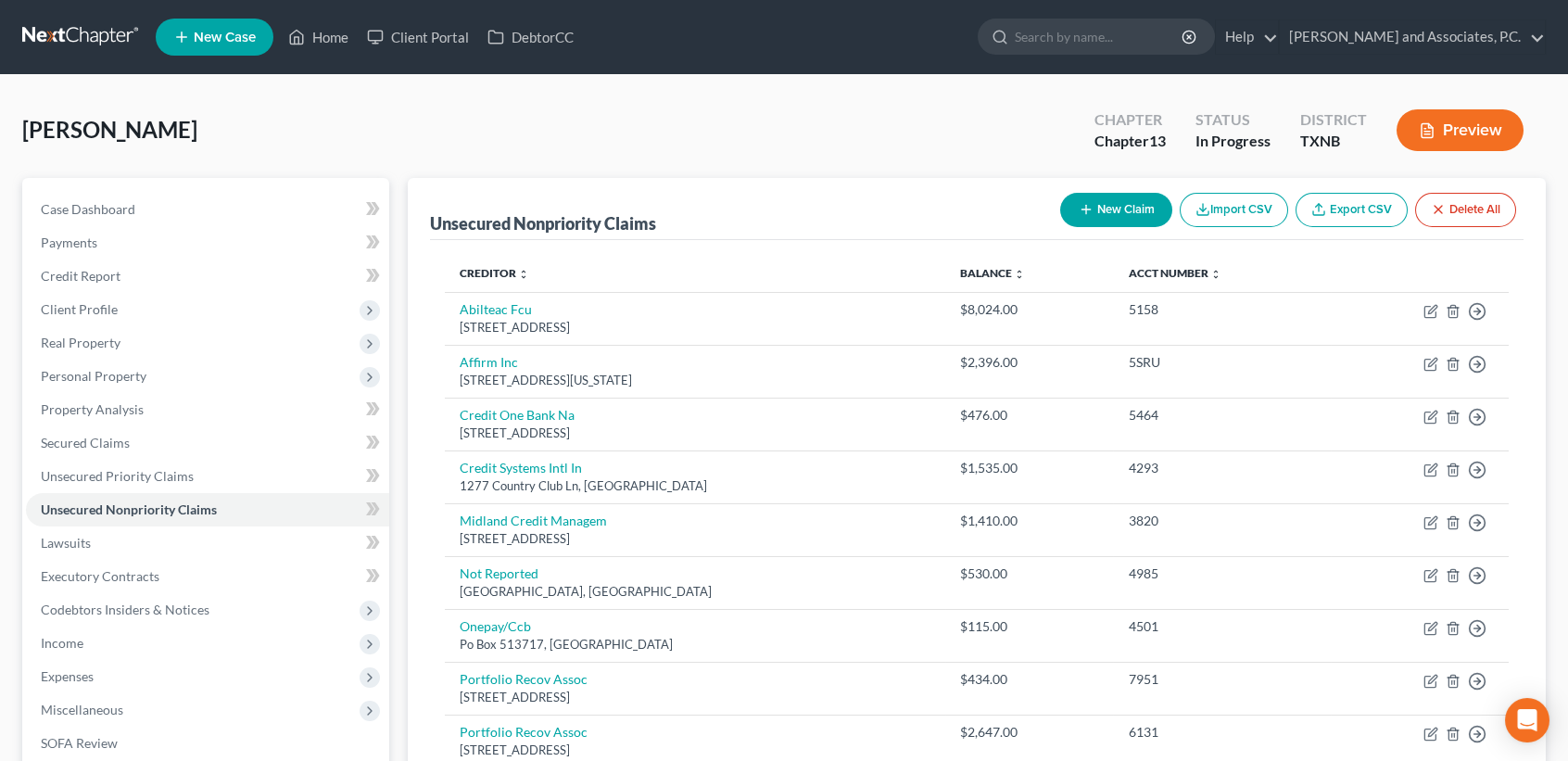
click at [1130, 211] on button "New Claim" at bounding box center [1116, 209] width 112 height 35
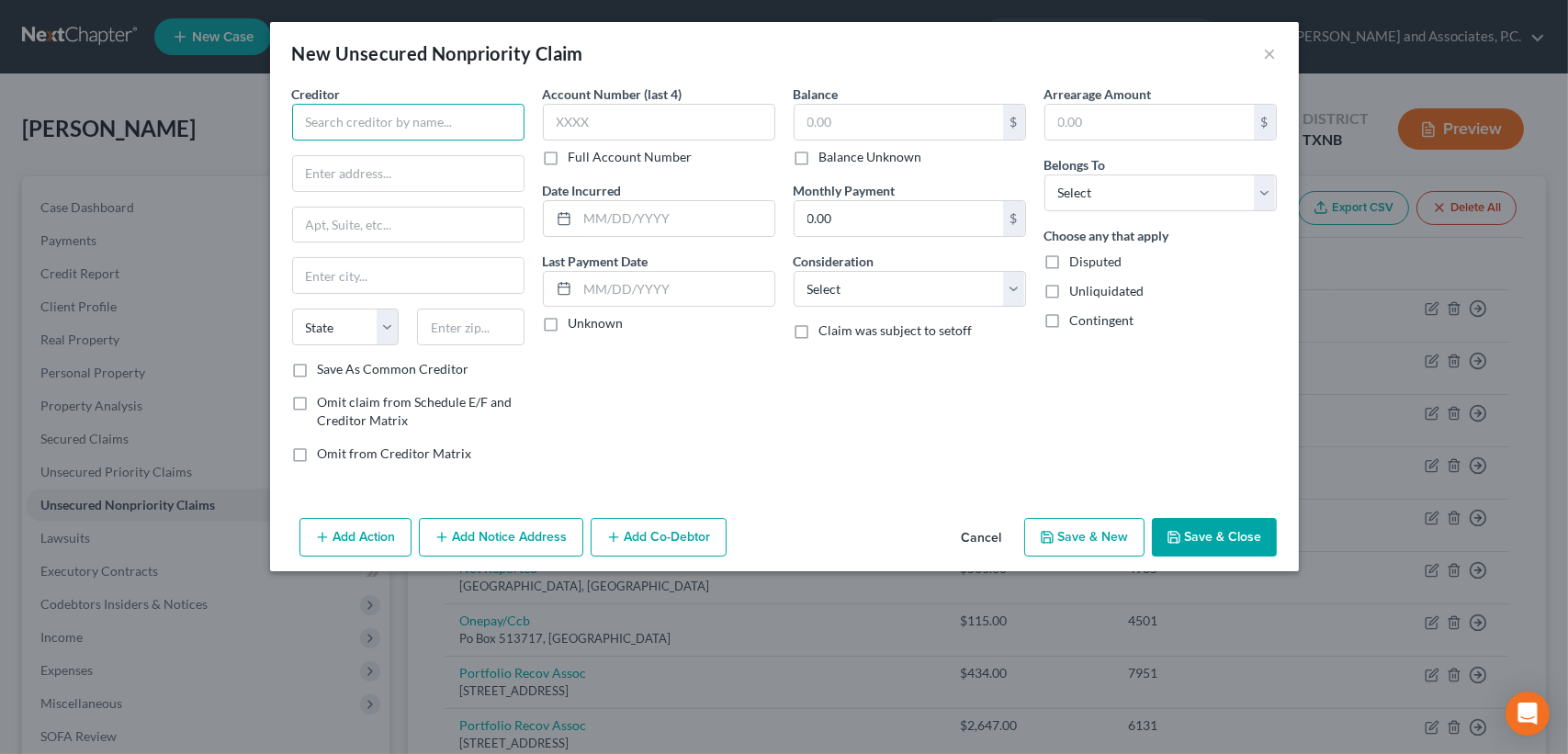
drag, startPoint x: 388, startPoint y: 119, endPoint x: 402, endPoint y: 115, distance: 14.6
click at [388, 119] on input "text" at bounding box center [408, 122] width 232 height 36
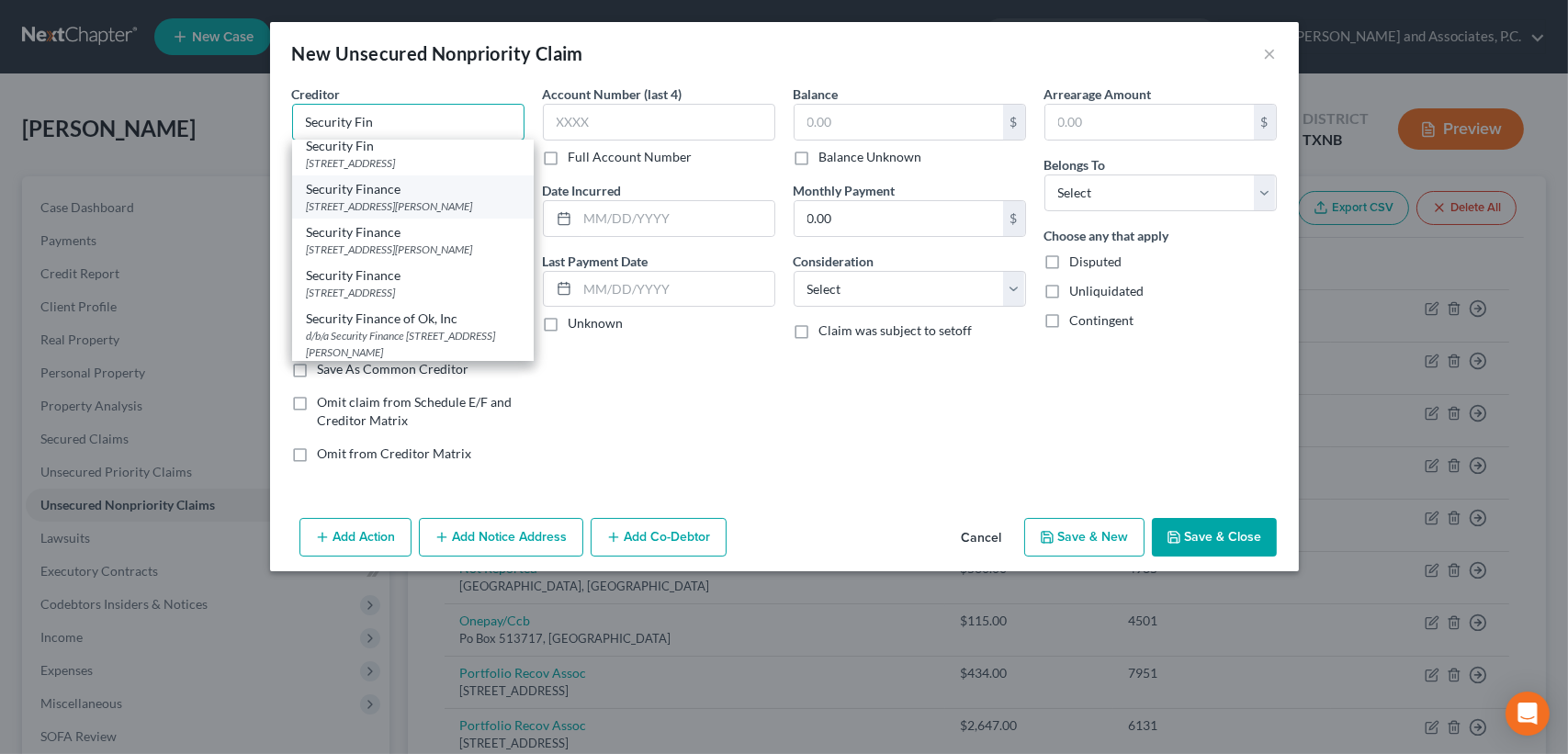
scroll to position [122, 0]
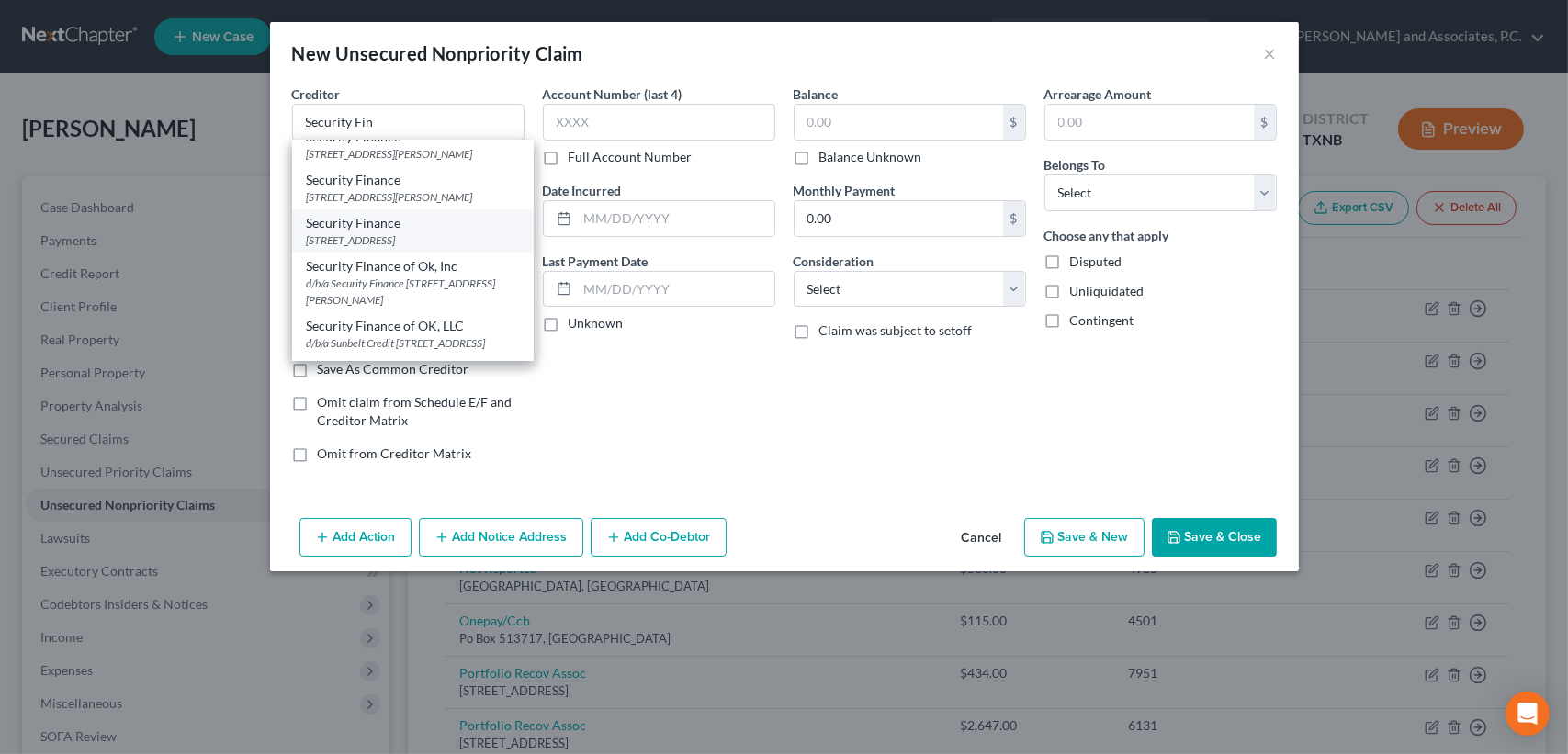
click at [423, 248] on div "[STREET_ADDRESS]" at bounding box center [413, 240] width 212 height 16
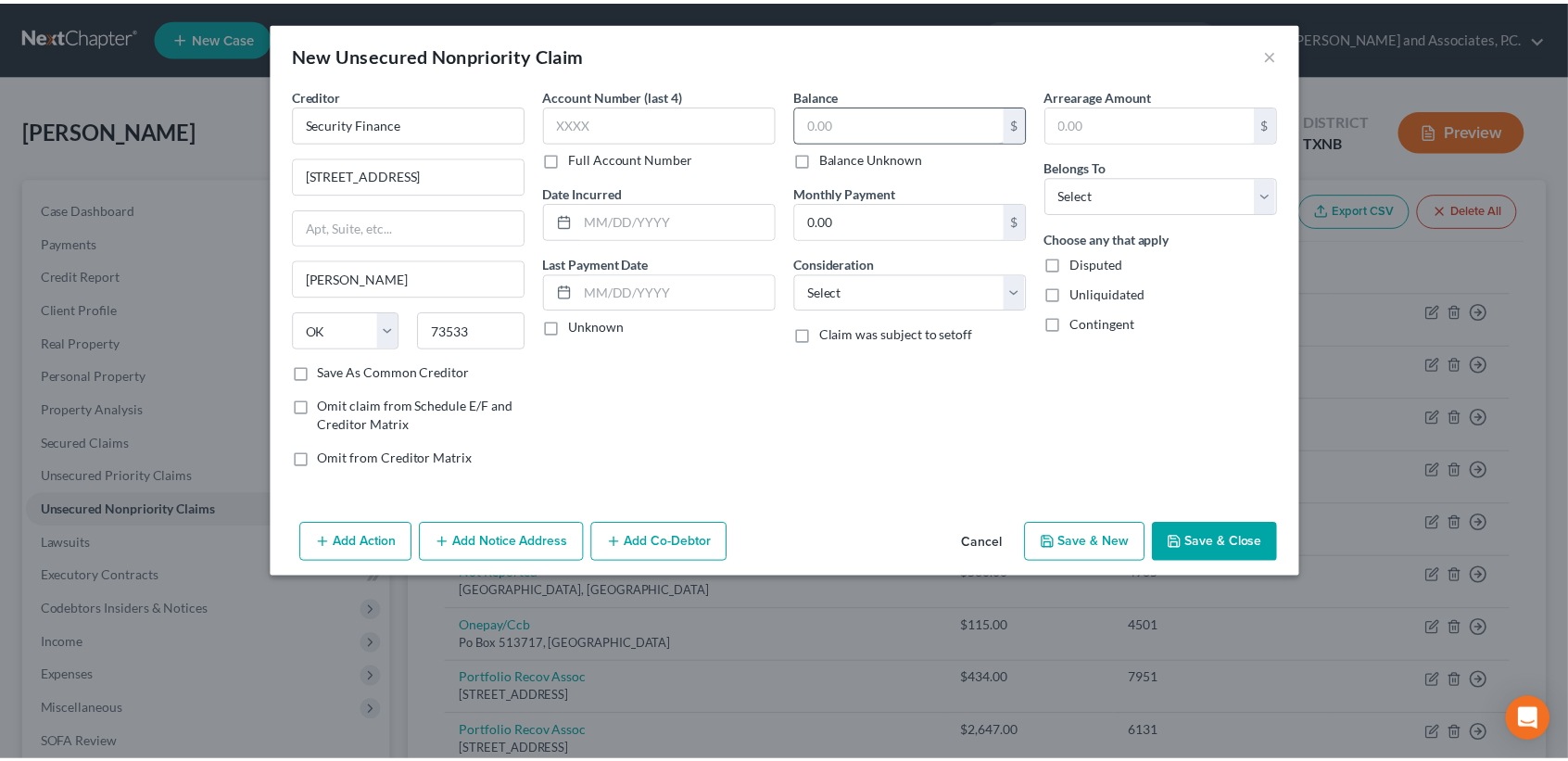
scroll to position [0, 0]
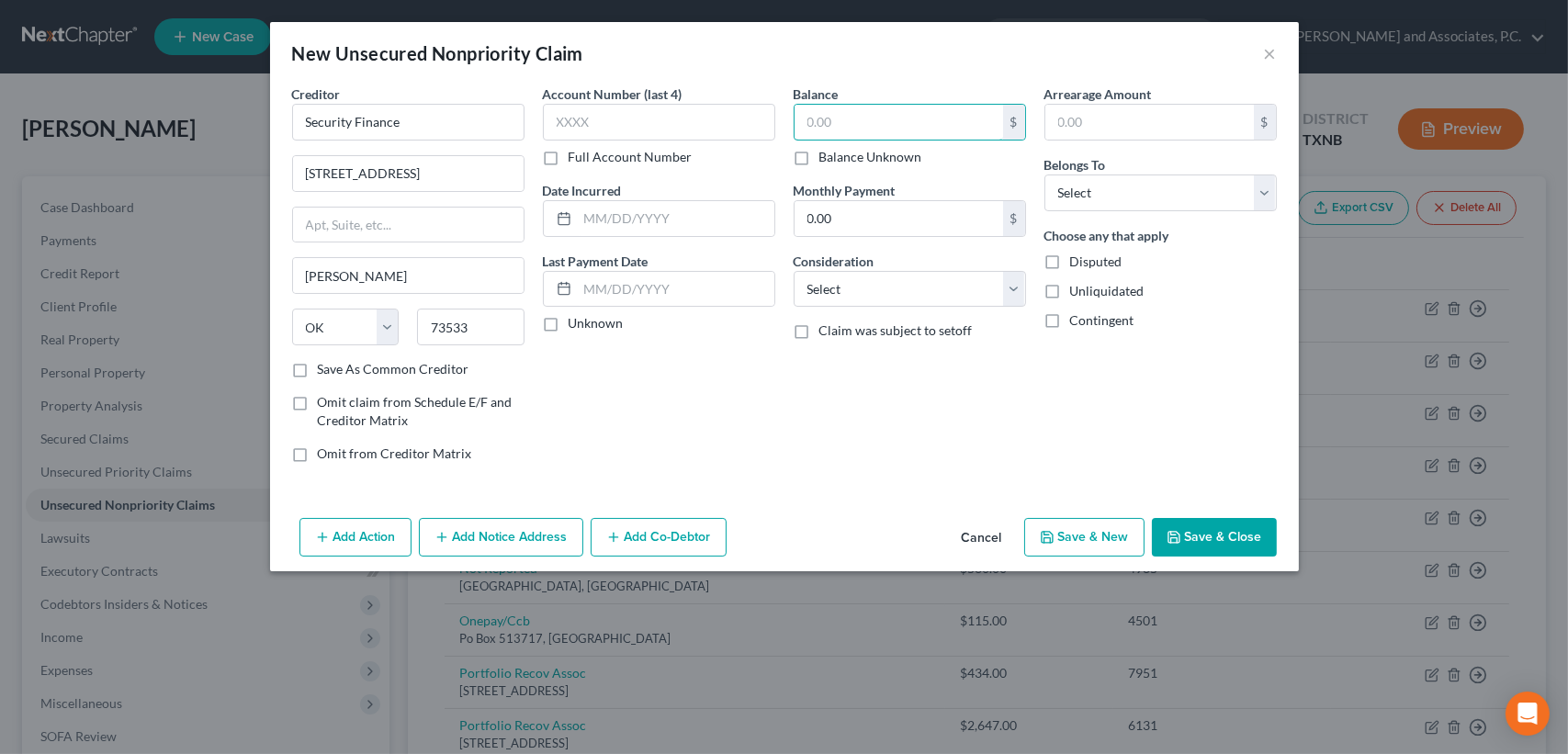
drag, startPoint x: 854, startPoint y: 112, endPoint x: 692, endPoint y: 26, distance: 183.4
click at [855, 112] on input "text" at bounding box center [899, 123] width 208 height 35
drag, startPoint x: 1219, startPoint y: 192, endPoint x: 1196, endPoint y: 208, distance: 28.0
click at [1213, 196] on select "Select Debtor 1 Only Debtor 2 Only Debtor 1 And Debtor 2 Only At Least One Of T…" at bounding box center [1161, 193] width 232 height 36
click at [1045, 175] on select "Select Debtor 1 Only Debtor 2 Only Debtor 1 And Debtor 2 Only At Least One Of T…" at bounding box center [1161, 193] width 232 height 36
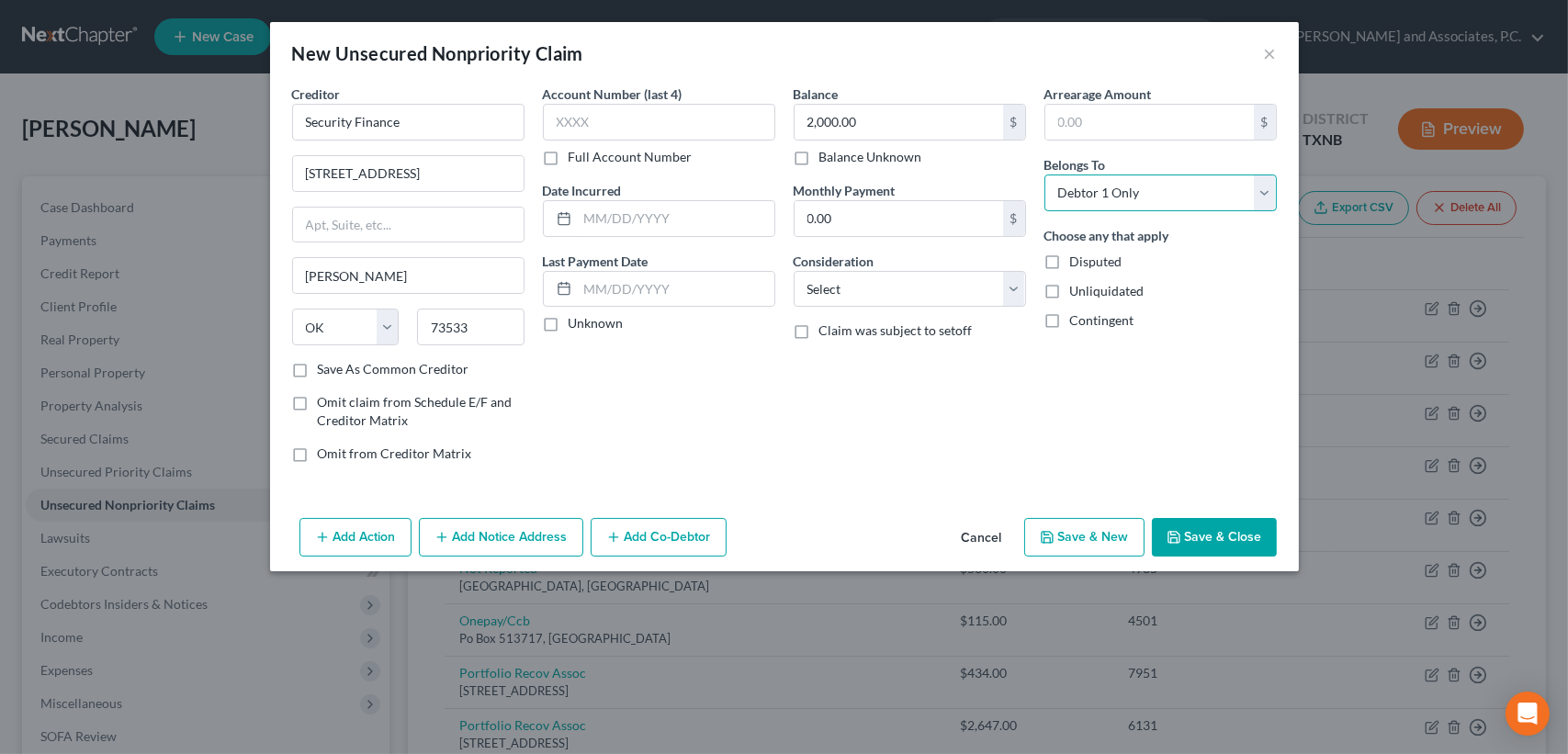
drag, startPoint x: 1144, startPoint y: 194, endPoint x: 1144, endPoint y: 210, distance: 16.0
click at [1144, 193] on select "Select Debtor 1 Only Debtor 2 Only Debtor 1 And Debtor 2 Only At Least One Of T…" at bounding box center [1161, 193] width 232 height 36
click at [1045, 175] on select "Select Debtor 1 Only Debtor 2 Only Debtor 1 And Debtor 2 Only At Least One Of T…" at bounding box center [1161, 193] width 232 height 36
click at [1237, 553] on button "Save & Close" at bounding box center [1214, 537] width 125 height 38
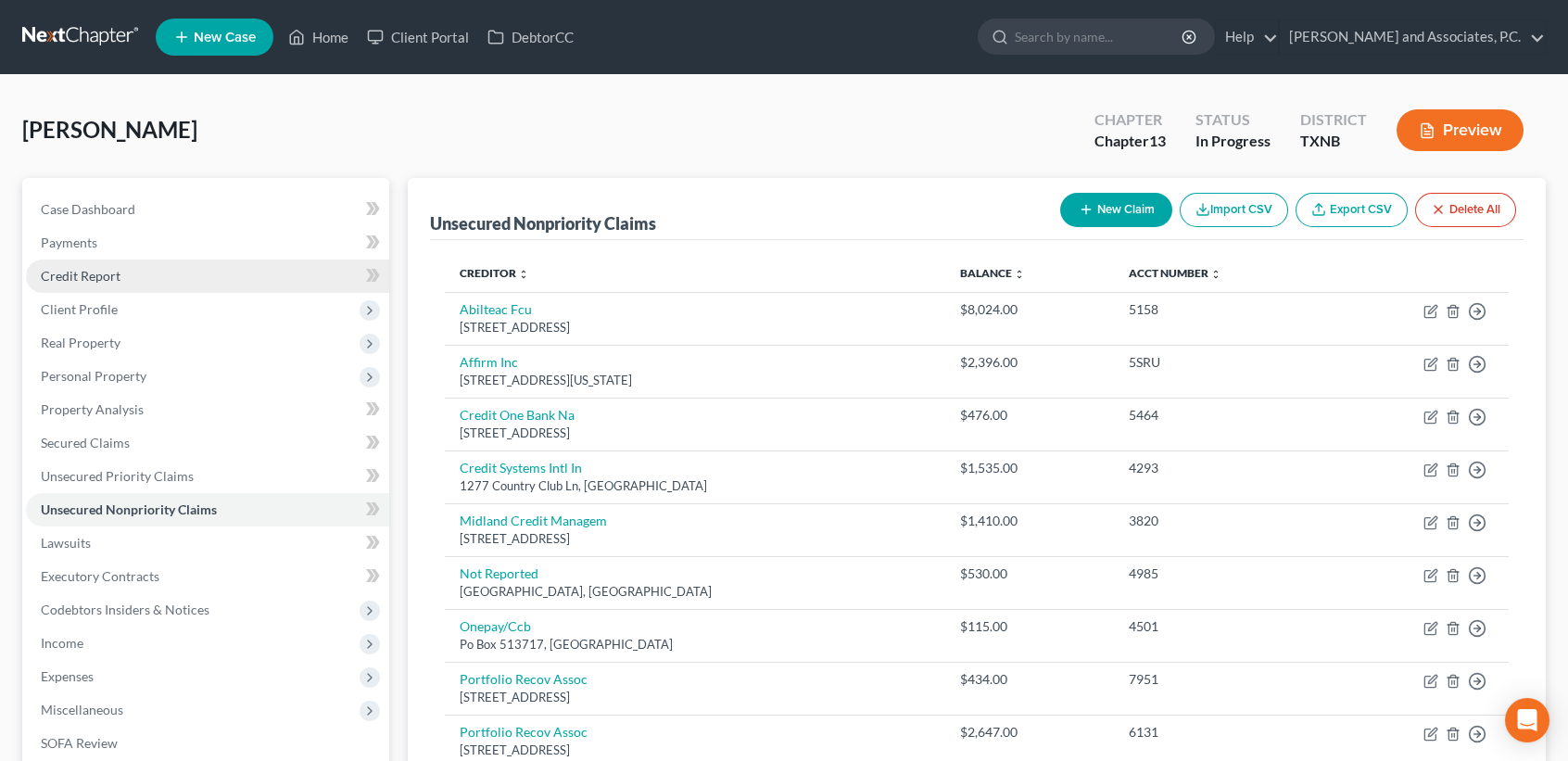
click at [112, 277] on span "Credit Report" at bounding box center [80, 276] width 79 height 16
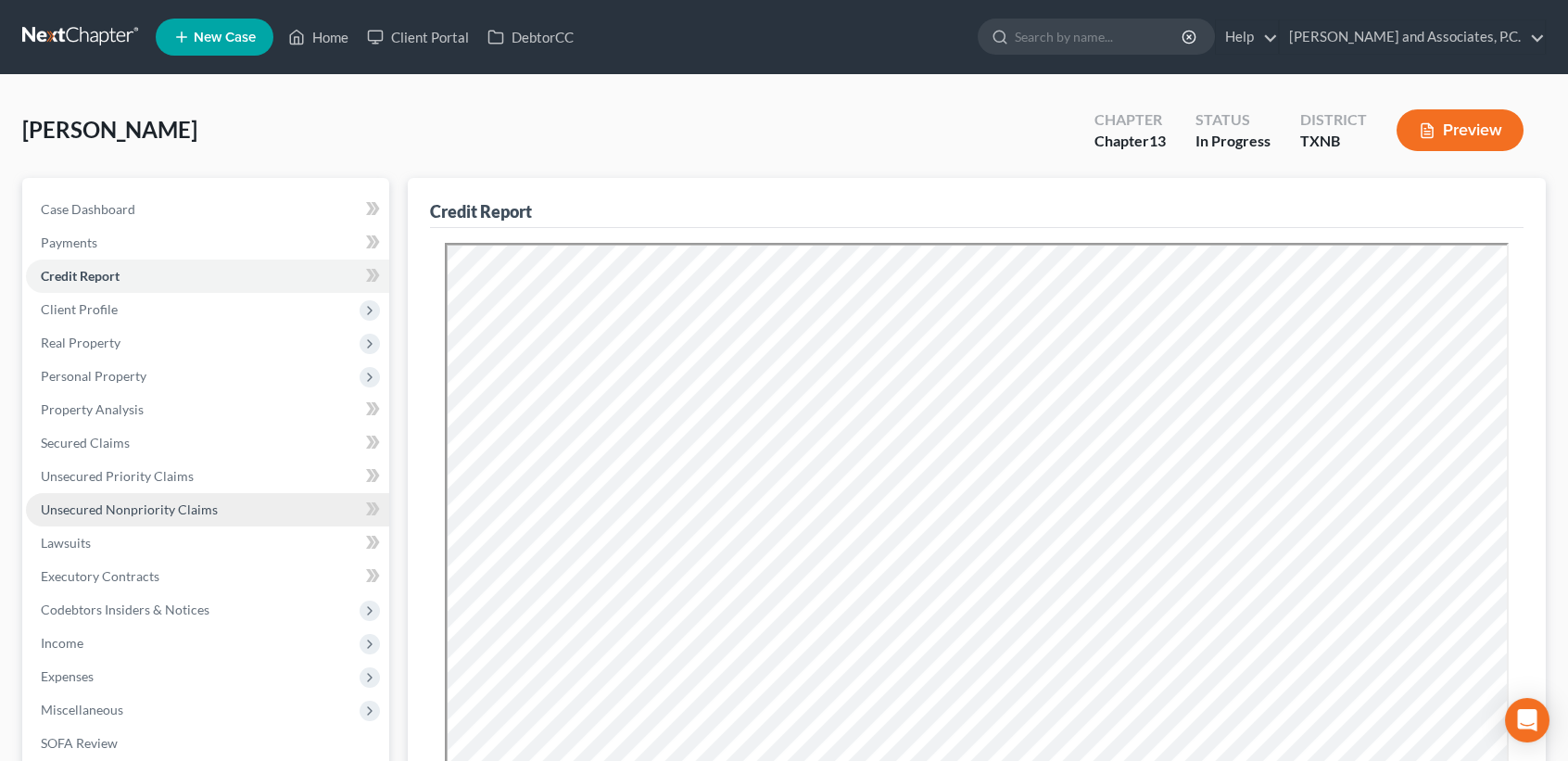
click at [251, 497] on link "Unsecured Nonpriority Claims" at bounding box center [207, 510] width 363 height 34
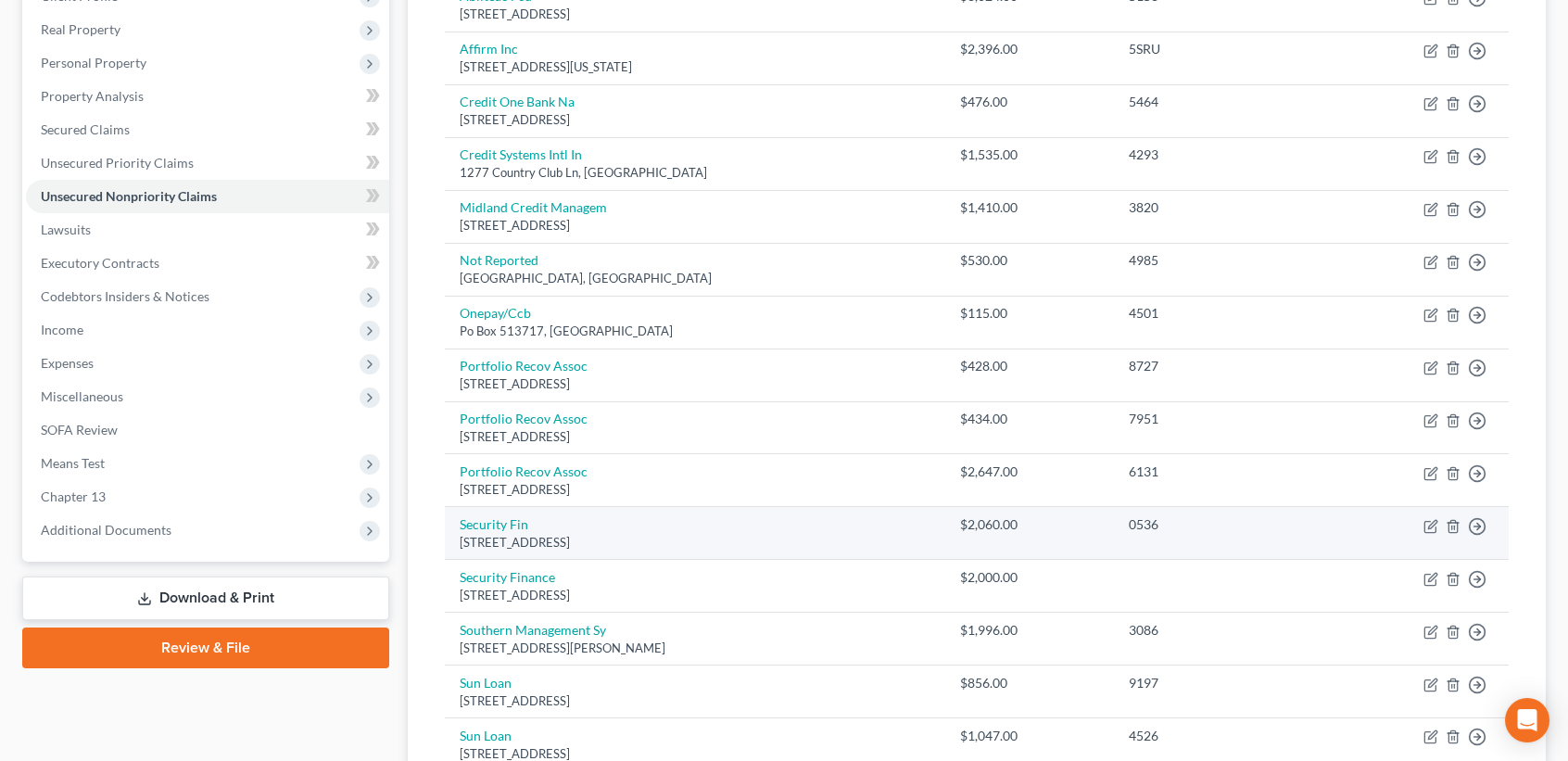
scroll to position [123, 0]
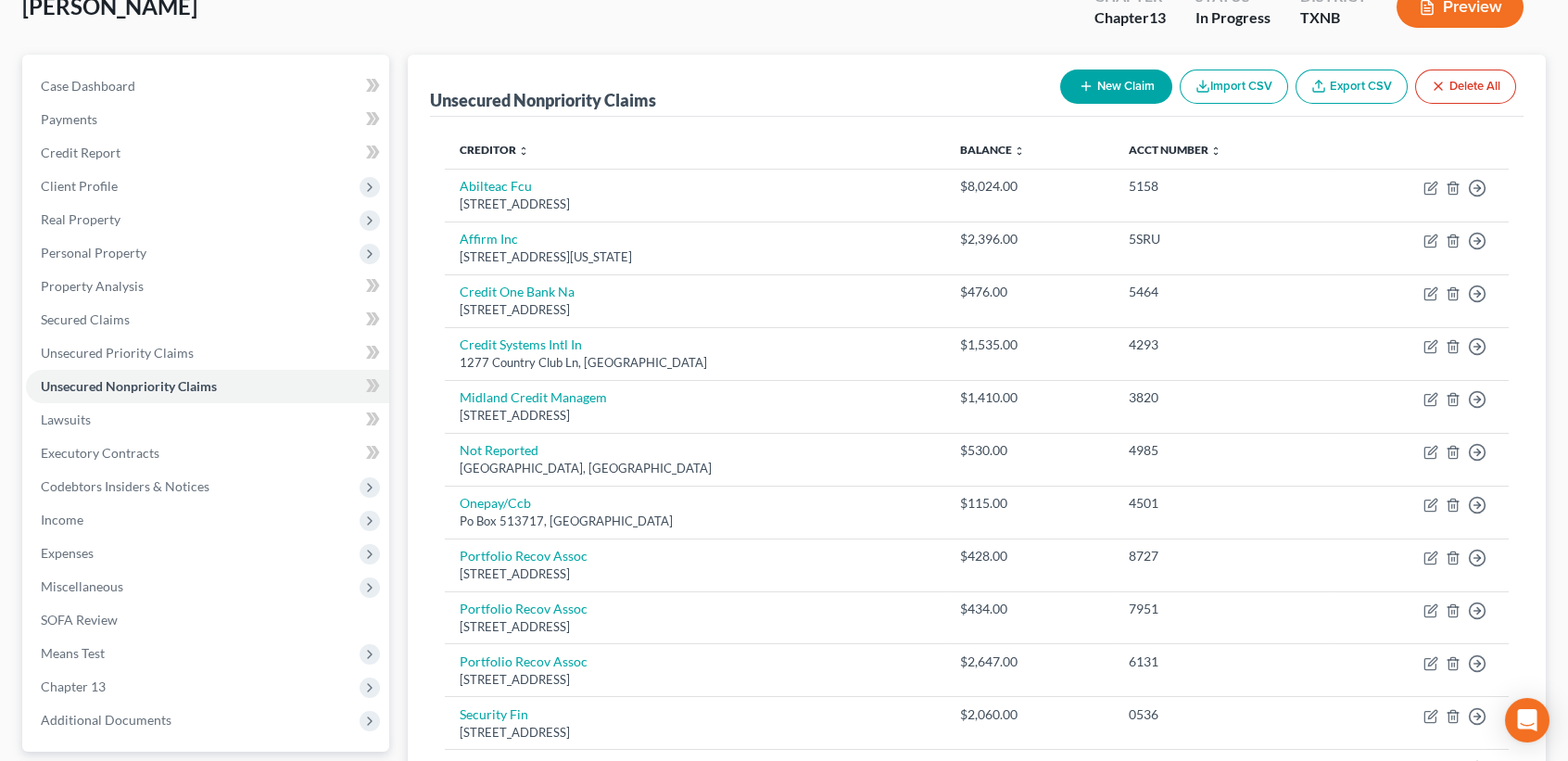
click at [1111, 63] on div "New Claim Import CSV Export CSV Delete All" at bounding box center [1288, 87] width 471 height 50
click at [1111, 65] on div "New Claim Import CSV Export CSV Delete All" at bounding box center [1288, 87] width 471 height 50
click at [1104, 80] on button "New Claim" at bounding box center [1116, 86] width 112 height 35
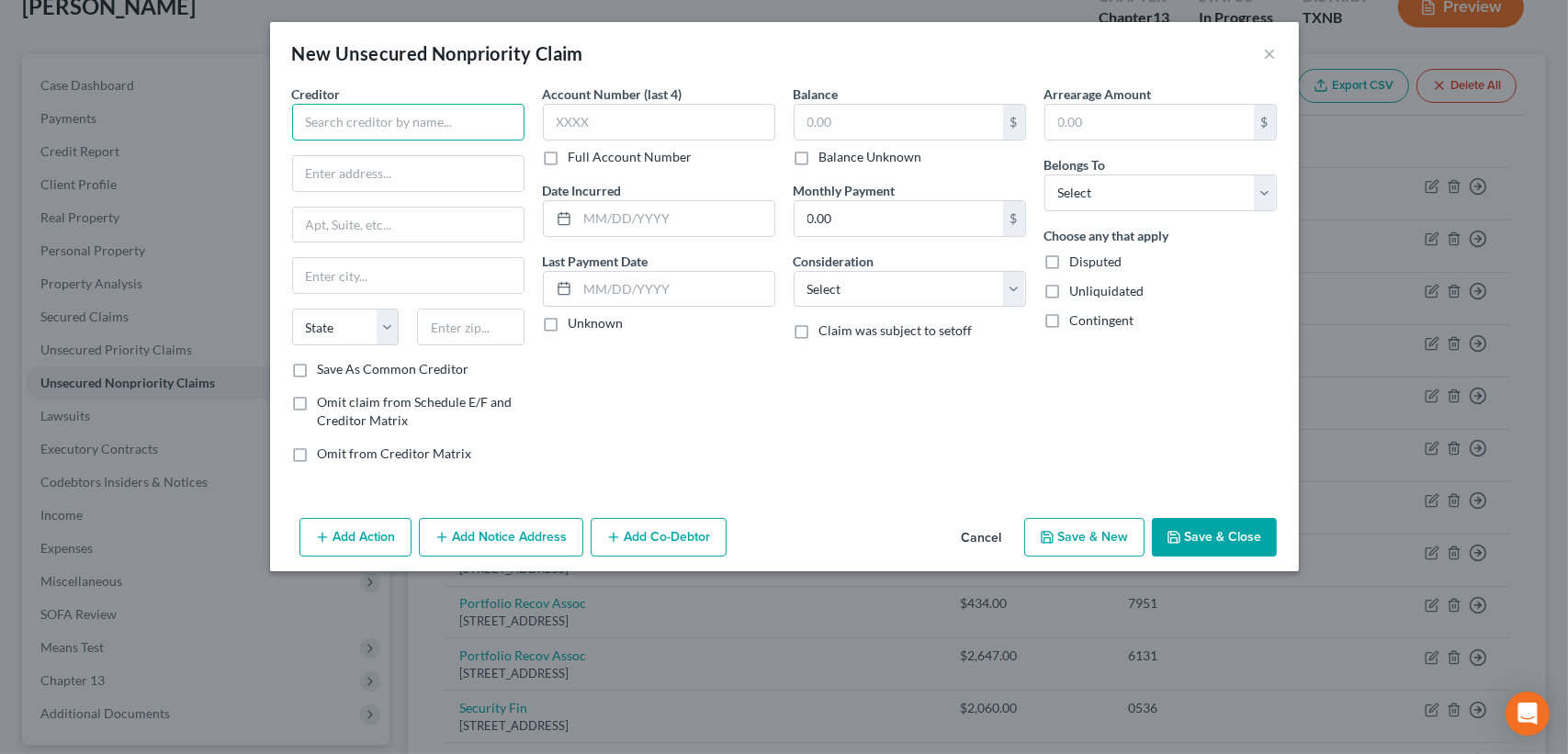
drag, startPoint x: 431, startPoint y: 121, endPoint x: 469, endPoint y: 141, distance: 42.9
click at [434, 119] on input "text" at bounding box center [408, 122] width 232 height 36
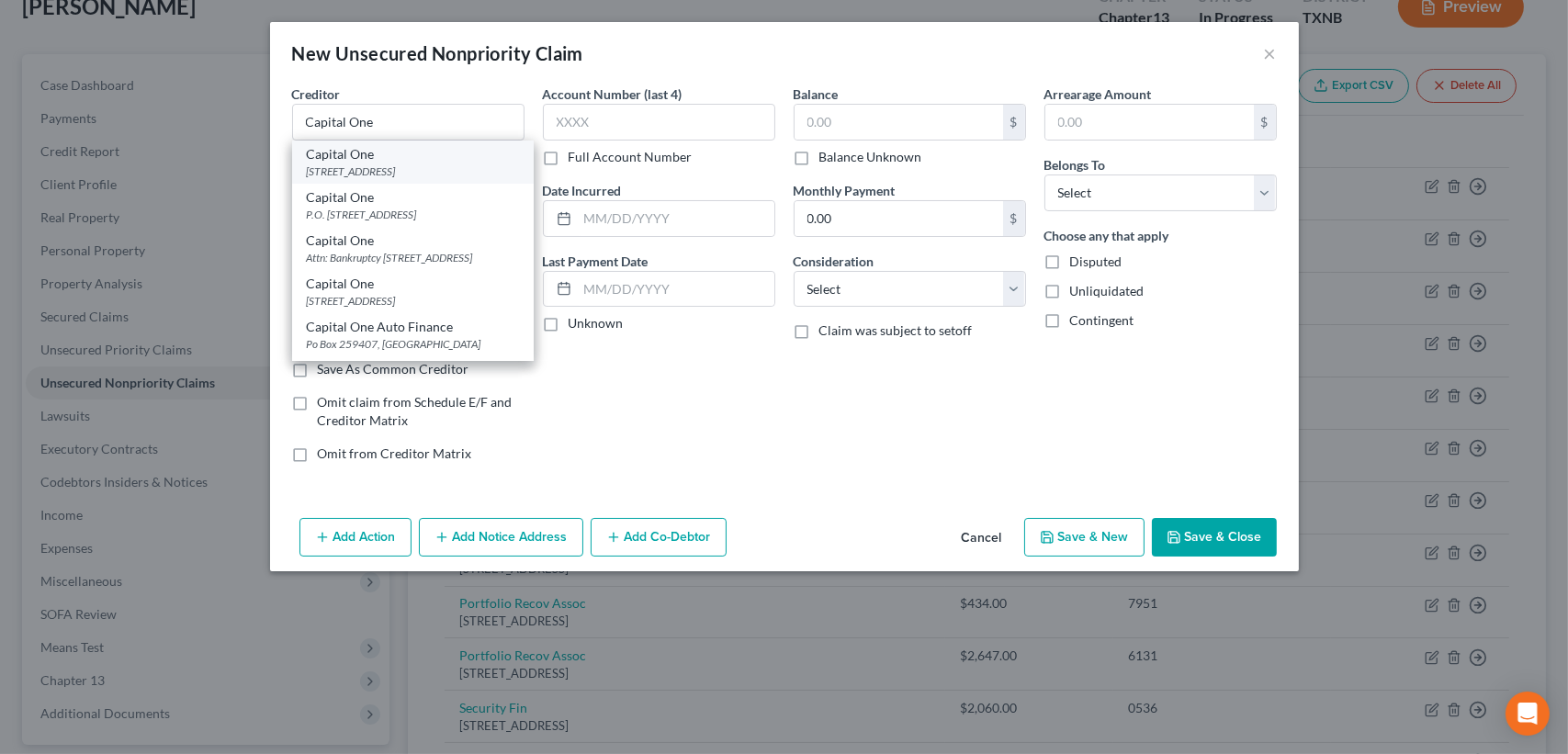
click at [410, 179] on div "[STREET_ADDRESS]" at bounding box center [413, 171] width 212 height 16
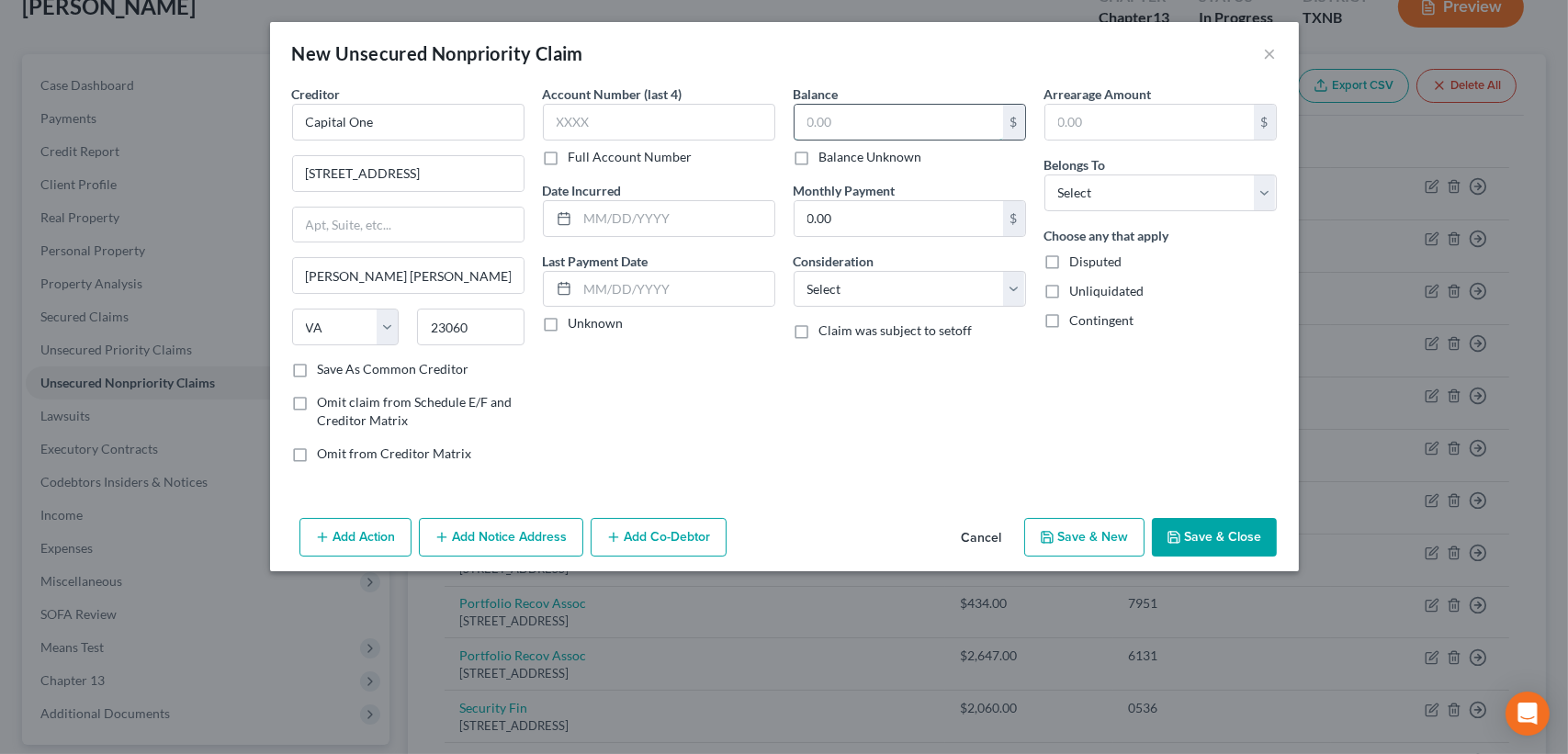
click at [930, 121] on input "text" at bounding box center [899, 123] width 208 height 35
drag, startPoint x: 1148, startPoint y: 175, endPoint x: 1101, endPoint y: 210, distance: 58.6
click at [1144, 179] on select "Select Debtor 1 Only Debtor 2 Only Debtor 1 And Debtor 2 Only At Least One Of T…" at bounding box center [1161, 193] width 232 height 36
click at [1045, 175] on select "Select Debtor 1 Only Debtor 2 Only Debtor 1 And Debtor 2 Only At Least One Of T…" at bounding box center [1161, 193] width 232 height 36
click at [1171, 566] on div "New Unsecured Nonpriority Claim × Creditor * Capital One [STREET_ADDRESS][GEOGR…" at bounding box center [784, 377] width 1568 height 754
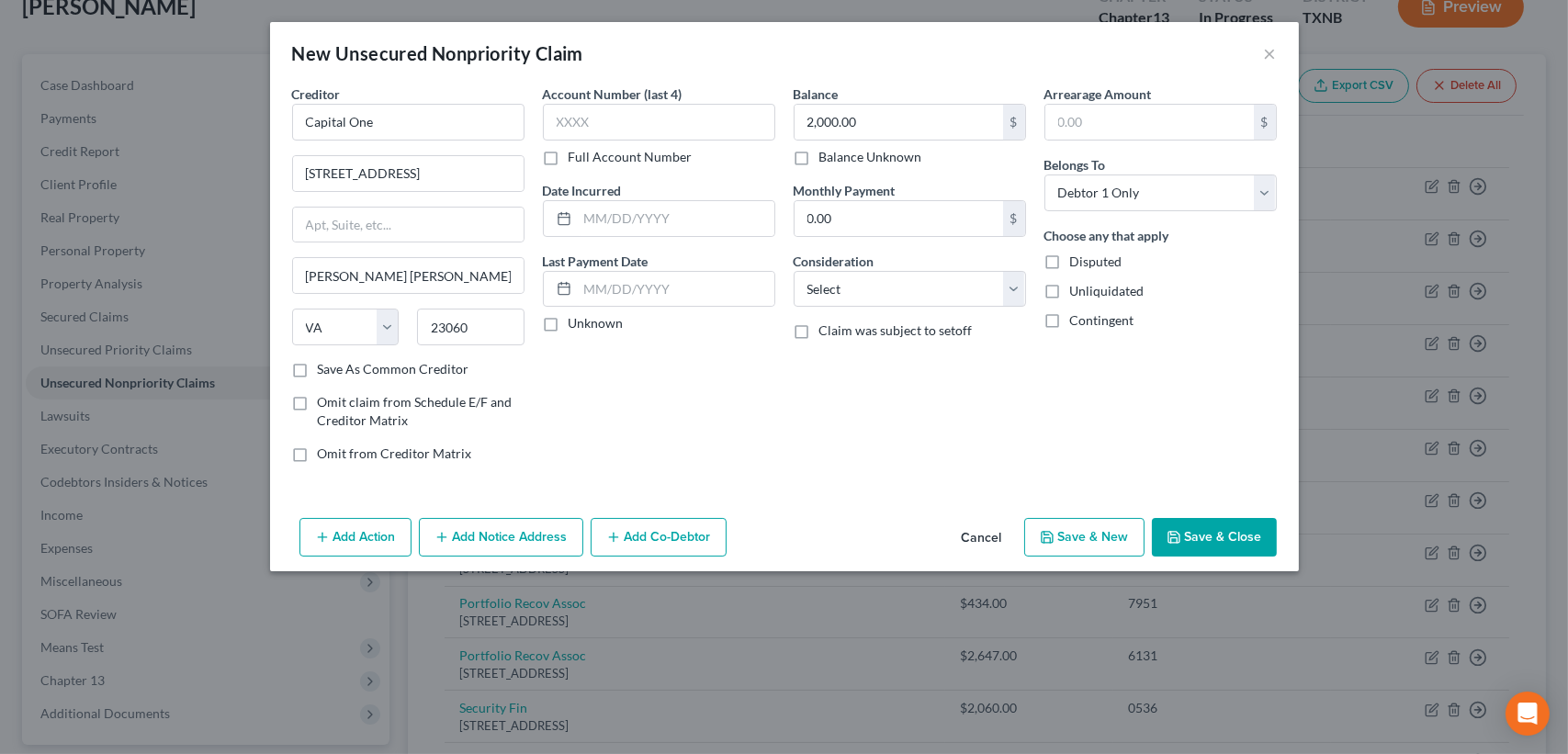
click at [1177, 532] on icon "button" at bounding box center [1174, 537] width 15 height 15
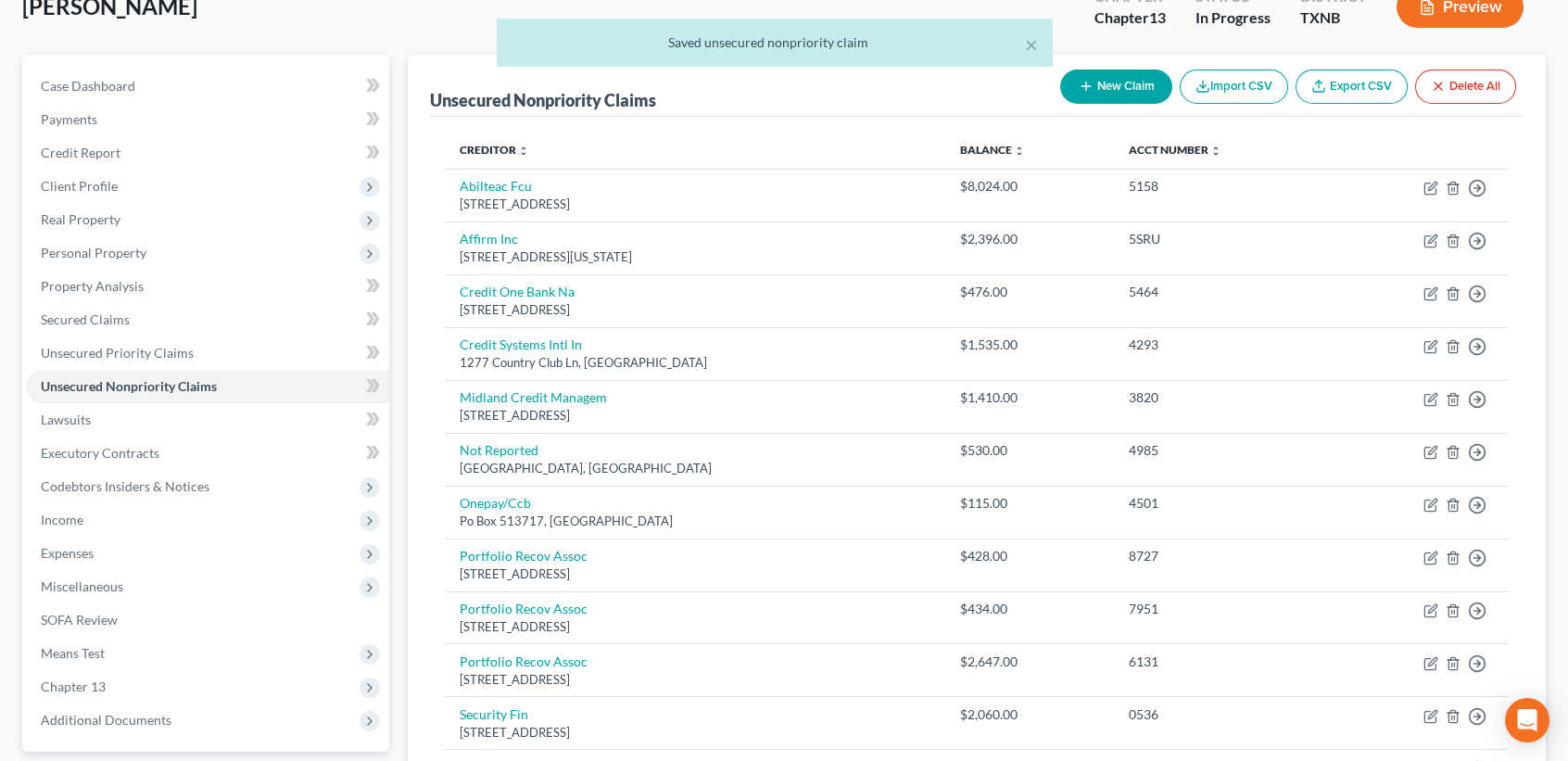
click at [1132, 92] on button "New Claim" at bounding box center [1116, 86] width 112 height 35
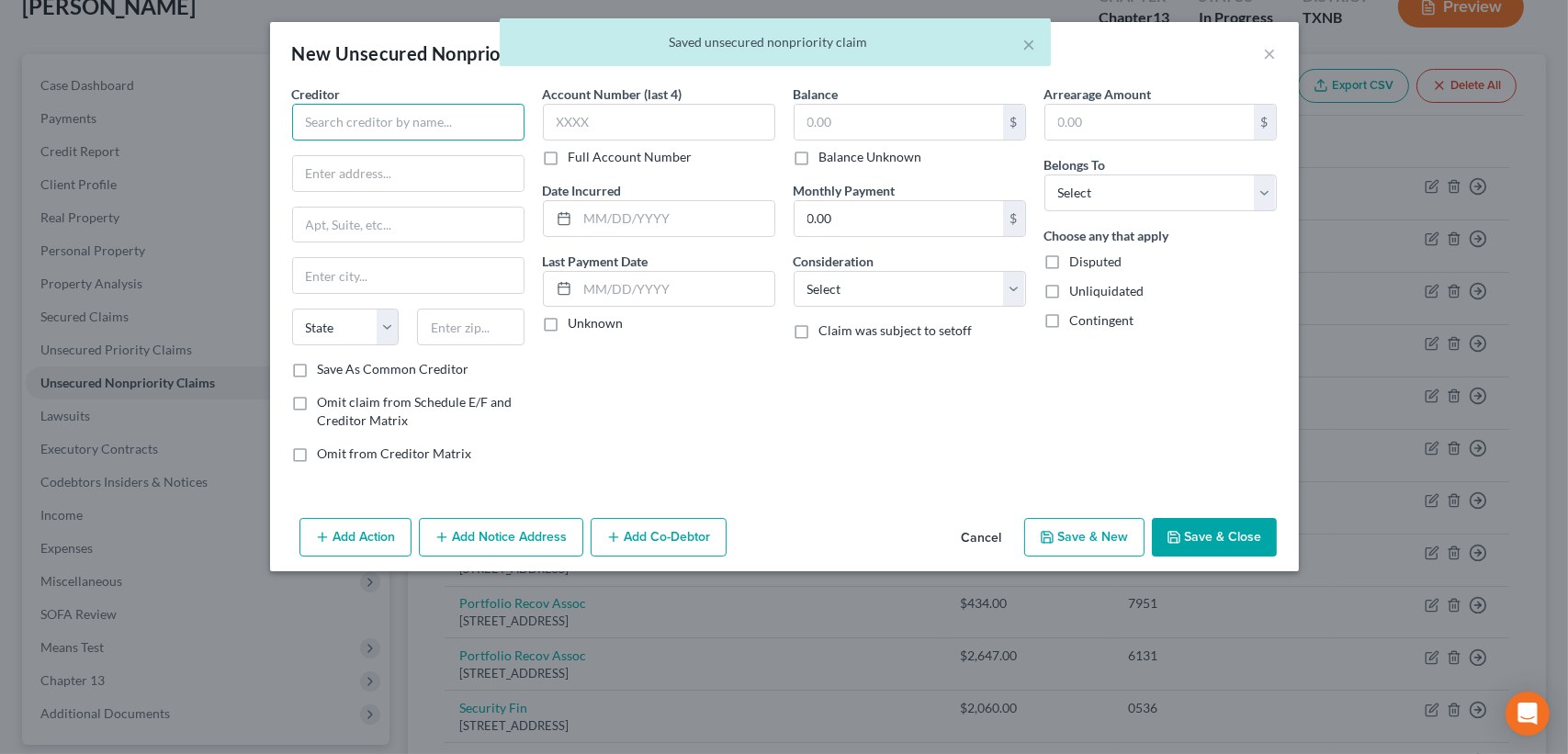
drag, startPoint x: 435, startPoint y: 108, endPoint x: 436, endPoint y: 118, distance: 10.0
click at [436, 115] on input "text" at bounding box center [408, 122] width 232 height 36
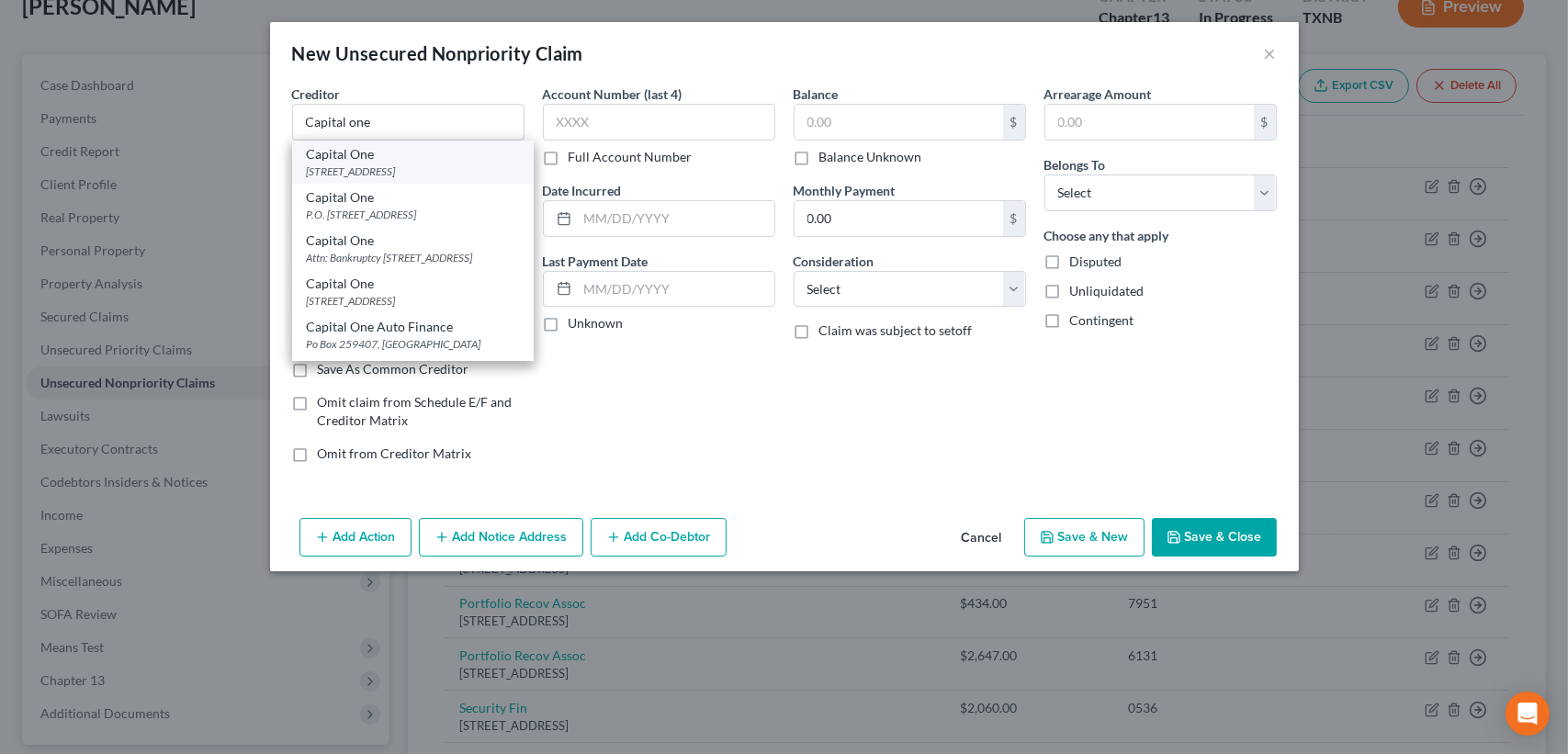
drag, startPoint x: 419, startPoint y: 183, endPoint x: 857, endPoint y: 107, distance: 444.5
click at [420, 179] on div "[STREET_ADDRESS]" at bounding box center [413, 171] width 212 height 16
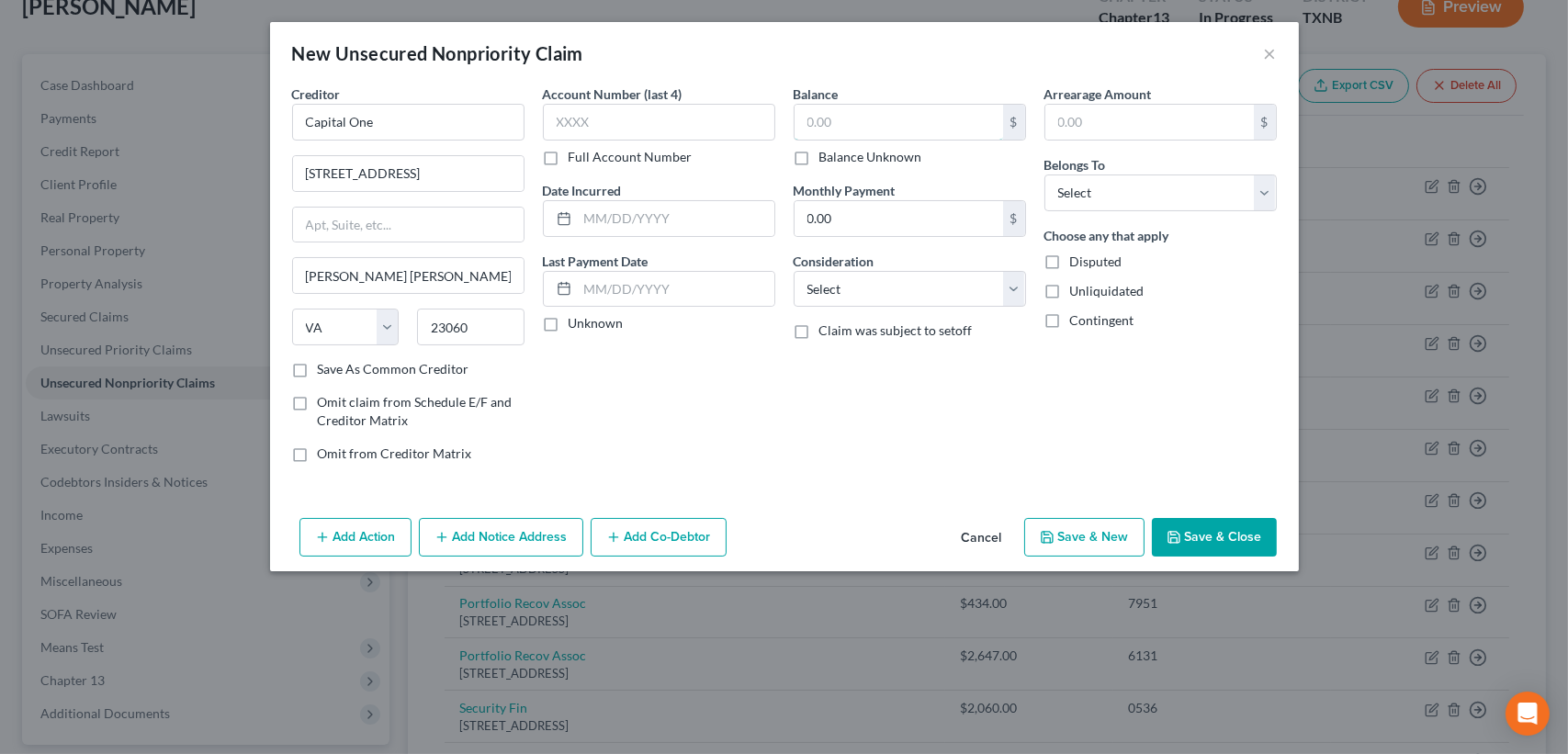
click at [859, 107] on input "text" at bounding box center [899, 123] width 208 height 35
click at [1109, 206] on select "Select Debtor 1 Only Debtor 2 Only Debtor 1 And Debtor 2 Only At Least One Of T…" at bounding box center [1161, 193] width 232 height 36
click at [1045, 175] on select "Select Debtor 1 Only Debtor 2 Only Debtor 1 And Debtor 2 Only At Least One Of T…" at bounding box center [1161, 193] width 232 height 36
click at [1196, 534] on button "Save & Close" at bounding box center [1214, 537] width 125 height 38
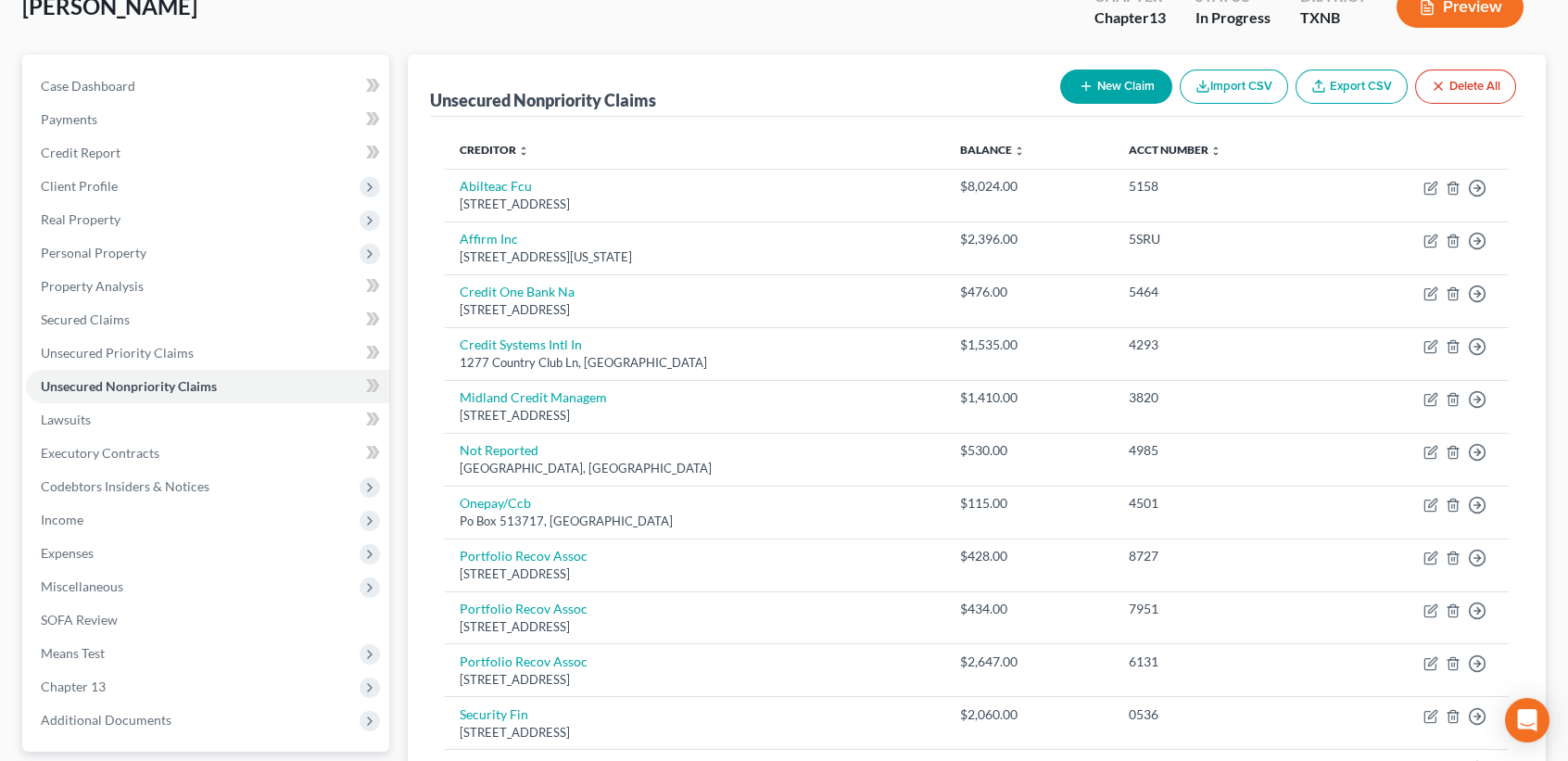
drag, startPoint x: 1133, startPoint y: 34, endPoint x: 1099, endPoint y: 96, distance: 70.7
click at [1129, 43] on div "[PERSON_NAME] Upgraded Chapter Chapter 13 Status In [GEOGRAPHIC_DATA] [GEOGRAPH…" at bounding box center [784, 14] width 1523 height 80
click at [1099, 96] on button "New Claim" at bounding box center [1116, 86] width 112 height 35
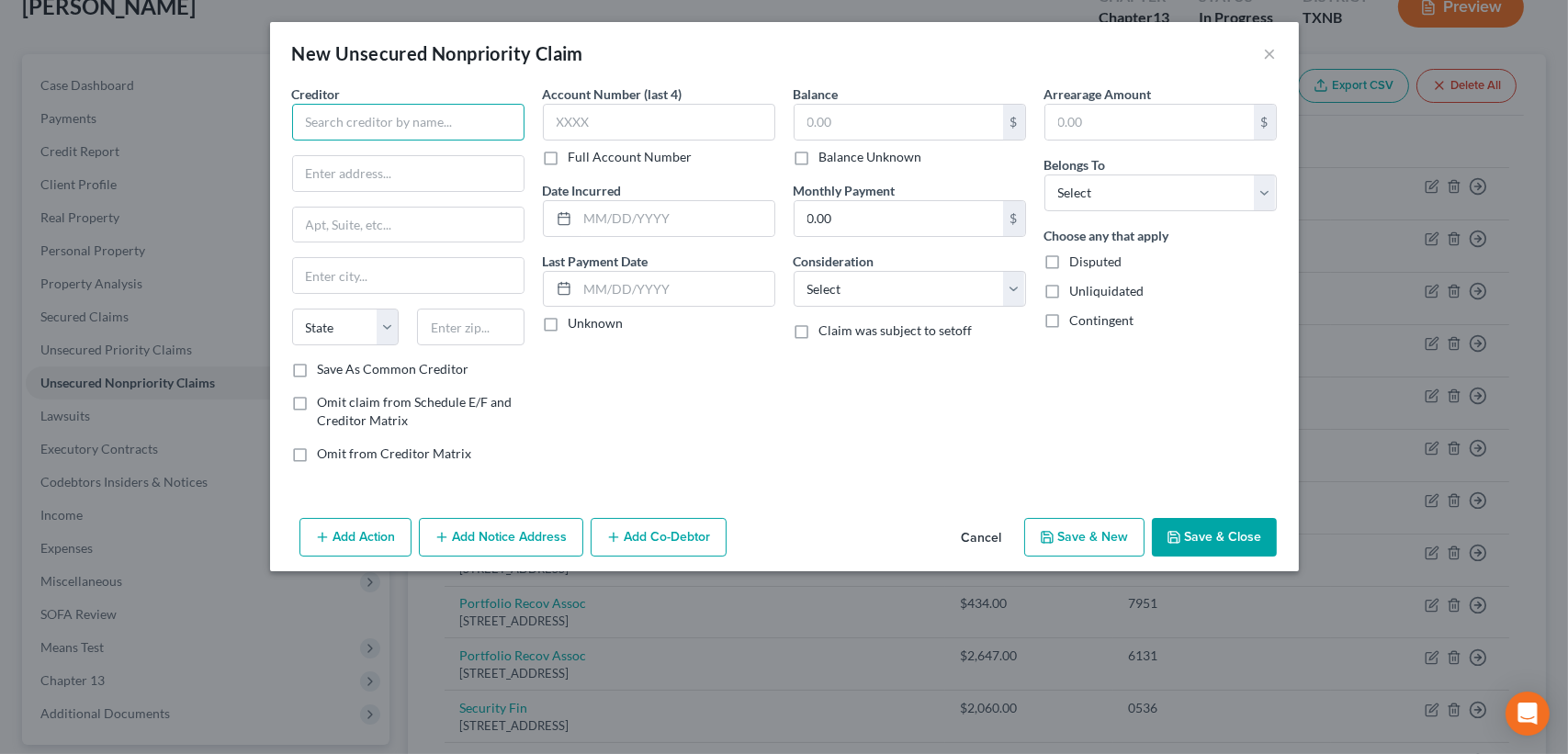
click at [522, 138] on input "text" at bounding box center [408, 122] width 232 height 36
drag, startPoint x: 387, startPoint y: 117, endPoint x: 161, endPoint y: 126, distance: 226.2
drag, startPoint x: 161, startPoint y: 126, endPoint x: 354, endPoint y: 119, distance: 193.1
click at [358, 117] on input "Ninja" at bounding box center [408, 122] width 232 height 36
drag, startPoint x: 354, startPoint y: 119, endPoint x: 317, endPoint y: 111, distance: 37.9
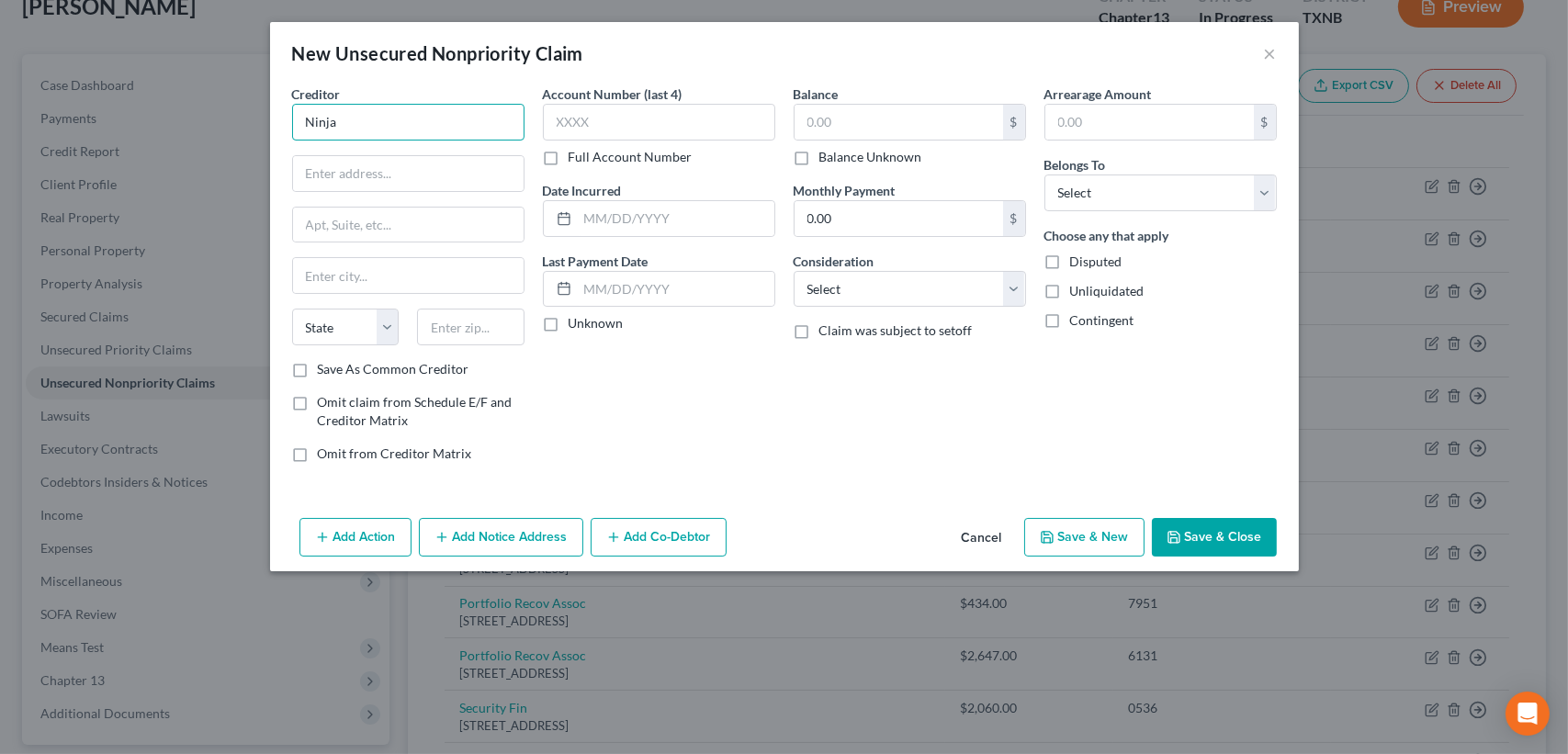
click at [261, 116] on div "New Unsecured Nonpriority Claim × Creditor * Ninja State [US_STATE] AK AR AZ CA…" at bounding box center [784, 377] width 1568 height 754
paste input "Credit"
click at [310, 180] on input "text" at bounding box center [408, 174] width 231 height 35
paste input "[STREET_ADDRESS][PERSON_NAME]"
click at [469, 351] on div "State [US_STATE] AK AR AZ CA CO CT DE DC [GEOGRAPHIC_DATA] [GEOGRAPHIC_DATA] GU…" at bounding box center [408, 334] width 251 height 51
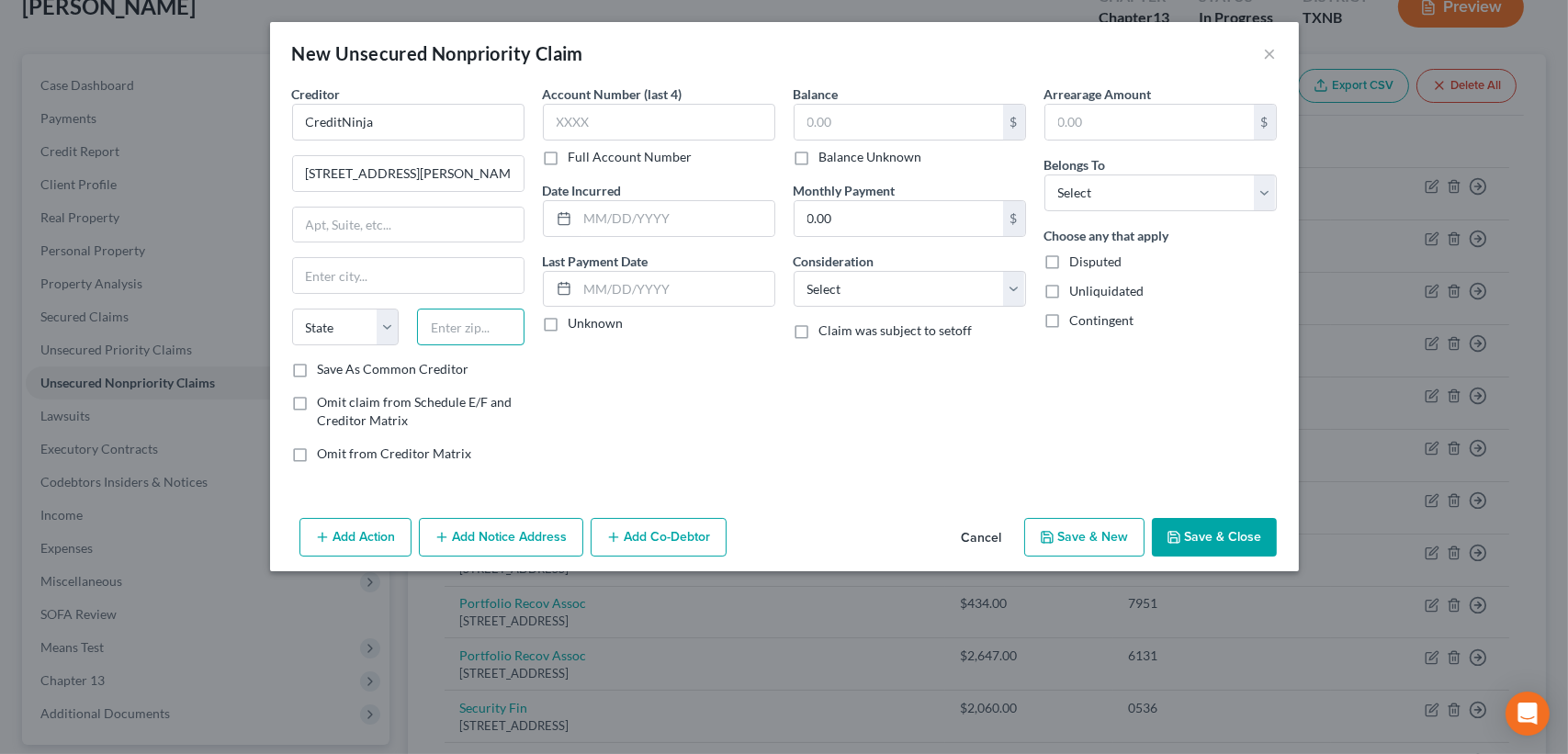
click at [491, 332] on input "text" at bounding box center [470, 326] width 107 height 36
click at [827, 130] on input "text" at bounding box center [899, 123] width 208 height 35
drag, startPoint x: 1095, startPoint y: 215, endPoint x: 1099, endPoint y: 202, distance: 13.6
click at [1095, 213] on div "Arrearage Amount $ Belongs To * Select Debtor 1 Only Debtor 2 Only Debtor 1 And…" at bounding box center [1160, 281] width 251 height 393
drag, startPoint x: 1099, startPoint y: 202, endPoint x: 1100, endPoint y: 212, distance: 10.0
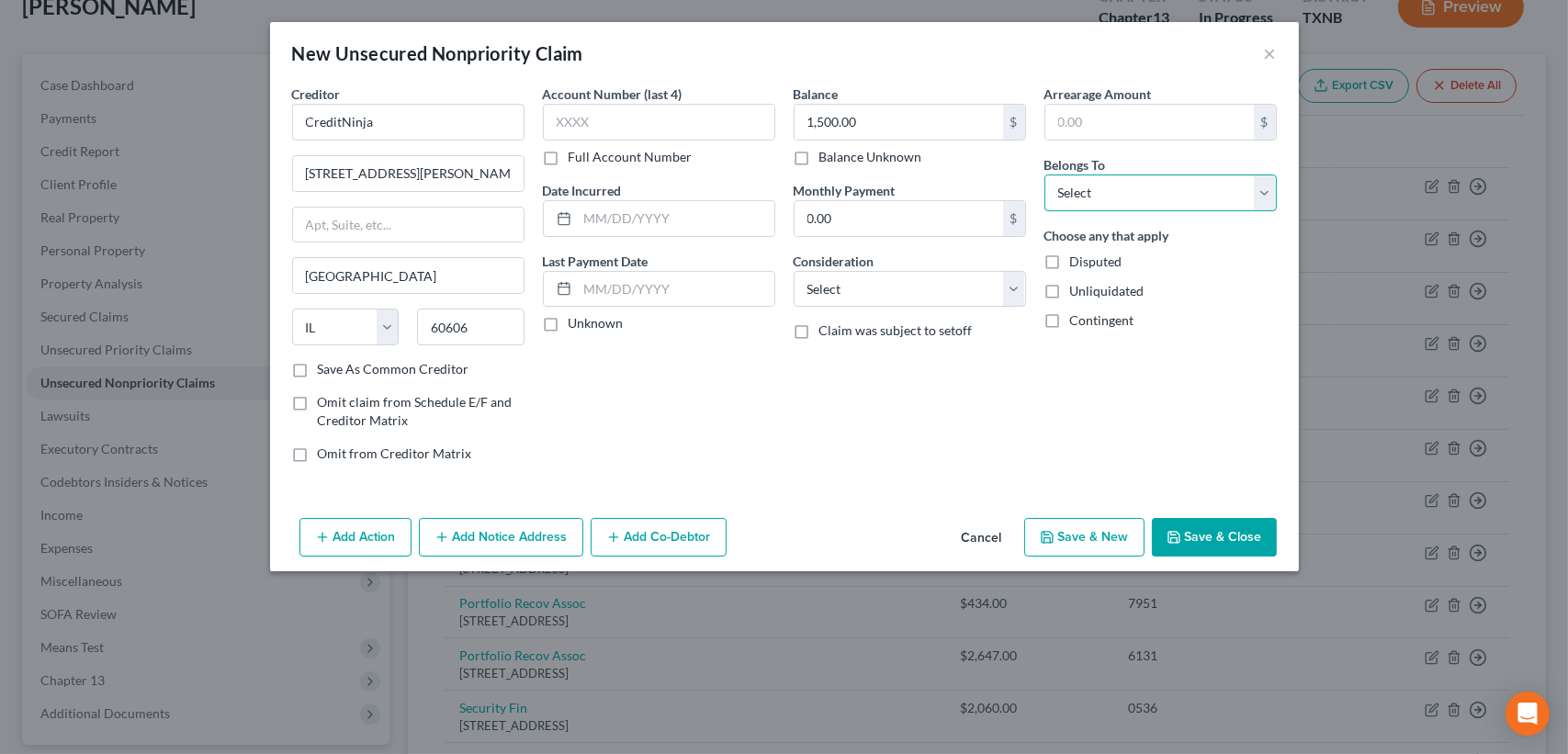
click at [1099, 202] on select "Select Debtor 1 Only Debtor 2 Only Debtor 1 And Debtor 2 Only At Least One Of T…" at bounding box center [1161, 193] width 232 height 36
click at [1045, 175] on select "Select Debtor 1 Only Debtor 2 Only Debtor 1 And Debtor 2 Only At Least One Of T…" at bounding box center [1161, 193] width 232 height 36
drag, startPoint x: 1212, startPoint y: 529, endPoint x: 1046, endPoint y: 389, distance: 217.2
click at [1213, 529] on button "Save & Close" at bounding box center [1214, 537] width 125 height 38
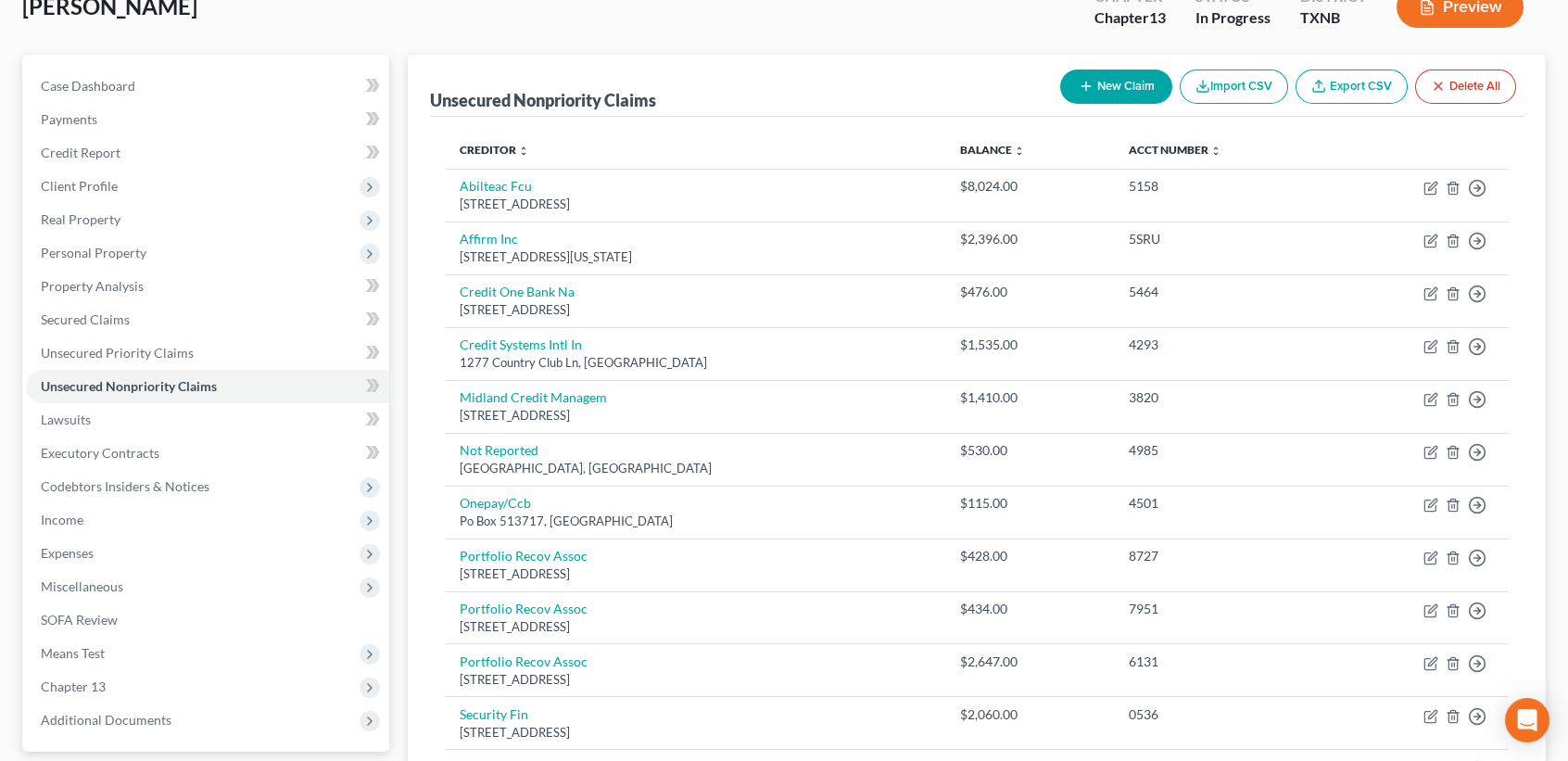
click at [1086, 82] on icon "button" at bounding box center [1086, 85] width 15 height 15
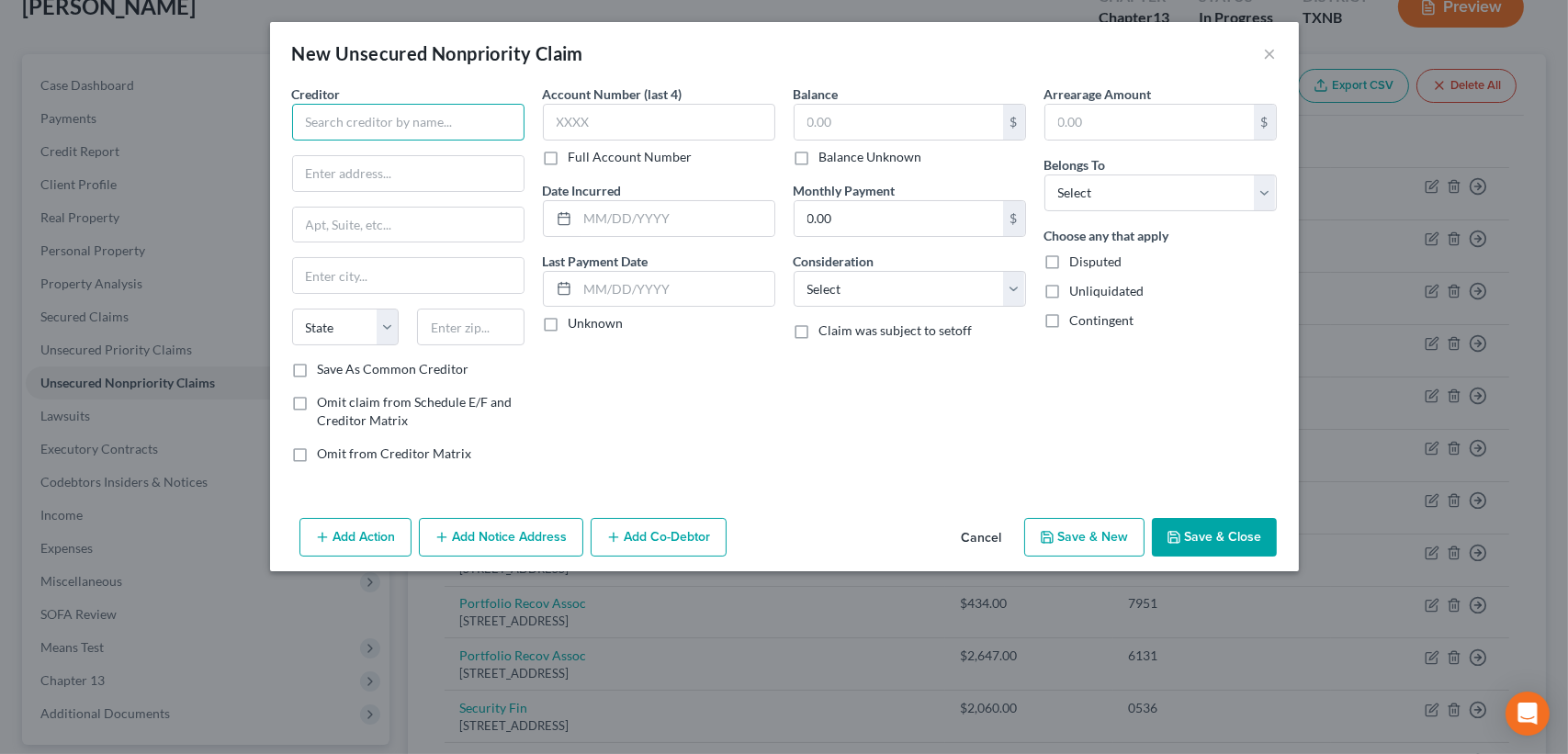
click at [430, 113] on input "text" at bounding box center [408, 122] width 232 height 36
click at [449, 111] on input "Helpful Lendinf" at bounding box center [408, 122] width 232 height 36
paste input "P.O. Box 246"
drag, startPoint x: 473, startPoint y: 342, endPoint x: 471, endPoint y: 210, distance: 132.0
click at [474, 341] on input "text" at bounding box center [470, 326] width 107 height 36
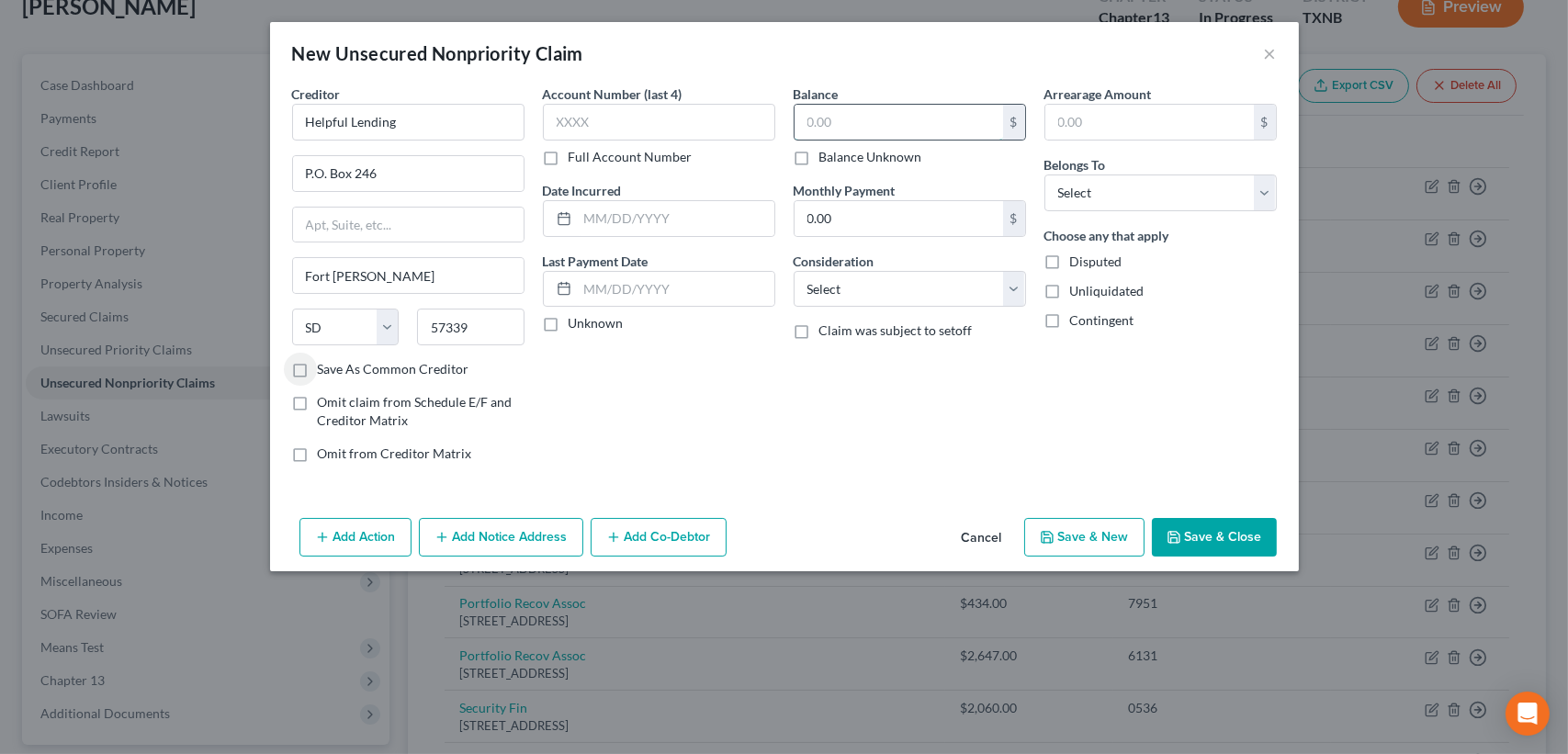
click at [900, 119] on input "text" at bounding box center [899, 123] width 208 height 35
drag, startPoint x: 1070, startPoint y: 189, endPoint x: 1078, endPoint y: 208, distance: 20.6
click at [1070, 189] on select "Select Debtor 1 Only Debtor 2 Only Debtor 1 And Debtor 2 Only At Least One Of T…" at bounding box center [1161, 193] width 232 height 36
click at [922, 120] on input "500.00" at bounding box center [899, 123] width 208 height 35
drag, startPoint x: 1138, startPoint y: 195, endPoint x: 1132, endPoint y: 211, distance: 17.1
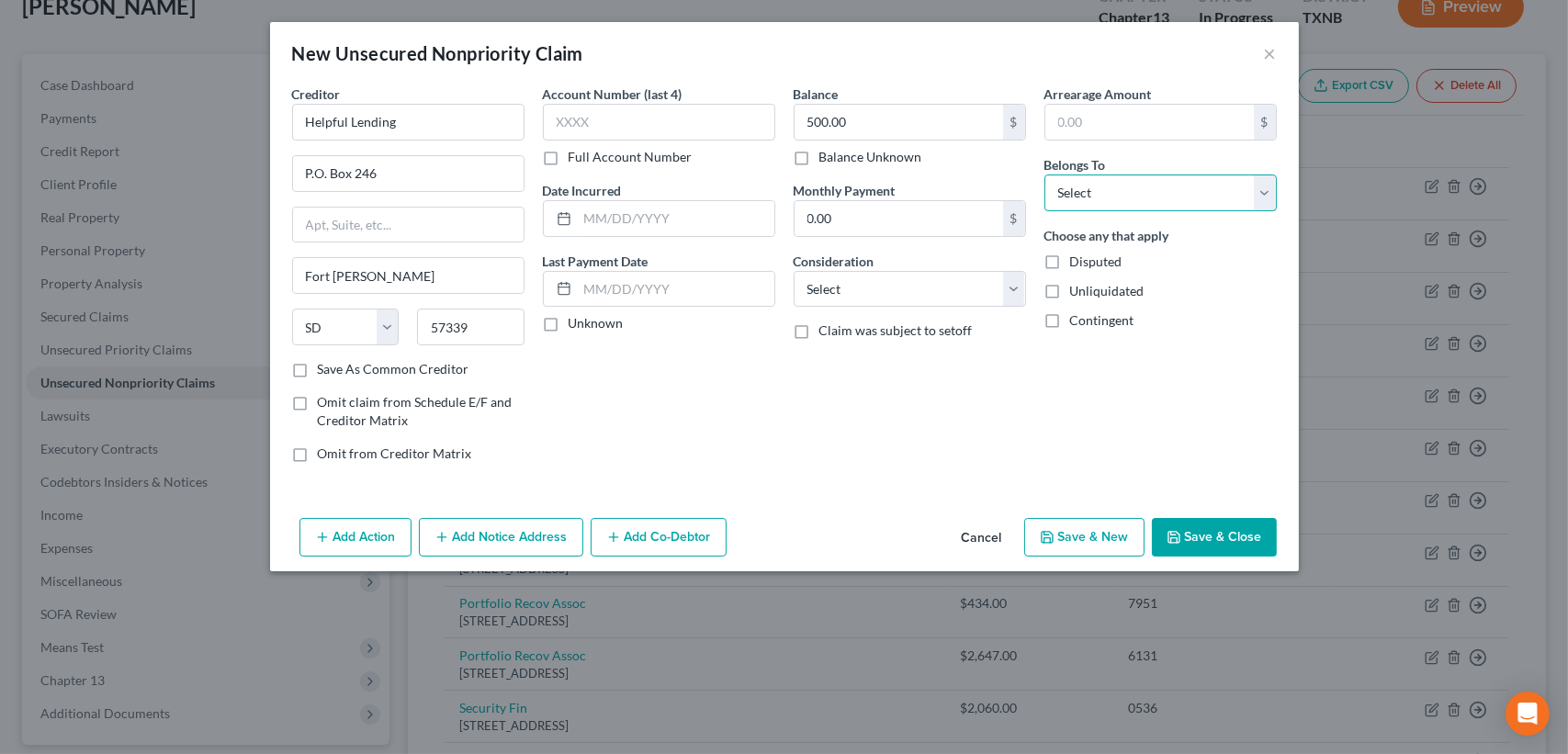
click at [1138, 195] on select "Select Debtor 1 Only Debtor 2 Only Debtor 1 And Debtor 2 Only At Least One Of T…" at bounding box center [1161, 193] width 232 height 36
click at [1045, 175] on select "Select Debtor 1 Only Debtor 2 Only Debtor 1 And Debtor 2 Only At Least One Of T…" at bounding box center [1161, 193] width 232 height 36
click at [1065, 462] on div "Arrearage Amount $ Belongs To * Select Debtor 1 Only Debtor 2 Only Debtor 1 And…" at bounding box center [1160, 281] width 251 height 393
drag, startPoint x: 1187, startPoint y: 532, endPoint x: 1188, endPoint y: 500, distance: 32.0
click at [1188, 532] on button "Save & Close" at bounding box center [1214, 537] width 125 height 38
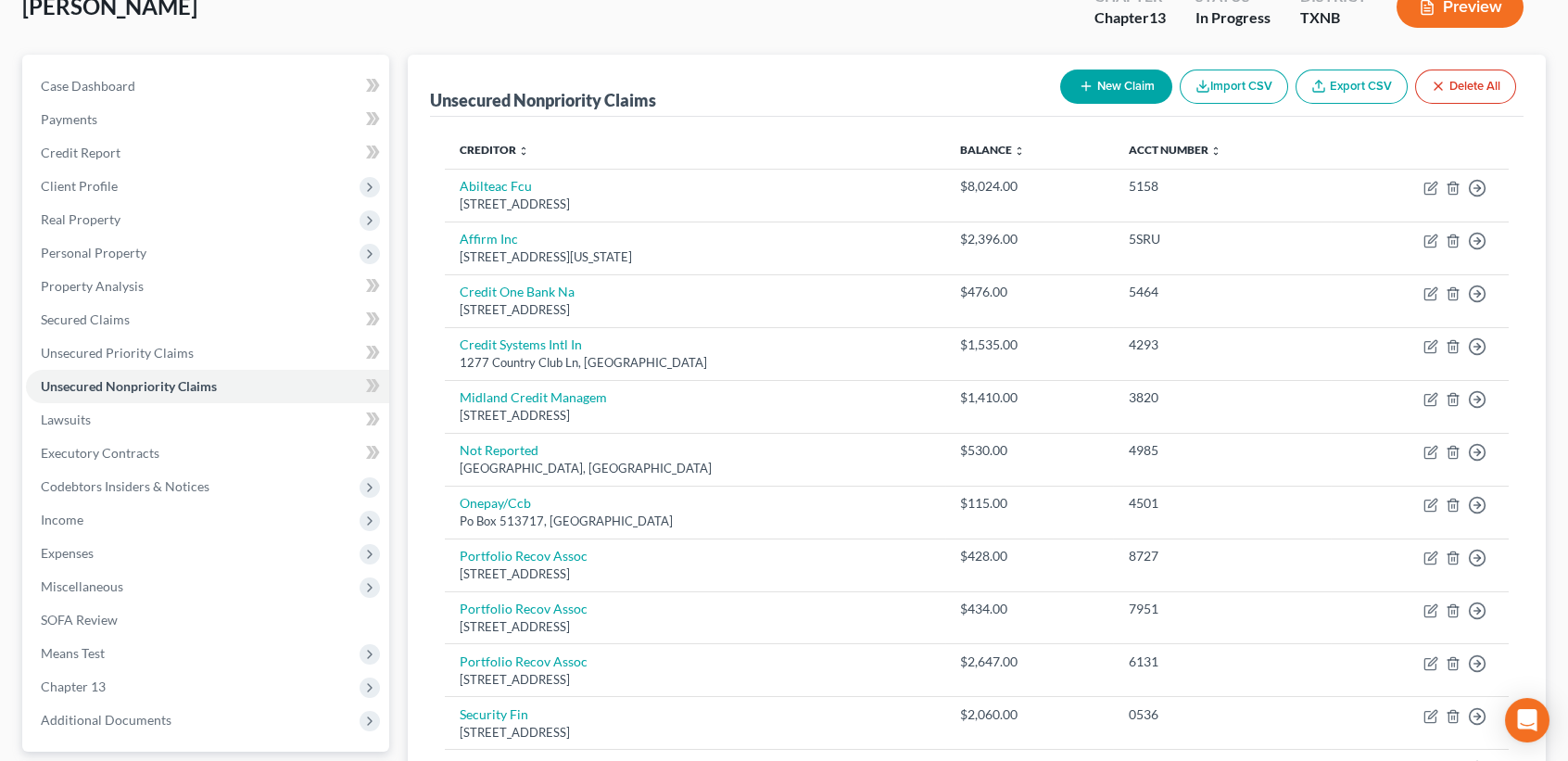
click at [1104, 84] on button "New Claim" at bounding box center [1116, 86] width 112 height 35
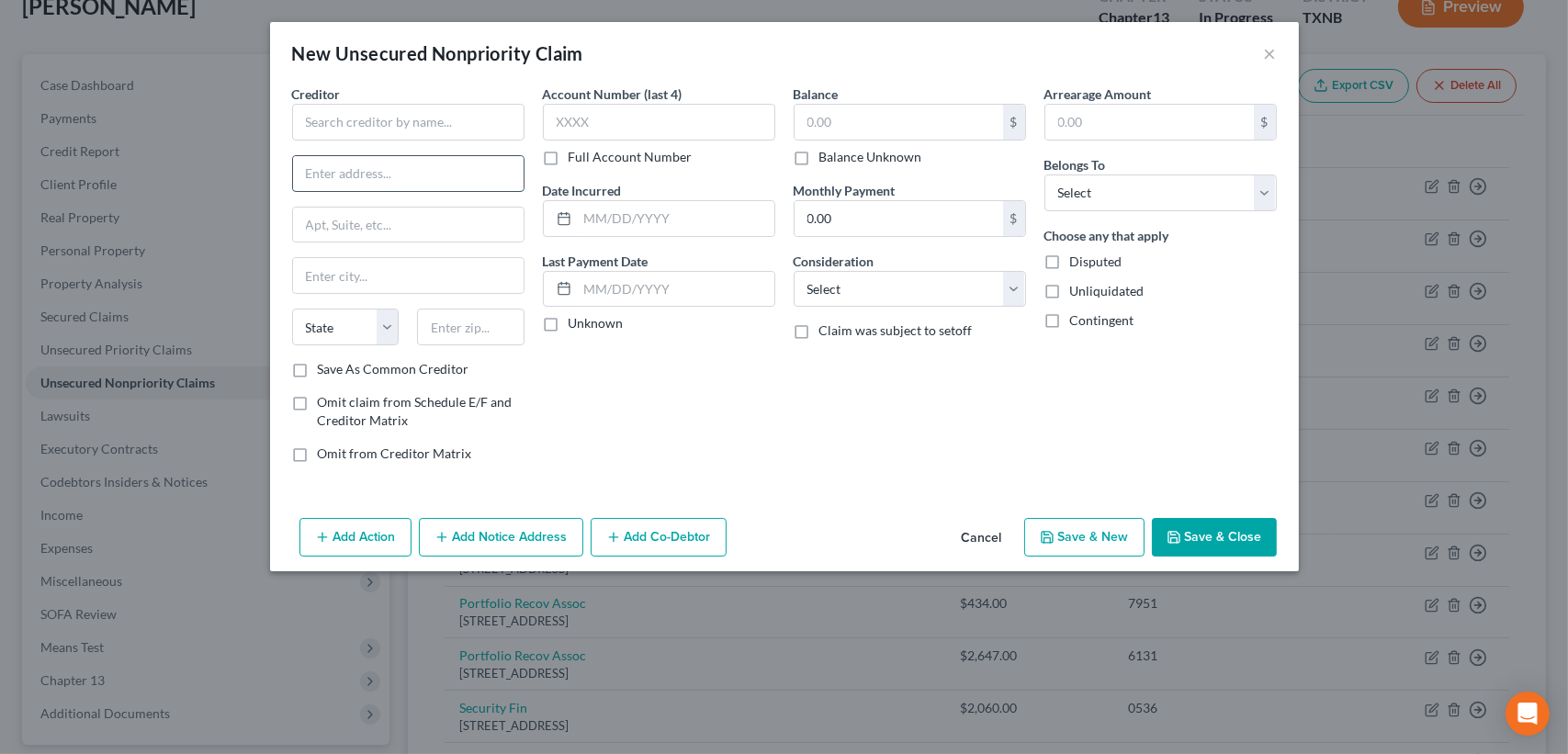
click at [374, 170] on input "text" at bounding box center [408, 174] width 231 height 35
click at [402, 134] on input "text" at bounding box center [408, 122] width 232 height 36
click at [966, 526] on button "Cancel" at bounding box center [981, 538] width 70 height 36
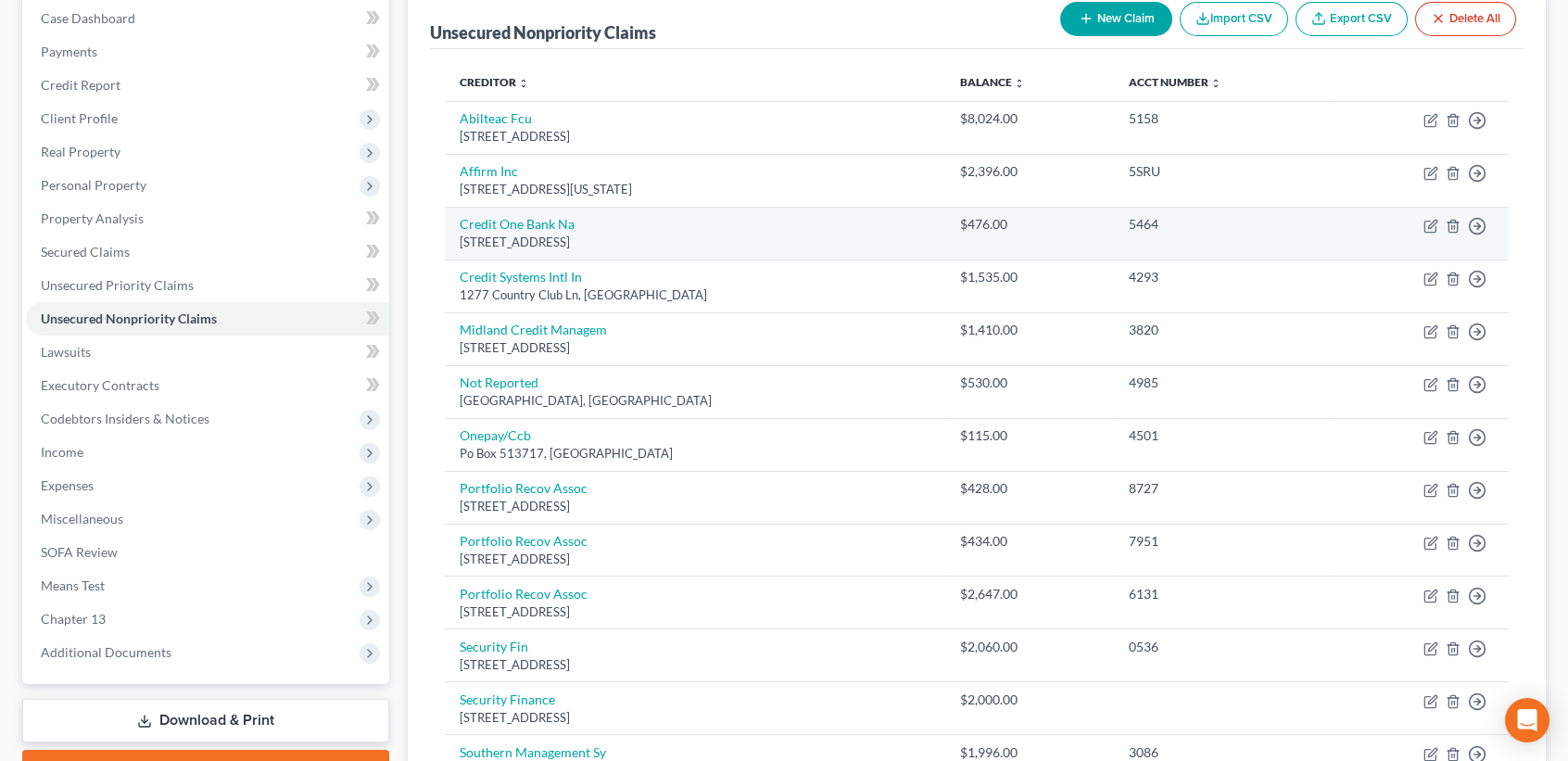
scroll to position [0, 0]
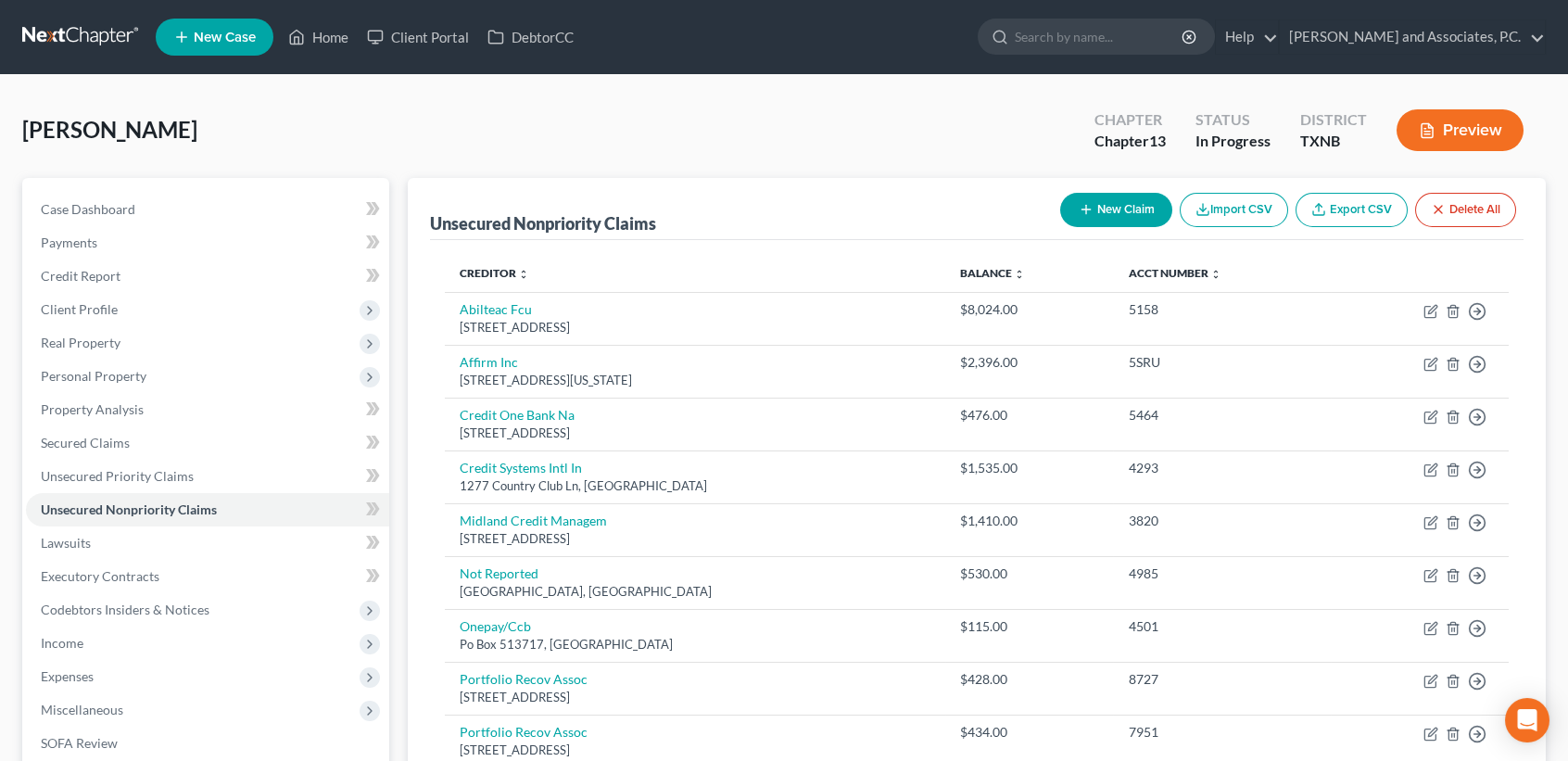
click at [1116, 202] on button "New Claim" at bounding box center [1116, 209] width 112 height 35
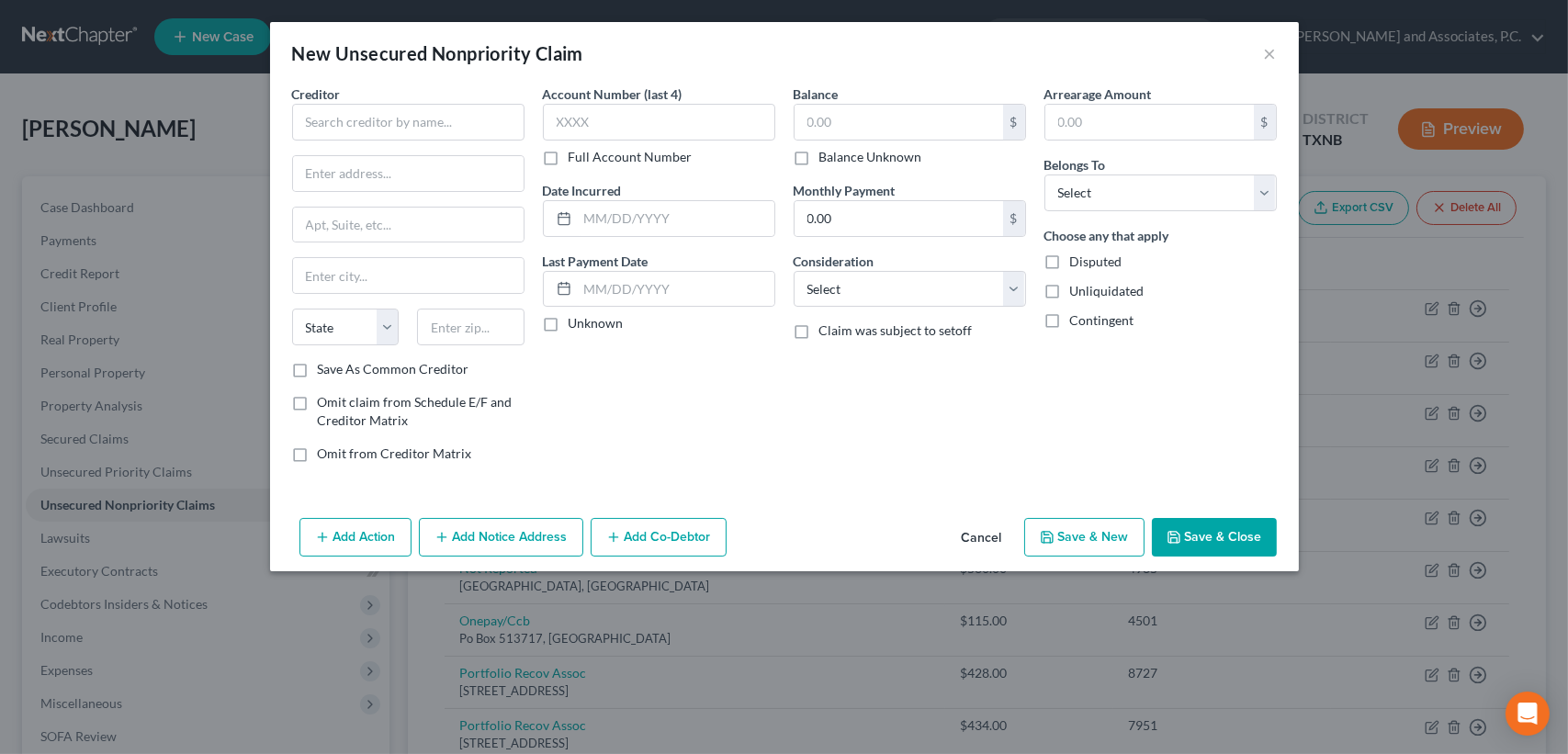
click at [417, 142] on div "Creditor * State [US_STATE] AK AR AZ CA CO [GEOGRAPHIC_DATA] DE DC [GEOGRAPHIC_…" at bounding box center [408, 222] width 232 height 275
drag, startPoint x: 423, startPoint y: 138, endPoint x: 458, endPoint y: 118, distance: 40.3
click at [432, 132] on input "text" at bounding box center [408, 122] width 232 height 36
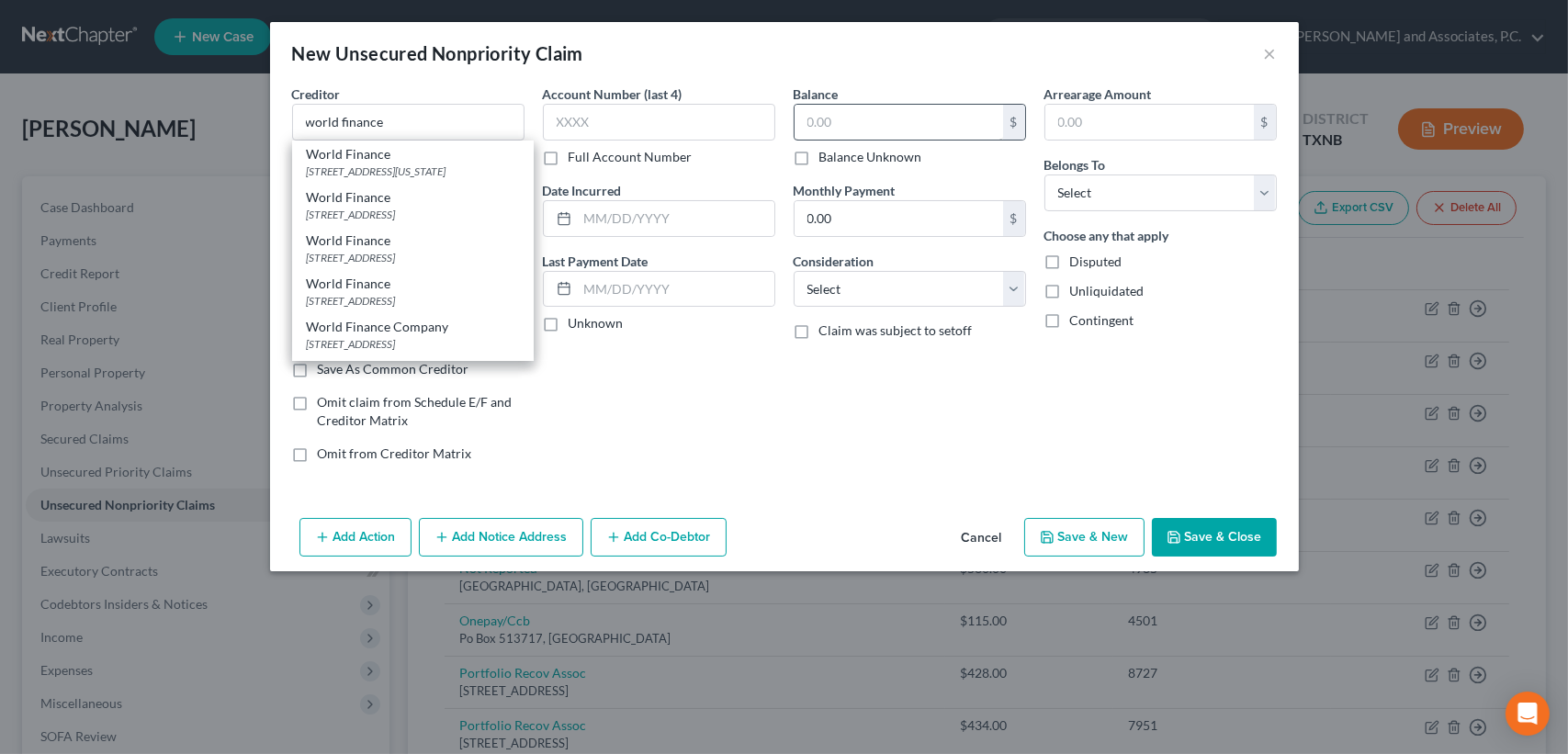
click at [432, 168] on div "[STREET_ADDRESS][US_STATE]" at bounding box center [413, 171] width 212 height 16
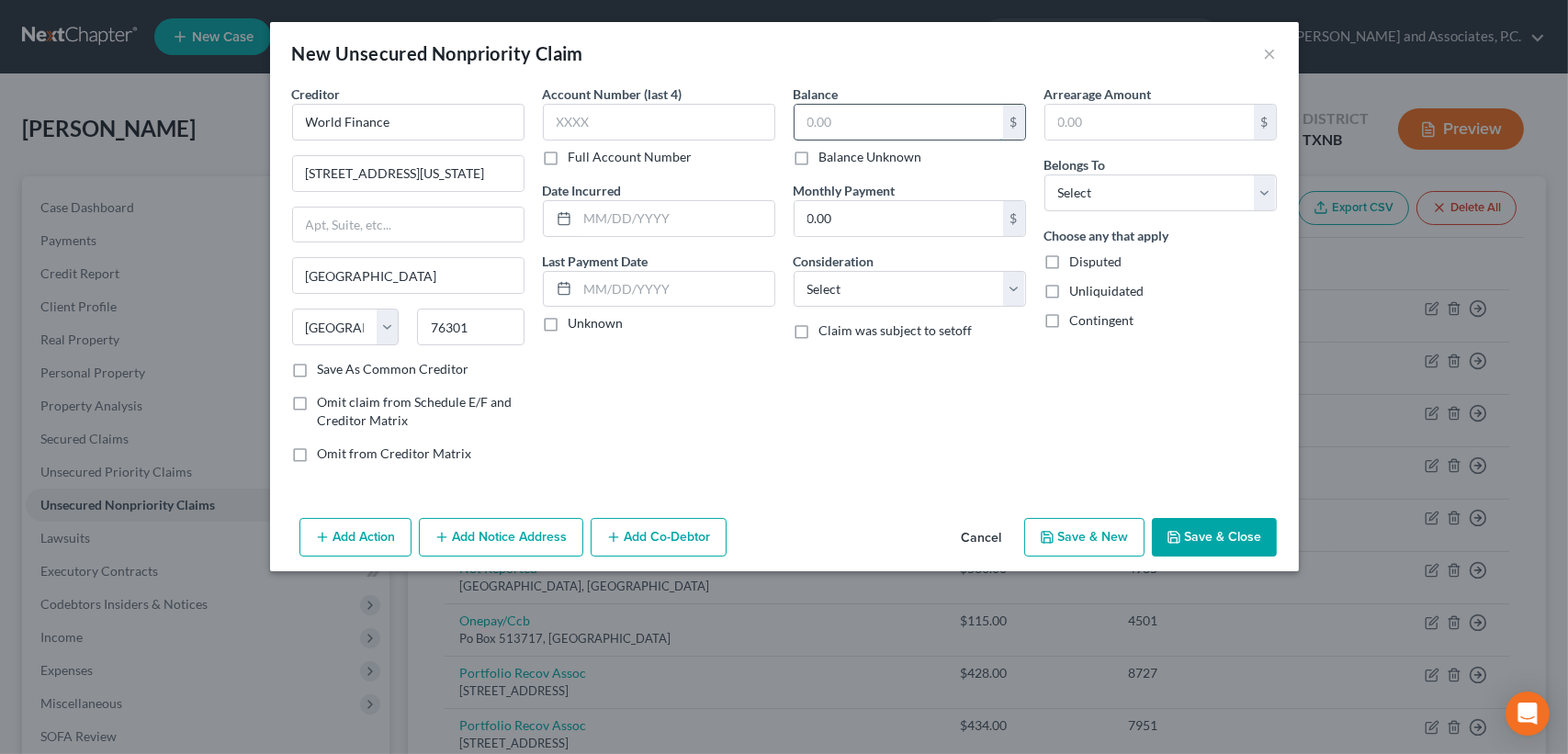
click at [920, 113] on input "text" at bounding box center [899, 123] width 208 height 35
drag, startPoint x: 1162, startPoint y: 192, endPoint x: 1152, endPoint y: 210, distance: 20.6
click at [1162, 192] on select "Select Debtor 1 Only Debtor 2 Only Debtor 1 And Debtor 2 Only At Least One Of T…" at bounding box center [1161, 193] width 232 height 36
click at [1045, 175] on select "Select Debtor 1 Only Debtor 2 Only Debtor 1 And Debtor 2 Only At Least One Of T…" at bounding box center [1161, 193] width 232 height 36
drag, startPoint x: 1033, startPoint y: 484, endPoint x: 1212, endPoint y: 532, distance: 185.3
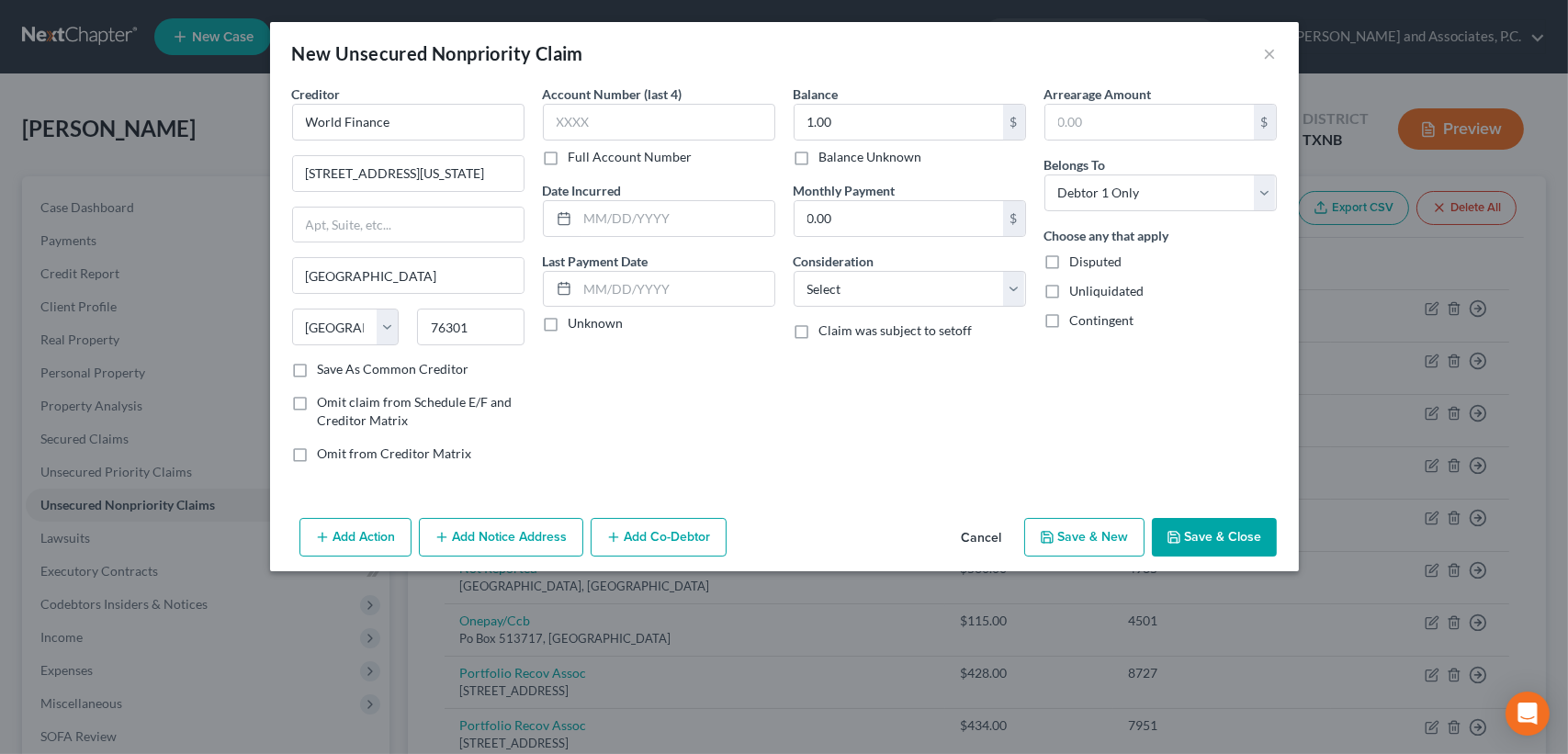
click at [1033, 479] on div "Creditor * World Finance [GEOGRAPHIC_DATA][US_STATE] [GEOGRAPHIC_DATA] [US_STAT…" at bounding box center [784, 298] width 1029 height 427
click at [1213, 551] on button "Save & Close" at bounding box center [1214, 537] width 125 height 38
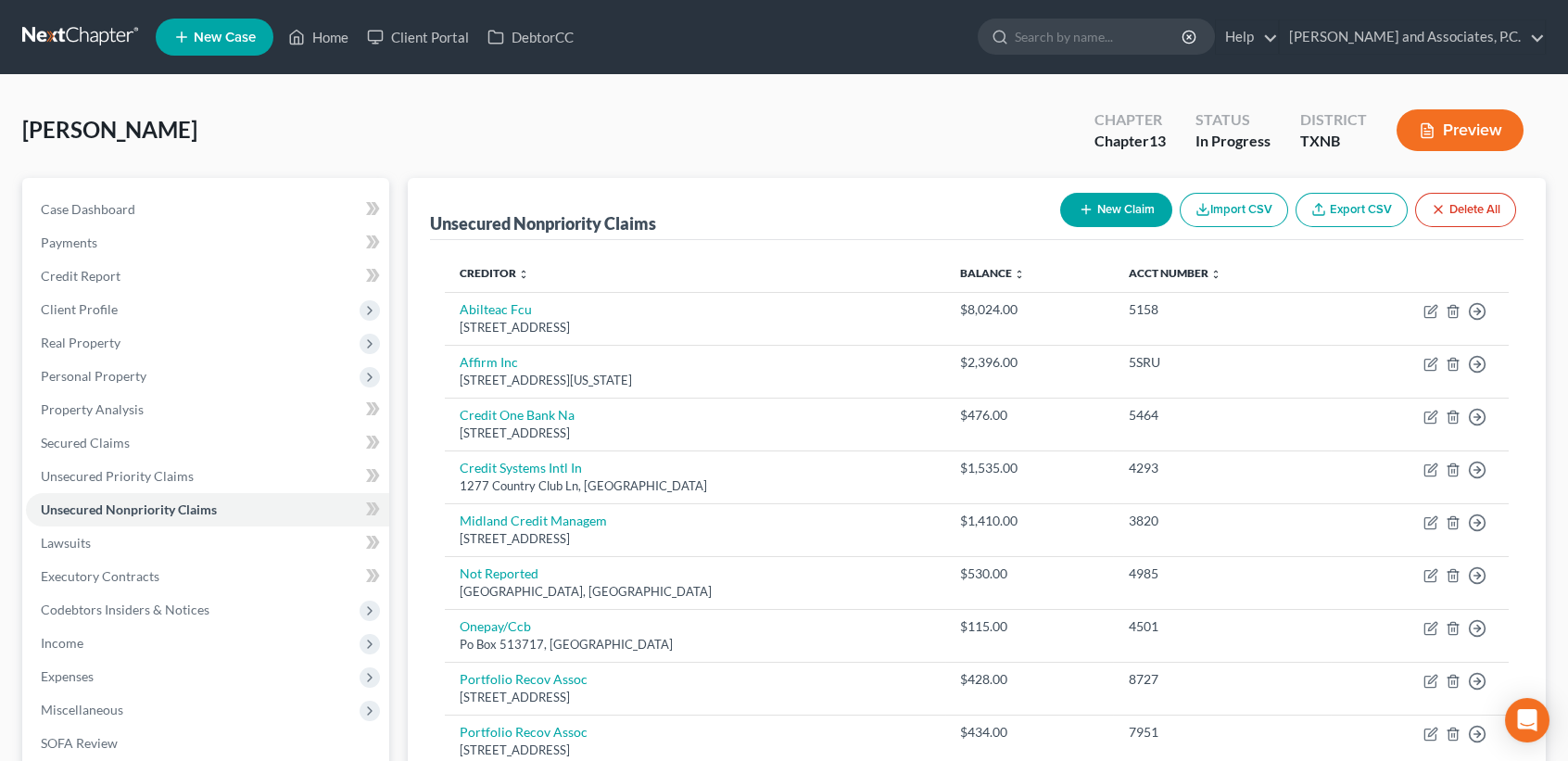
click at [1082, 209] on line "button" at bounding box center [1086, 209] width 8 height 0
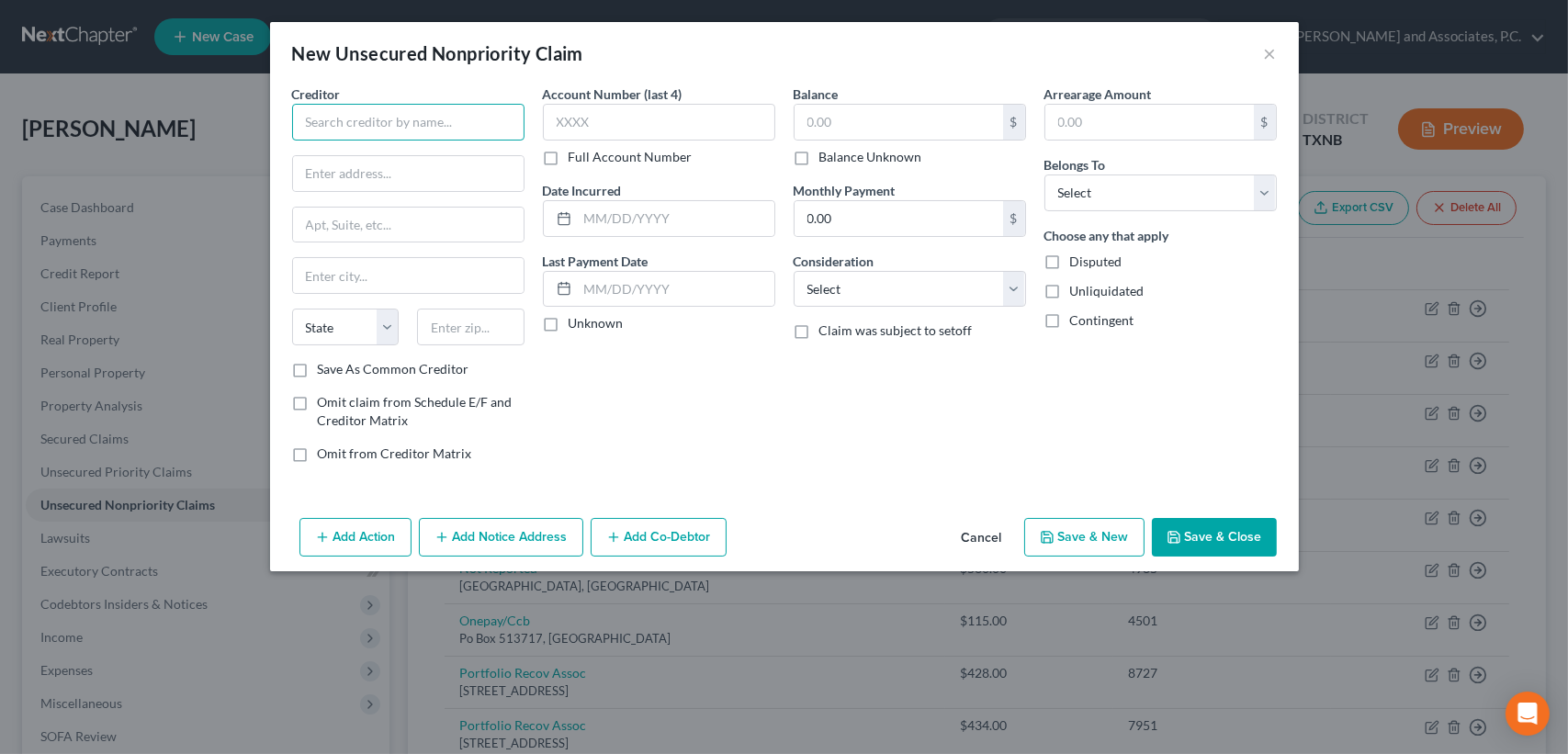
drag, startPoint x: 442, startPoint y: 113, endPoint x: 497, endPoint y: 101, distance: 56.3
click at [445, 111] on input "text" at bounding box center [408, 122] width 232 height 36
paste input "MD [PERSON_NAME][GEOGRAPHIC_DATA][MEDICAL_DATA]"
click at [391, 175] on input "text" at bounding box center [408, 174] width 231 height 35
drag, startPoint x: 367, startPoint y: 179, endPoint x: 161, endPoint y: 192, distance: 206.4
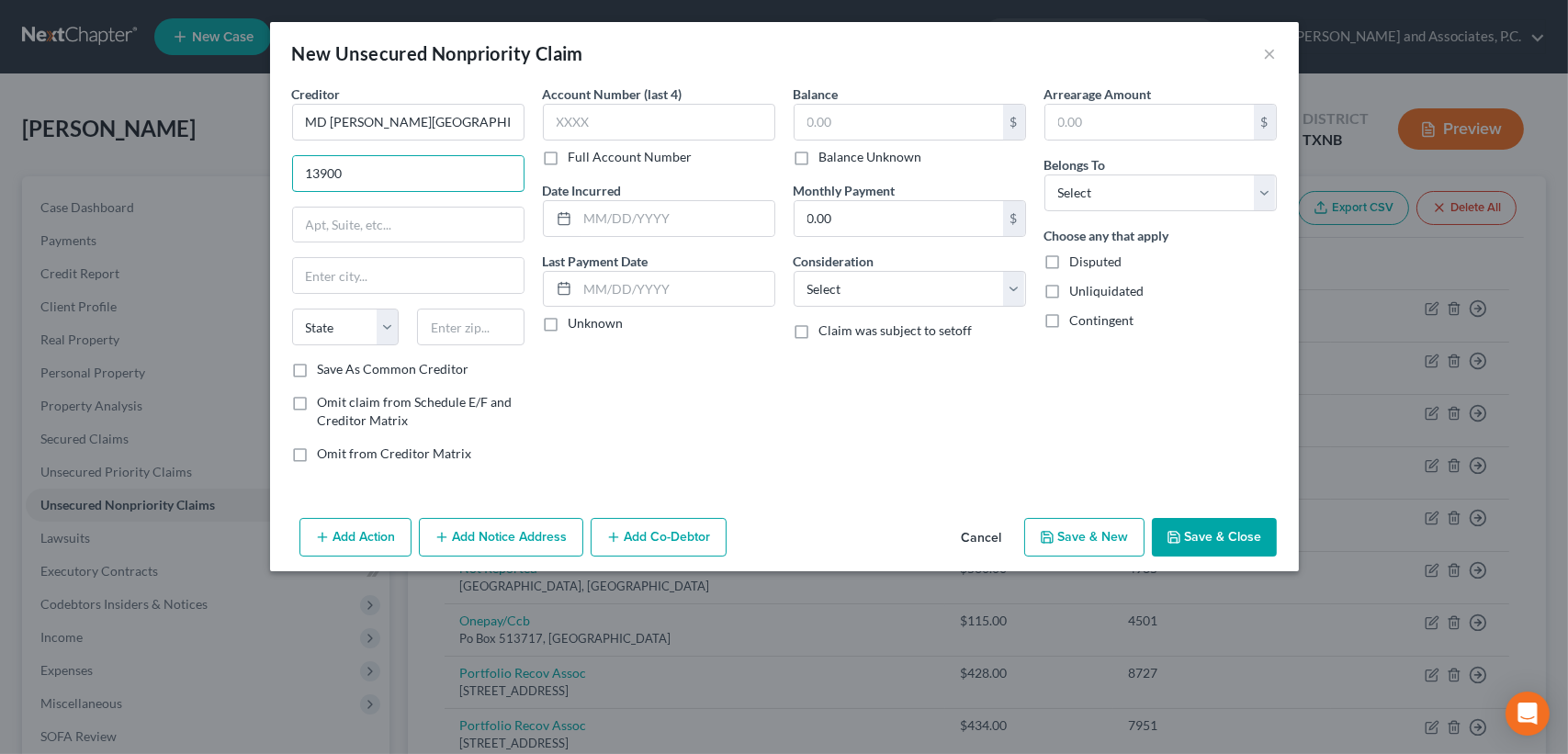
click at [193, 180] on div "New Unsecured Nonpriority Claim × Creditor * MD [PERSON_NAME][GEOGRAPHIC_DATA][…" at bounding box center [784, 377] width 1568 height 754
click at [299, 122] on input "MD [PERSON_NAME][GEOGRAPHIC_DATA][MEDICAL_DATA]" at bounding box center [408, 122] width 232 height 36
click at [319, 148] on div "Creditor * [US_STATE][GEOGRAPHIC_DATA] - MD [PERSON_NAME][GEOGRAPHIC_DATA][MEDI…" at bounding box center [408, 222] width 232 height 275
drag, startPoint x: 365, startPoint y: 191, endPoint x: 397, endPoint y: 164, distance: 41.9
click at [366, 192] on div "Creditor * [US_STATE][GEOGRAPHIC_DATA] - MD [PERSON_NAME][GEOGRAPHIC_DATA][MEDI…" at bounding box center [408, 222] width 232 height 275
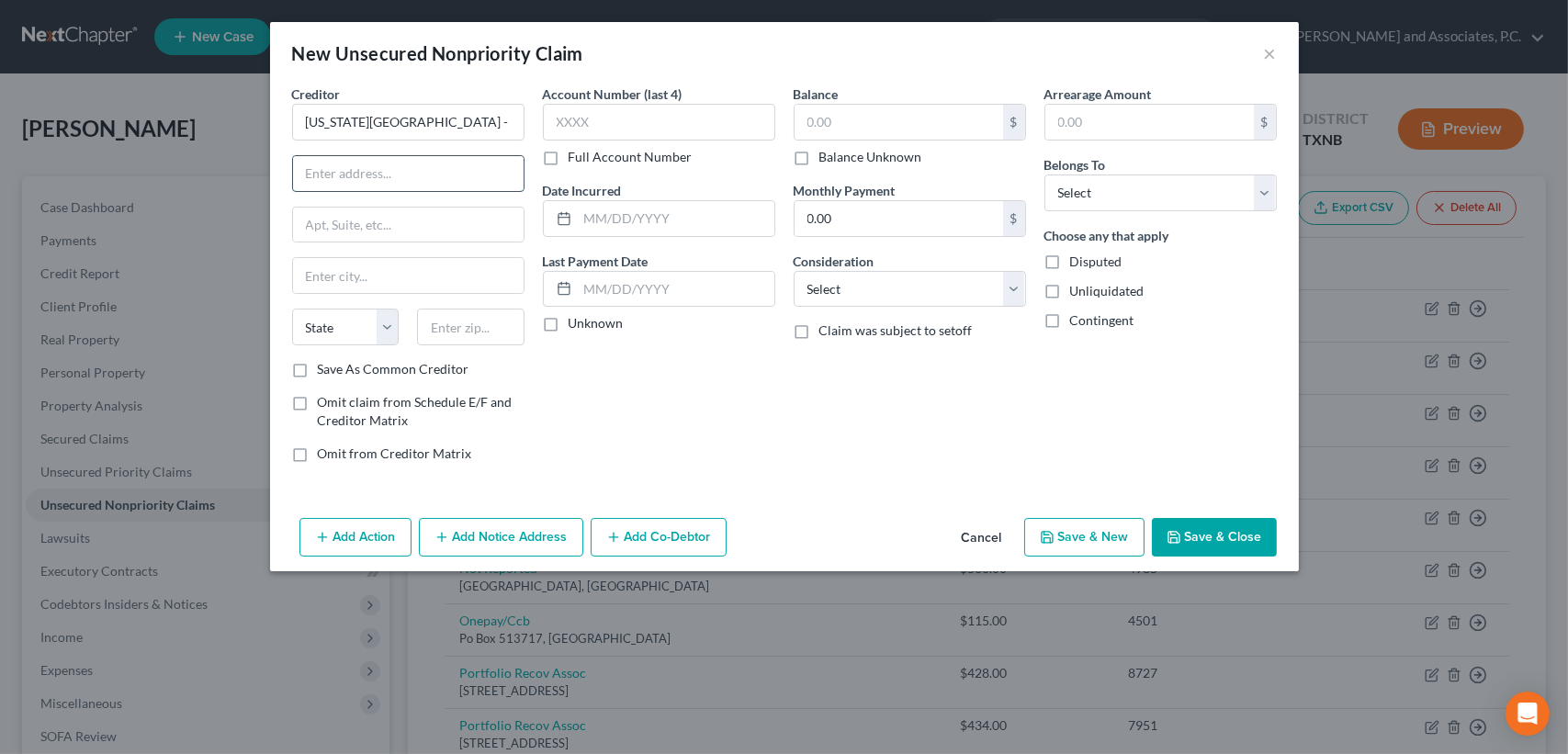
click at [397, 164] on input "text" at bounding box center [408, 174] width 231 height 35
drag, startPoint x: 919, startPoint y: 132, endPoint x: 866, endPoint y: 119, distance: 54.6
click at [919, 131] on input "text" at bounding box center [899, 123] width 208 height 35
drag, startPoint x: 1079, startPoint y: 184, endPoint x: 1083, endPoint y: 211, distance: 27.3
click at [1079, 184] on select "Select Debtor 1 Only Debtor 2 Only Debtor 1 And Debtor 2 Only At Least One Of T…" at bounding box center [1161, 193] width 232 height 36
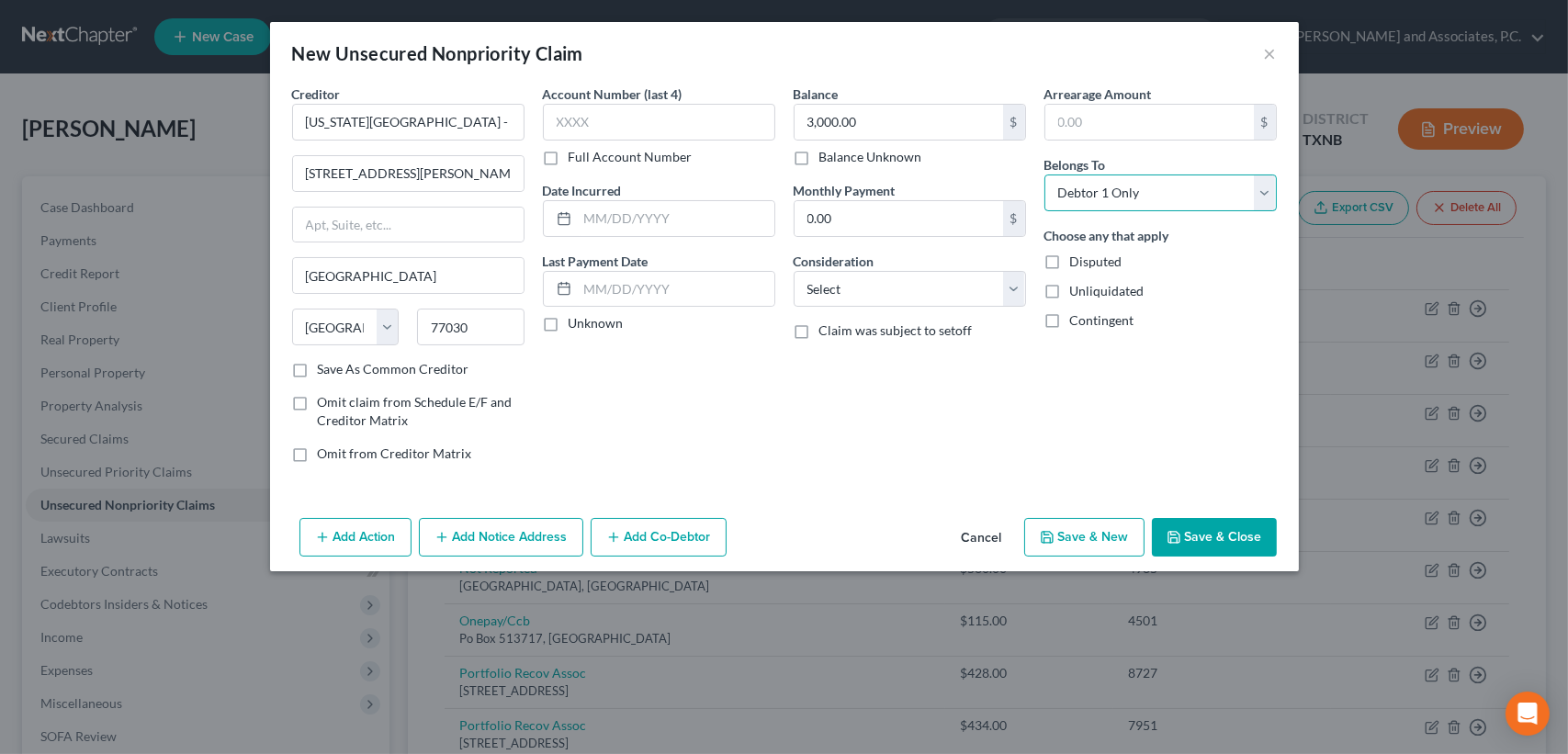
click at [1045, 175] on select "Select Debtor 1 Only Debtor 2 Only Debtor 1 And Debtor 2 Only At Least One Of T…" at bounding box center [1161, 193] width 232 height 36
drag, startPoint x: 1008, startPoint y: 381, endPoint x: 1184, endPoint y: 568, distance: 256.8
click at [1009, 381] on div "Balance 3,000.00 $ Balance Unknown Balance Undetermined 3,000.00 $ Balance Unkn…" at bounding box center [909, 281] width 251 height 393
click at [1208, 543] on button "Save & Close" at bounding box center [1214, 537] width 125 height 38
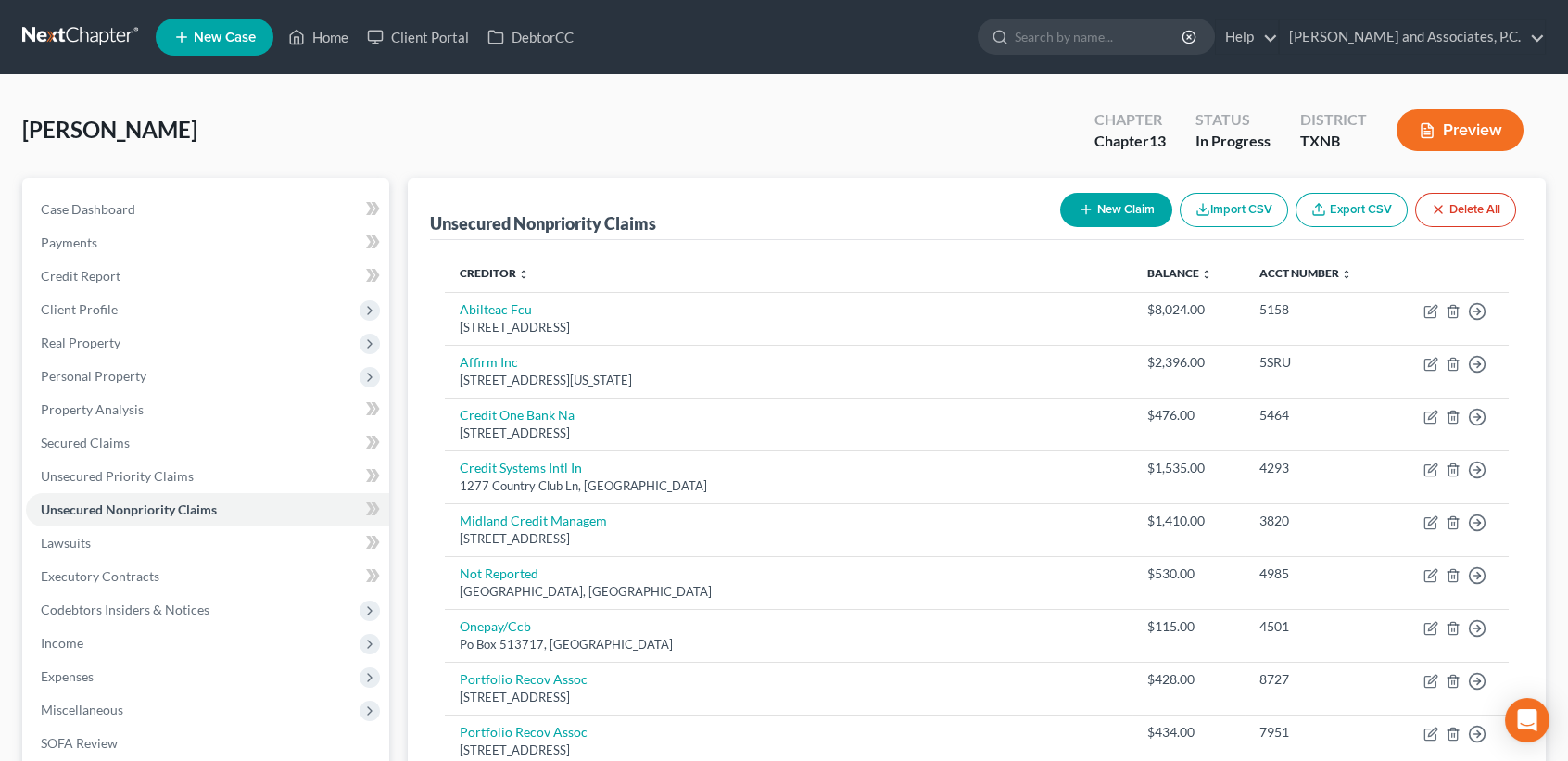
click at [1079, 199] on button "New Claim" at bounding box center [1116, 209] width 112 height 35
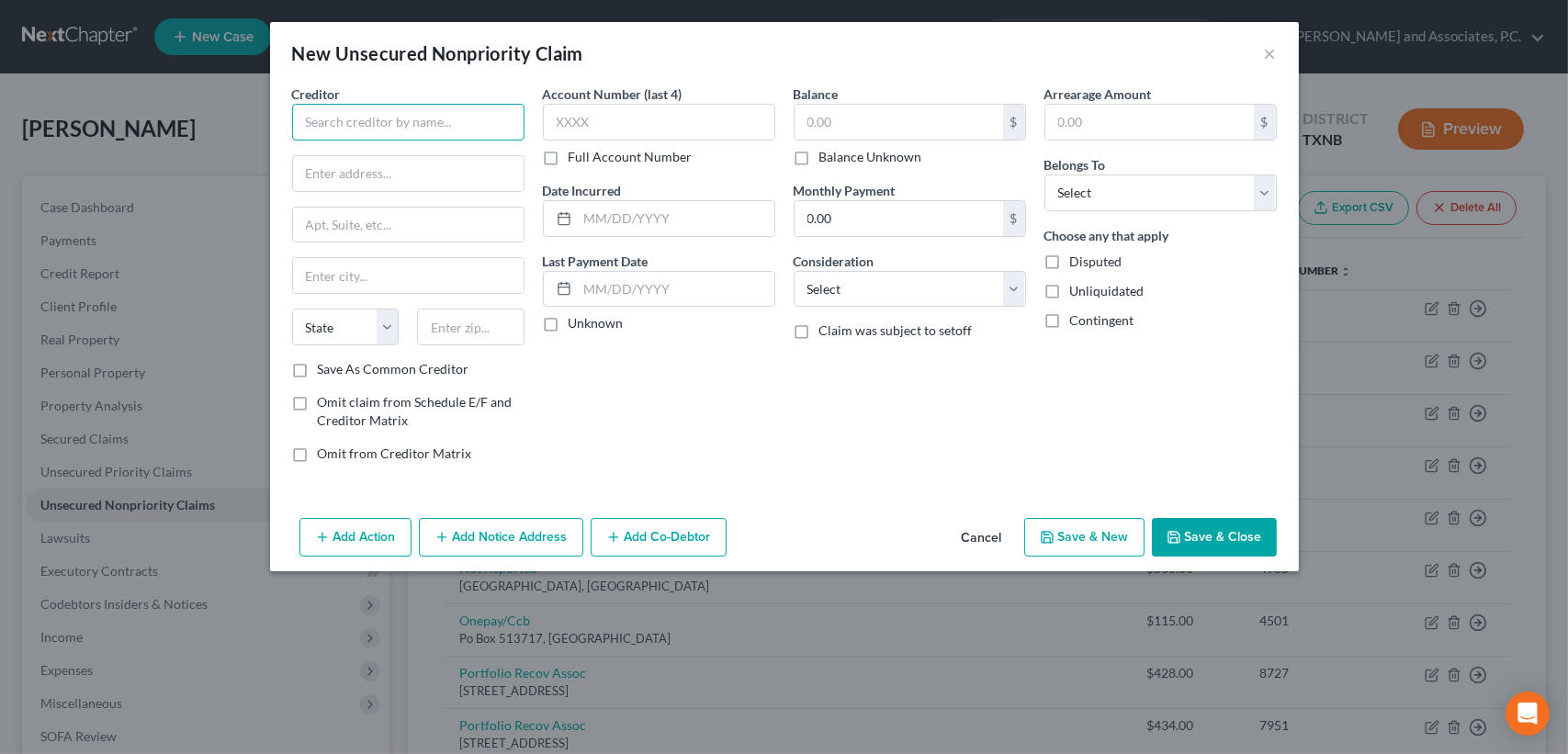
paste input "Aeropostale Corporate Offices"
paste input "[STREET_ADDRESS]"
drag, startPoint x: 493, startPoint y: 323, endPoint x: 501, endPoint y: 61, distance: 262.1
click at [493, 321] on input "text" at bounding box center [470, 326] width 107 height 36
click at [909, 105] on input "text" at bounding box center [899, 123] width 208 height 35
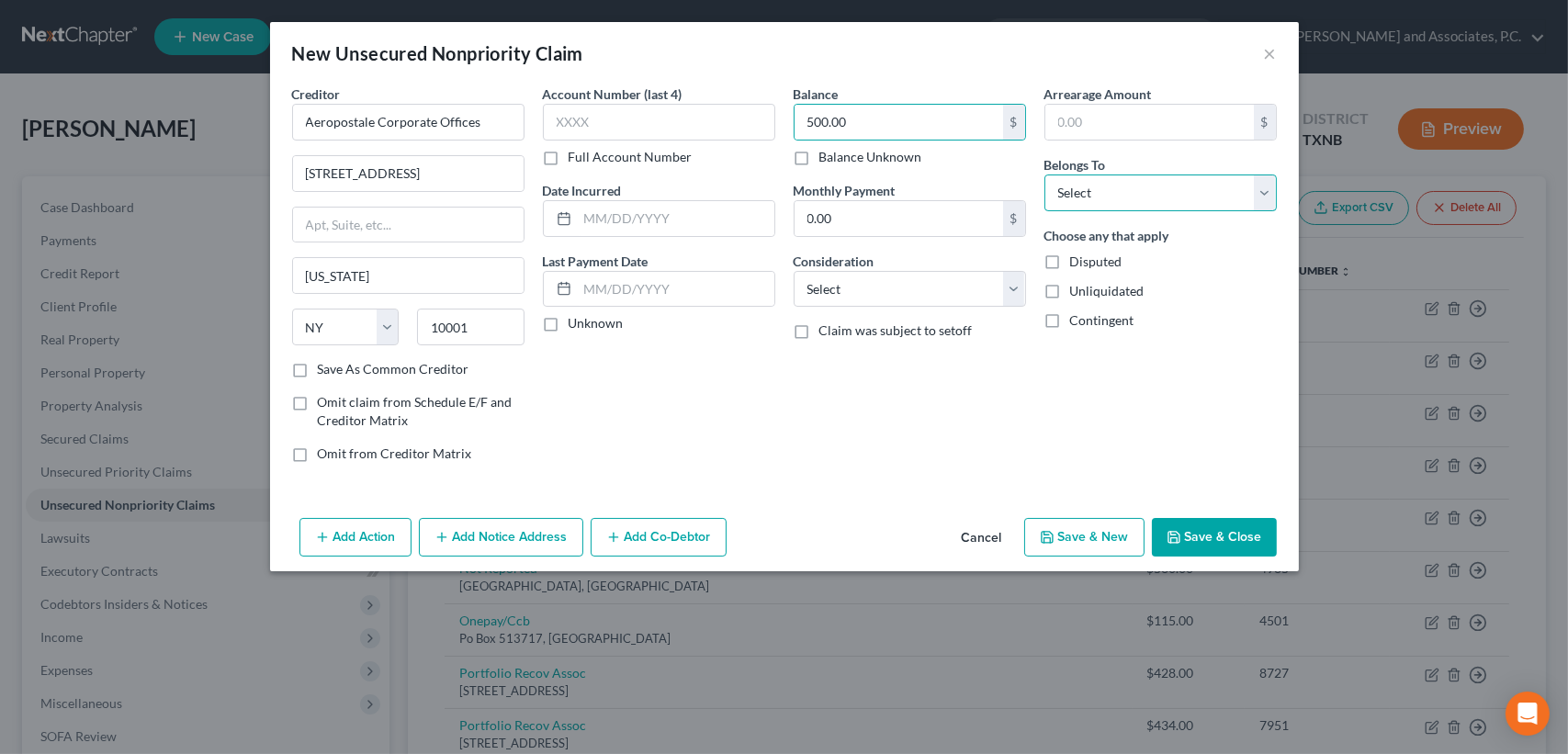
drag, startPoint x: 1163, startPoint y: 188, endPoint x: 1153, endPoint y: 207, distance: 21.5
click at [1160, 189] on select "Select Debtor 1 Only Debtor 2 Only Debtor 1 And Debtor 2 Only At Least One Of T…" at bounding box center [1161, 193] width 232 height 36
click at [1045, 175] on select "Select Debtor 1 Only Debtor 2 Only Debtor 1 And Debtor 2 Only At Least One Of T…" at bounding box center [1161, 193] width 232 height 36
drag, startPoint x: 1225, startPoint y: 532, endPoint x: 1213, endPoint y: 507, distance: 27.7
click at [1225, 532] on button "Save & Close" at bounding box center [1214, 537] width 125 height 38
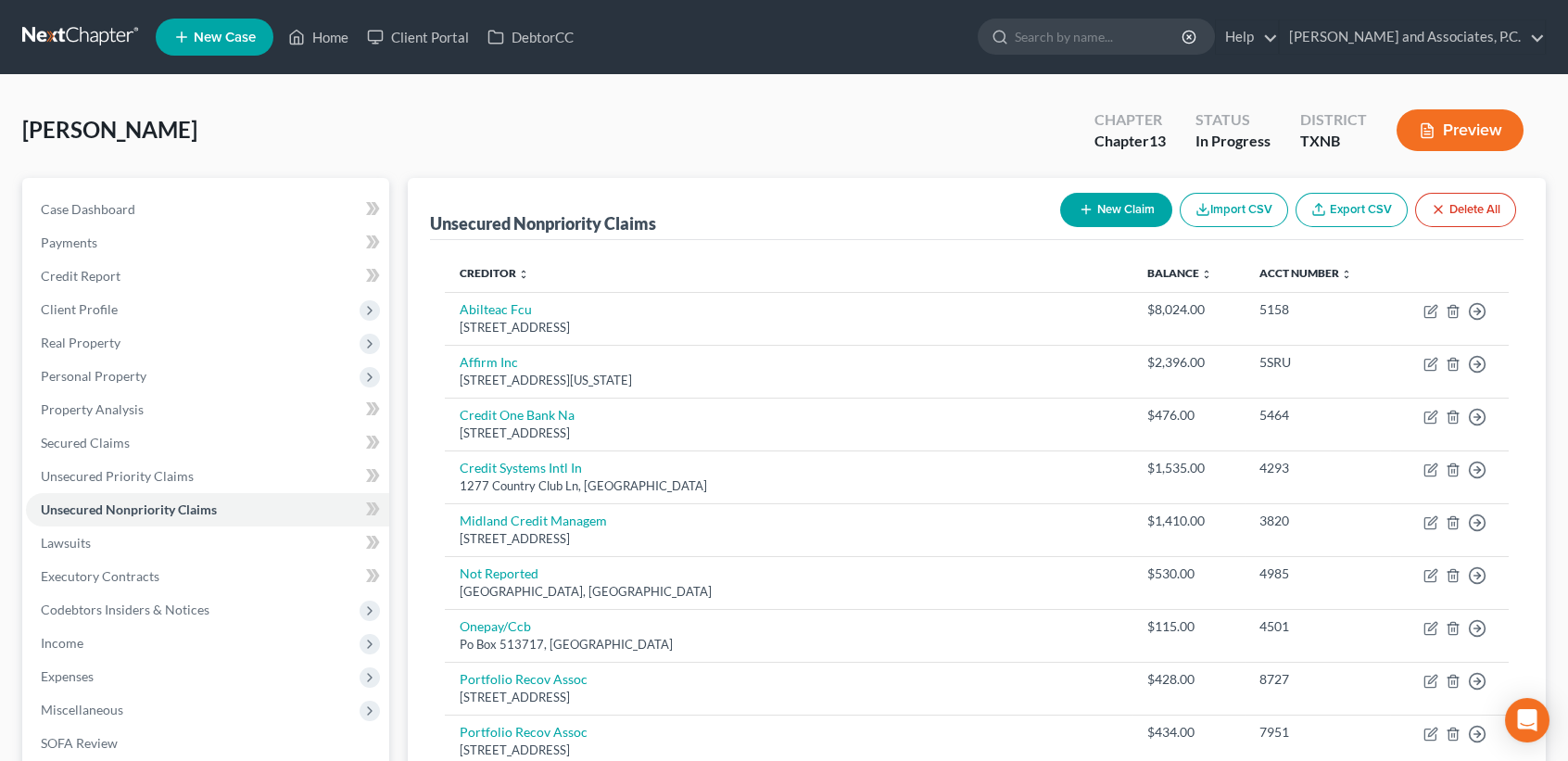
click at [1107, 206] on button "New Claim" at bounding box center [1116, 209] width 112 height 35
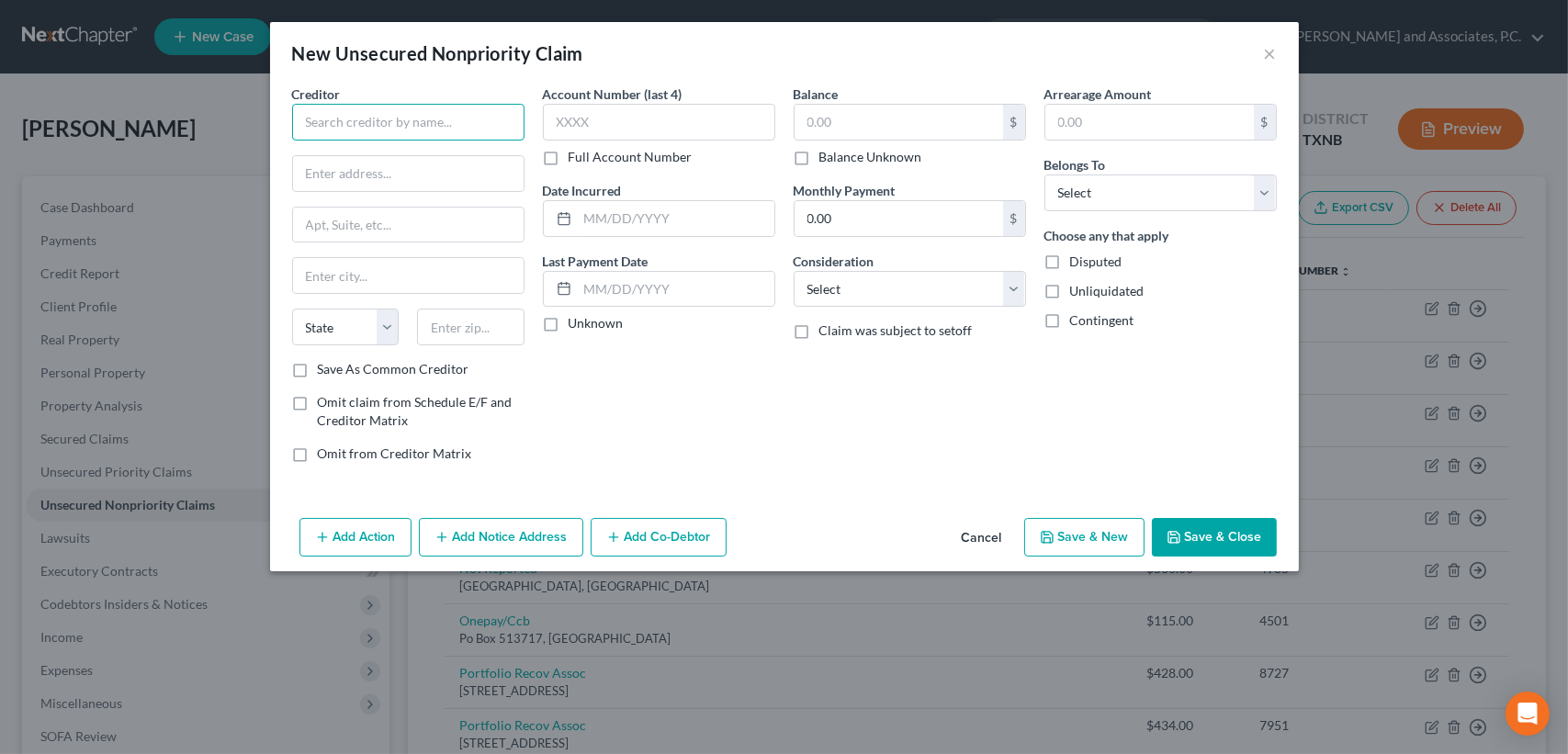
paste input "[GEOGRAPHIC_DATA]"
paste input "[STREET_ADDRESS][US_STATE]"
click at [461, 327] on input "text" at bounding box center [470, 326] width 107 height 36
click at [922, 119] on input "text" at bounding box center [899, 123] width 208 height 35
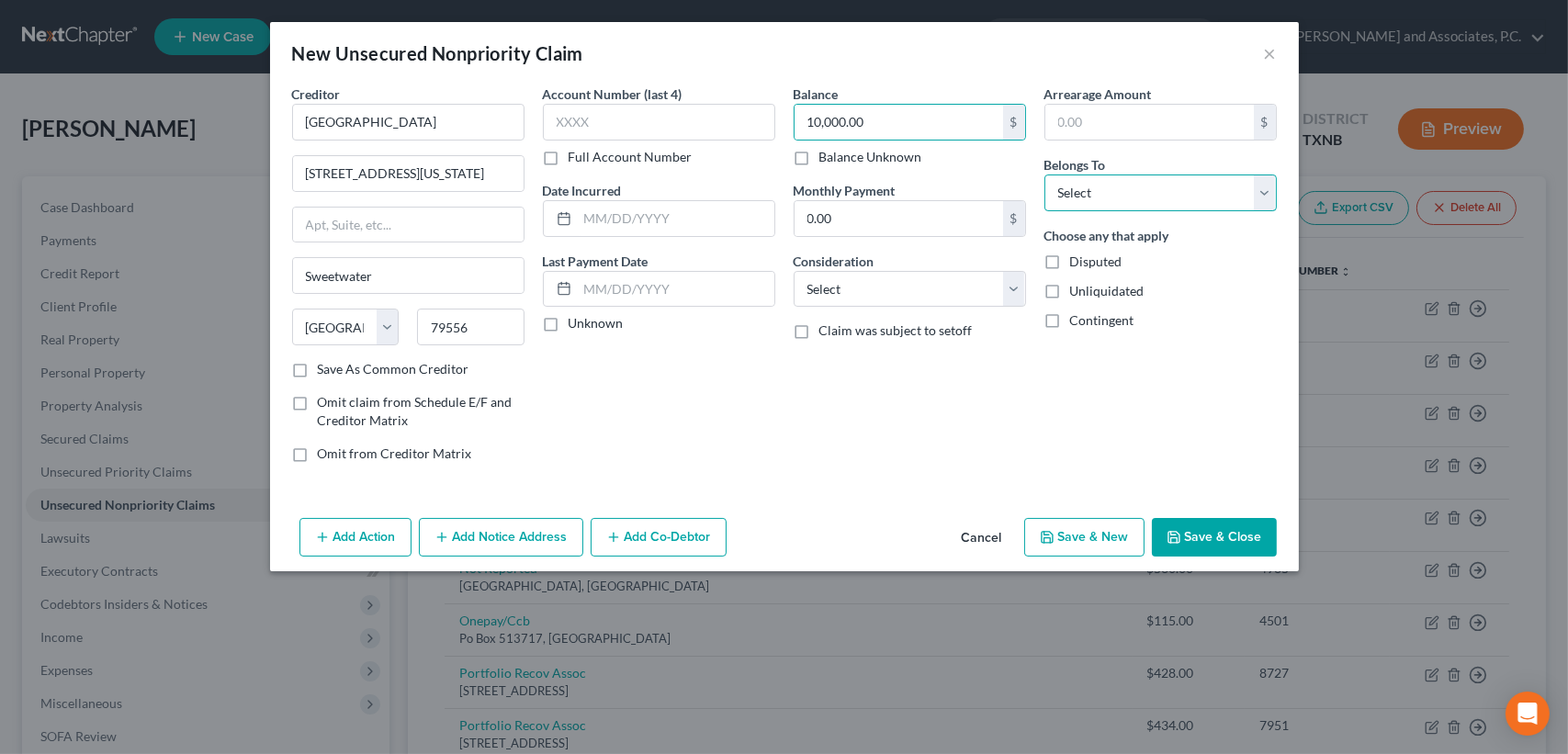
drag, startPoint x: 1086, startPoint y: 199, endPoint x: 1092, endPoint y: 211, distance: 13.4
click at [1086, 199] on select "Select Debtor 1 Only Debtor 2 Only Debtor 1 And Debtor 2 Only At Least One Of T…" at bounding box center [1161, 193] width 232 height 36
click at [1045, 175] on select "Select Debtor 1 Only Debtor 2 Only Debtor 1 And Debtor 2 Only At Least One Of T…" at bounding box center [1161, 193] width 232 height 36
drag, startPoint x: 1189, startPoint y: 536, endPoint x: 939, endPoint y: 668, distance: 282.7
click at [1193, 521] on button "Save & Close" at bounding box center [1214, 537] width 125 height 38
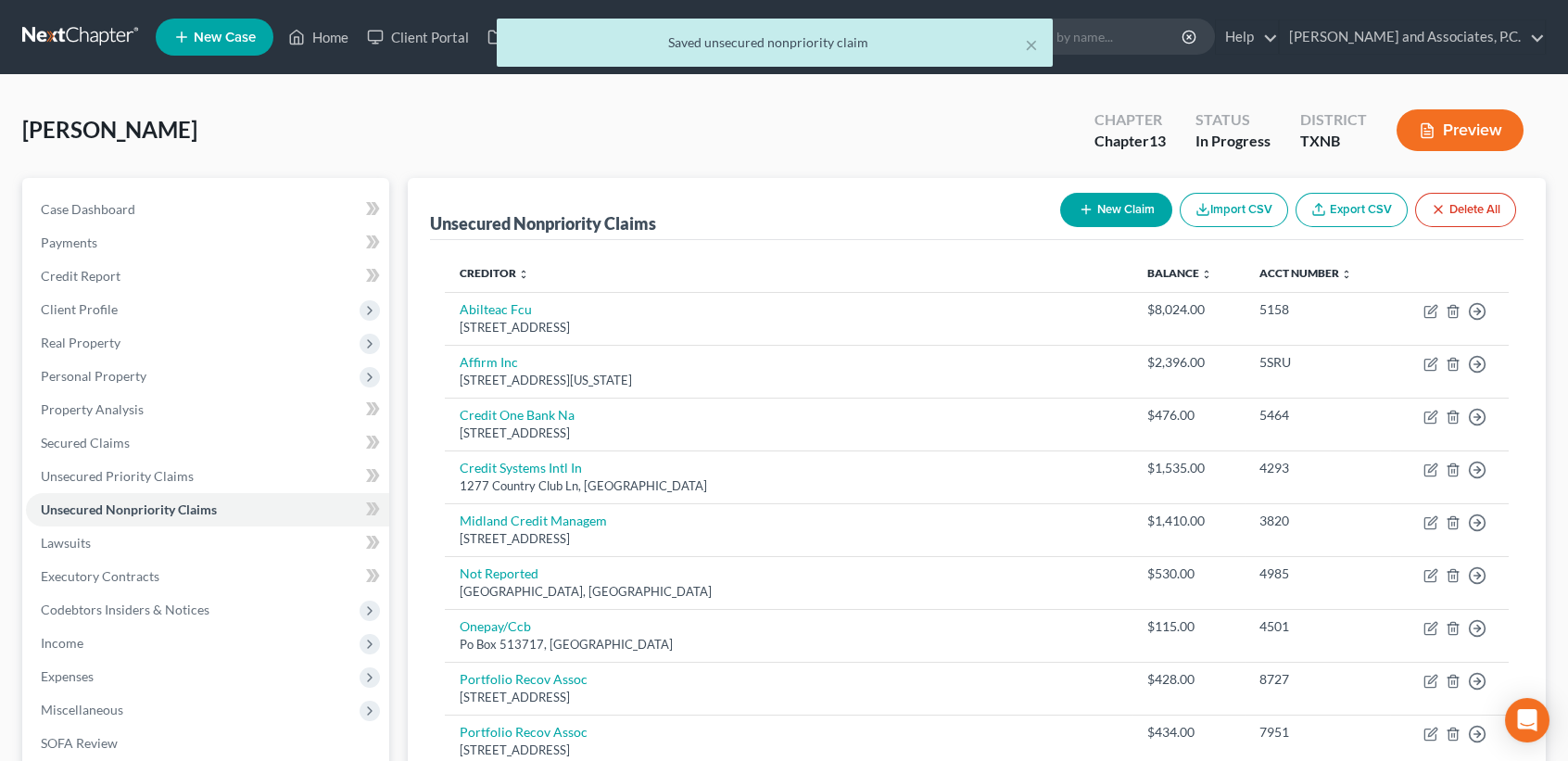
click at [1126, 212] on button "New Claim" at bounding box center [1116, 209] width 112 height 35
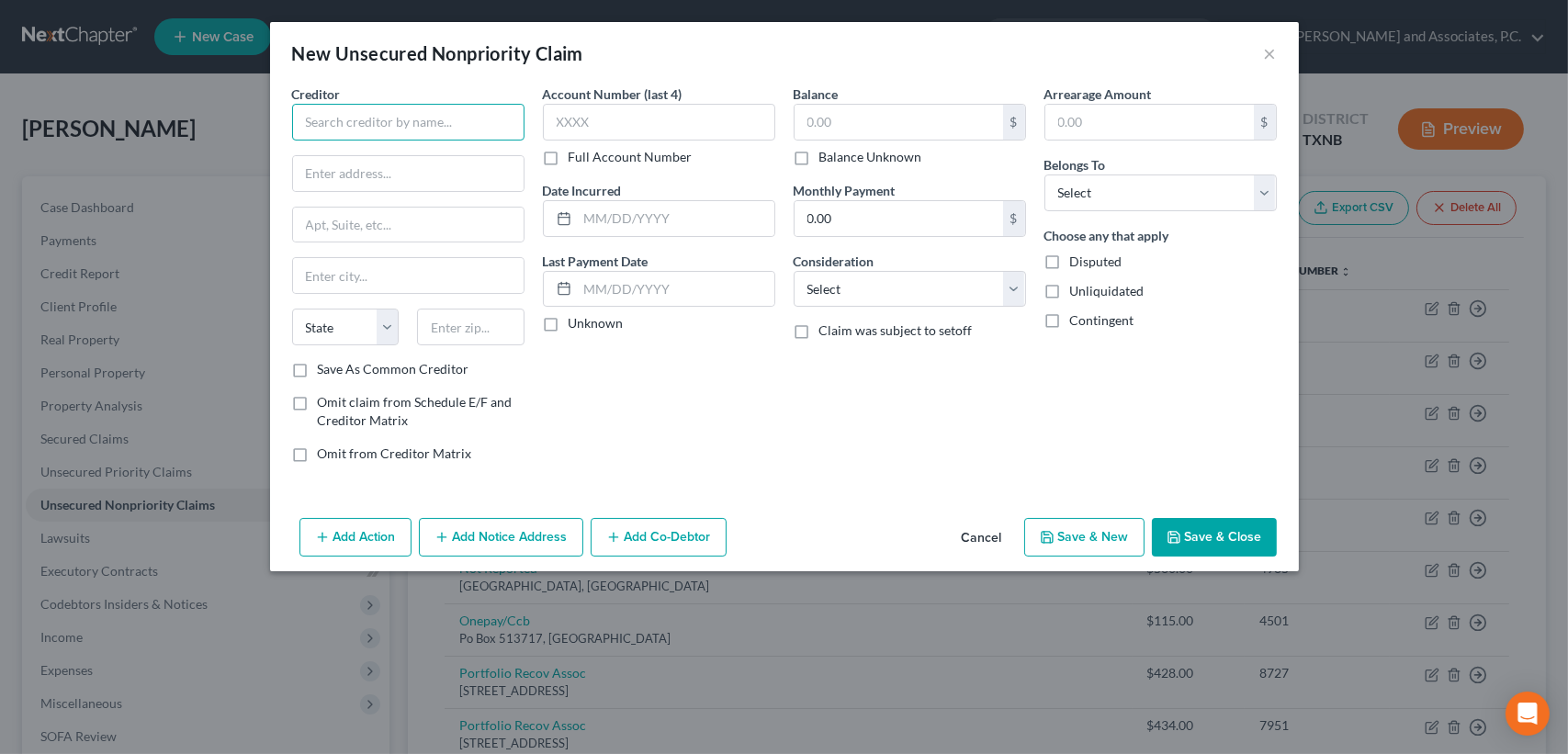
click at [425, 111] on input "text" at bounding box center [408, 122] width 232 height 36
drag, startPoint x: 386, startPoint y: 117, endPoint x: 367, endPoint y: 127, distance: 21.5
click at [298, 117] on input "Sudden" at bounding box center [408, 122] width 232 height 36
paste input "link"
paste input "[STREET_ADDRESS]"
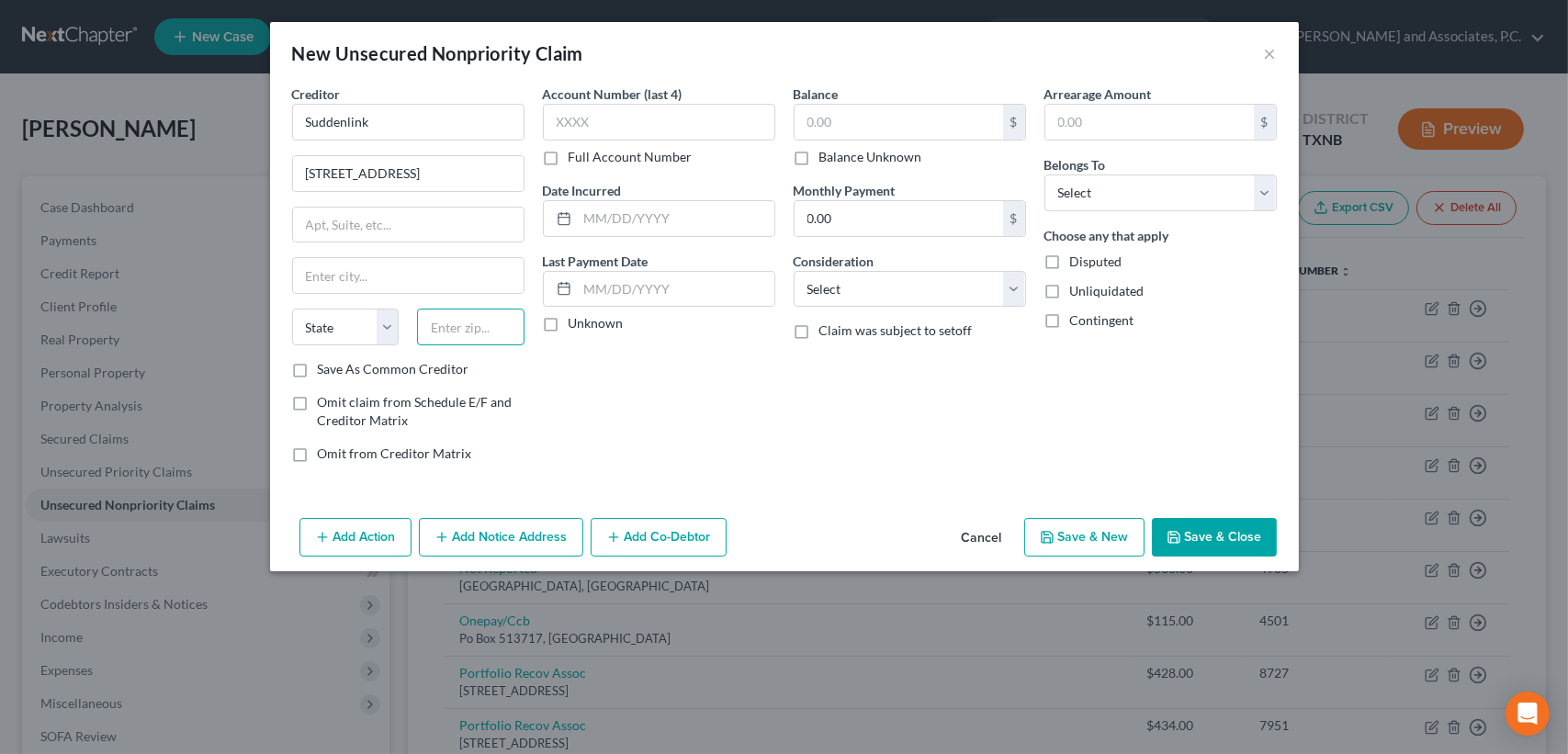
drag, startPoint x: 438, startPoint y: 319, endPoint x: 495, endPoint y: 358, distance: 69.1
click at [443, 320] on input "text" at bounding box center [470, 326] width 107 height 36
click at [909, 128] on input "text" at bounding box center [899, 123] width 208 height 35
click at [1169, 184] on select "Select Debtor 1 Only Debtor 2 Only Debtor 1 And Debtor 2 Only At Least One Of T…" at bounding box center [1161, 193] width 232 height 36
click at [1045, 175] on select "Select Debtor 1 Only Debtor 2 Only Debtor 1 And Debtor 2 Only At Least One Of T…" at bounding box center [1161, 193] width 232 height 36
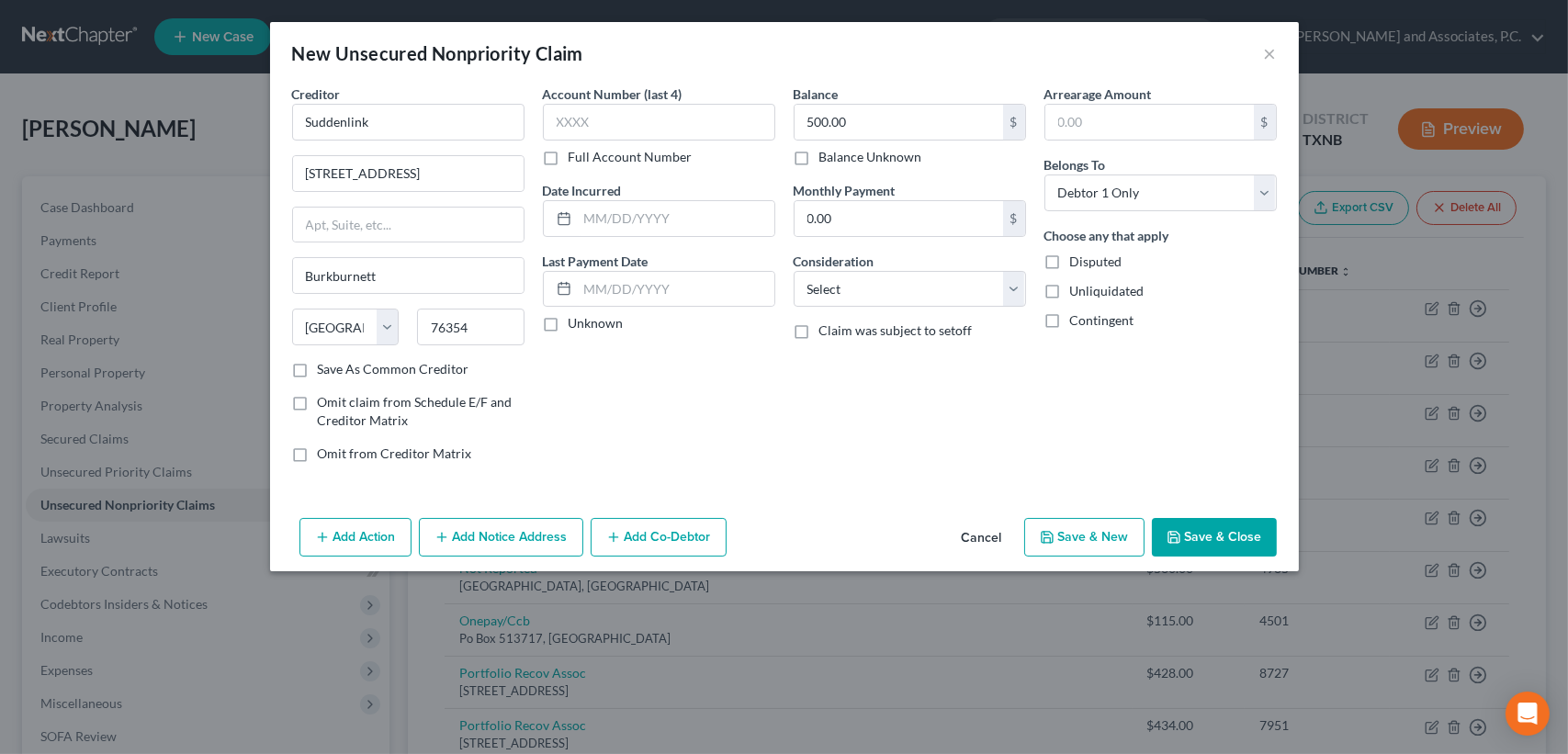
drag, startPoint x: 1204, startPoint y: 554, endPoint x: 1191, endPoint y: 517, distance: 39.2
click at [1205, 546] on button "Save & Close" at bounding box center [1214, 537] width 125 height 38
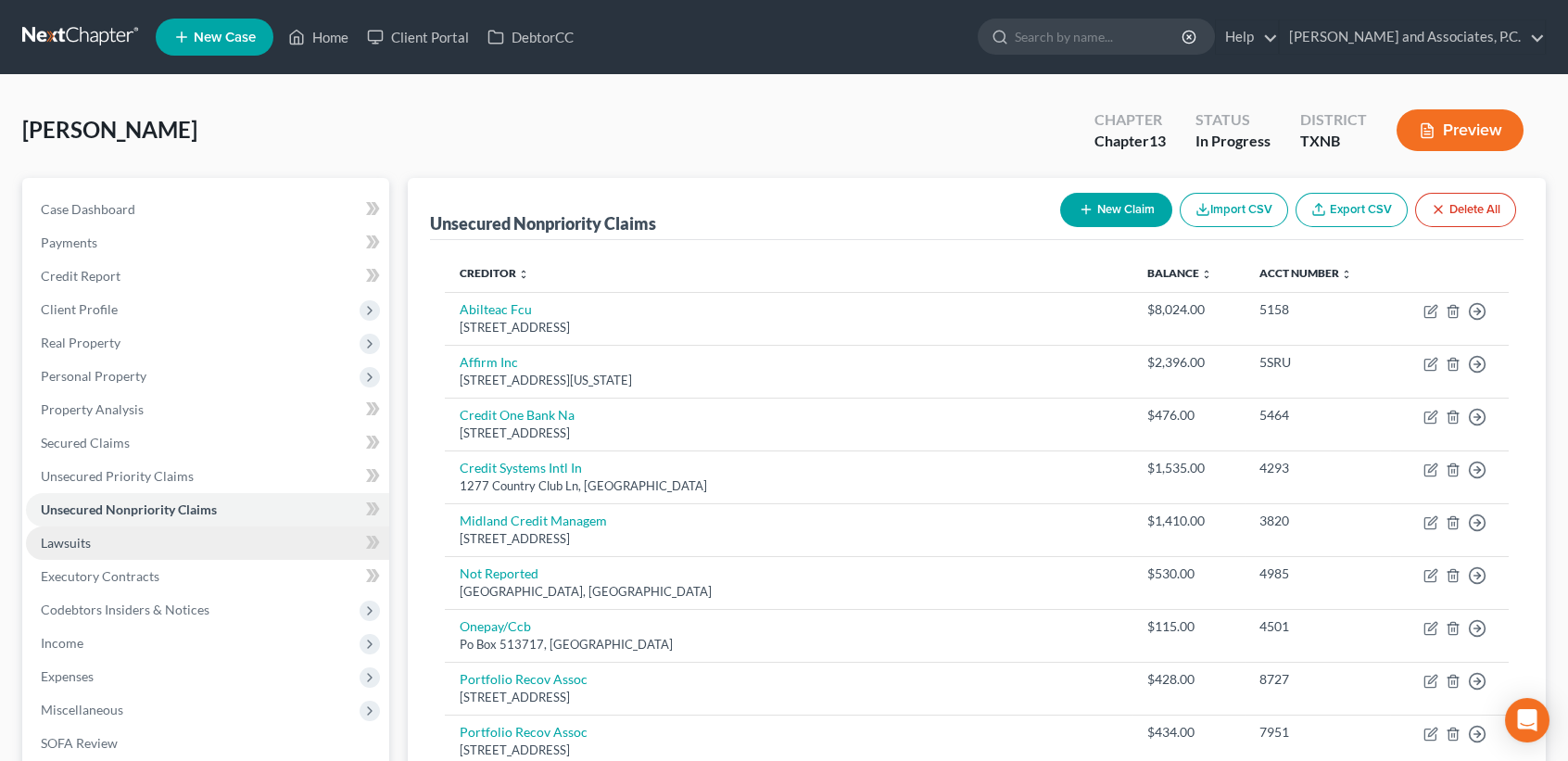
click at [77, 543] on span "Lawsuits" at bounding box center [65, 543] width 50 height 16
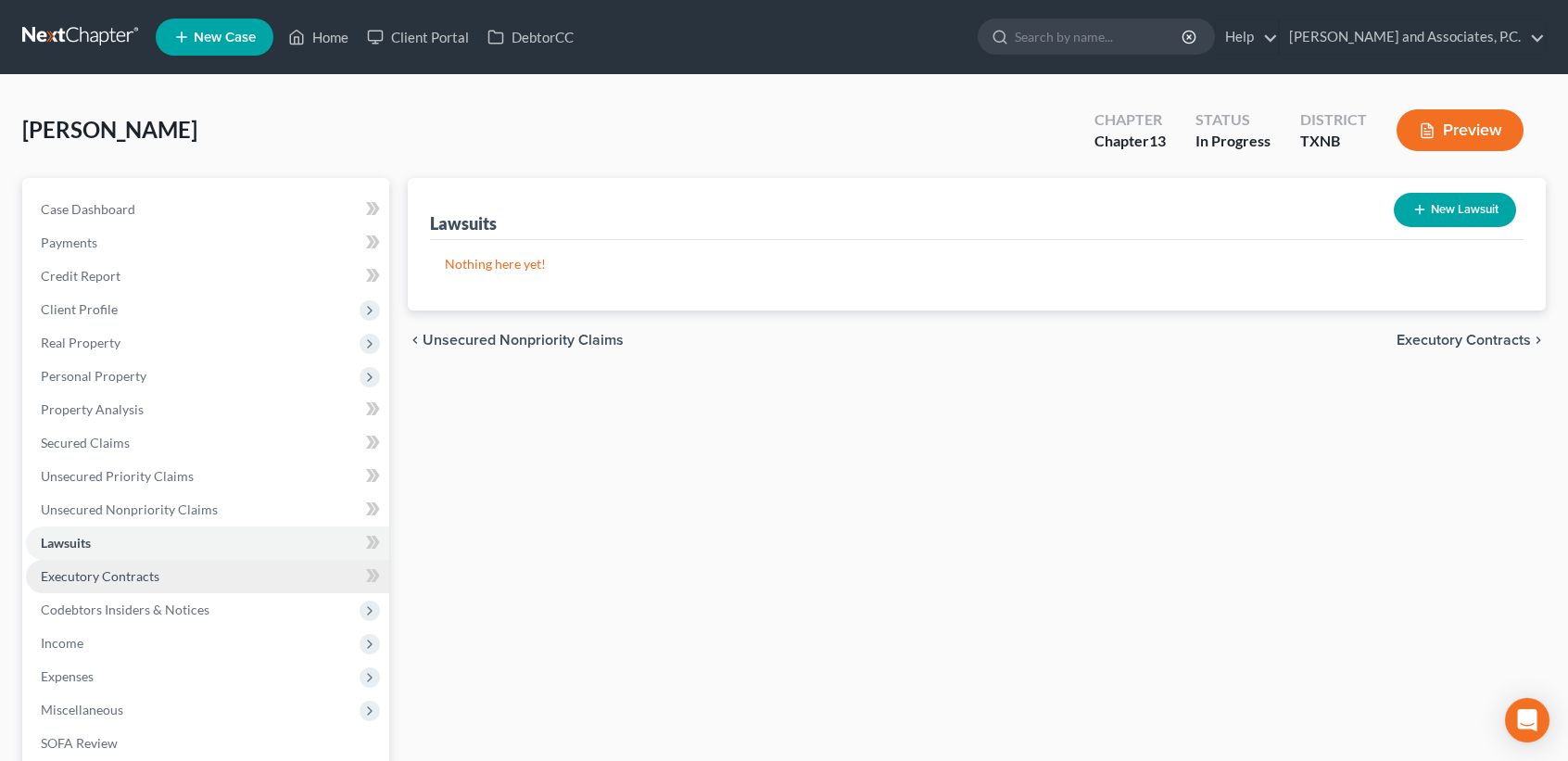
click at [62, 560] on link "Executory Contracts" at bounding box center [207, 576] width 363 height 34
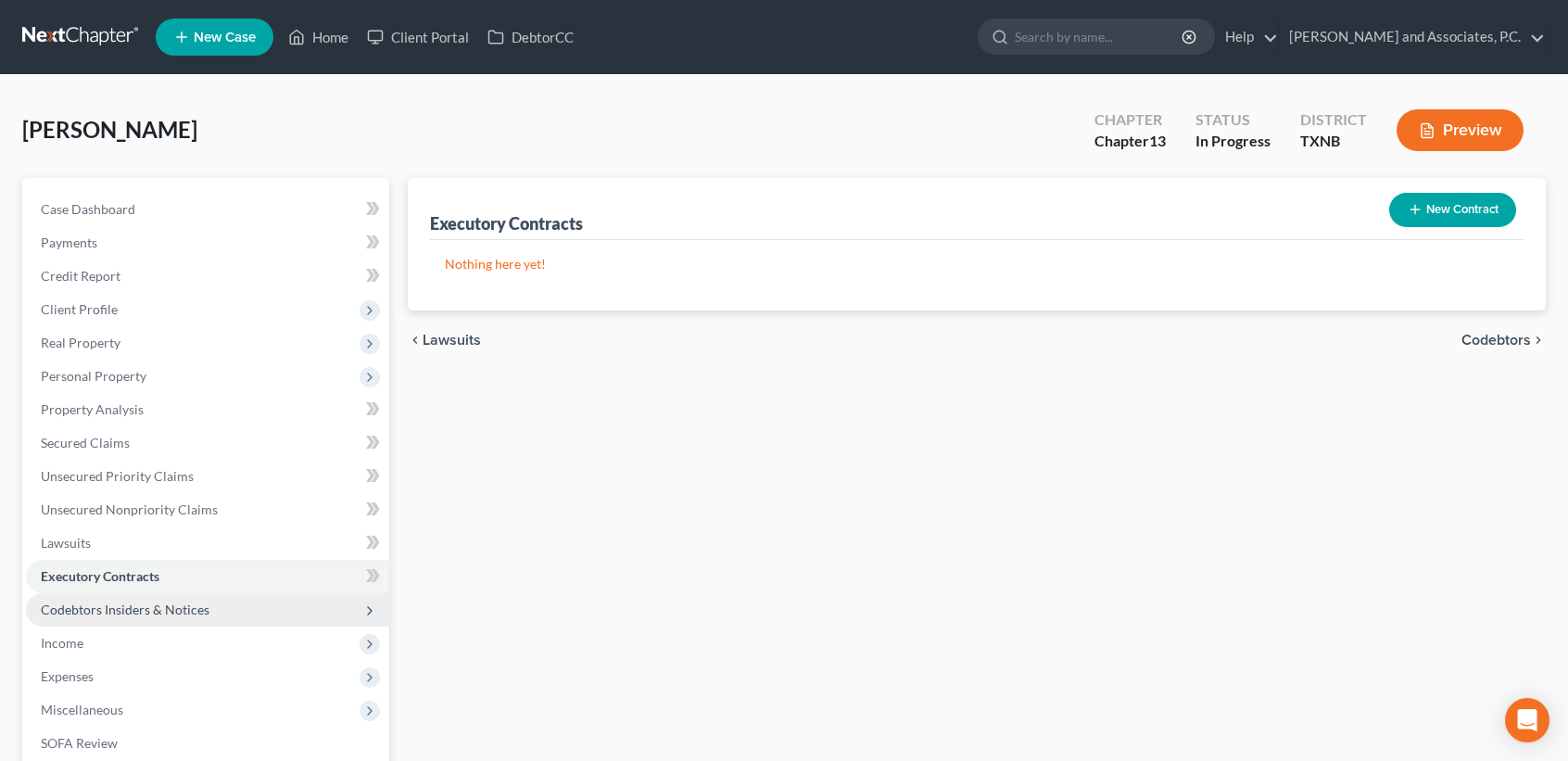
click at [48, 607] on span "Codebtors Insiders & Notices" at bounding box center [125, 609] width 169 height 16
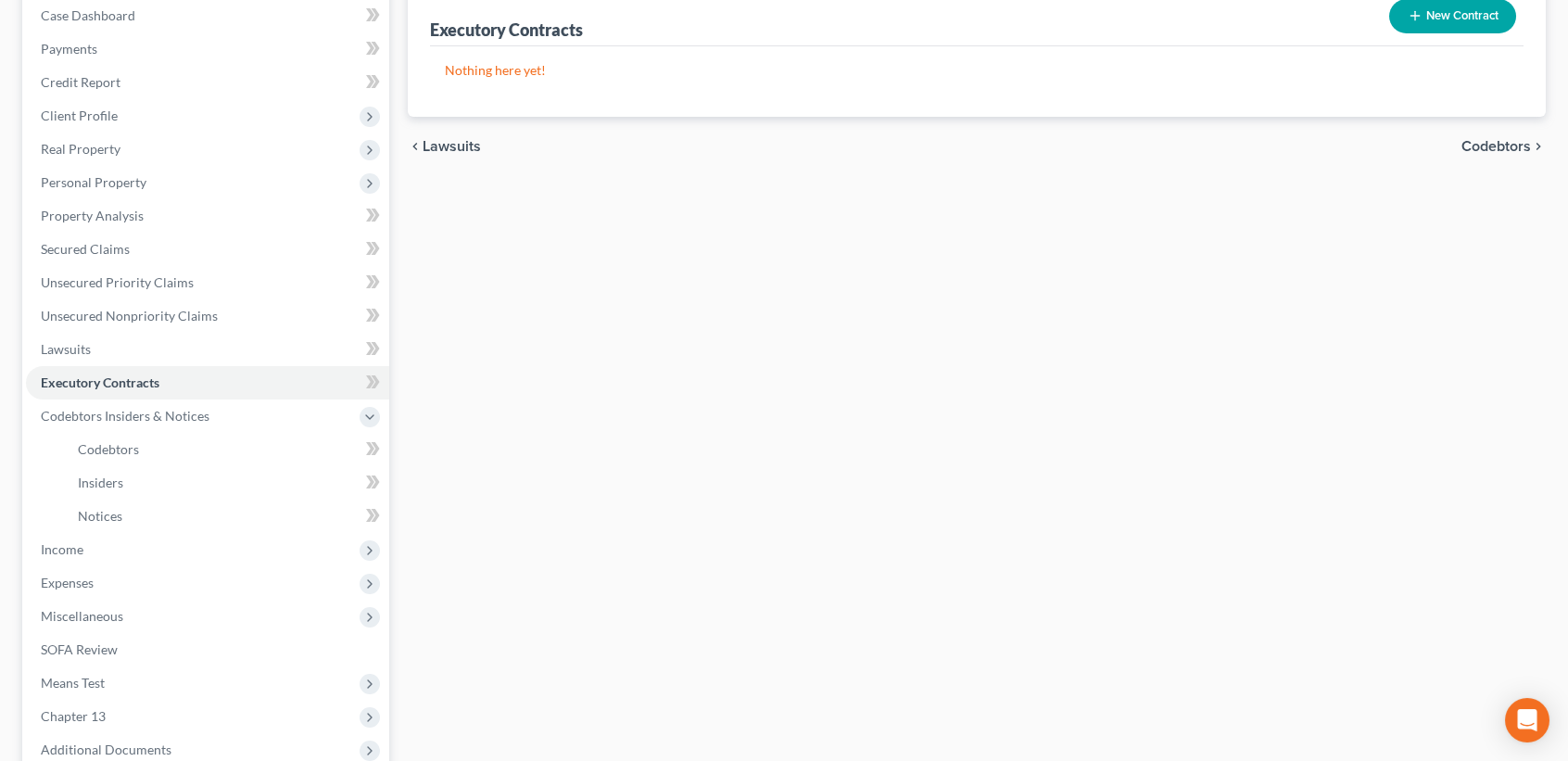
scroll to position [371, 0]
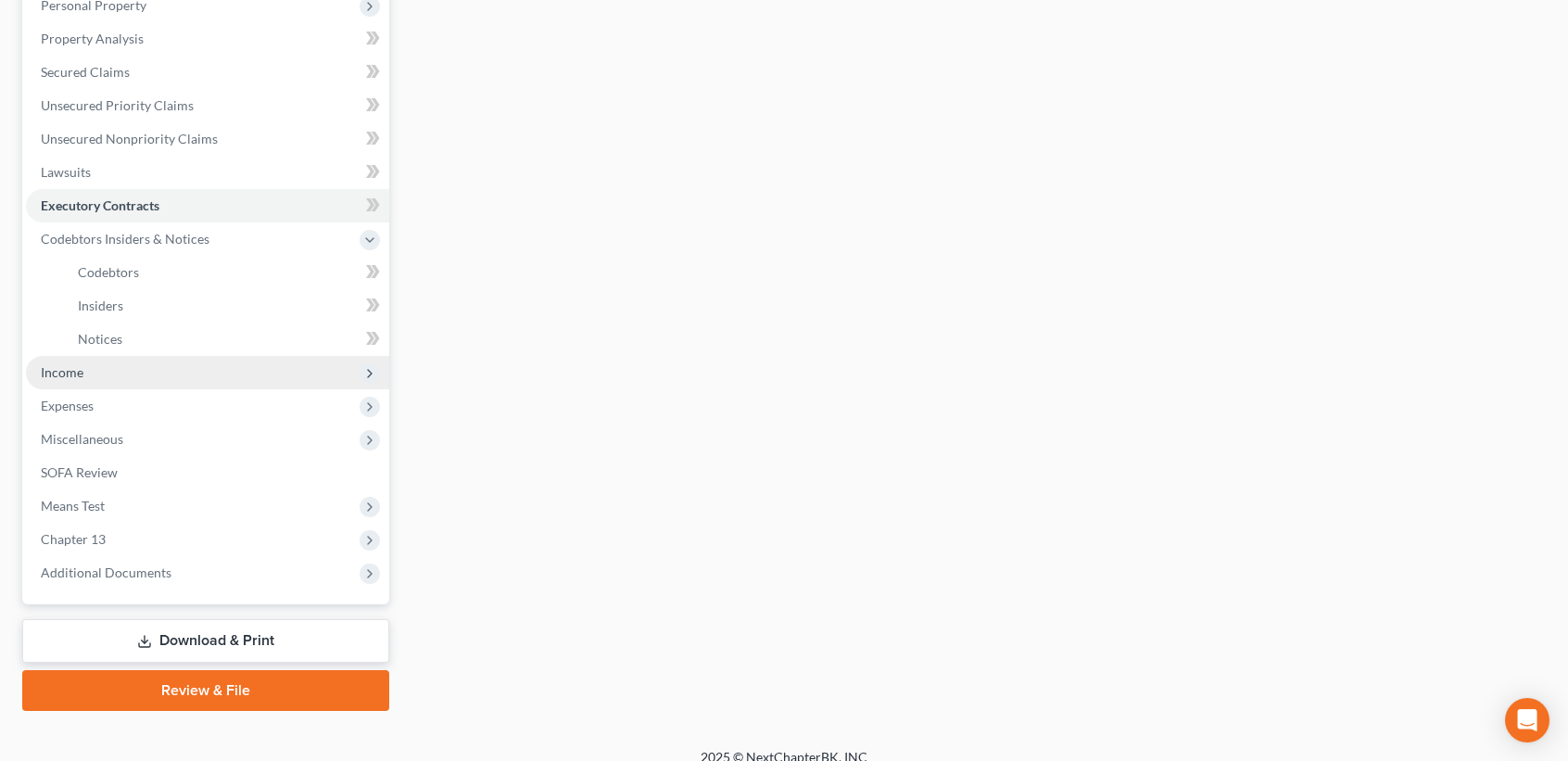
click at [93, 358] on span "Income" at bounding box center [207, 373] width 363 height 34
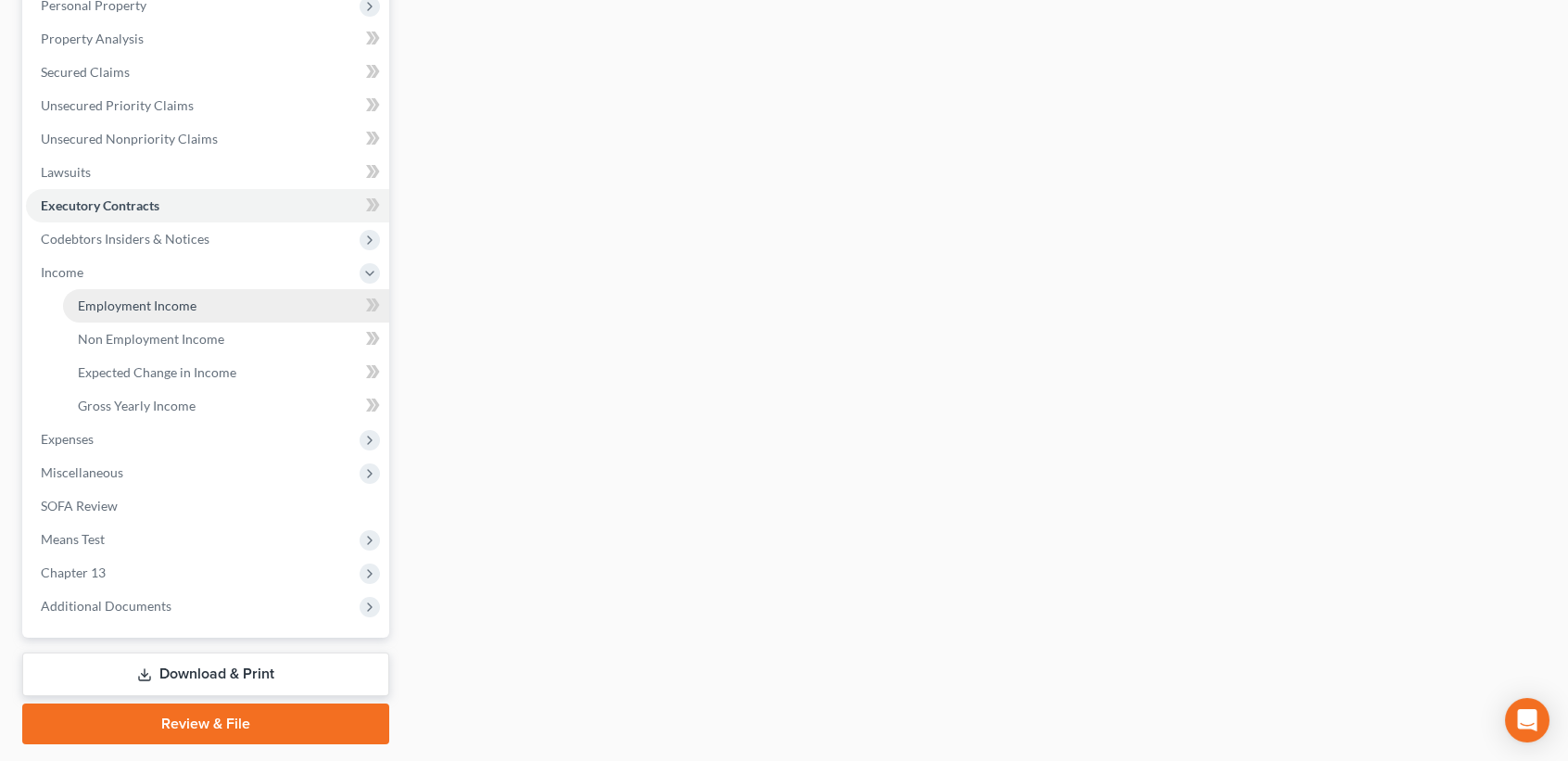
click at [95, 311] on span "Employment Income" at bounding box center [137, 306] width 119 height 16
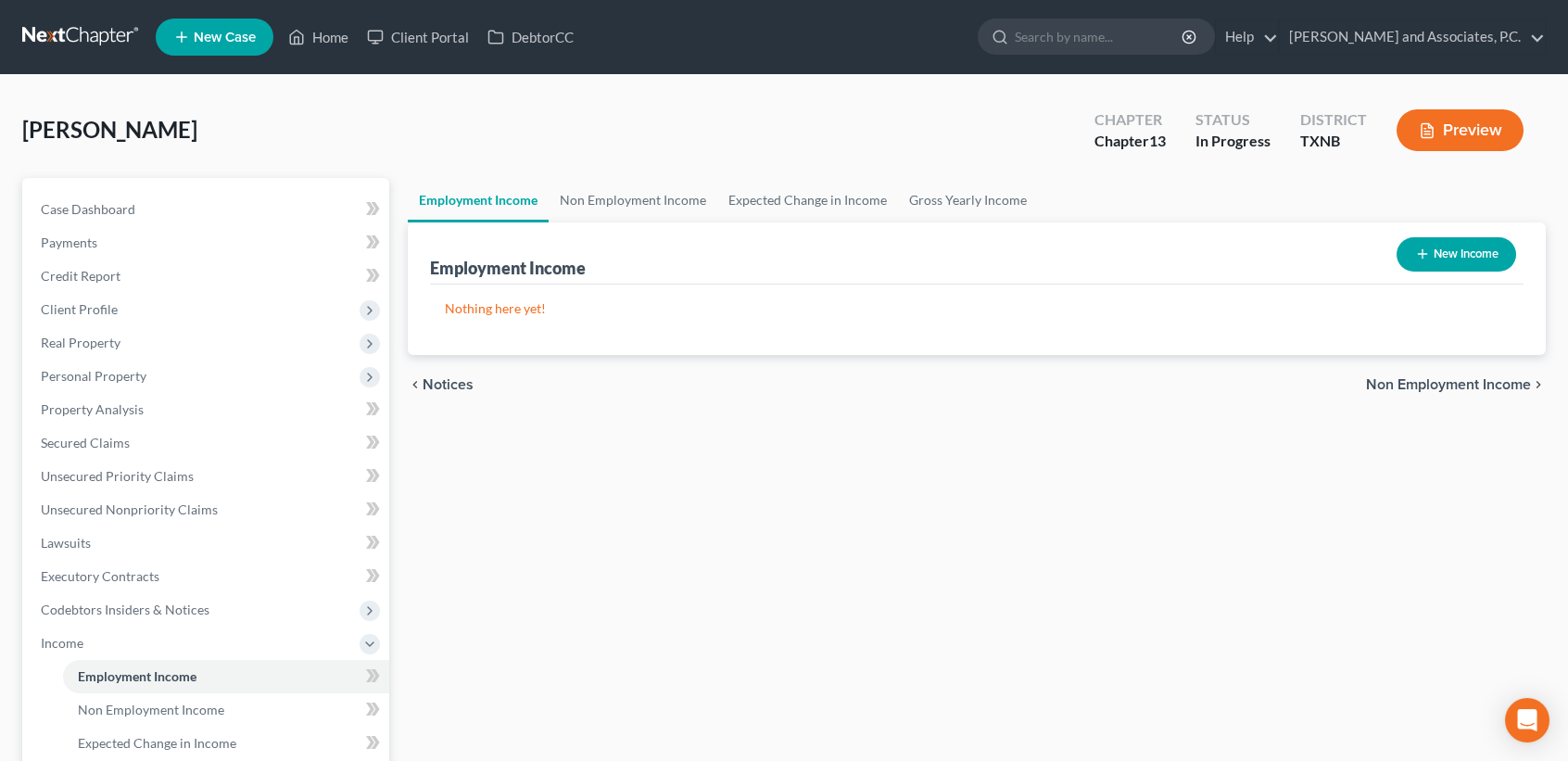
click at [1436, 252] on button "New Income" at bounding box center [1456, 254] width 120 height 35
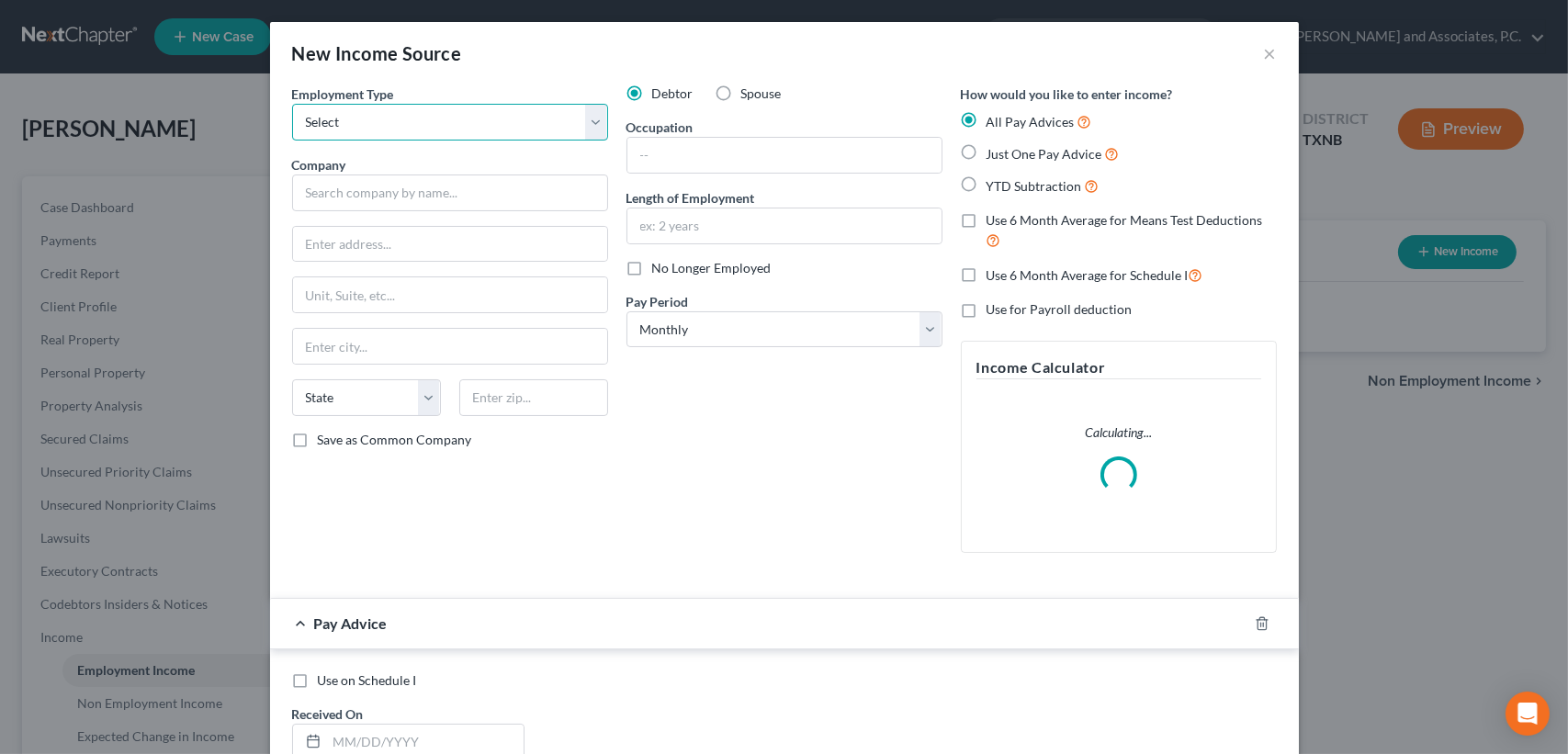
drag, startPoint x: 419, startPoint y: 134, endPoint x: 413, endPoint y: 142, distance: 10.0
click at [419, 134] on select "Select Full or [DEMOGRAPHIC_DATA] Employment Self Employment" at bounding box center [449, 122] width 316 height 36
click at [292, 104] on select "Select Full or [DEMOGRAPHIC_DATA] Employment Self Employment" at bounding box center [449, 122] width 316 height 36
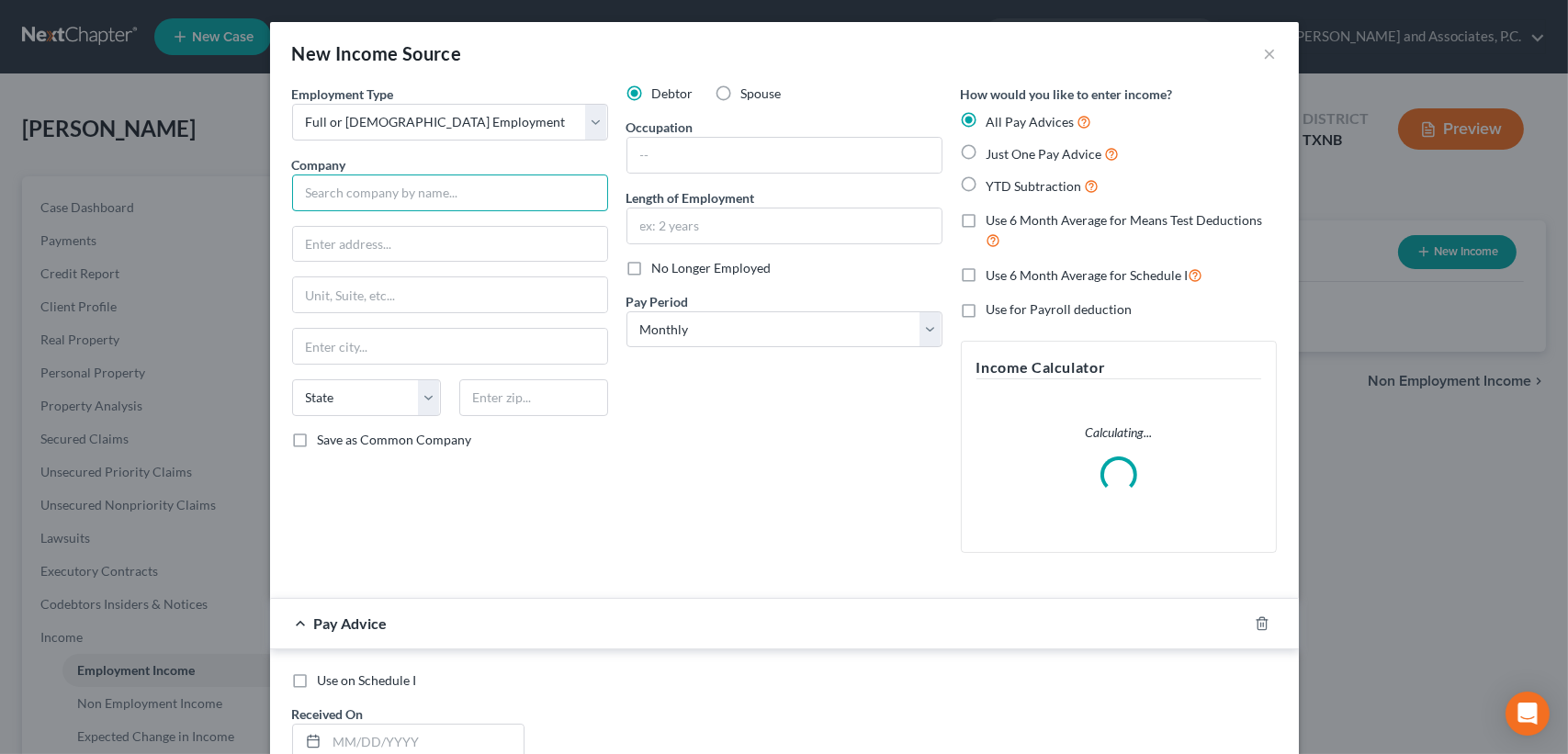
click at [384, 196] on input "text" at bounding box center [449, 193] width 316 height 36
click at [757, 151] on input "text" at bounding box center [784, 155] width 315 height 35
click at [501, 184] on input "text" at bounding box center [449, 193] width 316 height 36
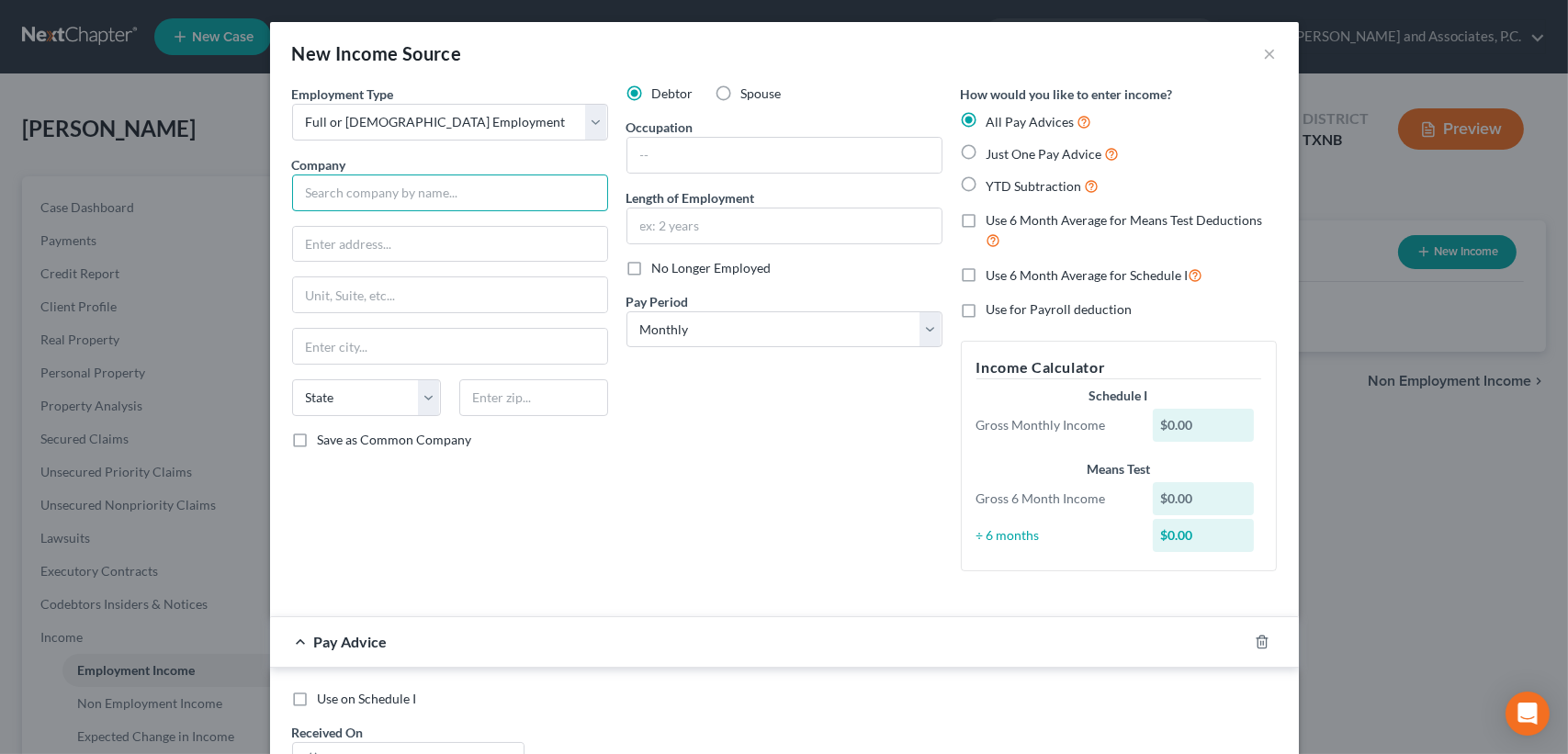
paste input "[PERSON_NAME] Unicem [GEOGRAPHIC_DATA] Maryneal"
click at [732, 149] on input "text" at bounding box center [784, 155] width 315 height 35
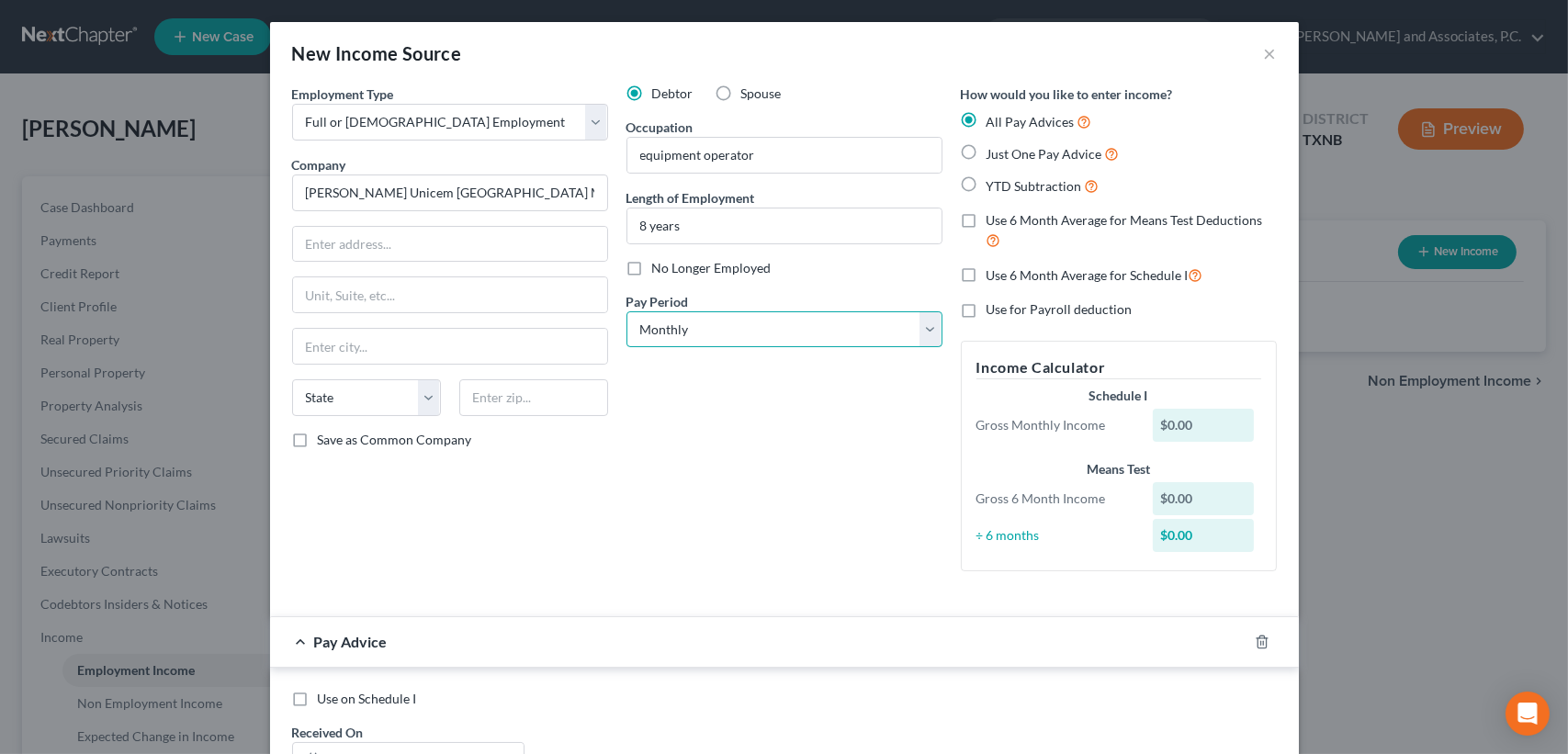
click at [689, 332] on select "Select Monthly Twice Monthly Every Other Week Weekly" at bounding box center [784, 329] width 316 height 36
click at [626, 312] on select "Select Monthly Twice Monthly Every Other Week Weekly" at bounding box center [784, 329] width 316 height 36
click at [700, 514] on div "Debtor Spouse Occupation equipment operator Length of Employment 8 years No Lon…" at bounding box center [784, 335] width 334 height 501
click at [1258, 644] on icon "button" at bounding box center [1261, 642] width 8 height 12
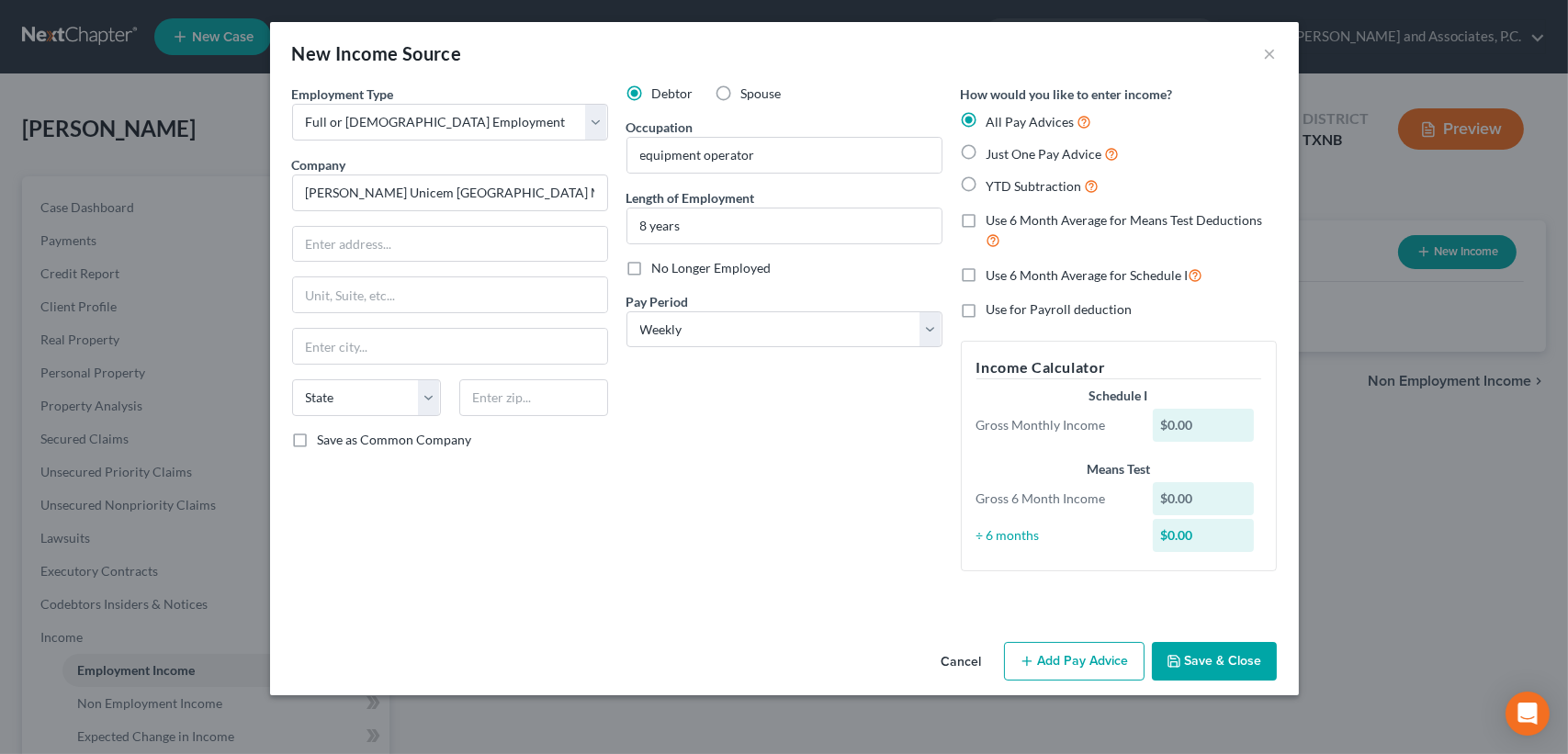
click at [1186, 669] on button "Save & Close" at bounding box center [1214, 661] width 125 height 38
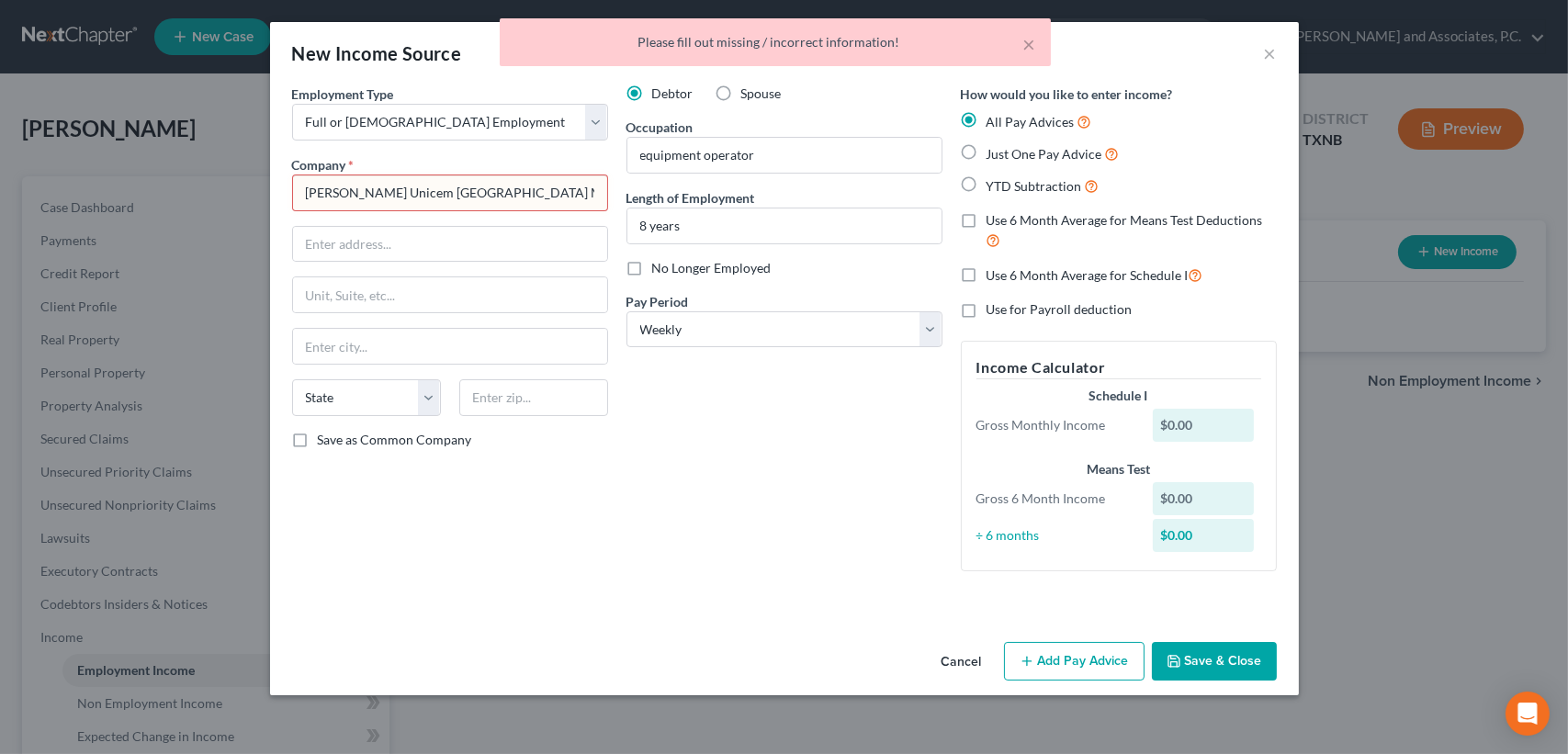
drag, startPoint x: 506, startPoint y: 203, endPoint x: 327, endPoint y: 201, distance: 179.0
click at [499, 203] on input "[PERSON_NAME] Unicem [GEOGRAPHIC_DATA] Maryneal" at bounding box center [449, 193] width 316 height 36
drag, startPoint x: 290, startPoint y: 190, endPoint x: 307, endPoint y: 194, distance: 17.5
click at [295, 190] on div "Employment Type * Select Full or [DEMOGRAPHIC_DATA] Employment Self Employment …" at bounding box center [450, 335] width 334 height 501
click at [308, 194] on input "[PERSON_NAME] Unicem [GEOGRAPHIC_DATA] Maryneal" at bounding box center [449, 193] width 316 height 36
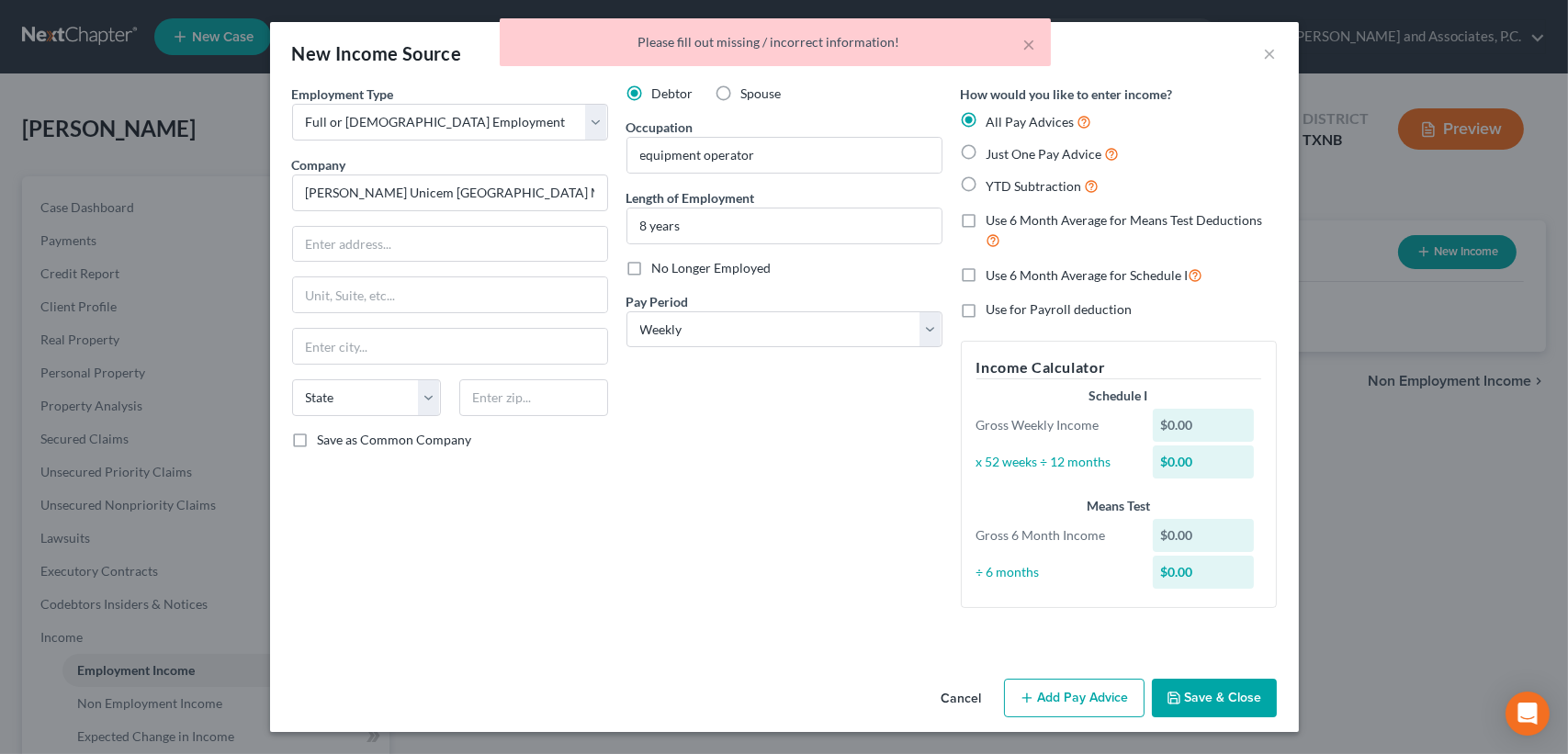
click at [1206, 695] on button "Save & Close" at bounding box center [1214, 698] width 125 height 38
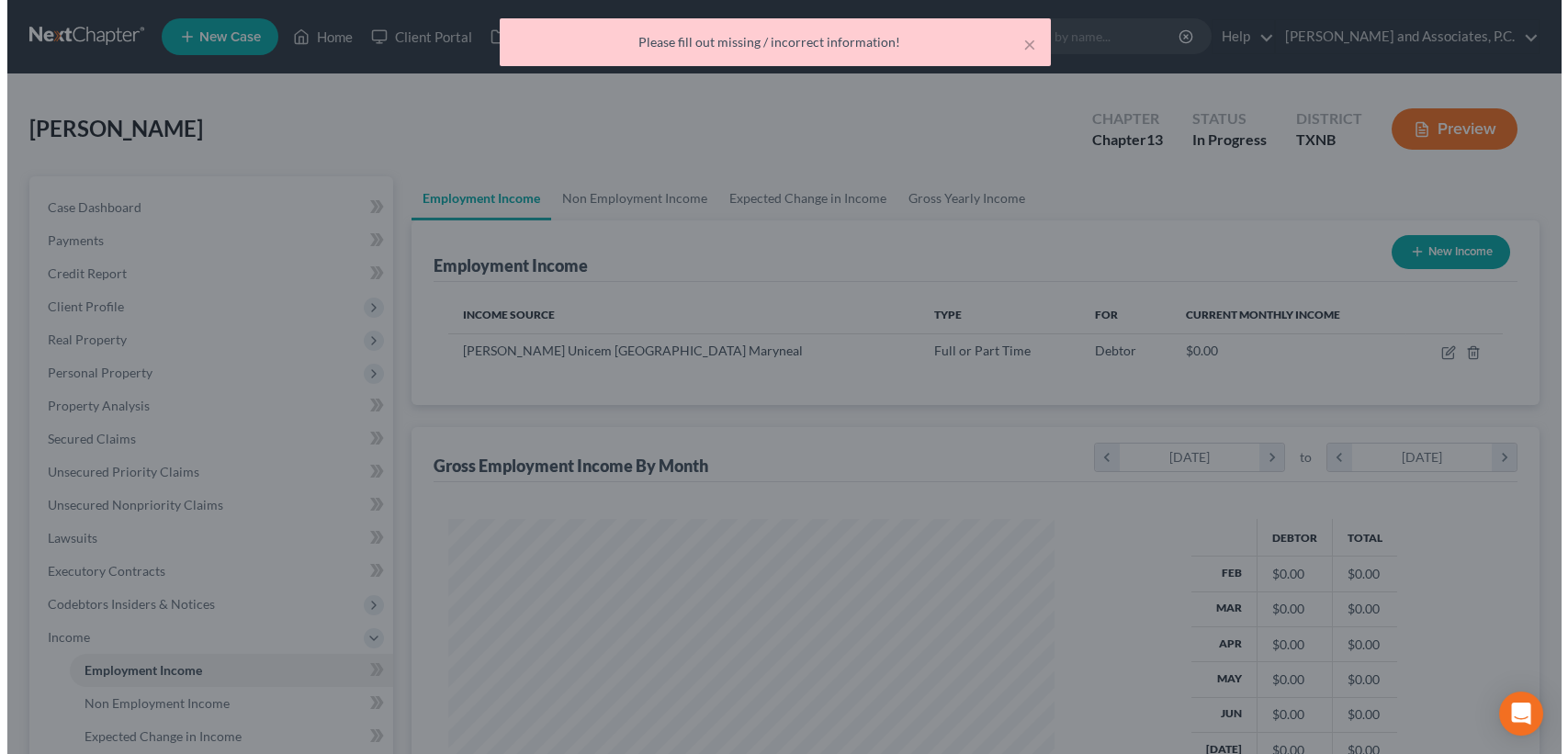
scroll to position [918332, 918045]
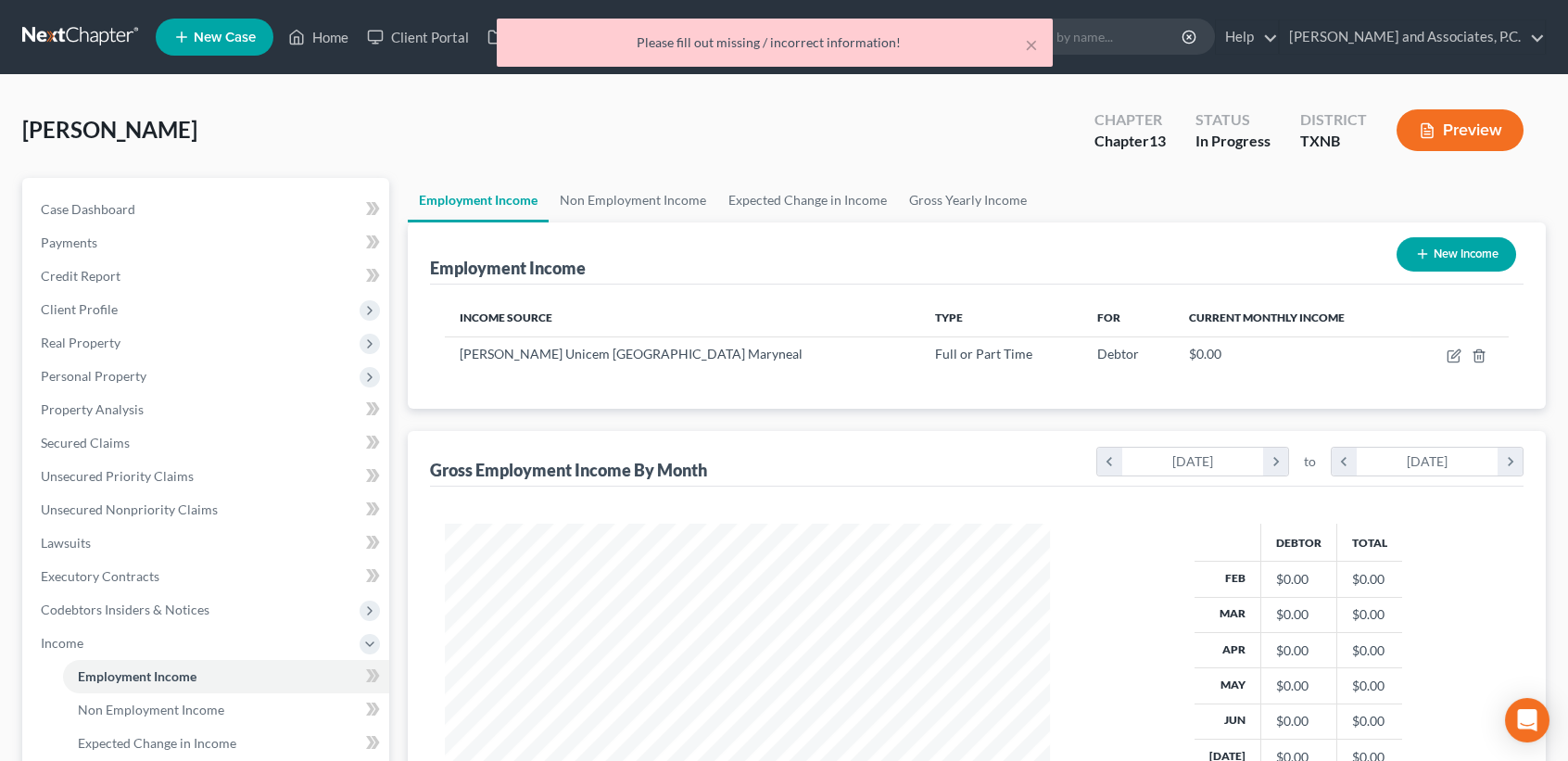
click at [1453, 245] on button "New Income" at bounding box center [1456, 254] width 120 height 35
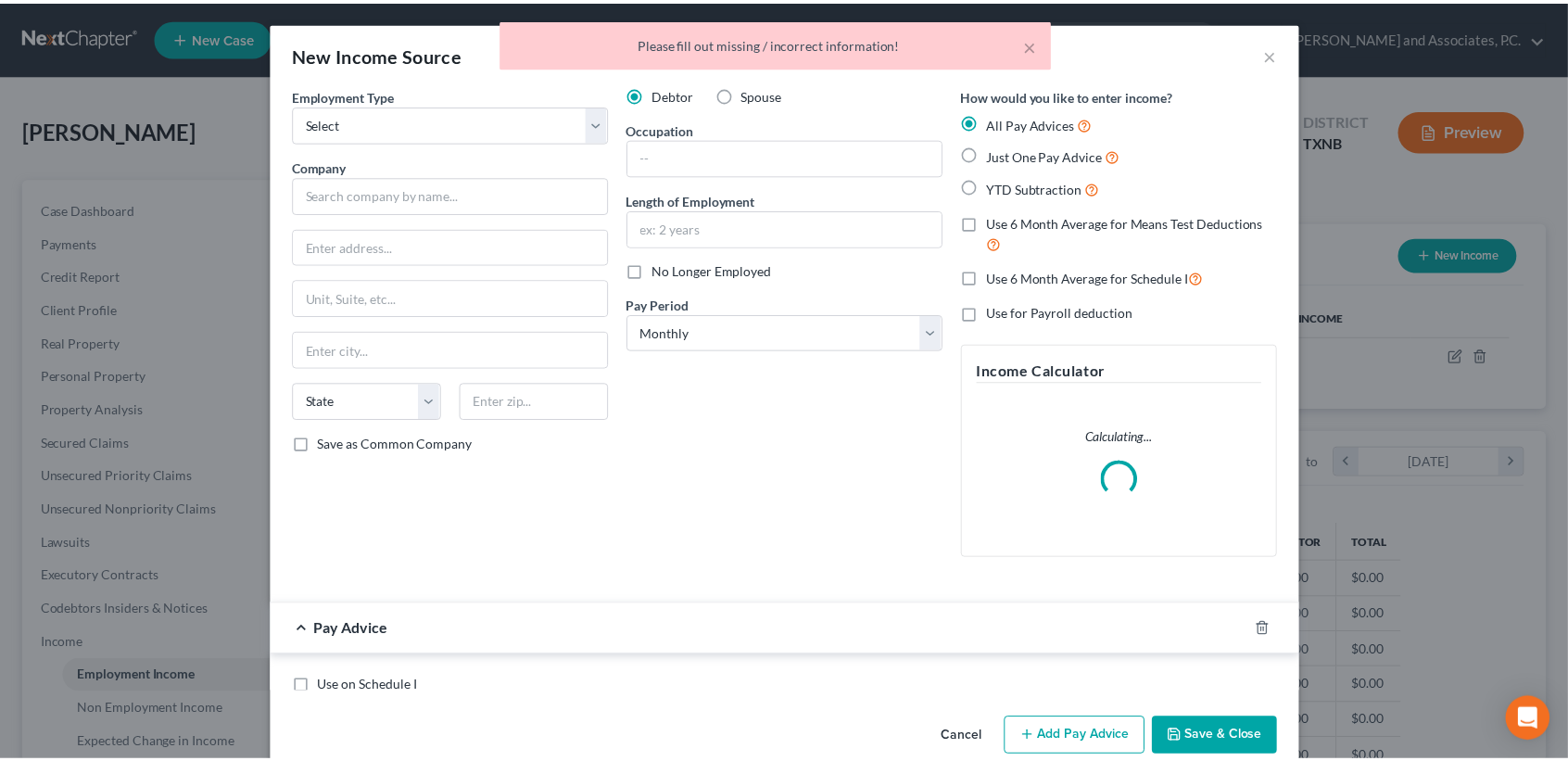
scroll to position [332, 648]
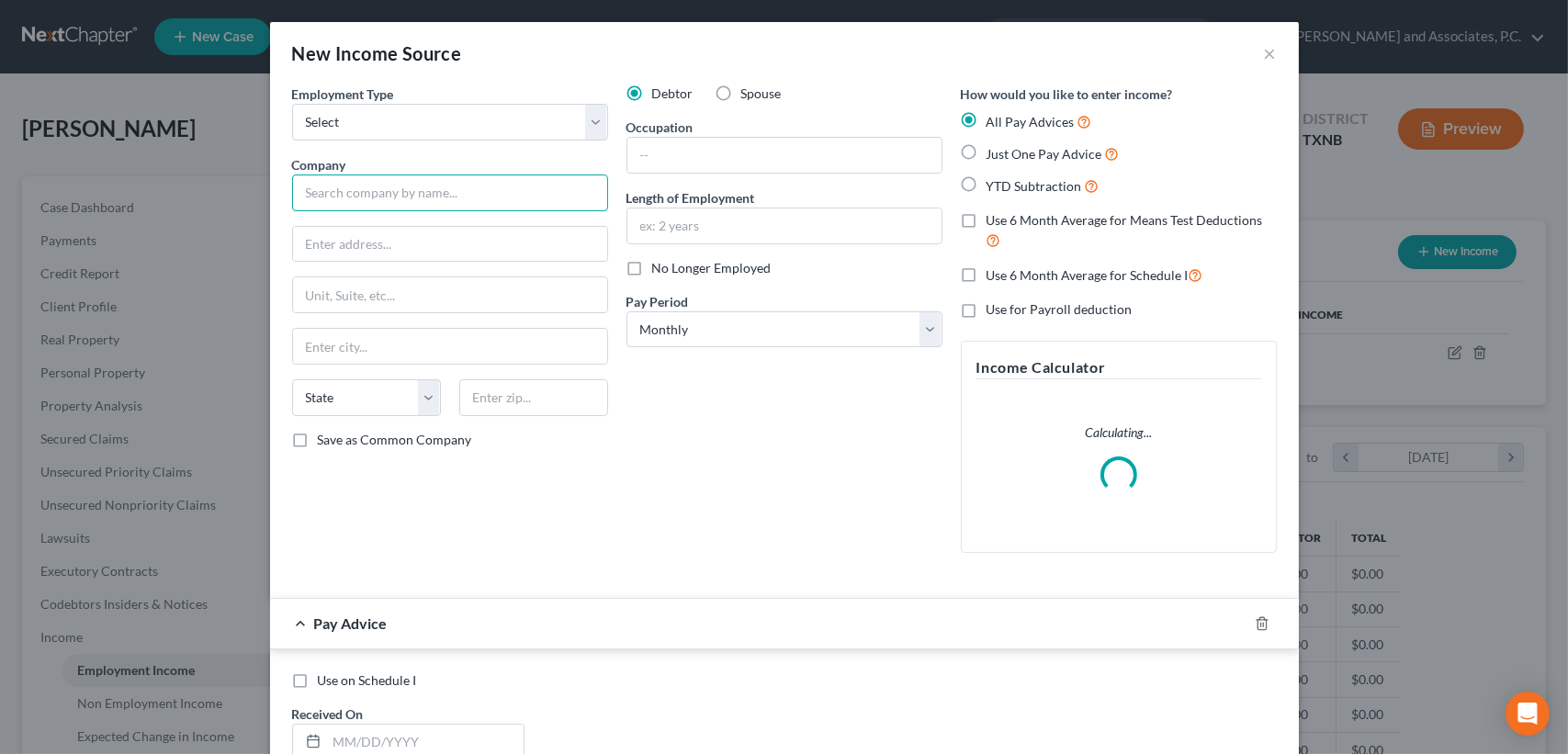
click at [422, 193] on input "text" at bounding box center [449, 193] width 316 height 36
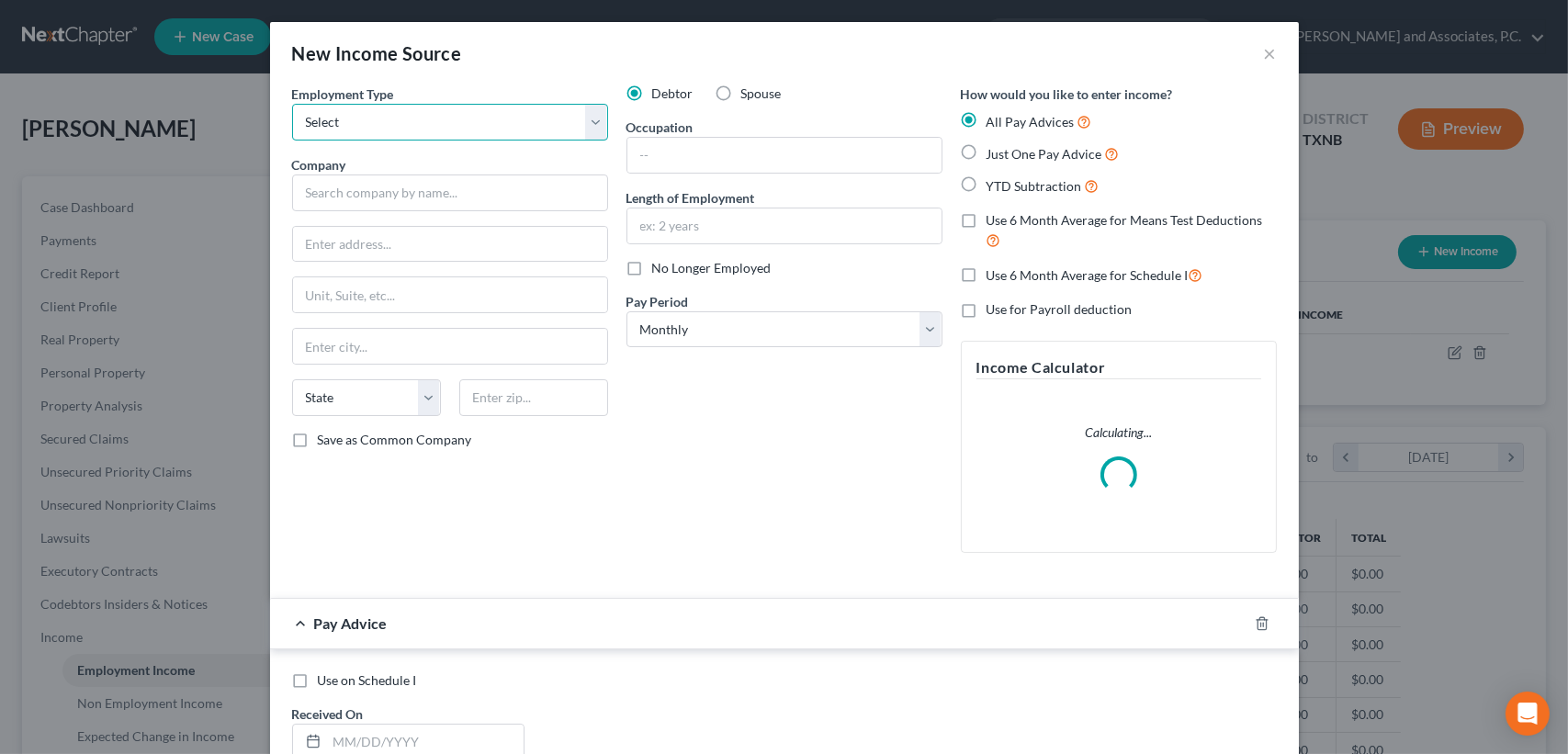
click at [404, 137] on select "Select Full or [DEMOGRAPHIC_DATA] Employment Self Employment" at bounding box center [449, 122] width 316 height 36
click at [292, 104] on select "Select Full or [DEMOGRAPHIC_DATA] Employment Self Employment" at bounding box center [449, 122] width 316 height 36
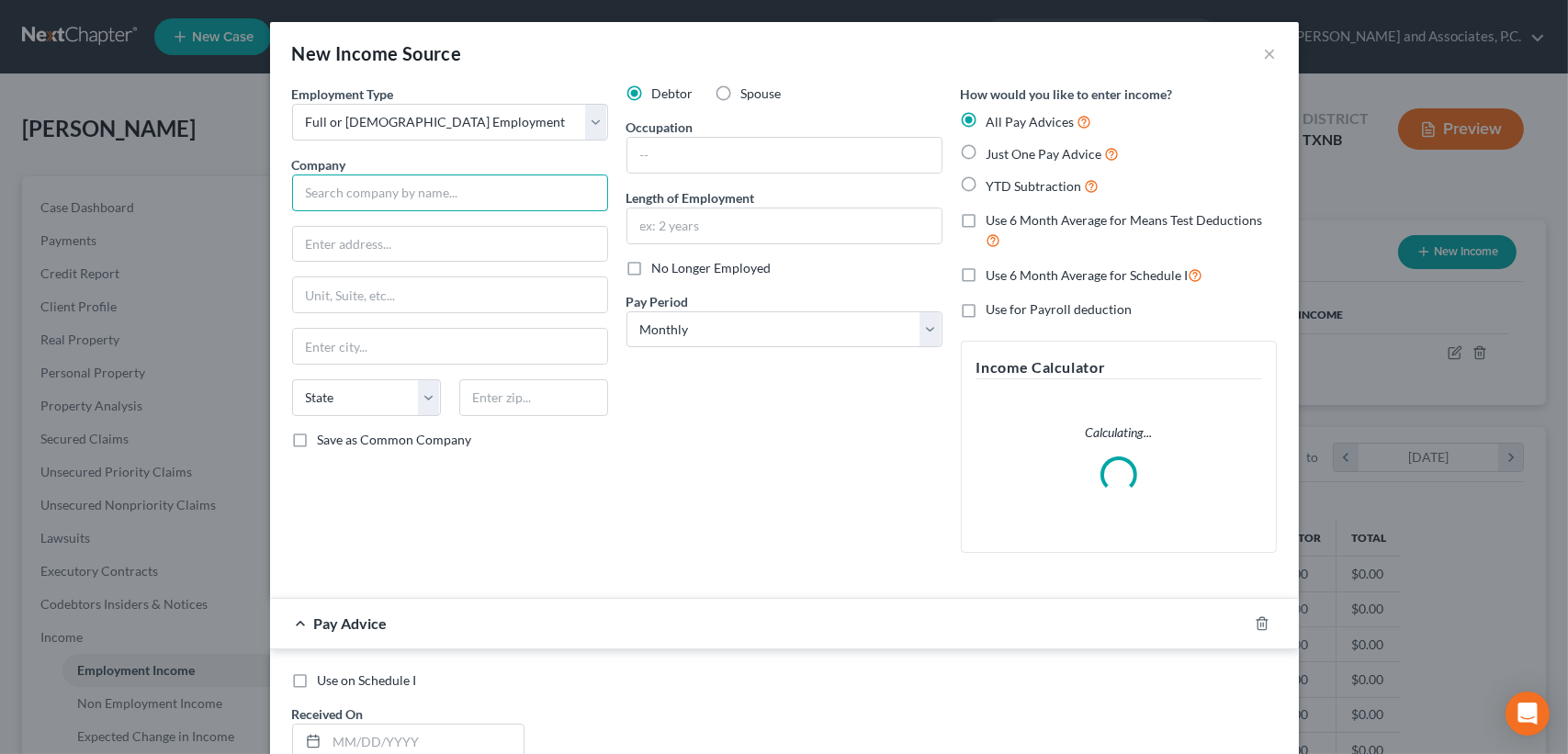
click at [374, 198] on input "text" at bounding box center [449, 193] width 316 height 36
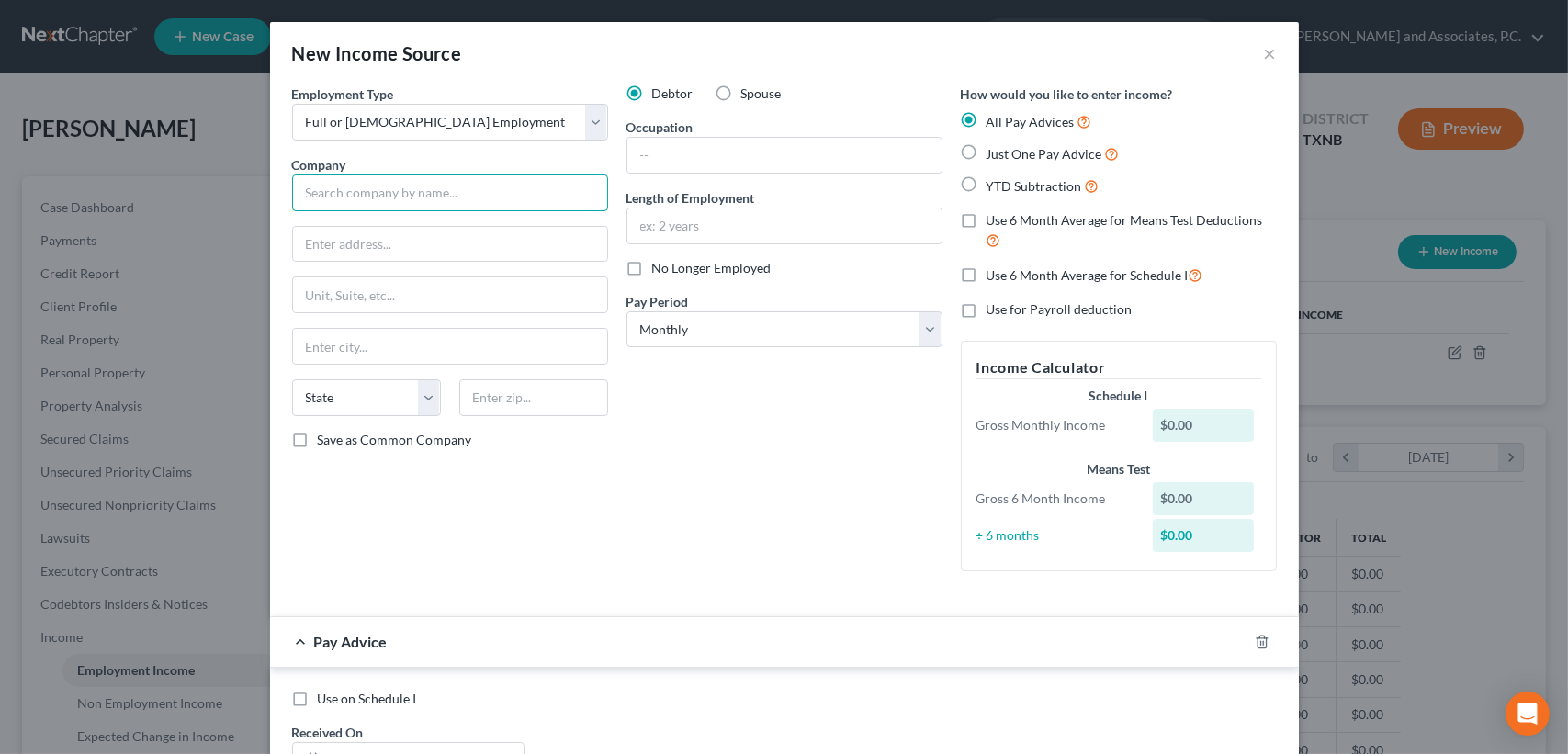
paste input "Rolling Plains Rural Health Clinic"
drag, startPoint x: 287, startPoint y: 180, endPoint x: 289, endPoint y: 195, distance: 15.1
click at [292, 182] on div "Rolling Plains Rural Health Clinic" at bounding box center [449, 193] width 316 height 36
click at [292, 197] on input "Rolling Plains Rural Health Clinic" at bounding box center [449, 193] width 316 height 36
click at [723, 163] on input "text" at bounding box center [784, 155] width 315 height 35
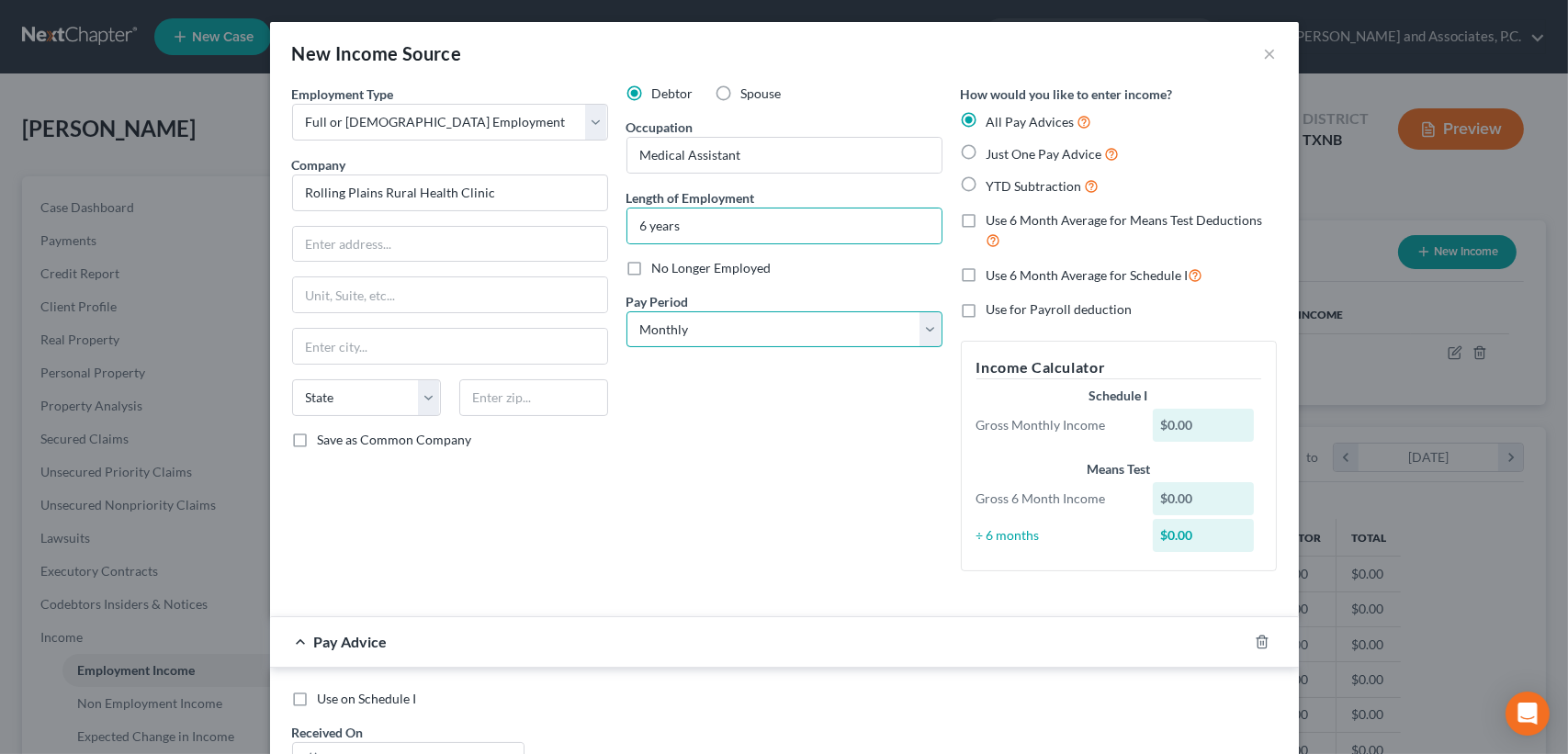
drag, startPoint x: 740, startPoint y: 320, endPoint x: 661, endPoint y: 341, distance: 81.7
click at [740, 319] on select "Select Monthly Twice Monthly Every Other Week Weekly" at bounding box center [784, 329] width 316 height 36
click at [626, 312] on select "Select Monthly Twice Monthly Every Other Week Weekly" at bounding box center [784, 329] width 316 height 36
click at [702, 462] on div "Debtor Spouse Occupation Medical Assistant Length of Employment 6 years No Long…" at bounding box center [784, 335] width 334 height 501
click at [1266, 639] on div at bounding box center [1273, 642] width 51 height 29
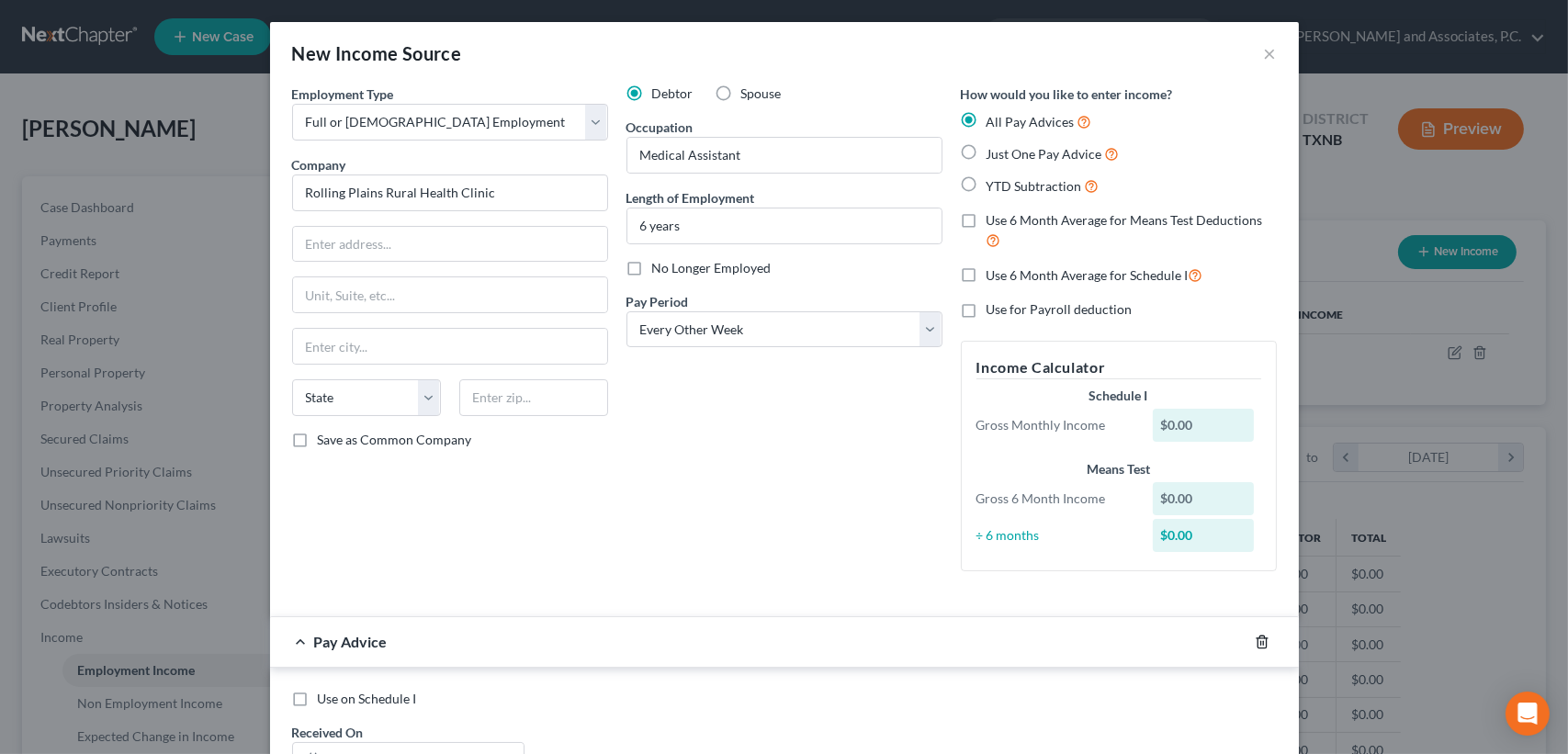
click at [1258, 644] on icon "button" at bounding box center [1261, 642] width 8 height 12
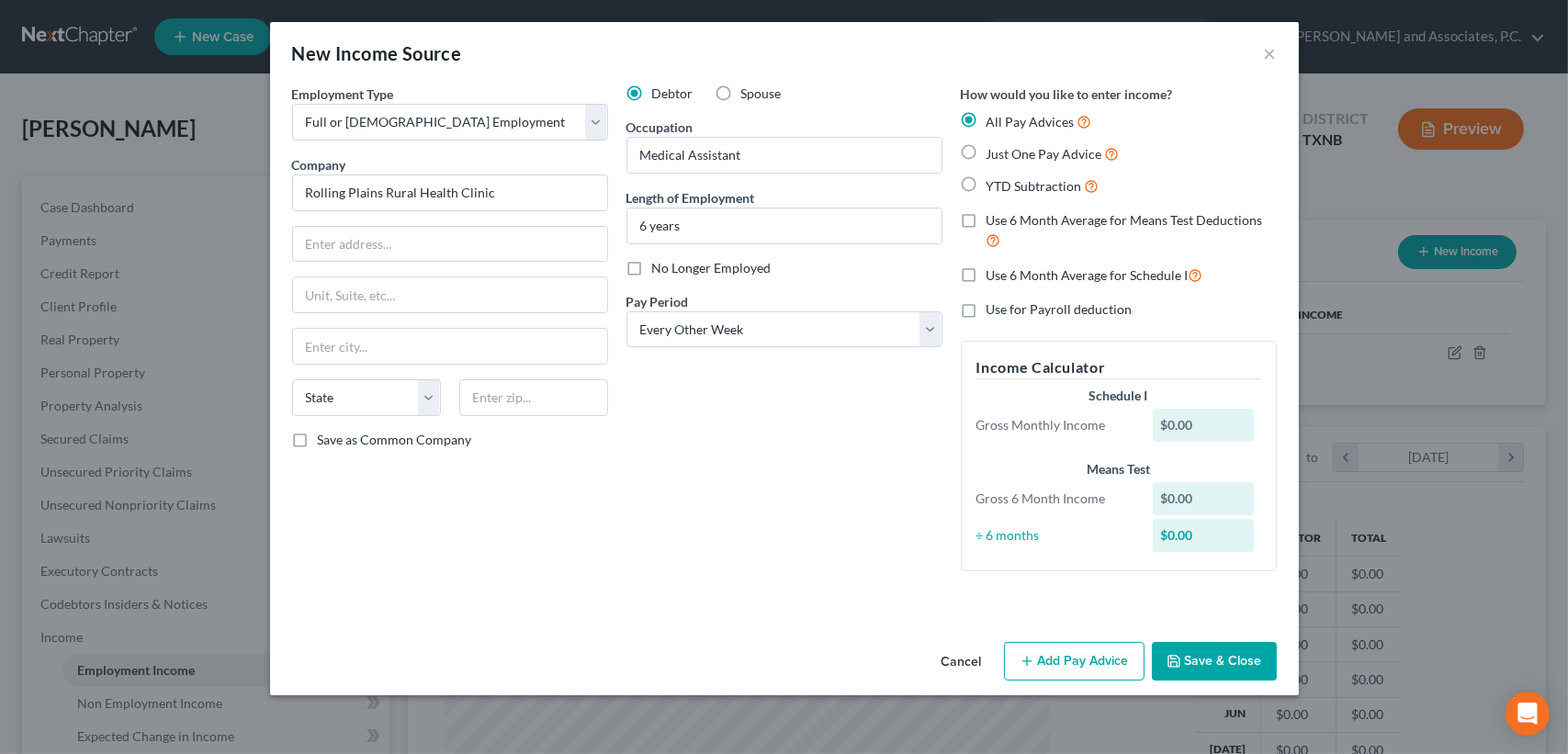
click at [1224, 664] on button "Save & Close" at bounding box center [1214, 661] width 125 height 38
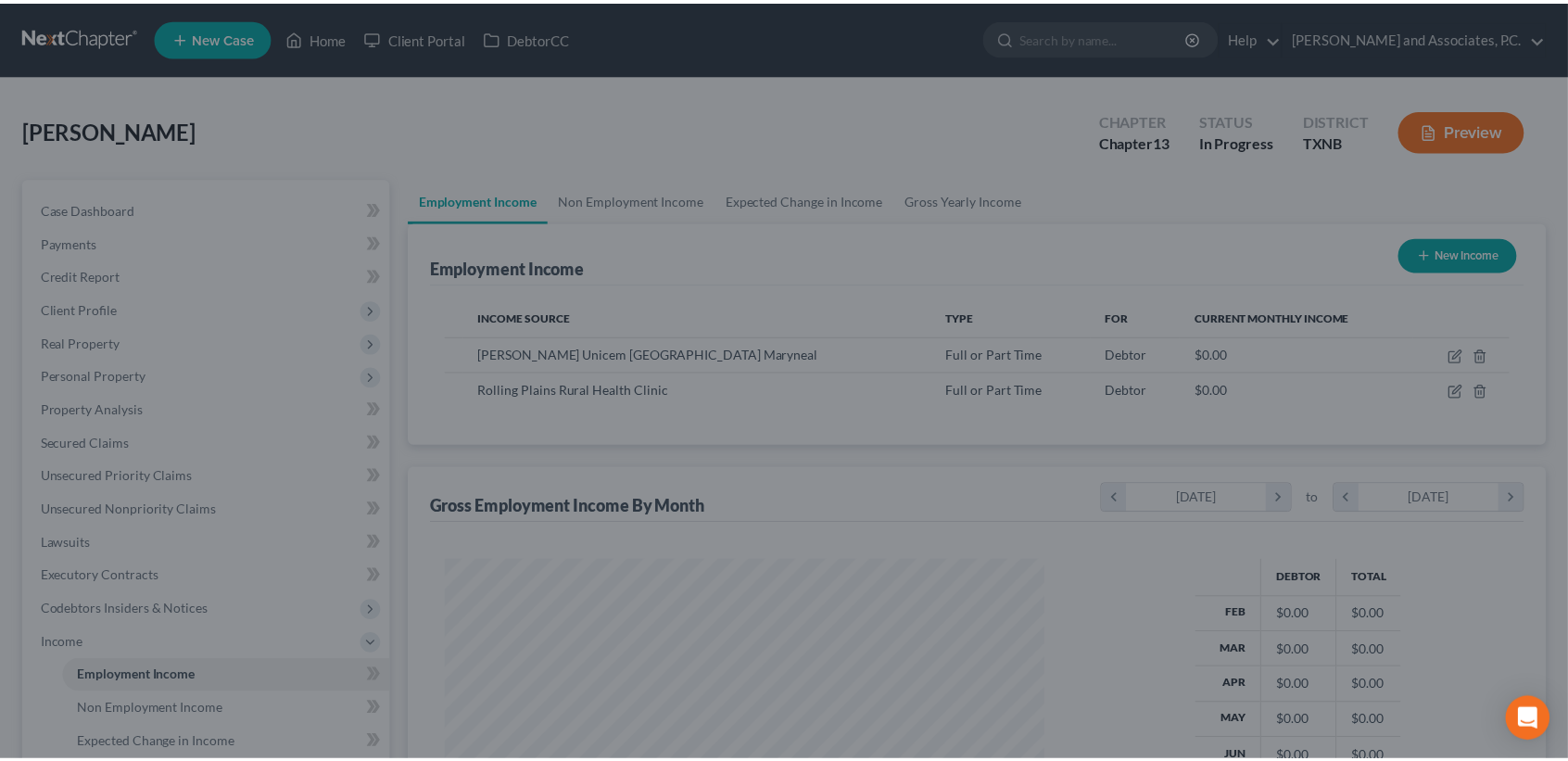
scroll to position [926857, 926174]
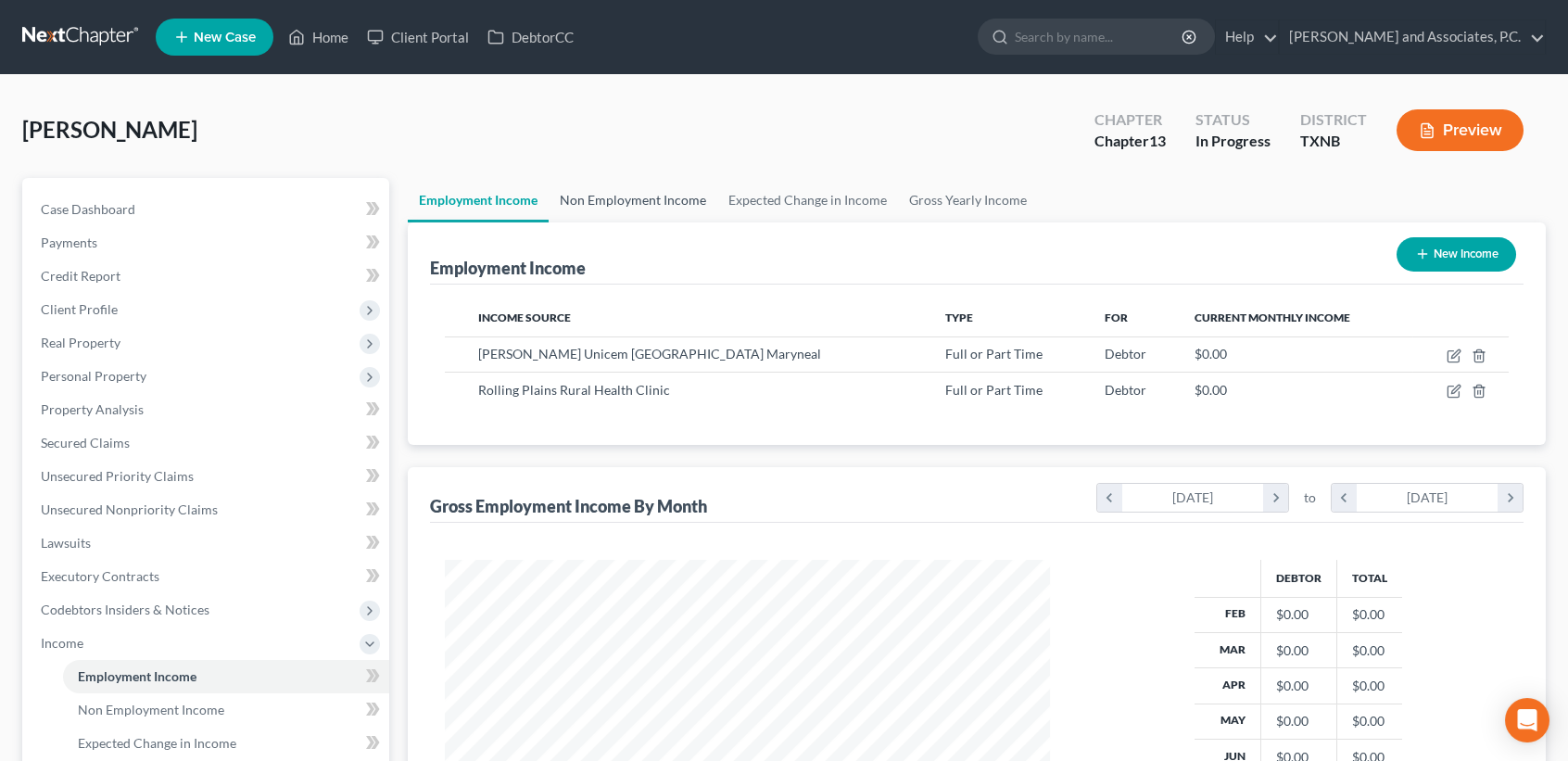
click at [614, 200] on link "Non Employment Income" at bounding box center [633, 199] width 169 height 45
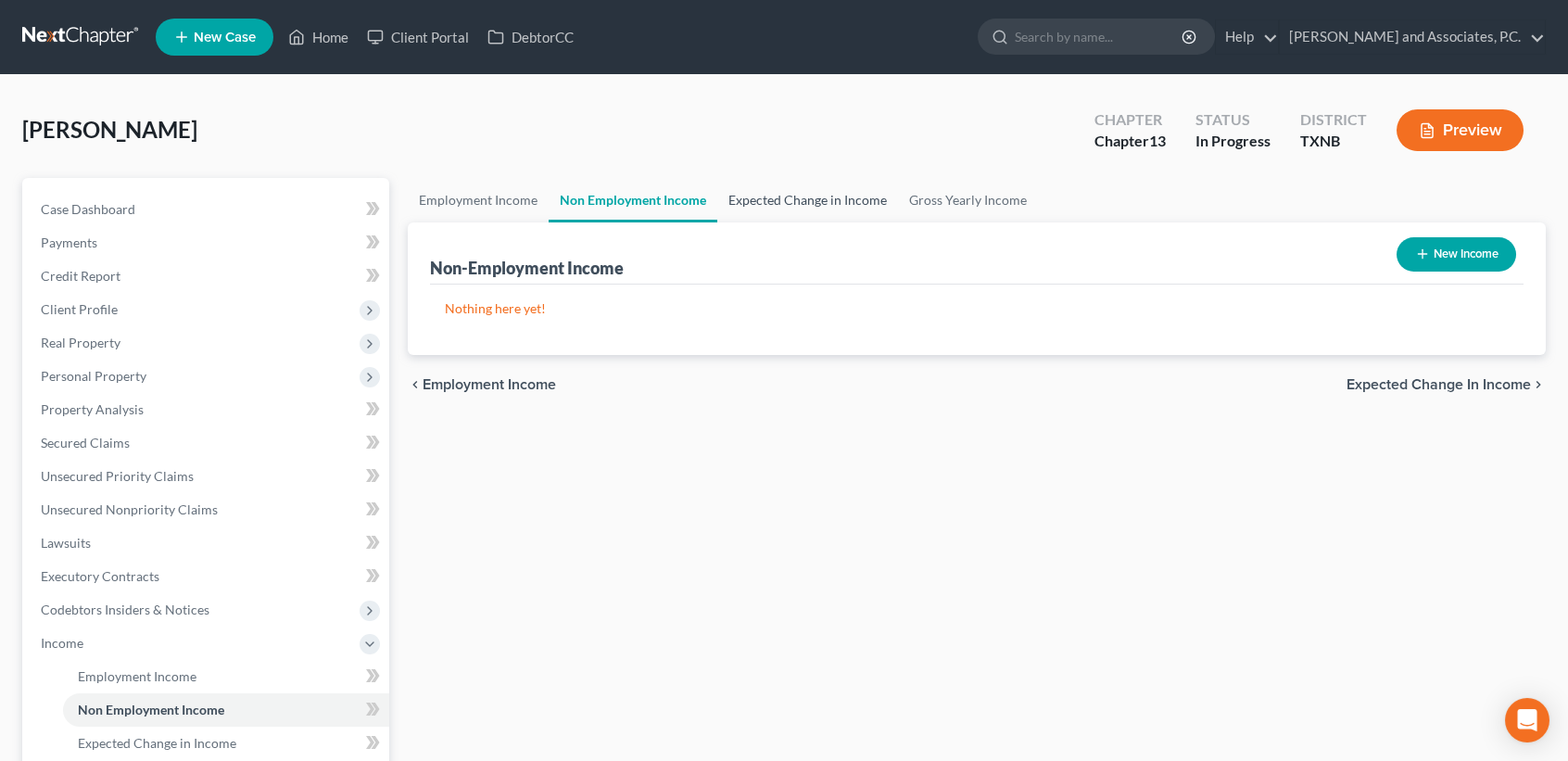
click at [799, 198] on link "Expected Change in Income" at bounding box center [807, 199] width 181 height 45
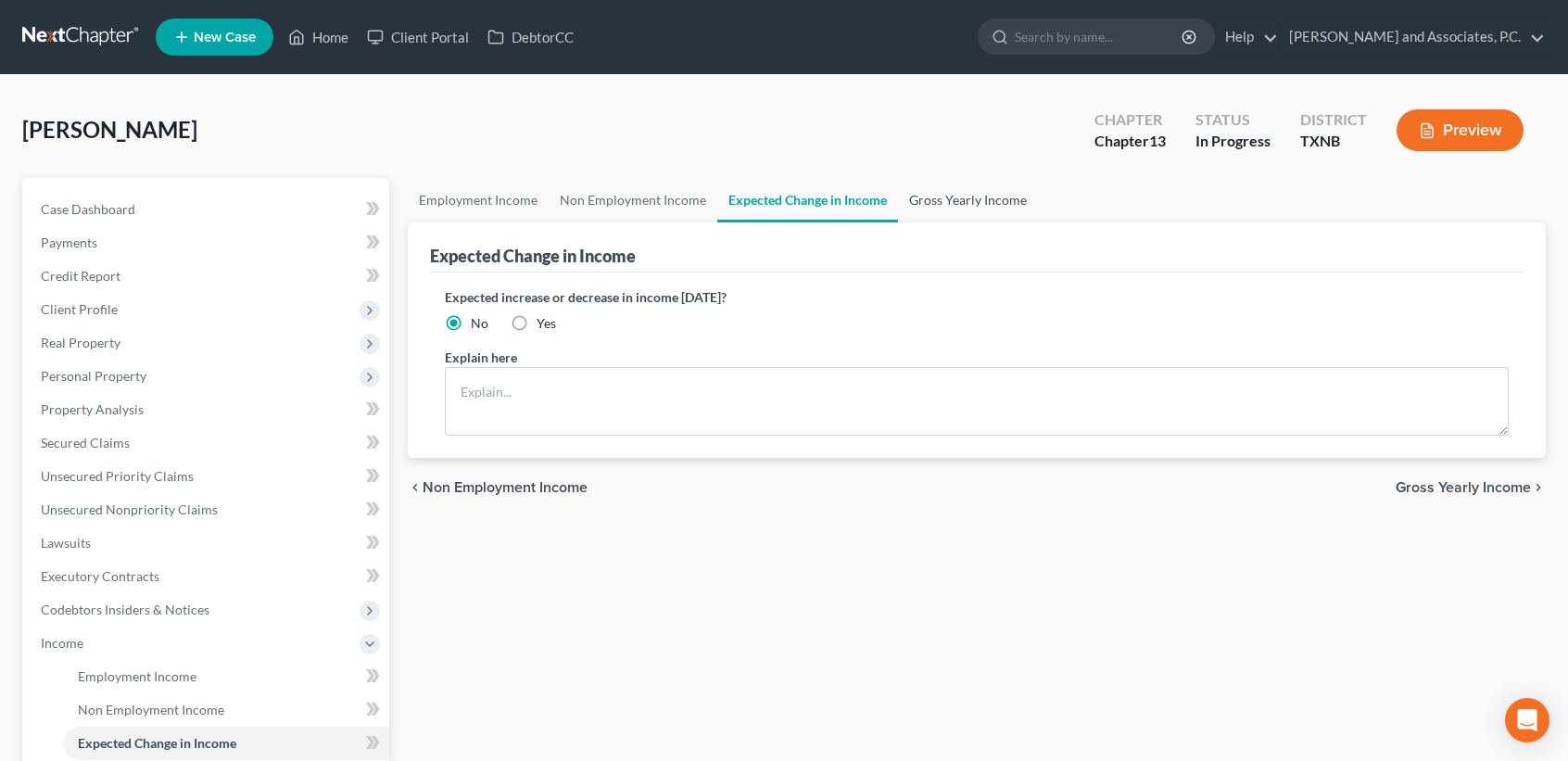
click at [953, 216] on link "Gross Yearly Income" at bounding box center [968, 199] width 140 height 45
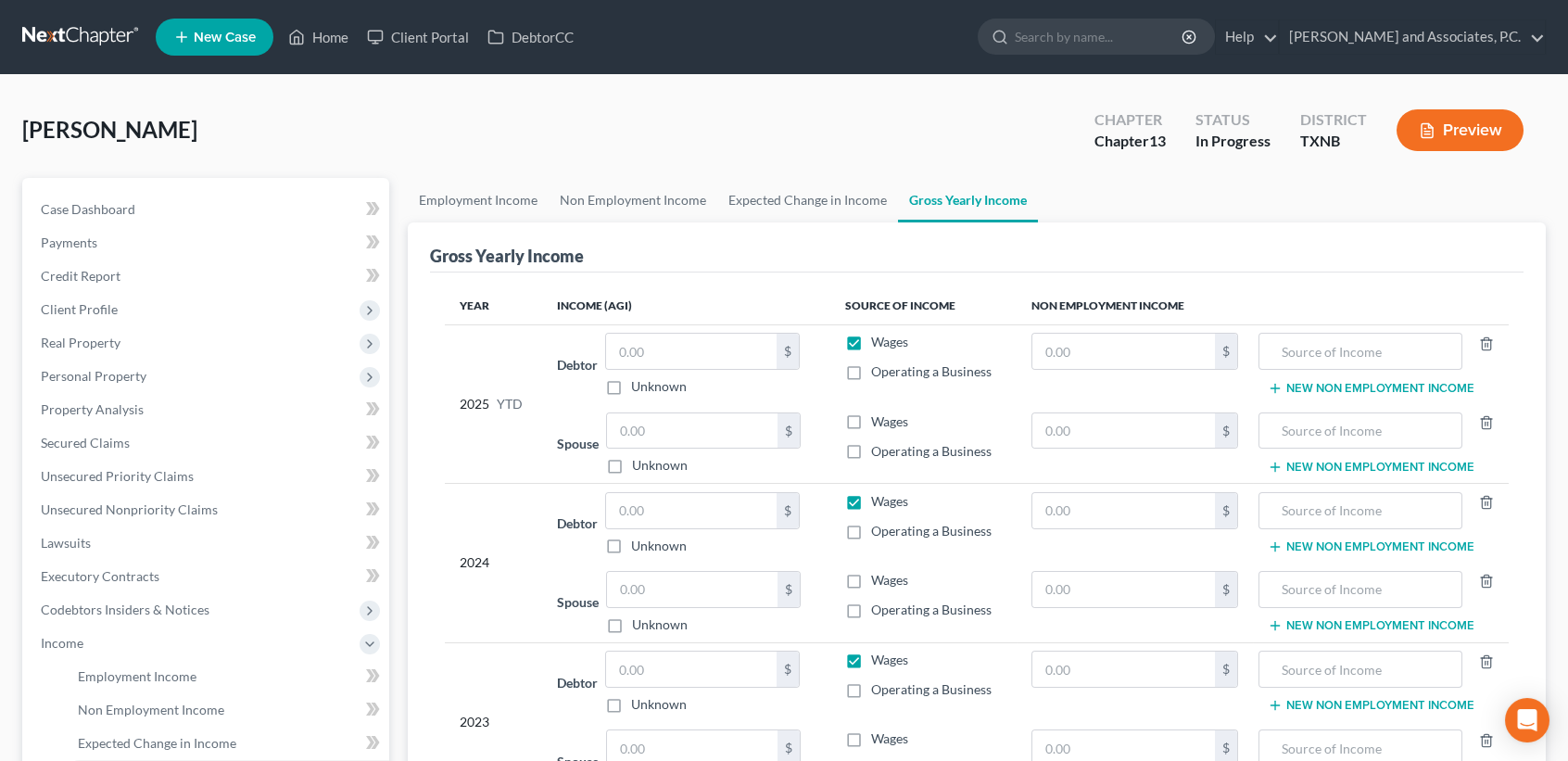
scroll to position [247, 0]
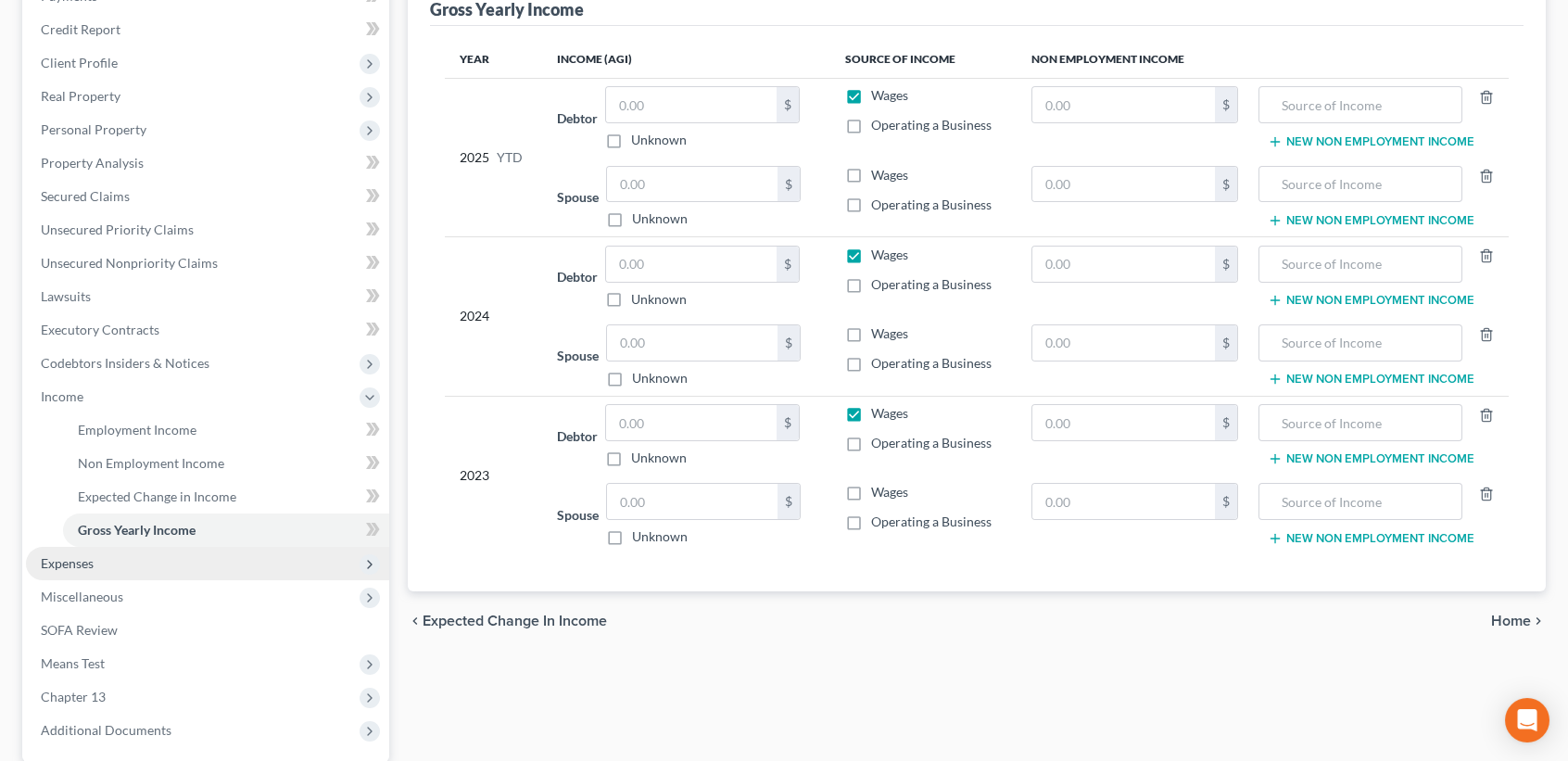
click at [168, 569] on span "Expenses" at bounding box center [207, 564] width 363 height 34
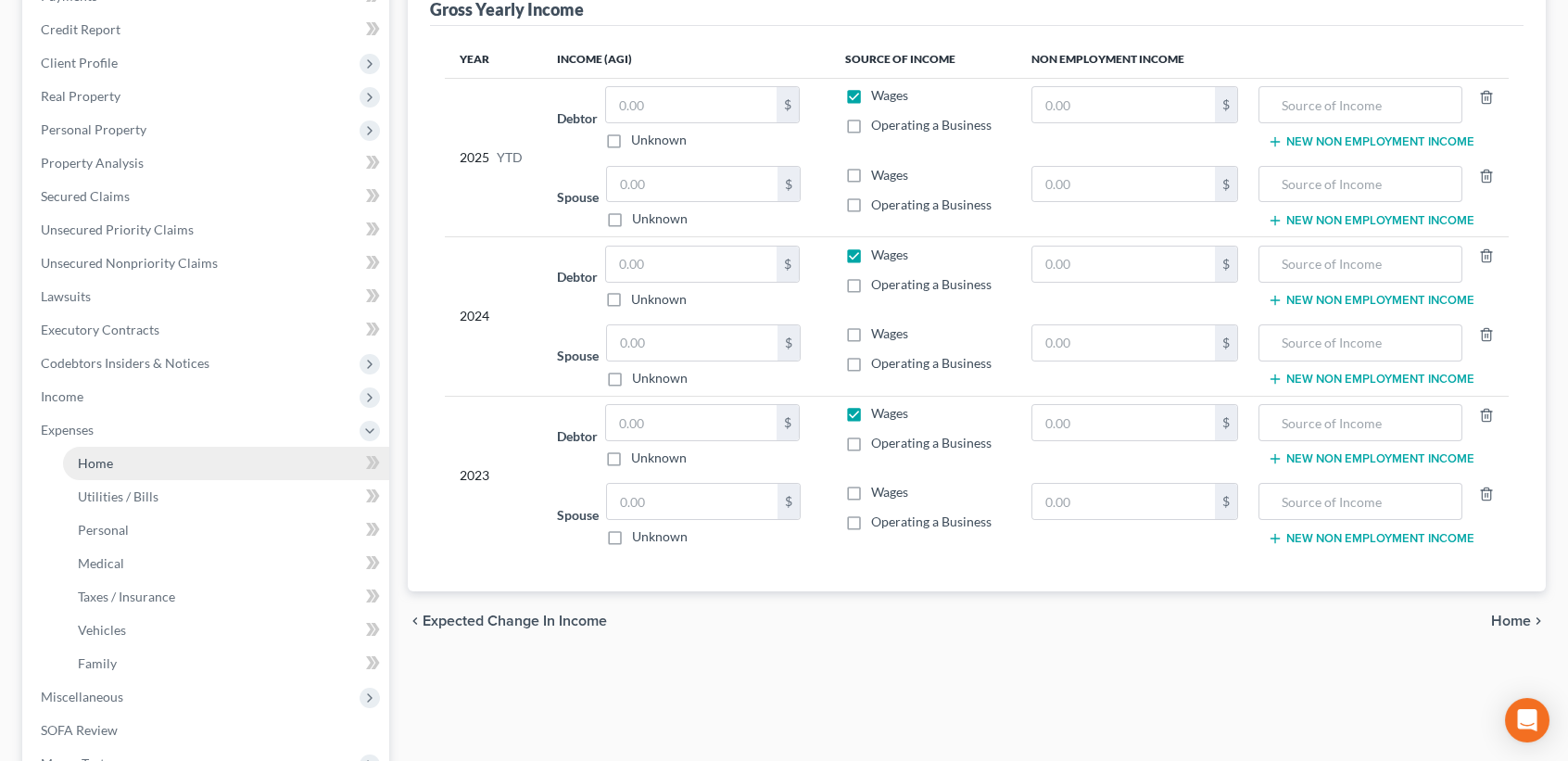
click at [163, 456] on link "Home" at bounding box center [226, 463] width 326 height 34
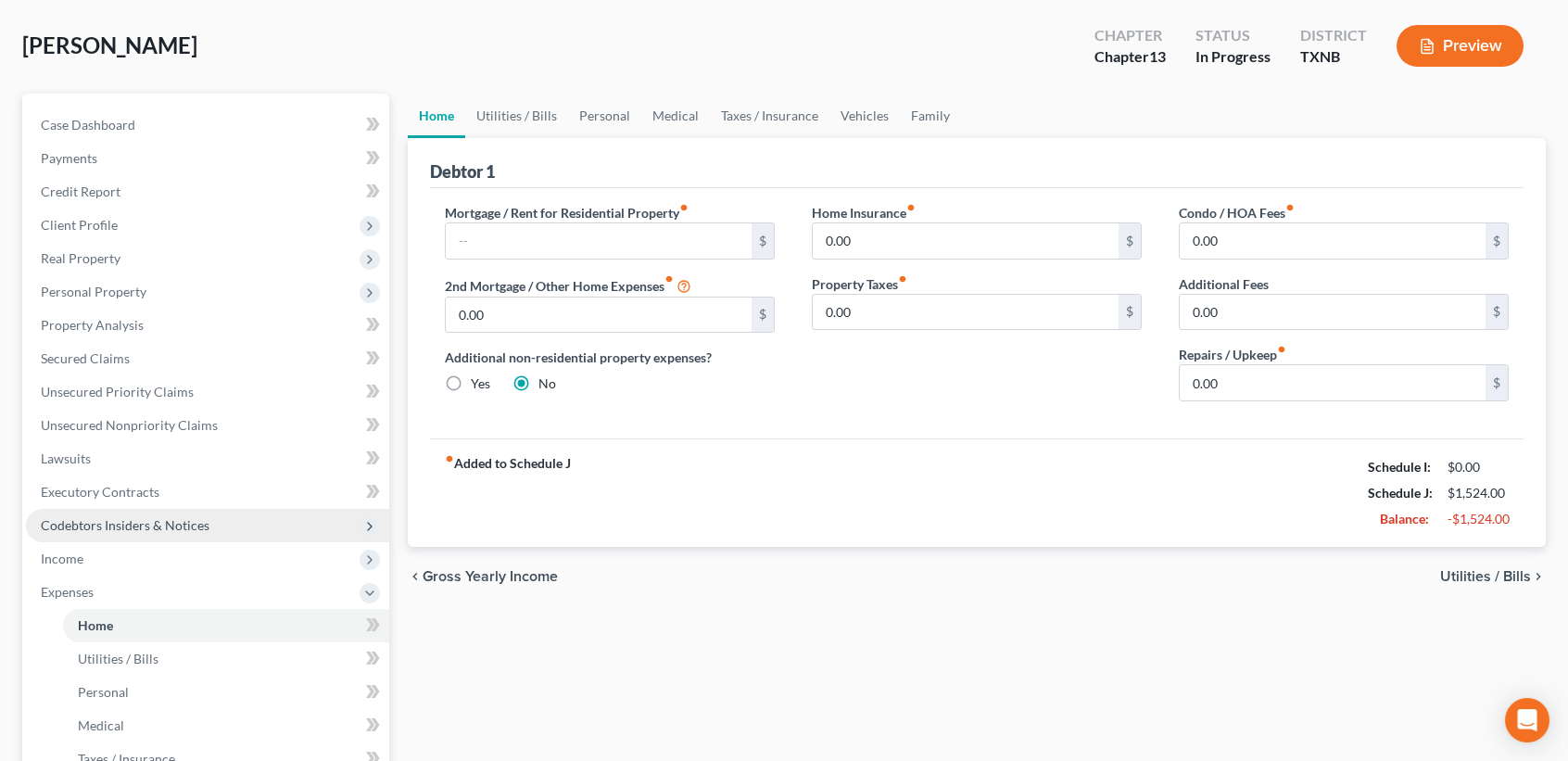
scroll to position [123, 0]
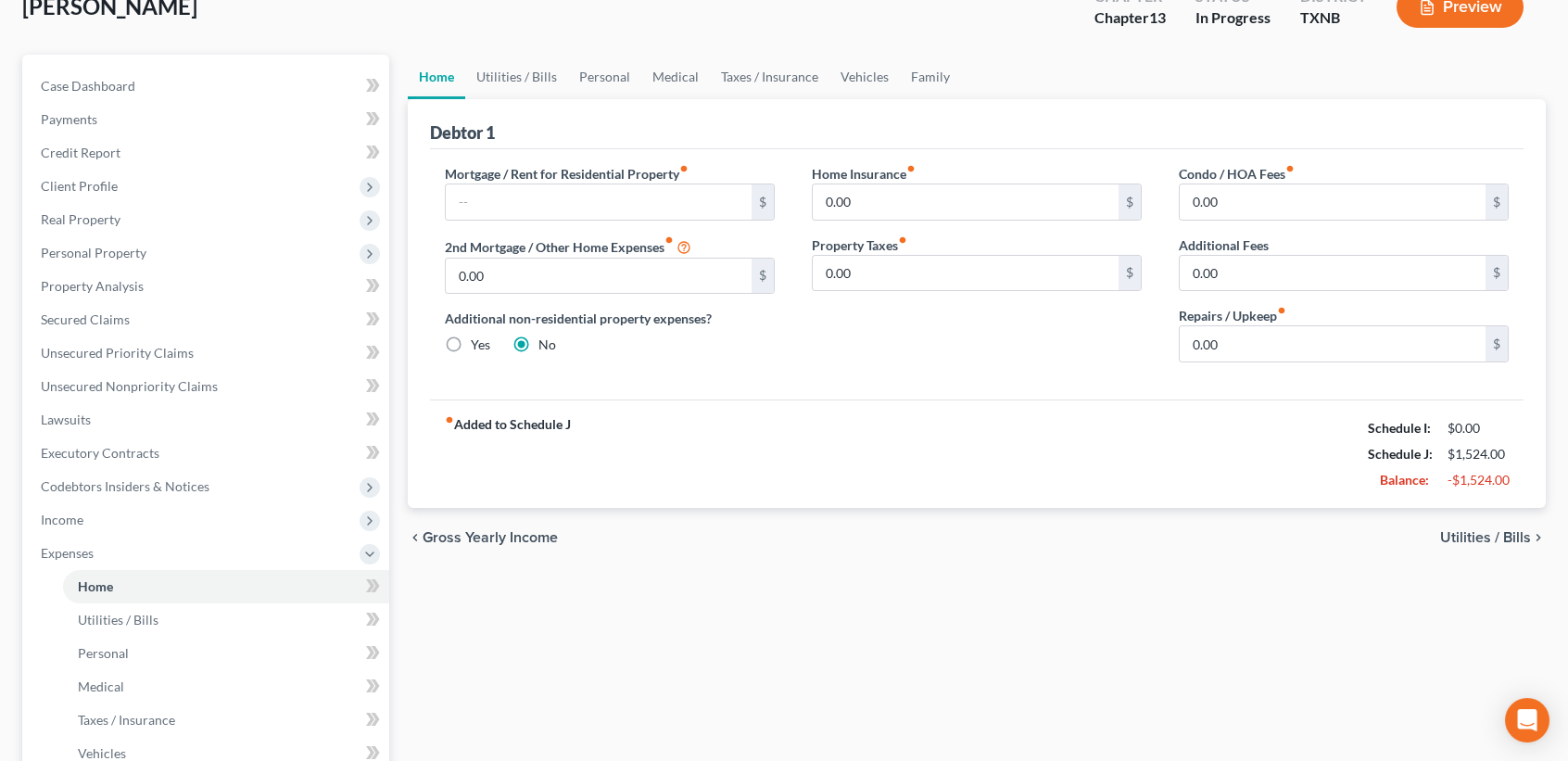
drag, startPoint x: 759, startPoint y: 750, endPoint x: 571, endPoint y: 473, distance: 334.8
click at [759, 748] on div "Home Utilities / Bills Personal Medical Taxes / Insurance Vehicles Family Debto…" at bounding box center [977, 573] width 1156 height 1038
drag, startPoint x: 589, startPoint y: 212, endPoint x: 553, endPoint y: 420, distance: 211.1
click at [589, 212] on input "text" at bounding box center [598, 202] width 305 height 36
drag, startPoint x: 542, startPoint y: 654, endPoint x: 557, endPoint y: 290, distance: 364.3
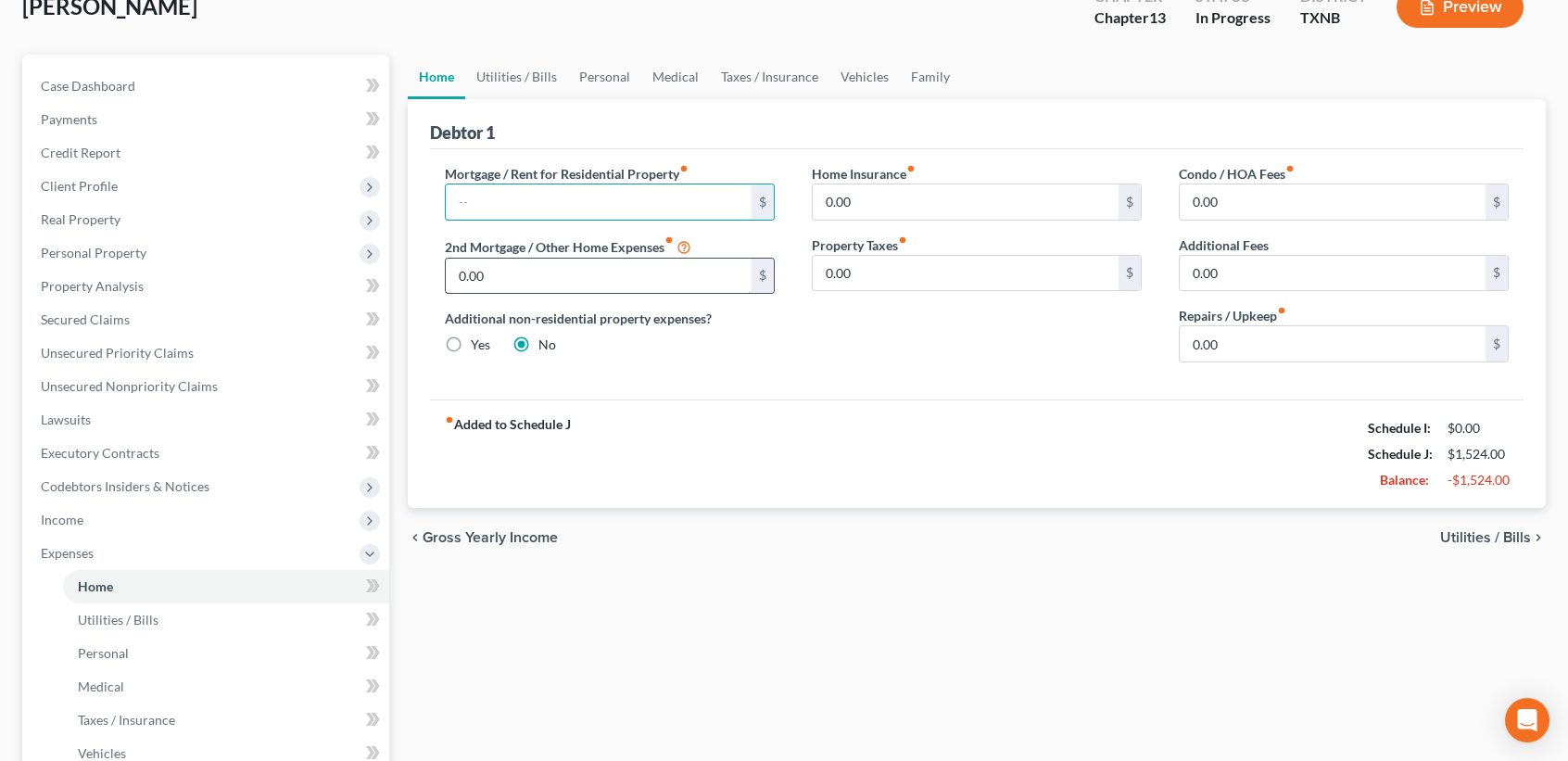
click at [543, 654] on div "Home Utilities / Bills Personal Medical Taxes / Insurance Vehicles Family Debto…" at bounding box center [977, 573] width 1156 height 1038
click at [561, 190] on input "text" at bounding box center [598, 202] width 305 height 36
drag, startPoint x: 655, startPoint y: 675, endPoint x: 651, endPoint y: 274, distance: 401.0
click at [656, 668] on div "Home Utilities / Bills Personal Medical Taxes / Insurance Vehicles Family Debto…" at bounding box center [977, 573] width 1156 height 1038
drag, startPoint x: 645, startPoint y: 166, endPoint x: 645, endPoint y: 191, distance: 25.0
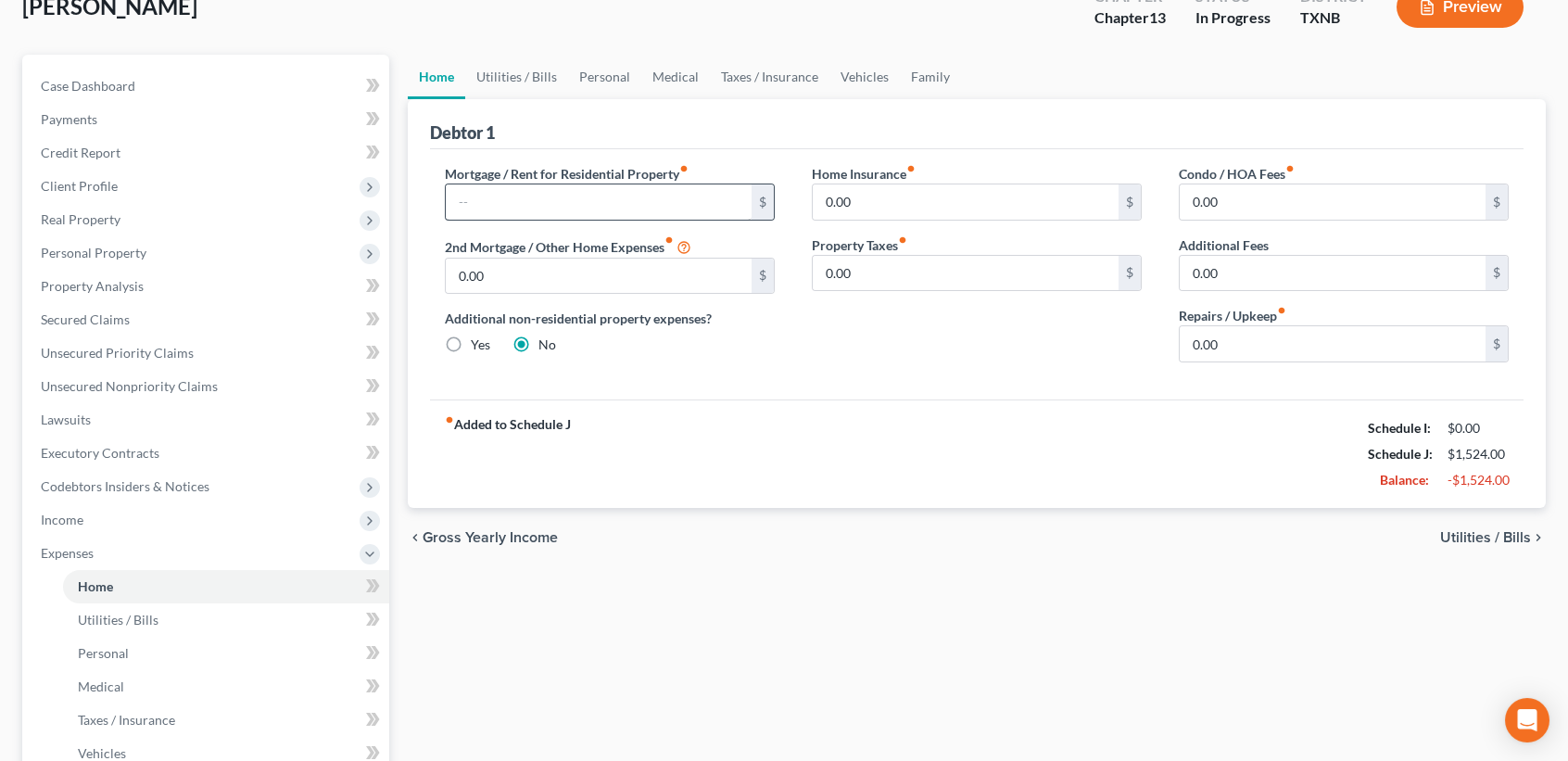
click at [644, 177] on label "Mortgage / Rent for Residential Property fiber_manual_record" at bounding box center [567, 174] width 244 height 20
click at [645, 195] on input "text" at bounding box center [598, 202] width 305 height 36
click at [65, 517] on span "Income" at bounding box center [61, 520] width 43 height 16
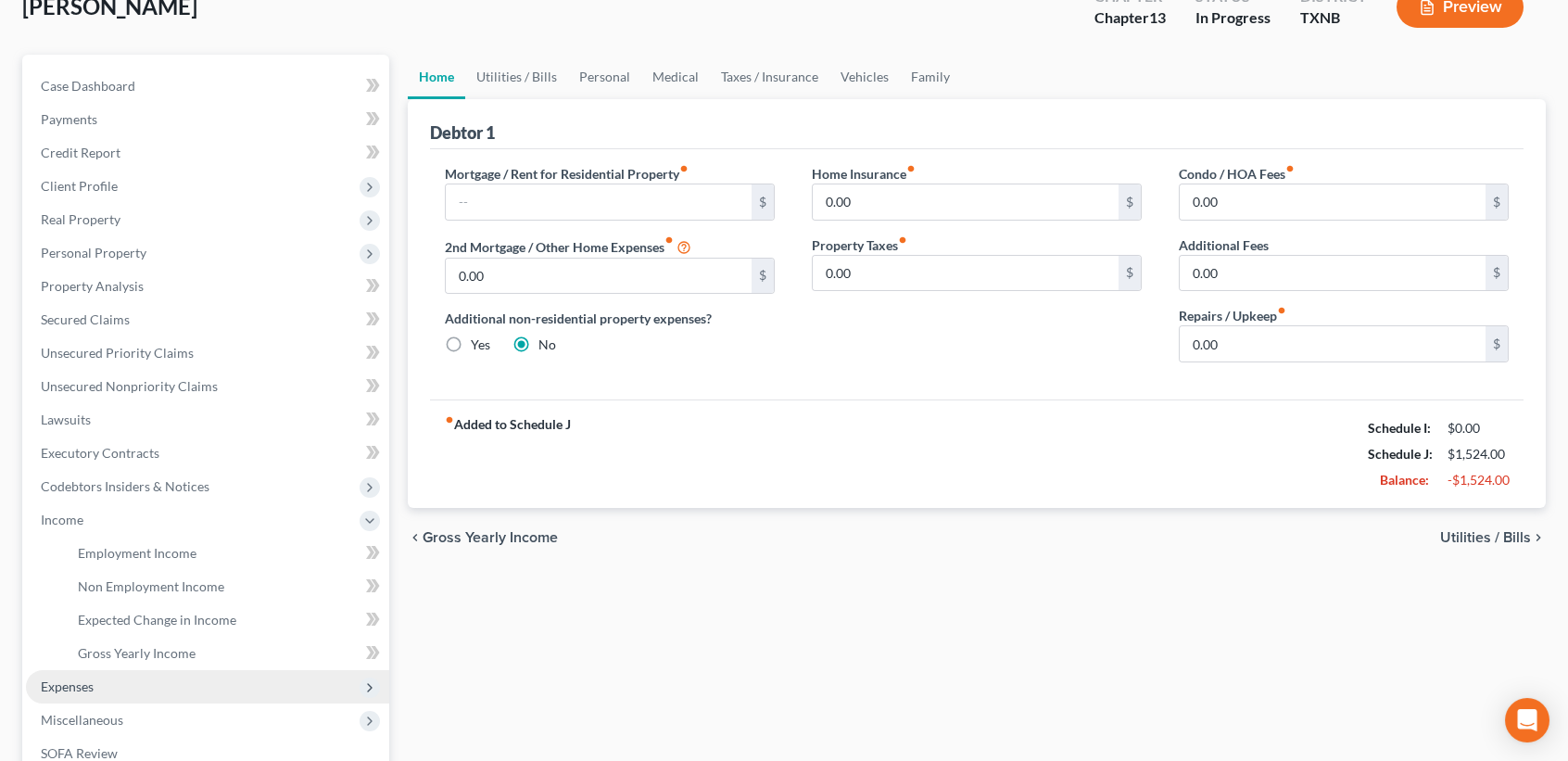
click at [154, 690] on span "Expenses" at bounding box center [207, 688] width 363 height 34
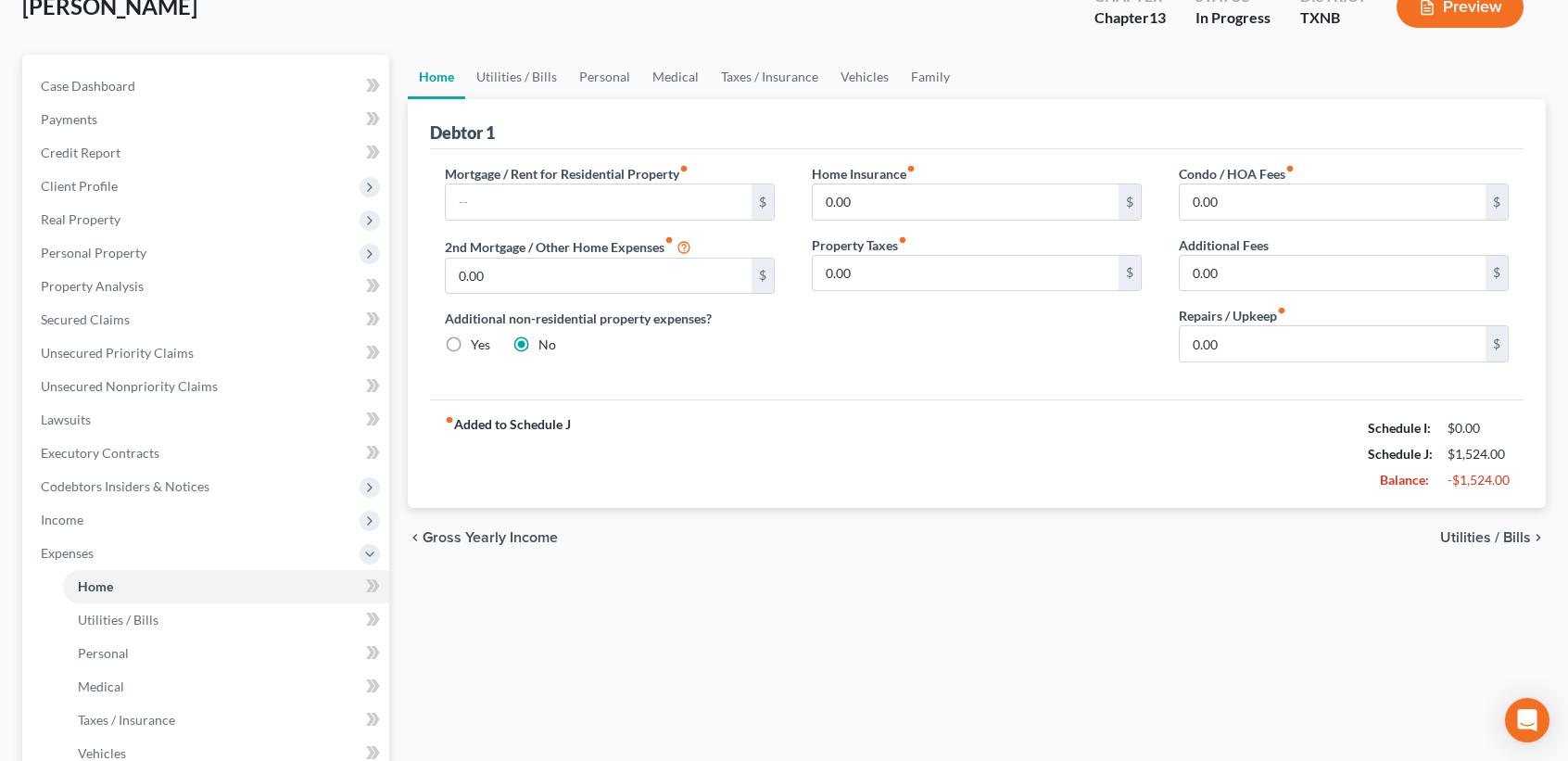
click at [596, 174] on label "Mortgage / Rent for Residential Property fiber_manual_record" at bounding box center [567, 174] width 244 height 20
click at [596, 177] on label "Mortgage / Rent for Residential Property fiber_manual_record" at bounding box center [567, 174] width 244 height 20
click at [596, 190] on input "text" at bounding box center [598, 202] width 305 height 36
click at [889, 258] on input "0.00" at bounding box center [966, 274] width 305 height 36
drag, startPoint x: 940, startPoint y: 344, endPoint x: 1187, endPoint y: 350, distance: 247.1
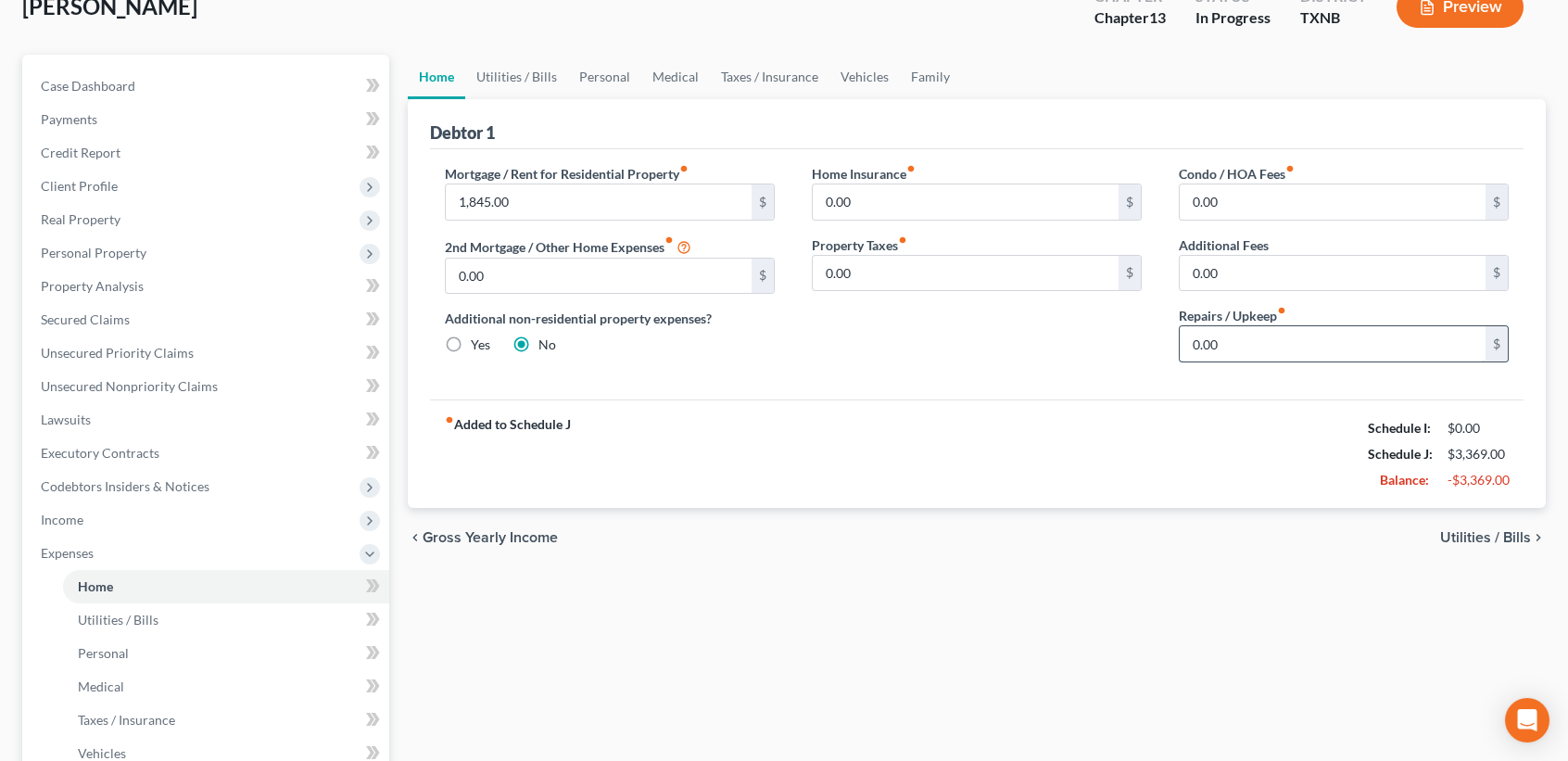
click at [941, 344] on div "Home Insurance fiber_manual_record 0.00 $ Property Taxes fiber_manual_record 0.…" at bounding box center [977, 270] width 367 height 213
click at [501, 67] on link "Utilities / Bills" at bounding box center [517, 76] width 103 height 45
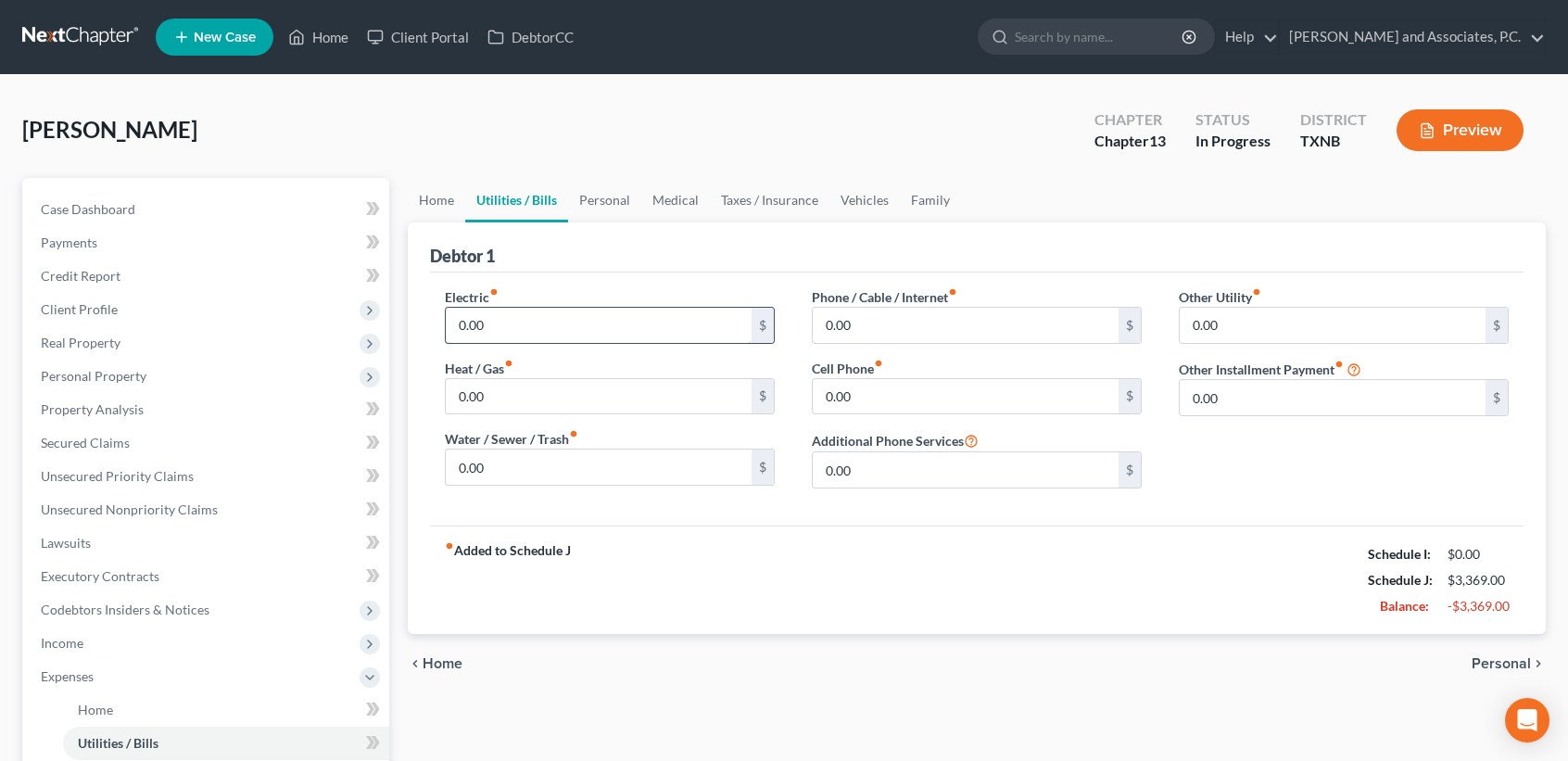
click at [545, 324] on input "0.00" at bounding box center [598, 325] width 305 height 36
click at [548, 445] on label "Water / Sewer / Trash fiber_manual_record" at bounding box center [512, 440] width 134 height 20
click at [496, 465] on input "text" at bounding box center [598, 467] width 305 height 36
click at [613, 209] on link "Personal" at bounding box center [605, 199] width 73 height 45
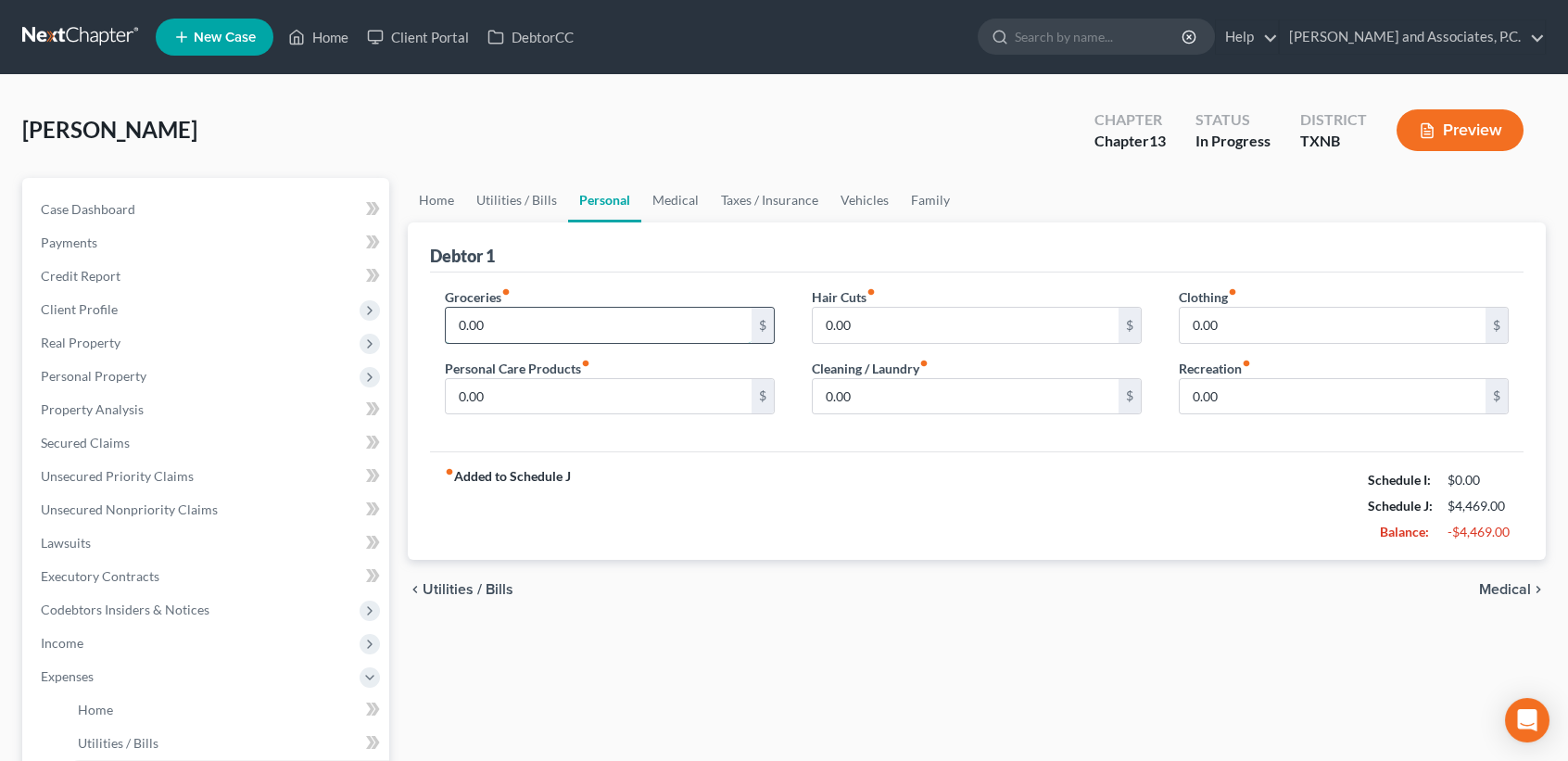
click at [542, 335] on input "0.00" at bounding box center [598, 325] width 305 height 36
click at [622, 334] on input "0.00" at bounding box center [598, 325] width 305 height 36
drag, startPoint x: 604, startPoint y: 319, endPoint x: 193, endPoint y: 281, distance: 412.8
click at [267, 287] on div "Petition Navigation Case Dashboard Payments Invoices Payments Payments Credit R…" at bounding box center [784, 697] width 1542 height 1038
click at [672, 208] on link "Medical" at bounding box center [675, 199] width 68 height 45
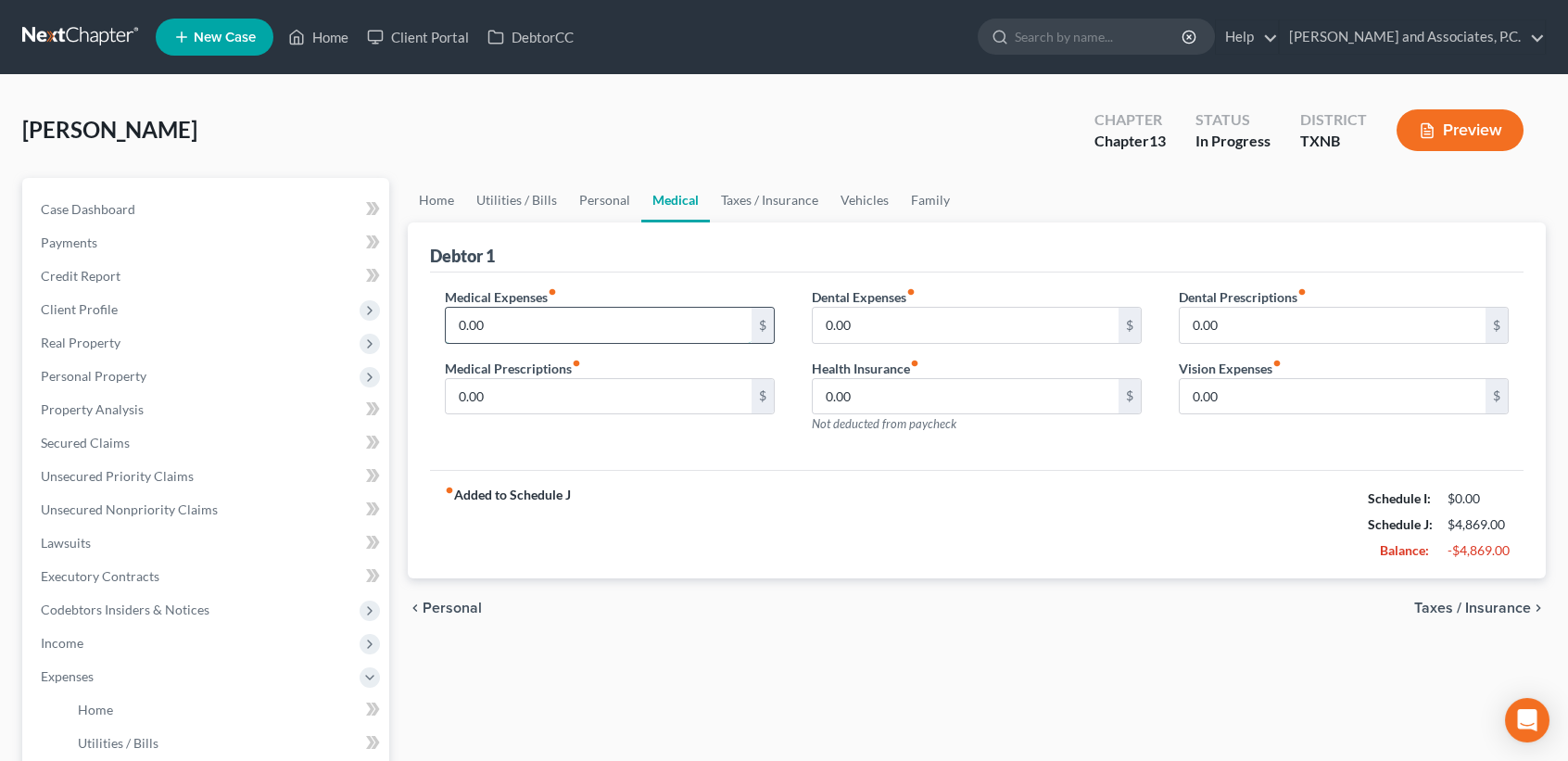
click at [580, 313] on input "0.00" at bounding box center [598, 325] width 305 height 36
click at [574, 369] on label "Medical Prescriptions fiber_manual_record" at bounding box center [513, 369] width 136 height 20
click at [581, 382] on input "0.00" at bounding box center [598, 397] width 305 height 36
click at [779, 205] on link "Taxes / Insurance" at bounding box center [770, 199] width 120 height 45
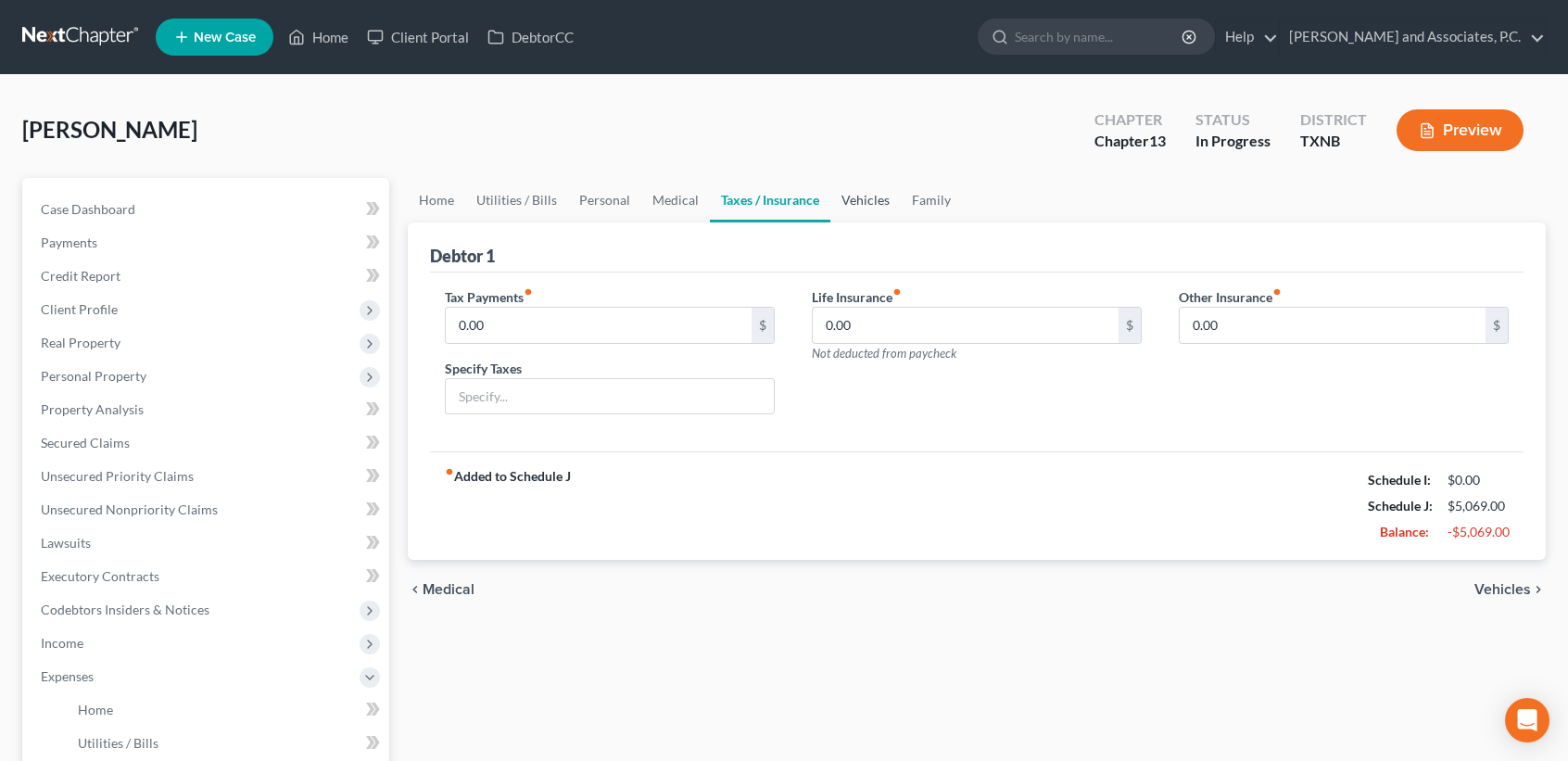
click at [843, 199] on link "Vehicles" at bounding box center [865, 199] width 70 height 45
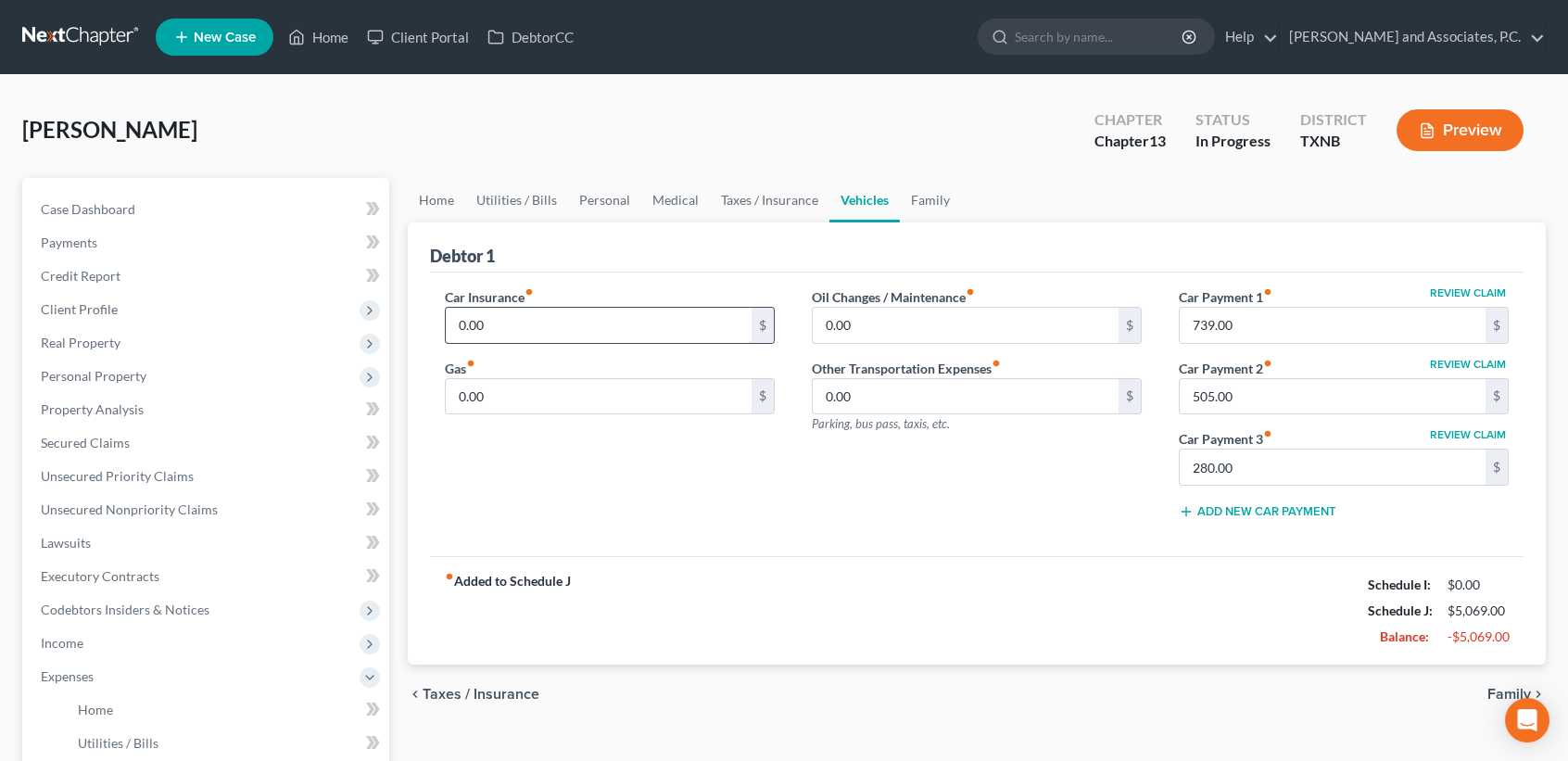
click at [531, 330] on input "0.00" at bounding box center [598, 325] width 305 height 36
click at [519, 388] on input "0.00" at bounding box center [598, 397] width 305 height 36
click at [1002, 505] on div "Oil Changes / Maintenance fiber_manual_record 0.00 $ Other Transportation Expen…" at bounding box center [977, 411] width 367 height 247
click at [1305, 471] on input "280.00" at bounding box center [1333, 467] width 305 height 36
click at [1291, 335] on input "739.00" at bounding box center [1333, 325] width 305 height 36
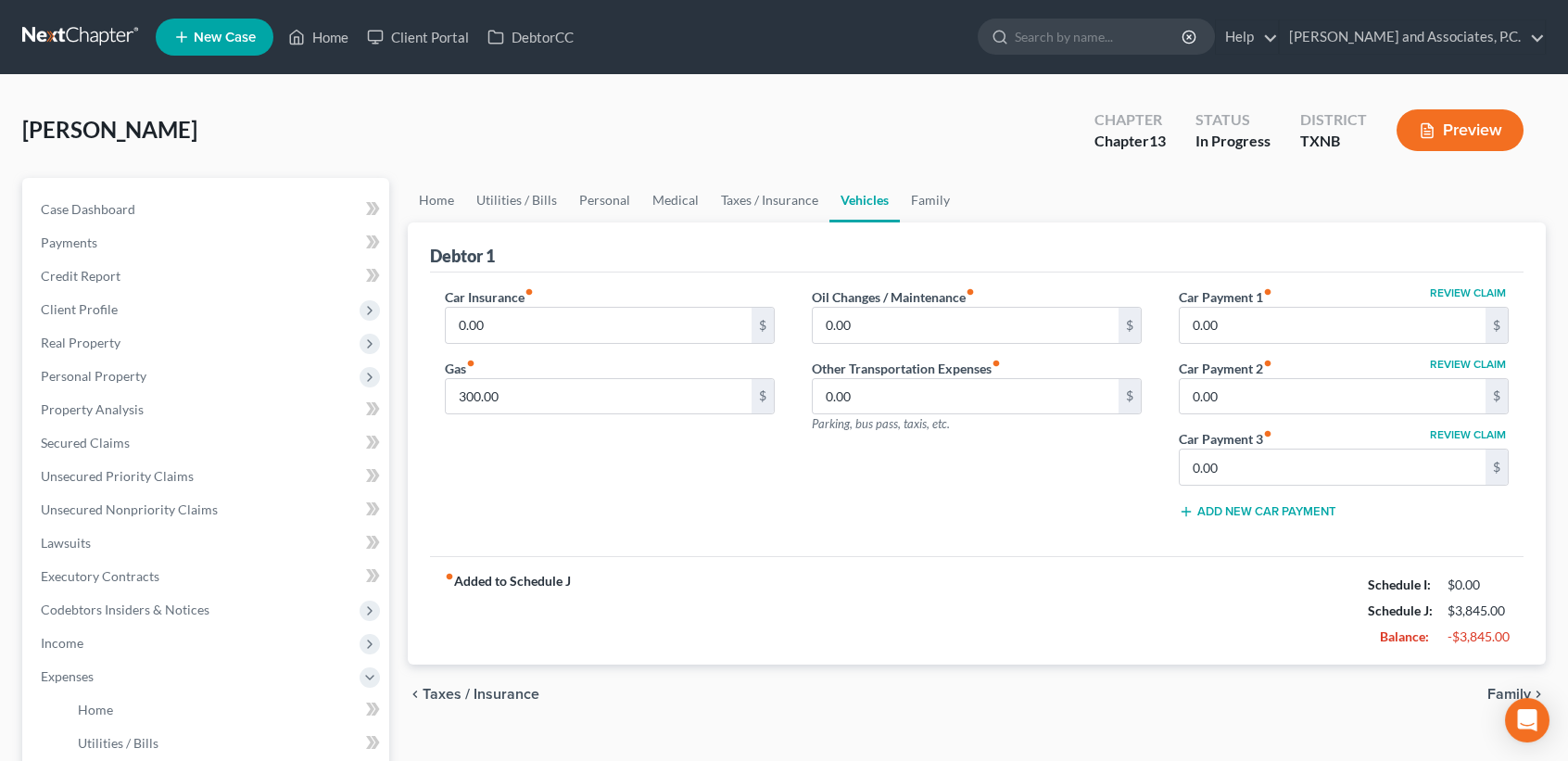
click at [1009, 665] on div "chevron_left Taxes / Insurance Family chevron_right" at bounding box center [977, 695] width 1139 height 60
click at [1335, 323] on input "0.00" at bounding box center [1333, 325] width 305 height 36
drag, startPoint x: 1066, startPoint y: 563, endPoint x: 1071, endPoint y: 597, distance: 34.4
click at [1069, 564] on div "fiber_manual_record Added to Schedule J Schedule I: $0.00 Schedule J: $4,295.00…" at bounding box center [977, 610] width 1094 height 108
click at [929, 194] on link "Family" at bounding box center [930, 199] width 61 height 45
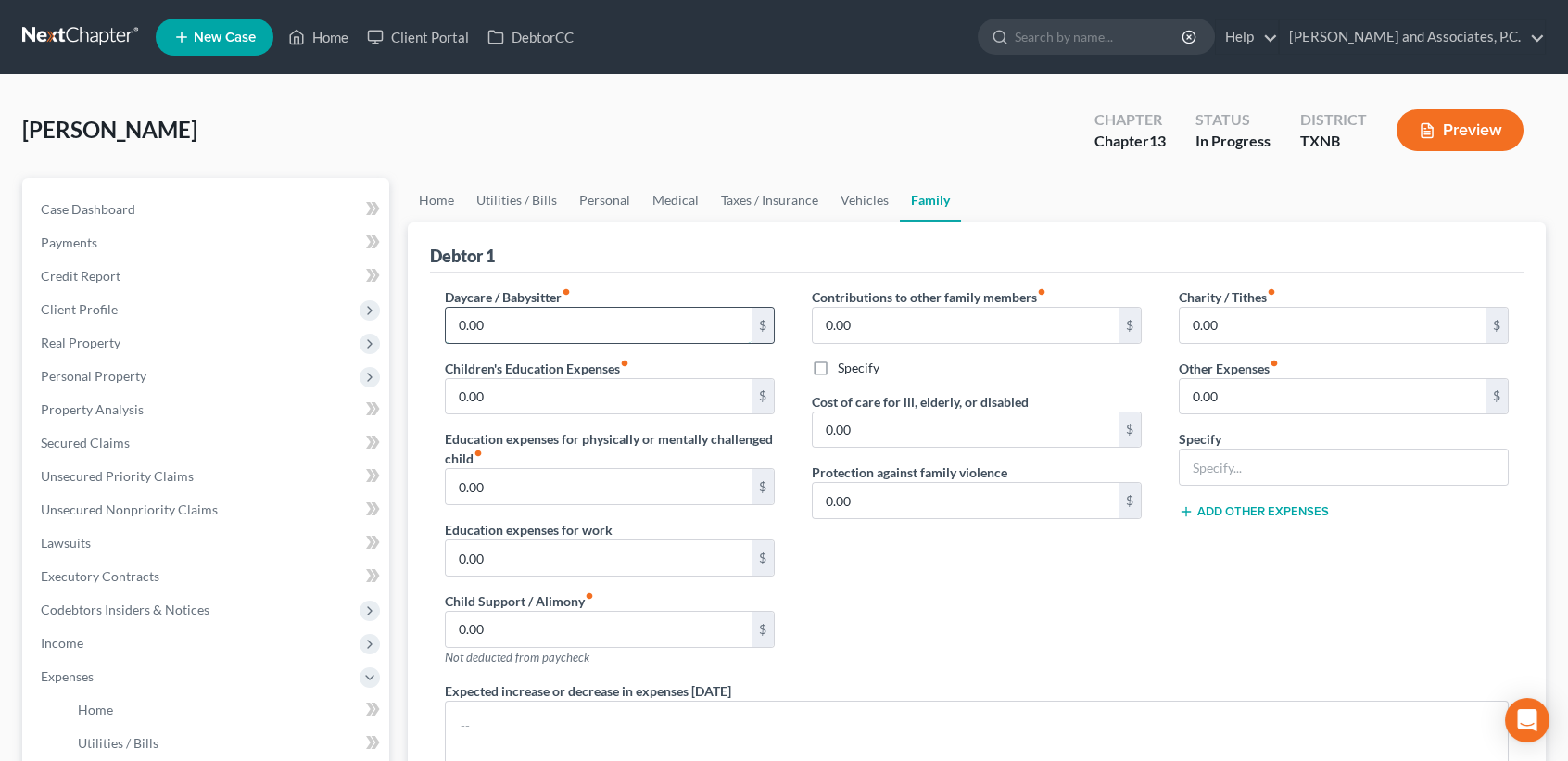
click at [644, 327] on input "0.00" at bounding box center [598, 325] width 305 height 36
click at [645, 327] on input "0.00" at bounding box center [598, 325] width 305 height 36
click at [1278, 318] on input "0.00" at bounding box center [1333, 325] width 305 height 36
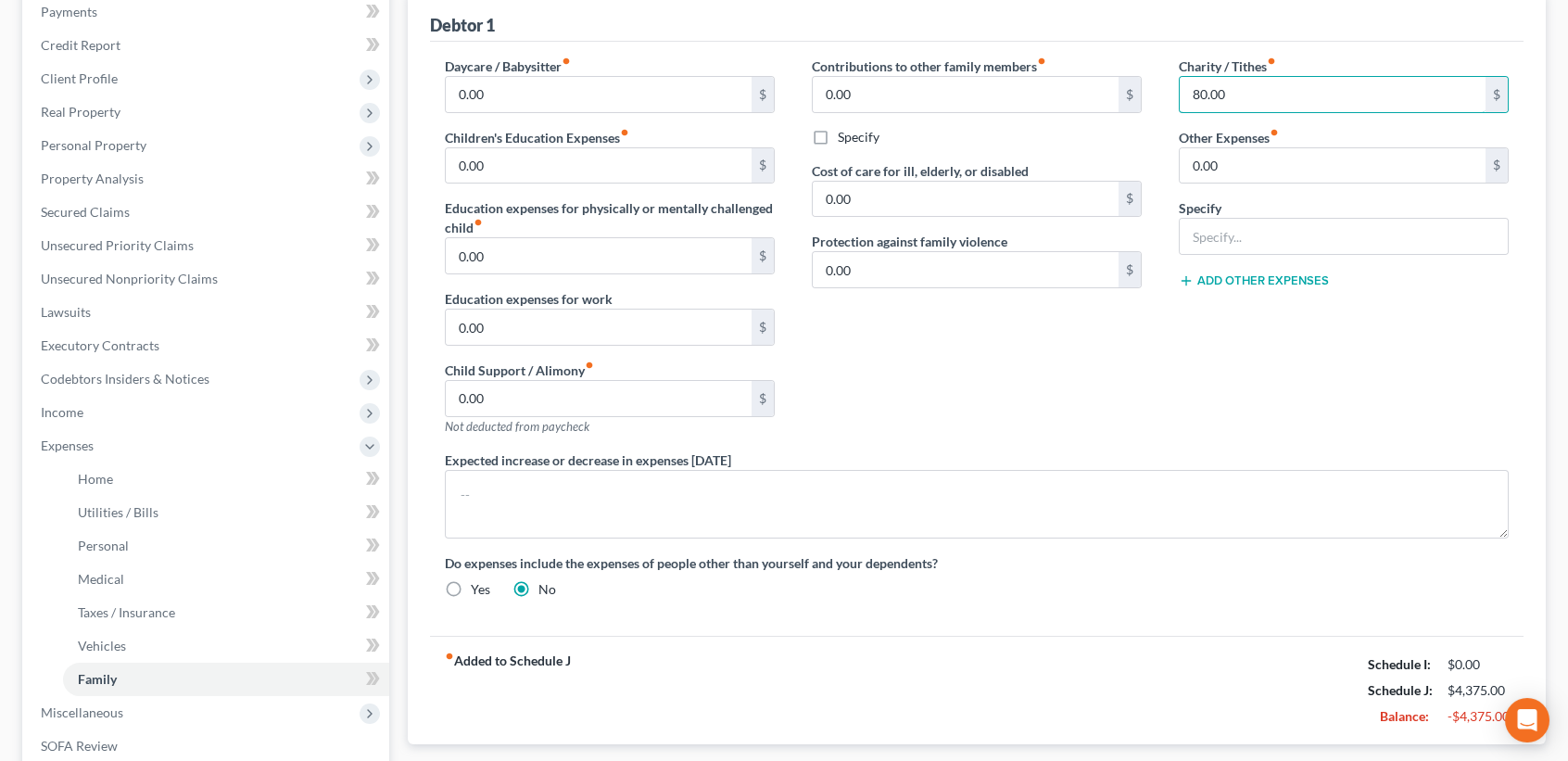
scroll to position [371, 0]
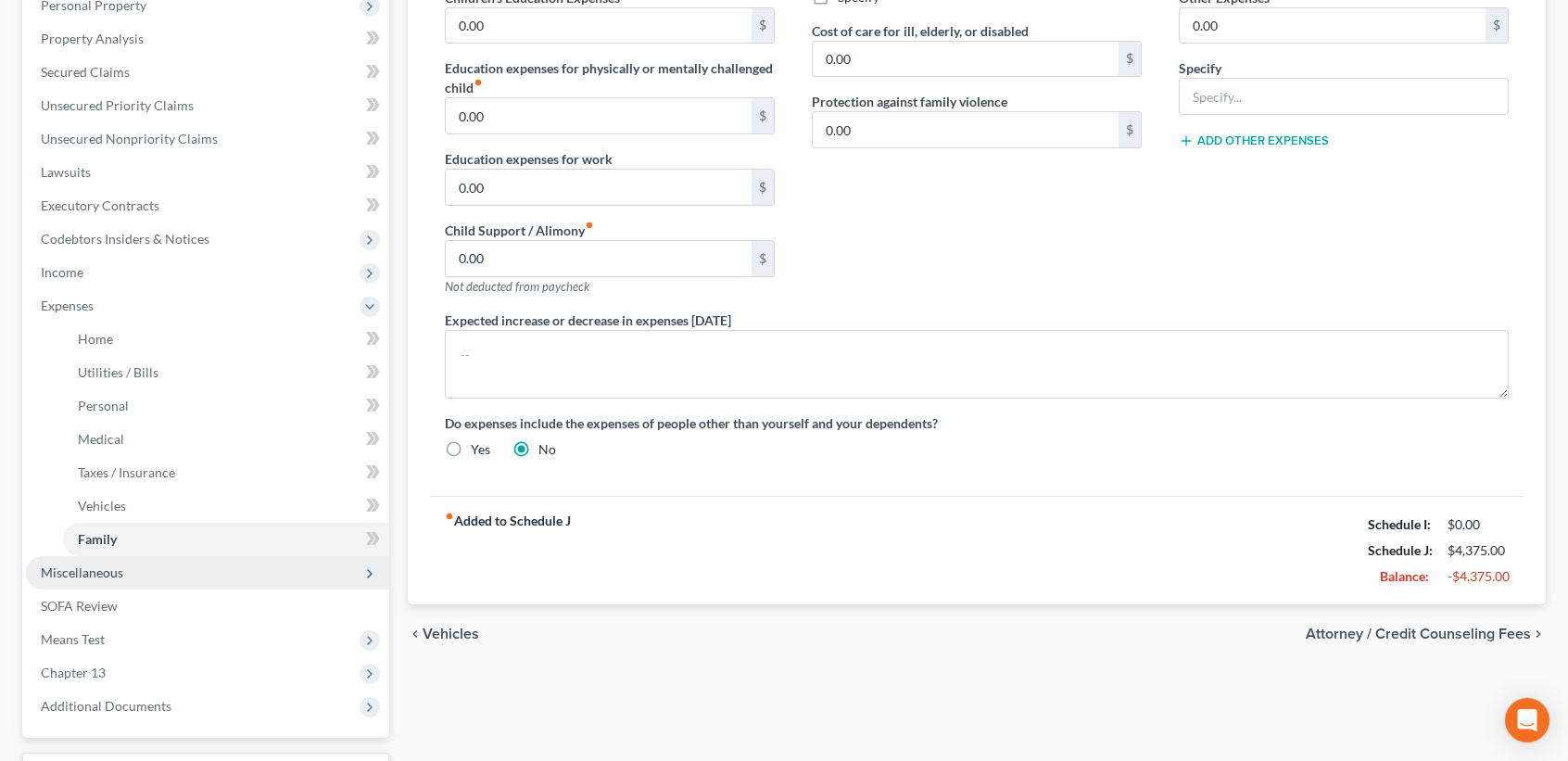
click at [57, 570] on span "Miscellaneous" at bounding box center [81, 572] width 82 height 16
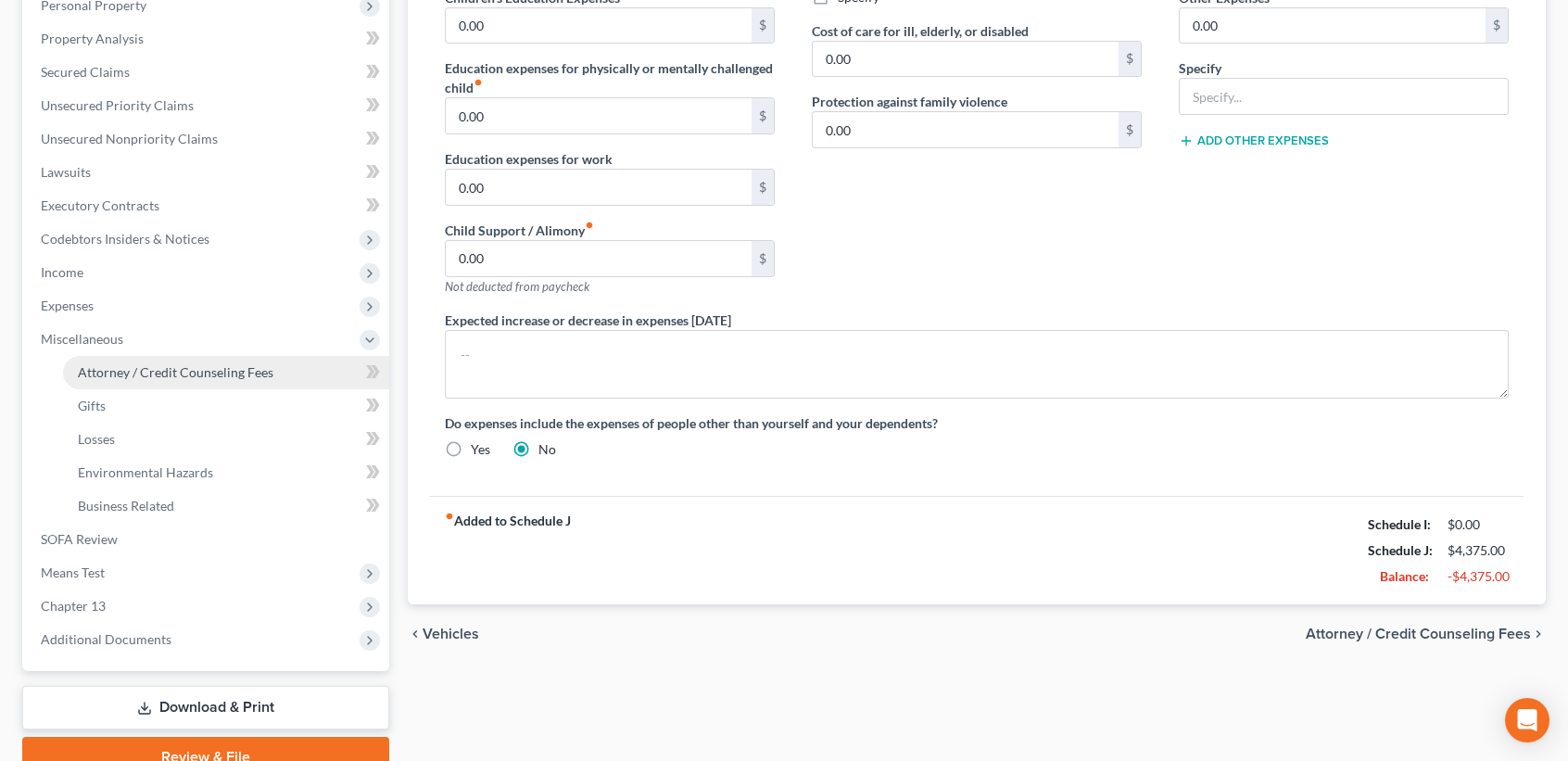
click at [81, 374] on span "Attorney / Credit Counseling Fees" at bounding box center [175, 372] width 195 height 16
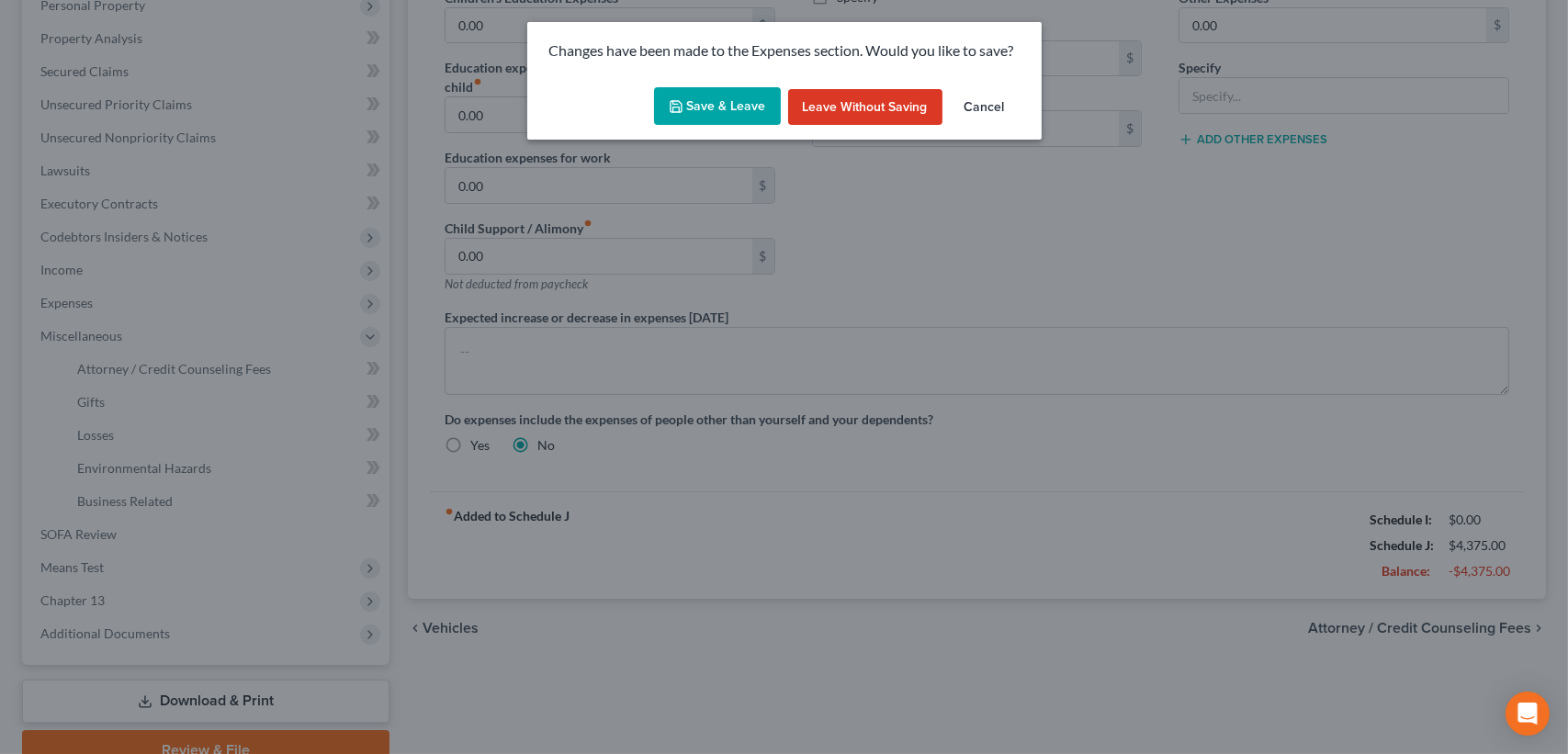
click at [716, 103] on button "Save & Leave" at bounding box center [717, 106] width 127 height 38
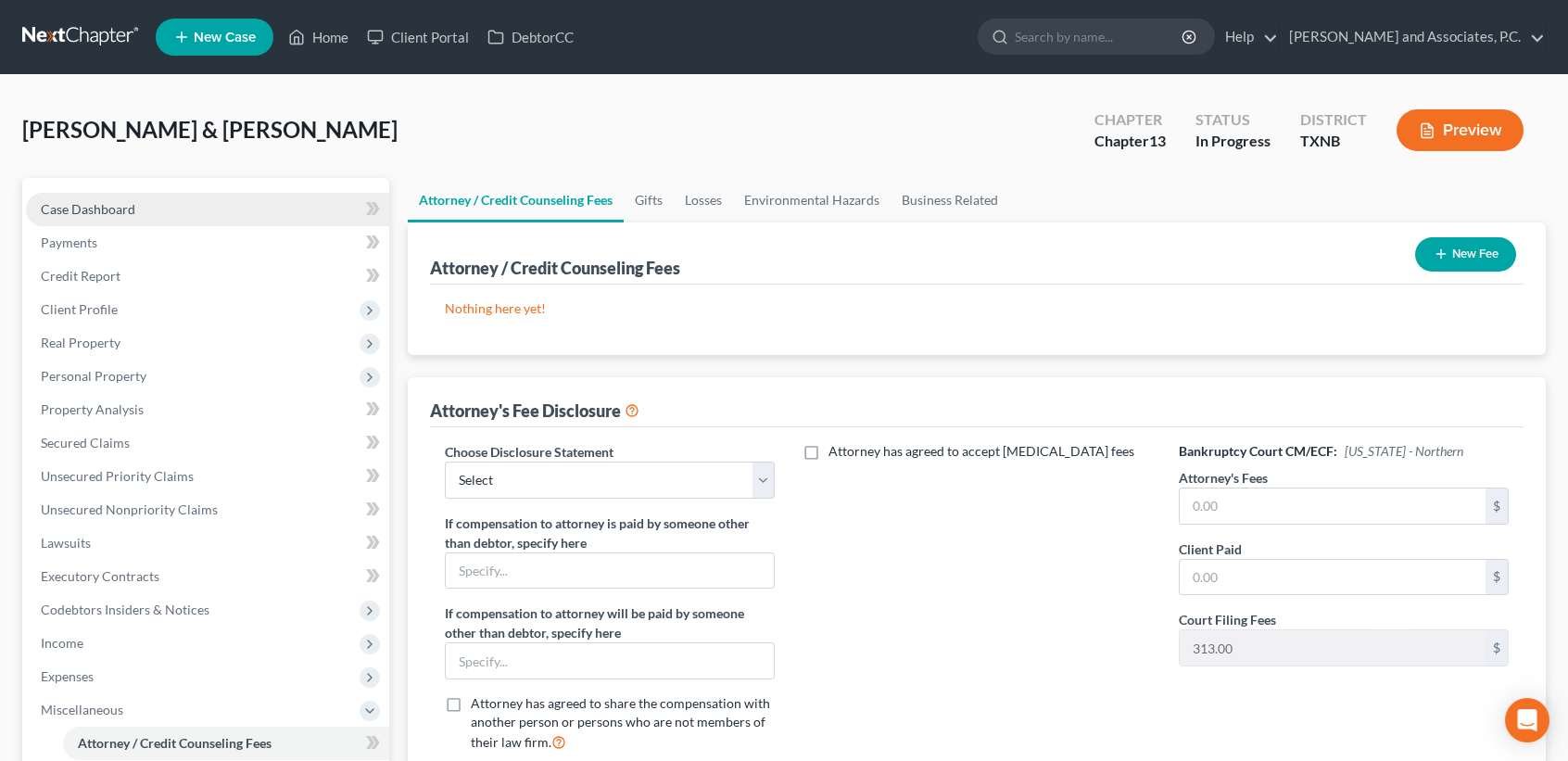
click at [89, 217] on link "Case Dashboard" at bounding box center [207, 209] width 363 height 34
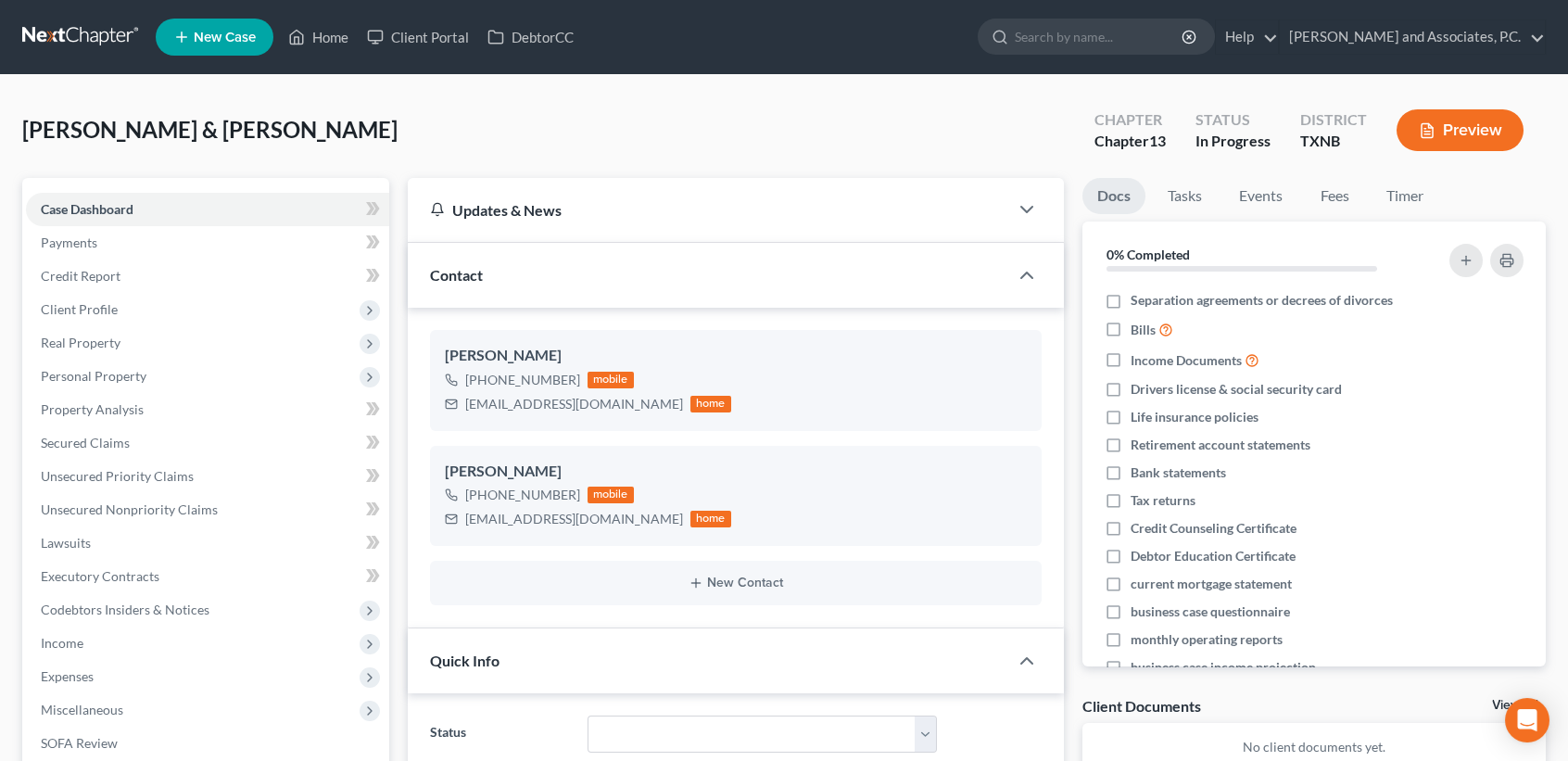
scroll to position [494, 0]
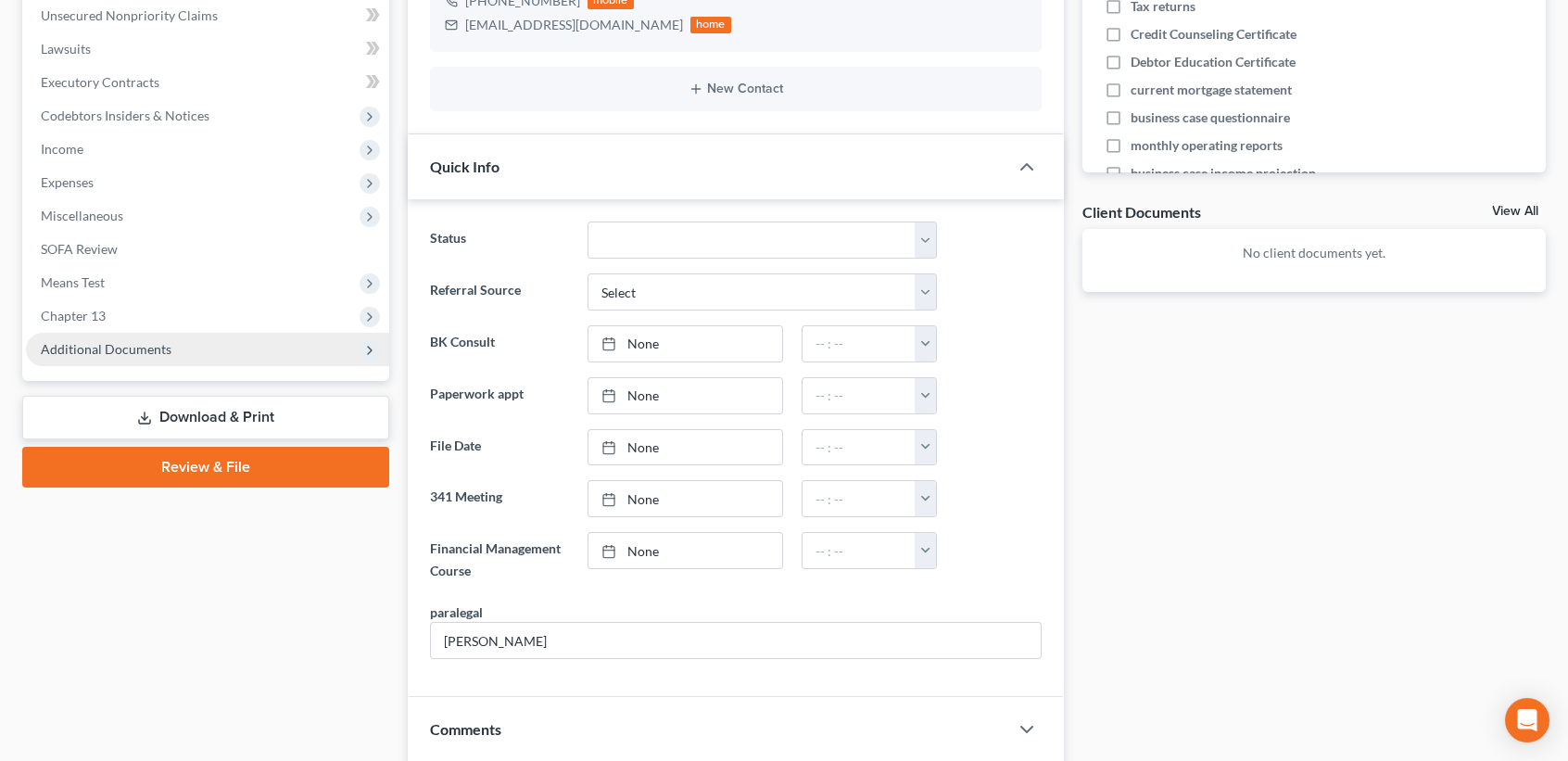
click at [146, 359] on span "Additional Documents" at bounding box center [207, 349] width 363 height 34
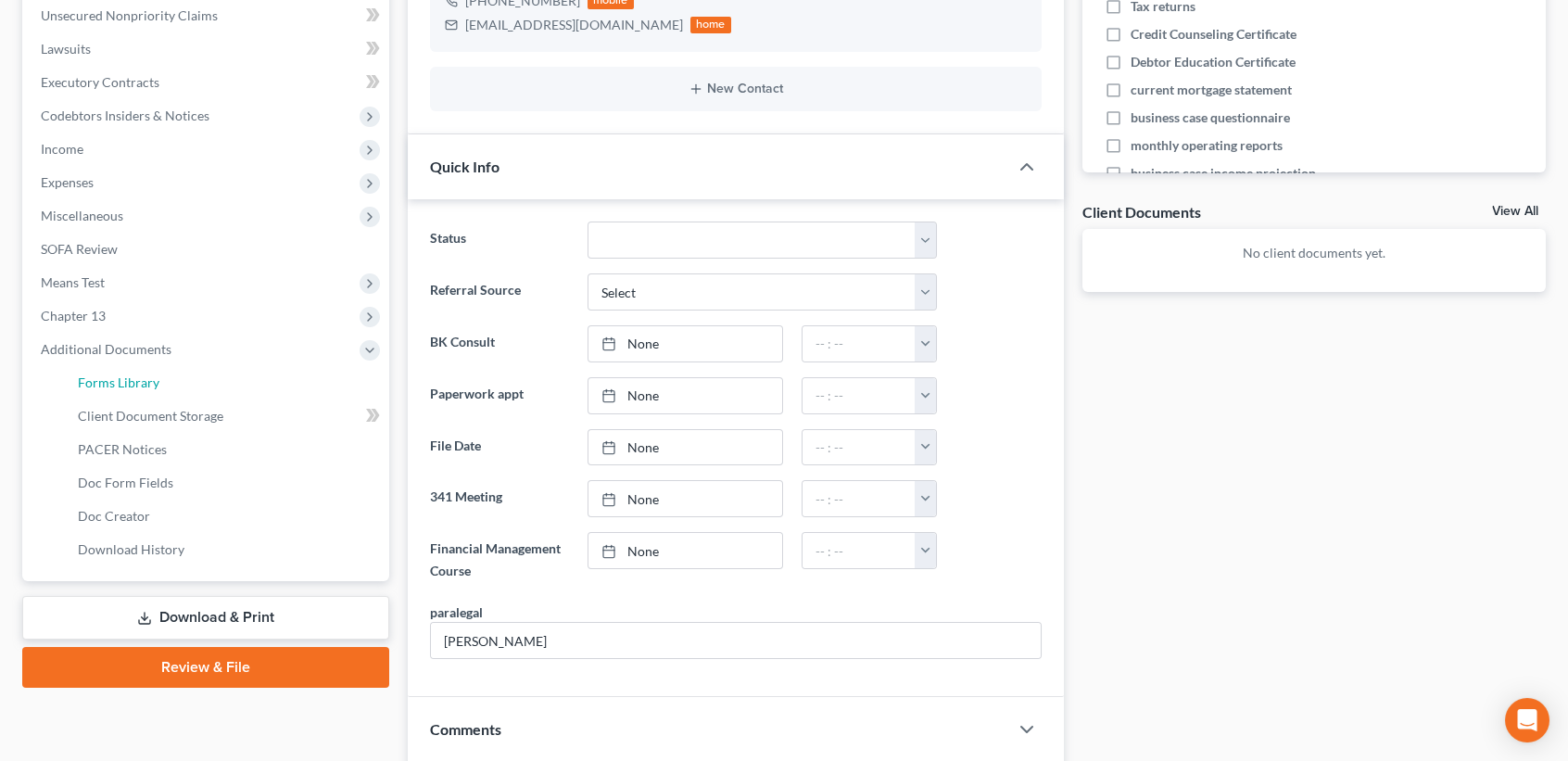
click at [142, 382] on span "Forms Library" at bounding box center [118, 383] width 81 height 16
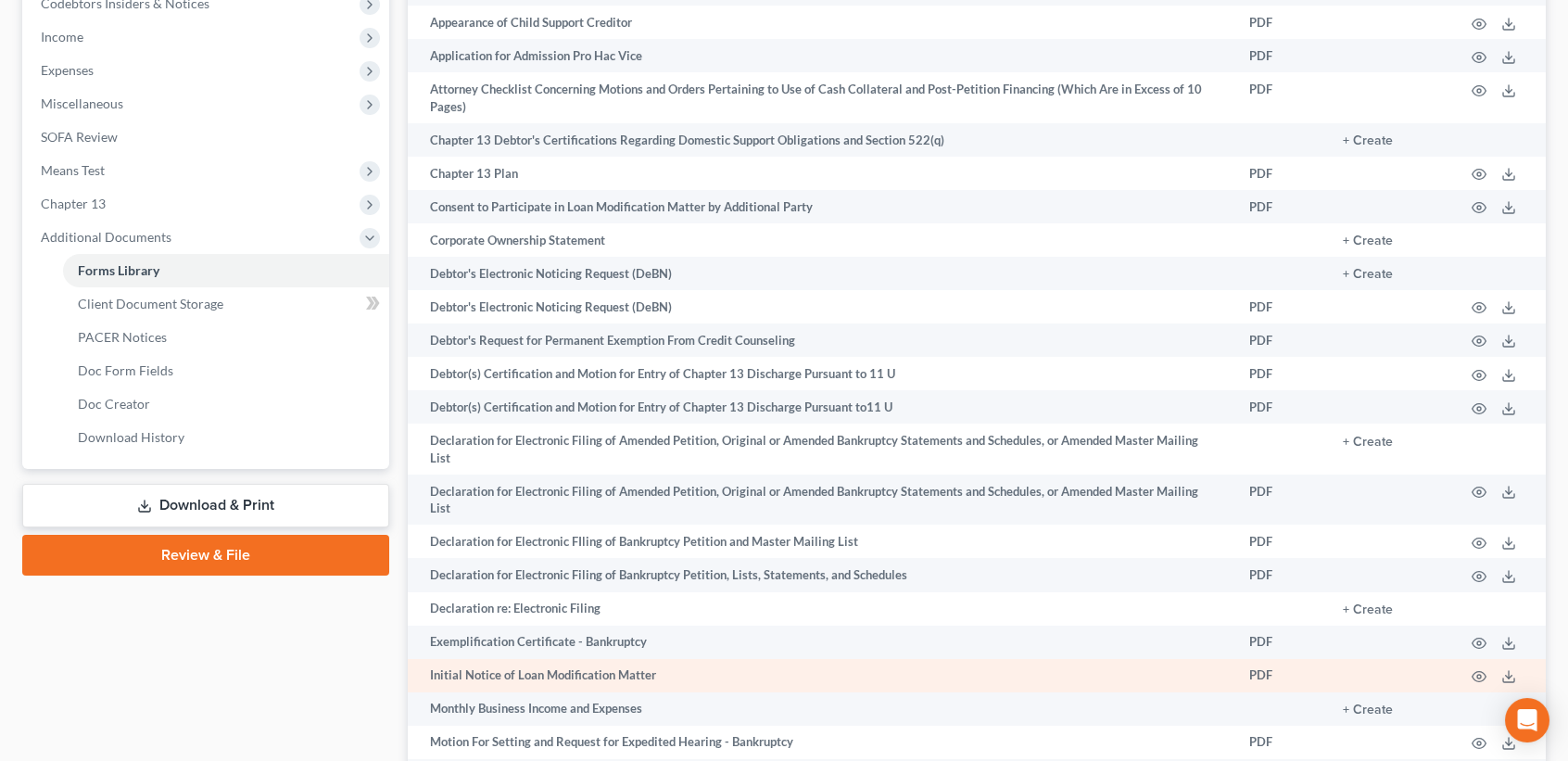
scroll to position [617, 0]
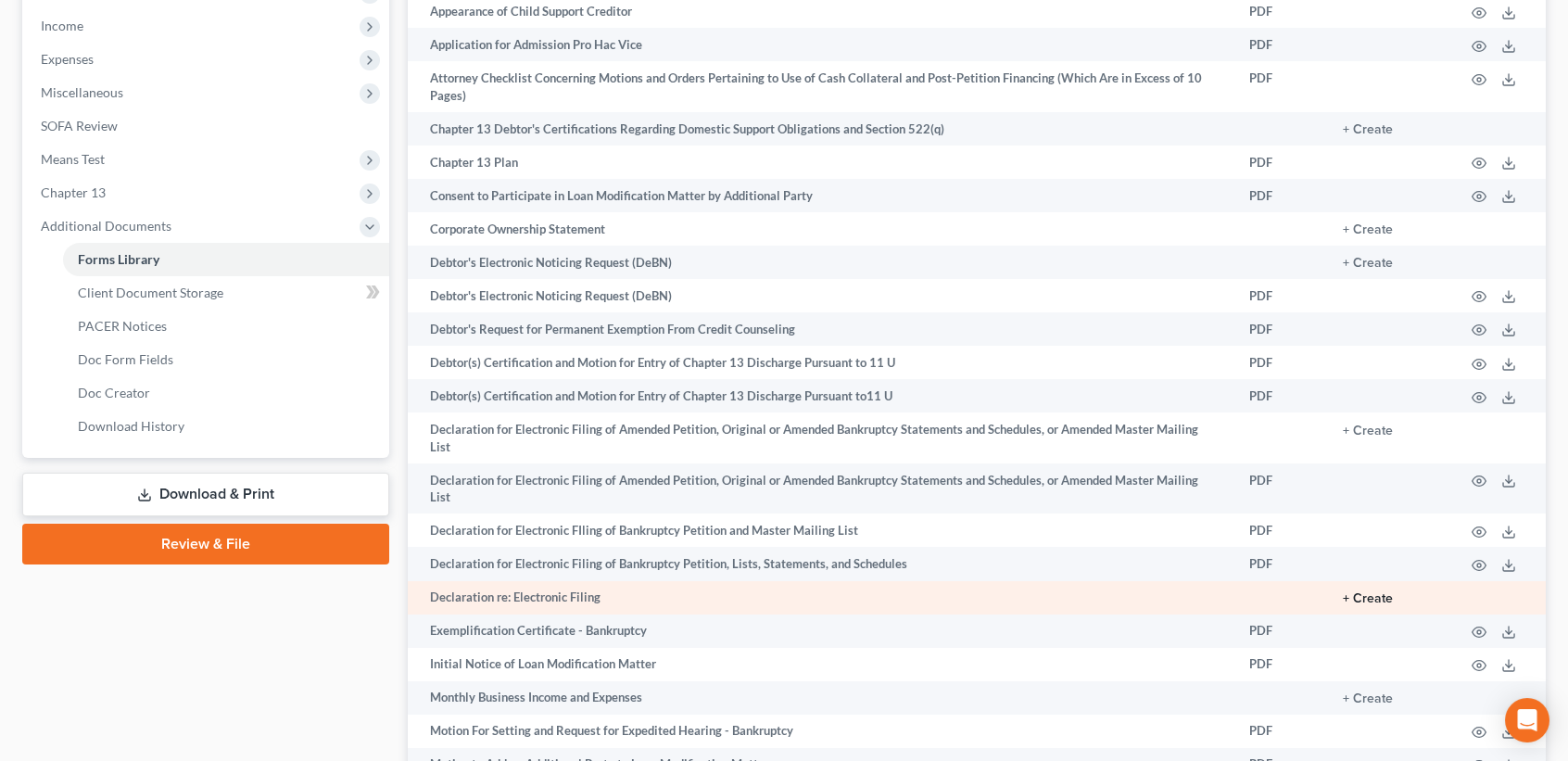
click at [1370, 587] on td "+ Create" at bounding box center [1388, 598] width 121 height 34
click at [1367, 592] on button "+ Create" at bounding box center [1368, 598] width 50 height 13
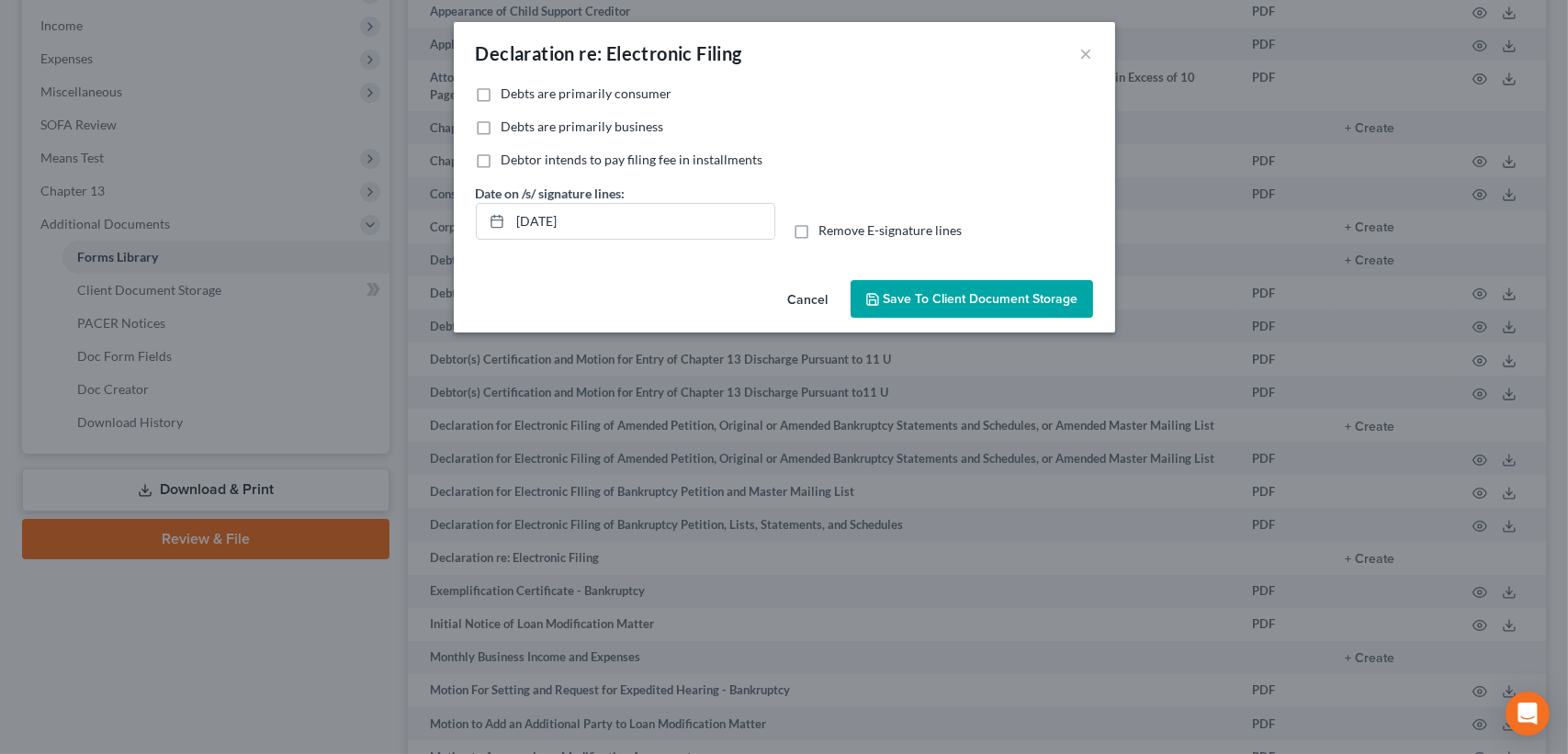
drag, startPoint x: 483, startPoint y: 95, endPoint x: 817, endPoint y: 246, distance: 366.5
click at [501, 95] on label "Debts are primarily consumer" at bounding box center [587, 93] width 171 height 19
click at [509, 95] on input "Debts are primarily consumer" at bounding box center [515, 90] width 12 height 12
click at [820, 225] on label "Remove E-signature lines" at bounding box center [892, 230] width 144 height 19
click at [827, 225] on input "Remove E-signature lines" at bounding box center [833, 227] width 12 height 12
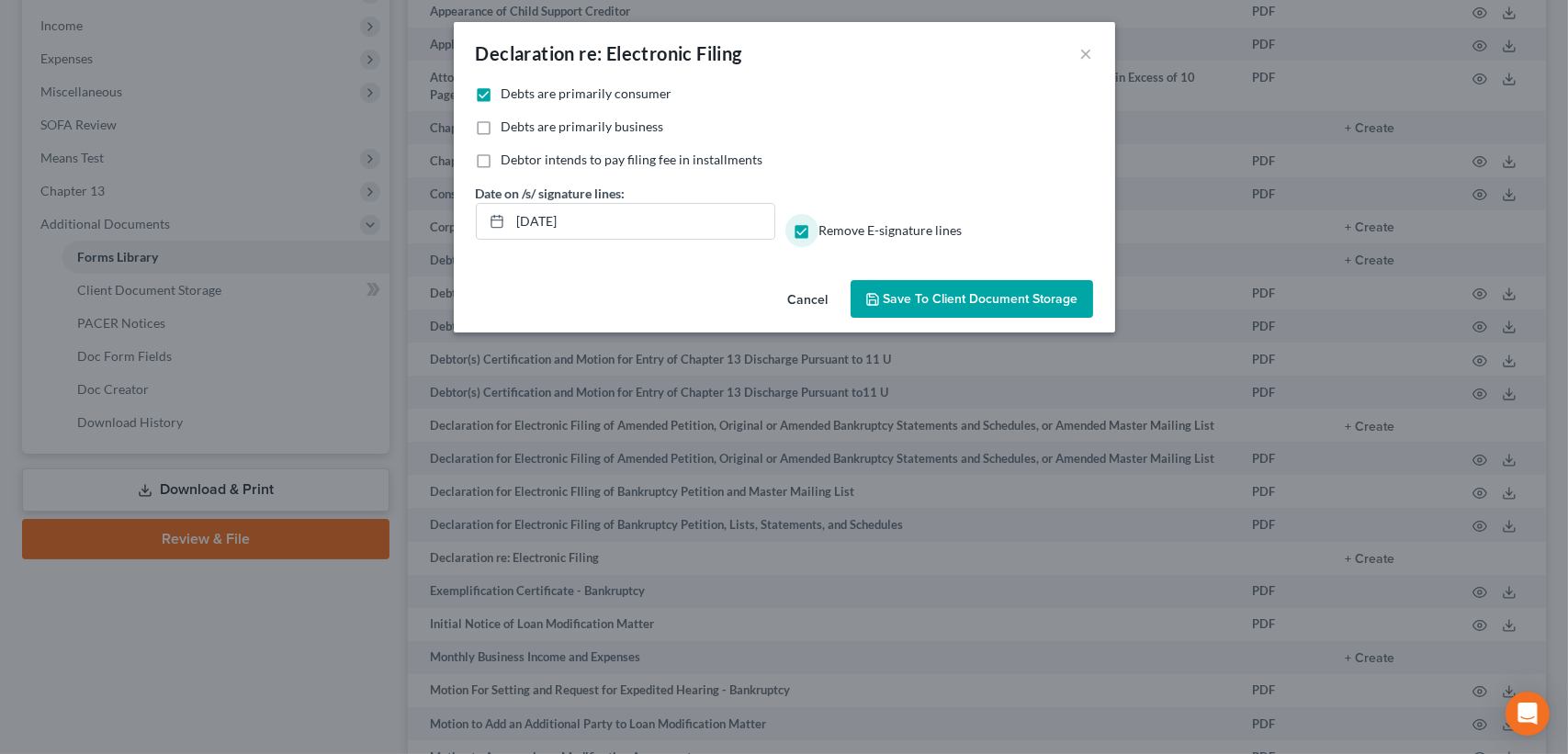
click at [918, 302] on span "Save to Client Document Storage" at bounding box center [981, 299] width 195 height 16
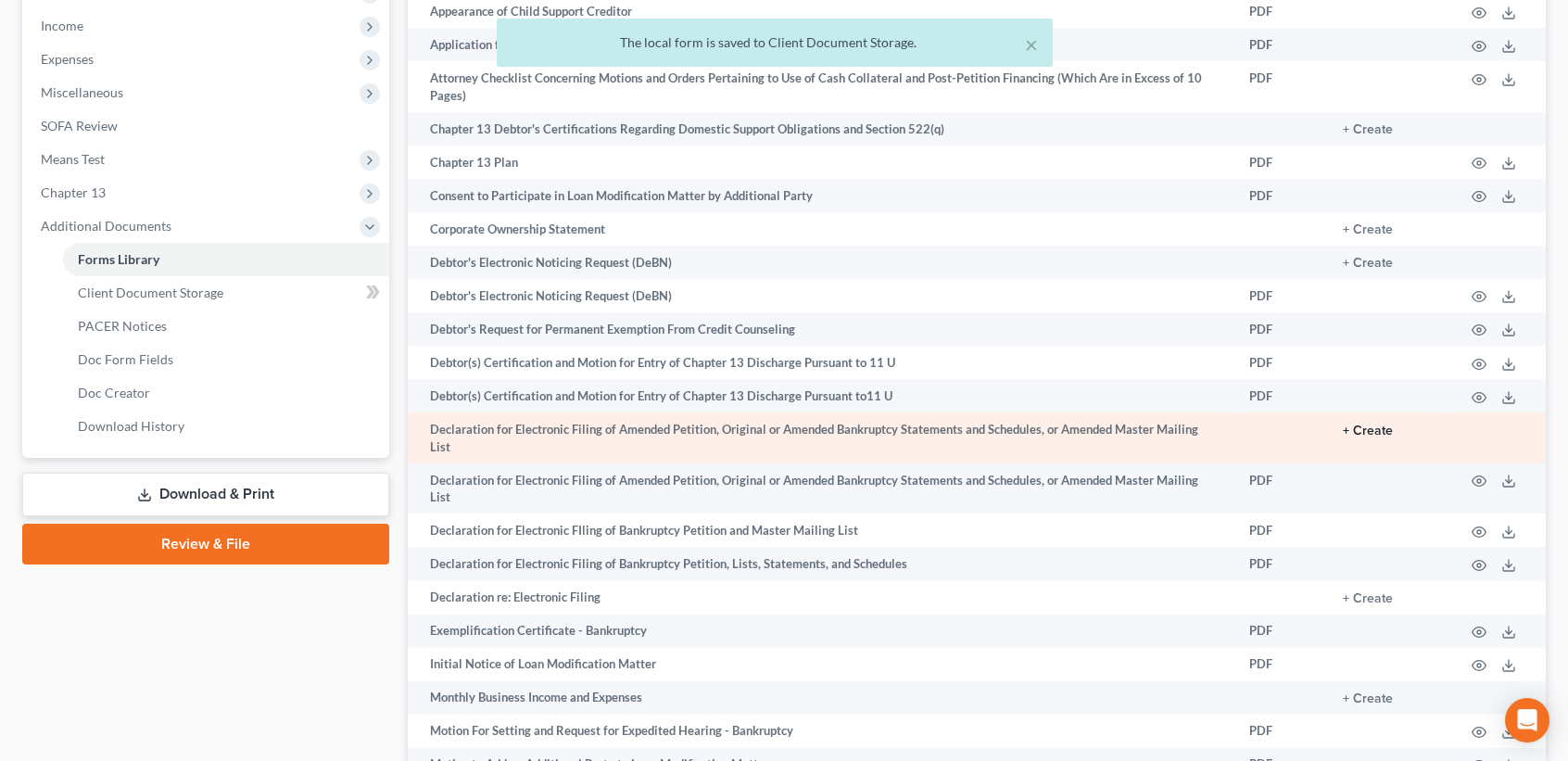
click at [1374, 434] on button "+ Create" at bounding box center [1368, 431] width 50 height 13
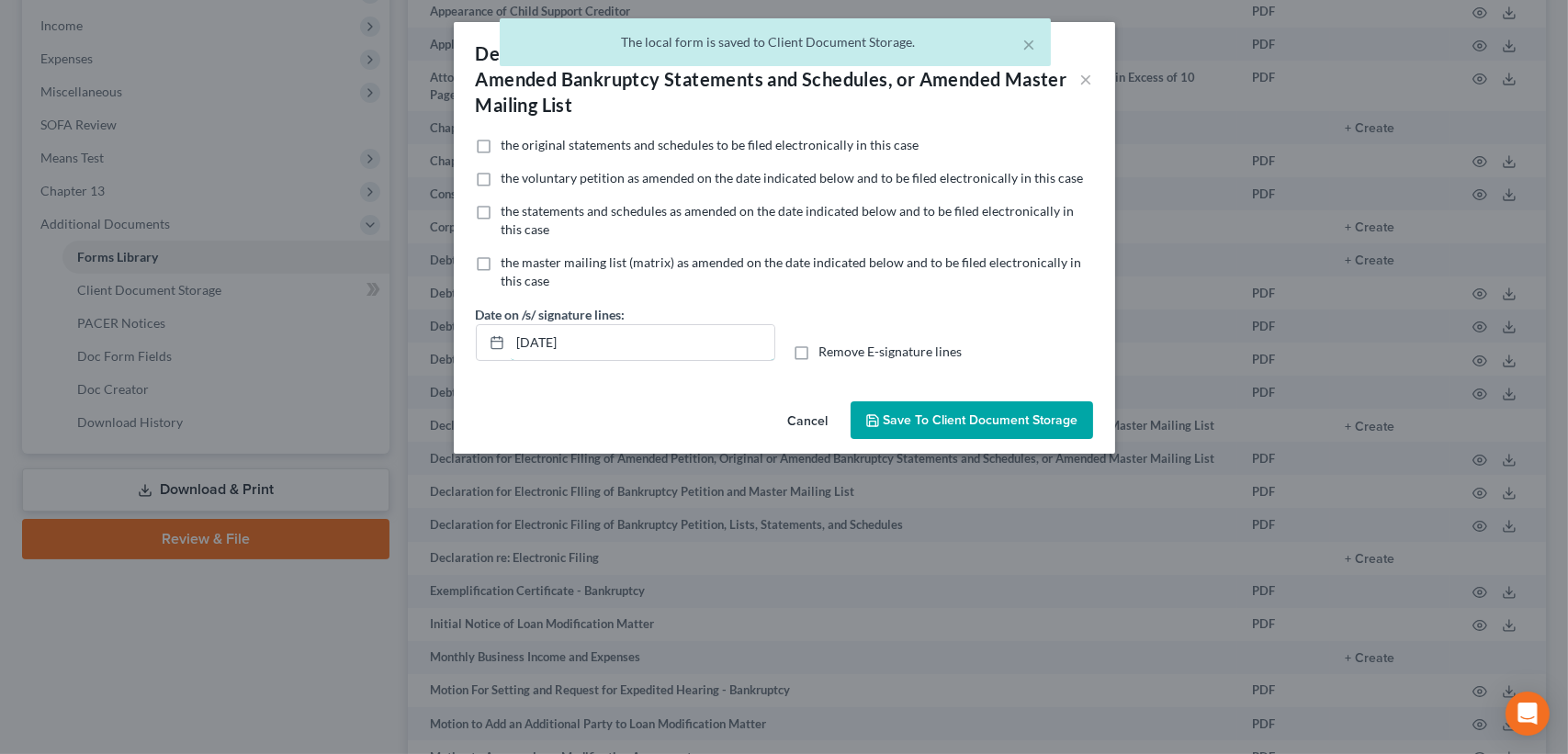
drag, startPoint x: 592, startPoint y: 335, endPoint x: 280, endPoint y: 346, distance: 312.2
click at [249, 343] on div "Declaration for Electronic Filing of Amended Petition, Original or Amended Bank…" at bounding box center [784, 377] width 1568 height 754
click at [820, 350] on label "Remove E-signature lines" at bounding box center [892, 352] width 144 height 19
click at [827, 350] on input "Remove E-signature lines" at bounding box center [833, 349] width 12 height 12
click at [883, 415] on span "Save to Client Document Storage" at bounding box center [971, 421] width 213 height 16
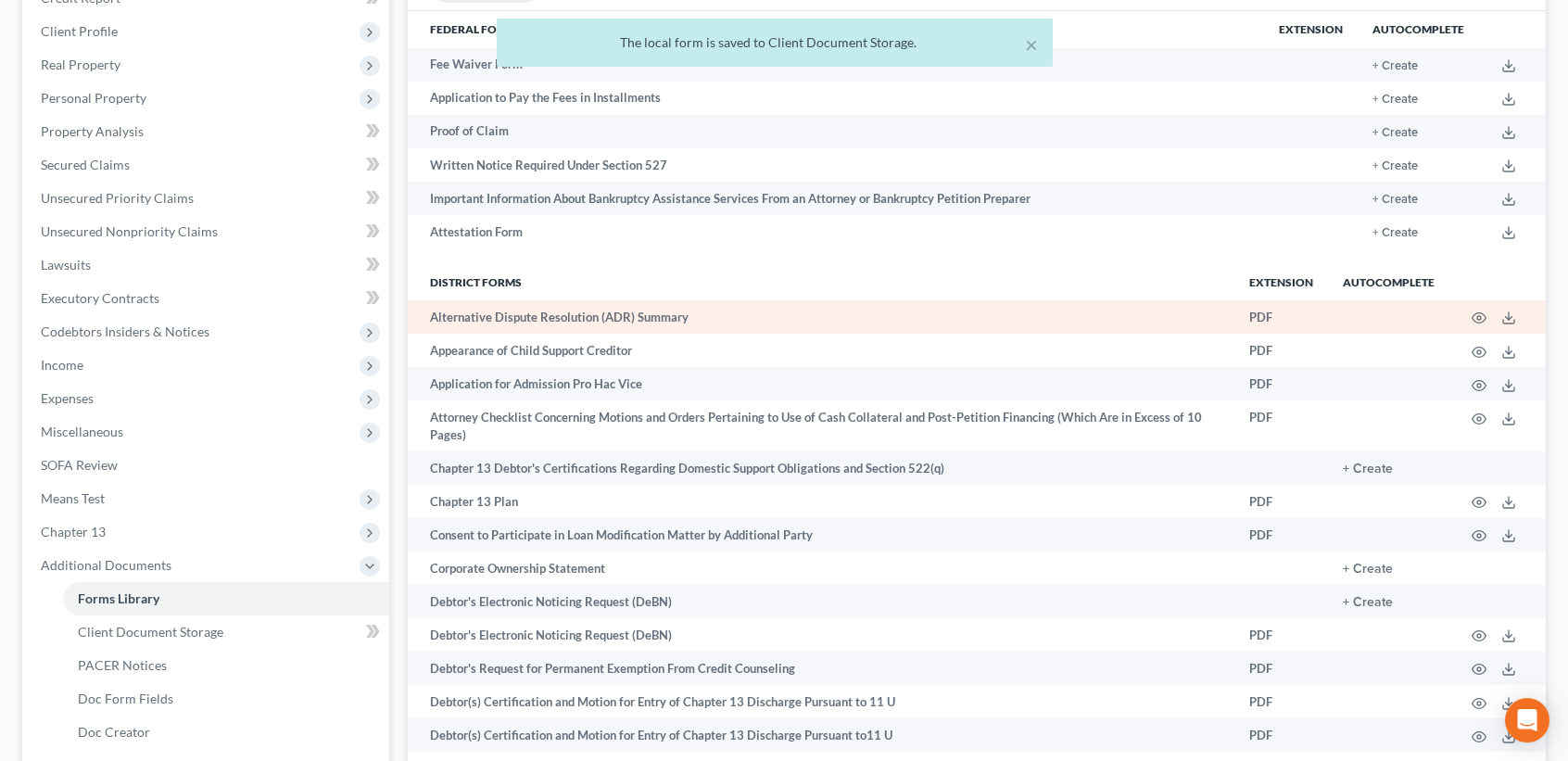
scroll to position [123, 0]
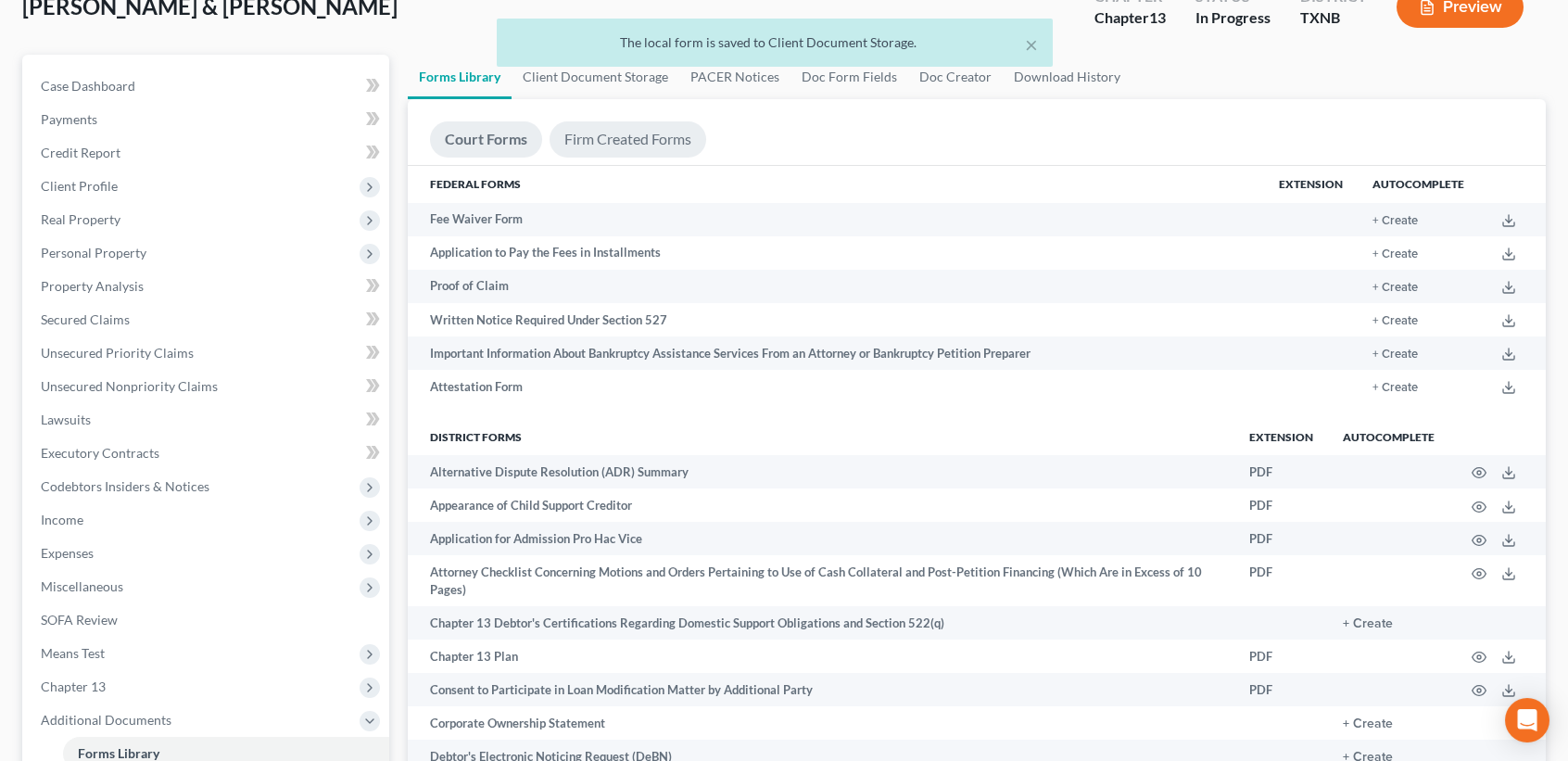
click at [607, 144] on link "Firm Created Forms" at bounding box center [628, 139] width 157 height 36
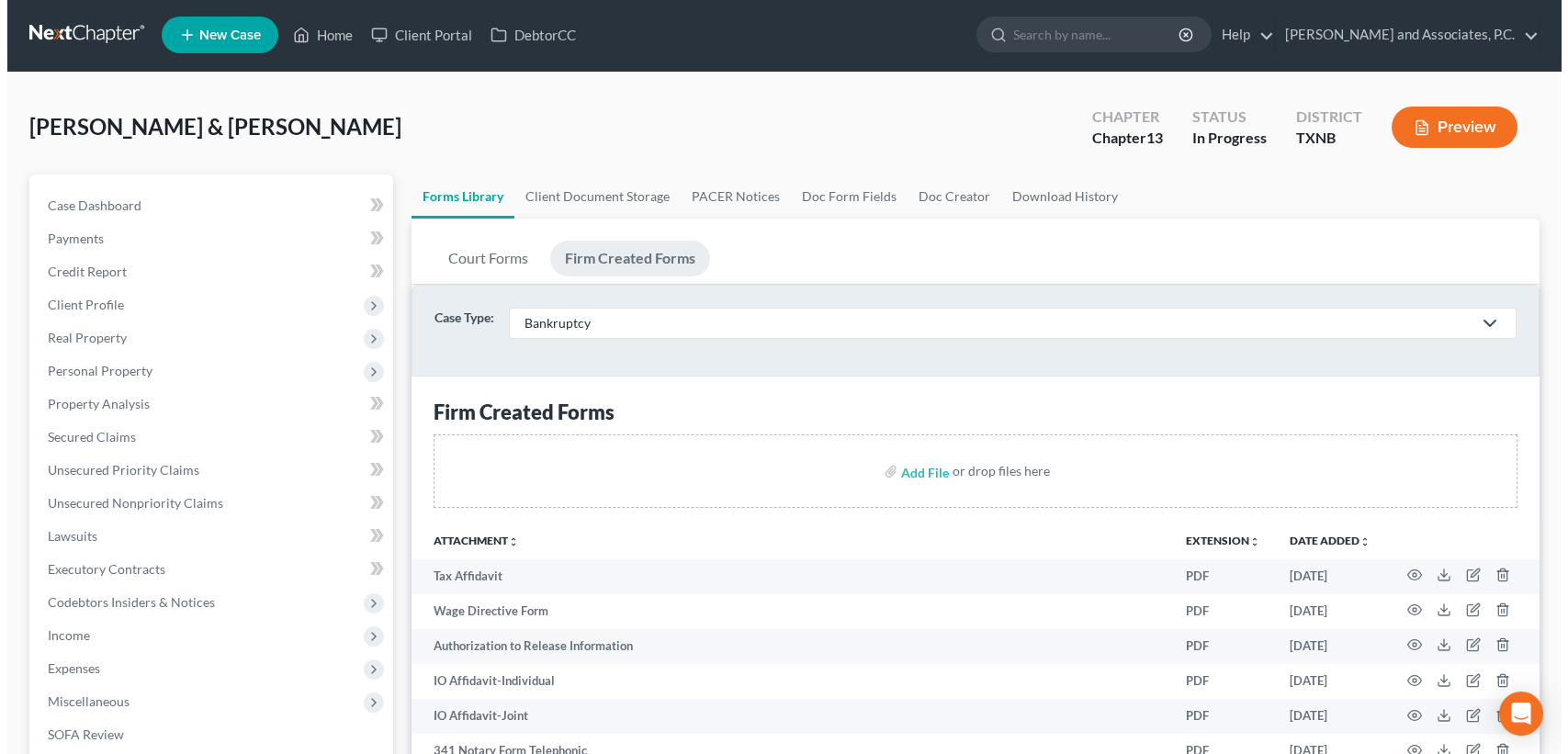
scroll to position [0, 0]
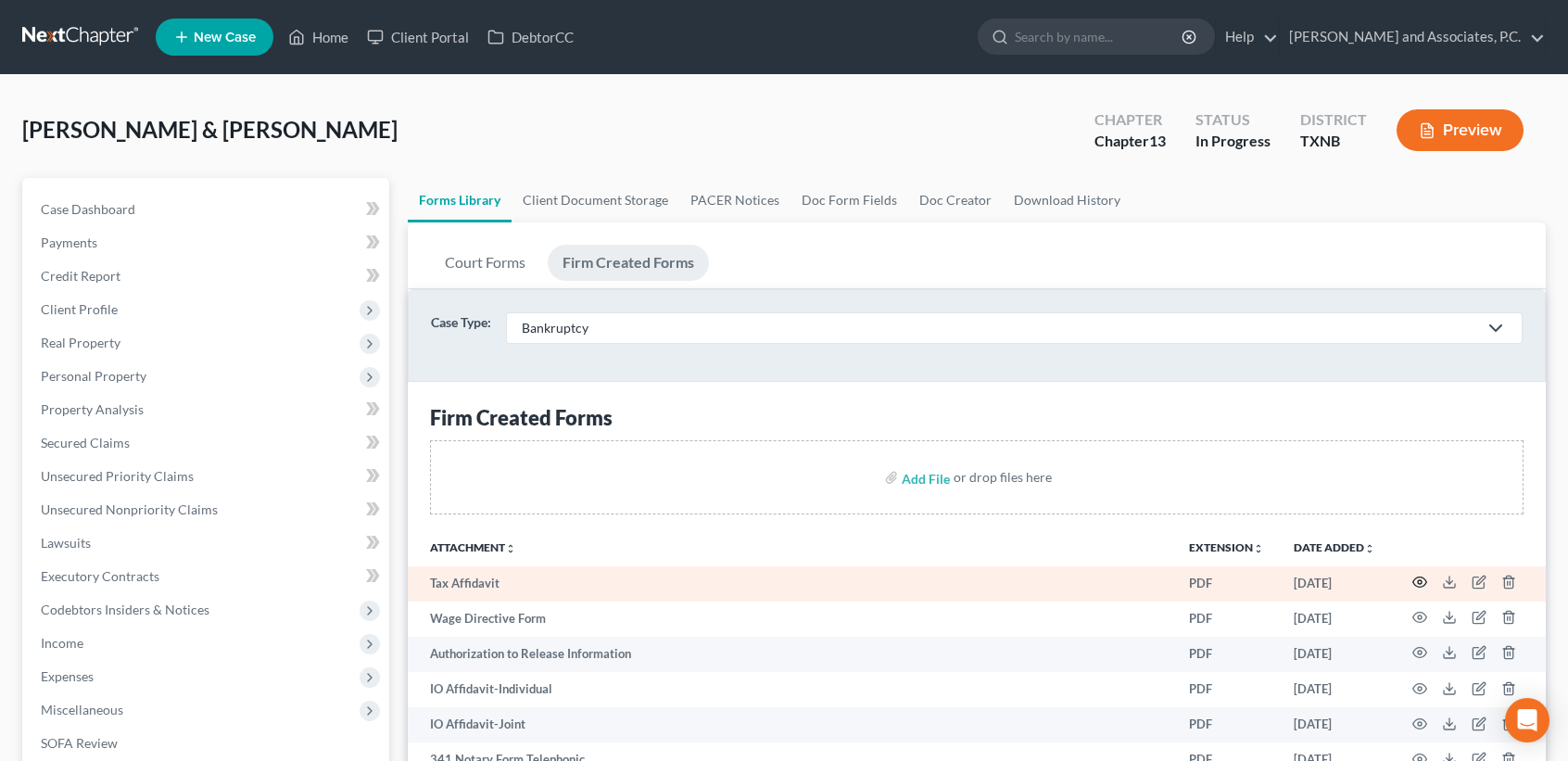
click at [1421, 583] on circle "button" at bounding box center [1420, 582] width 4 height 4
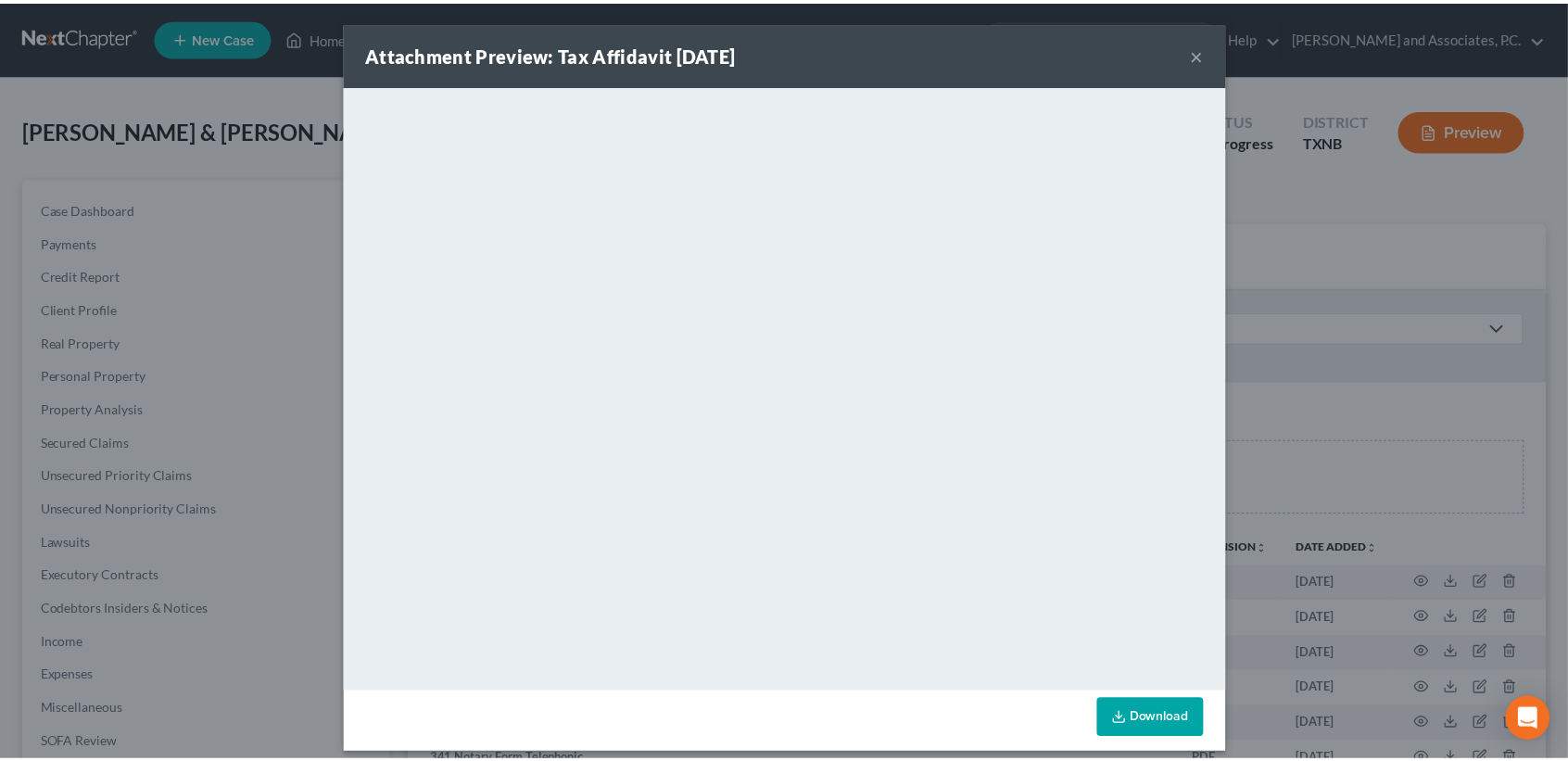
scroll to position [14, 0]
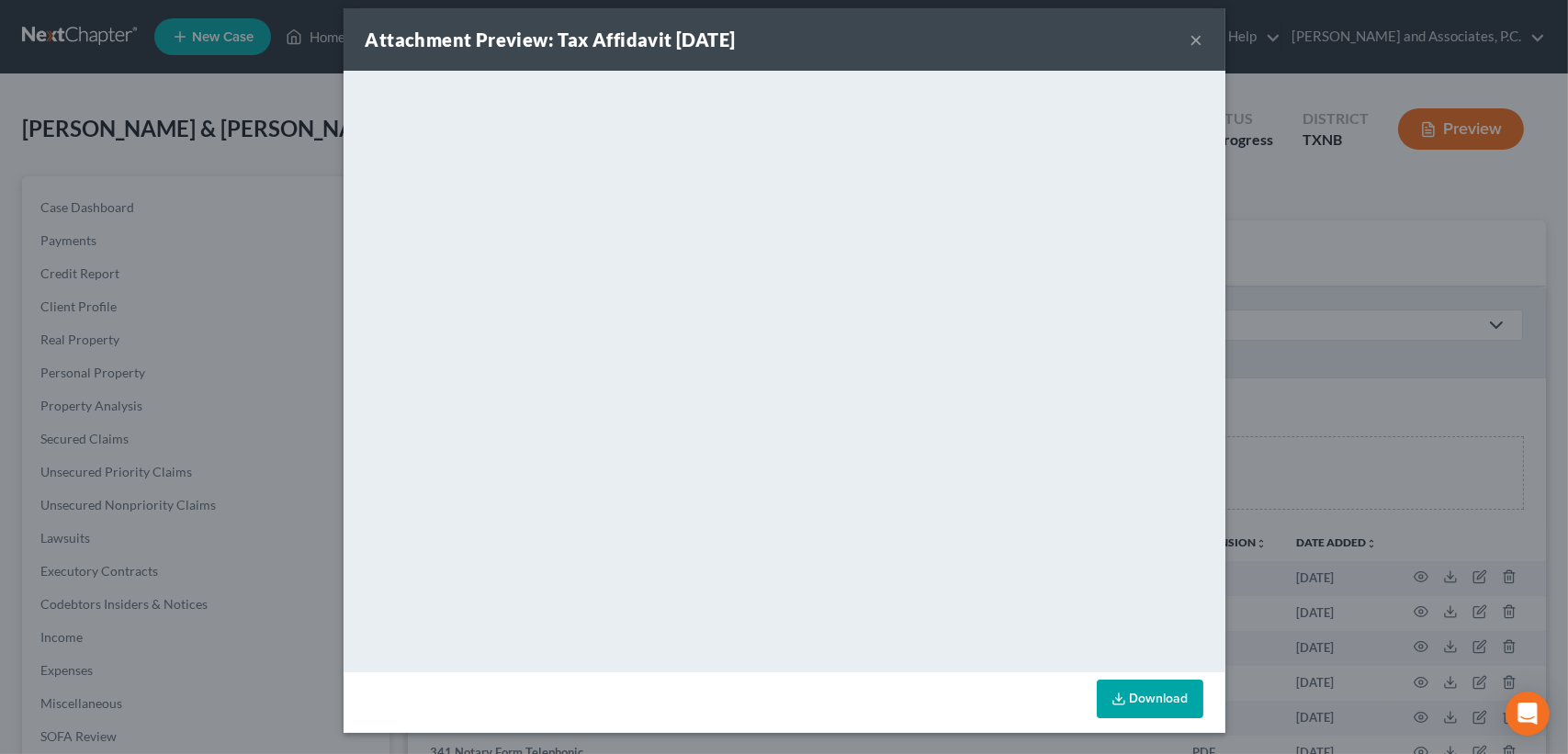
click at [1183, 20] on div "Attachment Preview: Tax Affidavit [DATE] ×" at bounding box center [784, 39] width 882 height 63
click at [1191, 39] on button "×" at bounding box center [1196, 39] width 13 height 22
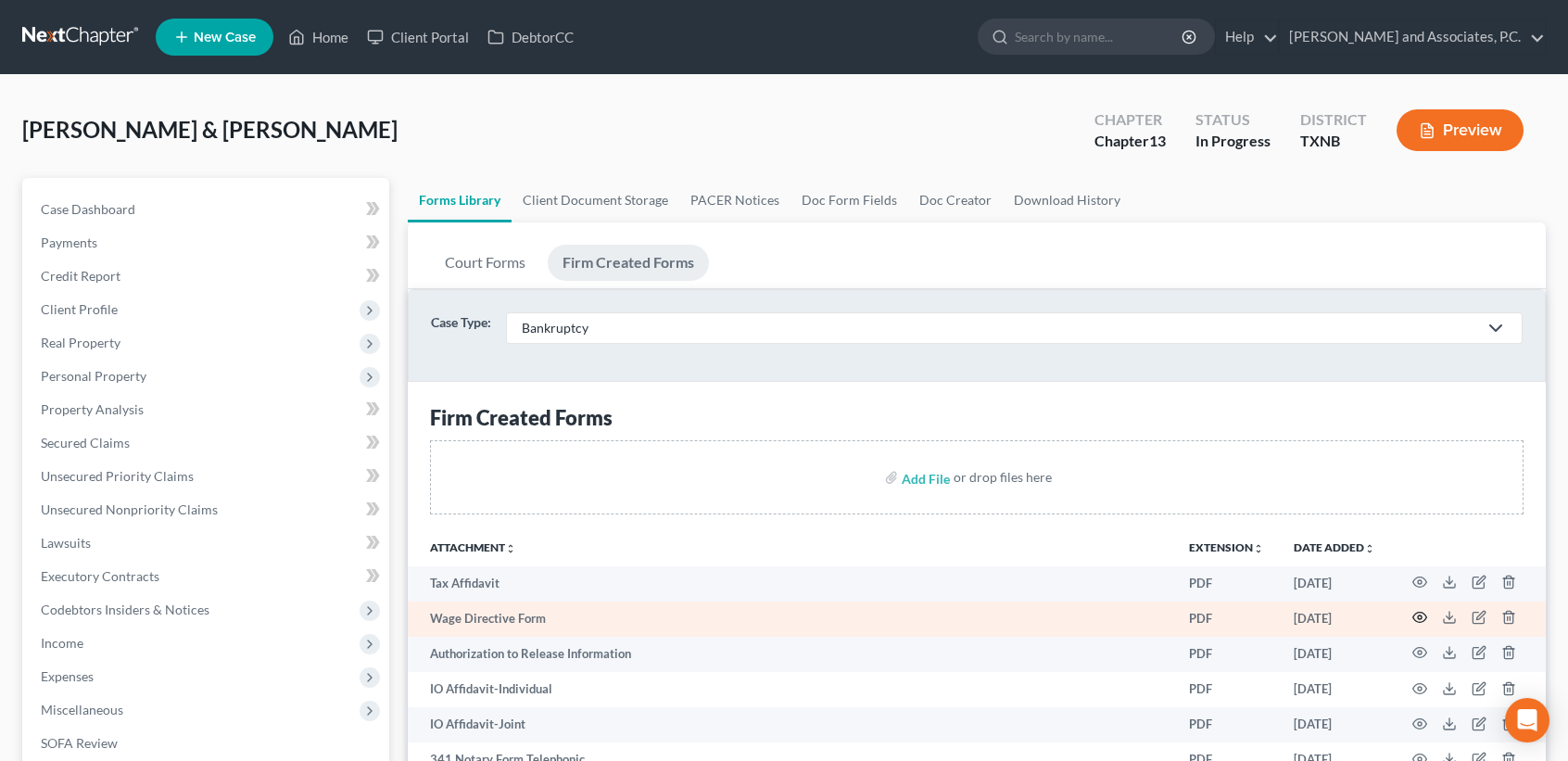
click at [1422, 614] on icon "button" at bounding box center [1419, 617] width 15 height 15
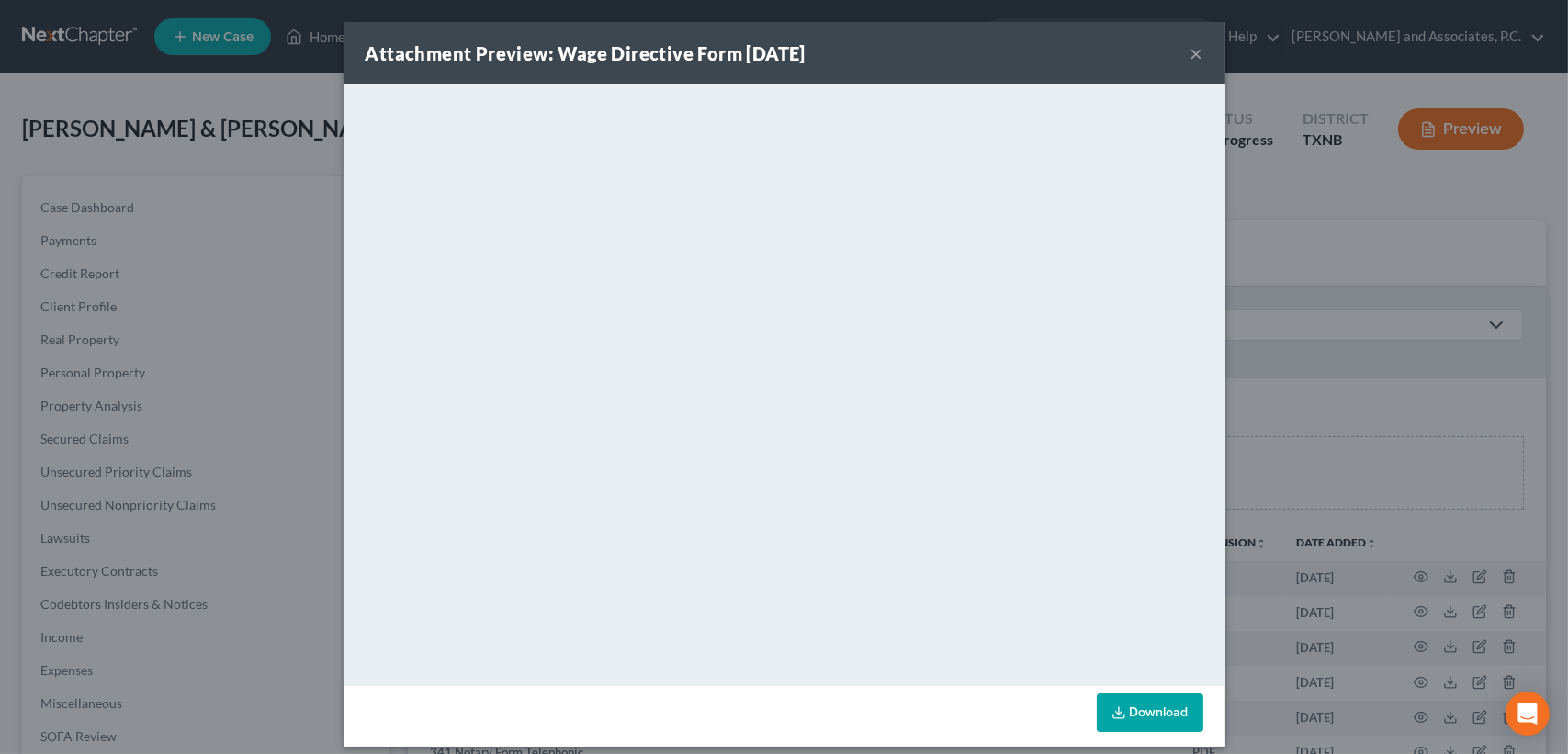
click at [1183, 49] on div "Attachment Preview: Wage Directive Form [DATE] ×" at bounding box center [784, 53] width 882 height 63
click at [1191, 49] on button "×" at bounding box center [1196, 53] width 13 height 22
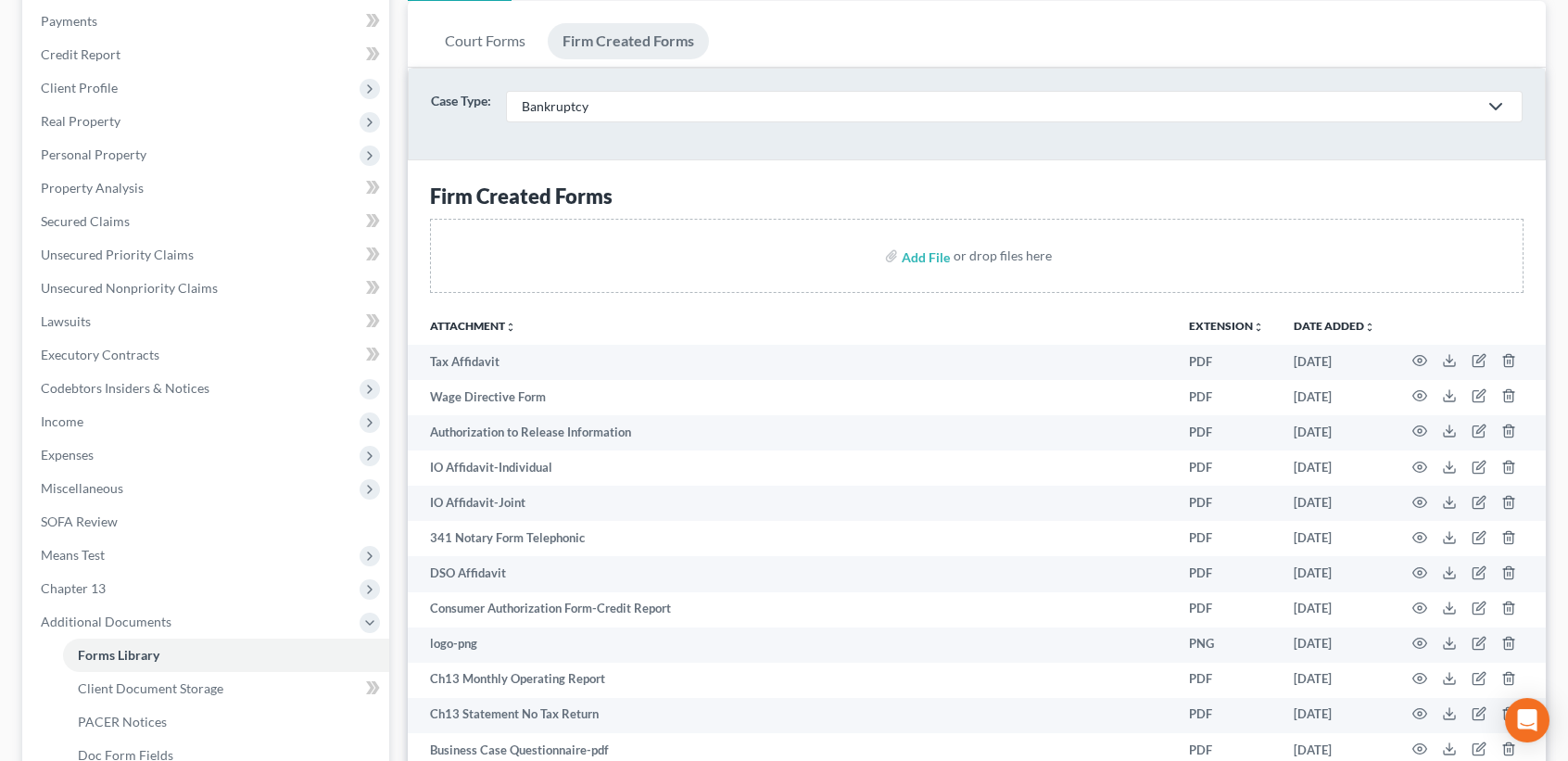
scroll to position [0, 0]
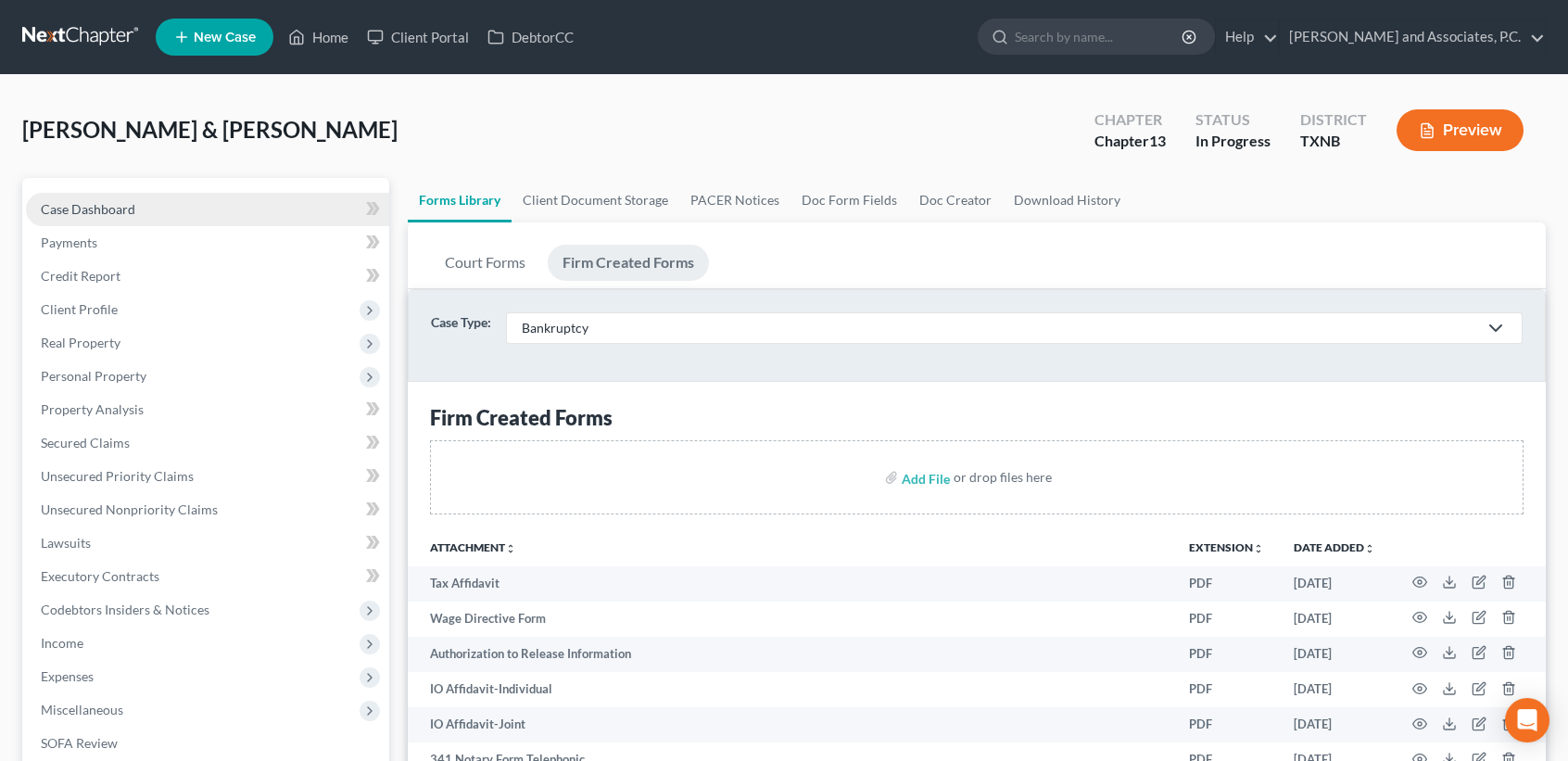
click at [112, 192] on link "Case Dashboard" at bounding box center [207, 209] width 363 height 34
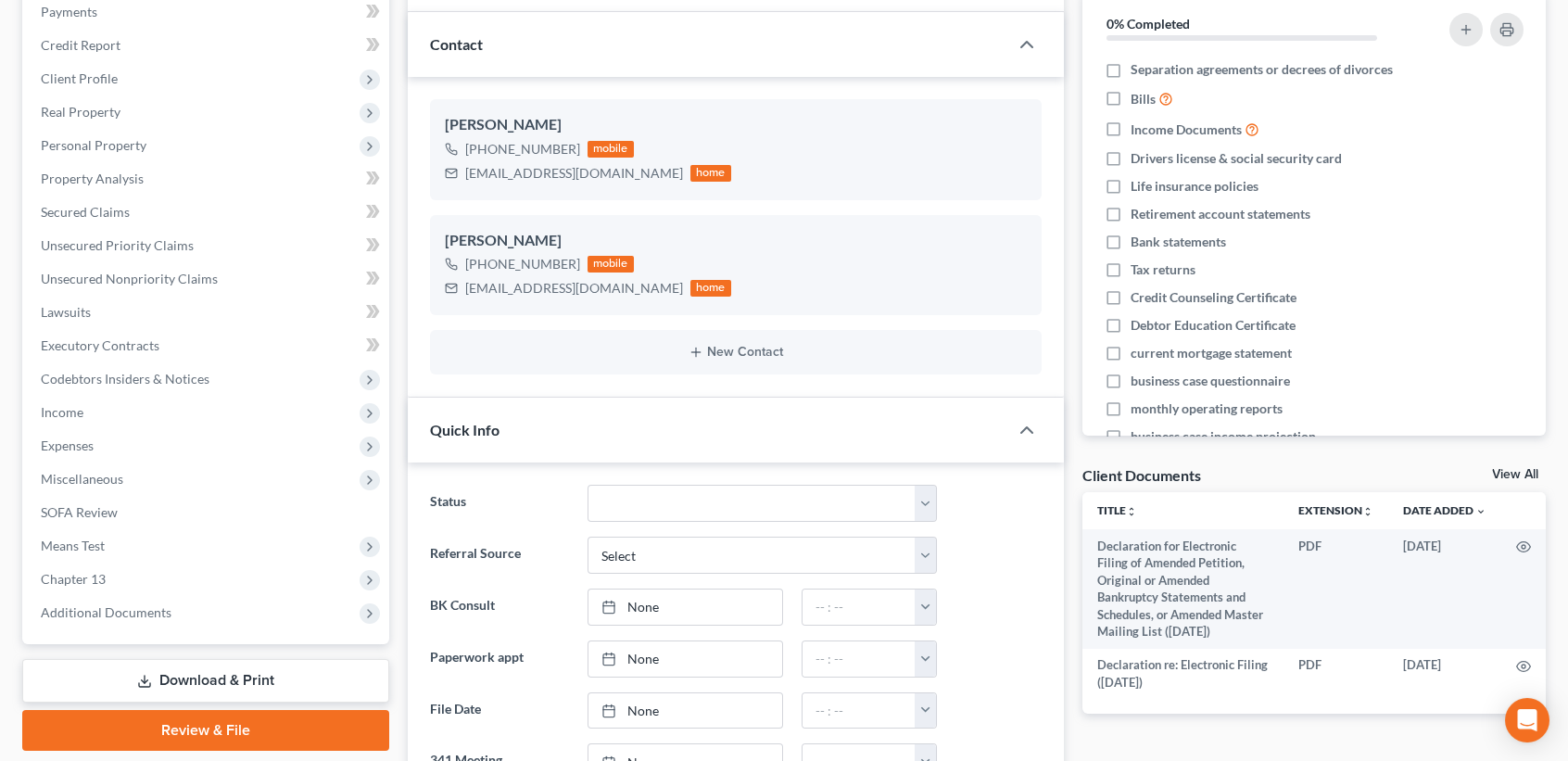
scroll to position [617, 0]
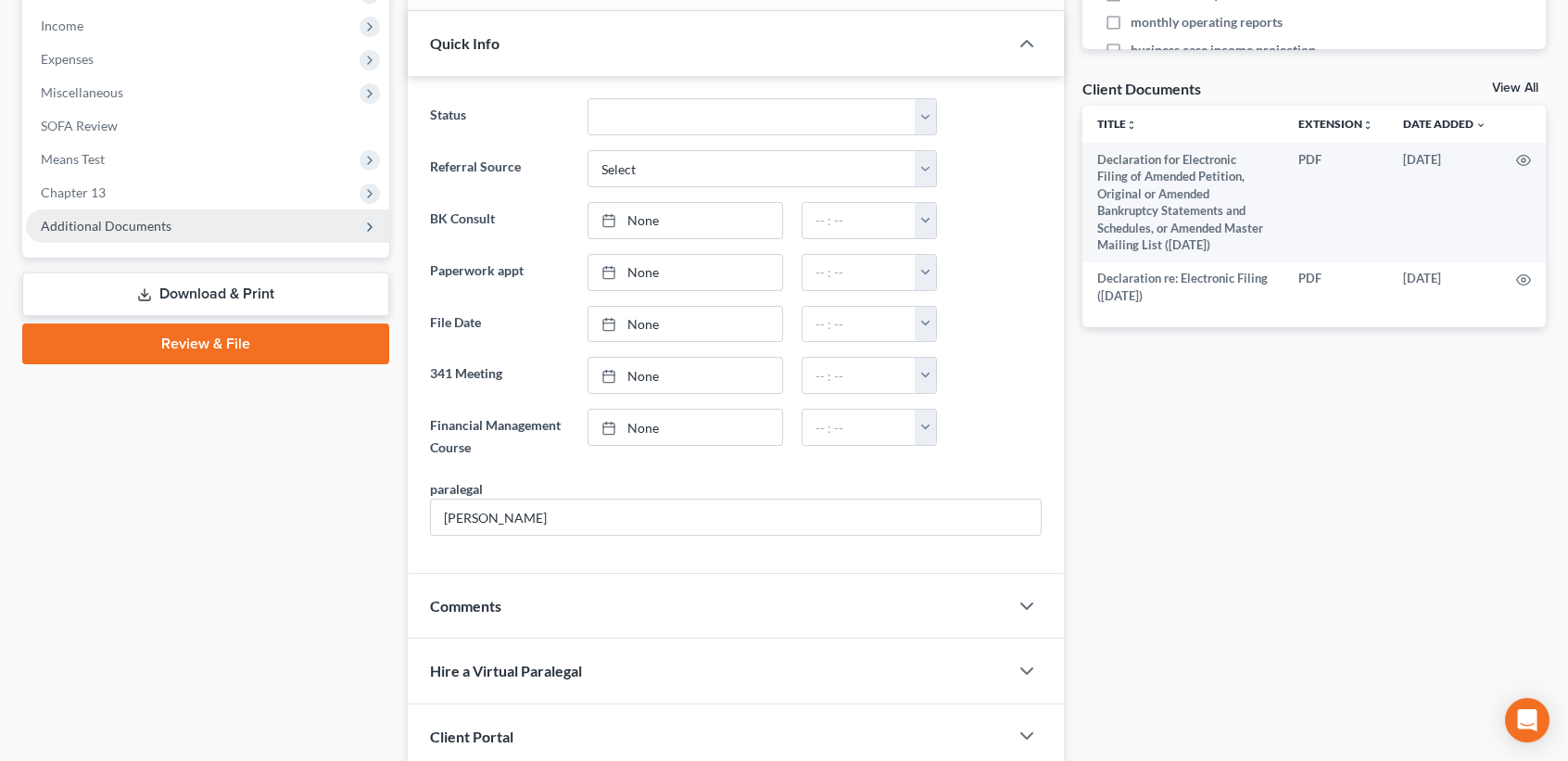
drag, startPoint x: 173, startPoint y: 227, endPoint x: 185, endPoint y: 240, distance: 17.7
click at [174, 227] on span "Additional Documents" at bounding box center [207, 226] width 363 height 34
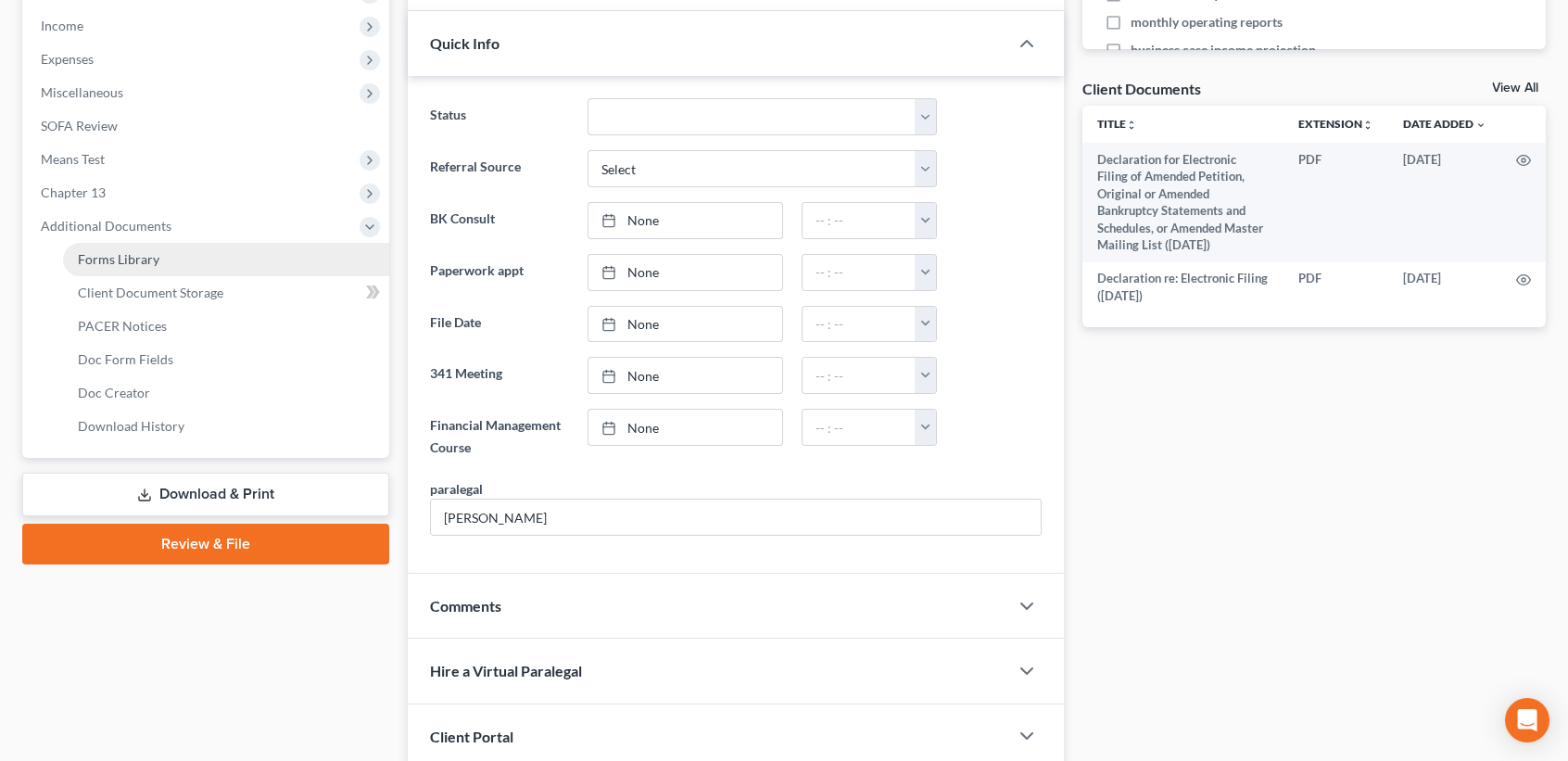
click at [188, 269] on link "Forms Library" at bounding box center [226, 260] width 326 height 34
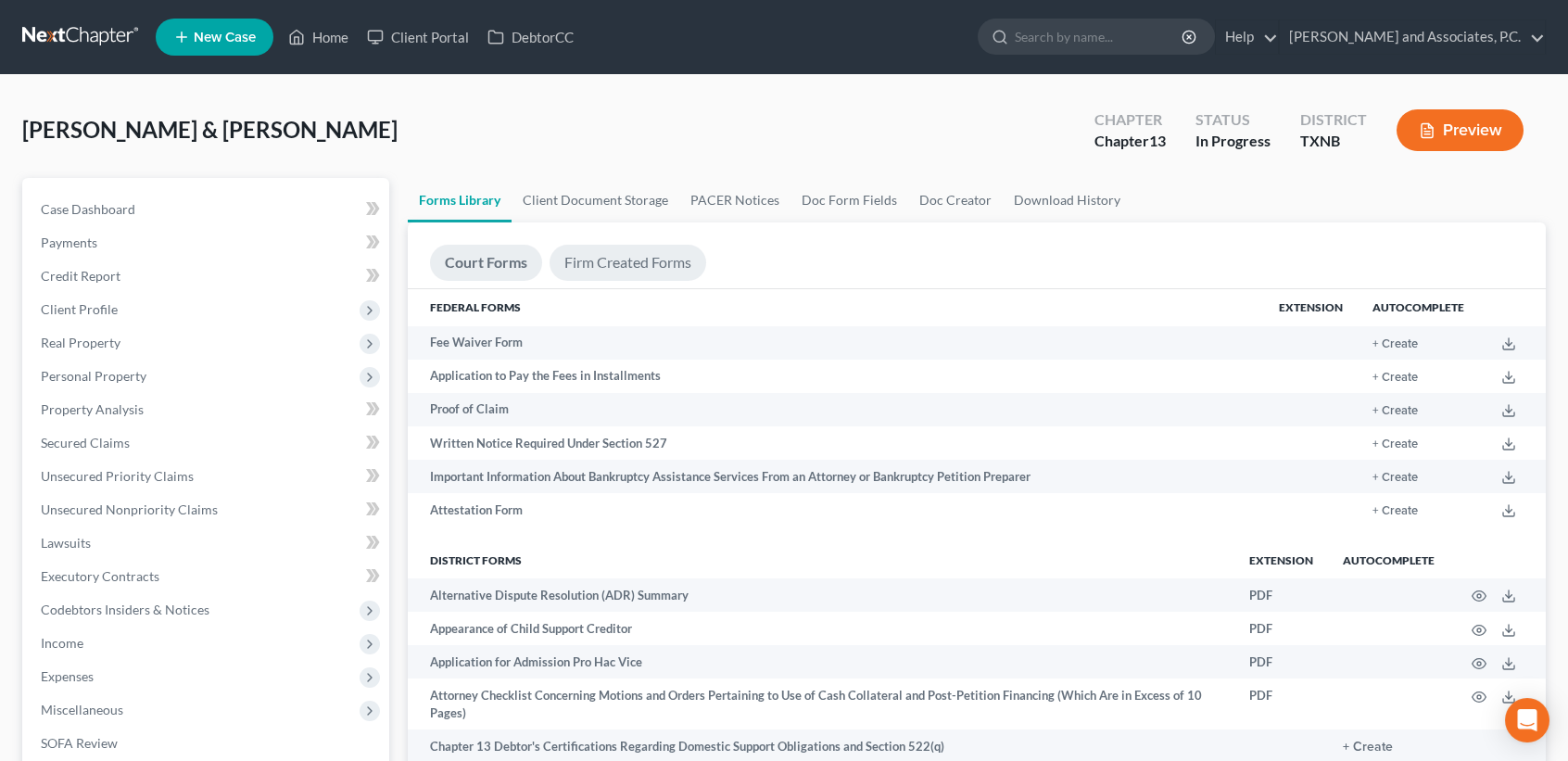
drag, startPoint x: 601, startPoint y: 278, endPoint x: 606, endPoint y: 298, distance: 20.6
click at [601, 277] on link "Firm Created Forms" at bounding box center [628, 263] width 157 height 36
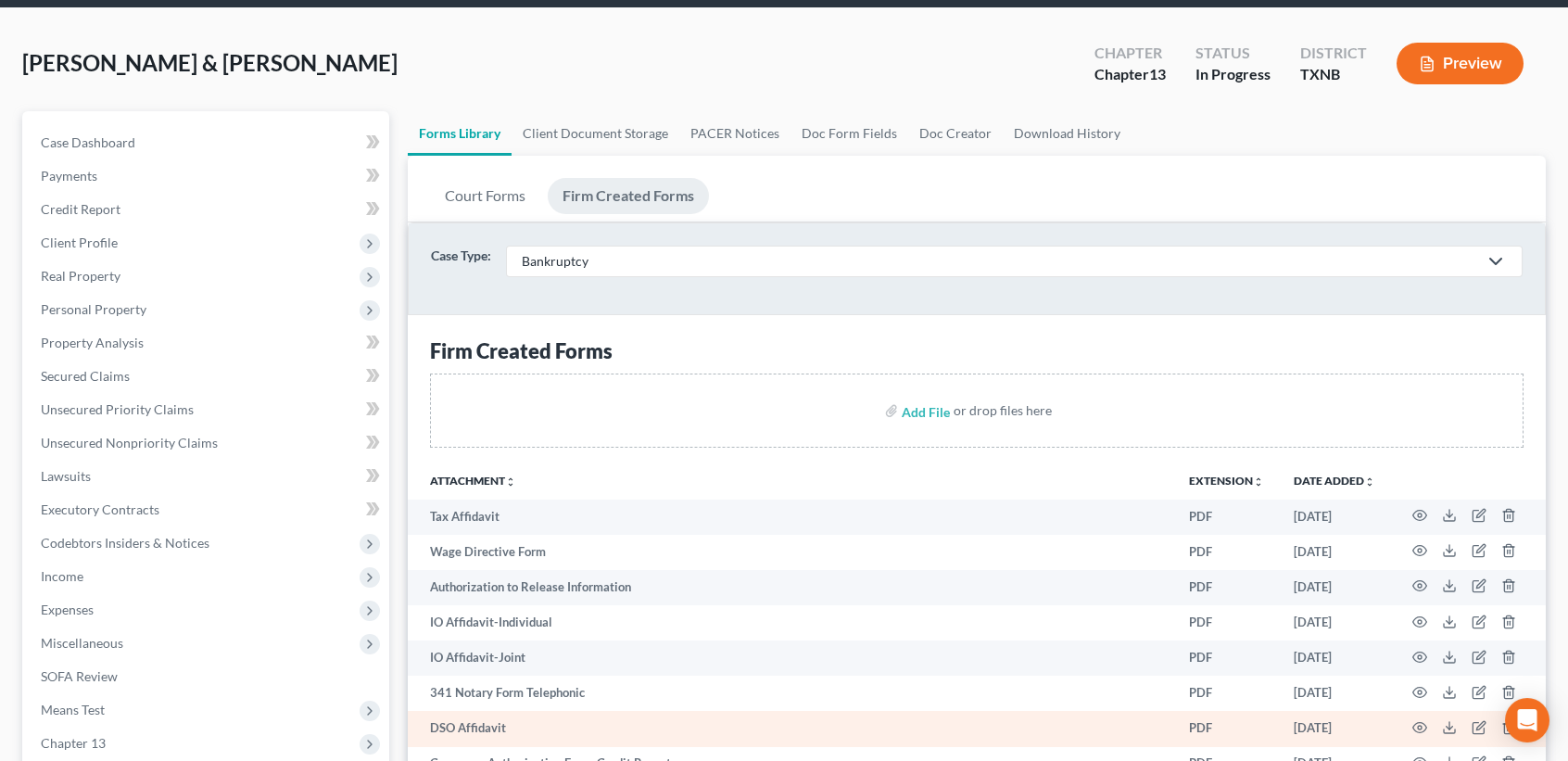
scroll to position [123, 0]
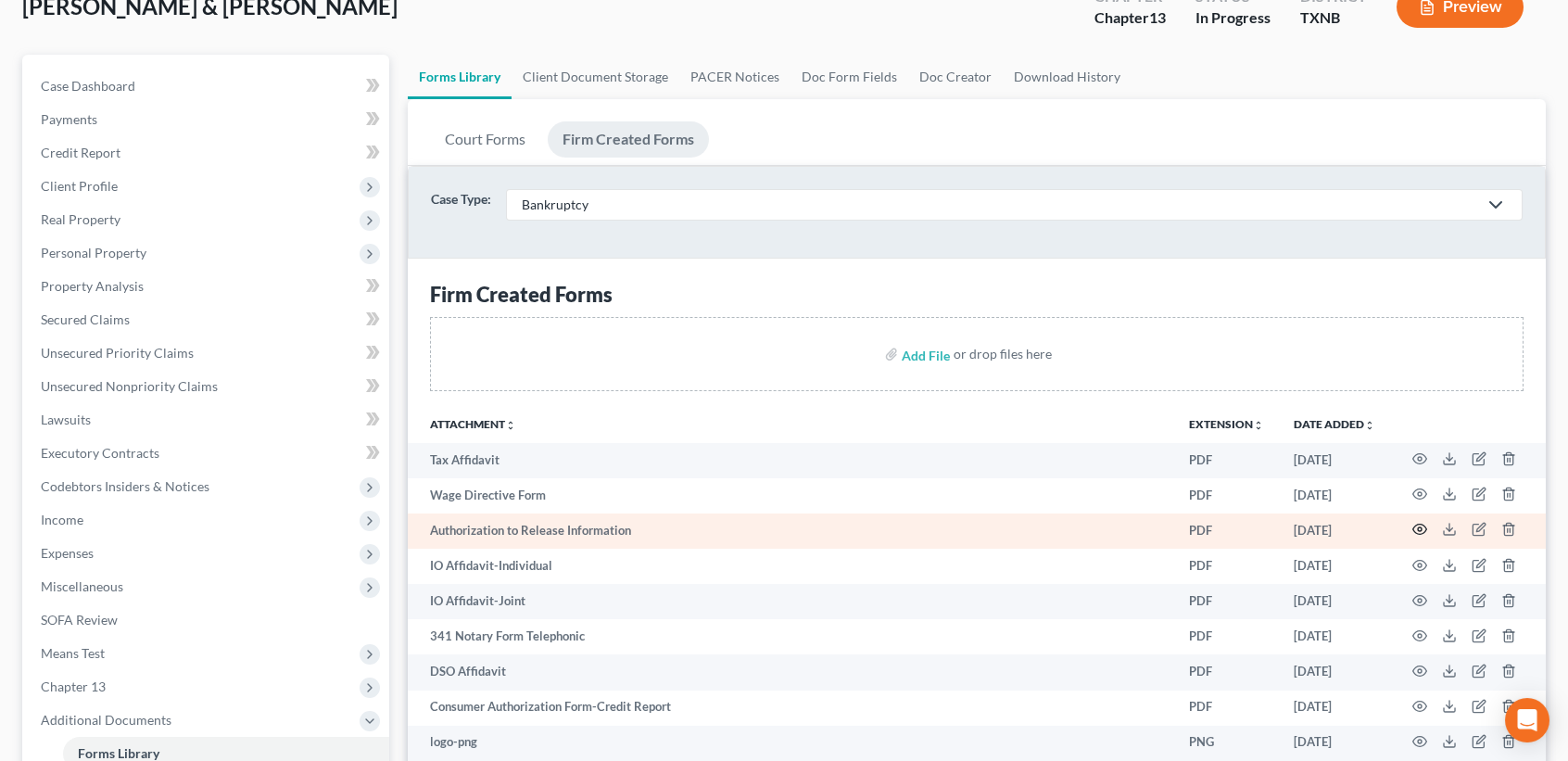
click at [1415, 522] on icon "button" at bounding box center [1419, 529] width 15 height 15
click at [1417, 530] on icon "button" at bounding box center [1419, 529] width 15 height 15
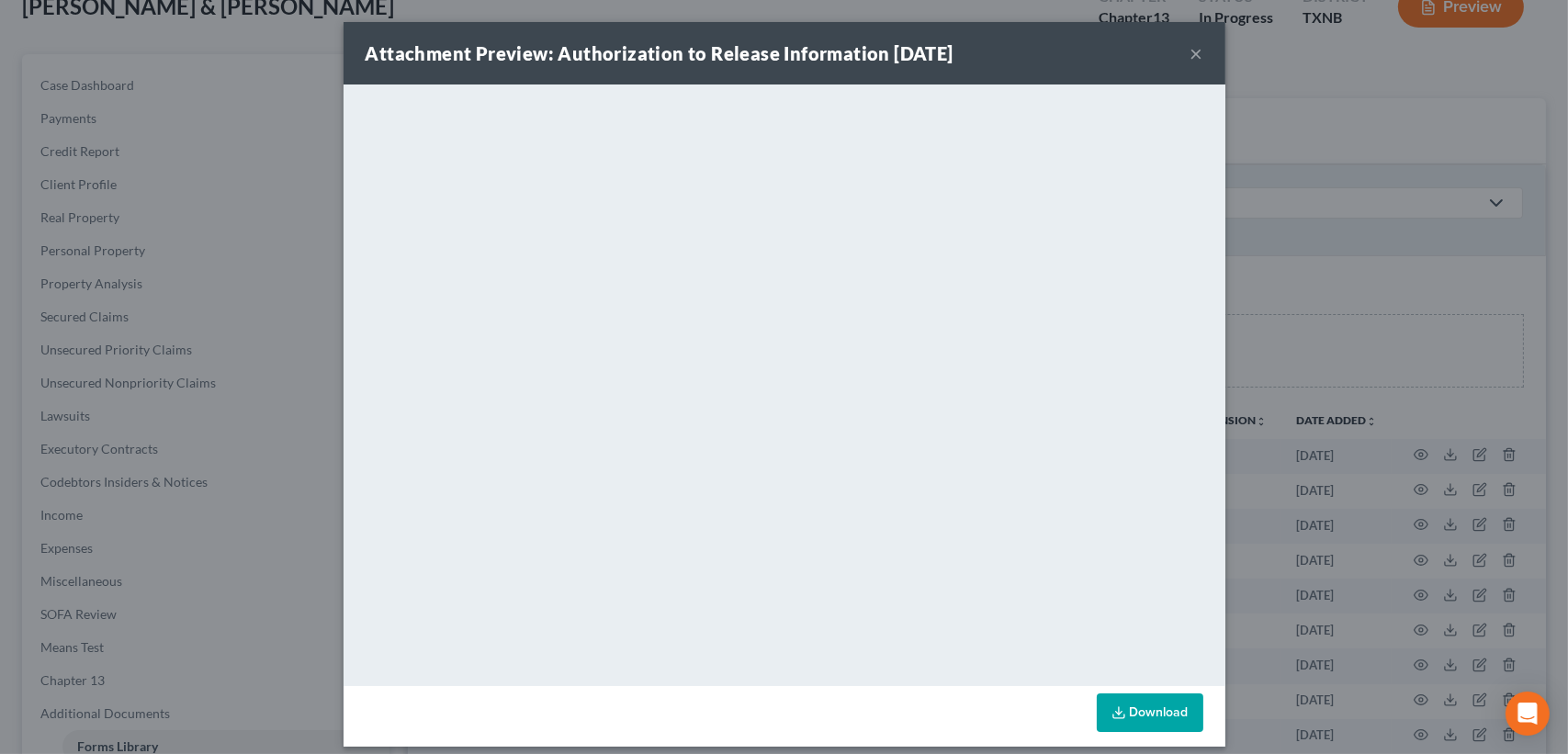
click at [1191, 51] on button "×" at bounding box center [1196, 53] width 13 height 22
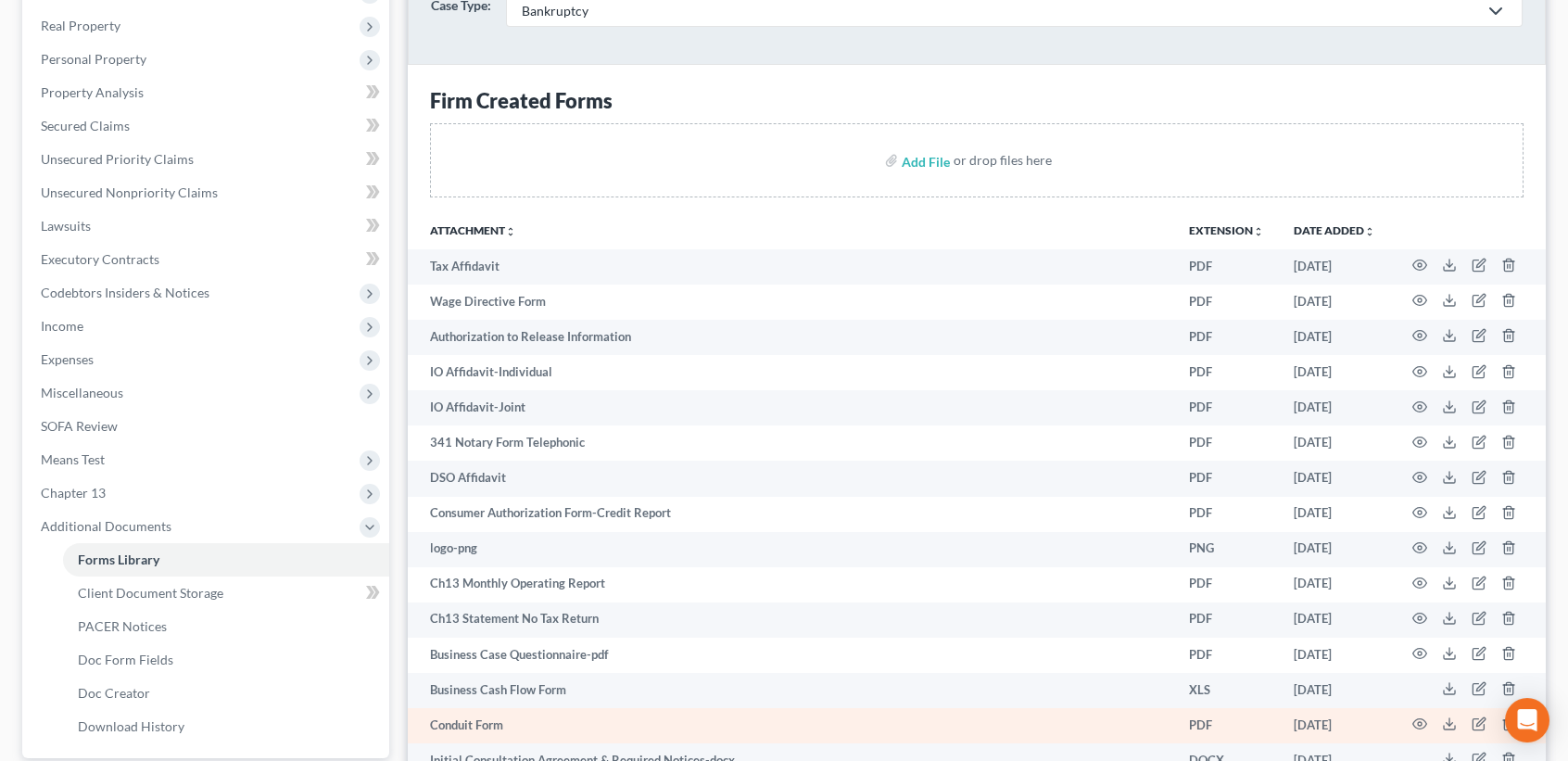
scroll to position [371, 0]
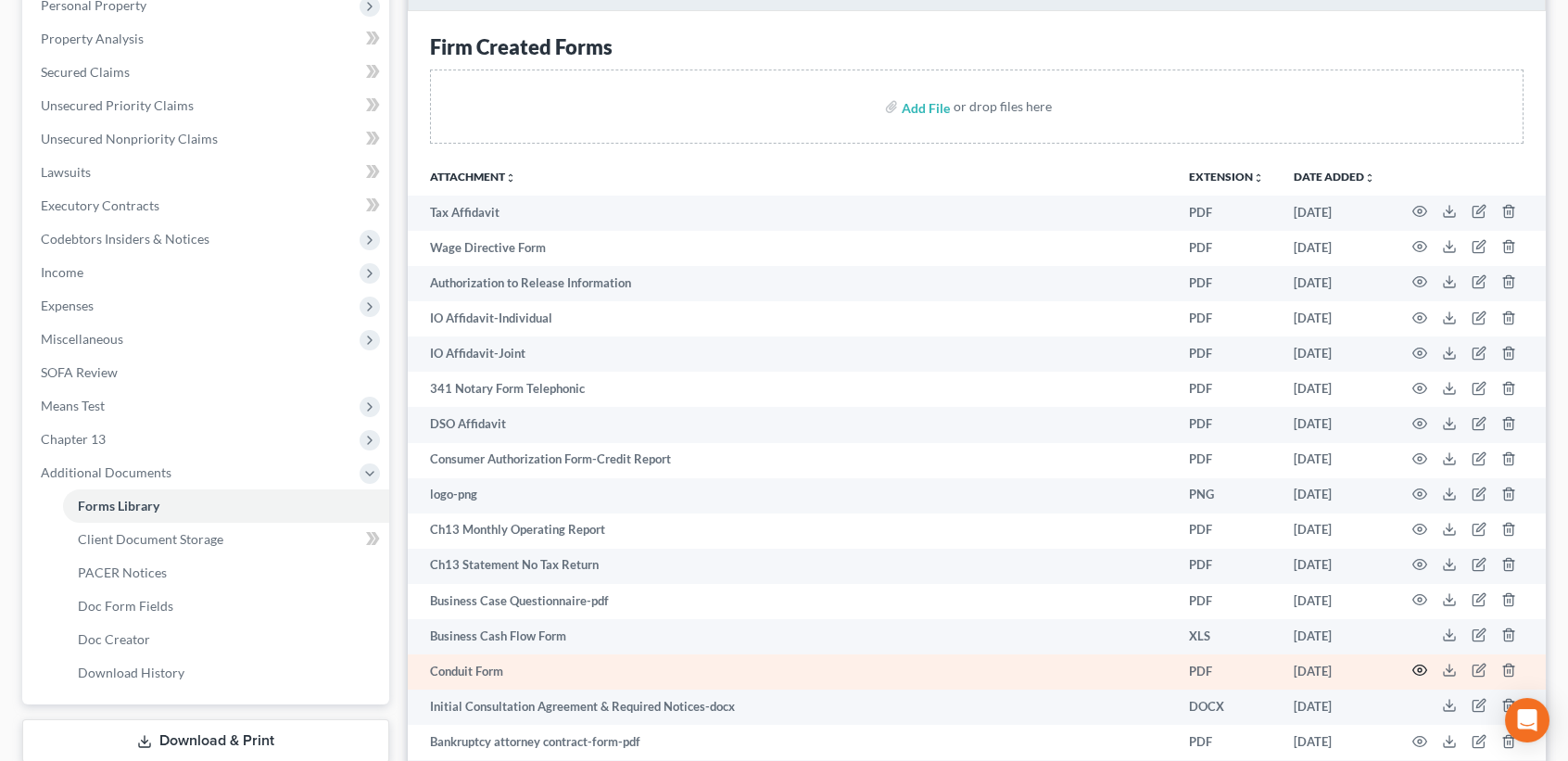
click at [1420, 669] on circle "button" at bounding box center [1420, 671] width 4 height 4
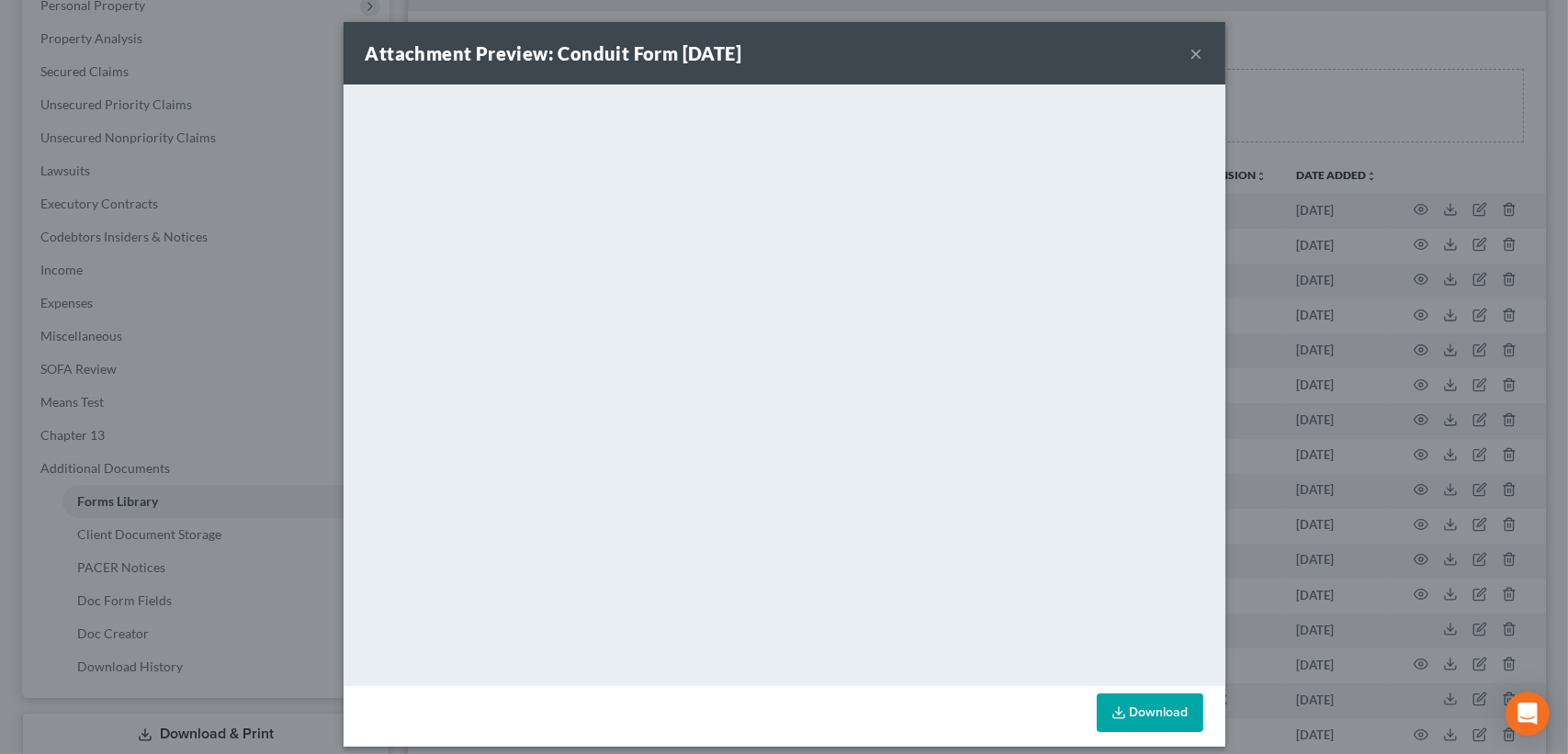
click at [1194, 51] on button "×" at bounding box center [1196, 53] width 13 height 22
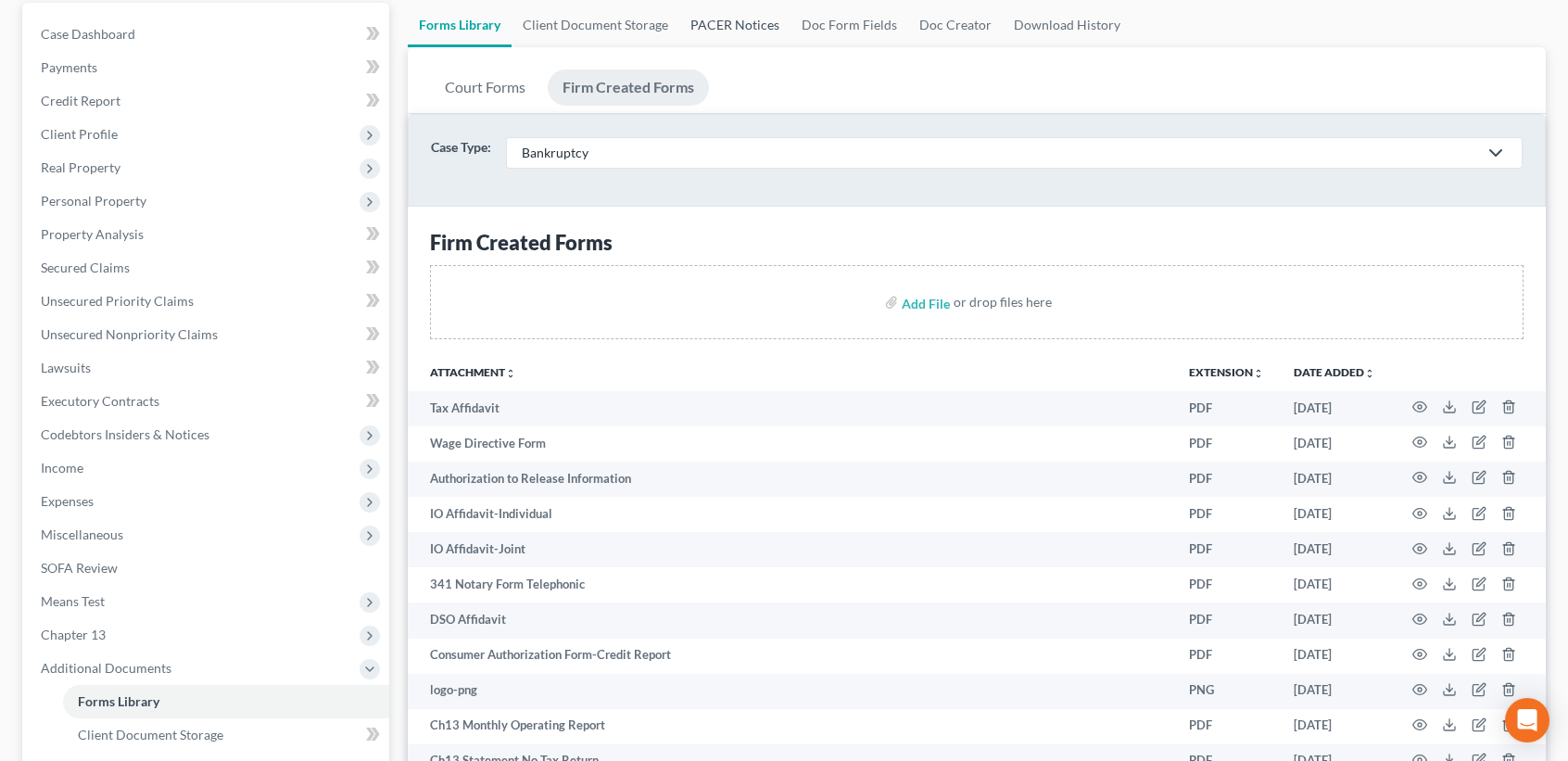
scroll to position [0, 0]
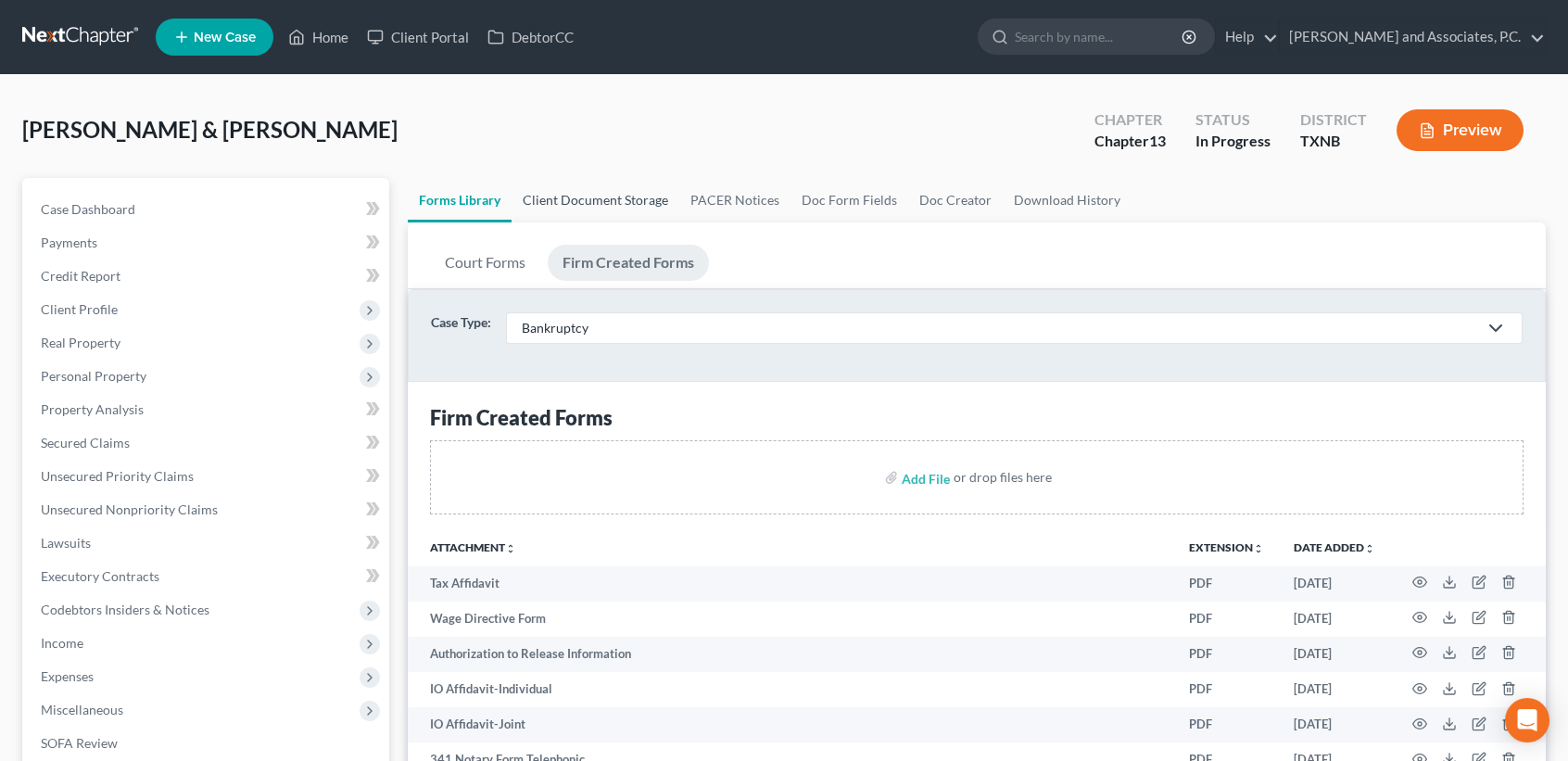
drag, startPoint x: 567, startPoint y: 205, endPoint x: 580, endPoint y: 205, distance: 13.0
click at [567, 205] on link "Client Document Storage" at bounding box center [595, 199] width 168 height 45
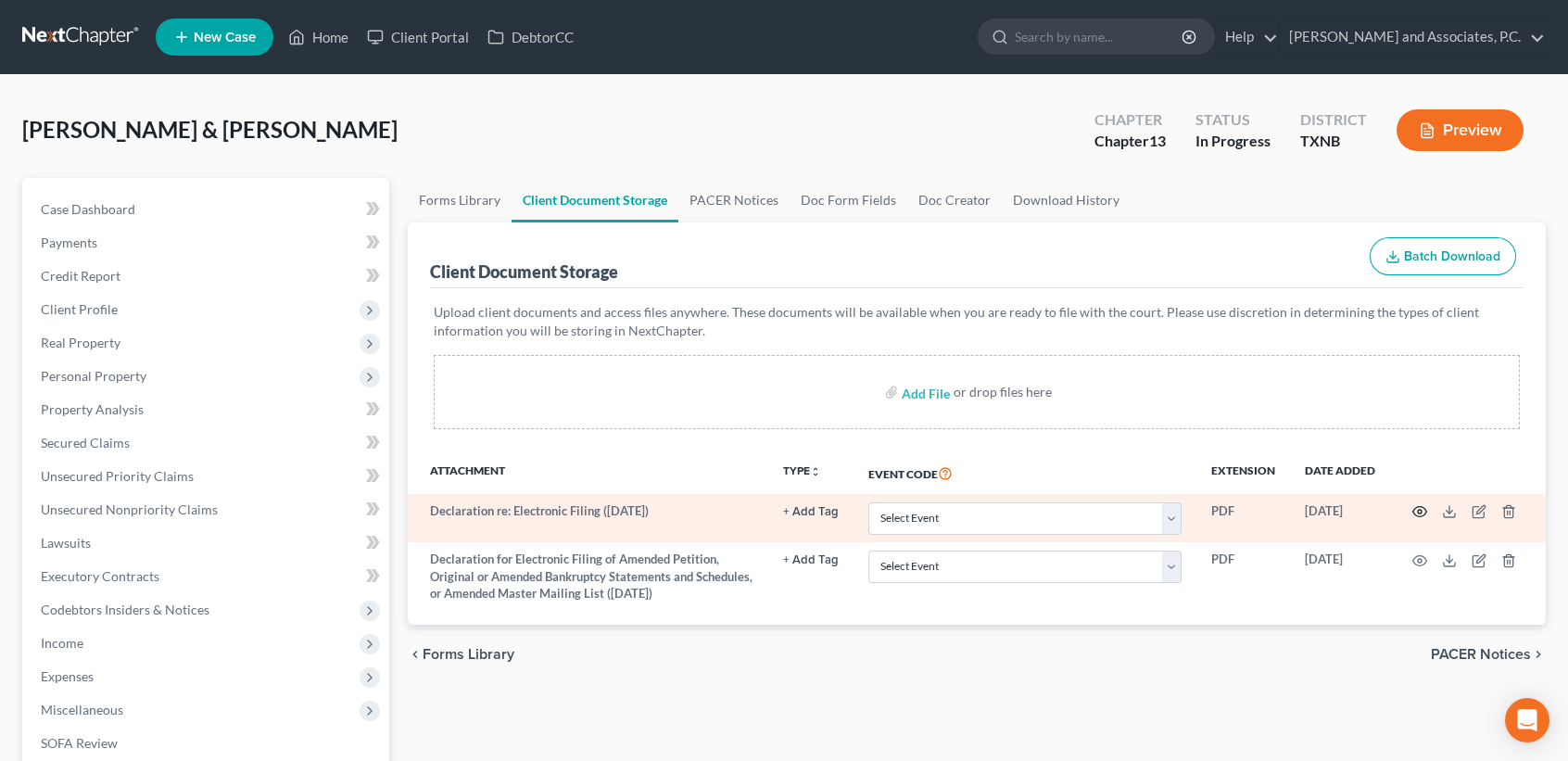
click at [1418, 510] on circle "button" at bounding box center [1420, 512] width 4 height 4
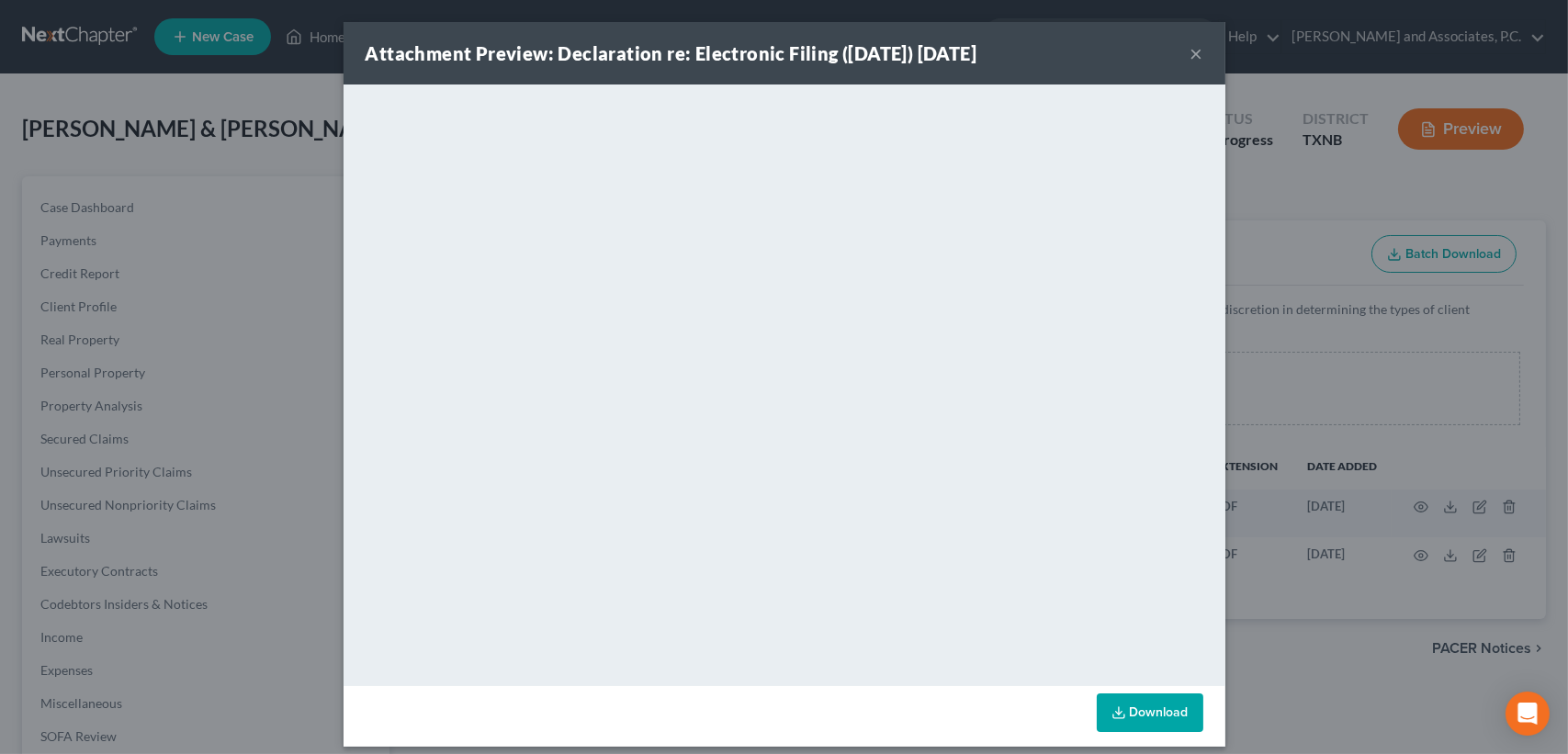
click at [1171, 52] on div "Attachment Preview: Declaration re: Electronic Filing ([DATE]) [DATE] ×" at bounding box center [784, 53] width 882 height 63
click at [1193, 50] on button "×" at bounding box center [1196, 53] width 13 height 22
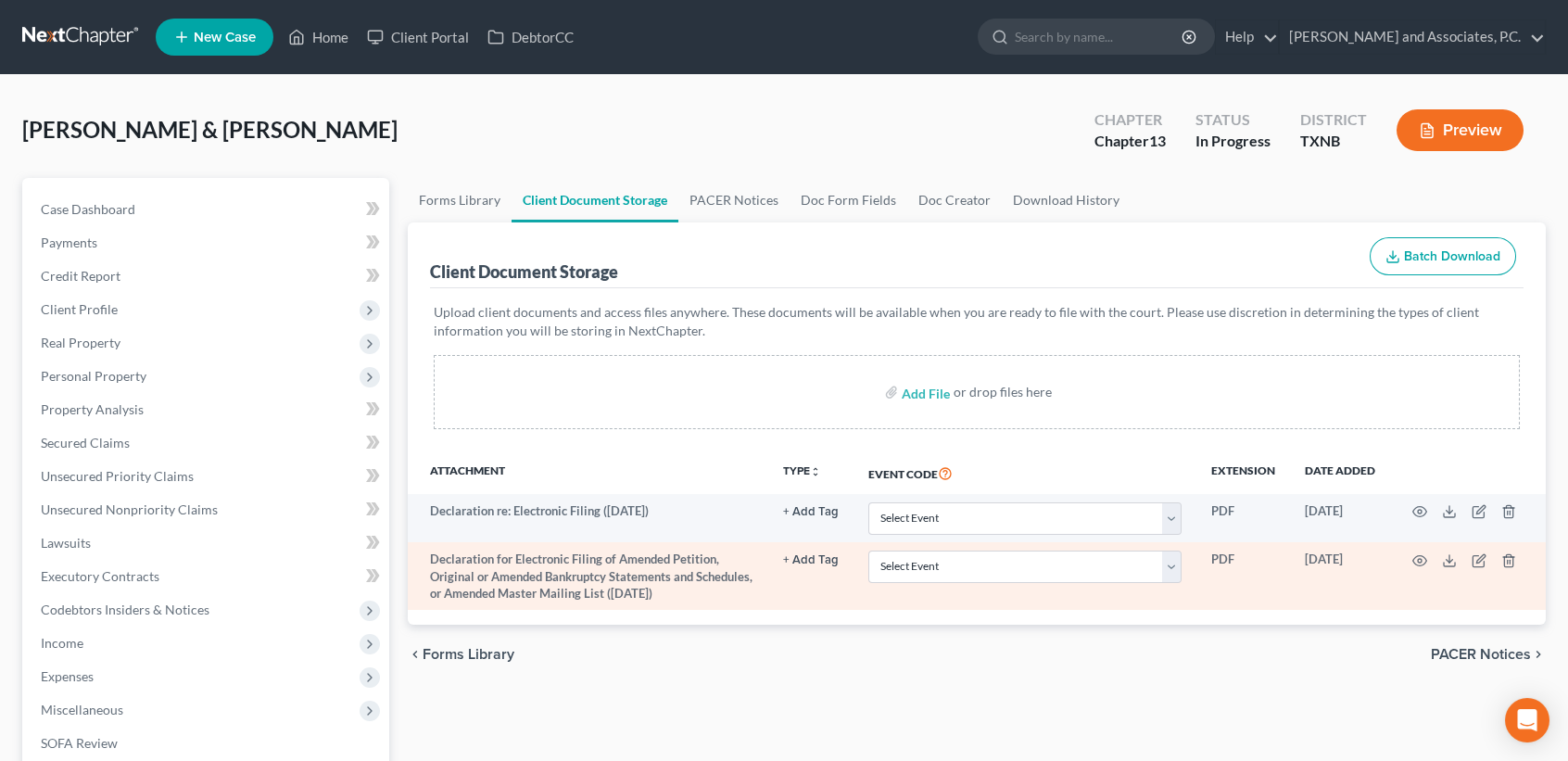
click at [1430, 557] on td at bounding box center [1468, 576] width 156 height 67
click at [1414, 561] on icon "button" at bounding box center [1420, 561] width 14 height 10
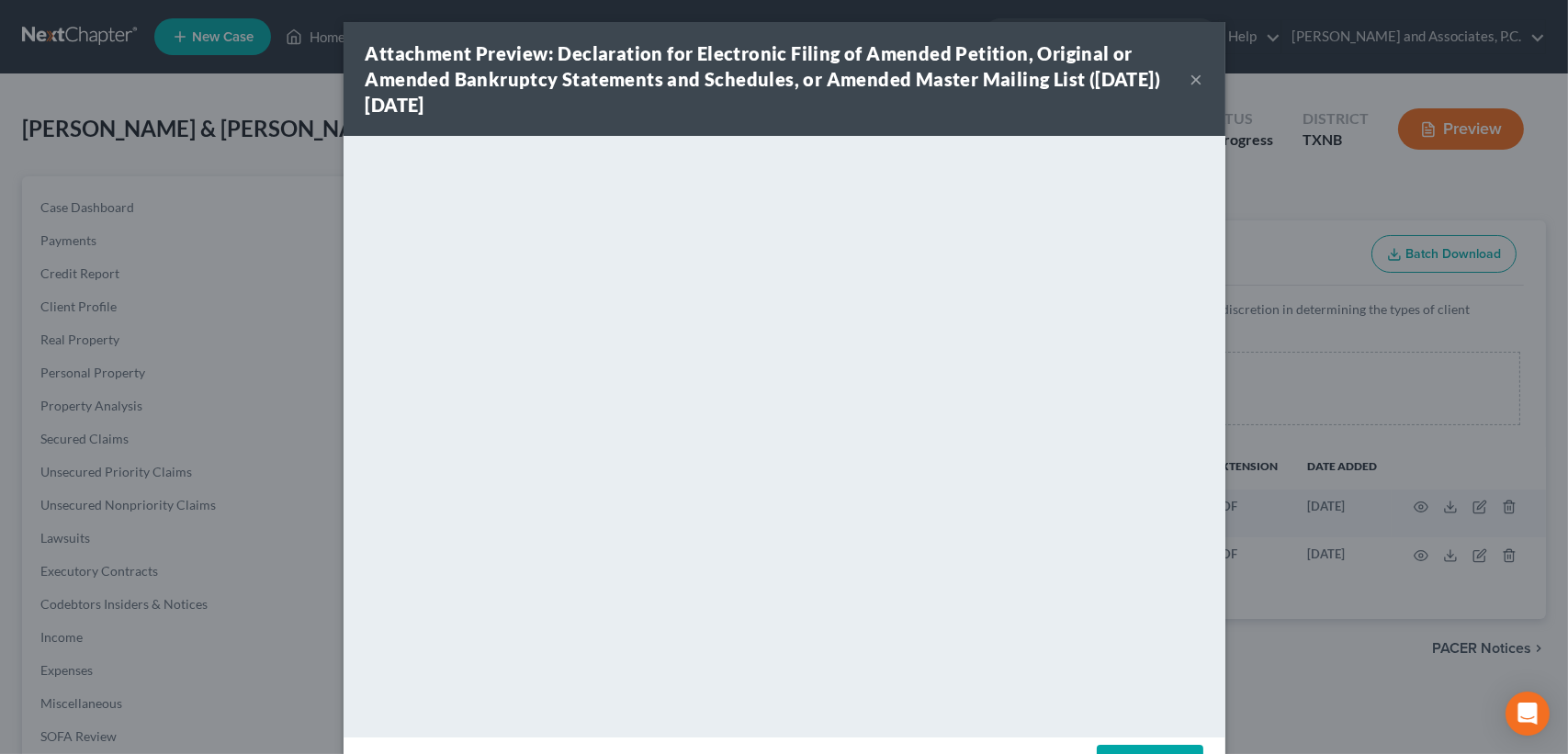
click at [1191, 74] on button "×" at bounding box center [1196, 79] width 13 height 22
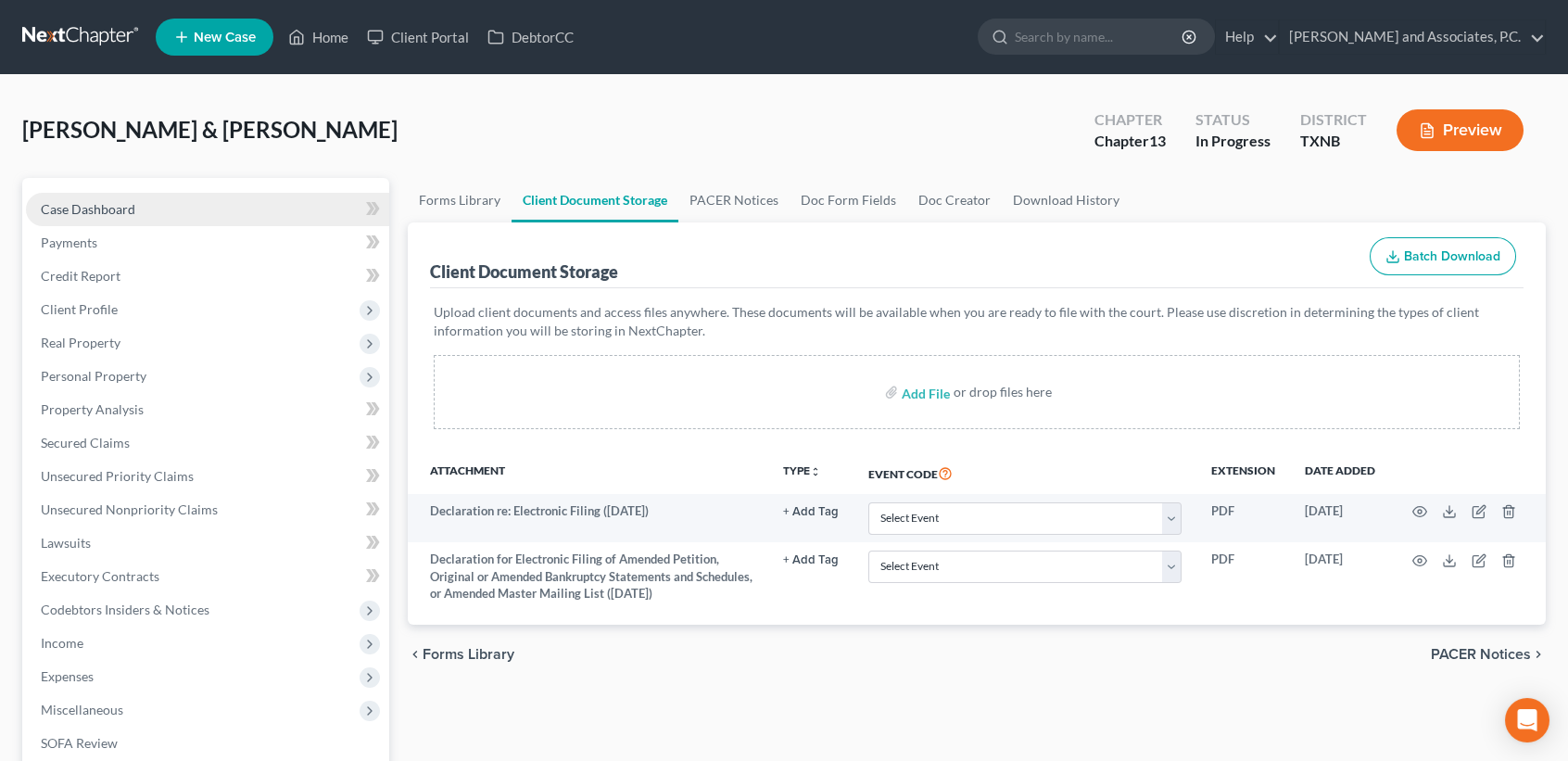
click at [69, 205] on span "Case Dashboard" at bounding box center [87, 209] width 94 height 16
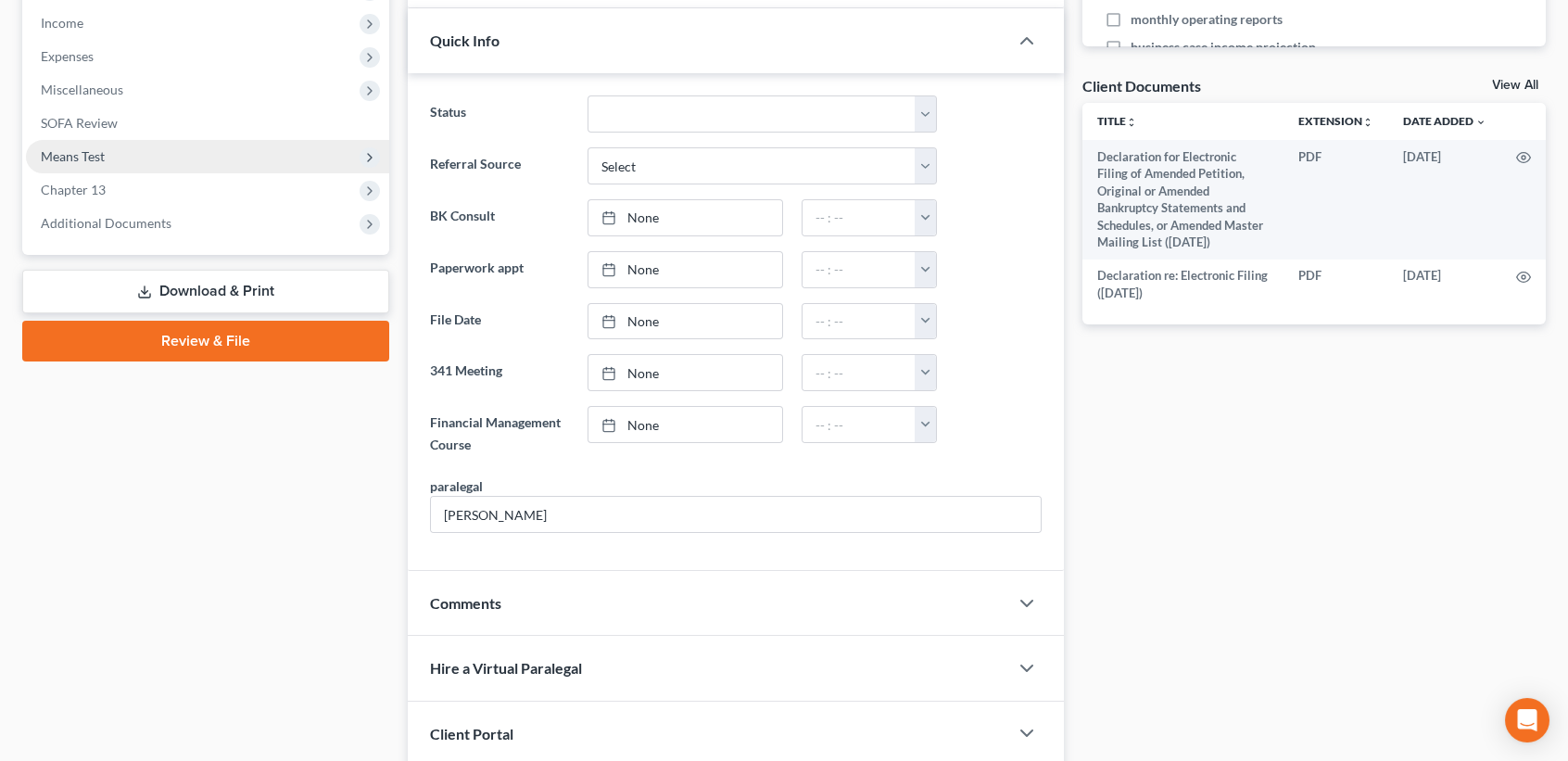
scroll to position [451, 0]
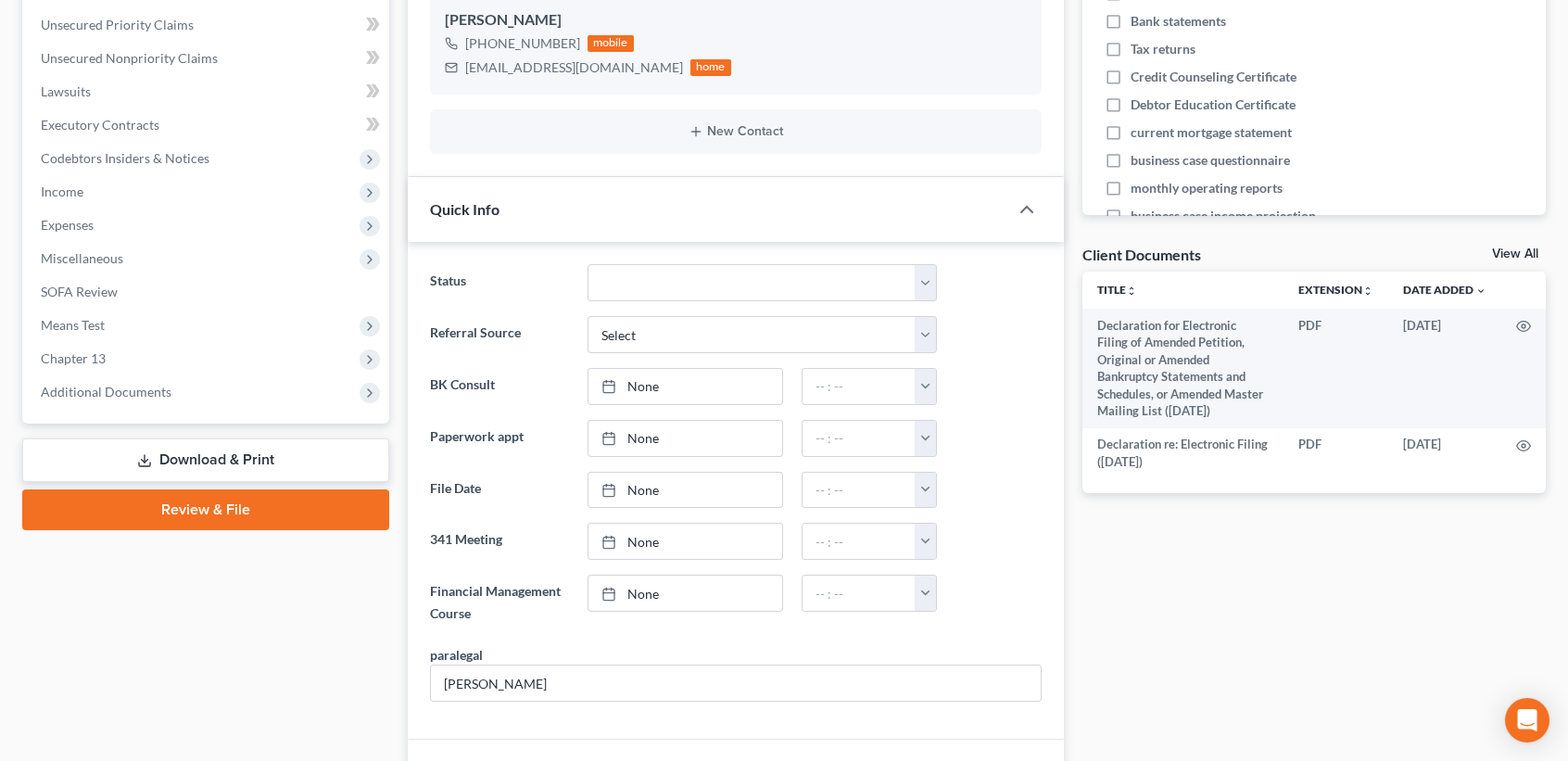
click at [121, 451] on link "Download & Print" at bounding box center [205, 460] width 367 height 44
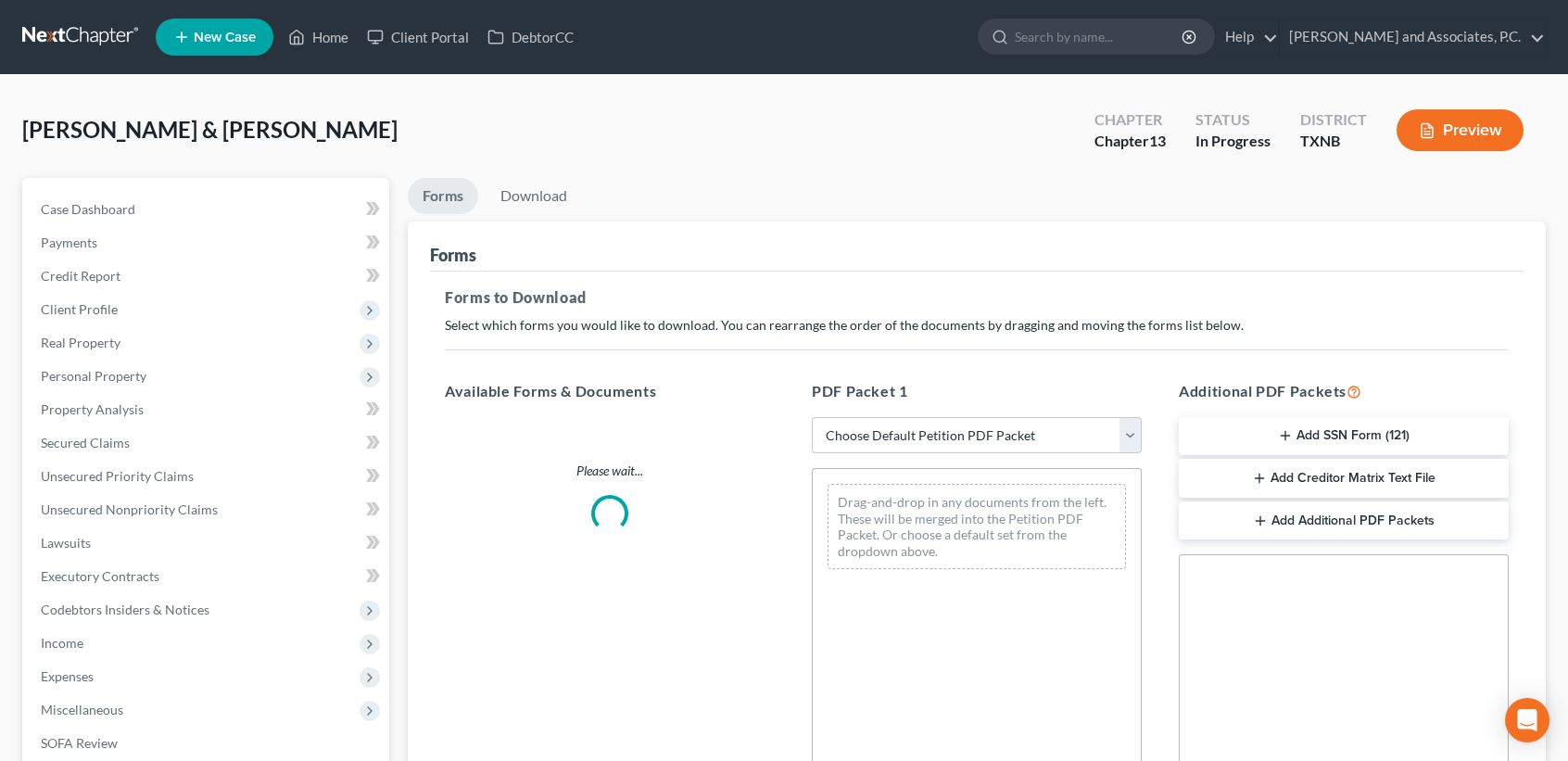
drag, startPoint x: 923, startPoint y: 421, endPoint x: 931, endPoint y: 454, distance: 34.0
click at [924, 421] on select "Choose Default Petition PDF Packet Complete Bankruptcy Petition (all forms and …" at bounding box center [977, 436] width 330 height 37
click at [812, 418] on select "Choose Default Petition PDF Packet Complete Bankruptcy Petition (all forms and …" at bounding box center [977, 436] width 330 height 37
click at [1299, 433] on button "Add SSN Form (121)" at bounding box center [1344, 437] width 330 height 39
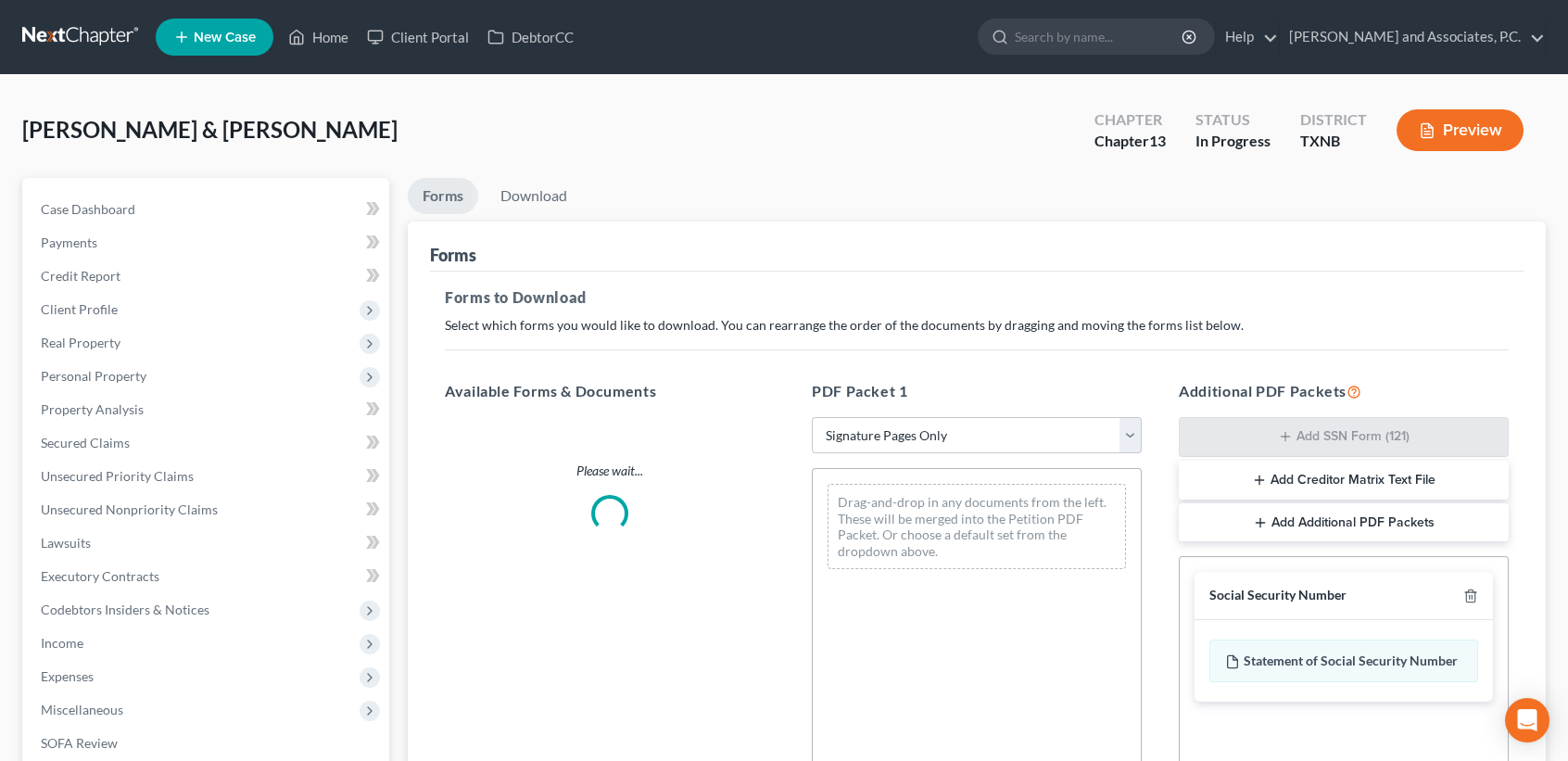
click at [1281, 482] on button "Add Creditor Matrix Text File" at bounding box center [1344, 479] width 330 height 39
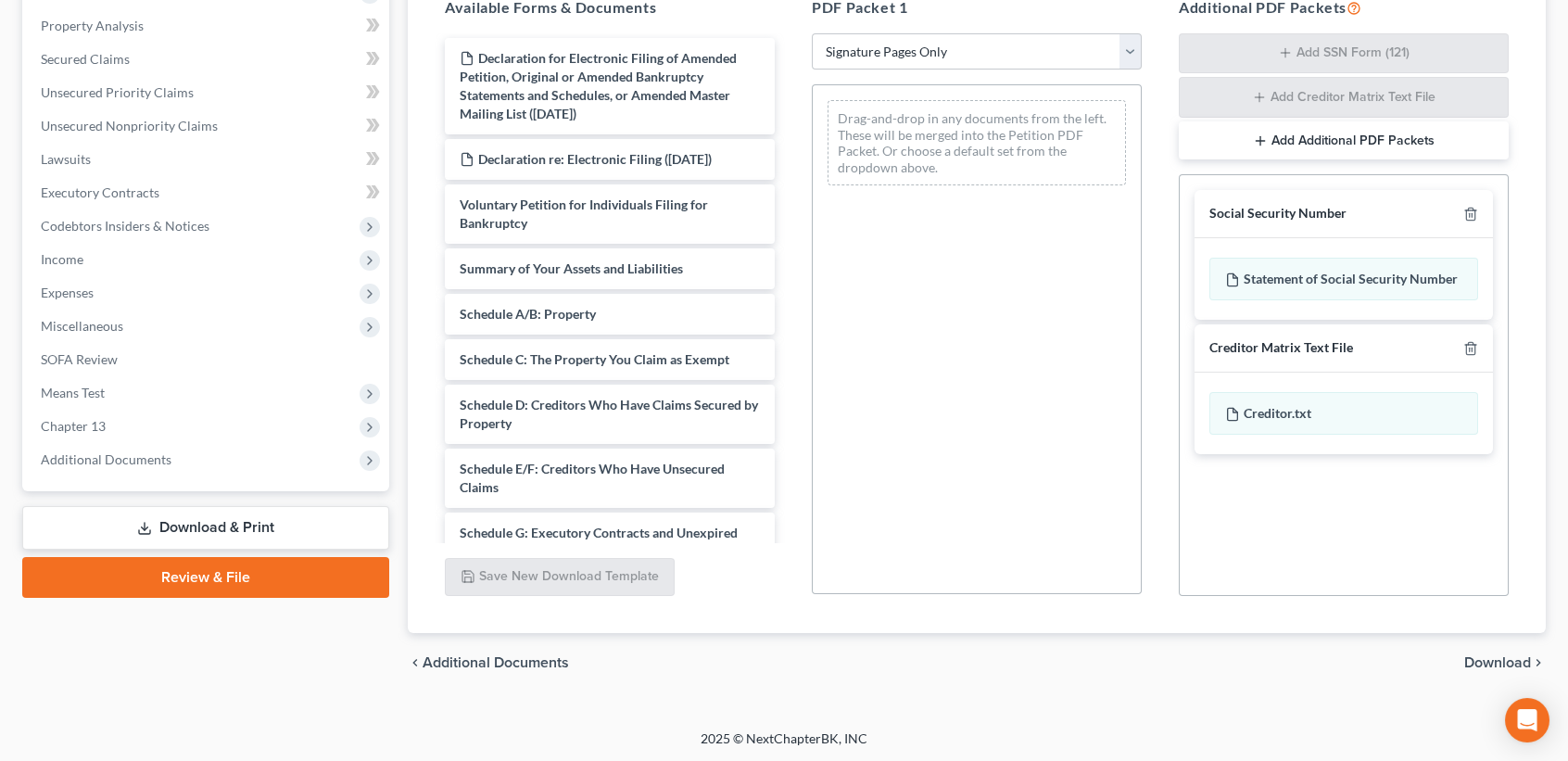
click at [1477, 666] on span "Download" at bounding box center [1498, 663] width 66 height 15
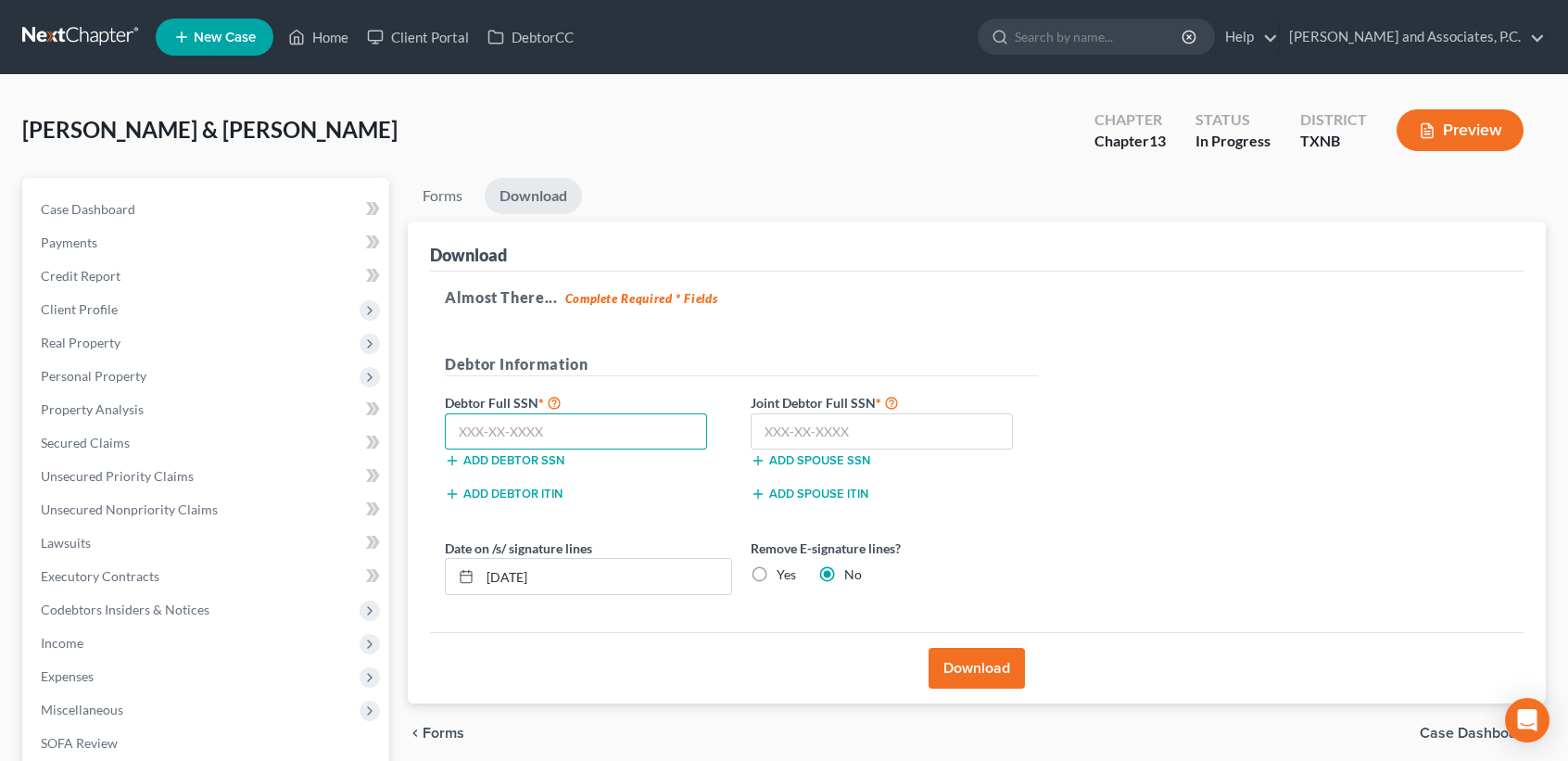
click at [669, 431] on input "text" at bounding box center [576, 432] width 262 height 37
drag, startPoint x: 841, startPoint y: 453, endPoint x: 845, endPoint y: 437, distance: 16.5
click at [842, 453] on button "Add spouse SSN" at bounding box center [810, 460] width 120 height 15
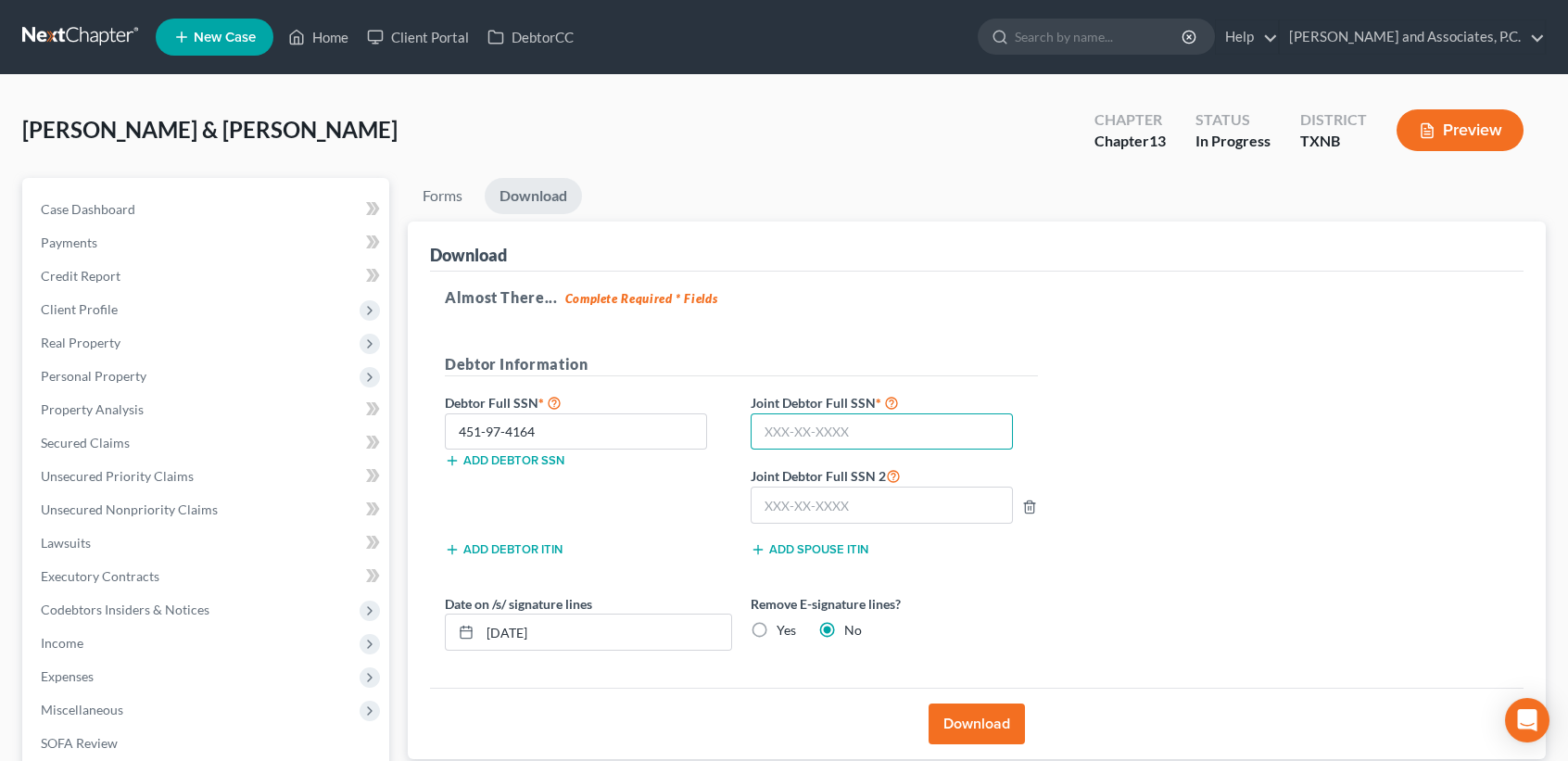
click at [845, 437] on input "text" at bounding box center [882, 432] width 262 height 37
click at [1035, 503] on icon "button" at bounding box center [1029, 507] width 15 height 15
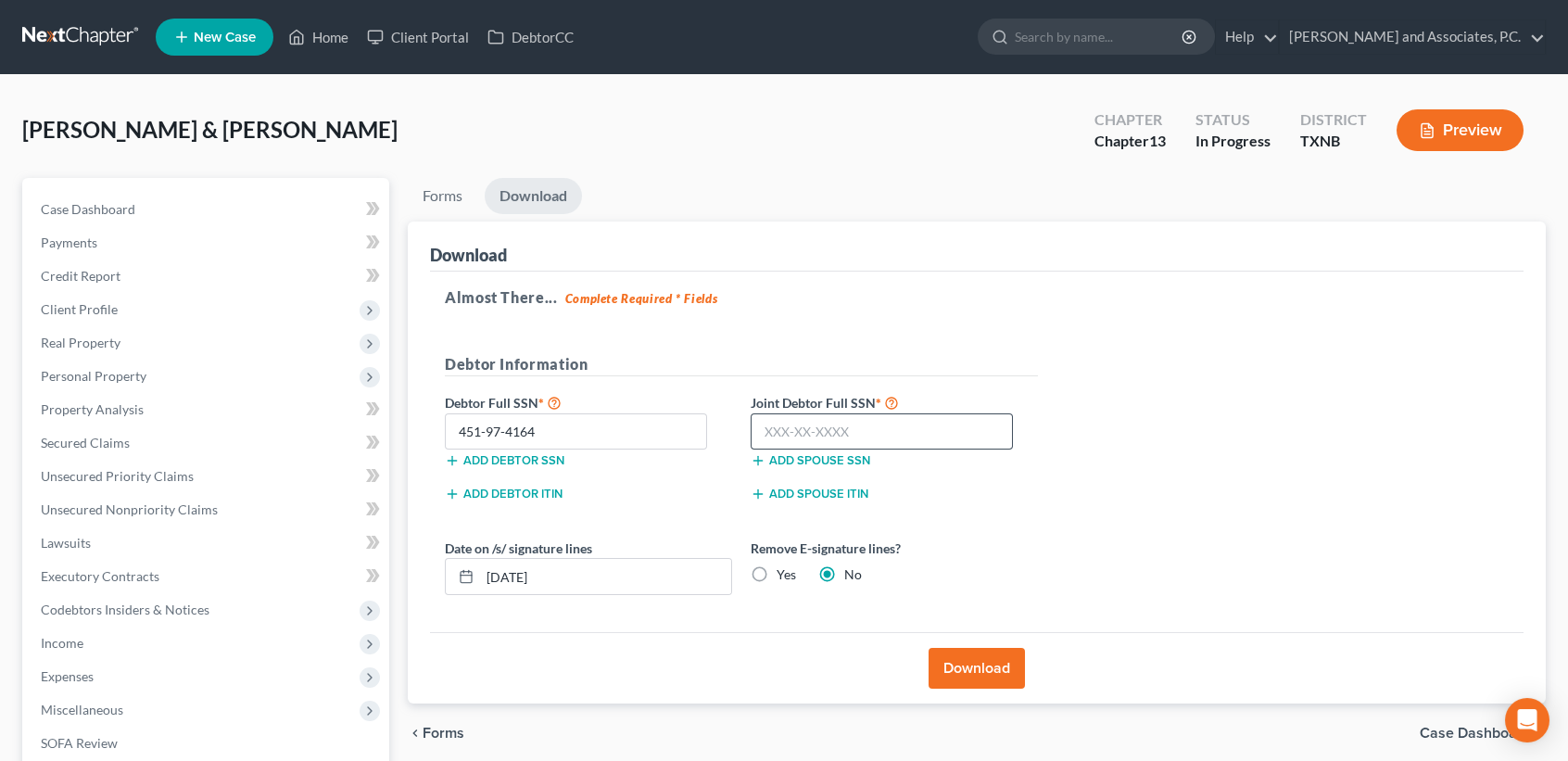
click at [1029, 496] on div "Add spouse ITIN" at bounding box center [895, 492] width 305 height 19
click at [912, 429] on input "text" at bounding box center [882, 432] width 262 height 37
click at [777, 575] on label "Yes" at bounding box center [786, 574] width 20 height 19
click at [784, 575] on input "Yes" at bounding box center [790, 571] width 12 height 12
click at [981, 663] on button "Download" at bounding box center [976, 668] width 96 height 41
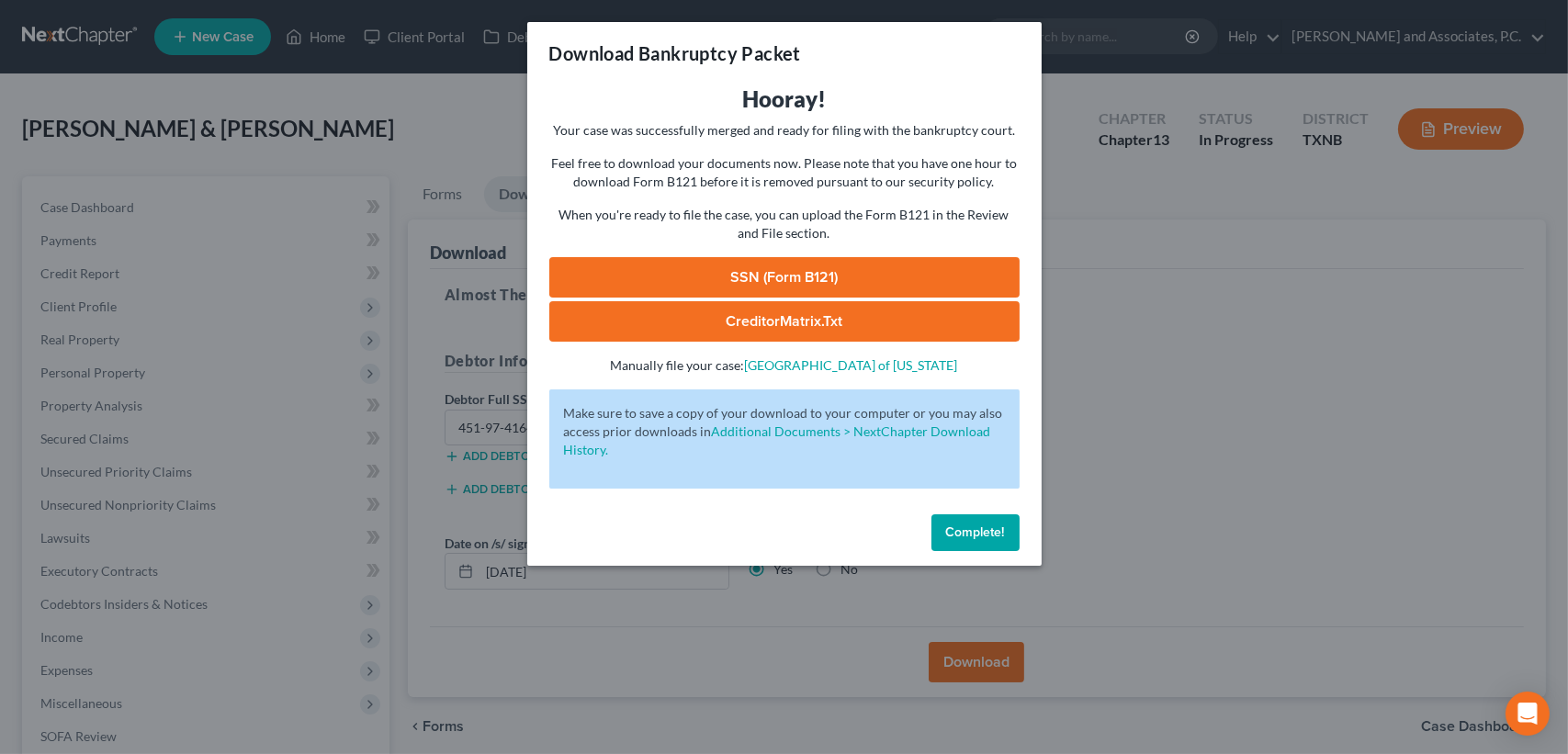
click at [799, 277] on link "SSN (Form B121)" at bounding box center [784, 277] width 470 height 40
click at [1001, 532] on span "Complete!" at bounding box center [976, 533] width 59 height 16
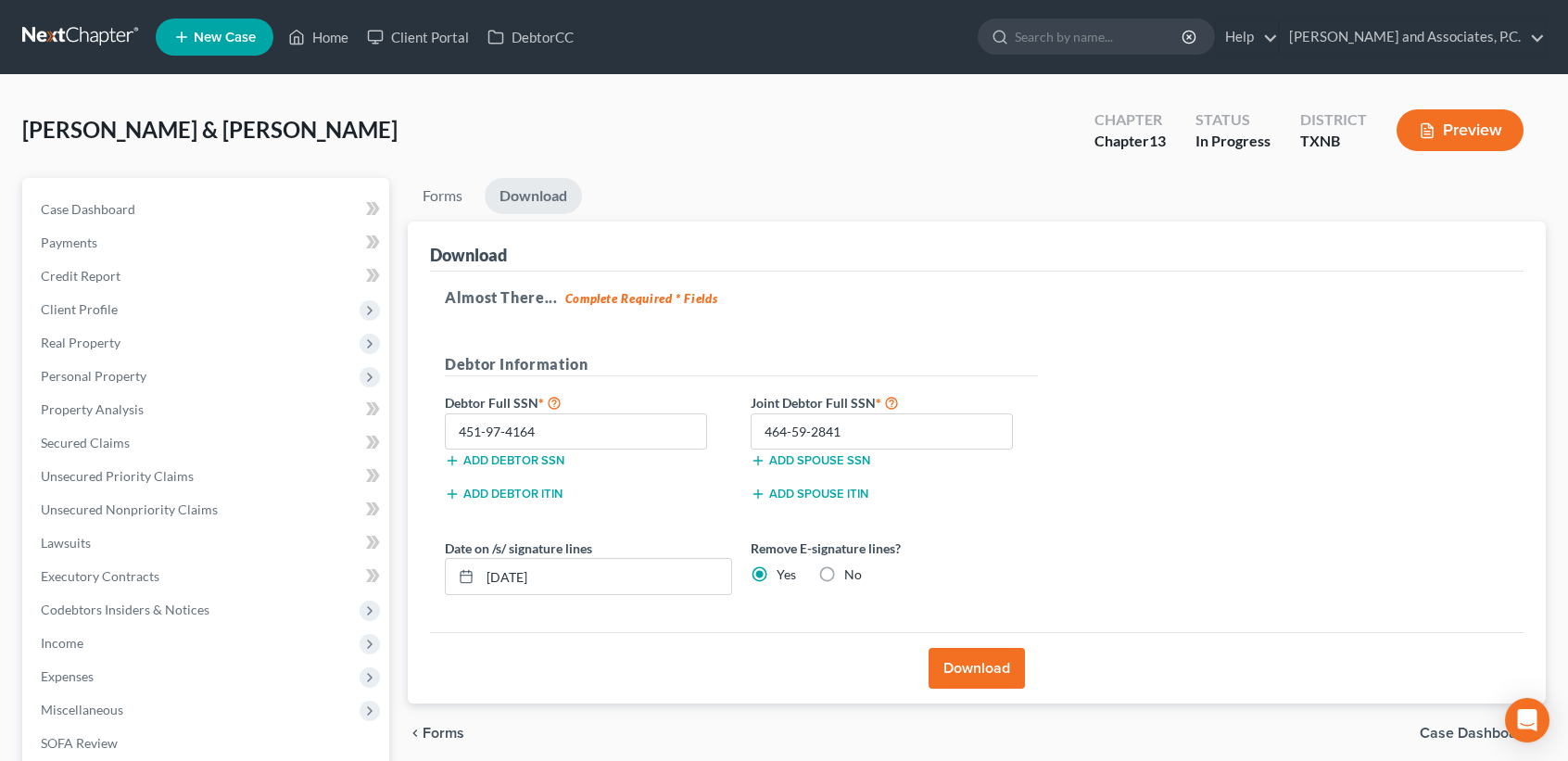
click at [420, 172] on div "[PERSON_NAME] & [PERSON_NAME] Upgraded Chapter Chapter 13 Status In [GEOGRAPHIC…" at bounding box center [784, 137] width 1523 height 80
click at [434, 195] on link "Forms" at bounding box center [442, 195] width 69 height 36
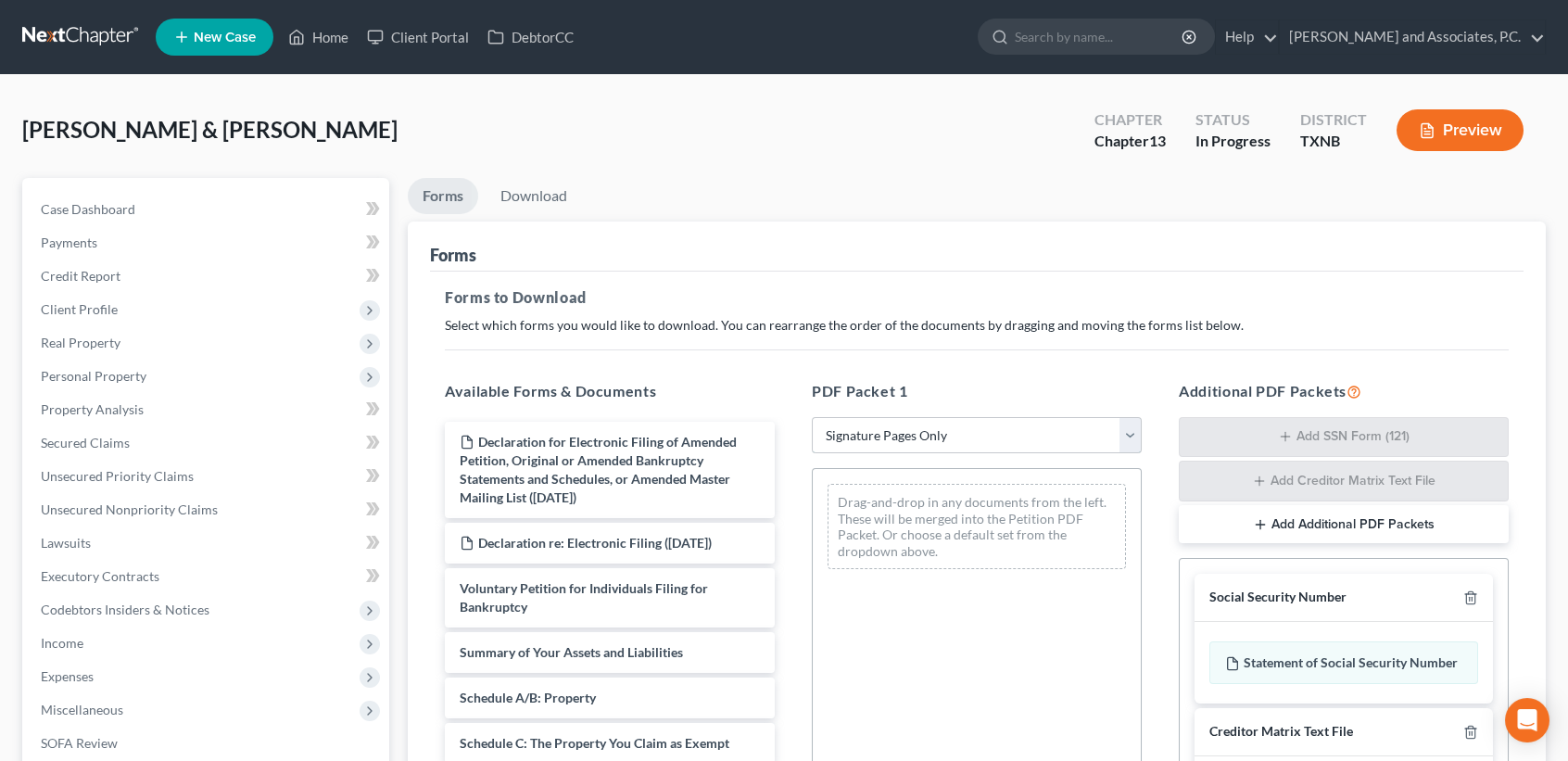
click at [854, 420] on select "Choose Default Petition PDF Packet Complete Bankruptcy Petition (all forms and …" at bounding box center [977, 436] width 330 height 37
click at [812, 418] on select "Choose Default Petition PDF Packet Complete Bankruptcy Petition (all forms and …" at bounding box center [977, 436] width 330 height 37
click at [166, 210] on link "Case Dashboard" at bounding box center [207, 209] width 363 height 34
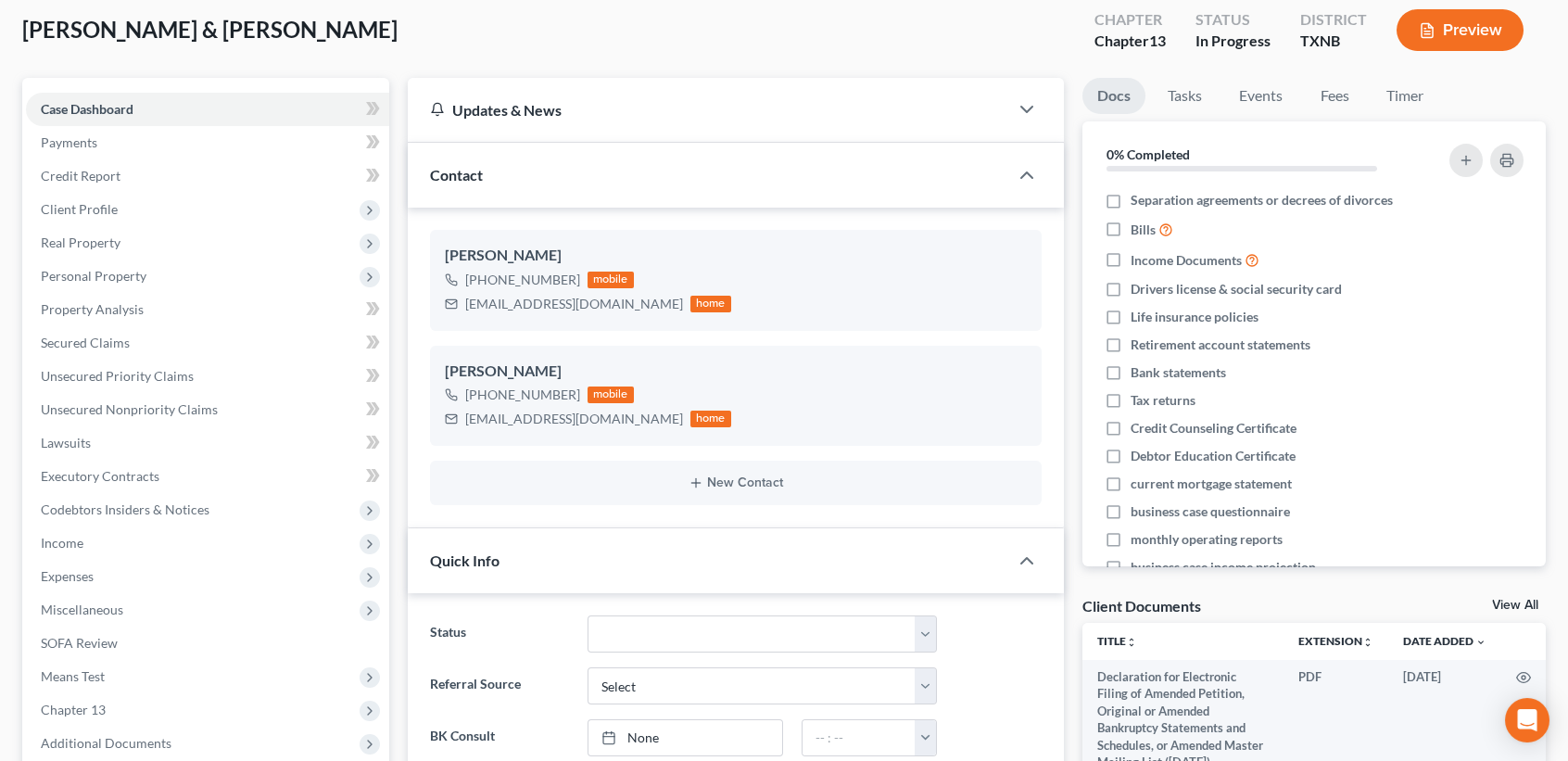
scroll to position [617, 0]
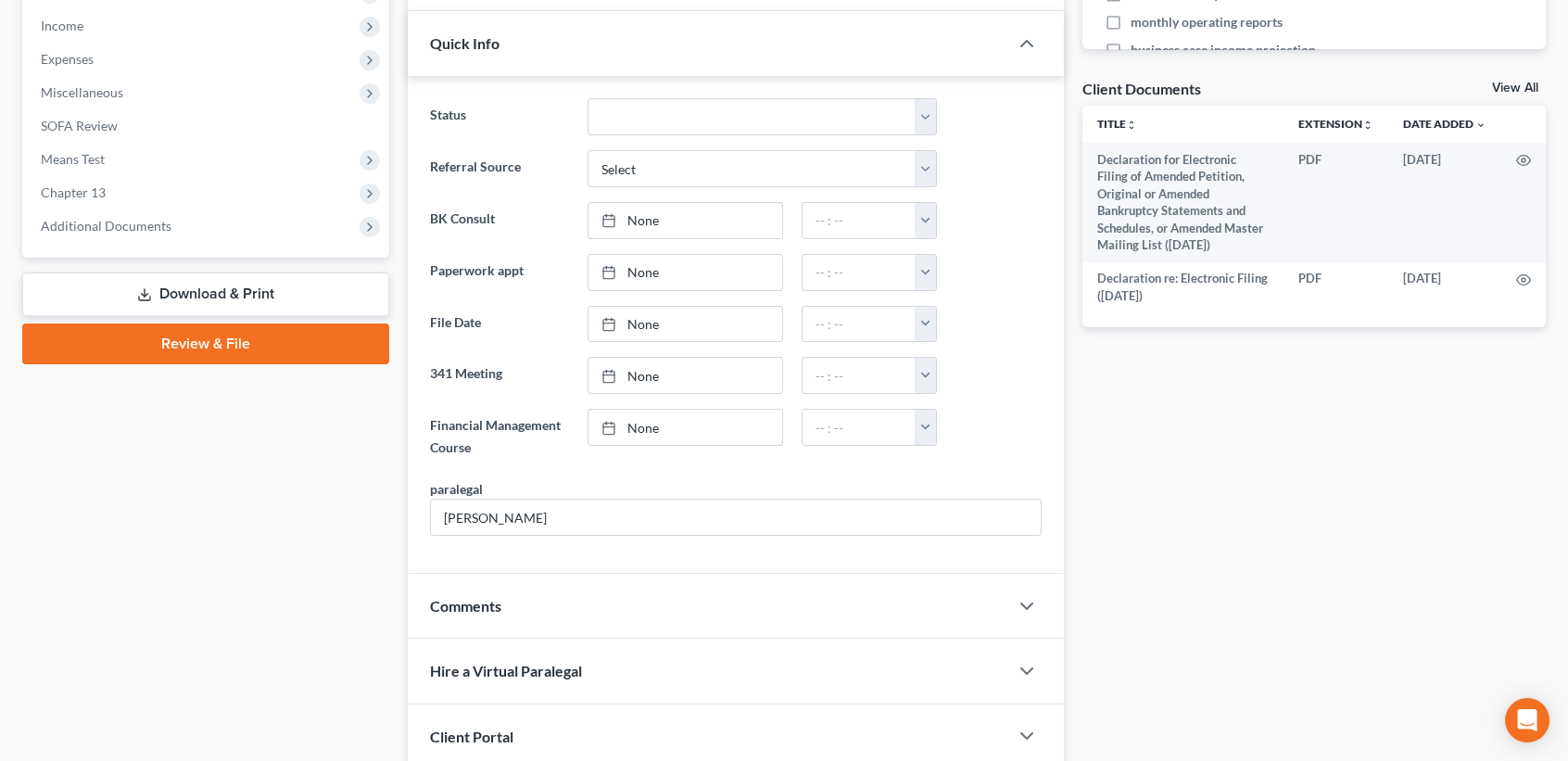
click at [163, 284] on link "Download & Print" at bounding box center [205, 295] width 367 height 44
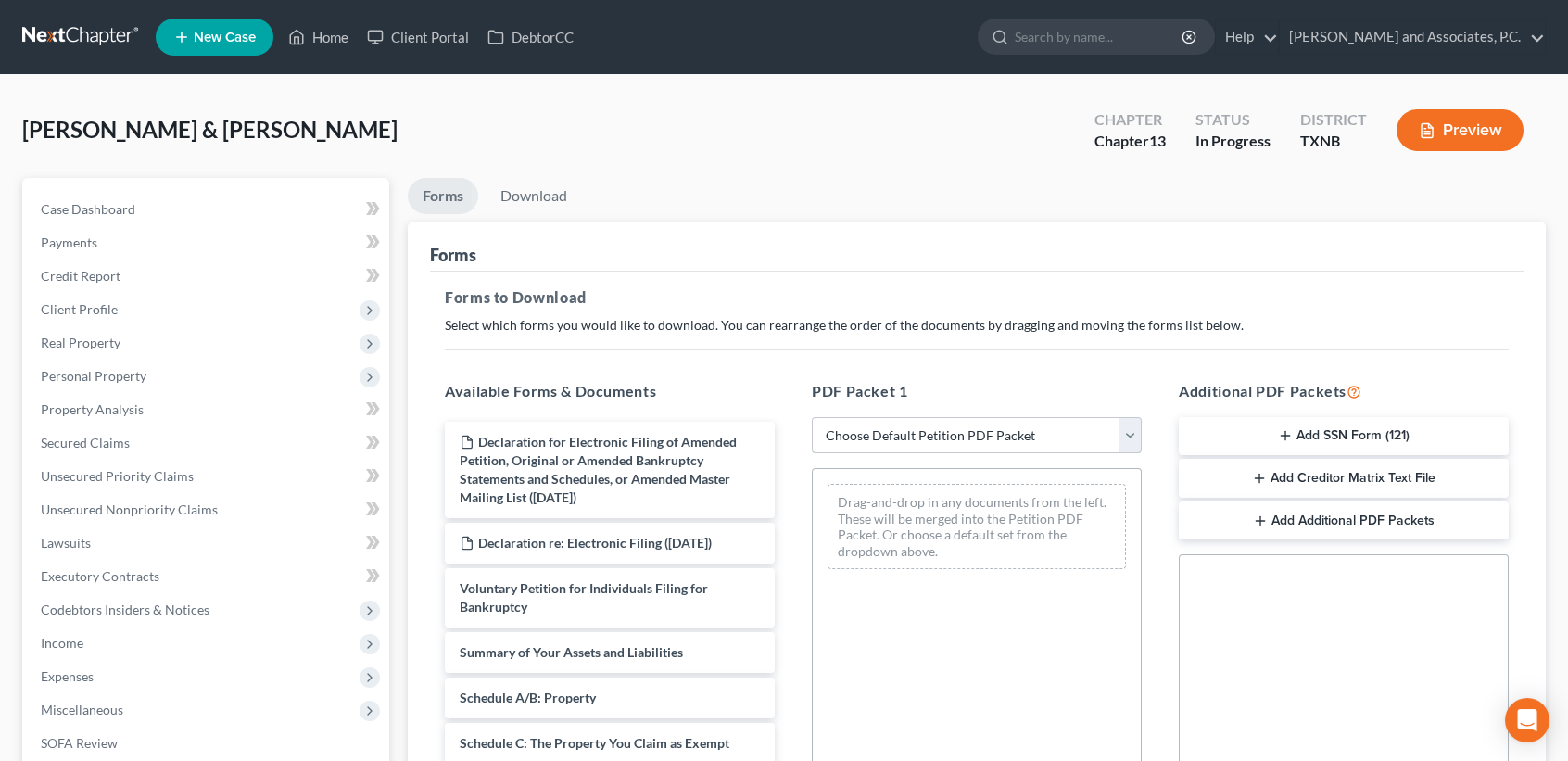
click at [930, 429] on select "Choose Default Petition PDF Packet Complete Bankruptcy Petition (all forms and …" at bounding box center [977, 436] width 330 height 37
click at [812, 418] on select "Choose Default Petition PDF Packet Complete Bankruptcy Petition (all forms and …" at bounding box center [977, 436] width 330 height 37
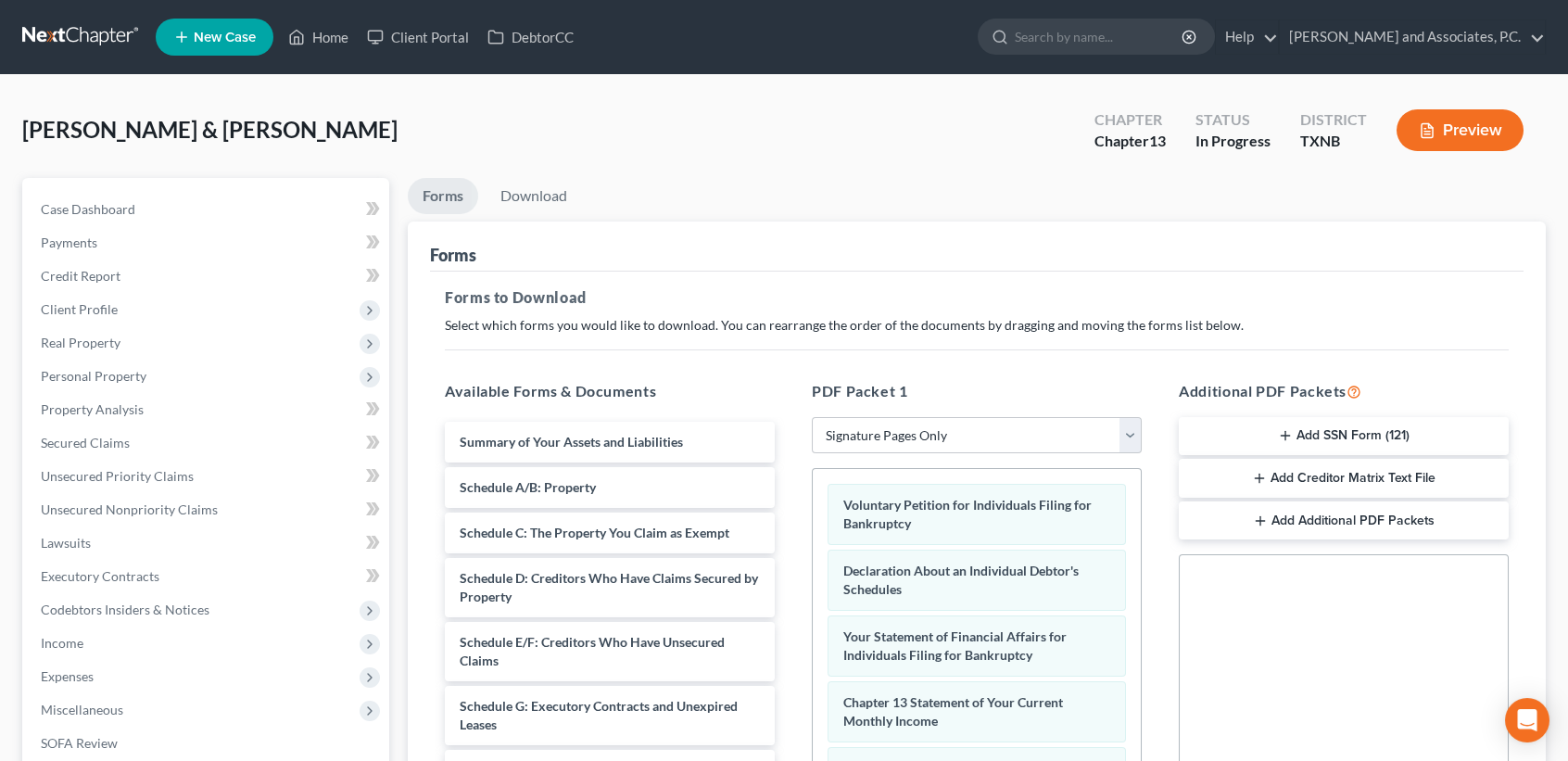
click at [1364, 440] on button "Add SSN Form (121)" at bounding box center [1344, 437] width 330 height 39
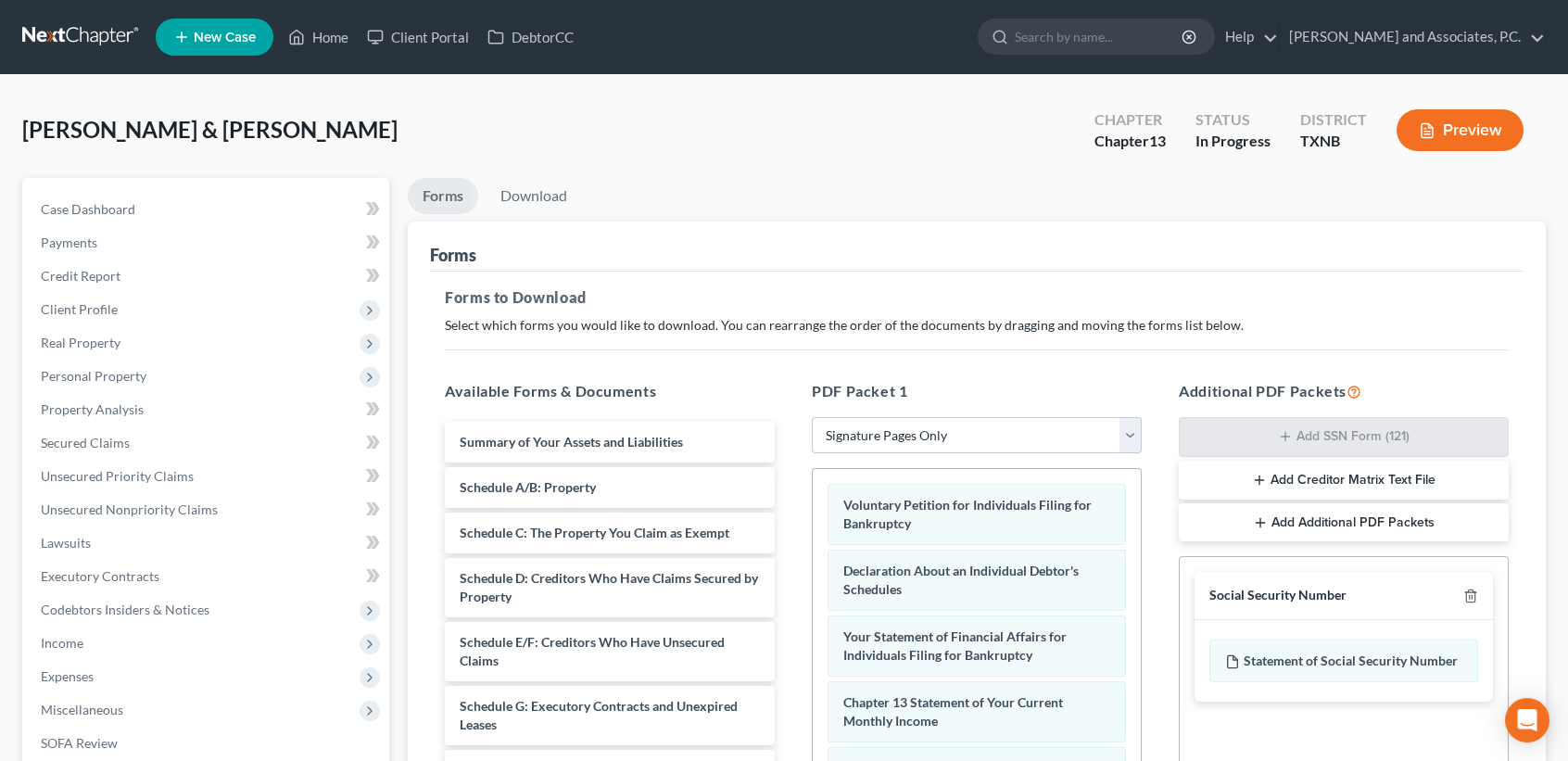
drag, startPoint x: 1317, startPoint y: 483, endPoint x: 1321, endPoint y: 500, distance: 17.5
click at [1317, 482] on button "Add Creditor Matrix Text File" at bounding box center [1344, 479] width 330 height 39
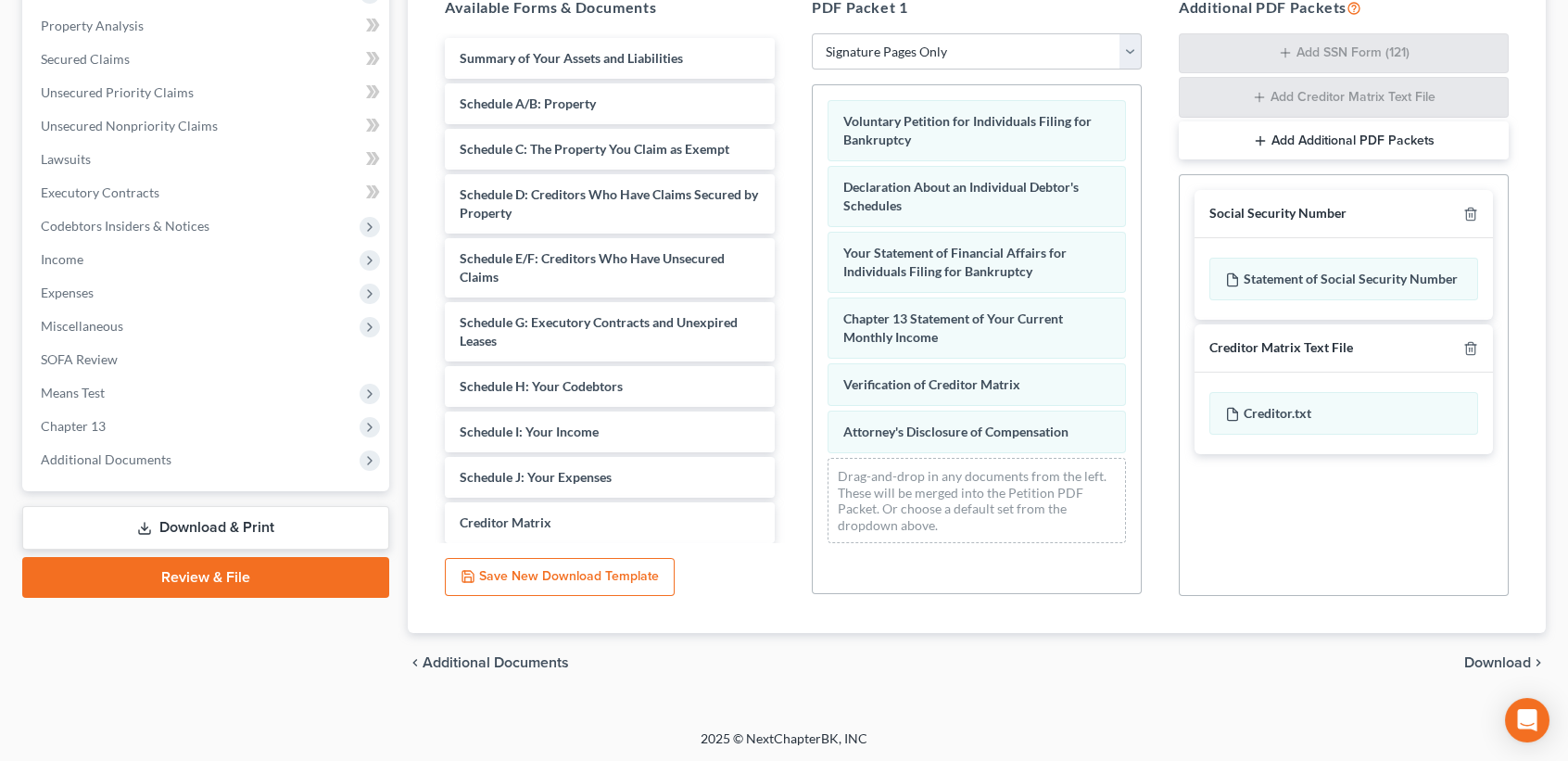
click at [1488, 656] on span "Download" at bounding box center [1498, 663] width 66 height 15
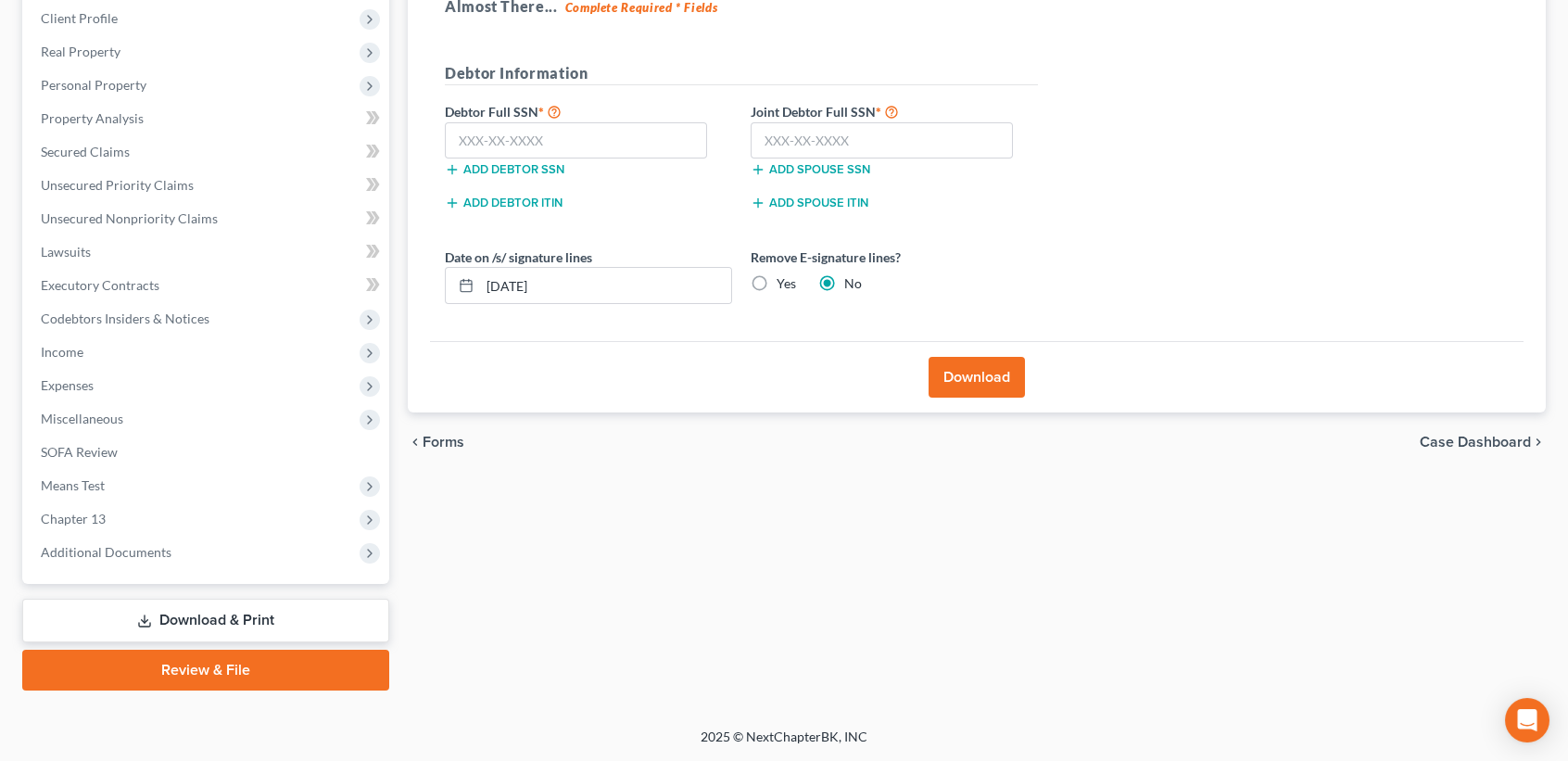
scroll to position [289, 0]
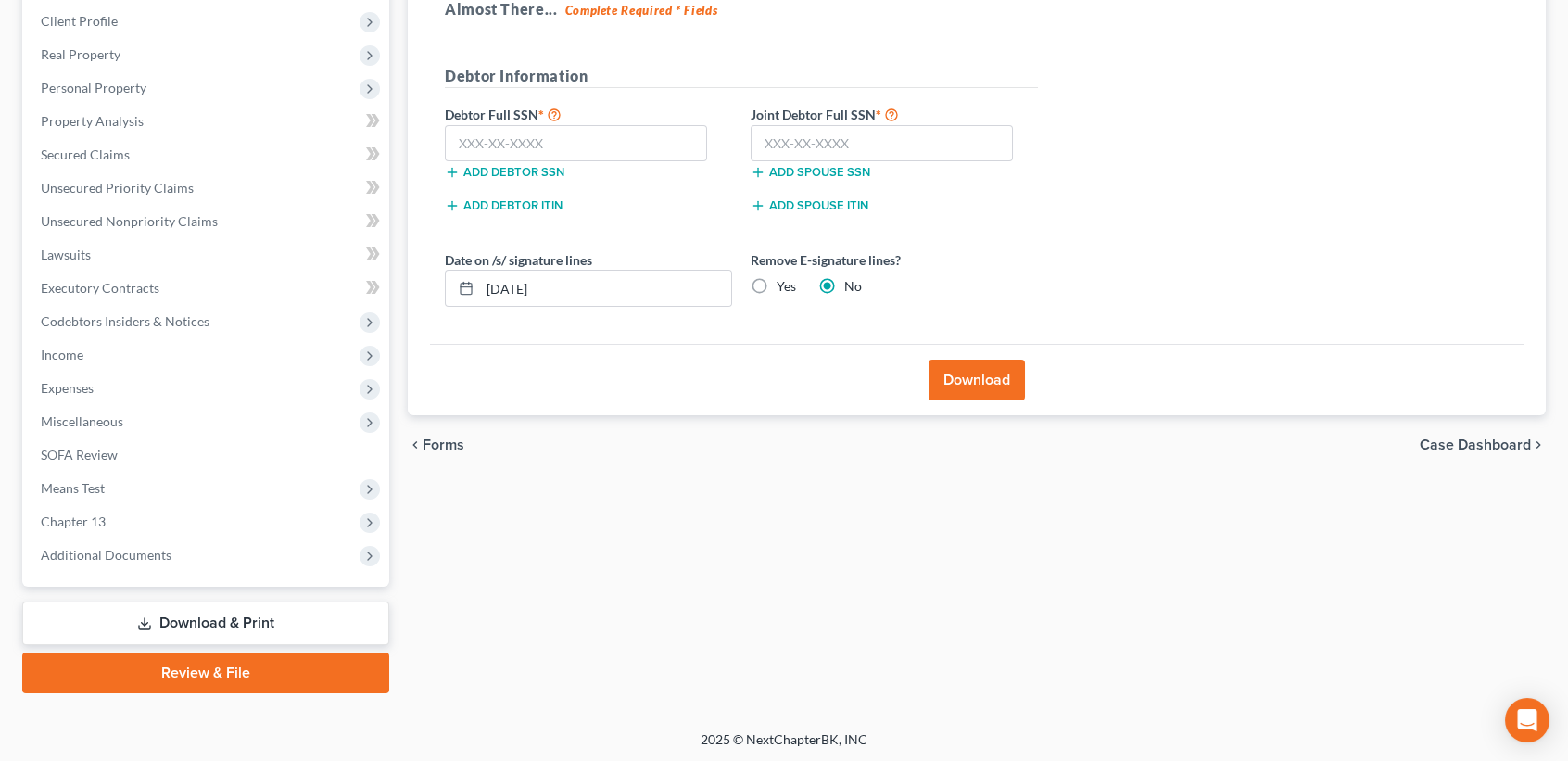
click at [495, 166] on button "Add debtor SSN" at bounding box center [505, 172] width 120 height 15
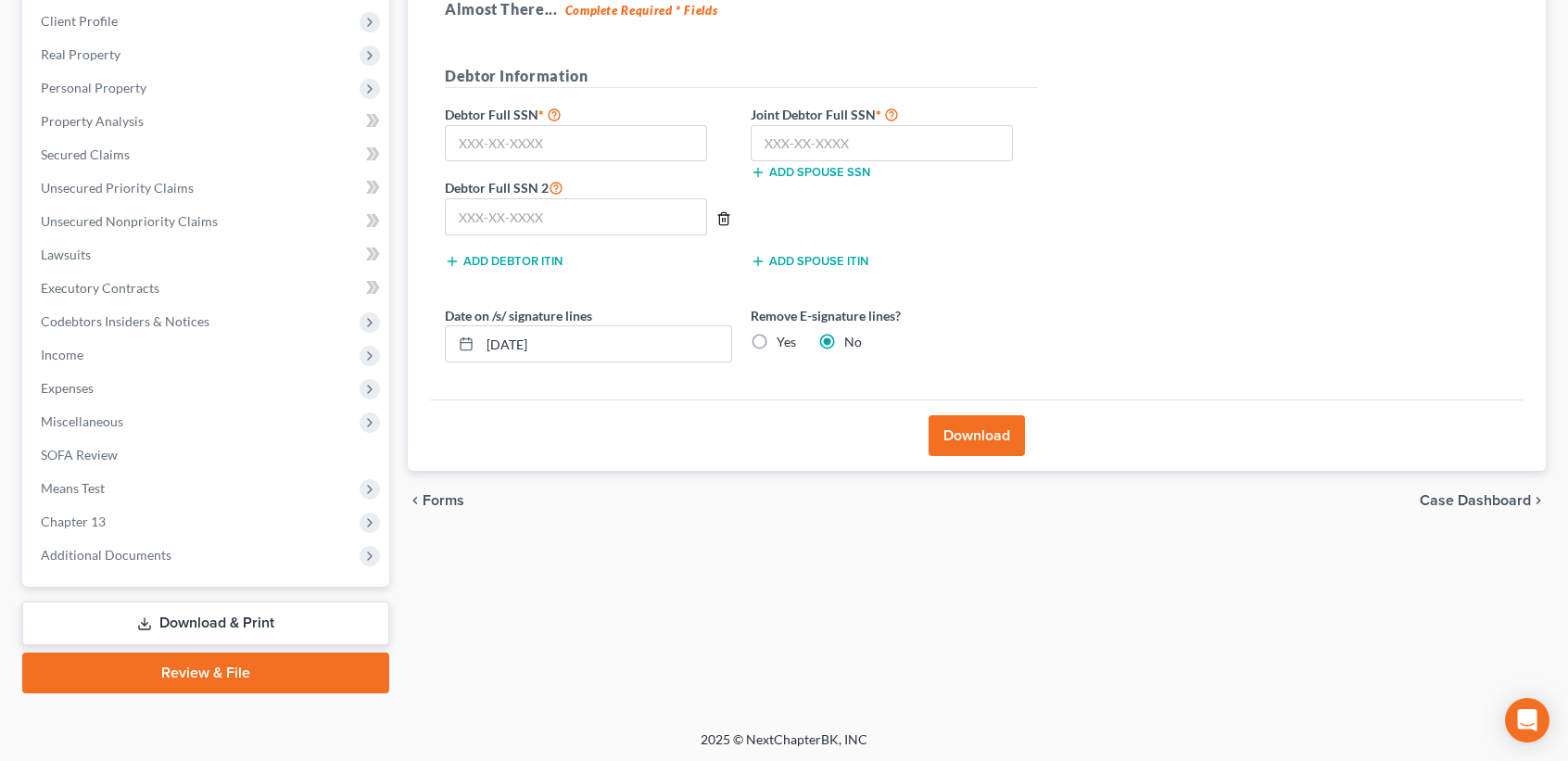
click at [720, 218] on icon "button" at bounding box center [723, 218] width 15 height 15
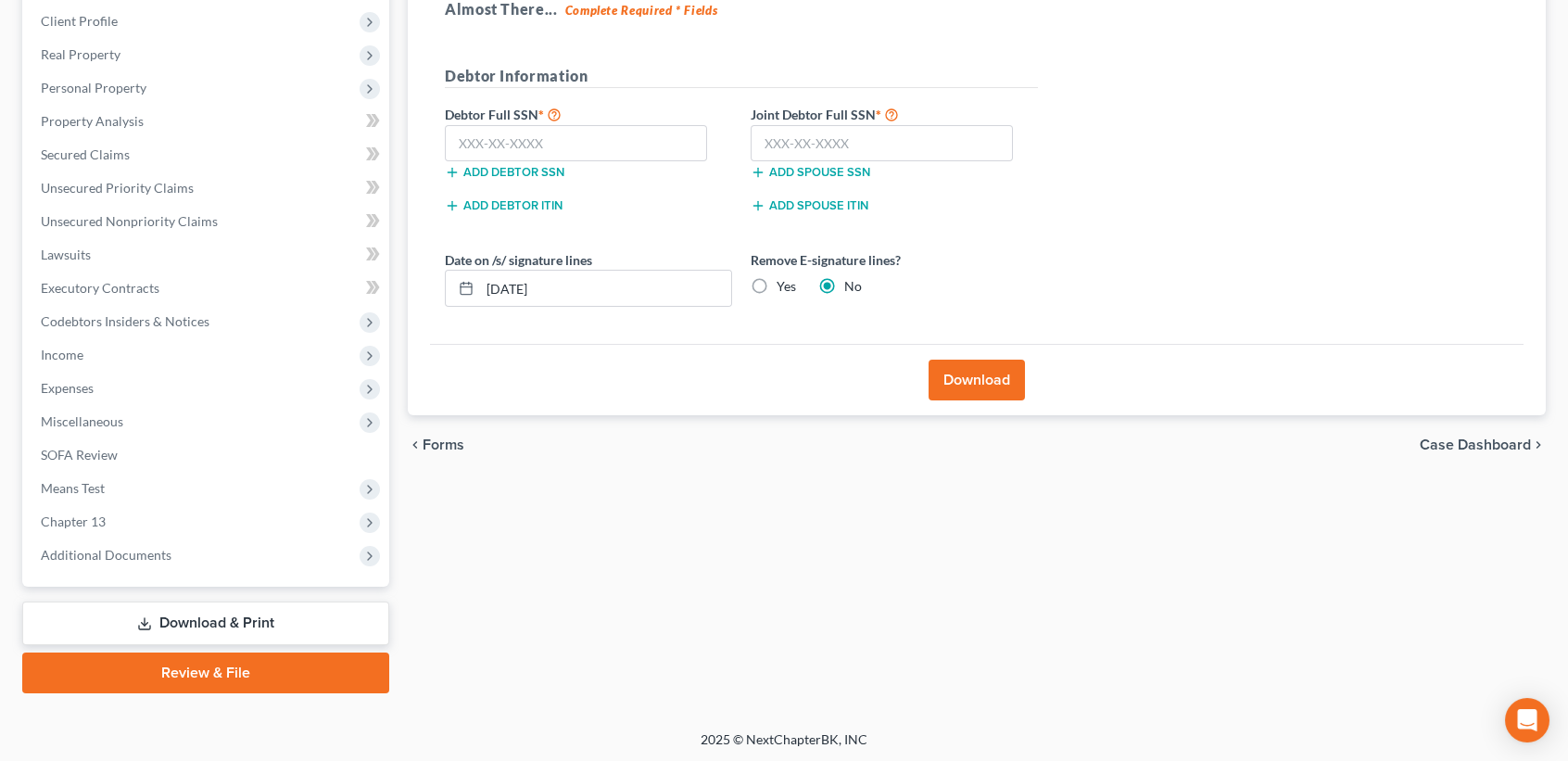
click at [621, 162] on div "Add debtor SSN" at bounding box center [588, 171] width 305 height 19
click at [623, 149] on input "text" at bounding box center [576, 143] width 262 height 37
click at [612, 149] on input "41" at bounding box center [576, 143] width 262 height 37
click at [840, 134] on input "text" at bounding box center [882, 143] width 262 height 37
click at [777, 284] on label "Yes" at bounding box center [786, 286] width 20 height 19
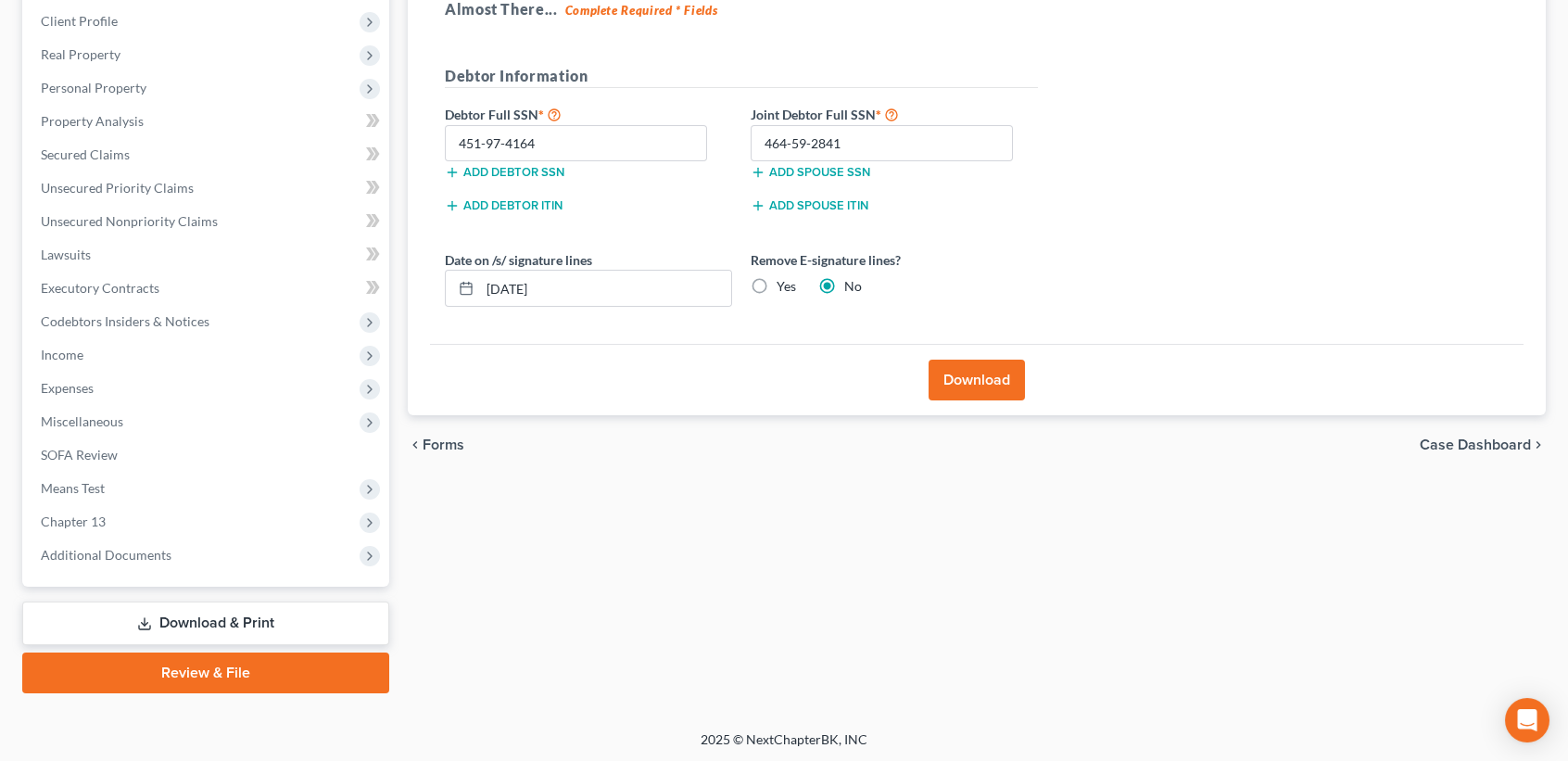
click at [784, 284] on input "Yes" at bounding box center [790, 283] width 12 height 12
click at [980, 398] on div "Download" at bounding box center [977, 380] width 1094 height 71
click at [979, 382] on button "Download" at bounding box center [976, 380] width 96 height 41
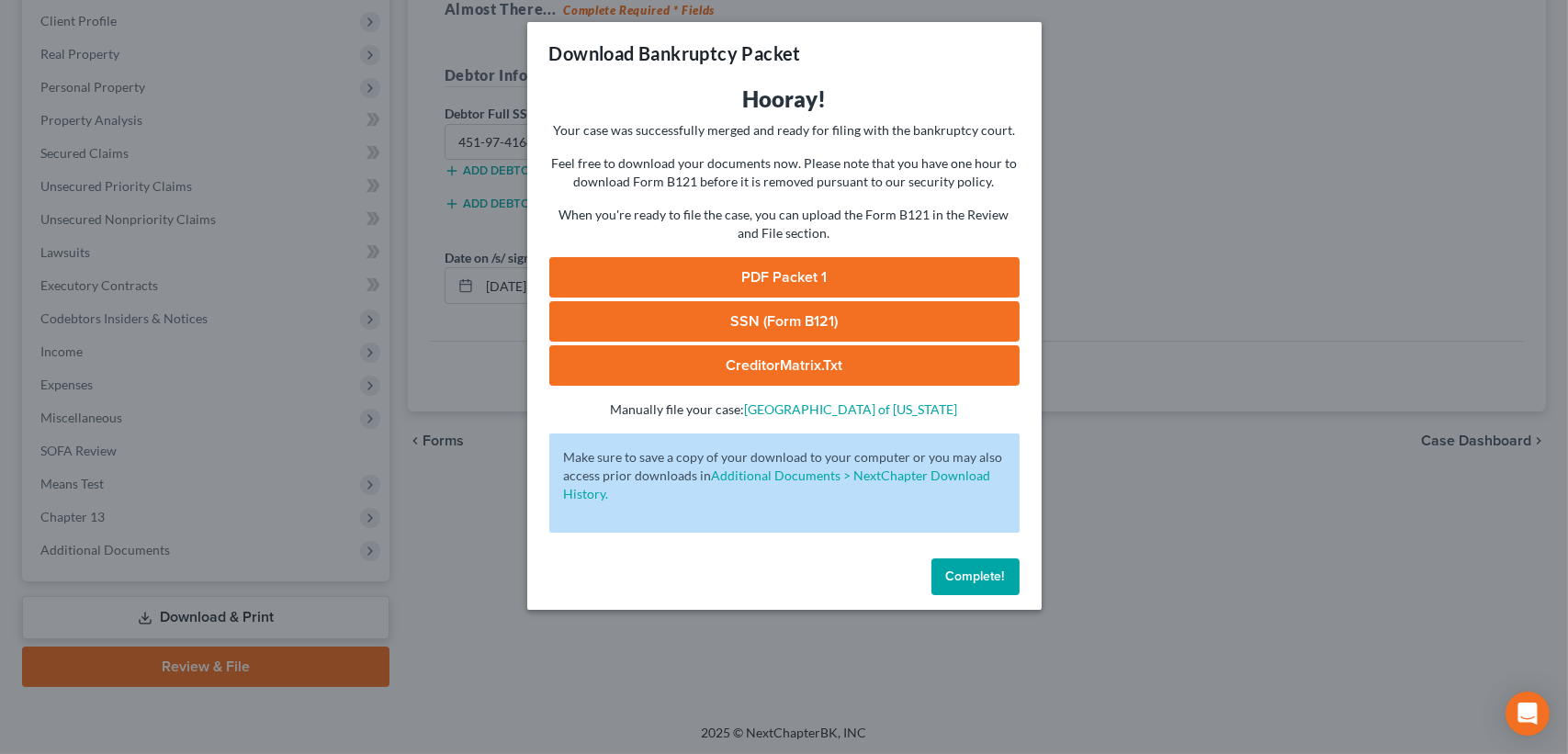
drag, startPoint x: 792, startPoint y: 273, endPoint x: 792, endPoint y: 287, distance: 14.0
click at [792, 273] on link "PDF Packet 1" at bounding box center [784, 277] width 470 height 40
click at [824, 324] on link "SSN (Form B121)" at bounding box center [784, 321] width 470 height 40
click at [794, 365] on link "CreditorMatrix.txt" at bounding box center [784, 365] width 470 height 40
click at [988, 580] on span "Complete!" at bounding box center [976, 576] width 59 height 16
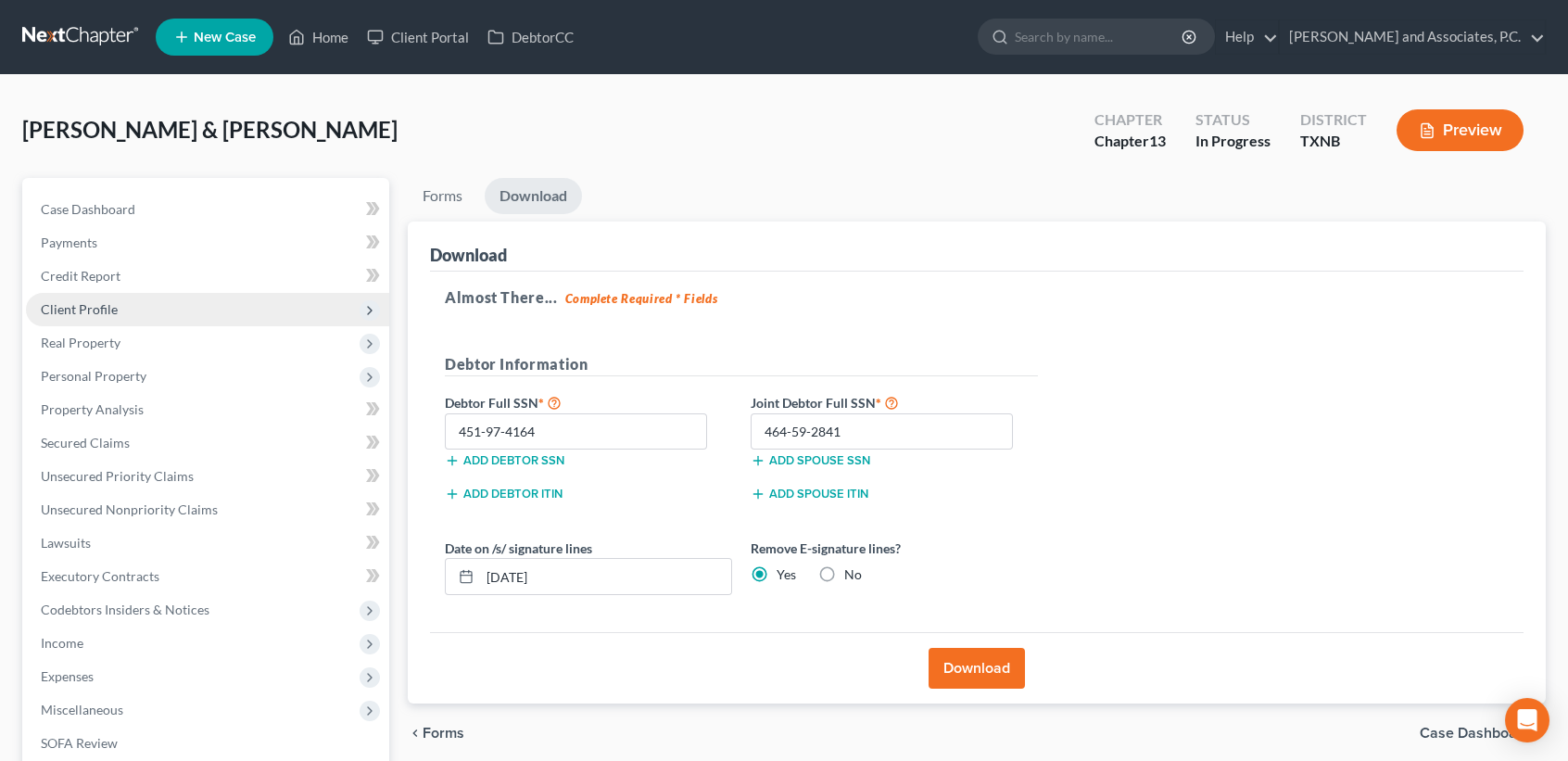
scroll to position [0, 0]
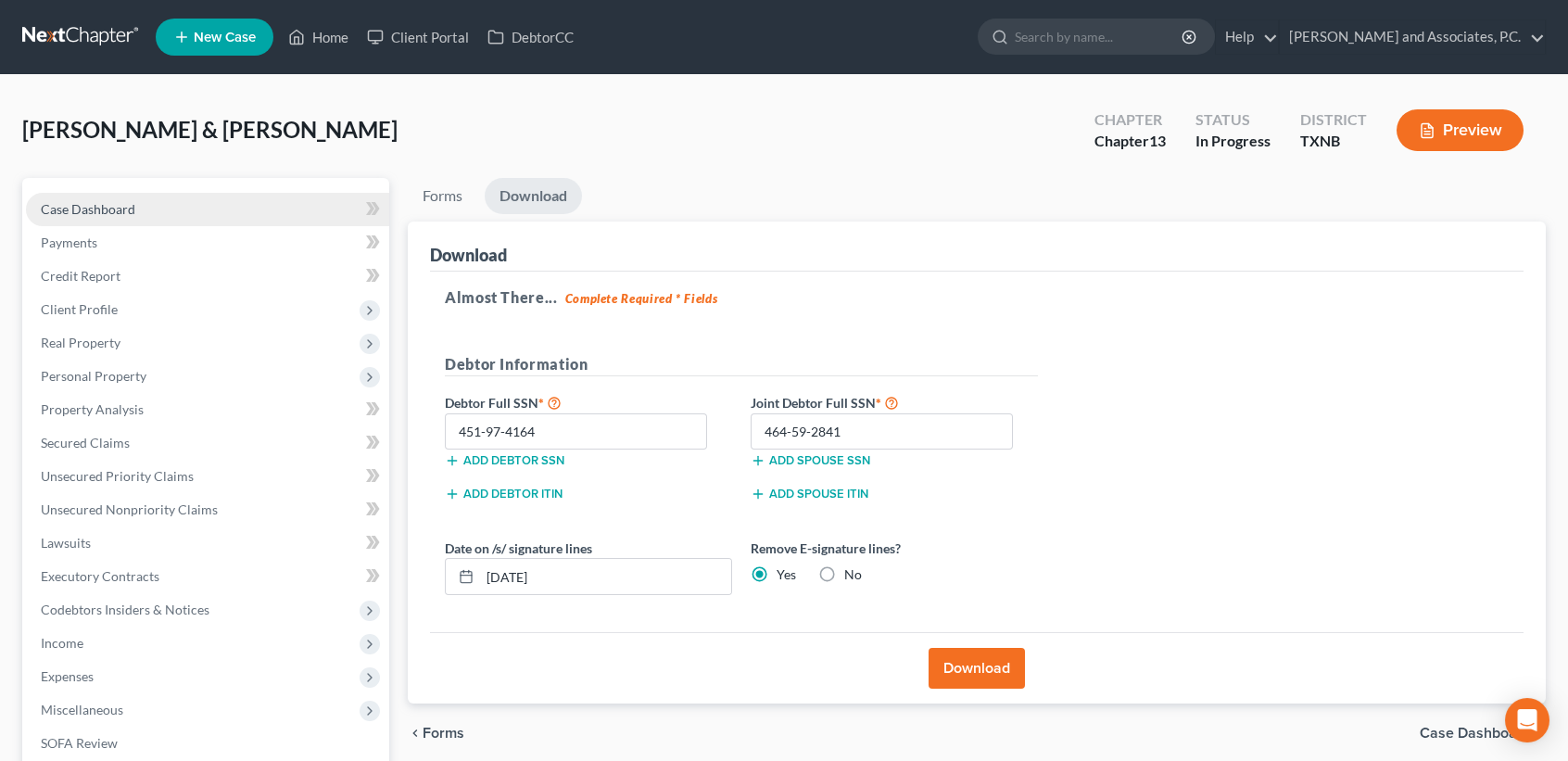
click at [93, 204] on span "Case Dashboard" at bounding box center [87, 209] width 94 height 16
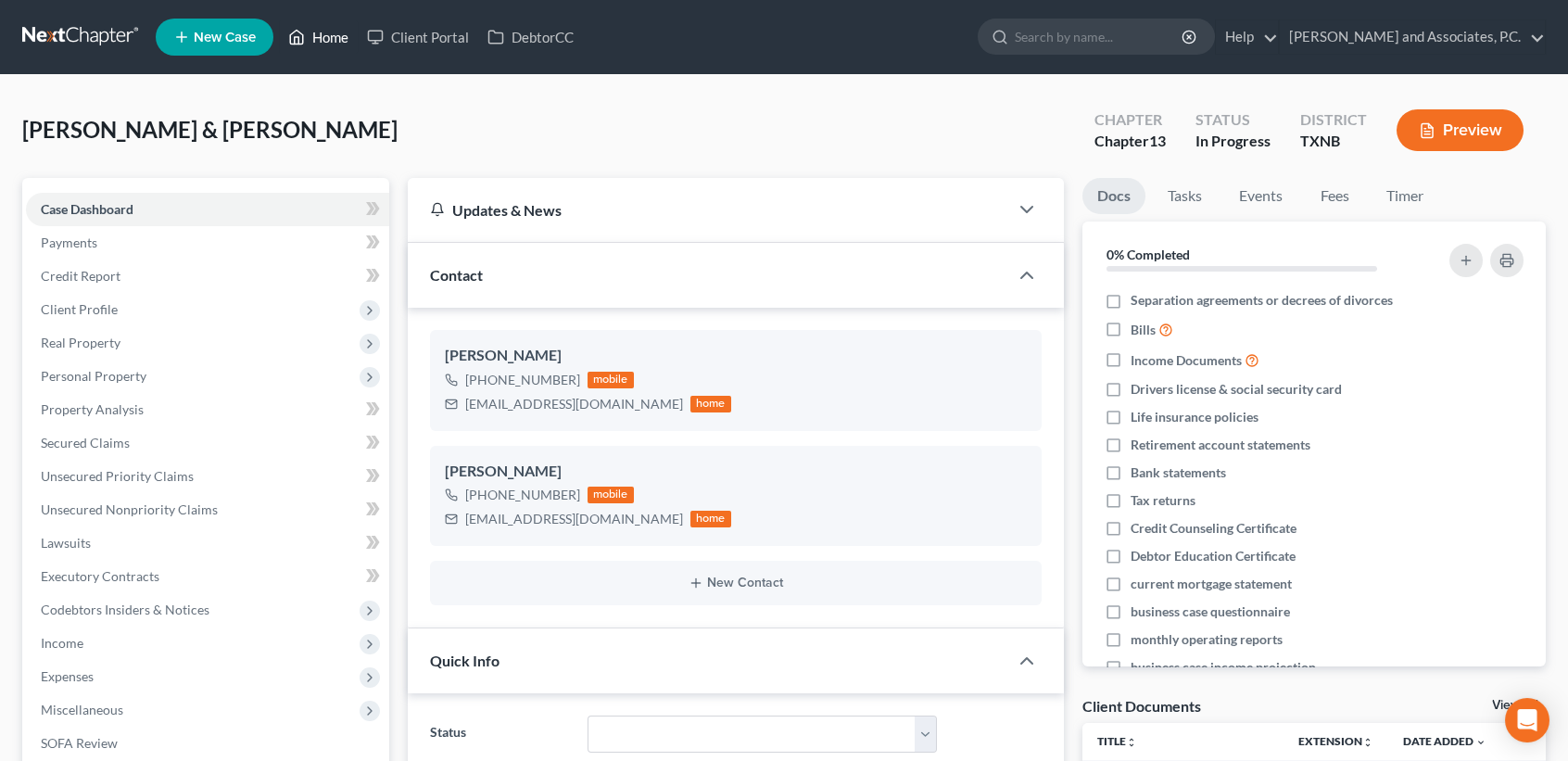
click at [319, 32] on link "Home" at bounding box center [317, 38] width 78 height 34
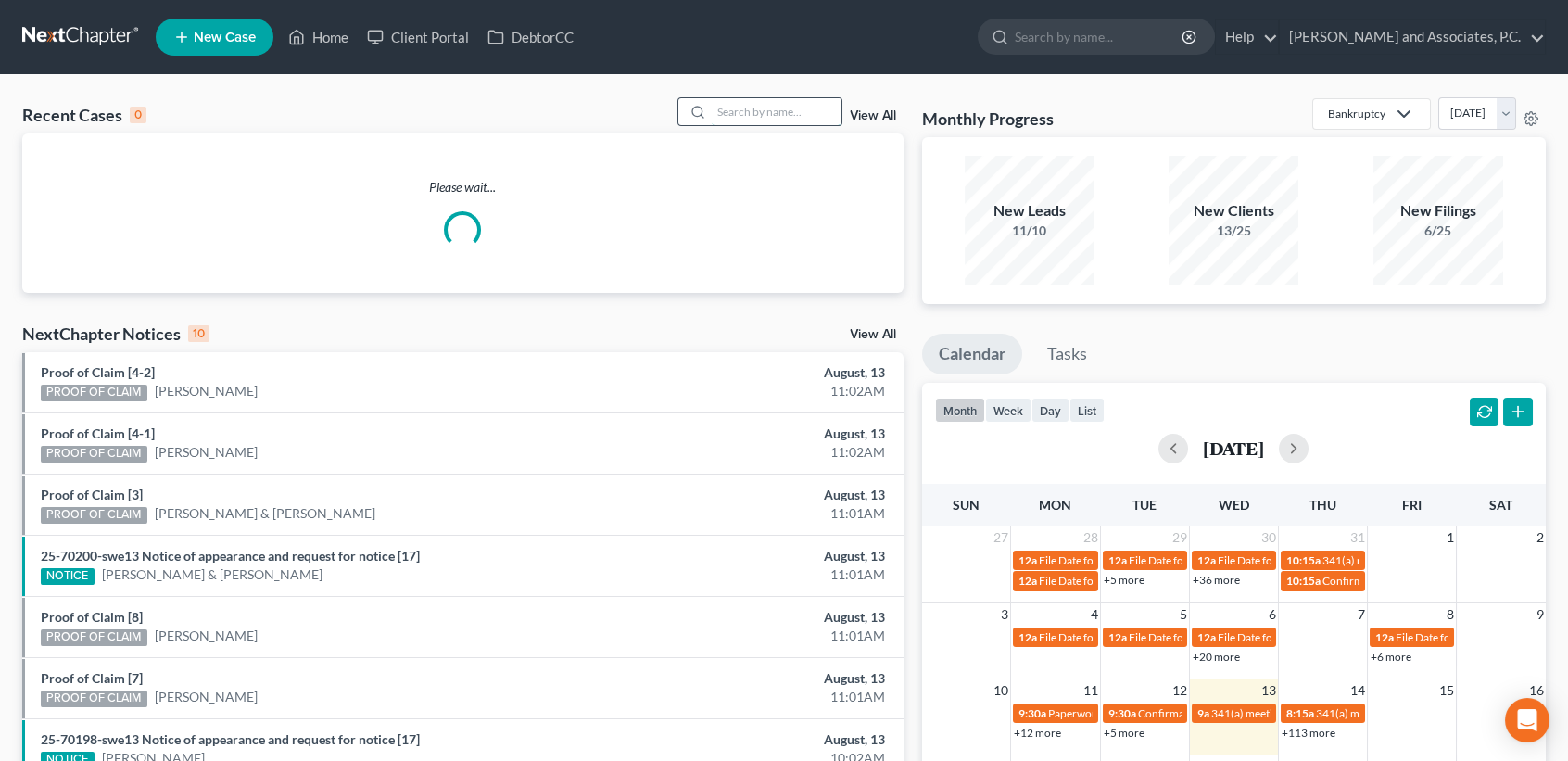
click at [781, 120] on input "search" at bounding box center [777, 111] width 130 height 27
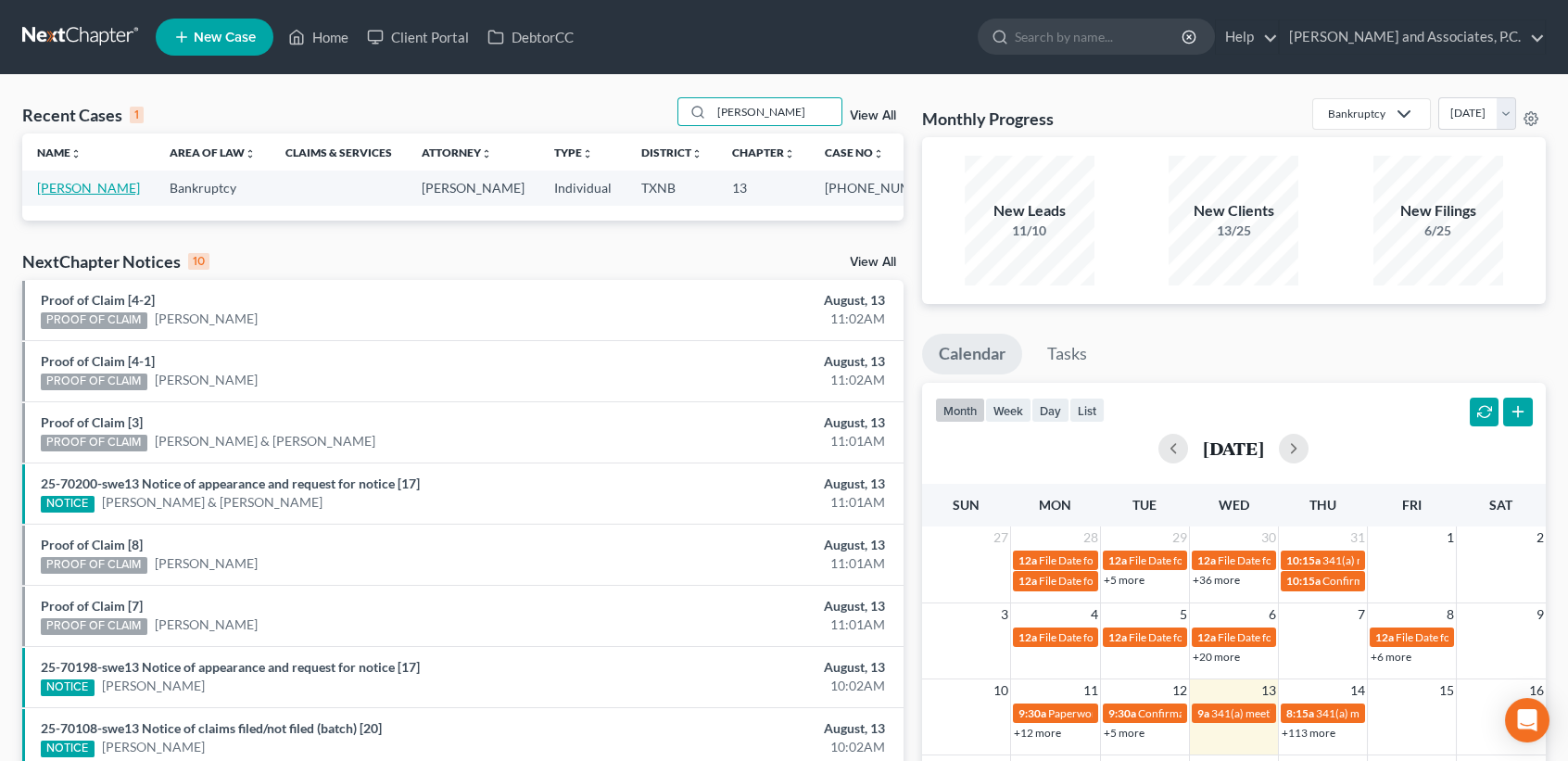
drag, startPoint x: 36, startPoint y: 181, endPoint x: 46, endPoint y: 190, distance: 13.5
click at [38, 181] on td "[PERSON_NAME]" at bounding box center [88, 188] width 133 height 35
click at [65, 197] on td "[PERSON_NAME]" at bounding box center [88, 188] width 133 height 35
click at [74, 195] on link "[PERSON_NAME]" at bounding box center [88, 188] width 103 height 16
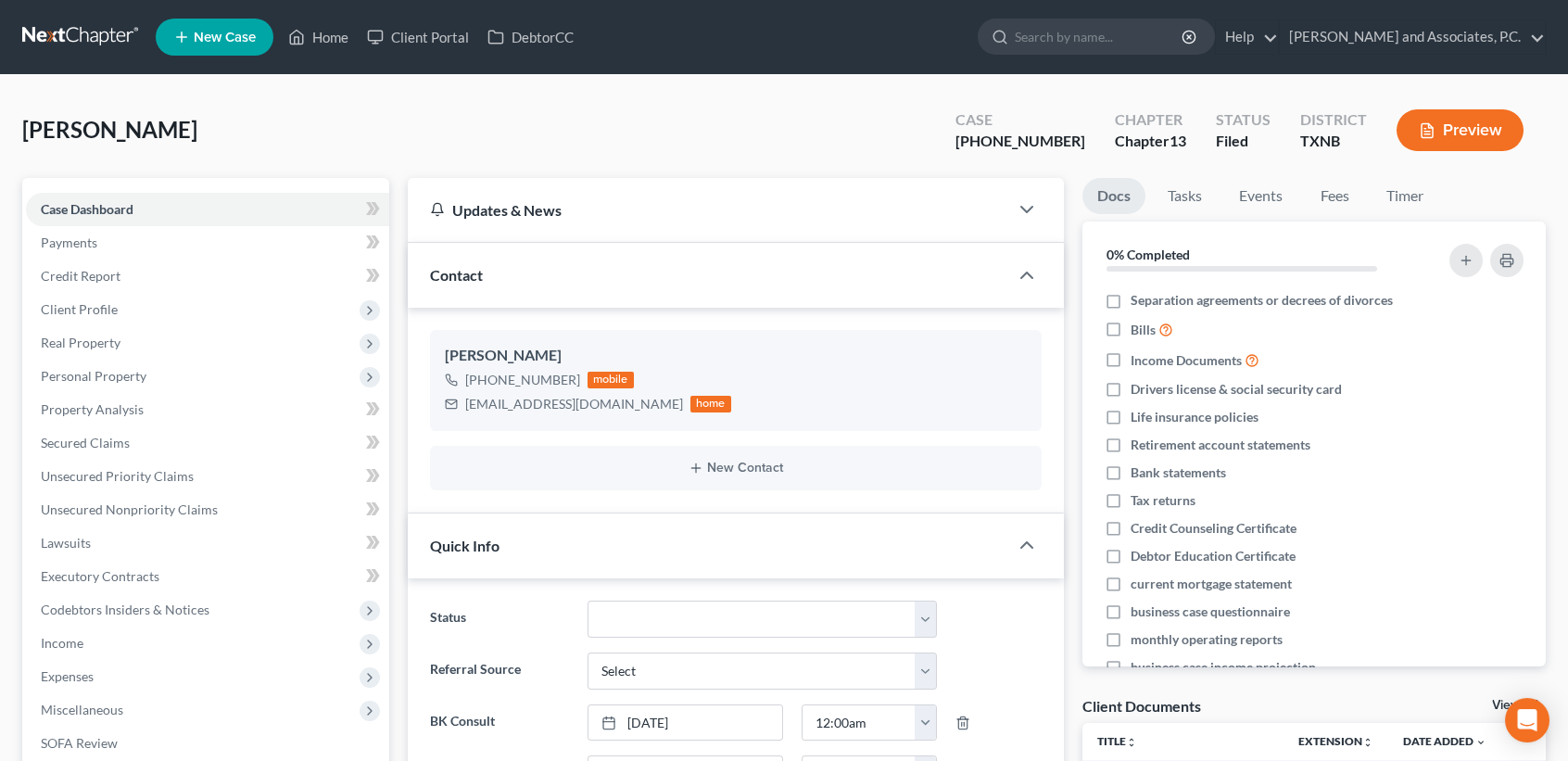
scroll to position [2927, 0]
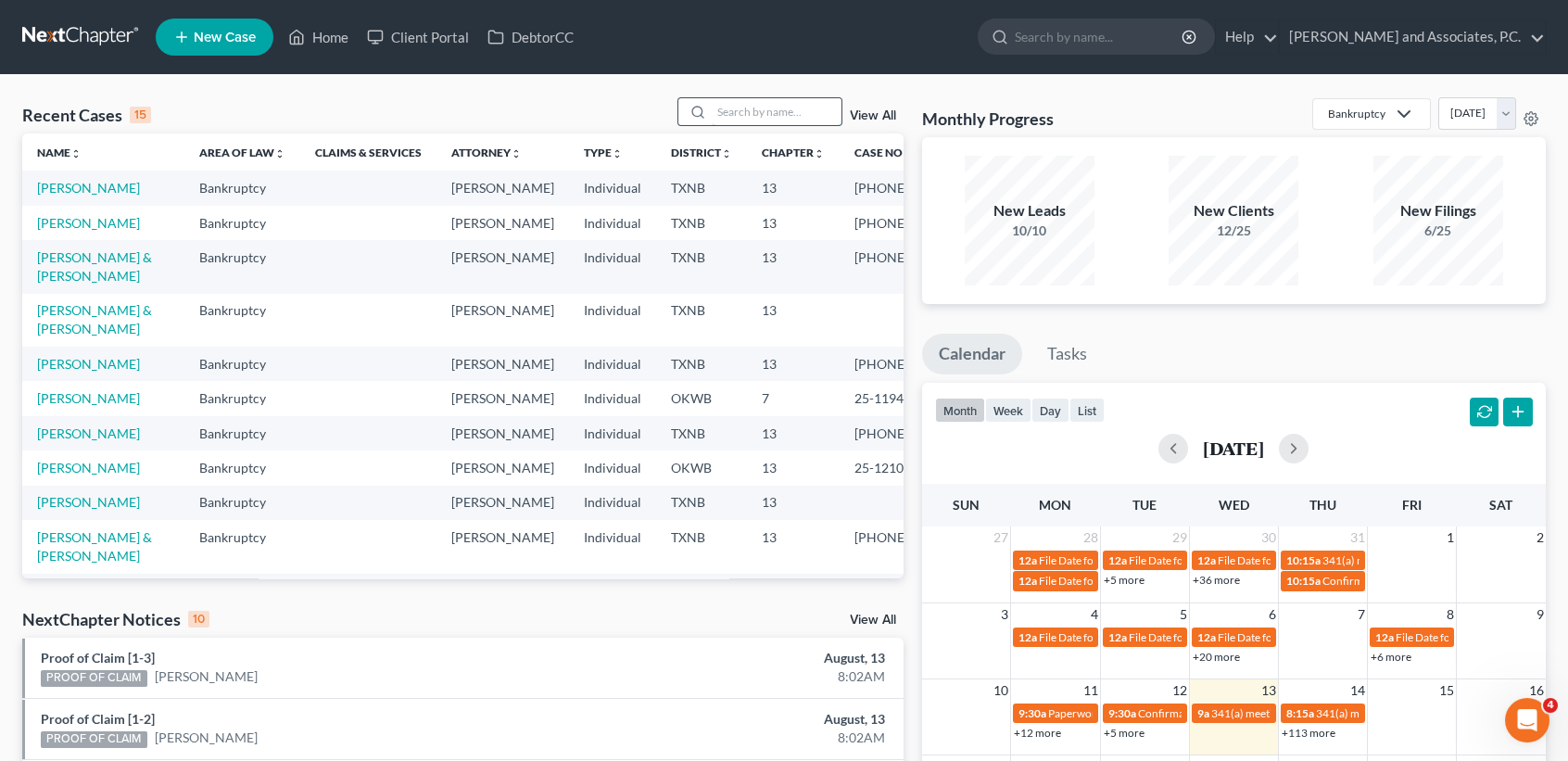
click at [726, 112] on input "search" at bounding box center [777, 111] width 130 height 27
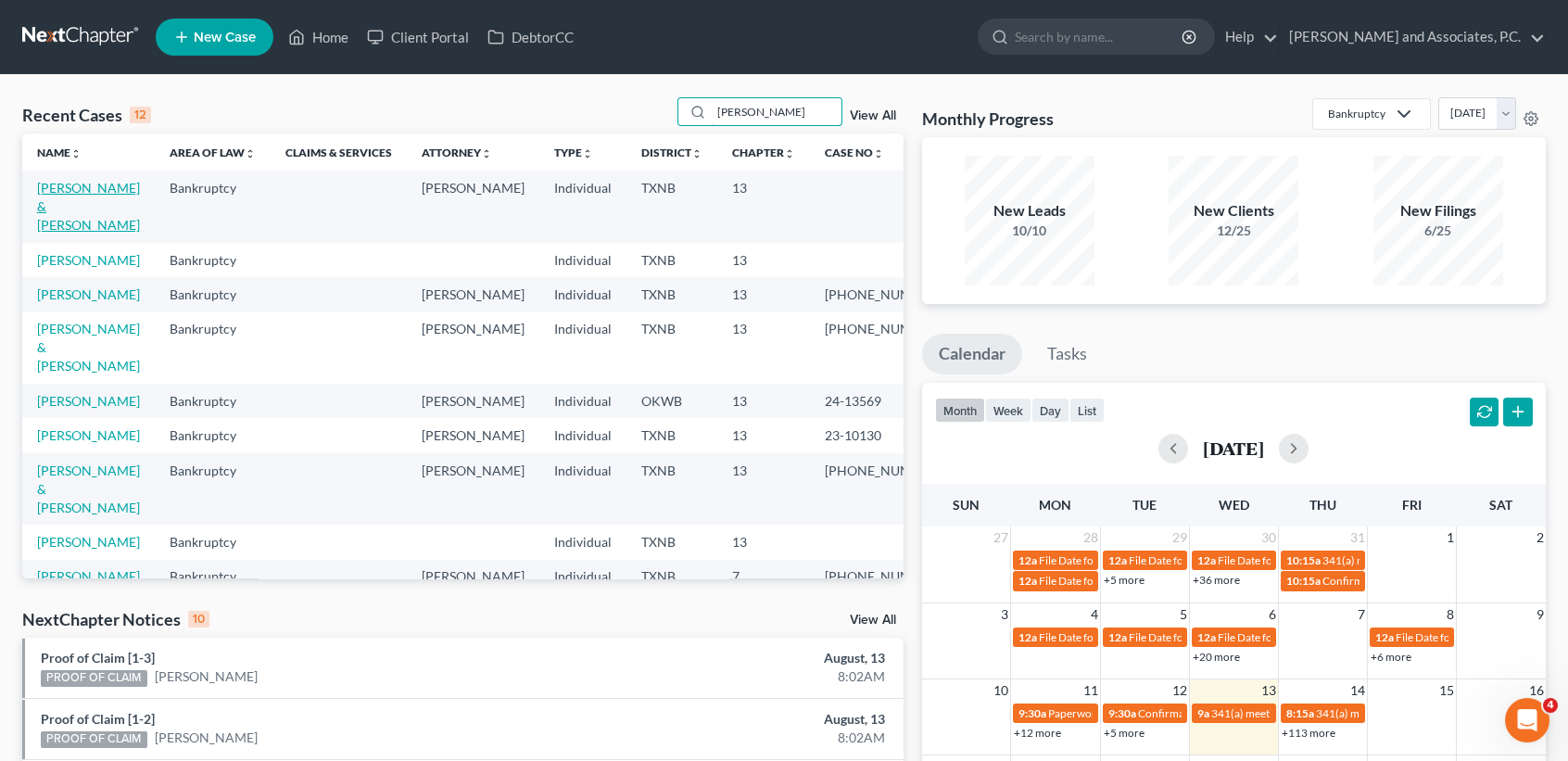
type input "[PERSON_NAME]"
click at [57, 195] on link "[PERSON_NAME] & [PERSON_NAME]" at bounding box center [88, 205] width 103 height 53
